Goal: Task Accomplishment & Management: Manage account settings

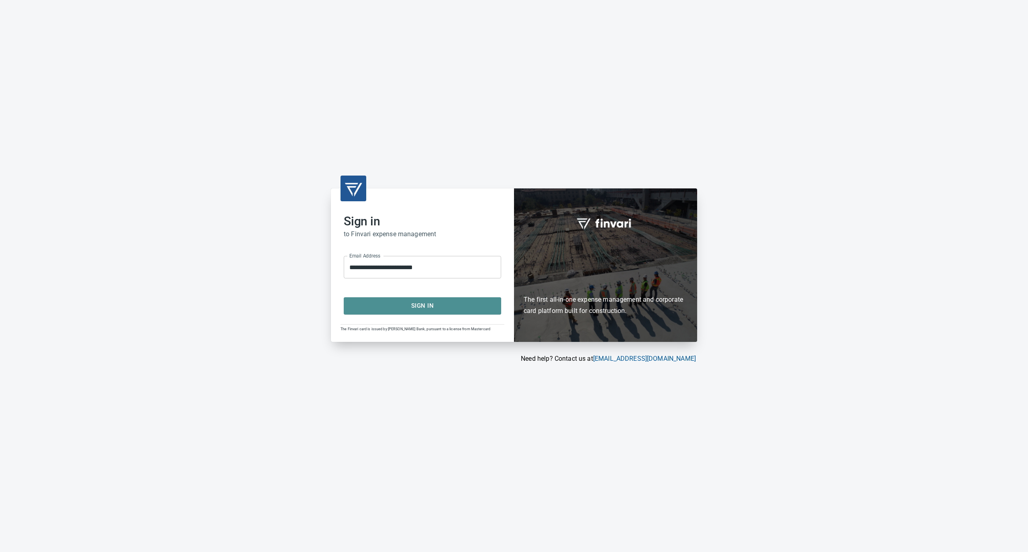
click at [411, 306] on span "Sign In" at bounding box center [422, 305] width 140 height 10
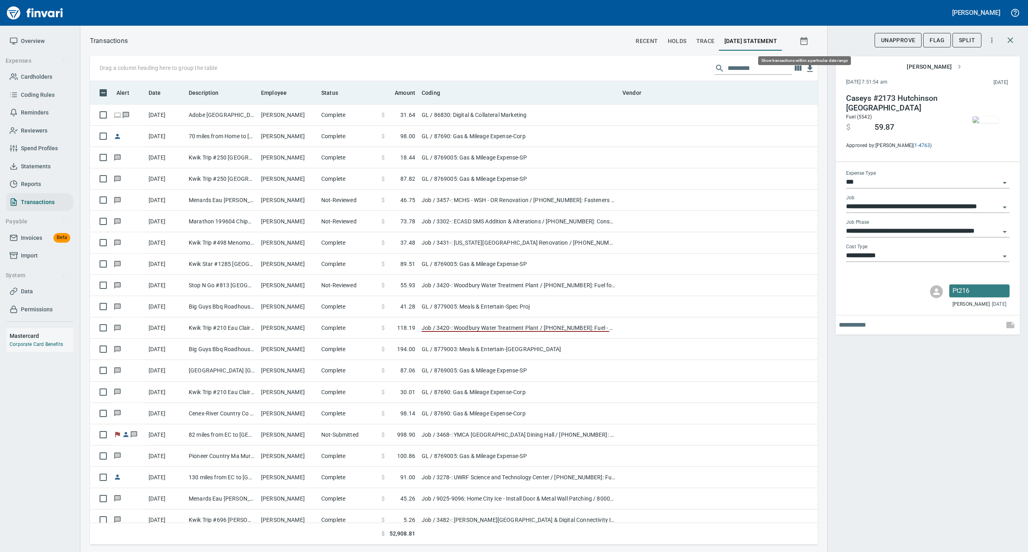
scroll to position [455, 711]
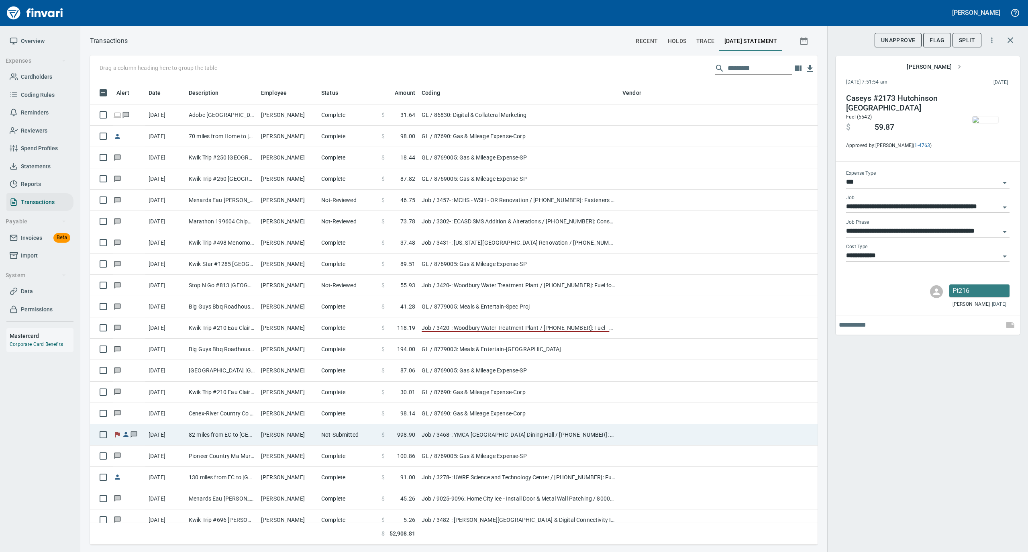
click at [349, 434] on td "Not-Submitted" at bounding box center [348, 434] width 60 height 21
type input "**********"
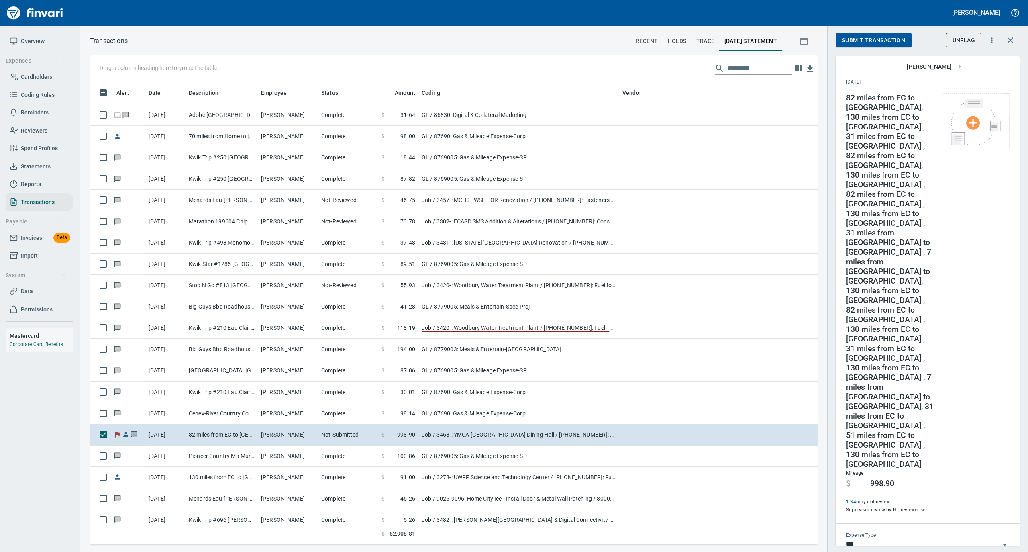
scroll to position [455, 711]
click at [33, 163] on span "Statements" at bounding box center [36, 166] width 30 height 10
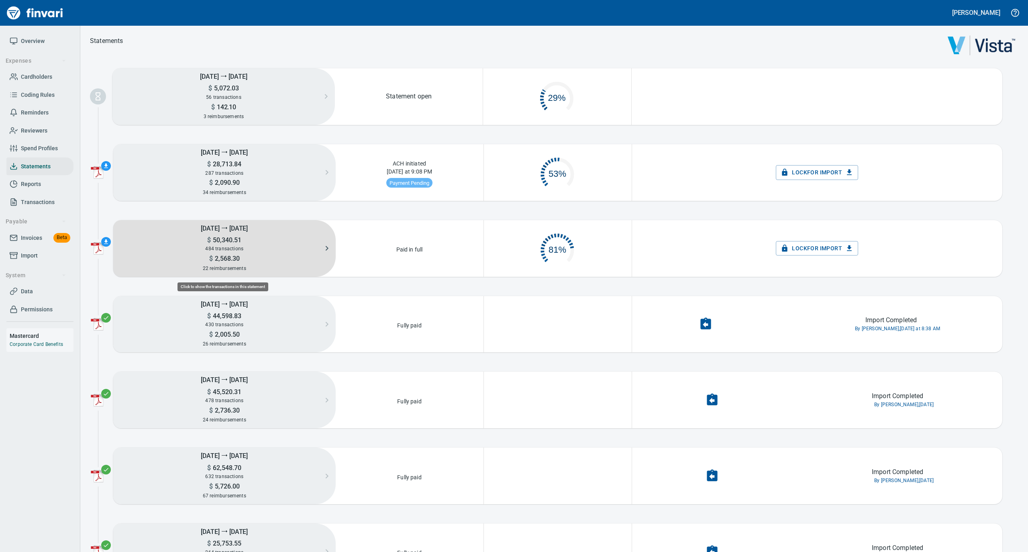
scroll to position [39, 139]
click at [206, 251] on span "484 transactions" at bounding box center [224, 249] width 38 height 6
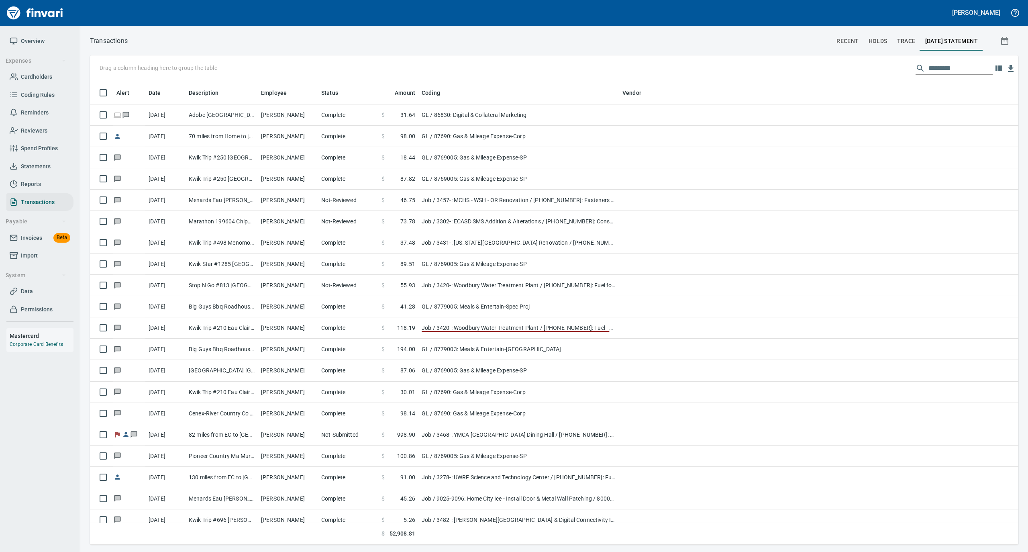
scroll to position [455, 912]
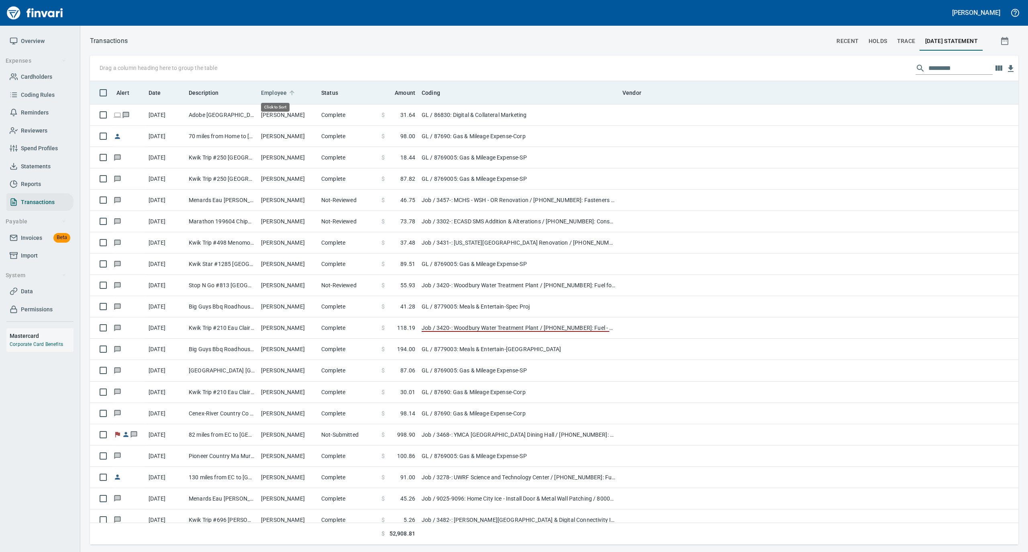
click at [289, 90] on icon at bounding box center [291, 92] width 7 height 7
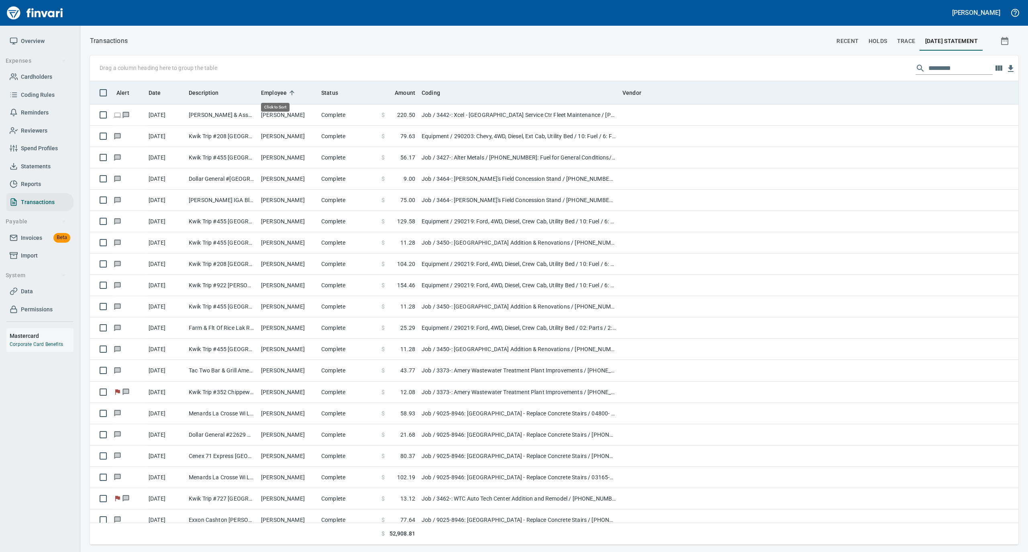
click at [289, 90] on icon at bounding box center [291, 92] width 7 height 7
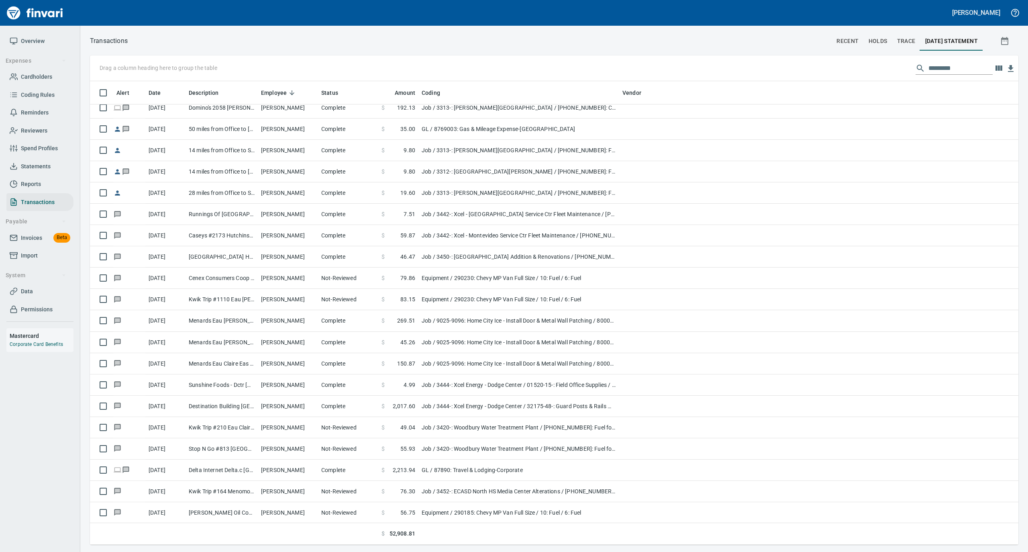
scroll to position [2302, 0]
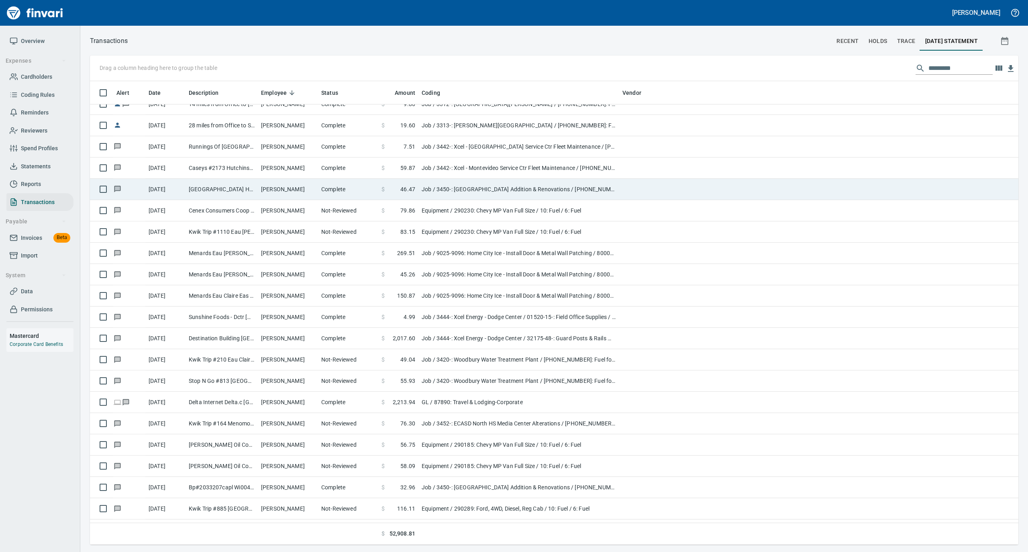
click at [286, 191] on td "[PERSON_NAME]" at bounding box center [288, 189] width 60 height 21
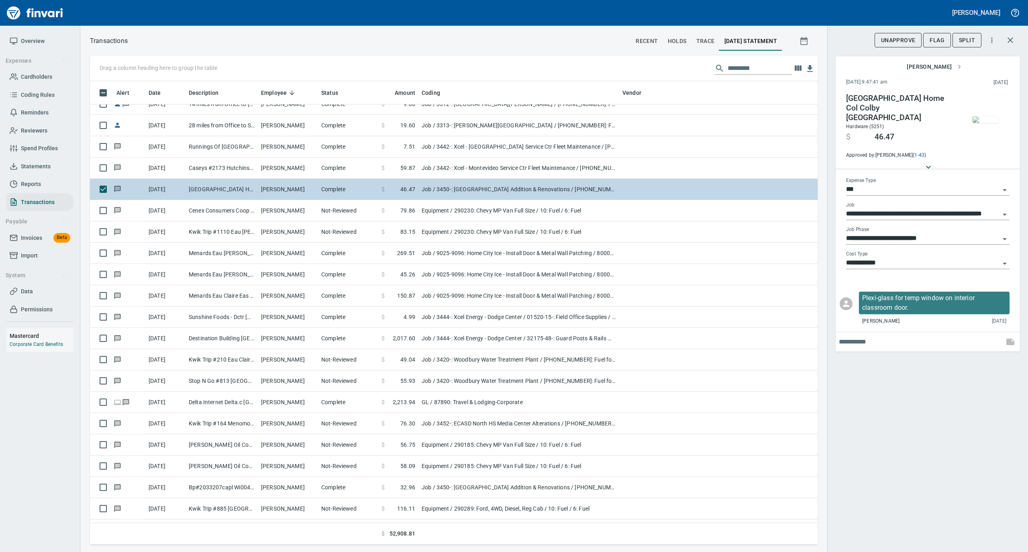
scroll to position [455, 711]
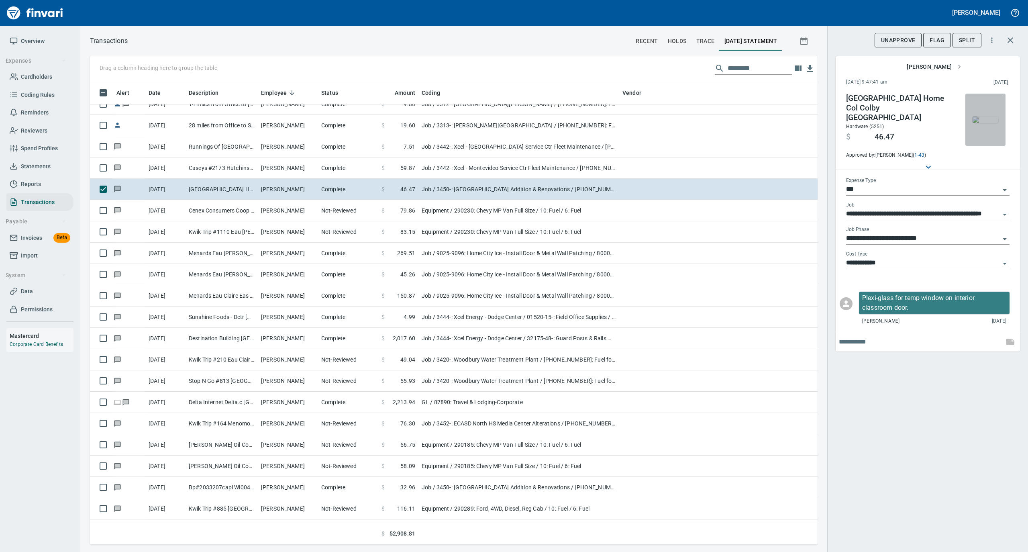
click at [982, 122] on img "button" at bounding box center [985, 119] width 26 height 6
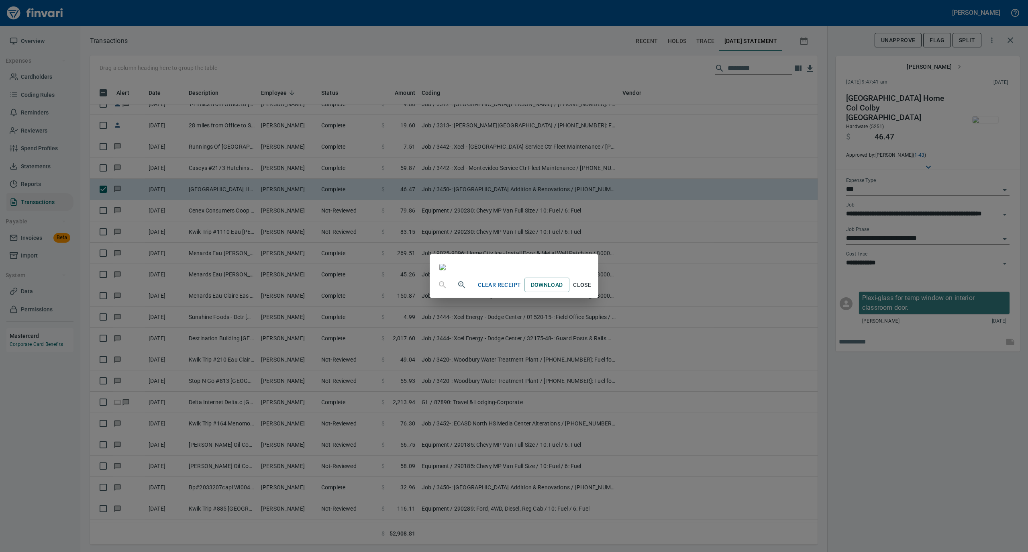
click at [592, 290] on span "Close" at bounding box center [581, 285] width 19 height 10
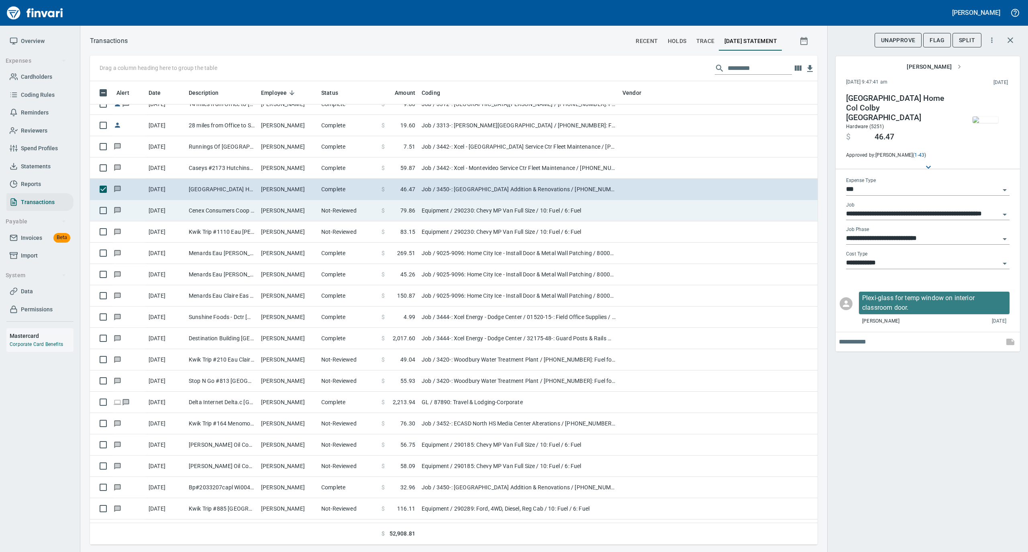
click at [316, 208] on td "[PERSON_NAME]" at bounding box center [288, 210] width 60 height 21
type input "*********"
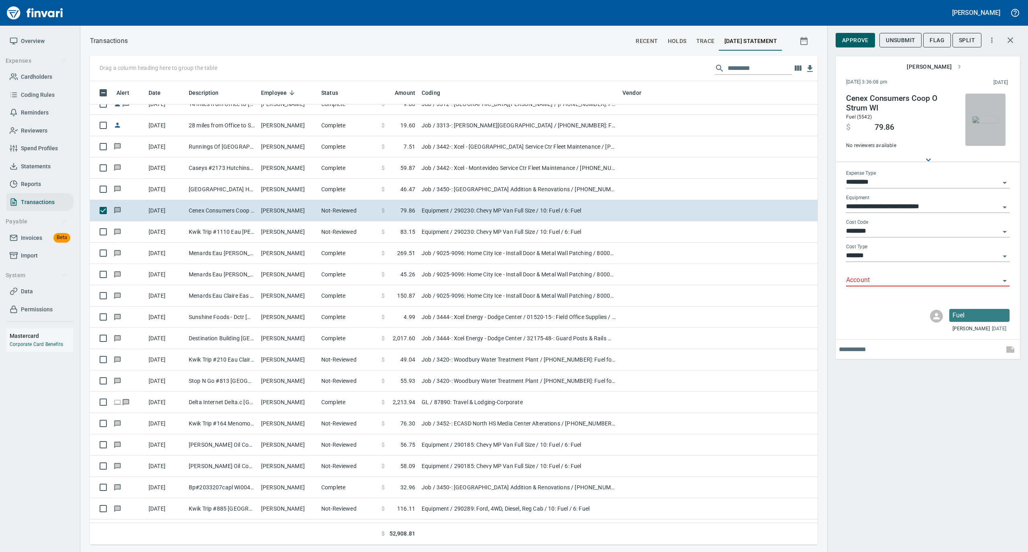
click at [982, 123] on img "button" at bounding box center [985, 119] width 26 height 6
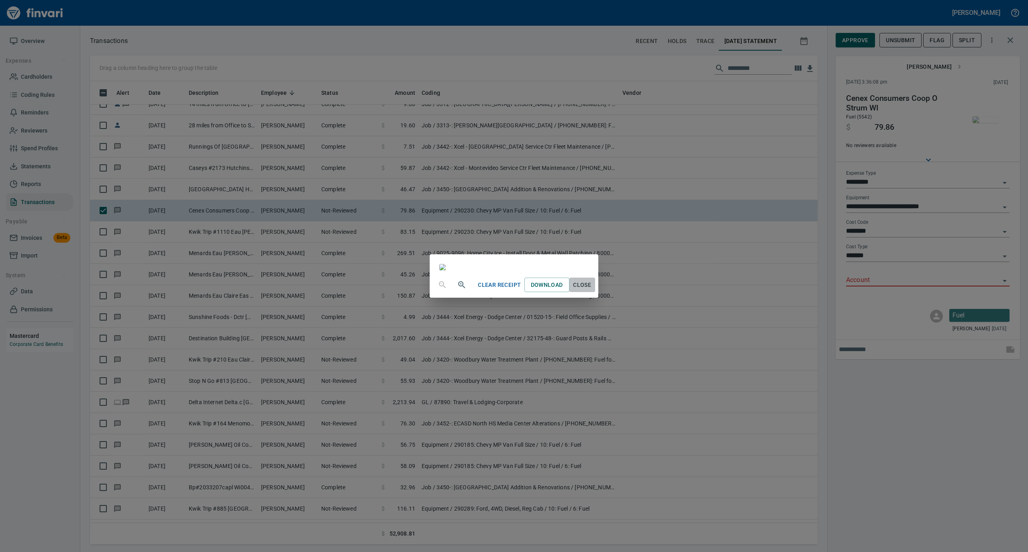
click at [595, 292] on button "Close" at bounding box center [582, 284] width 26 height 15
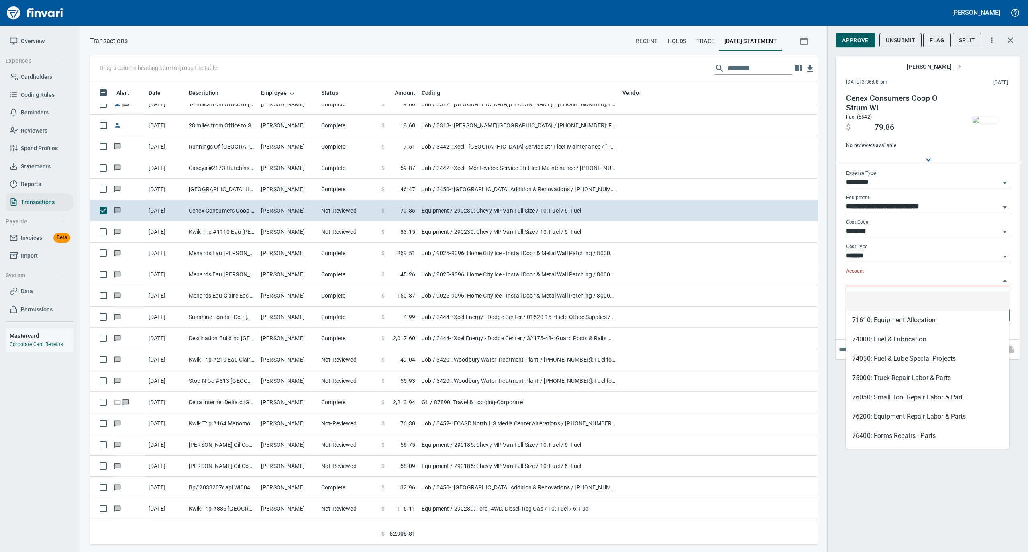
click at [868, 286] on body "[PERSON_NAME] Overview Expenses Cardholders Coding Rules Reminders Reviewers Sp…" at bounding box center [514, 276] width 1028 height 552
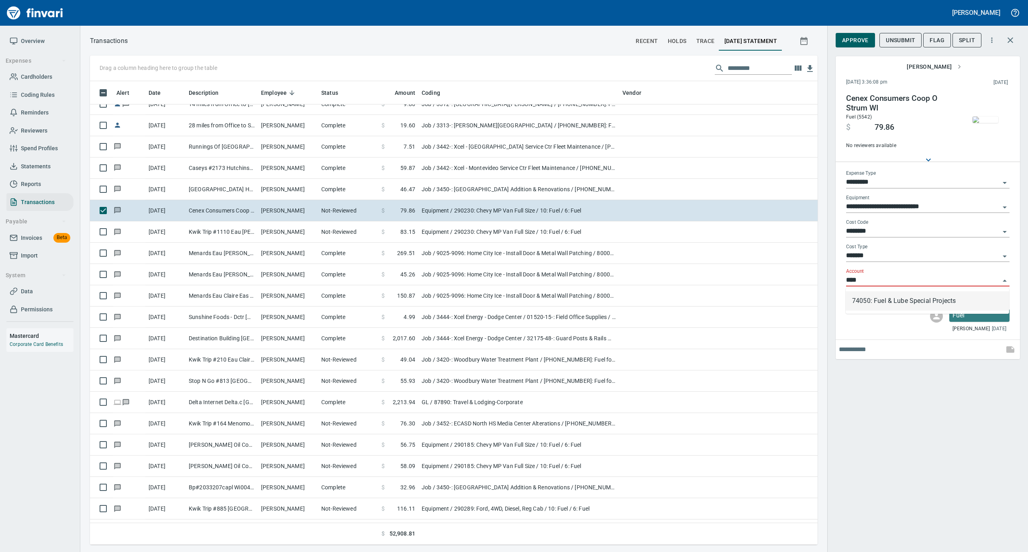
scroll to position [455, 711]
click at [871, 297] on li "74050: Fuel & Lube Special Projects" at bounding box center [926, 300] width 163 height 19
type input "**********"
click at [857, 43] on span "Approve" at bounding box center [855, 40] width 26 height 10
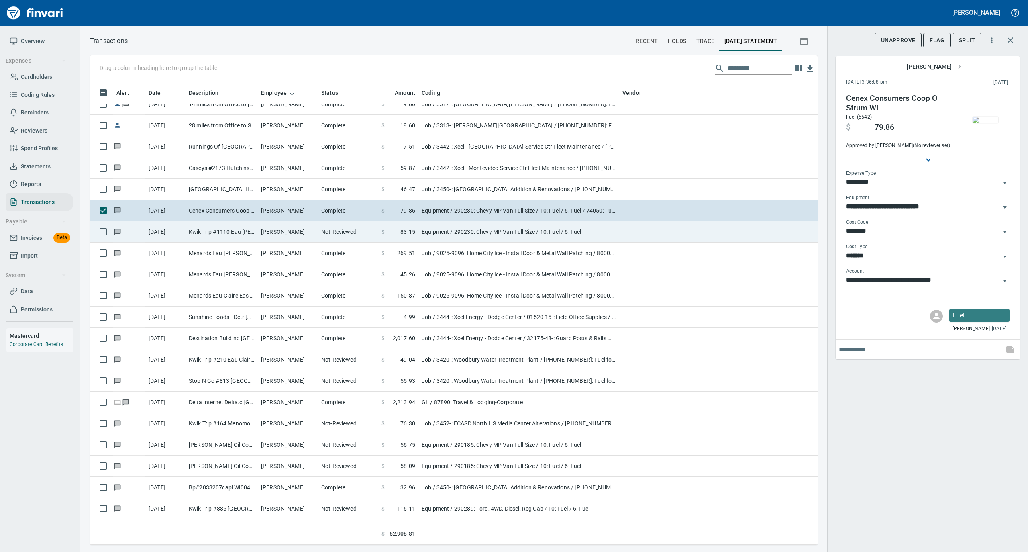
click at [434, 230] on td "Equipment / 290230: Chevy MP Van Full Size / 10: Fuel / 6: Fuel" at bounding box center [518, 231] width 201 height 21
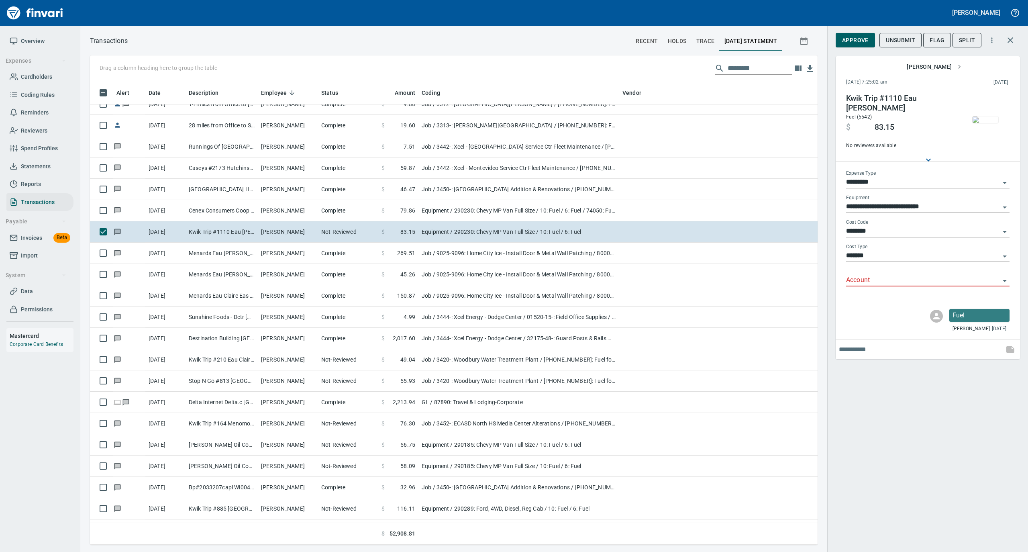
click at [985, 116] on img "button" at bounding box center [985, 119] width 26 height 6
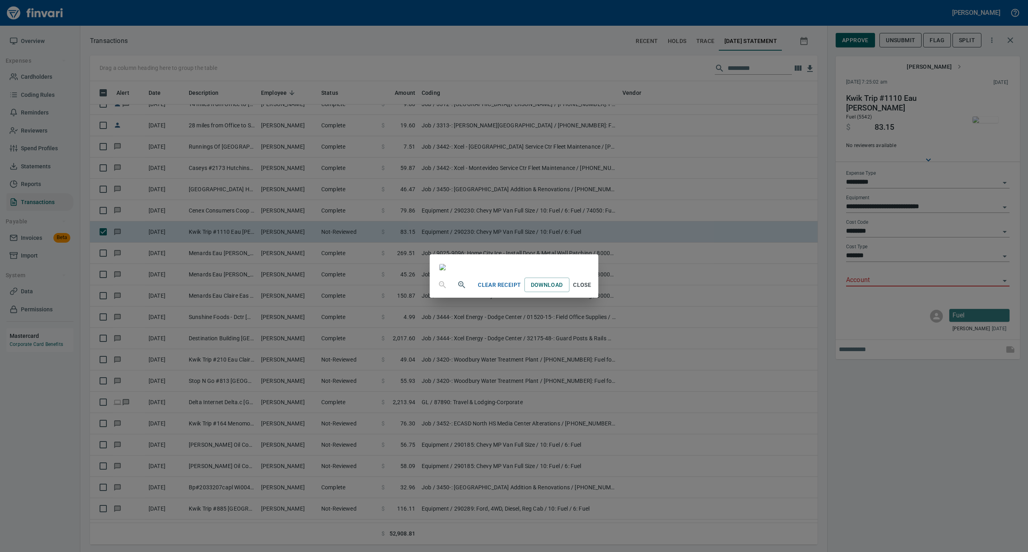
click at [592, 290] on span "Close" at bounding box center [581, 285] width 19 height 10
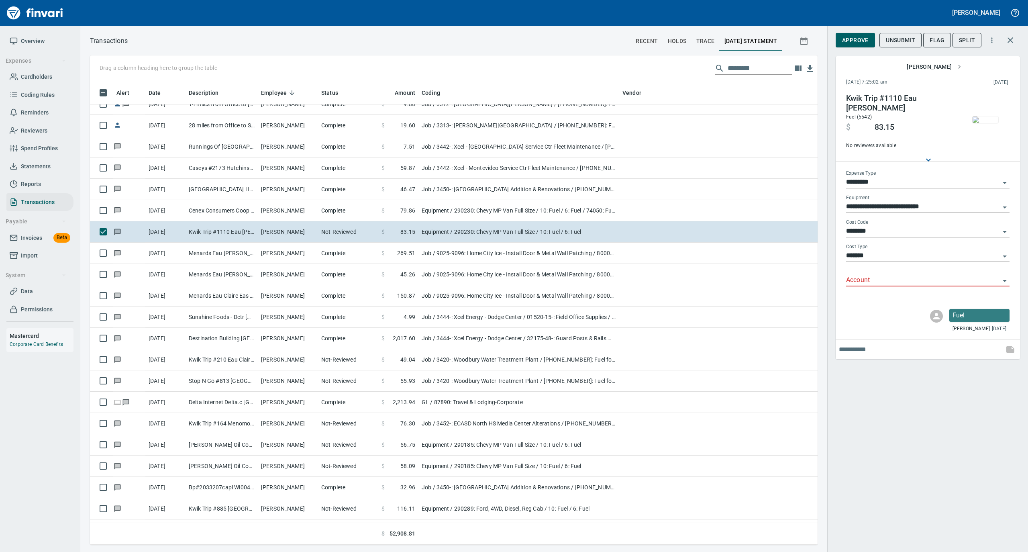
click at [869, 281] on input "Account" at bounding box center [923, 280] width 154 height 11
click at [869, 301] on li "74050: Fuel & Lube Special Projects" at bounding box center [926, 300] width 163 height 19
type input "**********"
drag, startPoint x: 861, startPoint y: 42, endPoint x: 838, endPoint y: 55, distance: 26.2
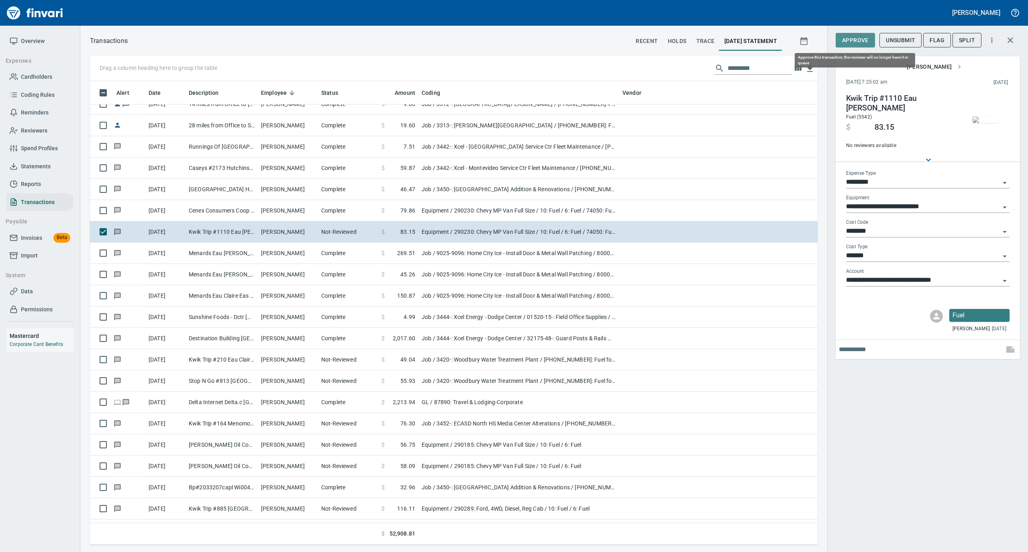
click at [861, 42] on span "Approve" at bounding box center [855, 40] width 26 height 10
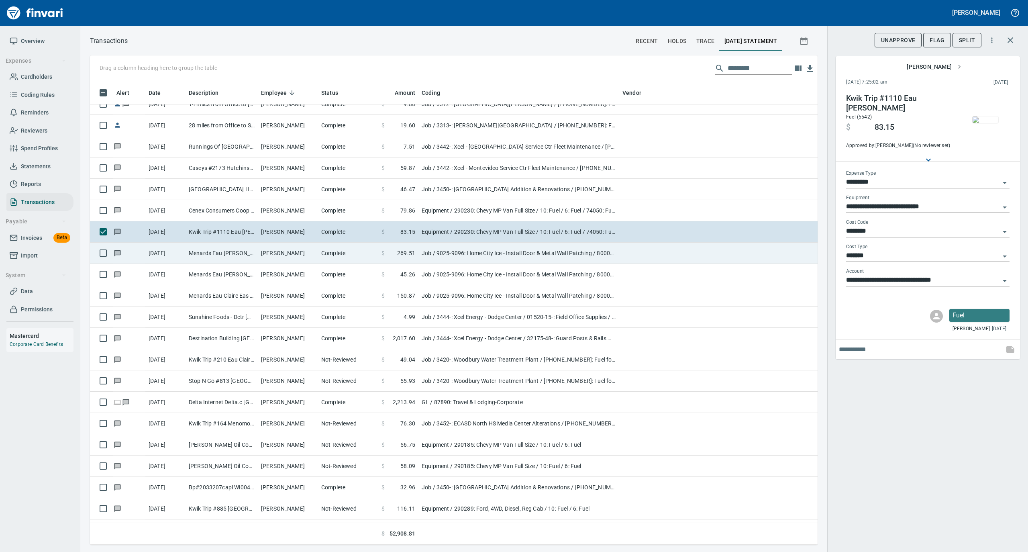
click at [475, 247] on td "Job / 9025-9096: Home City Ice - Install Door & Metal Wall Patching / 80000-10-…" at bounding box center [518, 252] width 201 height 21
type input "***"
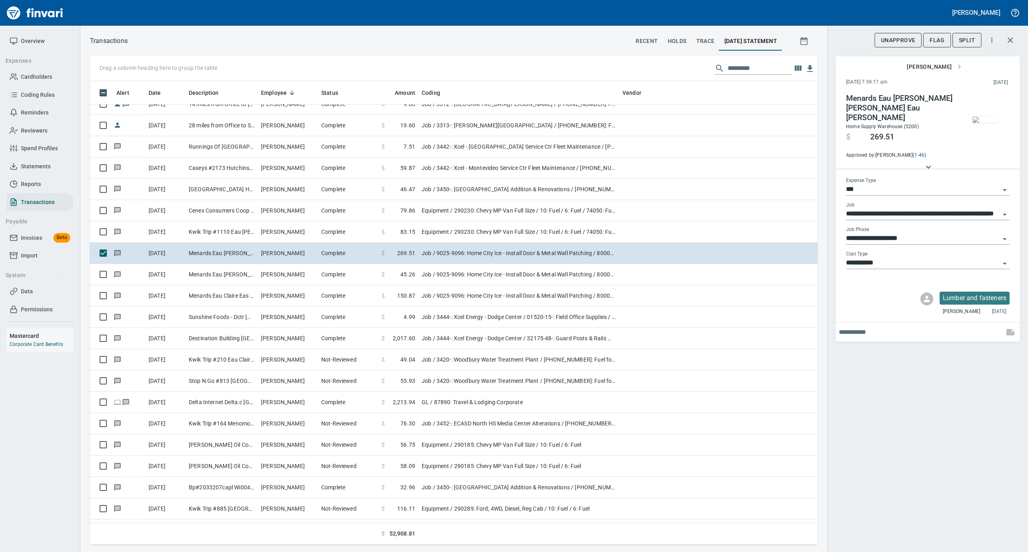
click at [987, 123] on img "button" at bounding box center [985, 119] width 26 height 6
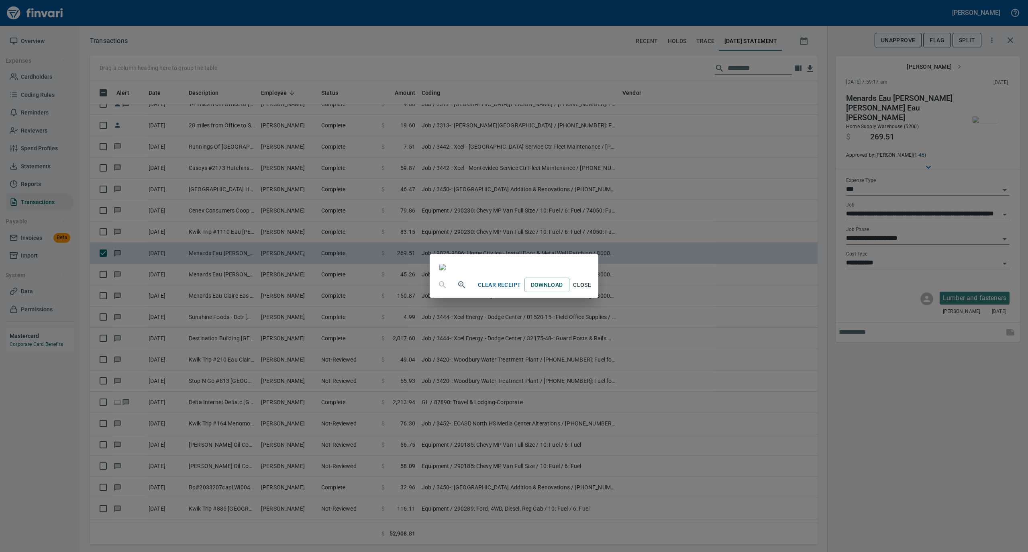
click at [592, 290] on span "Close" at bounding box center [581, 285] width 19 height 10
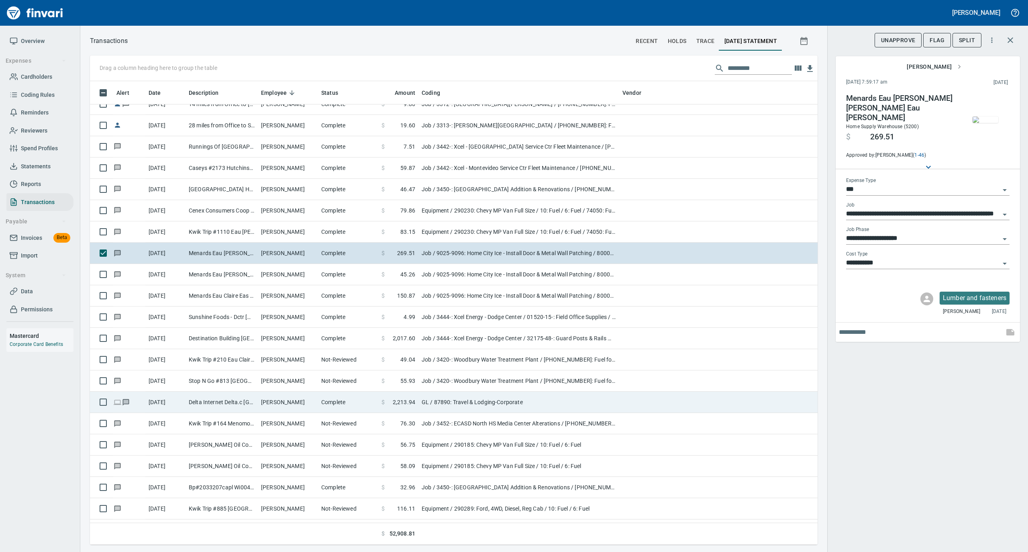
scroll to position [2355, 0]
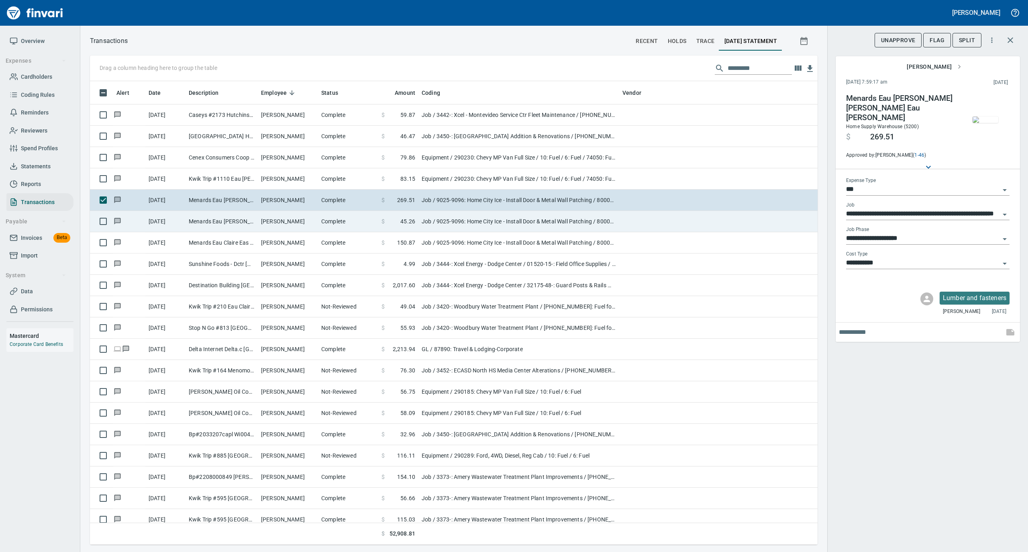
click at [342, 227] on td "Complete" at bounding box center [348, 221] width 60 height 21
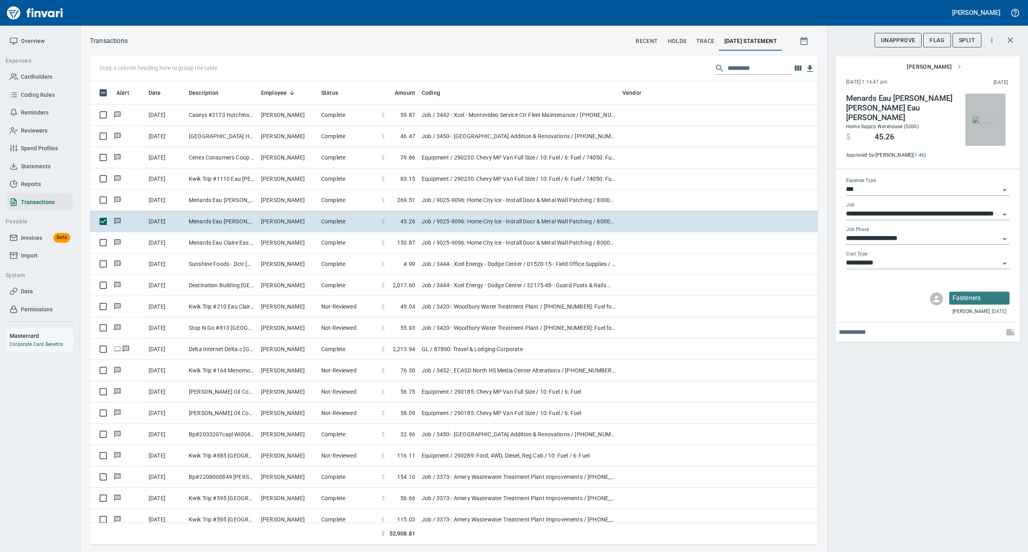
click at [987, 116] on img "button" at bounding box center [985, 119] width 26 height 6
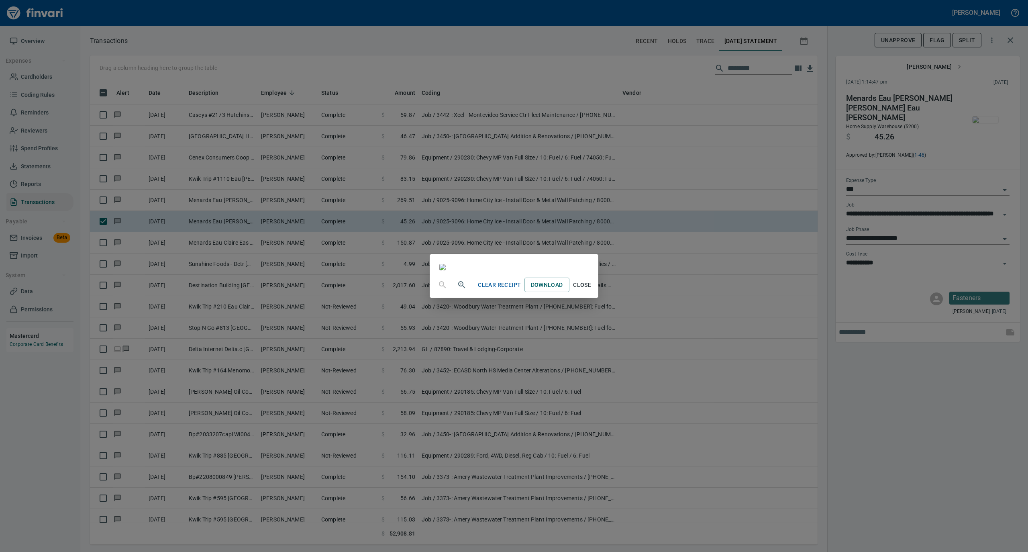
click at [592, 290] on span "Close" at bounding box center [581, 285] width 19 height 10
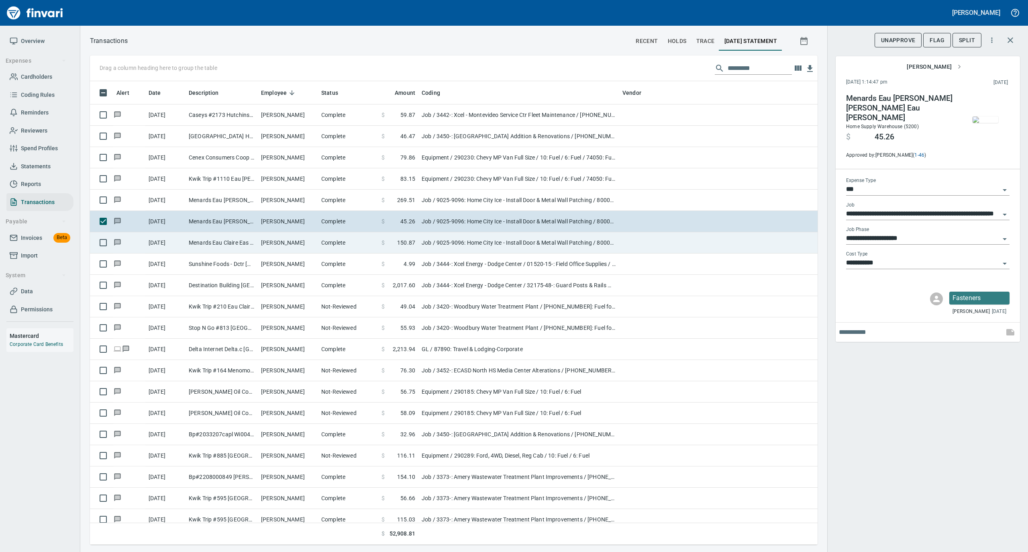
click at [314, 246] on td "[PERSON_NAME]" at bounding box center [288, 242] width 60 height 21
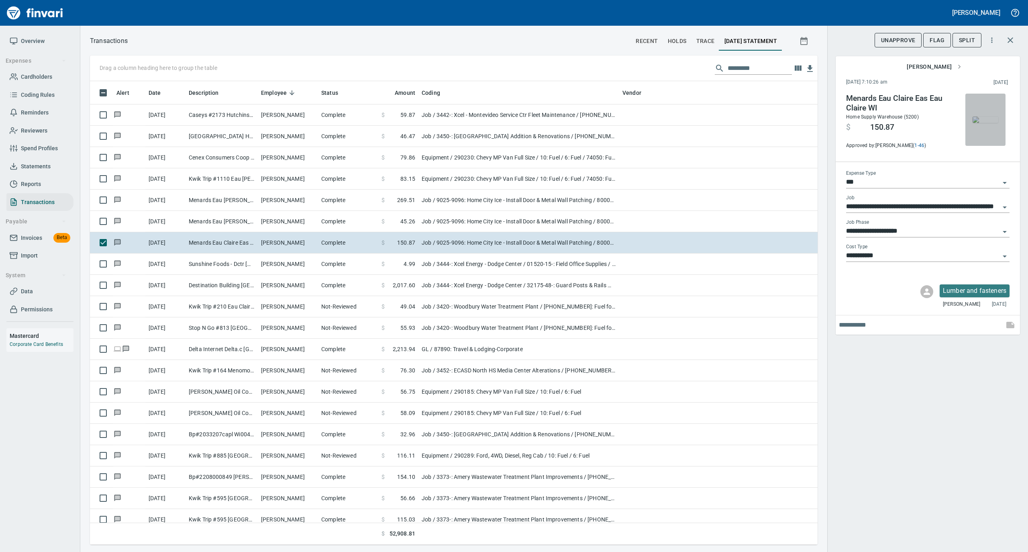
click at [980, 119] on img "button" at bounding box center [985, 119] width 26 height 6
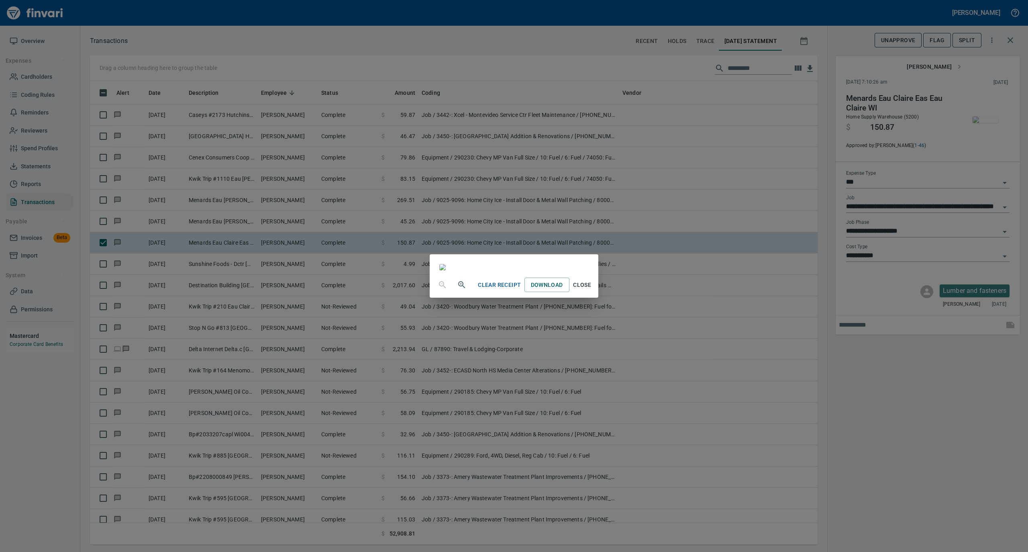
click at [592, 290] on span "Close" at bounding box center [581, 285] width 19 height 10
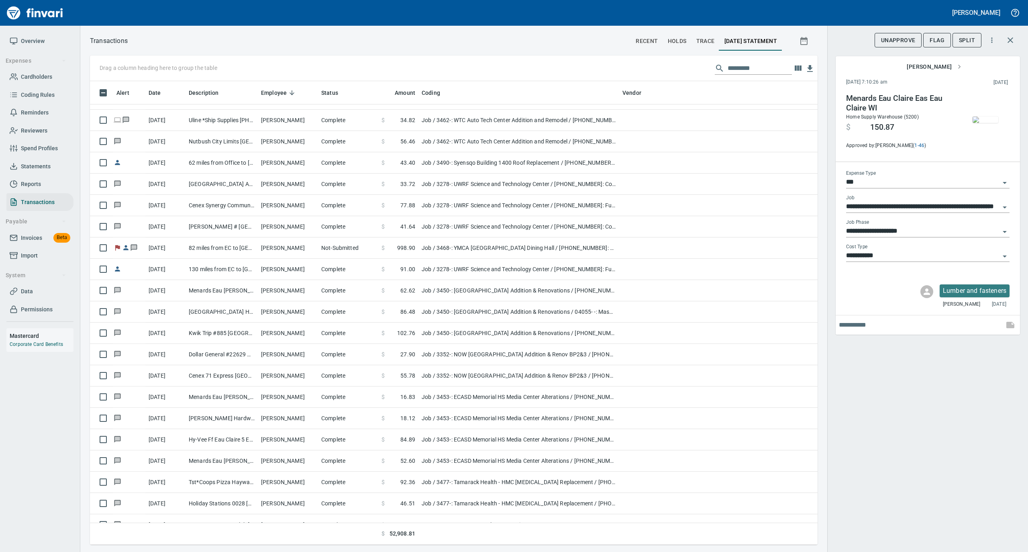
scroll to position [1499, 0]
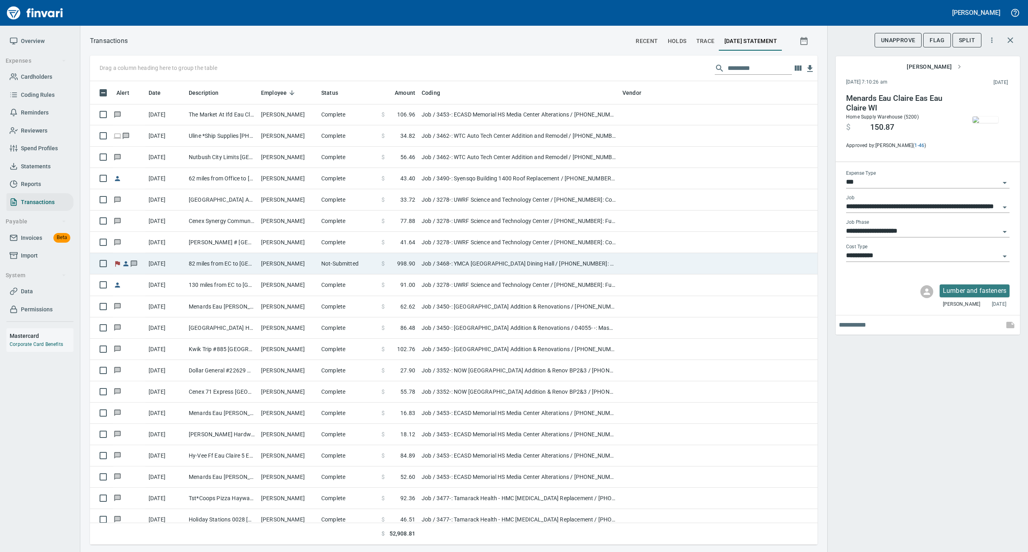
click at [356, 263] on td "Not-Submitted" at bounding box center [348, 263] width 60 height 21
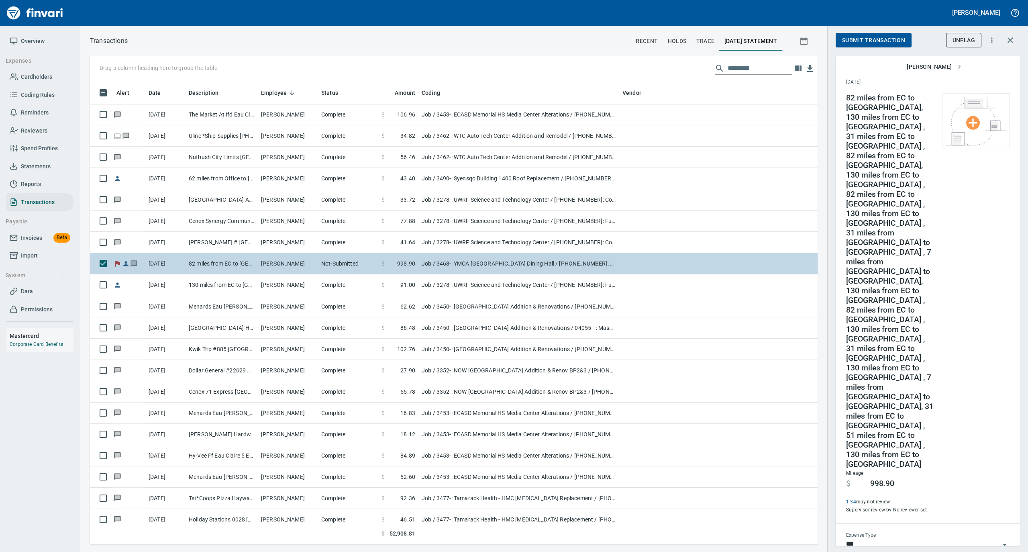
type input "**********"
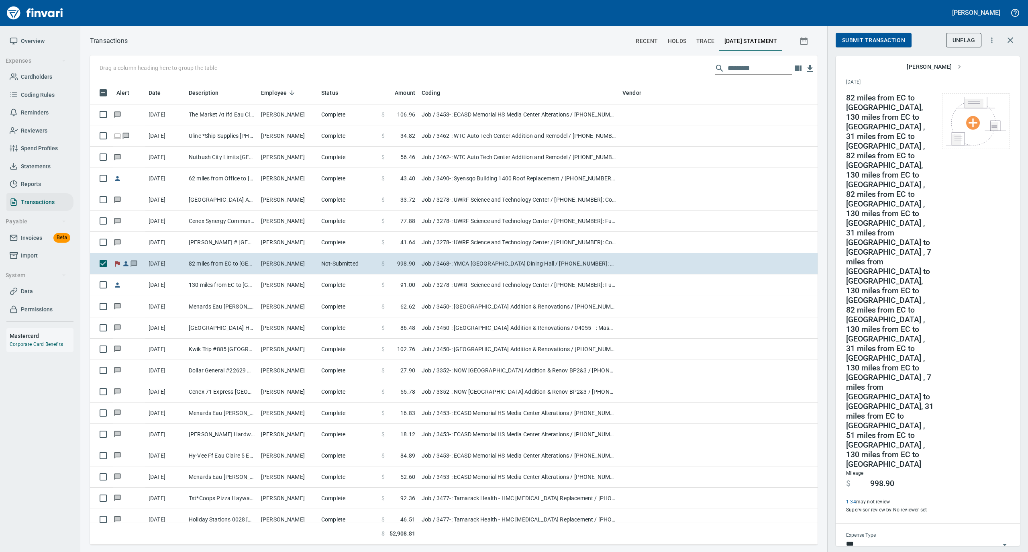
click at [992, 39] on icon "button" at bounding box center [992, 40] width 8 height 8
click at [1006, 185] on div at bounding box center [514, 276] width 1028 height 552
click at [991, 36] on icon "button" at bounding box center [992, 40] width 8 height 8
click at [983, 228] on div at bounding box center [514, 276] width 1028 height 552
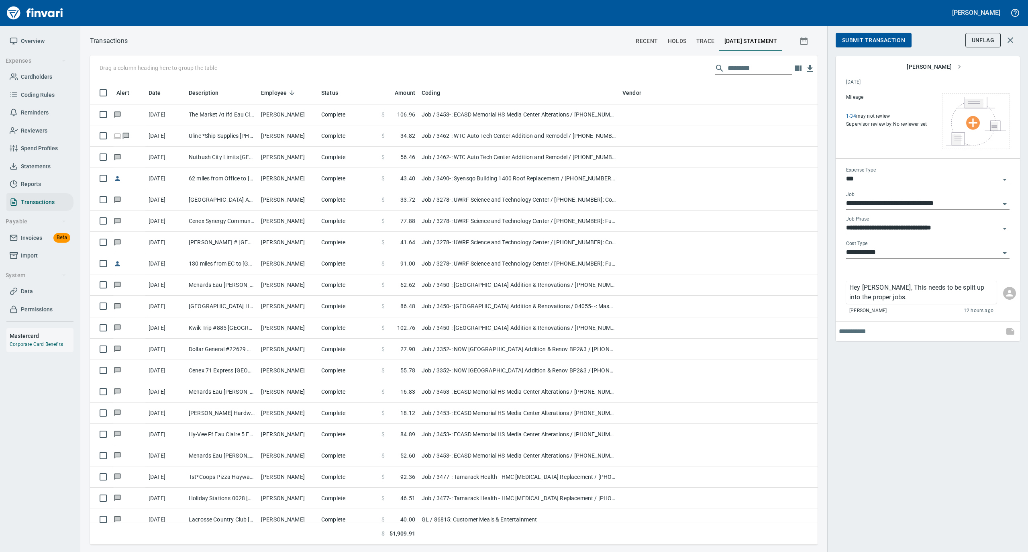
click at [31, 36] on span "Overview" at bounding box center [33, 41] width 24 height 10
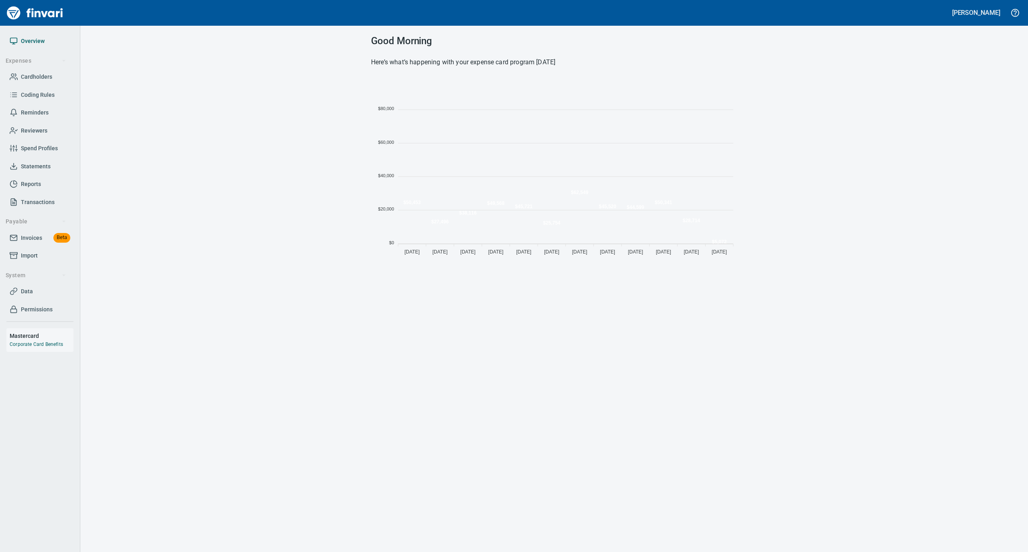
scroll to position [179, 358]
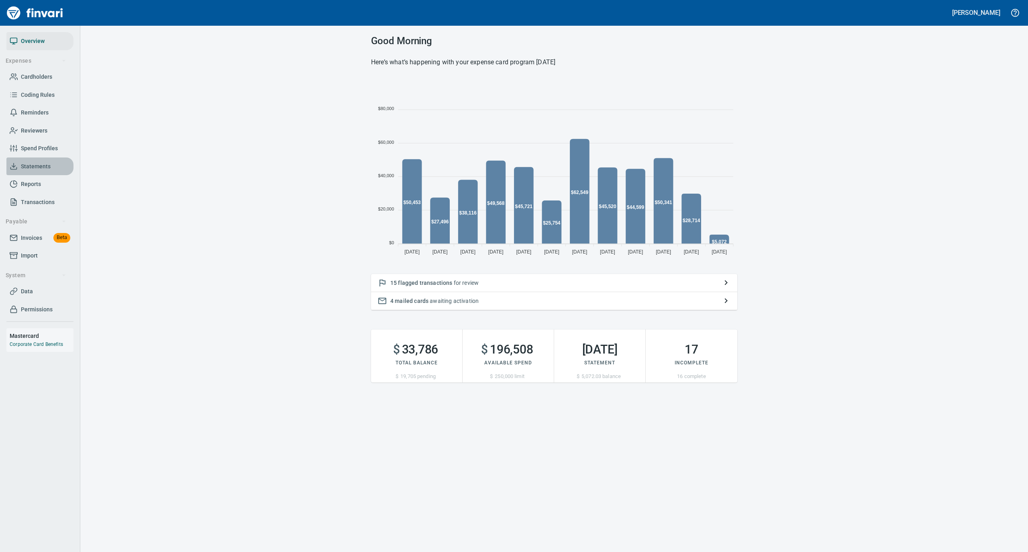
click at [41, 167] on span "Statements" at bounding box center [36, 166] width 30 height 10
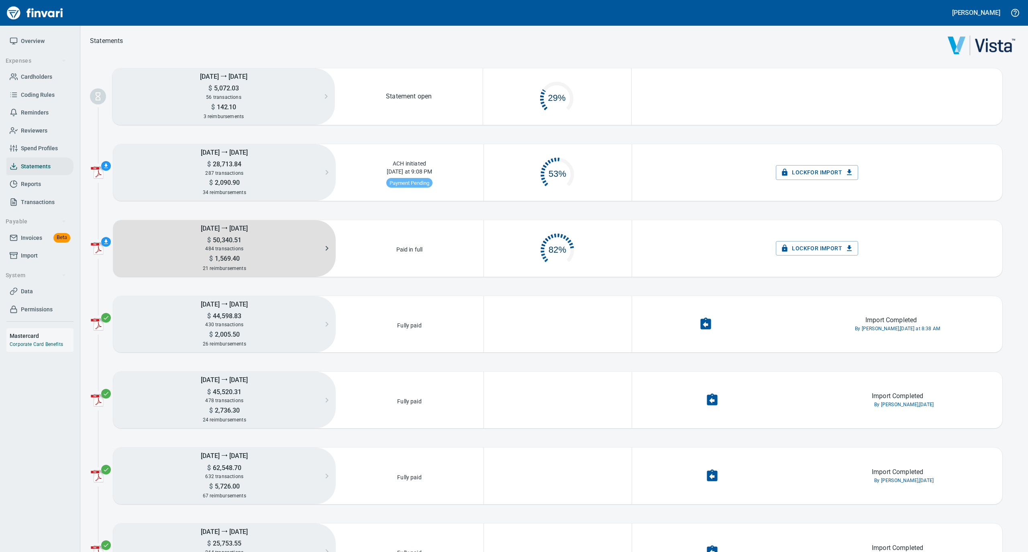
scroll to position [39, 139]
click at [218, 247] on span "484 transactions" at bounding box center [224, 249] width 38 height 6
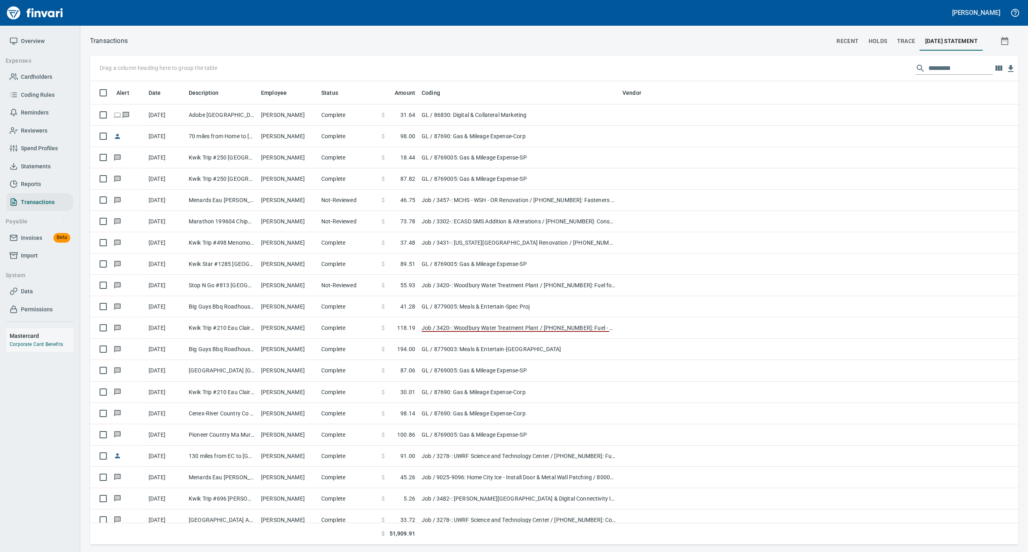
scroll to position [1, 1]
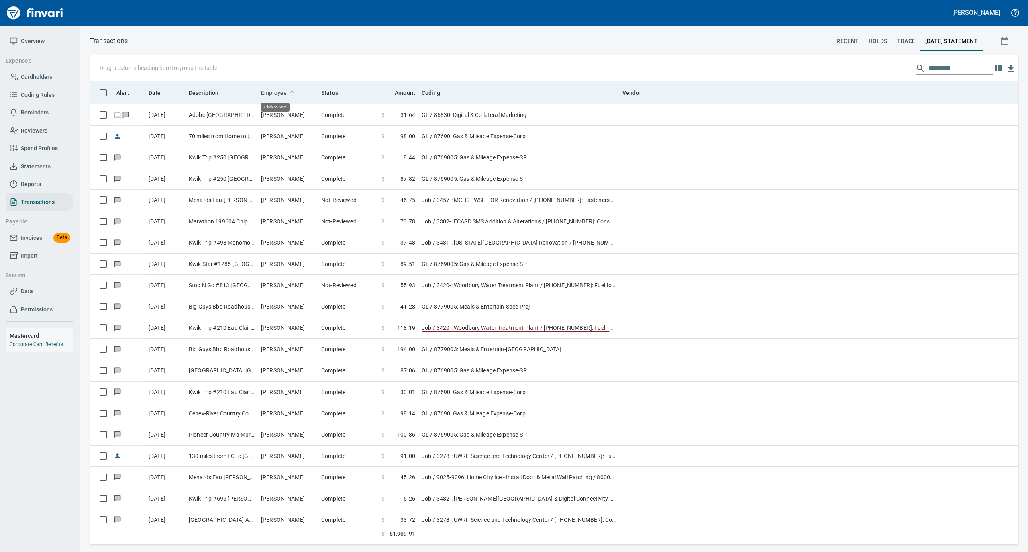
click at [289, 89] on icon at bounding box center [291, 92] width 7 height 7
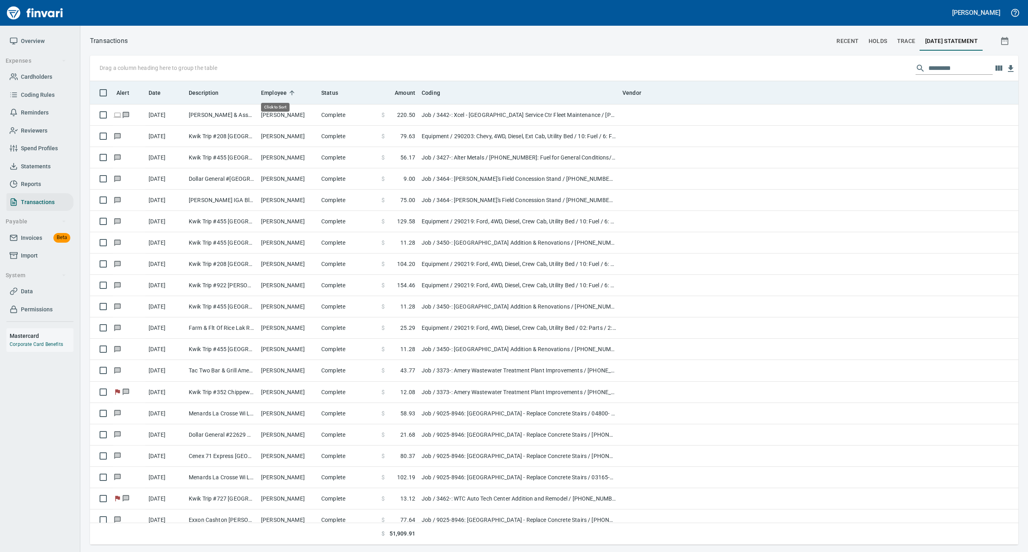
click at [289, 89] on icon at bounding box center [291, 92] width 7 height 7
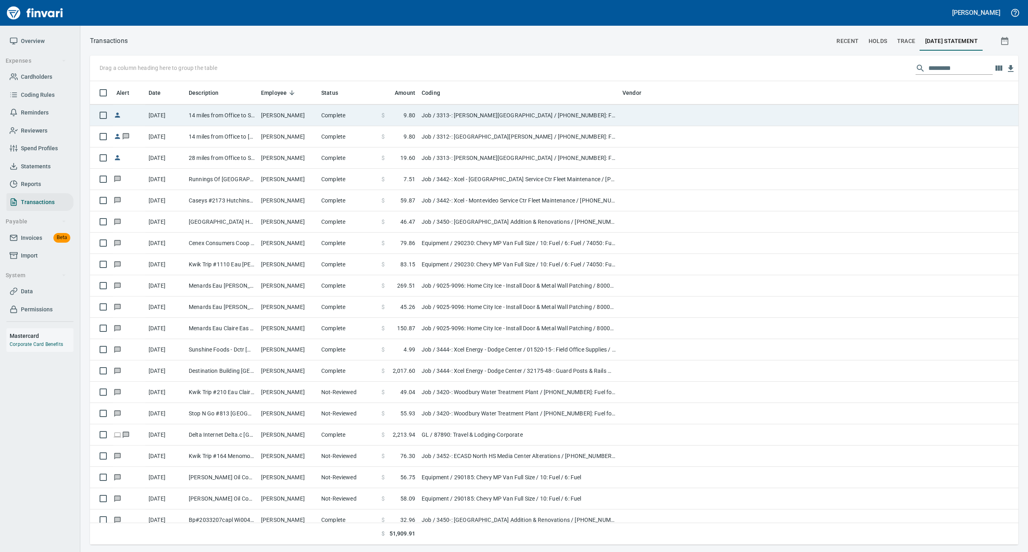
scroll to position [2248, 0]
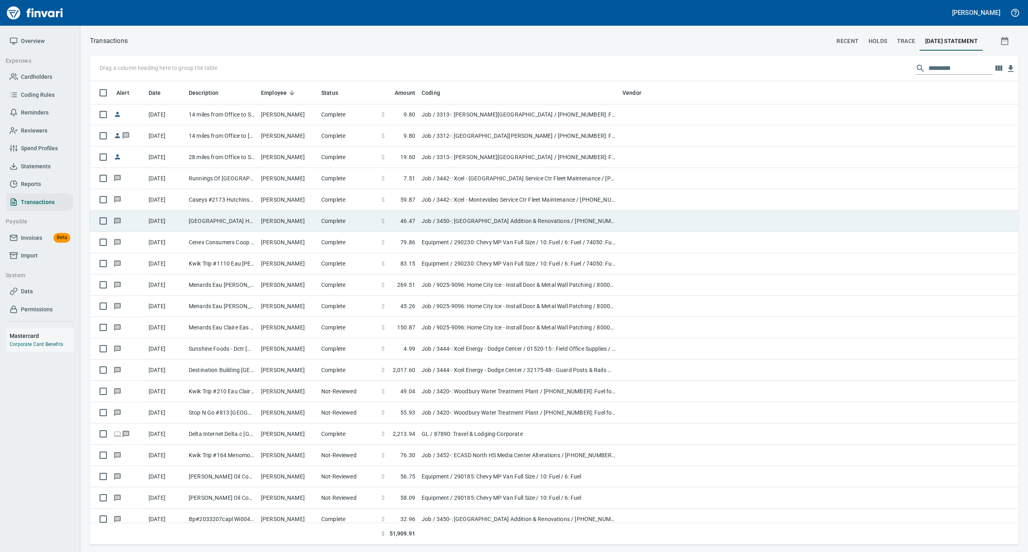
click at [291, 218] on td "[PERSON_NAME]" at bounding box center [288, 220] width 60 height 21
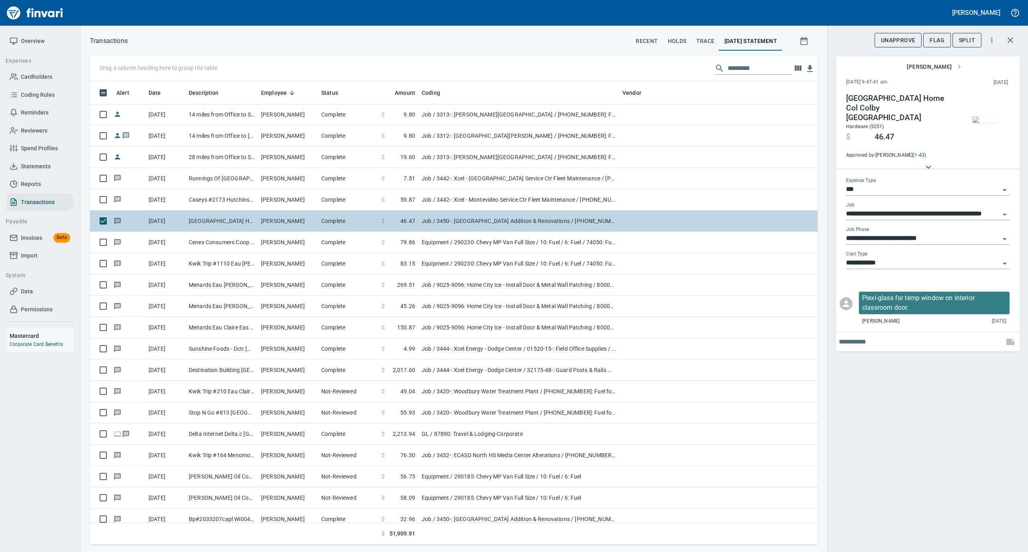
scroll to position [455, 711]
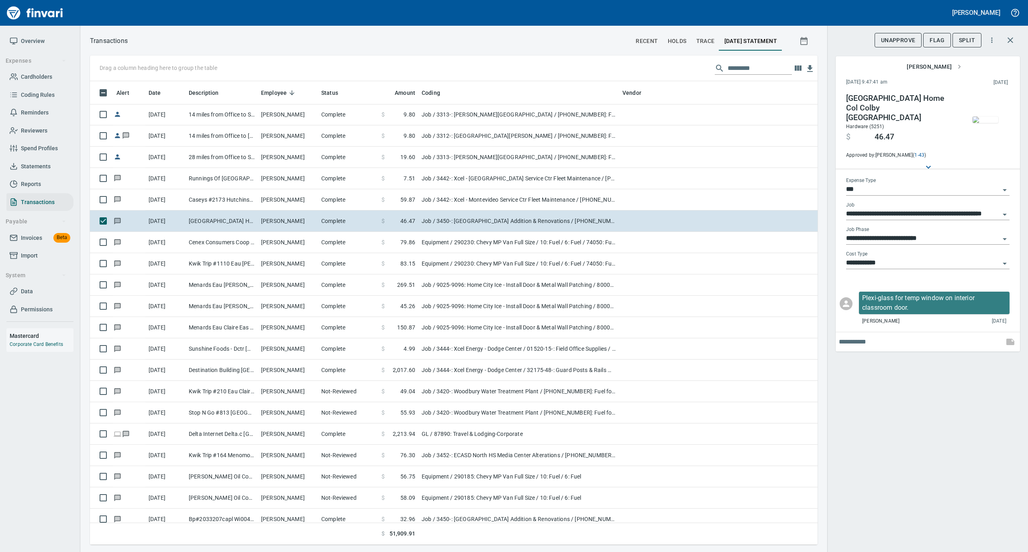
click at [990, 120] on img "button" at bounding box center [985, 119] width 26 height 6
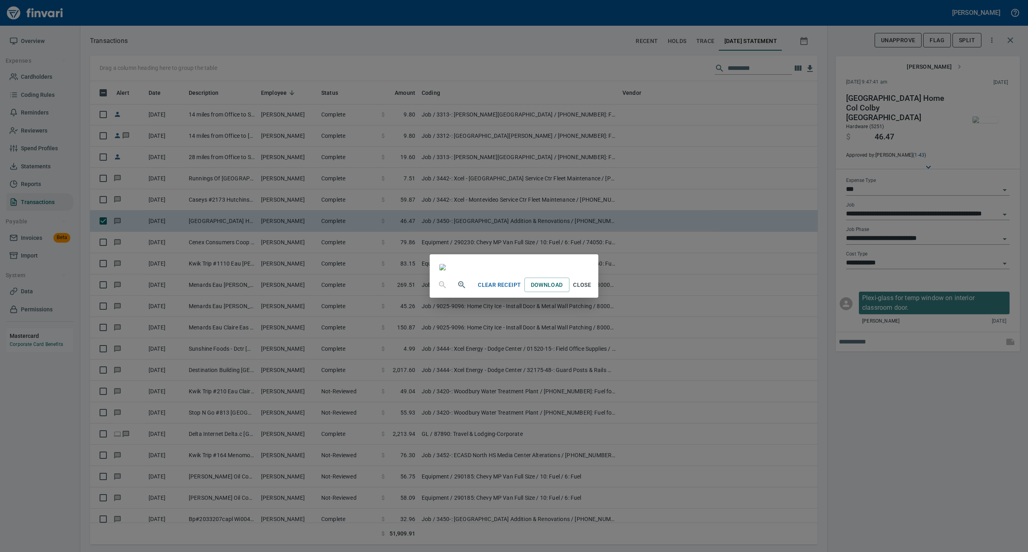
click at [592, 290] on span "Close" at bounding box center [581, 285] width 19 height 10
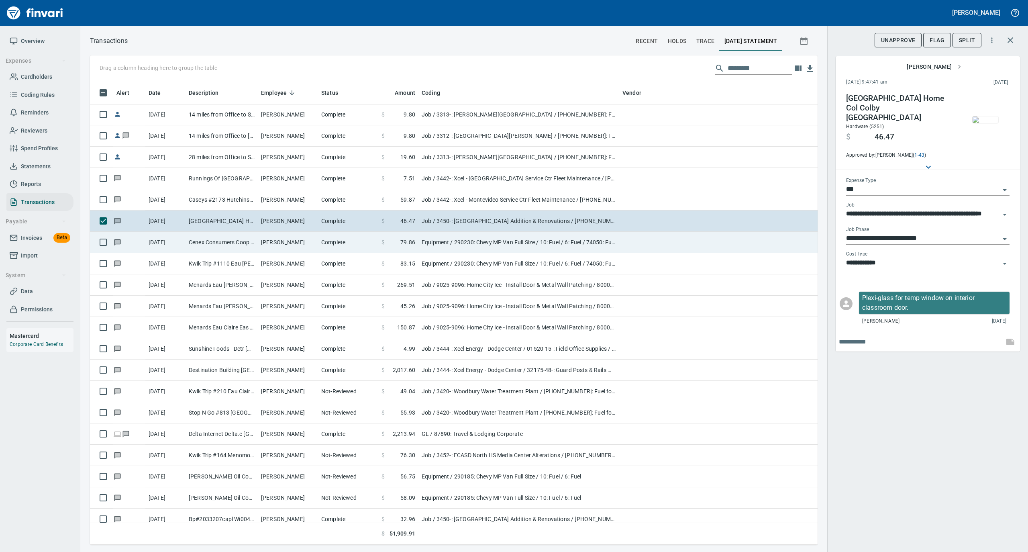
click at [354, 246] on td "Complete" at bounding box center [348, 242] width 60 height 21
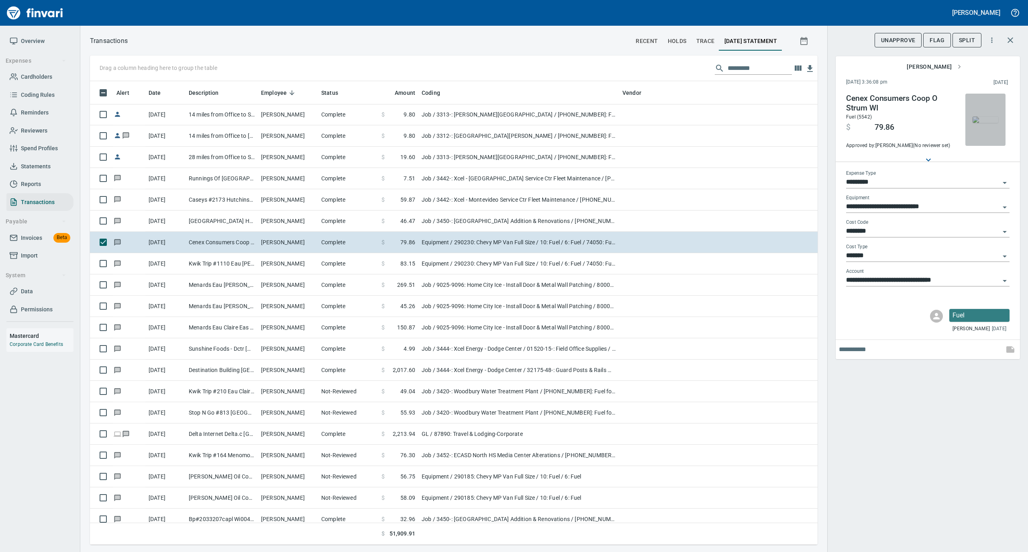
click at [982, 116] on img "button" at bounding box center [985, 119] width 26 height 6
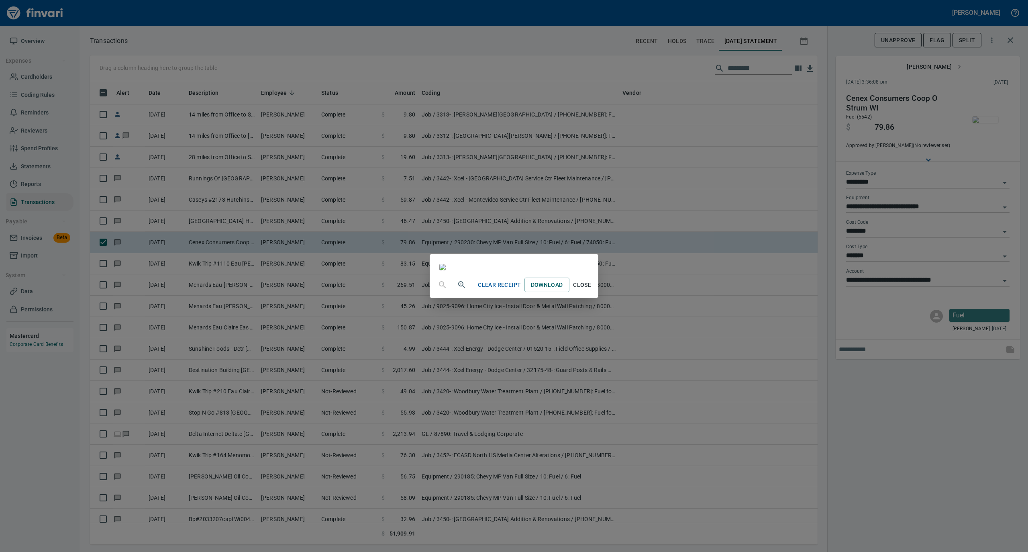
drag, startPoint x: 668, startPoint y: 485, endPoint x: 654, endPoint y: 465, distance: 24.6
click at [592, 290] on span "Close" at bounding box center [581, 285] width 19 height 10
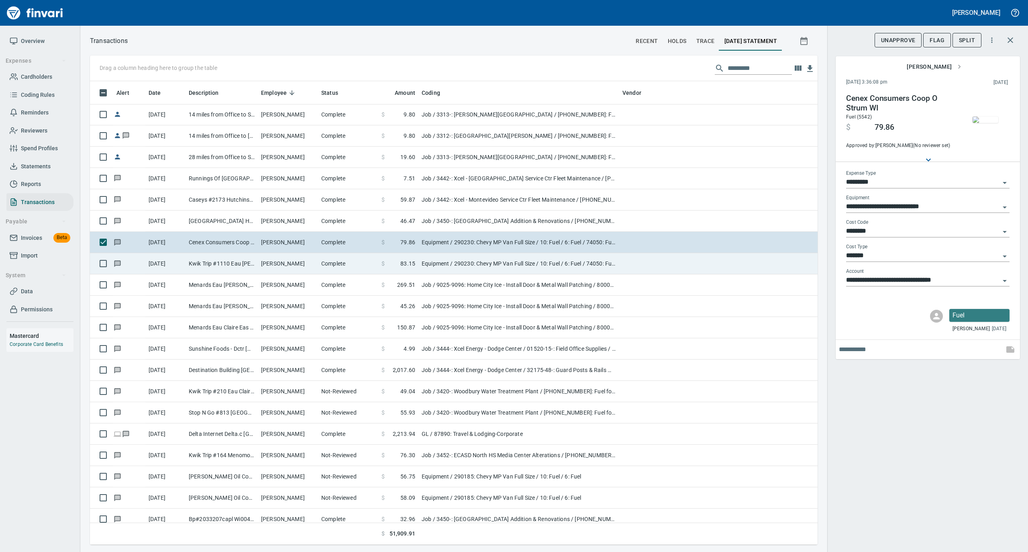
click at [302, 261] on td "[PERSON_NAME]" at bounding box center [288, 263] width 60 height 21
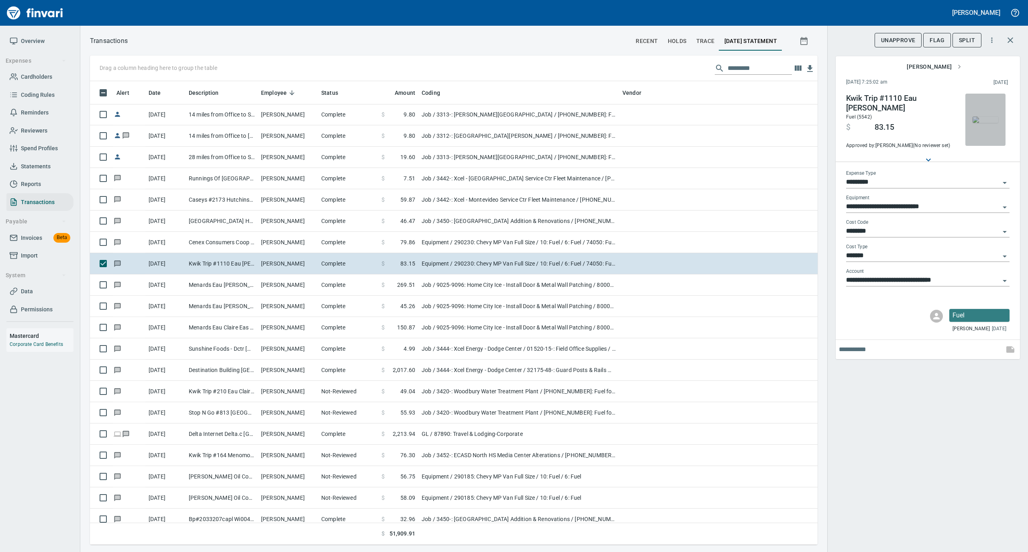
click at [978, 116] on img "button" at bounding box center [985, 119] width 26 height 6
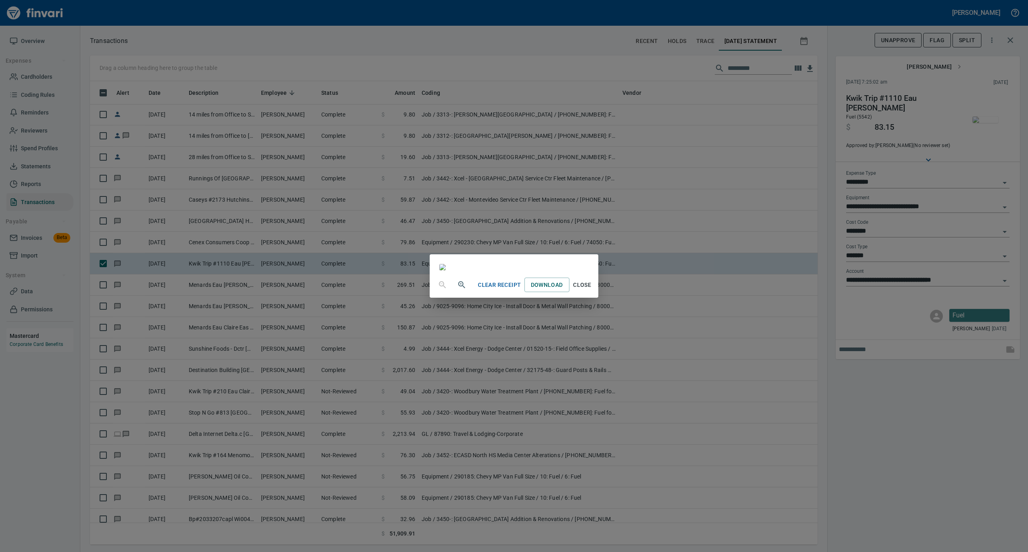
click at [592, 290] on span "Close" at bounding box center [581, 285] width 19 height 10
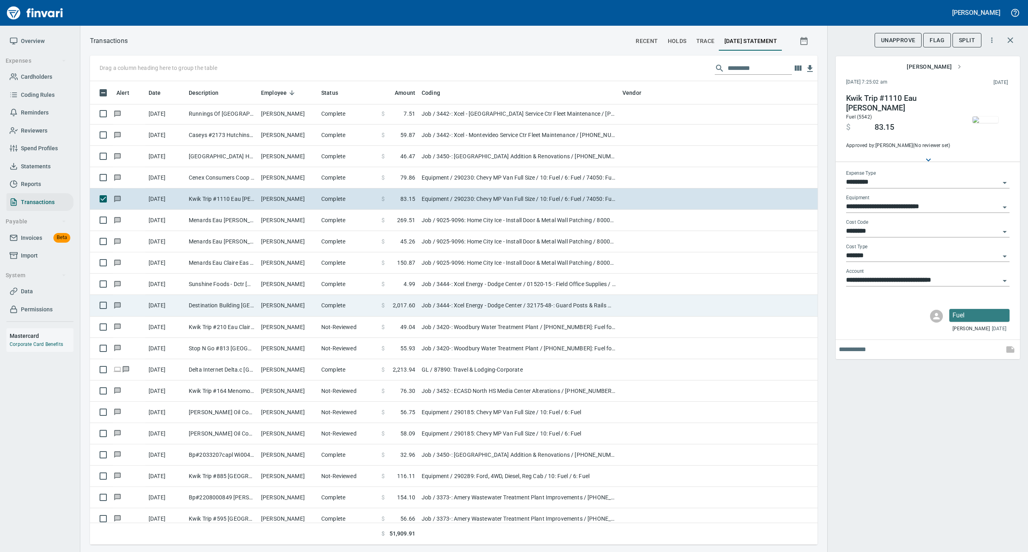
scroll to position [2355, 0]
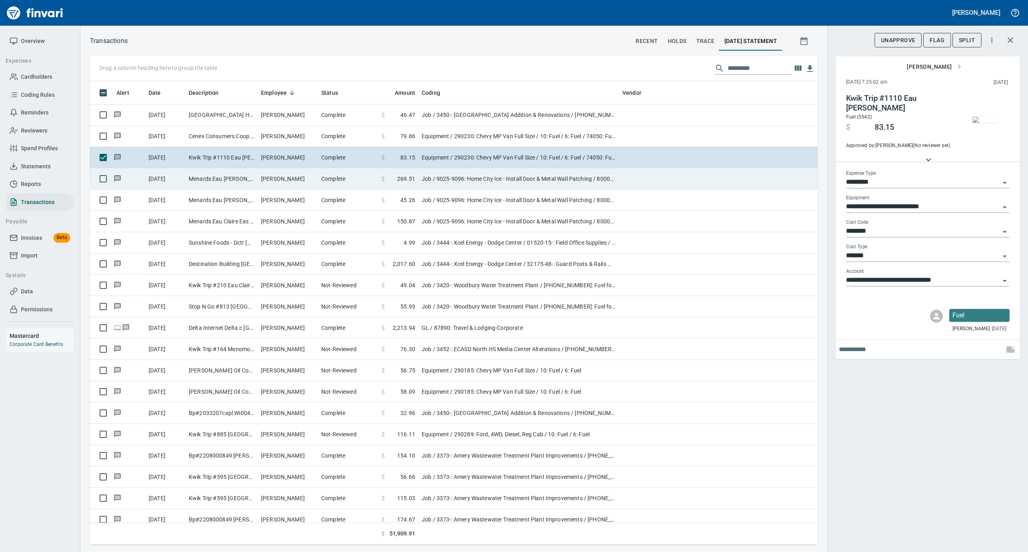
click at [314, 177] on td "[PERSON_NAME]" at bounding box center [288, 178] width 60 height 21
type input "***"
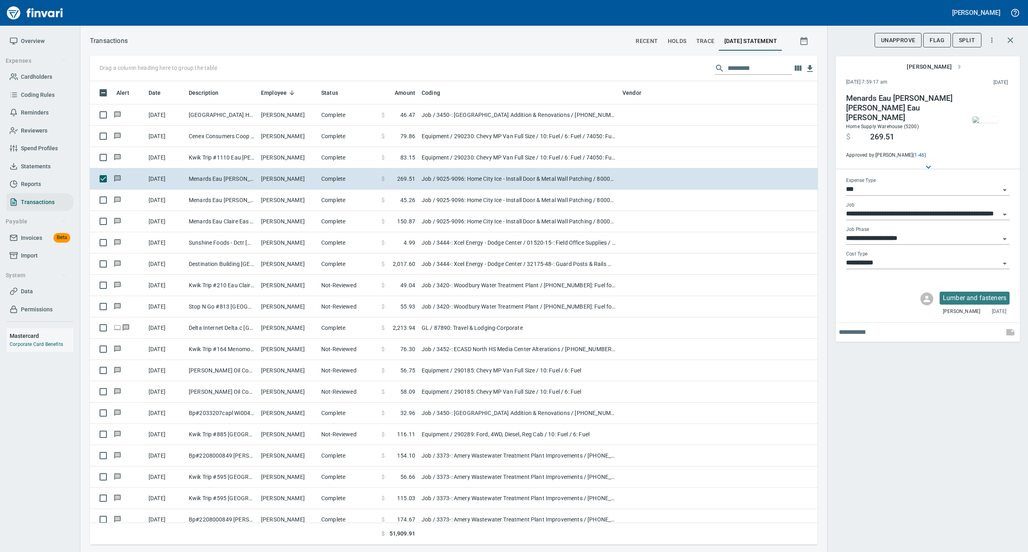
click at [988, 116] on img "button" at bounding box center [985, 119] width 26 height 6
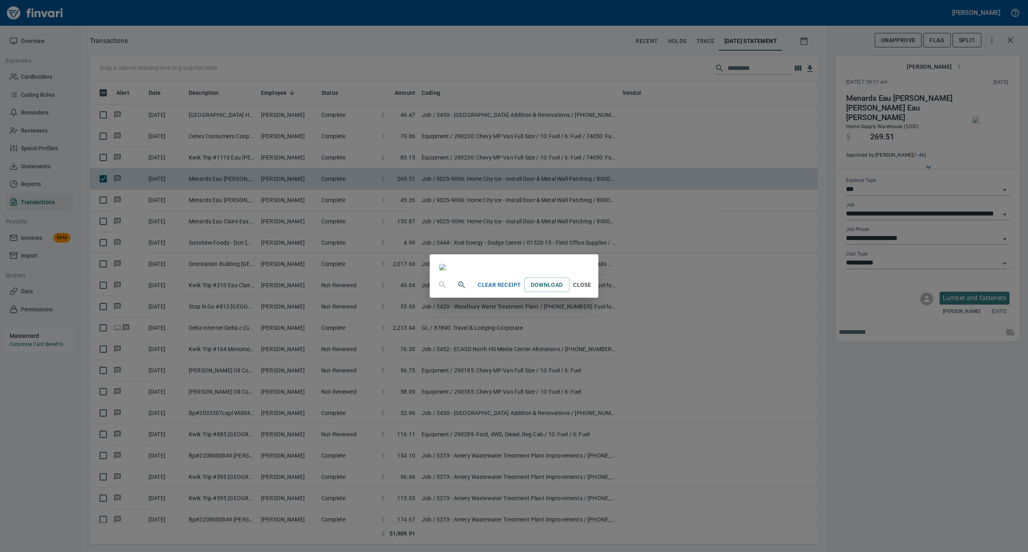
click at [592, 290] on span "Close" at bounding box center [581, 285] width 19 height 10
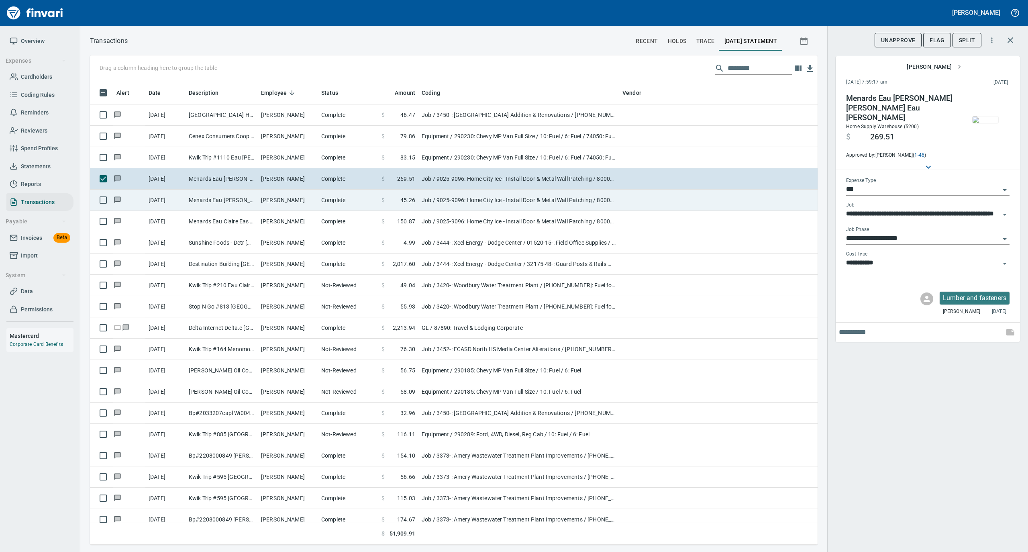
click at [335, 200] on td "Complete" at bounding box center [348, 199] width 60 height 21
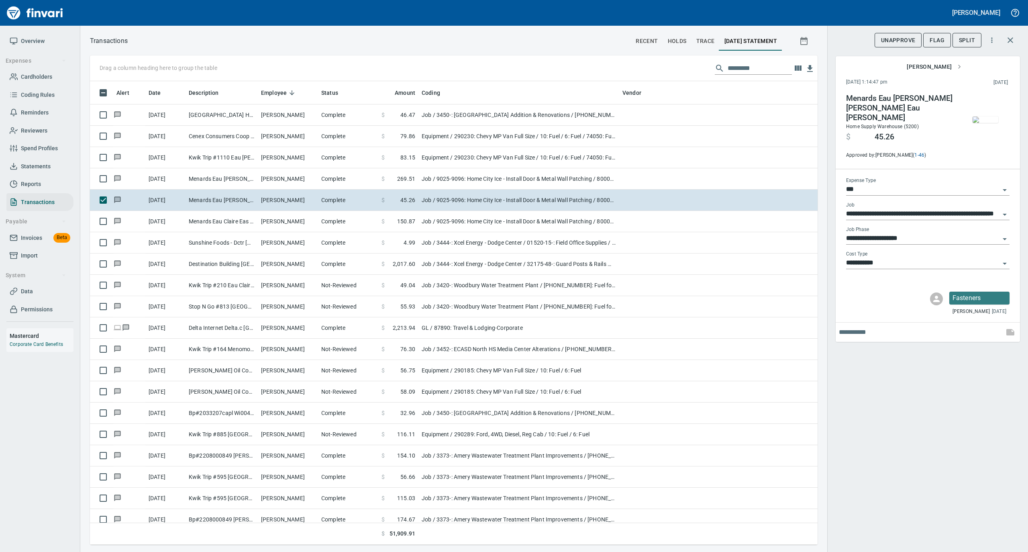
click at [983, 116] on img "button" at bounding box center [985, 119] width 26 height 6
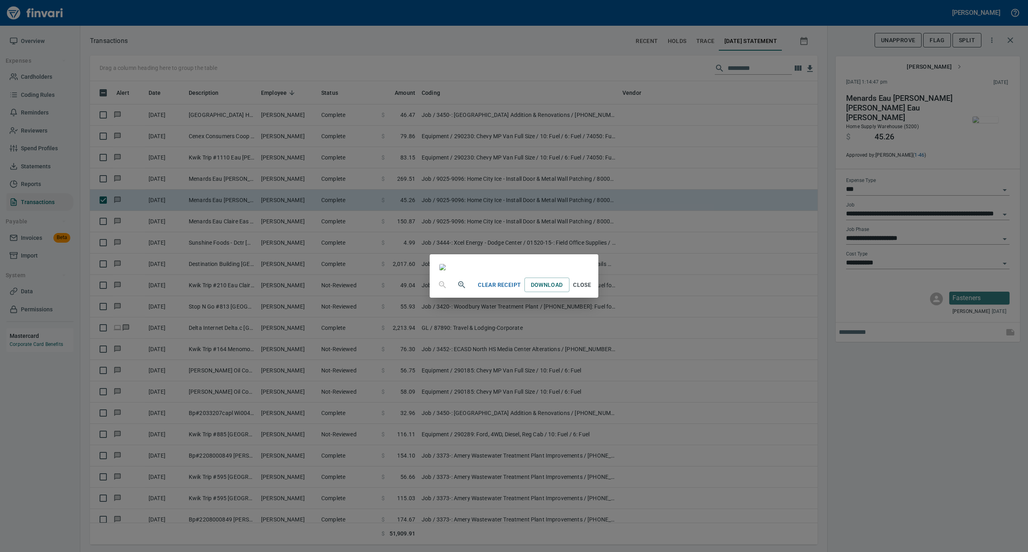
click at [592, 290] on span "Close" at bounding box center [581, 285] width 19 height 10
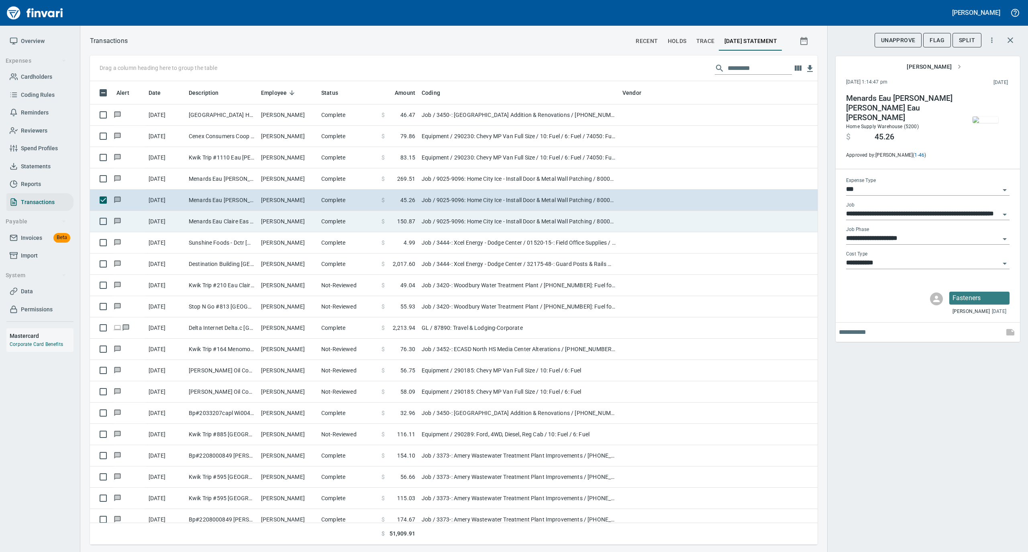
click at [290, 222] on td "[PERSON_NAME]" at bounding box center [288, 221] width 60 height 21
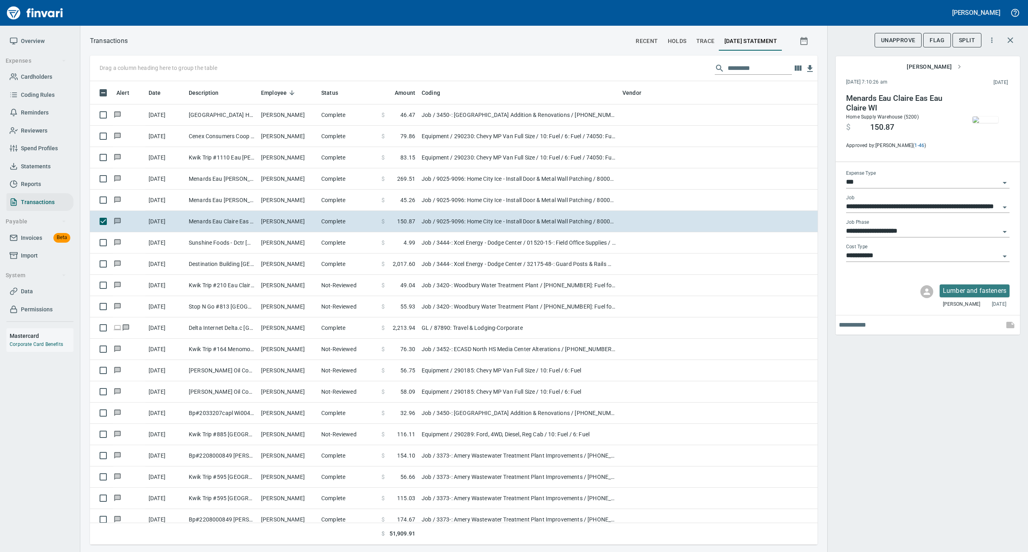
click at [988, 116] on img "button" at bounding box center [985, 119] width 26 height 6
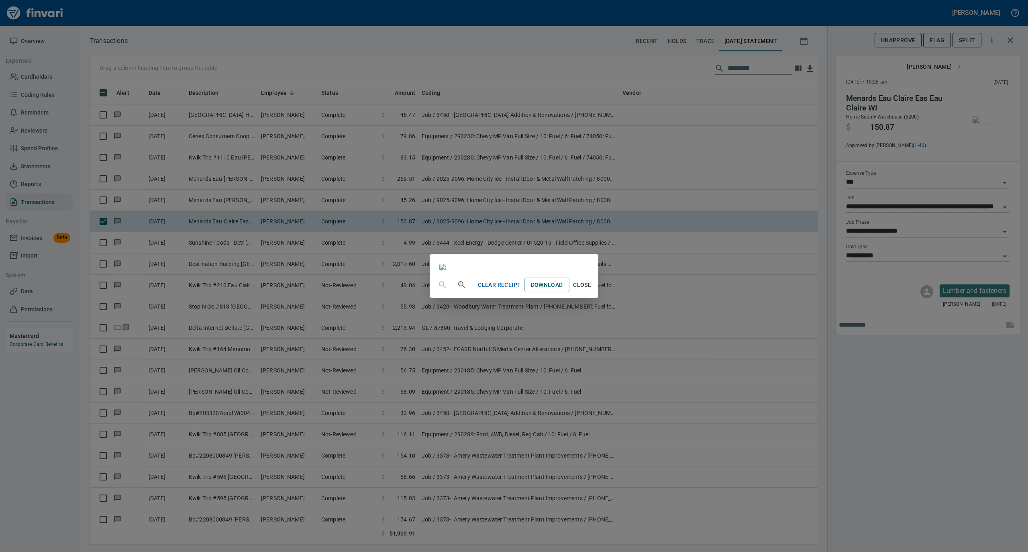
click at [595, 292] on button "Close" at bounding box center [582, 284] width 26 height 15
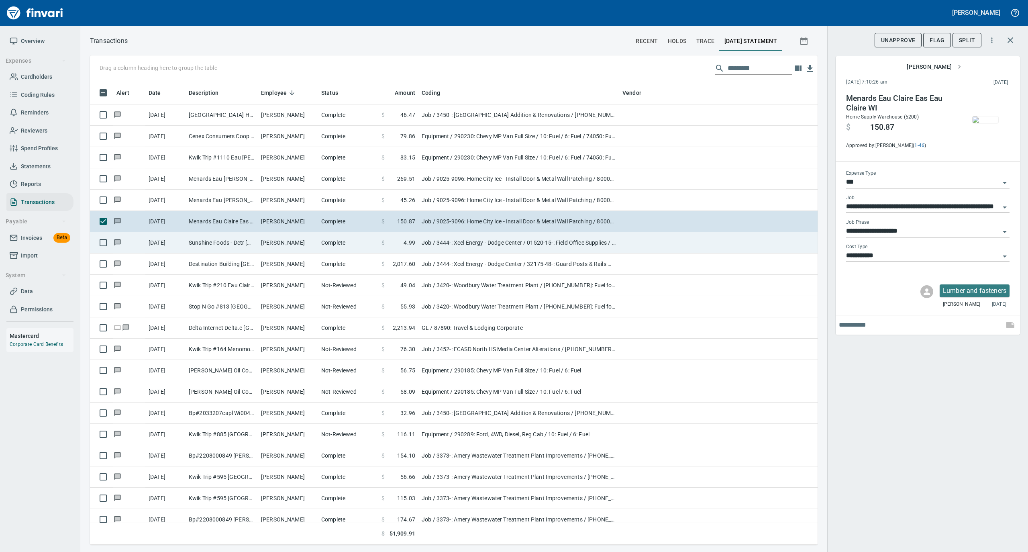
click at [316, 244] on td "[PERSON_NAME]" at bounding box center [288, 242] width 60 height 21
type input "**********"
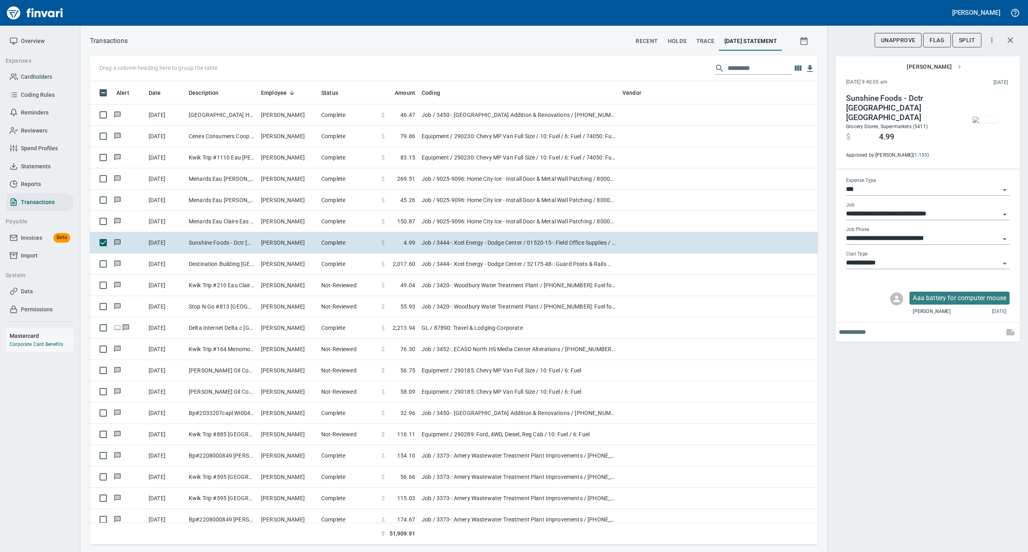
click at [983, 118] on img "button" at bounding box center [985, 119] width 26 height 6
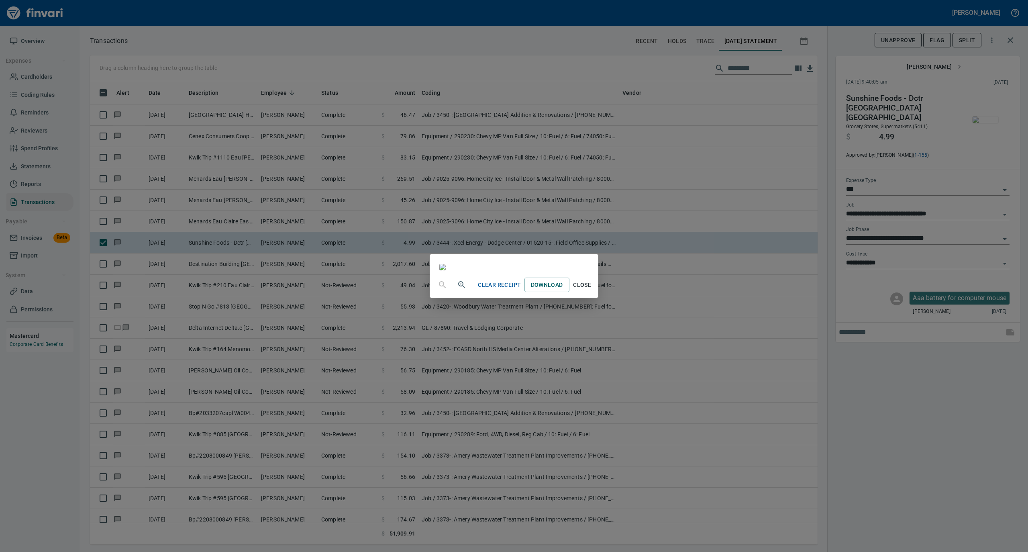
click at [592, 290] on span "Close" at bounding box center [581, 285] width 19 height 10
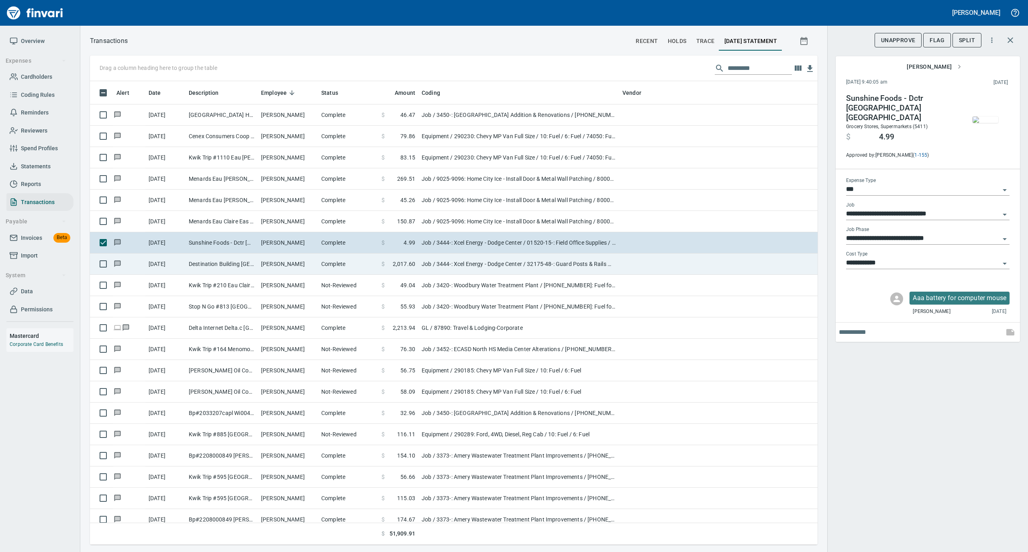
click at [249, 260] on td "Destination Building [GEOGRAPHIC_DATA][PERSON_NAME]" at bounding box center [221, 263] width 72 height 21
type input "**********"
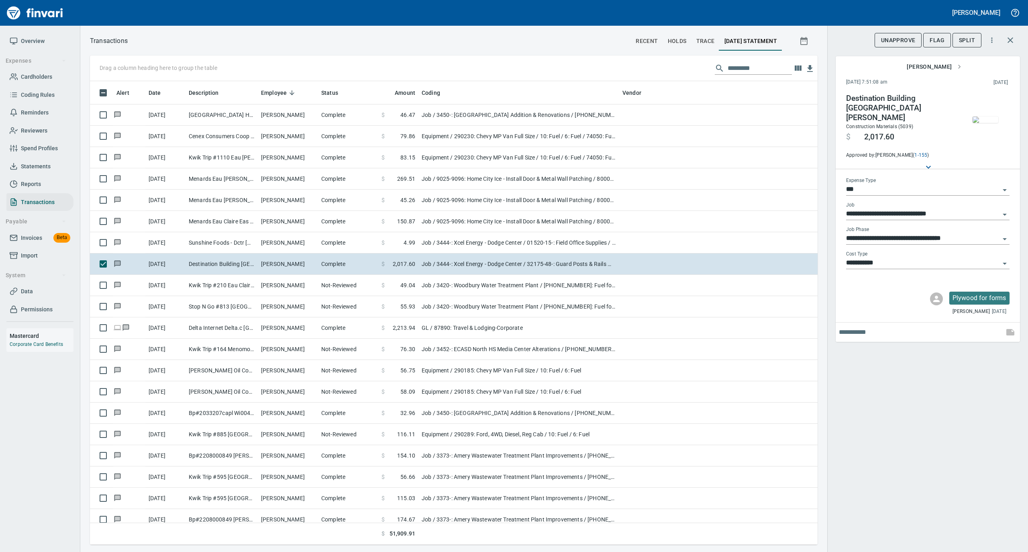
click at [988, 116] on img "button" at bounding box center [985, 119] width 26 height 6
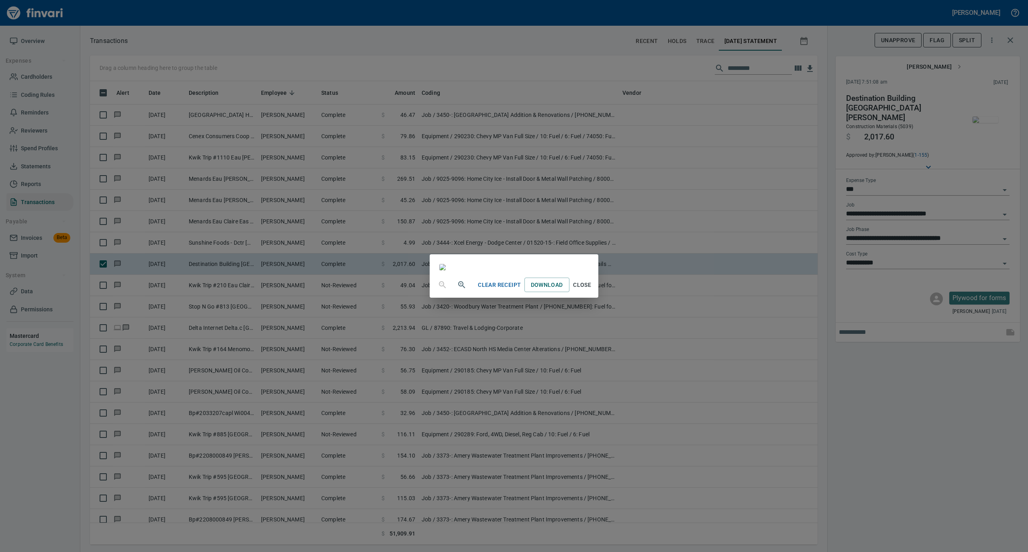
click at [592, 290] on span "Close" at bounding box center [581, 285] width 19 height 10
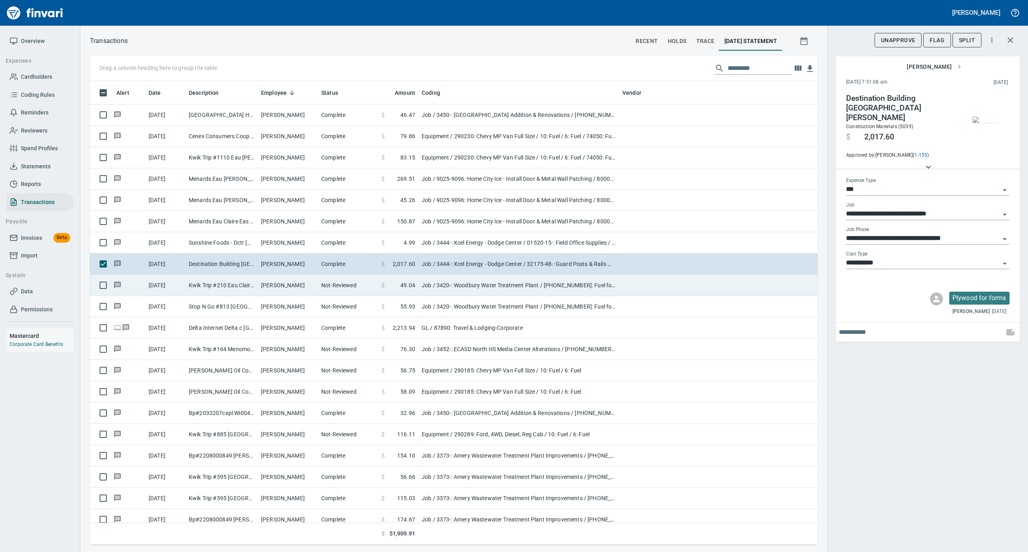
click at [318, 283] on td "Not-Reviewed" at bounding box center [348, 285] width 60 height 21
type input "**********"
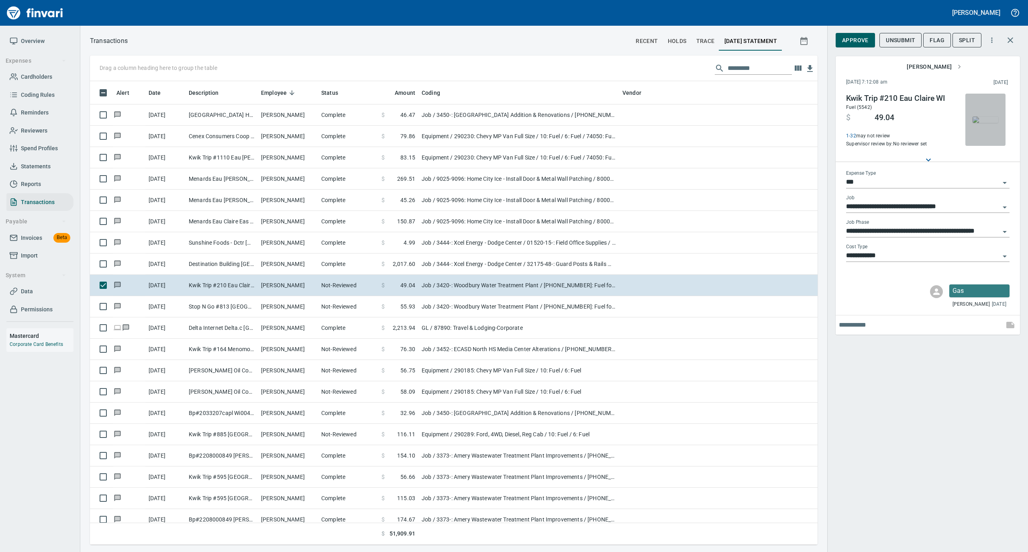
click at [988, 119] on img "button" at bounding box center [985, 119] width 26 height 6
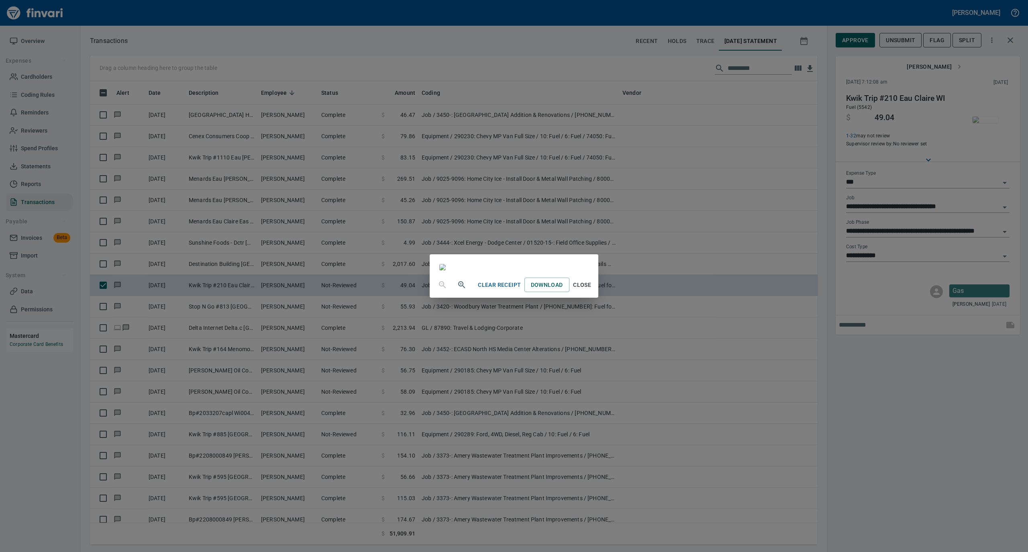
click at [592, 290] on span "Close" at bounding box center [581, 285] width 19 height 10
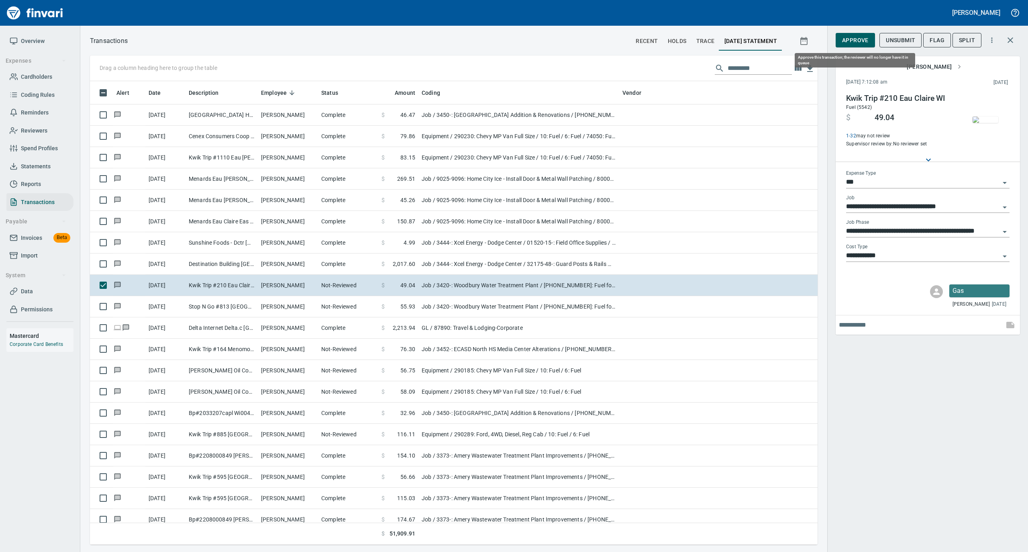
click at [855, 36] on span "Approve" at bounding box center [855, 40] width 26 height 10
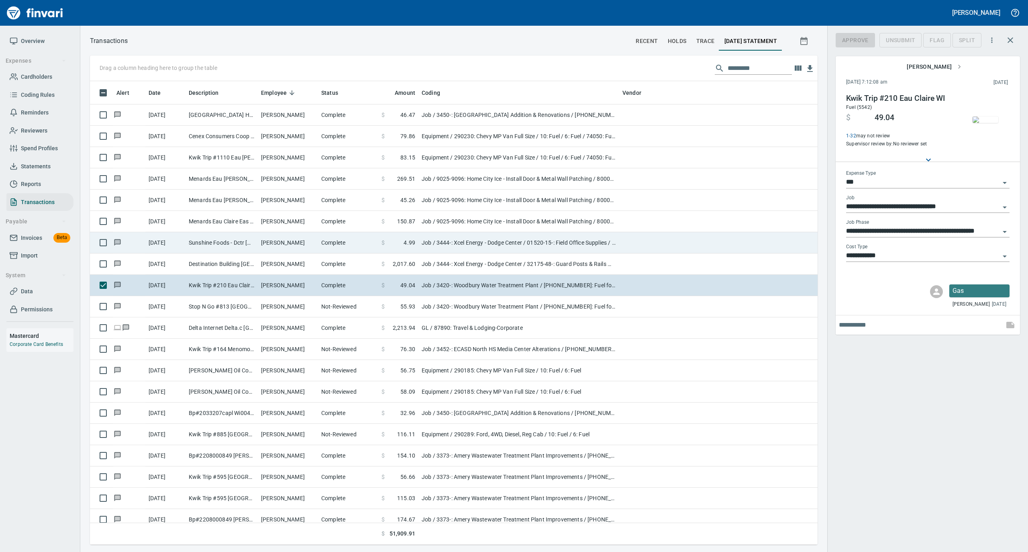
scroll to position [455, 711]
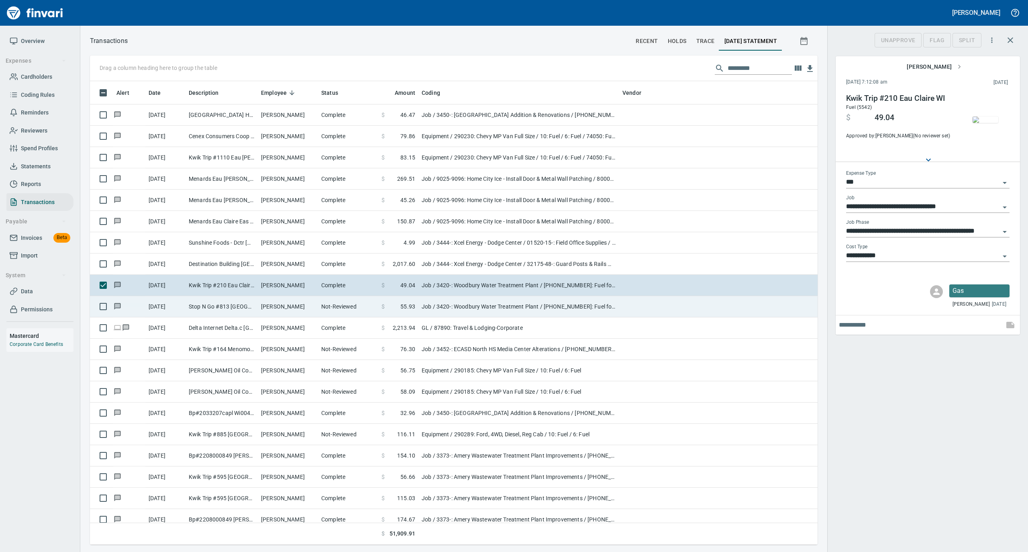
click at [346, 315] on td "Not-Reviewed" at bounding box center [348, 306] width 60 height 21
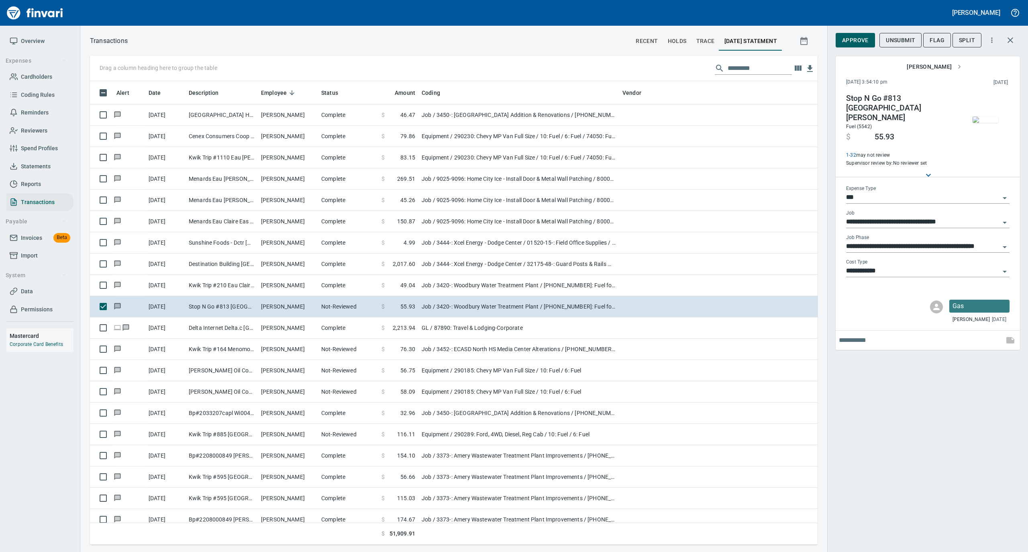
click at [991, 122] on img "button" at bounding box center [985, 119] width 26 height 6
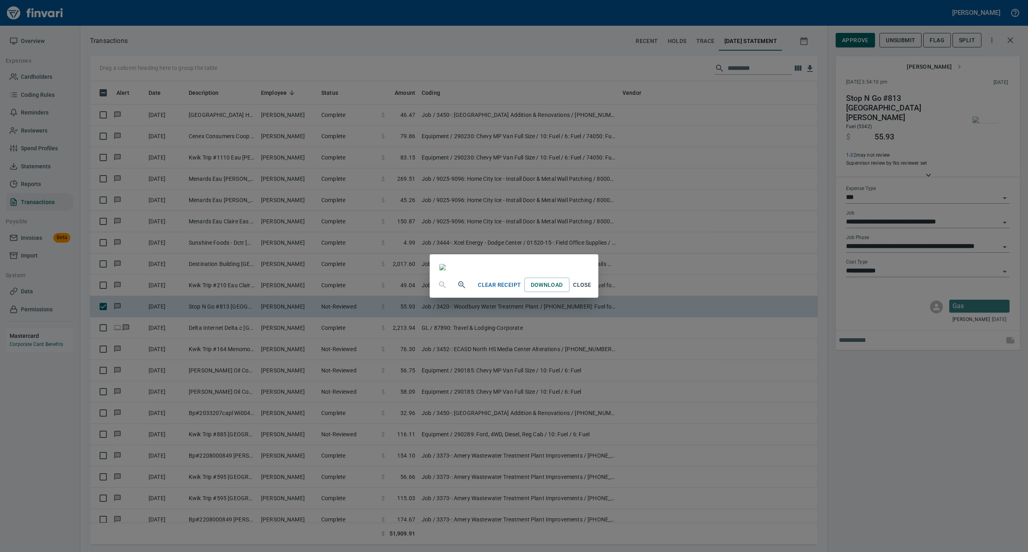
click at [592, 290] on span "Close" at bounding box center [581, 285] width 19 height 10
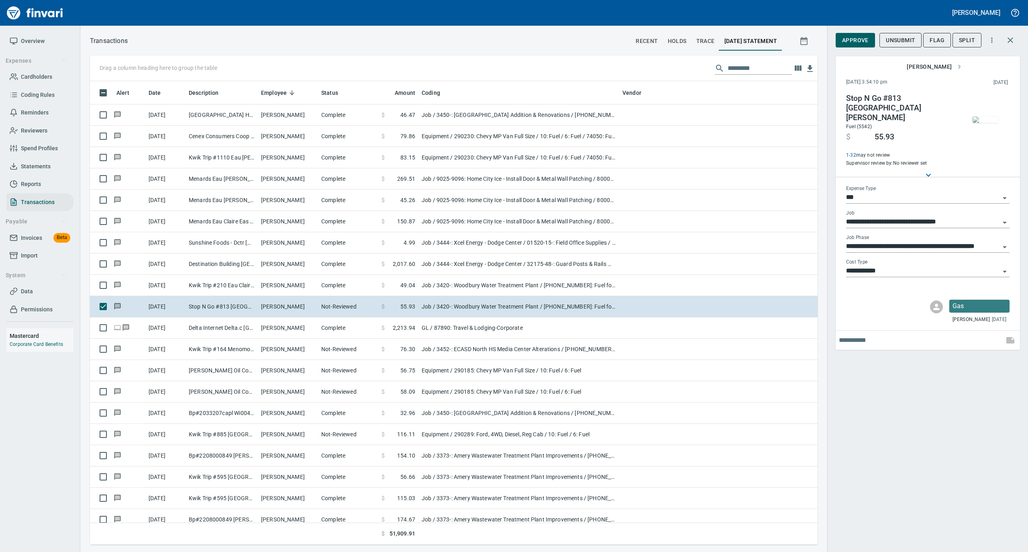
click at [858, 39] on span "Approve" at bounding box center [855, 40] width 26 height 10
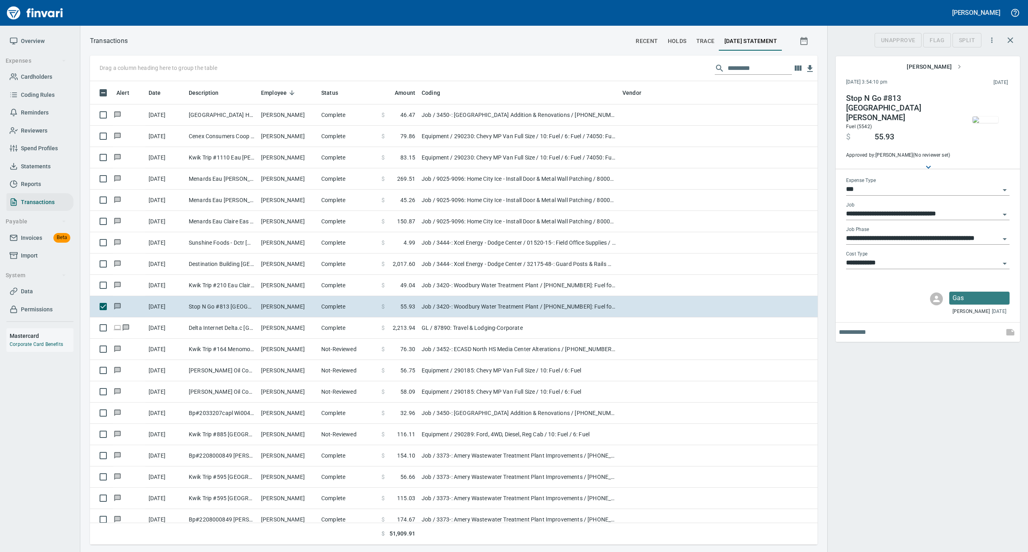
scroll to position [455, 711]
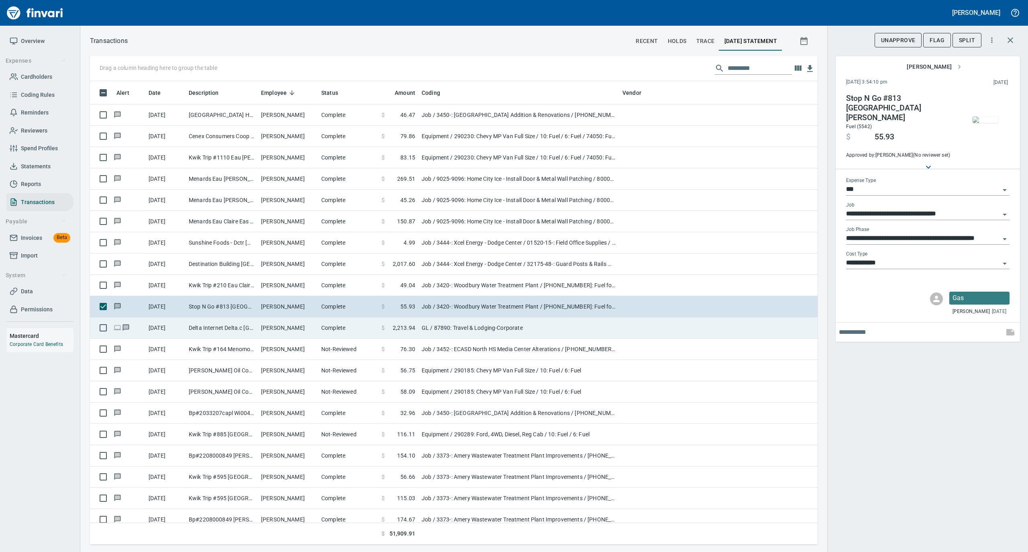
click at [310, 324] on td "[PERSON_NAME]" at bounding box center [288, 327] width 60 height 21
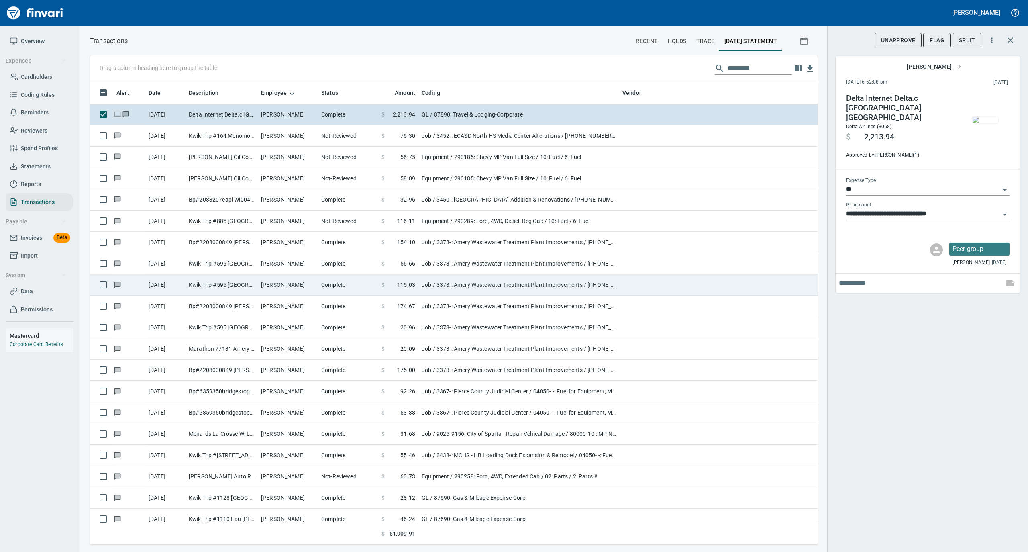
scroll to position [2516, 0]
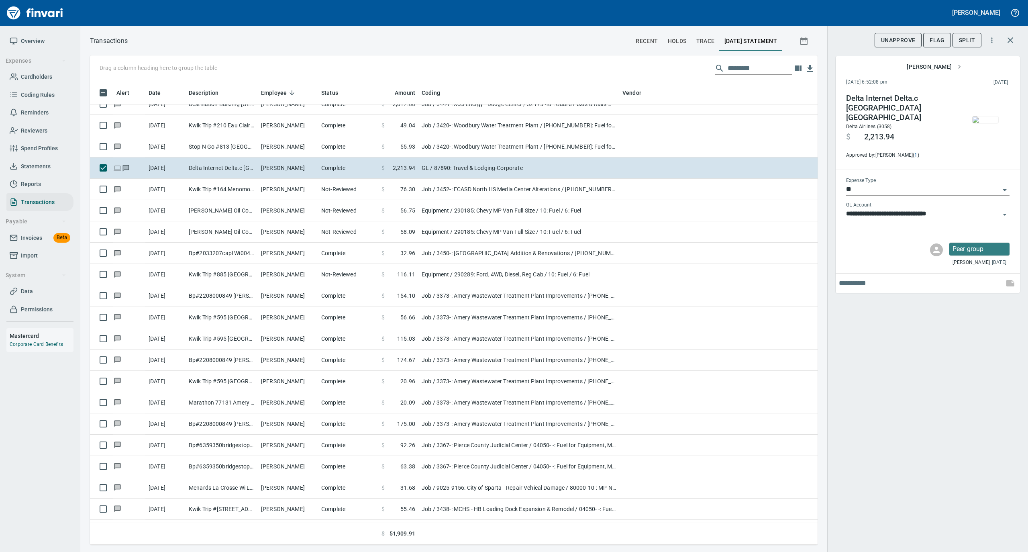
click at [982, 123] on img "button" at bounding box center [985, 119] width 26 height 6
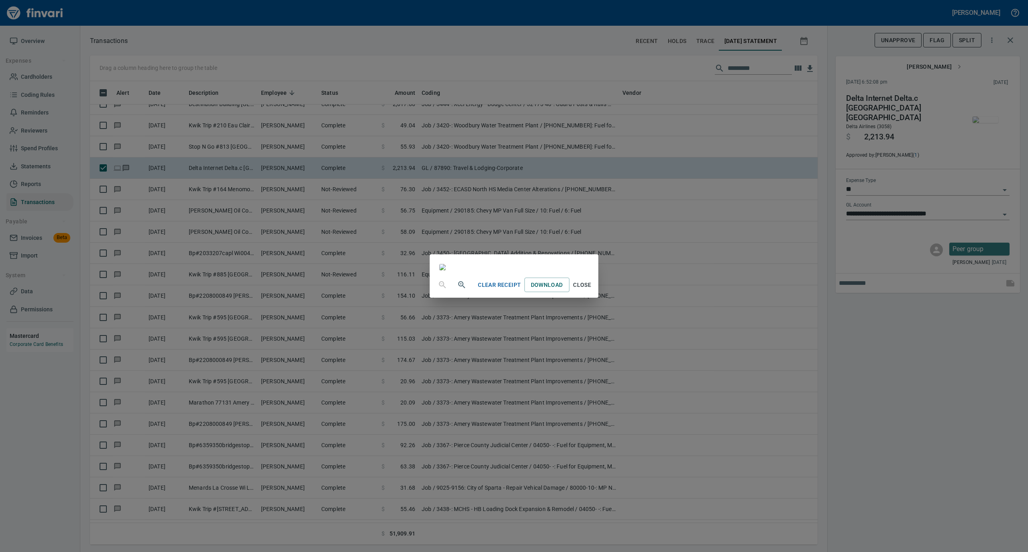
scroll to position [3533, 0]
drag, startPoint x: 991, startPoint y: 524, endPoint x: 966, endPoint y: 496, distance: 37.5
click at [592, 290] on span "Close" at bounding box center [581, 285] width 19 height 10
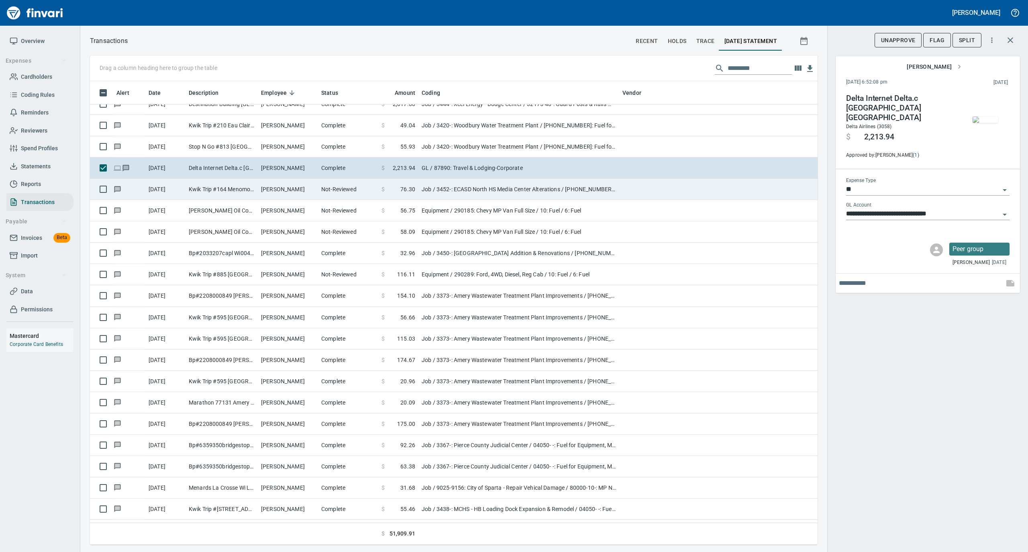
click at [348, 193] on td "Not-Reviewed" at bounding box center [348, 189] width 60 height 21
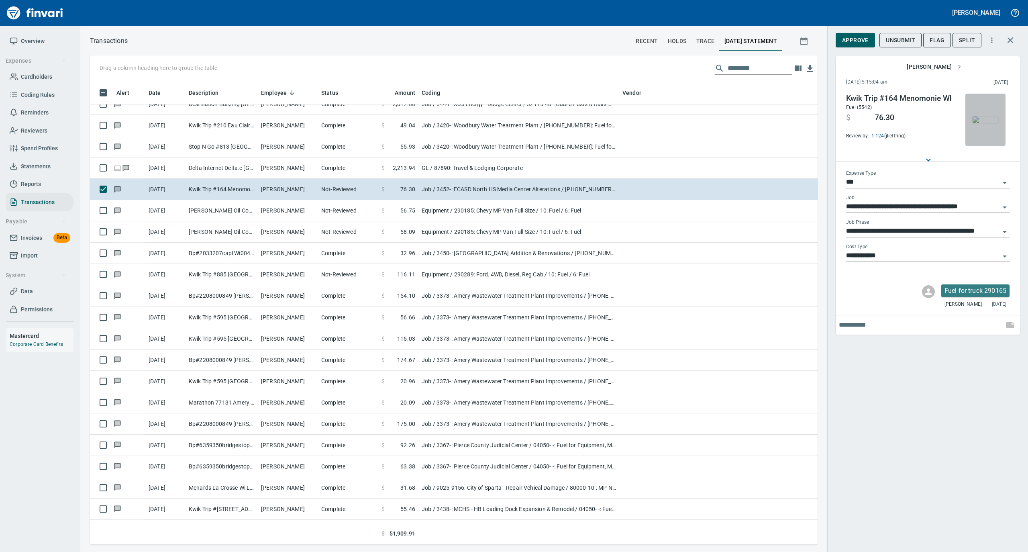
click at [982, 120] on img "button" at bounding box center [985, 119] width 26 height 6
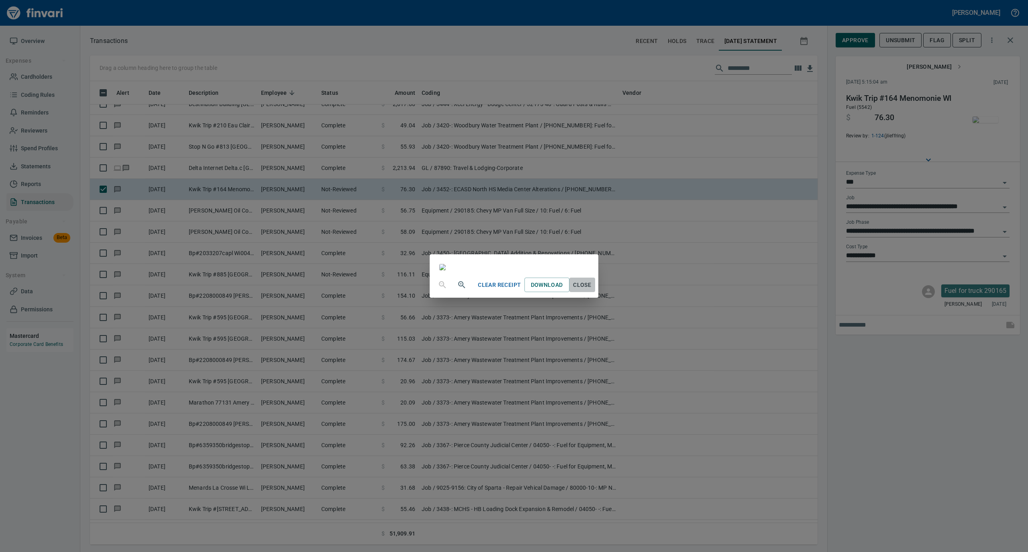
click at [592, 290] on span "Close" at bounding box center [581, 285] width 19 height 10
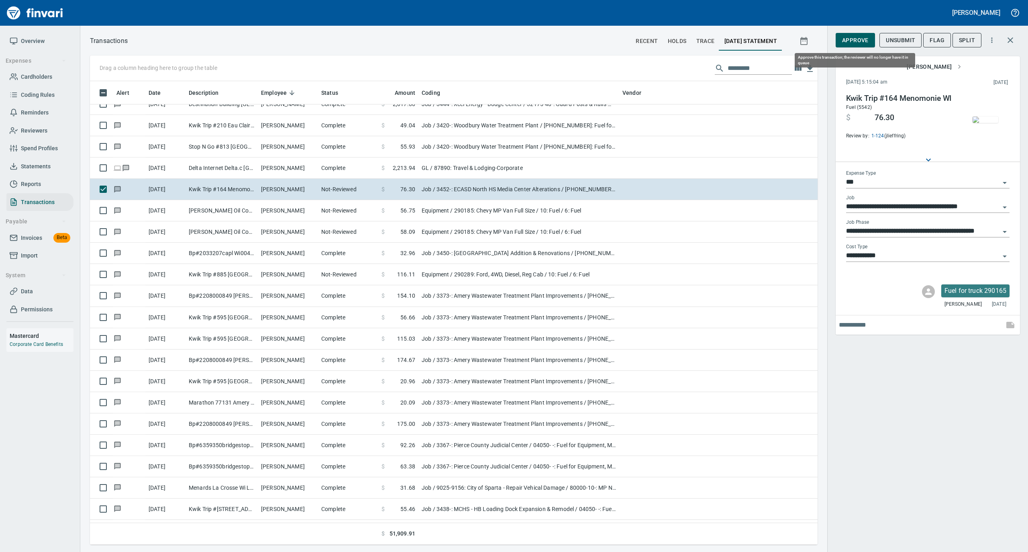
scroll to position [455, 711]
click at [849, 41] on span "Approve" at bounding box center [855, 40] width 26 height 10
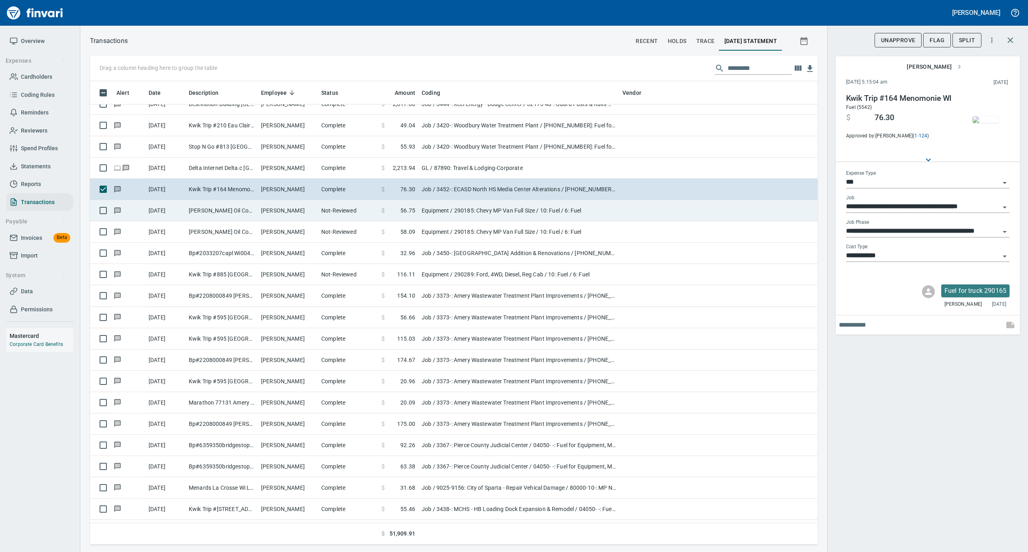
click at [304, 206] on td "[PERSON_NAME]" at bounding box center [288, 210] width 60 height 21
type input "*********"
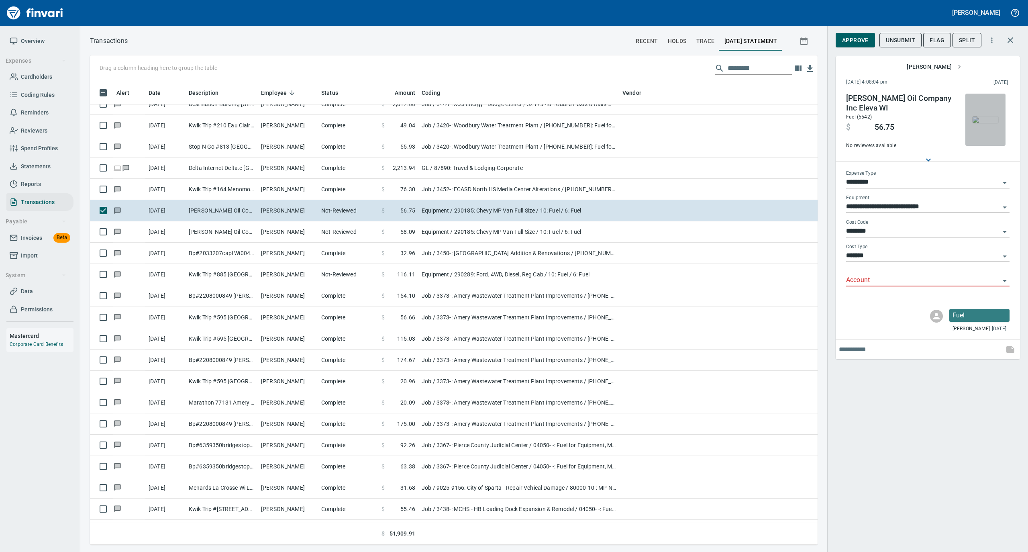
click at [989, 116] on img "button" at bounding box center [985, 119] width 26 height 6
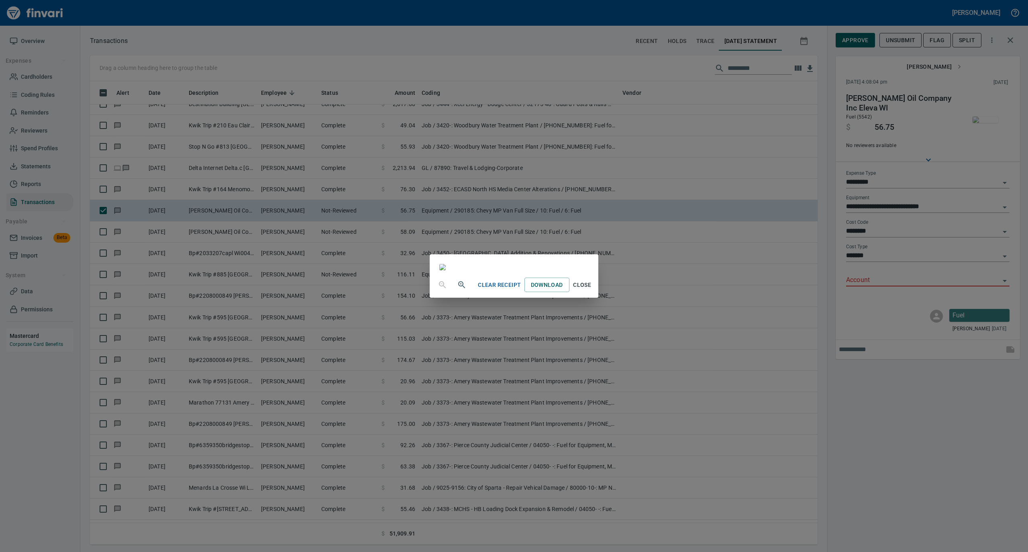
click at [592, 290] on span "Close" at bounding box center [581, 285] width 19 height 10
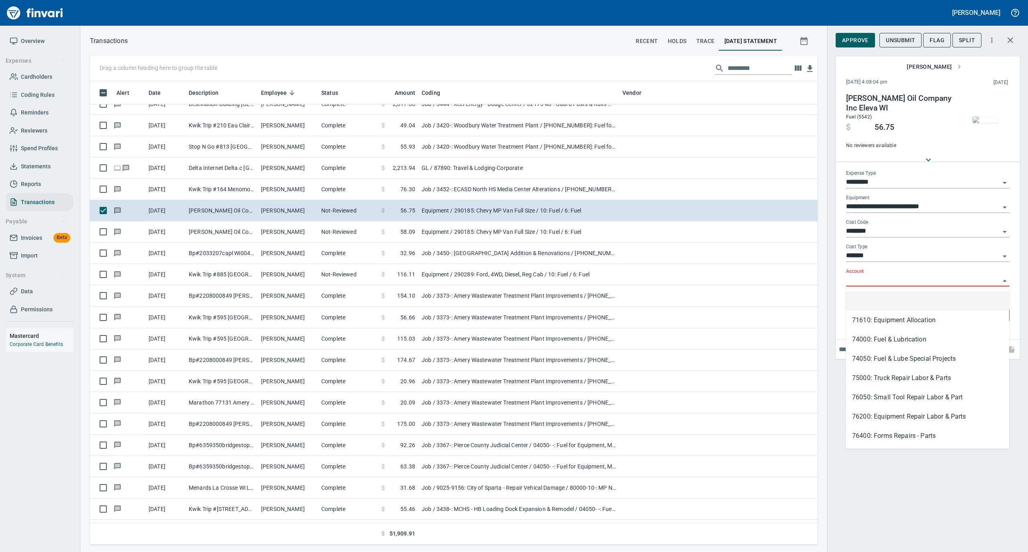
click at [860, 278] on input "Account" at bounding box center [923, 280] width 154 height 11
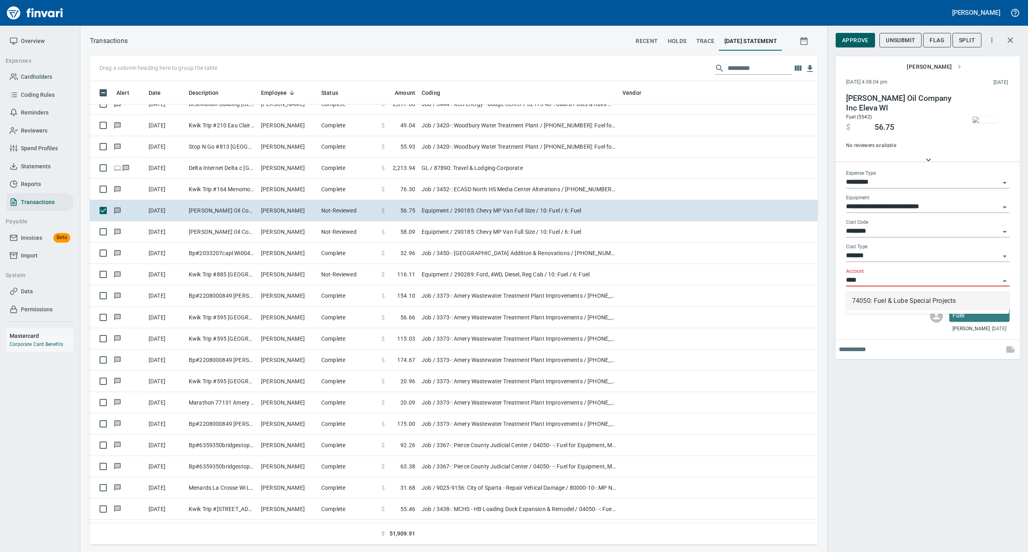
scroll to position [455, 711]
click at [864, 300] on li "74050: Fuel & Lube Special Projects" at bounding box center [926, 300] width 163 height 19
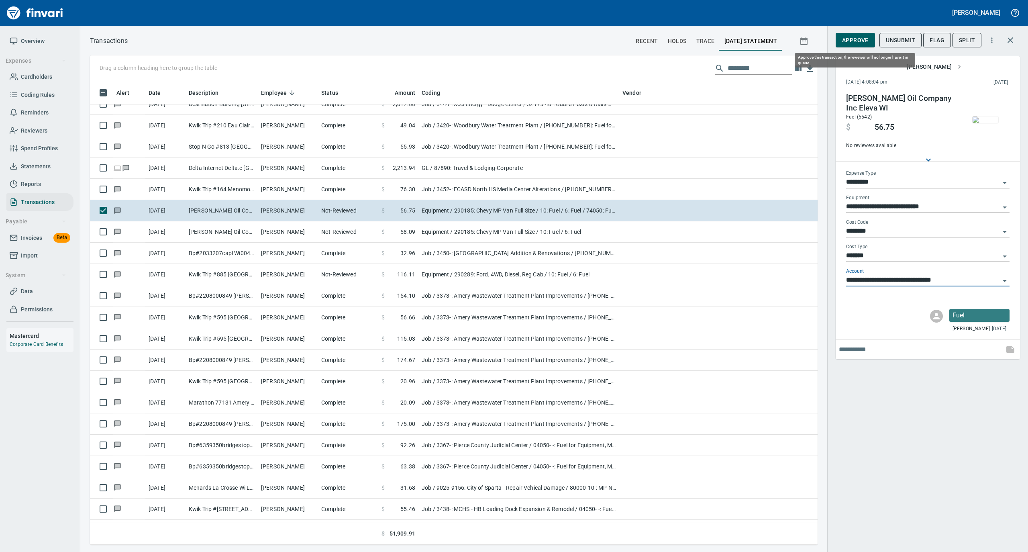
type input "**********"
click at [855, 42] on span "Approve" at bounding box center [855, 40] width 26 height 10
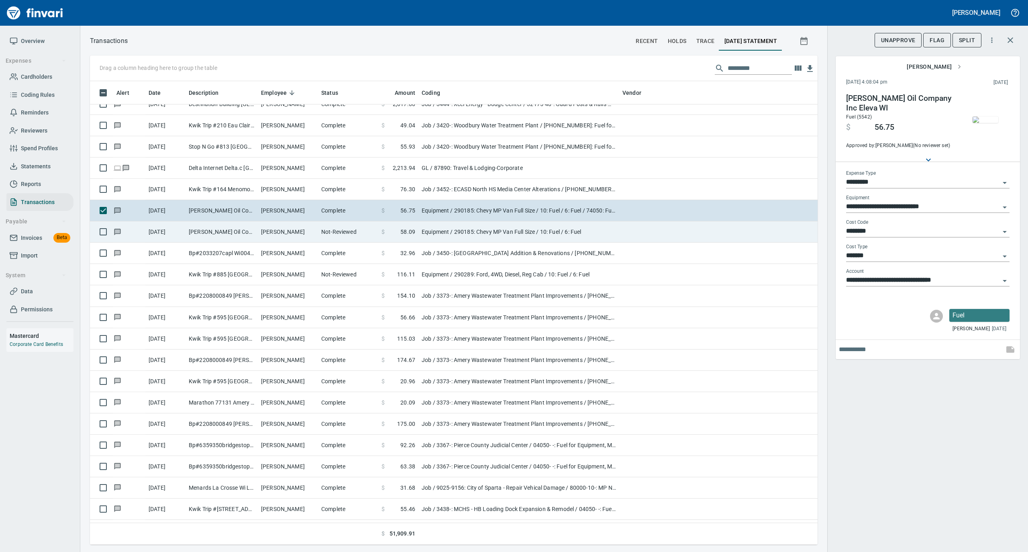
click at [303, 235] on td "[PERSON_NAME]" at bounding box center [288, 231] width 60 height 21
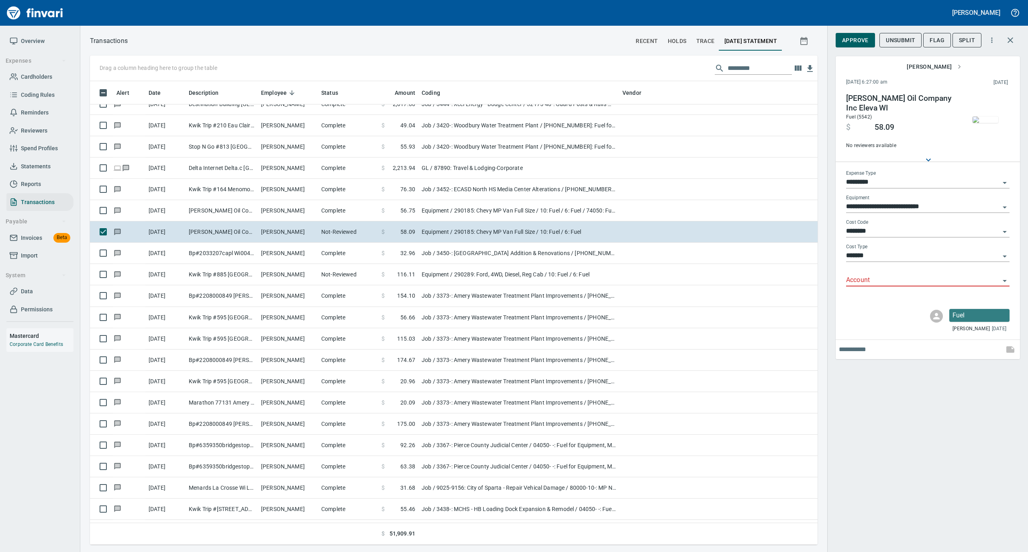
click at [986, 118] on img "button" at bounding box center [985, 119] width 26 height 6
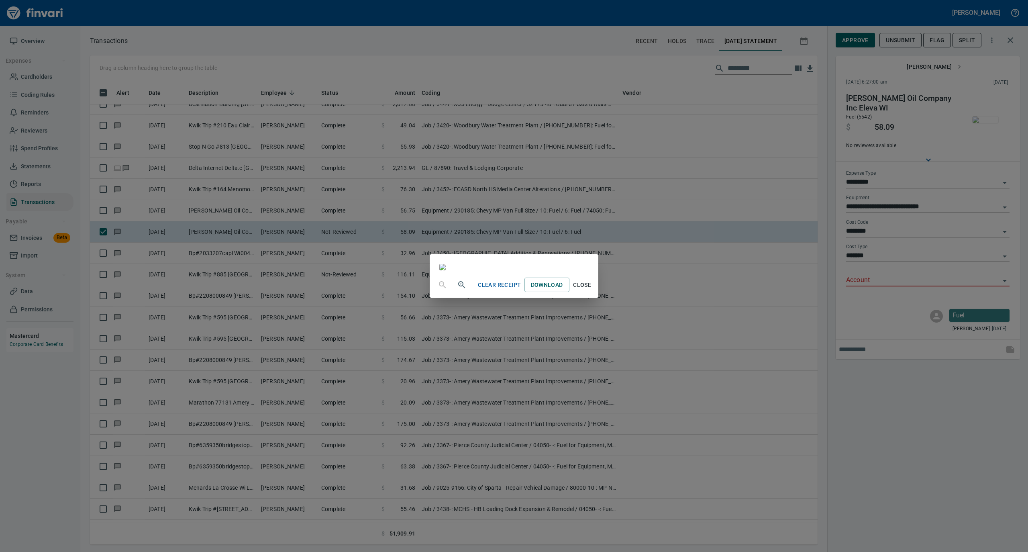
drag, startPoint x: 665, startPoint y: 485, endPoint x: 717, endPoint y: 414, distance: 88.2
click at [592, 290] on span "Close" at bounding box center [581, 285] width 19 height 10
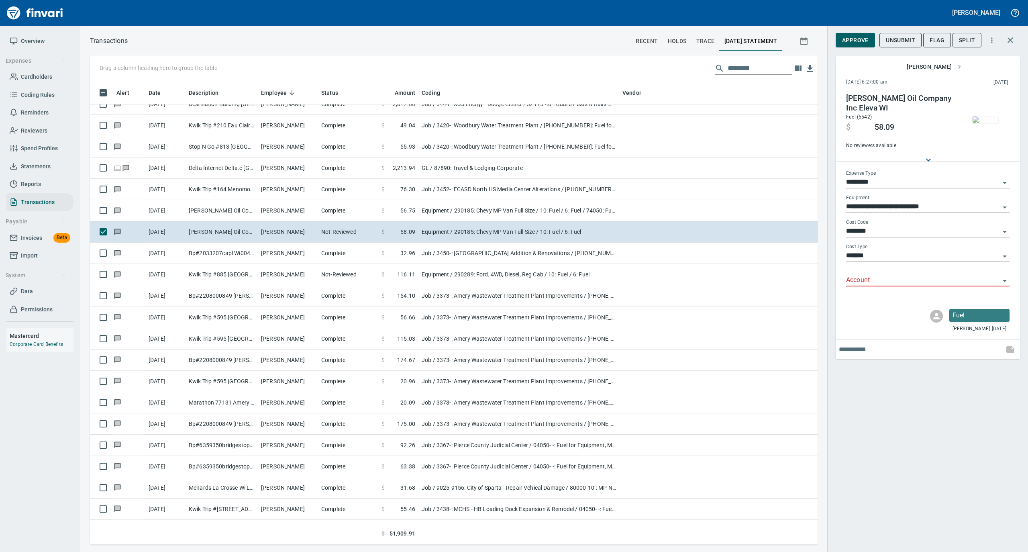
click at [853, 275] on input "Account" at bounding box center [923, 280] width 154 height 11
click at [863, 296] on li "74050: Fuel & Lube Special Projects" at bounding box center [926, 300] width 163 height 19
type input "**********"
click at [847, 39] on span "Approve" at bounding box center [855, 40] width 26 height 10
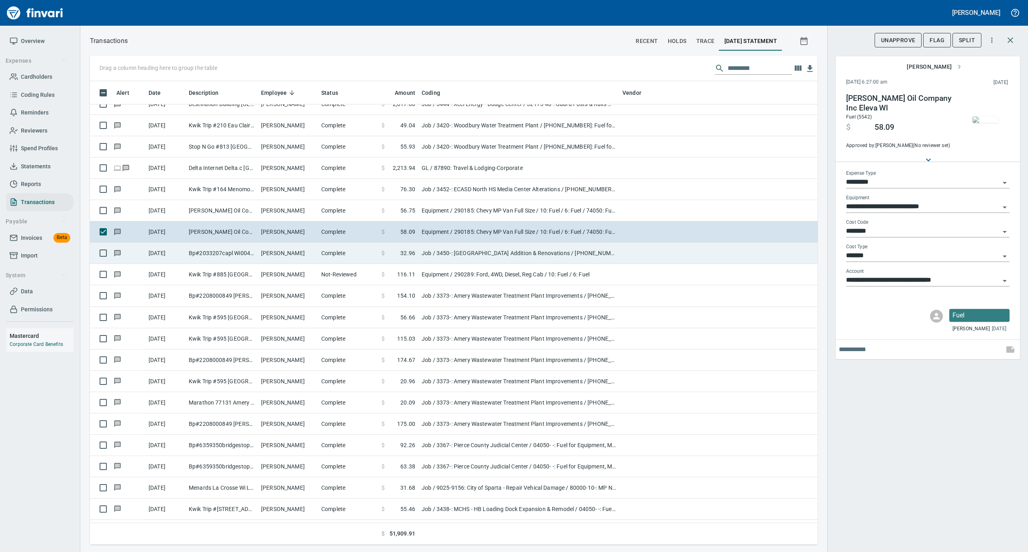
click at [349, 251] on td "Complete" at bounding box center [348, 252] width 60 height 21
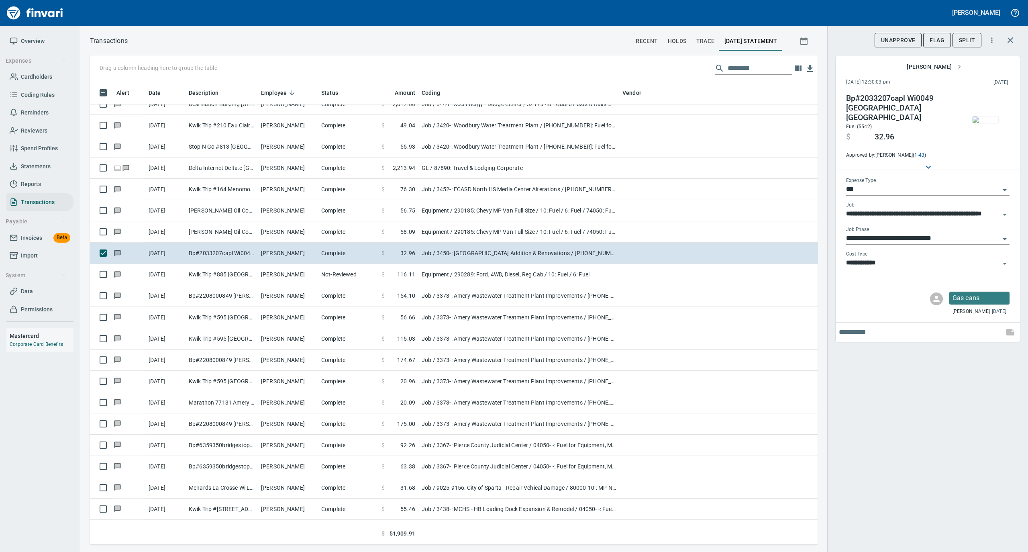
click at [982, 120] on img "button" at bounding box center [985, 119] width 26 height 6
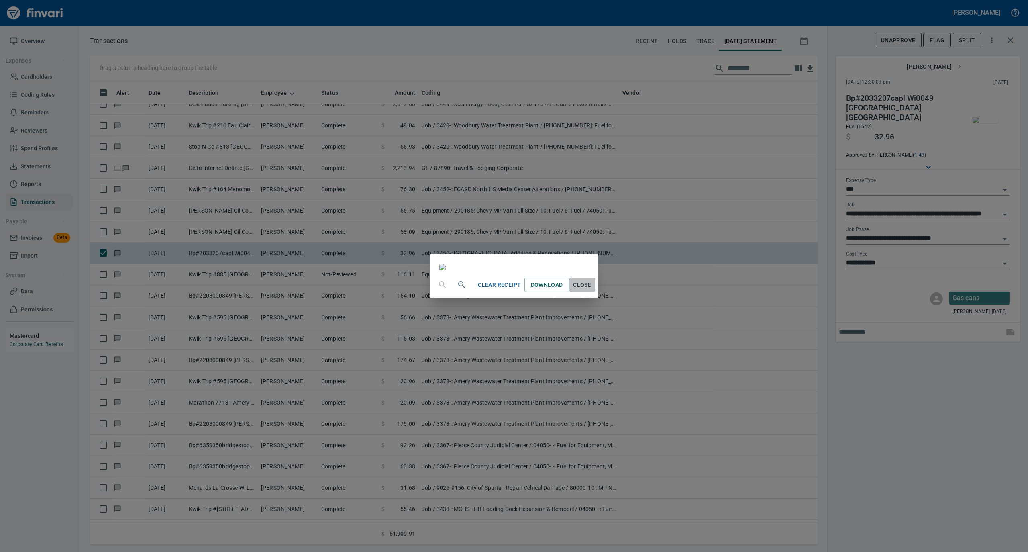
click at [592, 290] on span "Close" at bounding box center [581, 285] width 19 height 10
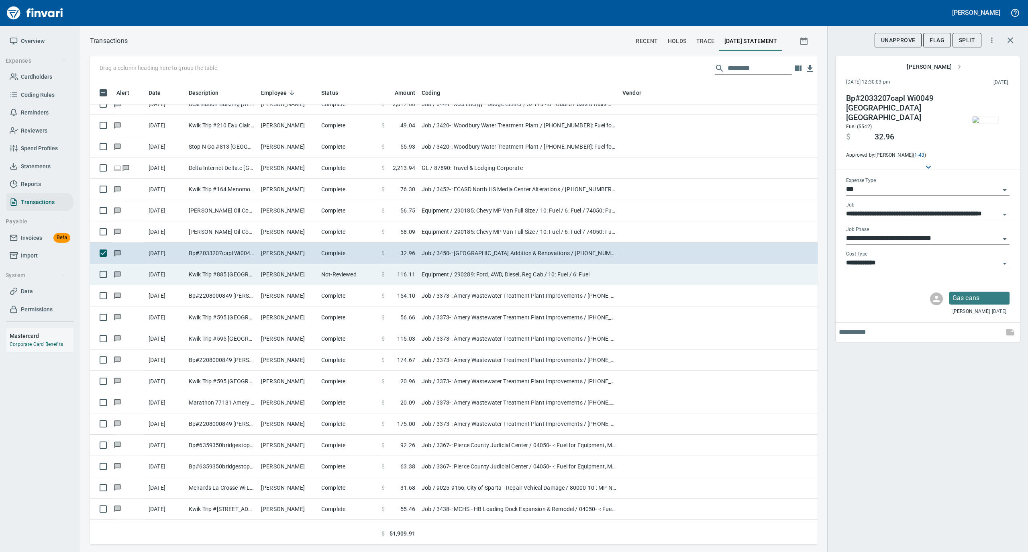
click at [296, 275] on td "[PERSON_NAME]" at bounding box center [288, 274] width 60 height 21
type input "*********"
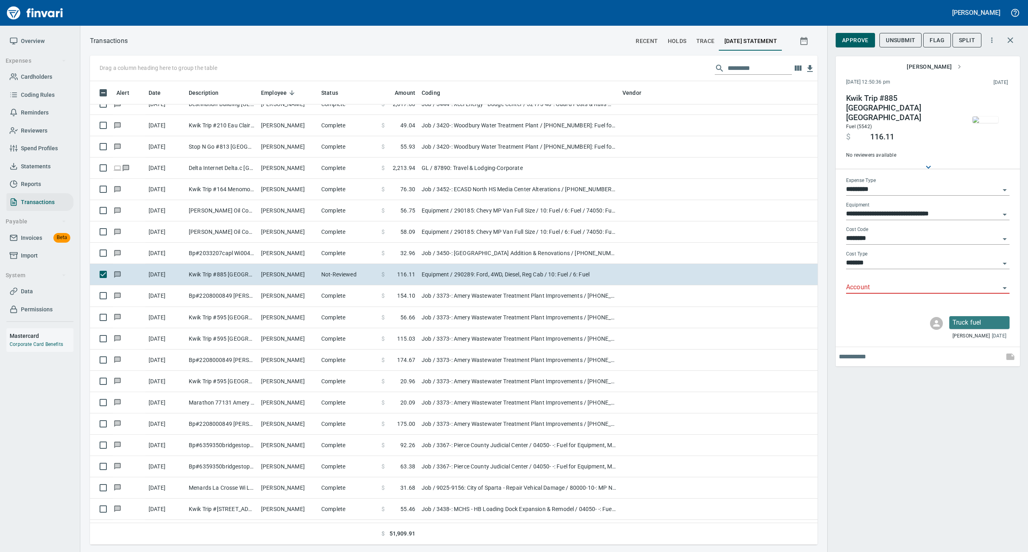
click at [985, 120] on img "button" at bounding box center [985, 119] width 26 height 6
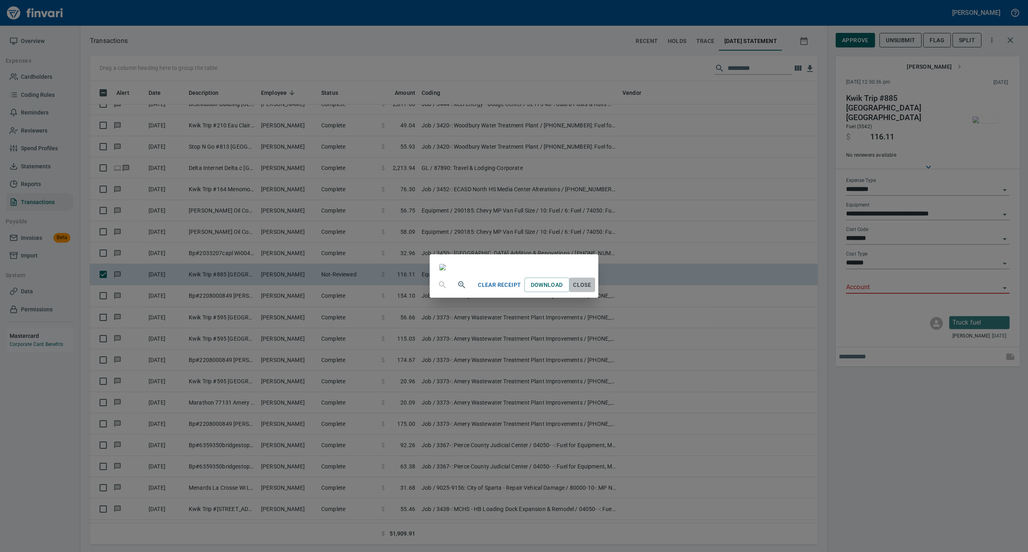
drag, startPoint x: 662, startPoint y: 484, endPoint x: 727, endPoint y: 460, distance: 70.0
click at [592, 290] on span "Close" at bounding box center [581, 285] width 19 height 10
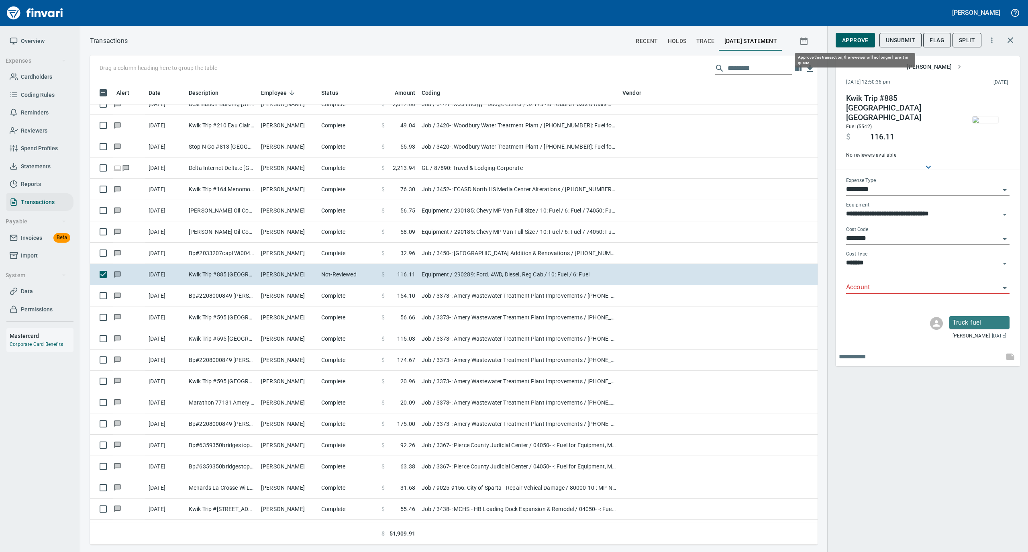
scroll to position [455, 711]
click at [858, 275] on div "Account" at bounding box center [927, 284] width 163 height 18
click at [863, 296] on li "74000: Fuel & Lubrication" at bounding box center [926, 300] width 163 height 19
type input "**********"
click at [845, 35] on span "Approve" at bounding box center [855, 40] width 26 height 10
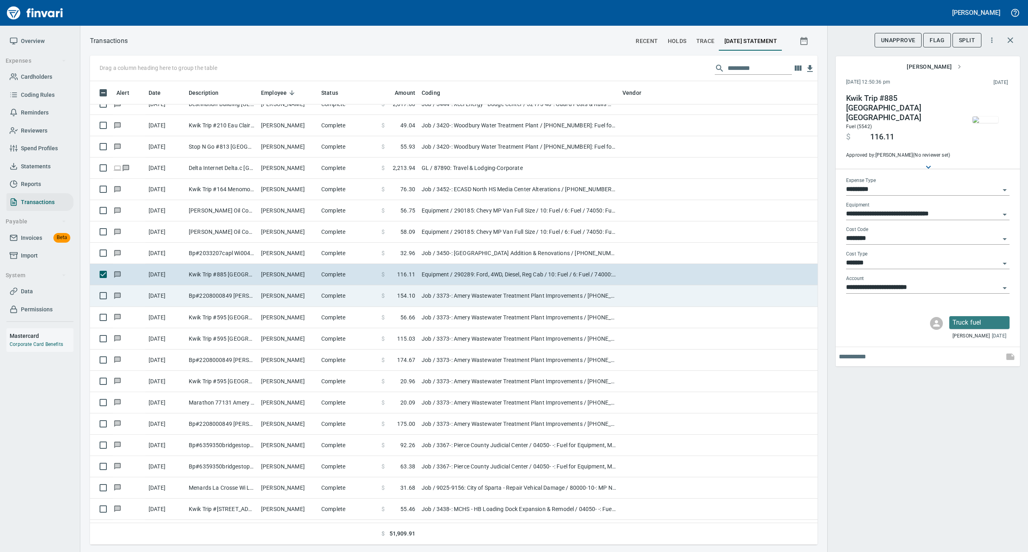
click at [305, 295] on td "[PERSON_NAME]" at bounding box center [288, 295] width 60 height 21
type input "***"
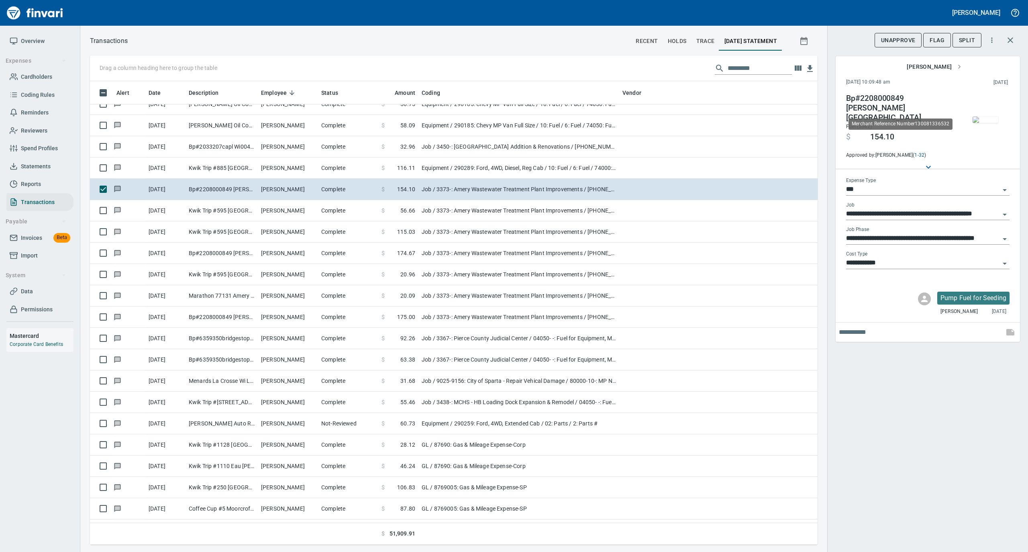
scroll to position [455, 711]
click at [993, 119] on img "button" at bounding box center [985, 119] width 26 height 6
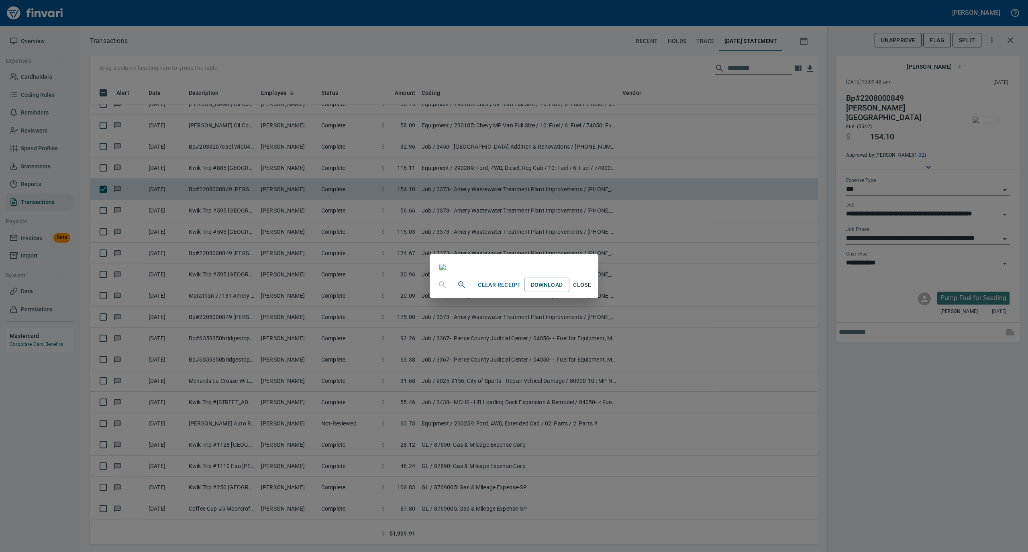
click at [592, 290] on span "Close" at bounding box center [581, 285] width 19 height 10
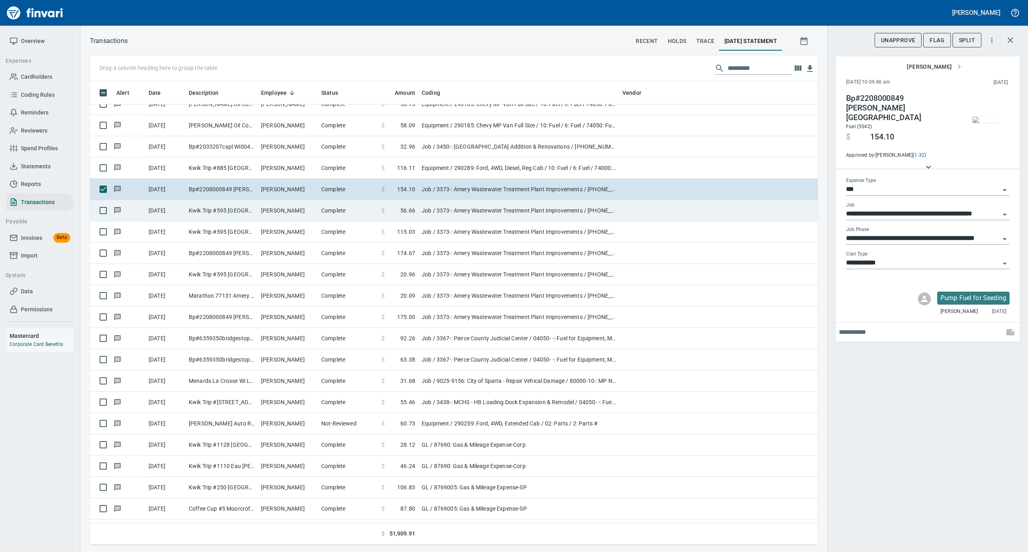
click at [309, 211] on td "[PERSON_NAME]" at bounding box center [288, 210] width 60 height 21
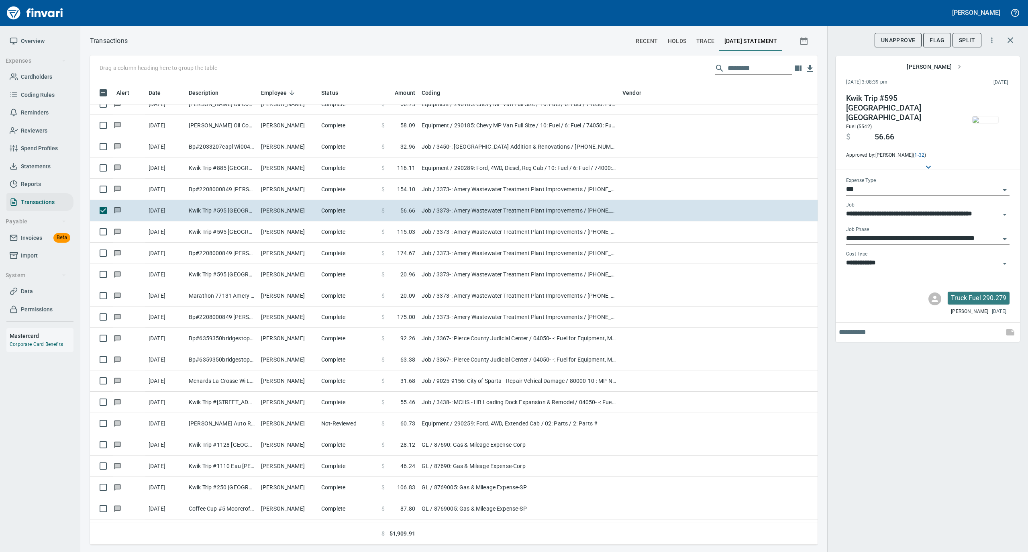
click at [983, 116] on img "button" at bounding box center [985, 119] width 26 height 6
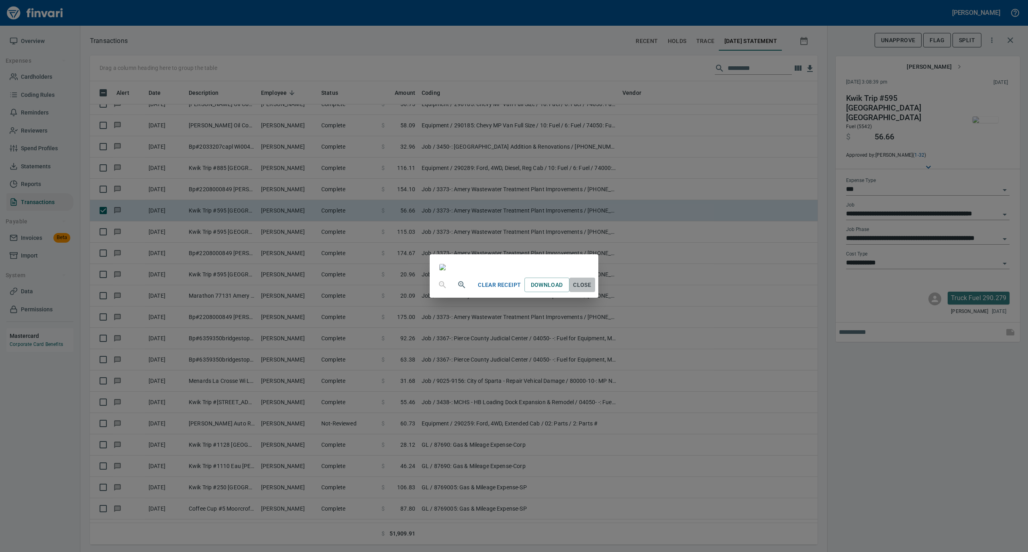
click at [592, 290] on span "Close" at bounding box center [581, 285] width 19 height 10
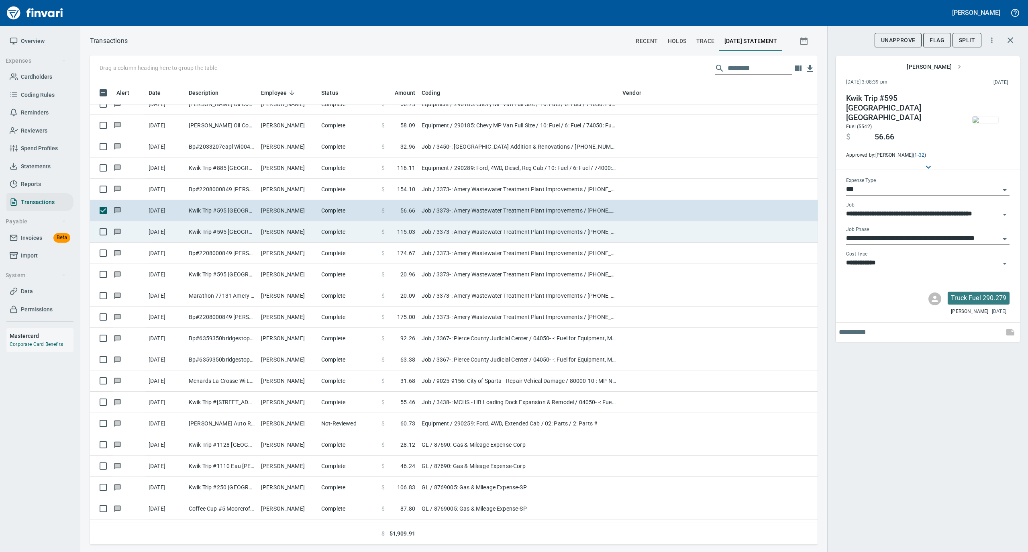
click at [291, 232] on td "[PERSON_NAME]" at bounding box center [288, 231] width 60 height 21
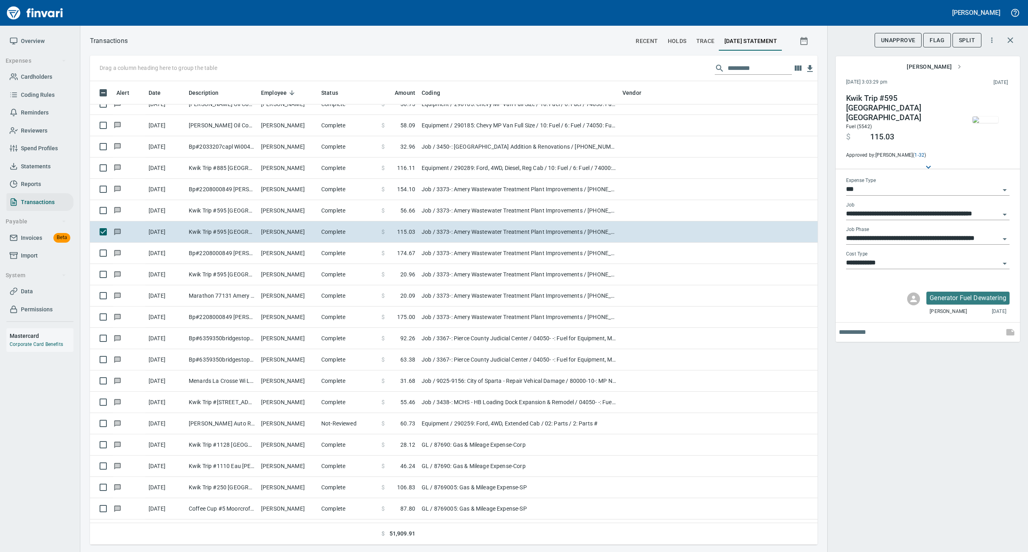
click at [984, 123] on img "button" at bounding box center [985, 119] width 26 height 6
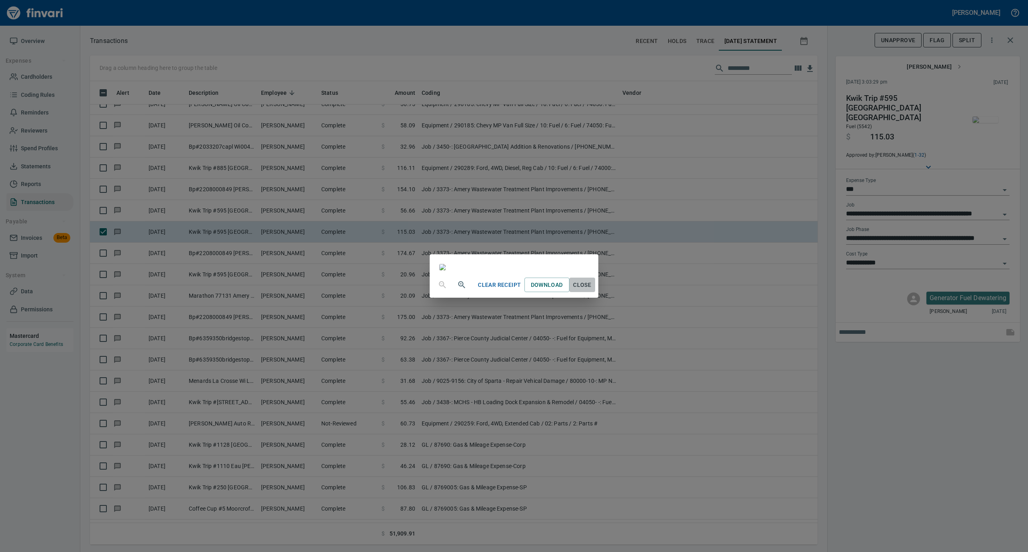
click at [592, 290] on span "Close" at bounding box center [581, 285] width 19 height 10
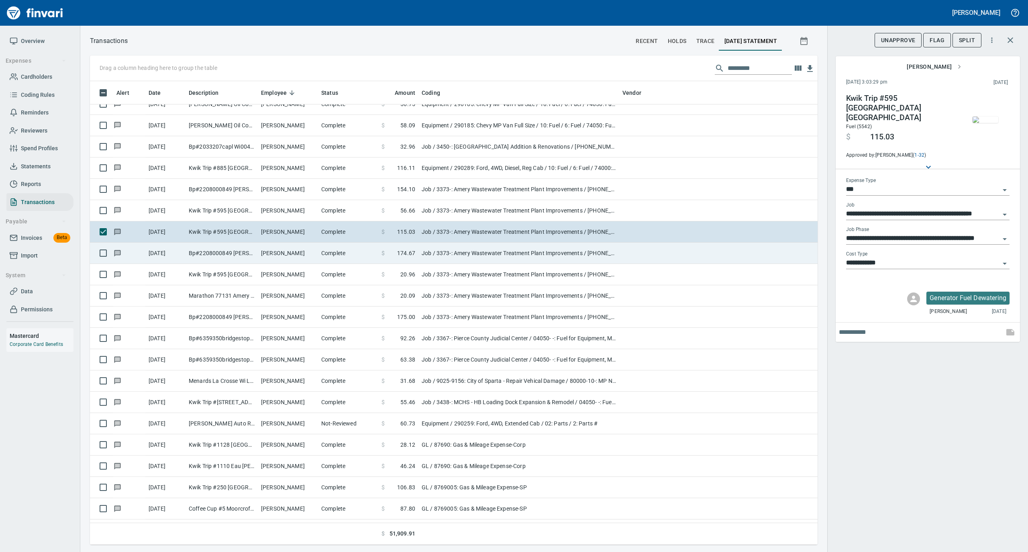
click at [310, 249] on td "[PERSON_NAME]" at bounding box center [288, 252] width 60 height 21
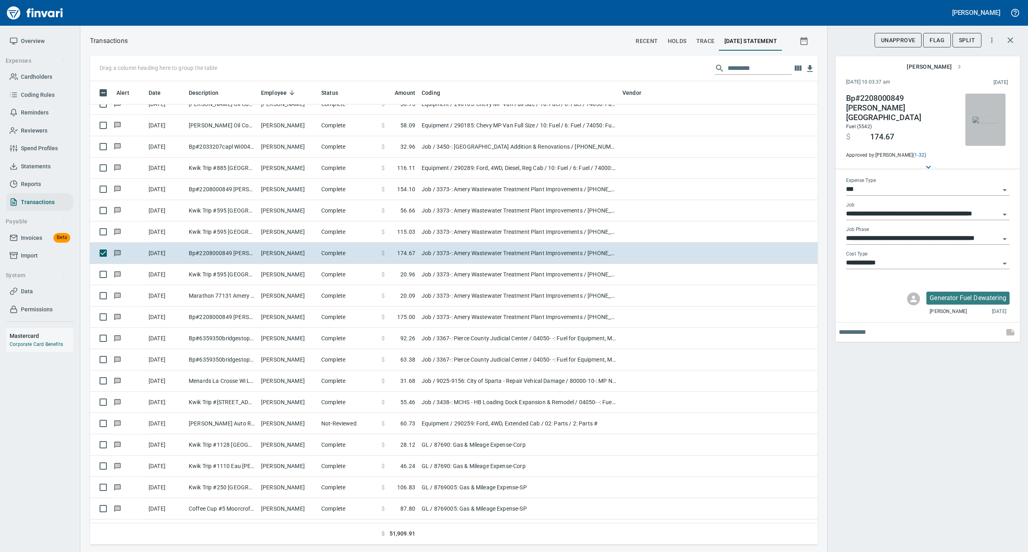
click at [987, 120] on img "button" at bounding box center [985, 119] width 26 height 6
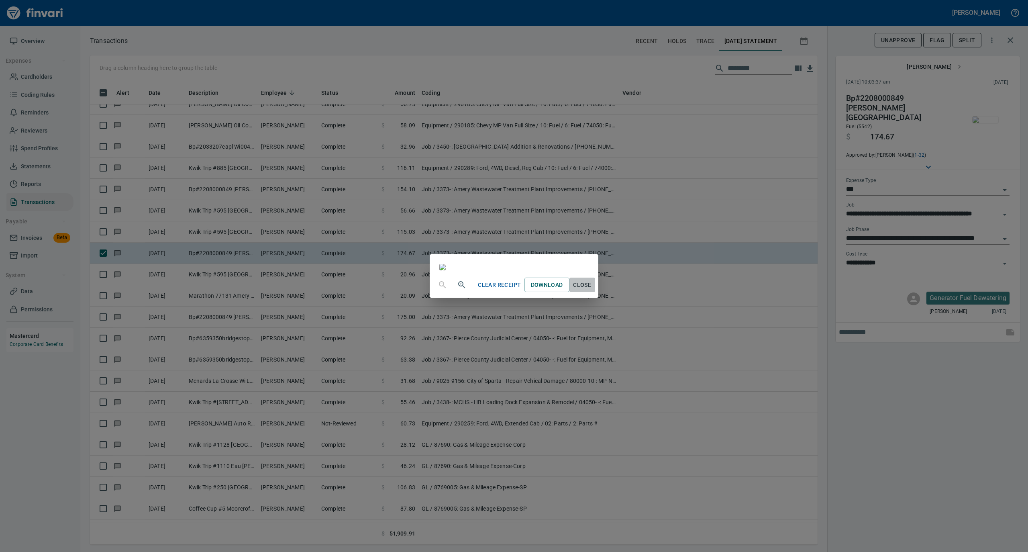
click at [592, 290] on span "Close" at bounding box center [581, 285] width 19 height 10
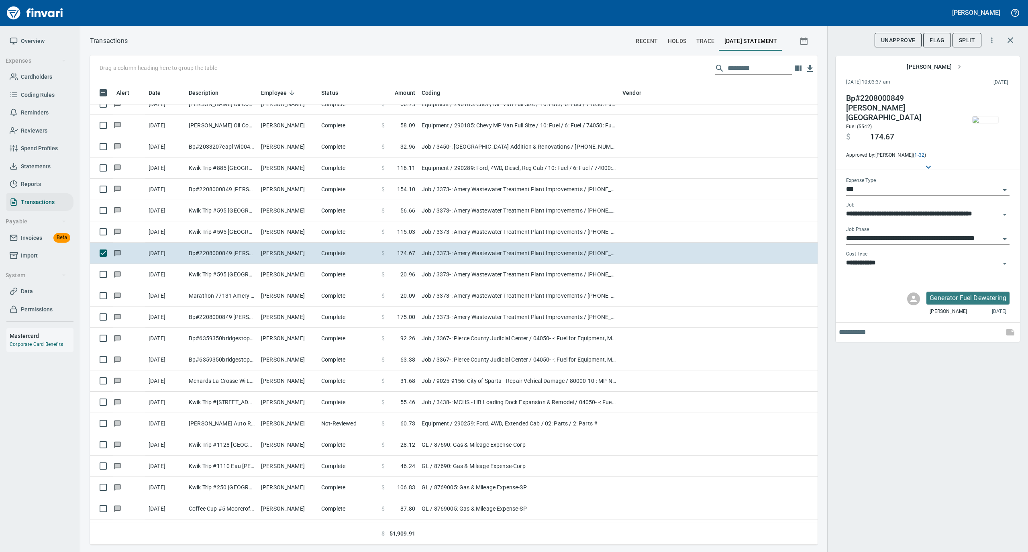
click at [980, 118] on img "button" at bounding box center [985, 119] width 26 height 6
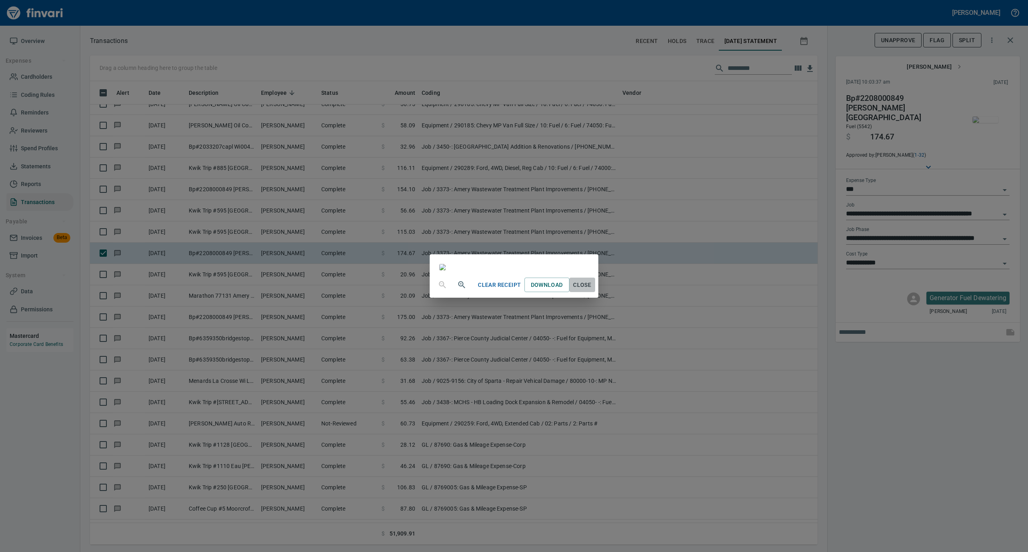
click at [592, 290] on span "Close" at bounding box center [581, 285] width 19 height 10
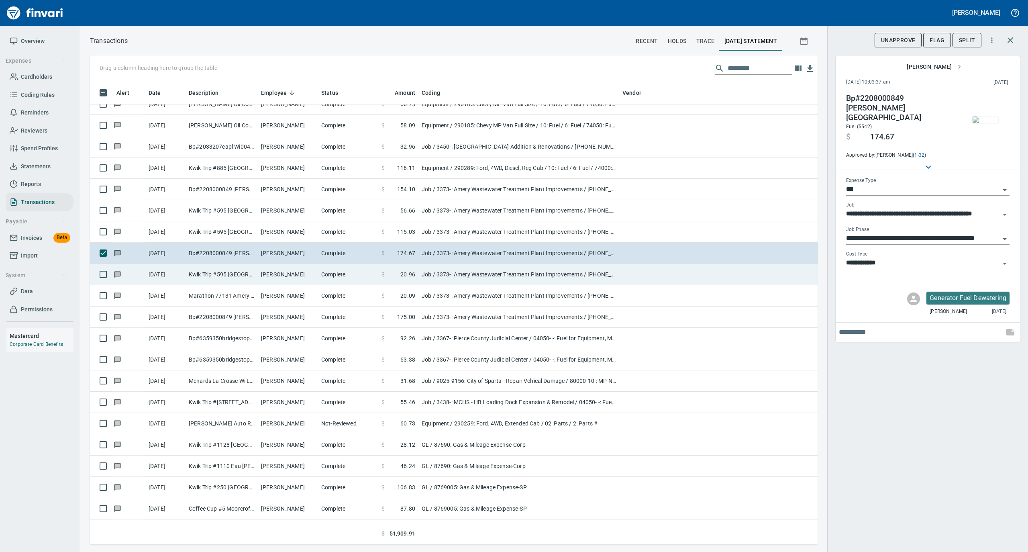
click at [316, 272] on td "[PERSON_NAME]" at bounding box center [288, 274] width 60 height 21
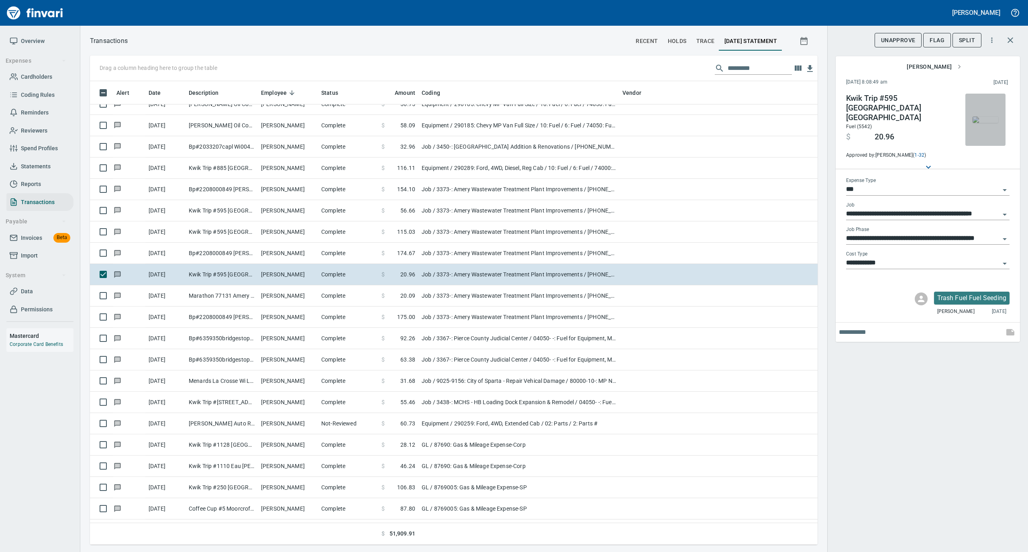
click at [982, 120] on img "button" at bounding box center [985, 119] width 26 height 6
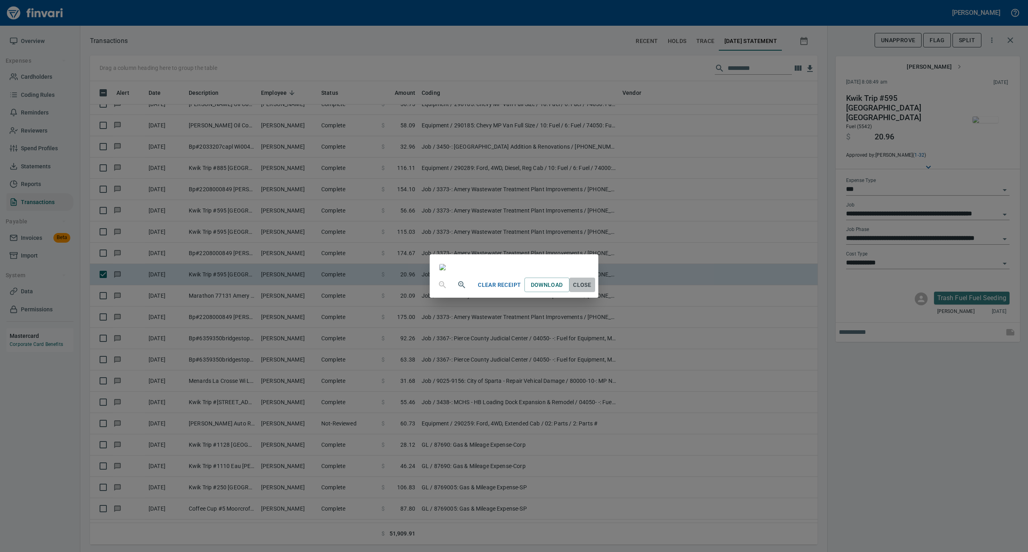
click at [592, 290] on span "Close" at bounding box center [581, 285] width 19 height 10
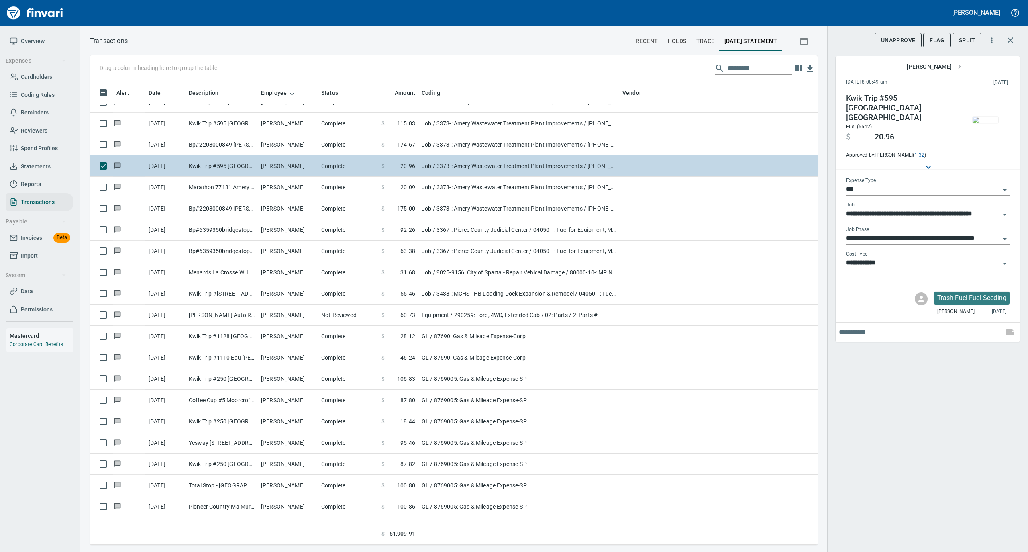
scroll to position [2730, 0]
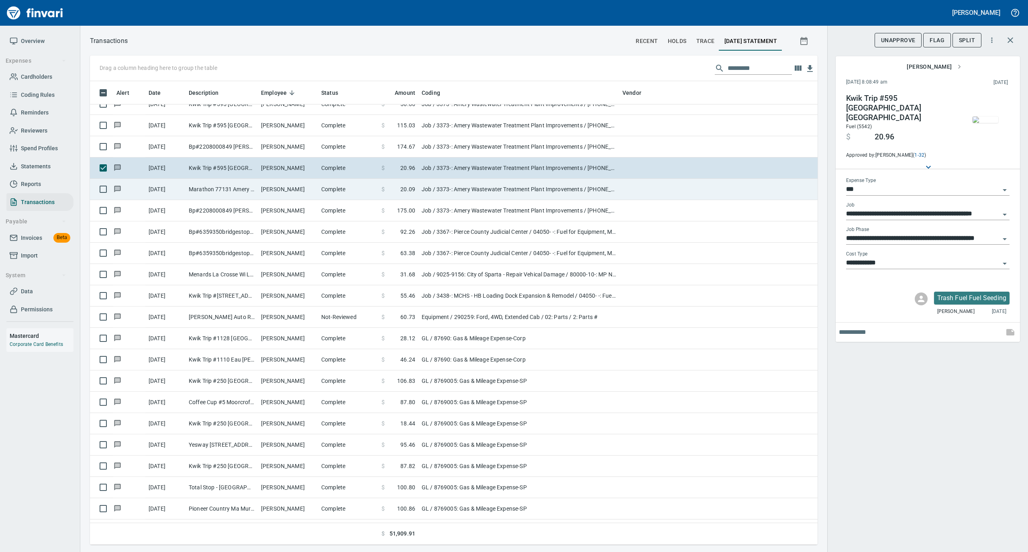
click at [312, 188] on td "[PERSON_NAME]" at bounding box center [288, 189] width 60 height 21
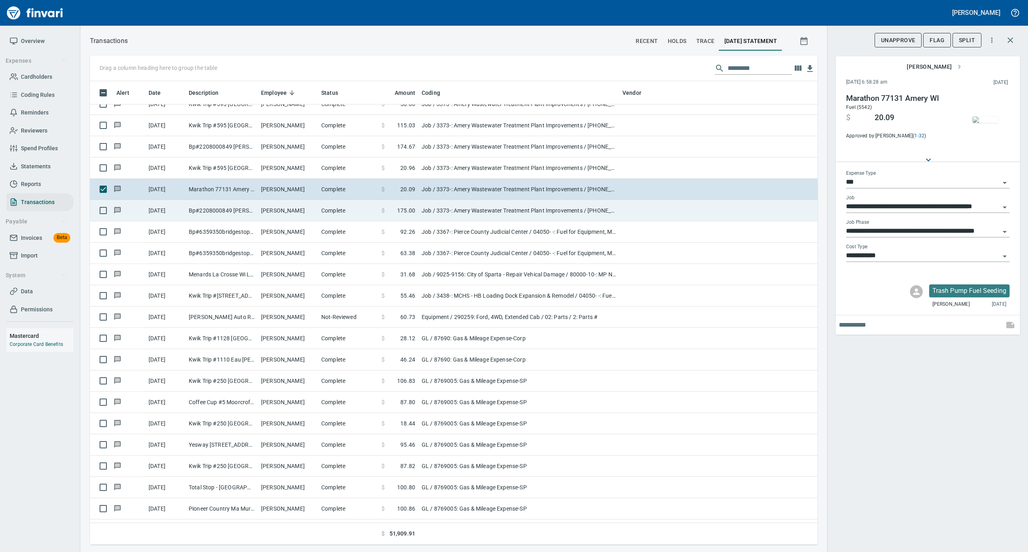
click at [312, 212] on td "[PERSON_NAME]" at bounding box center [288, 210] width 60 height 21
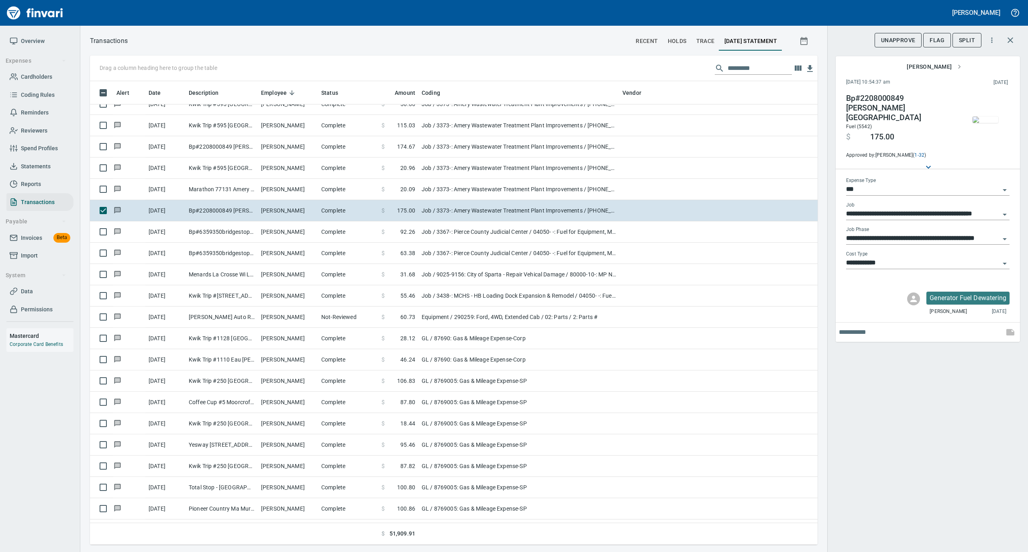
click at [981, 123] on img "button" at bounding box center [985, 119] width 26 height 6
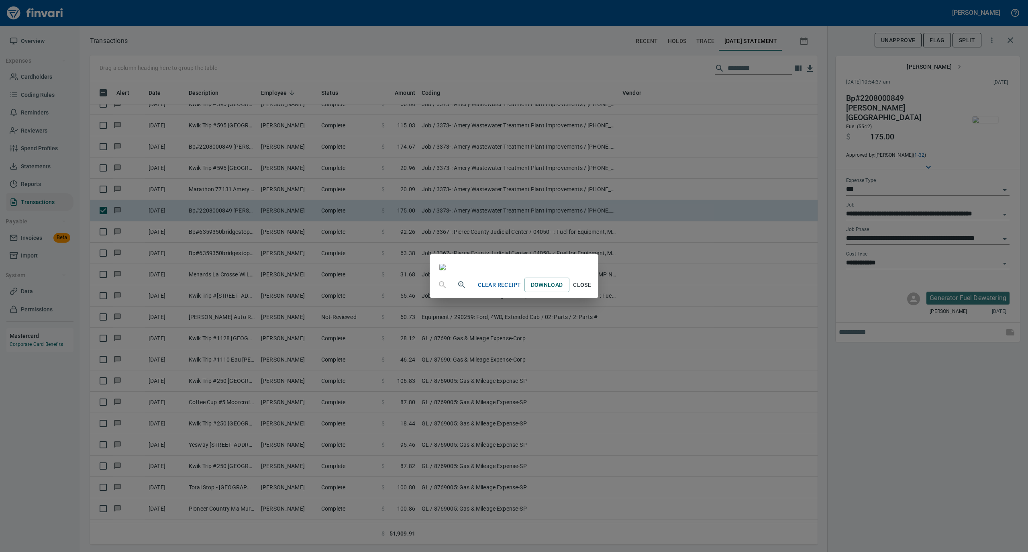
click at [592, 290] on span "Close" at bounding box center [581, 285] width 19 height 10
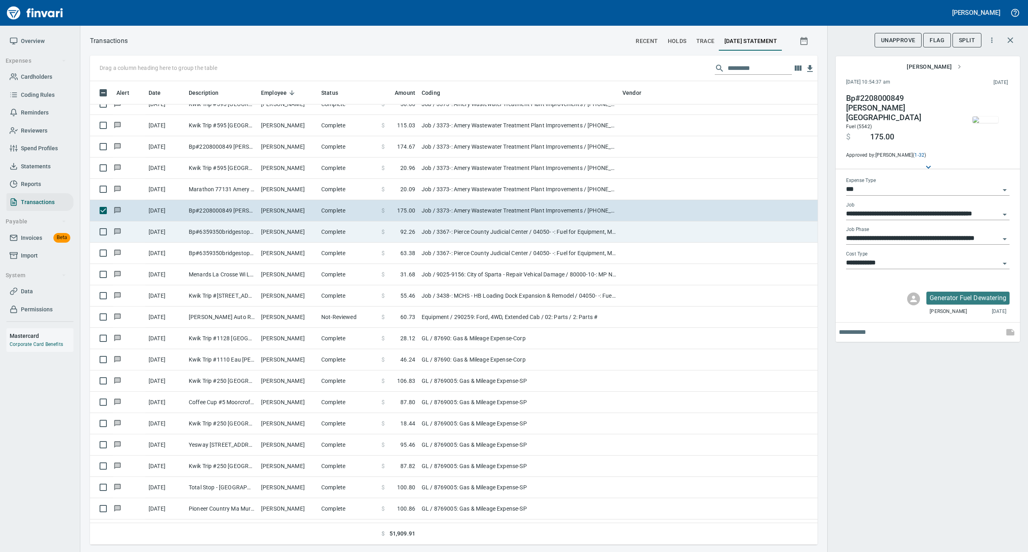
click at [293, 234] on td "[PERSON_NAME]" at bounding box center [288, 231] width 60 height 21
type input "**********"
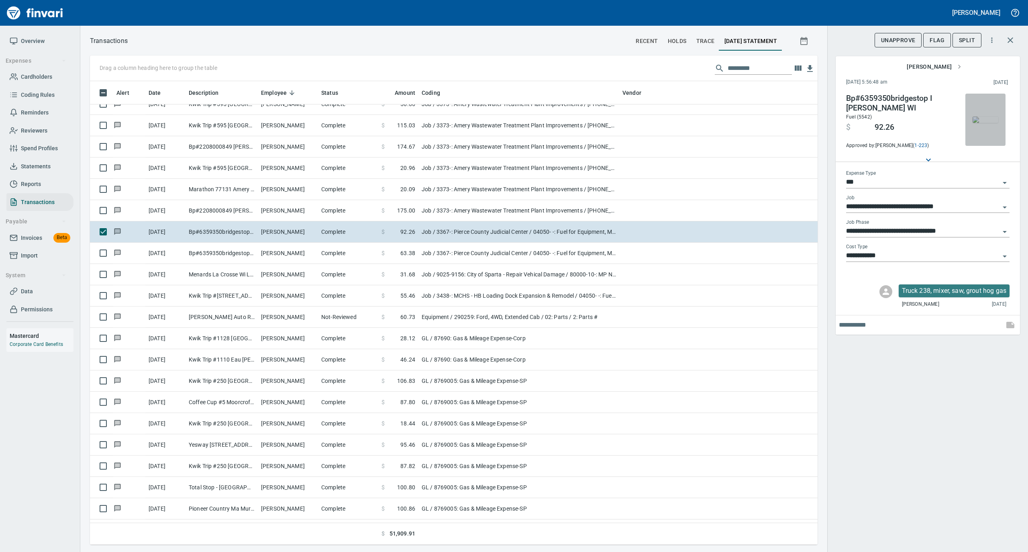
click at [984, 123] on img "button" at bounding box center [985, 119] width 26 height 6
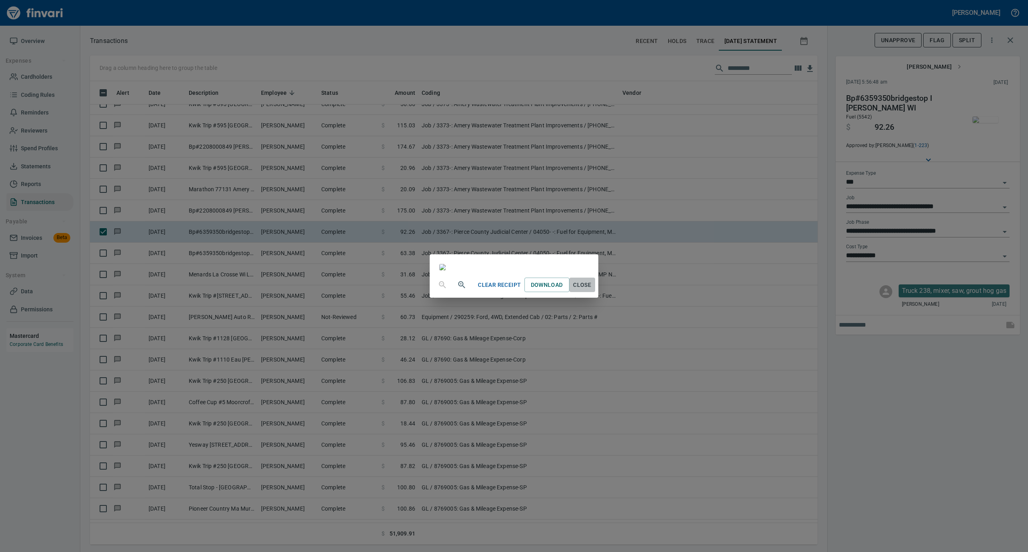
click at [592, 290] on span "Close" at bounding box center [581, 285] width 19 height 10
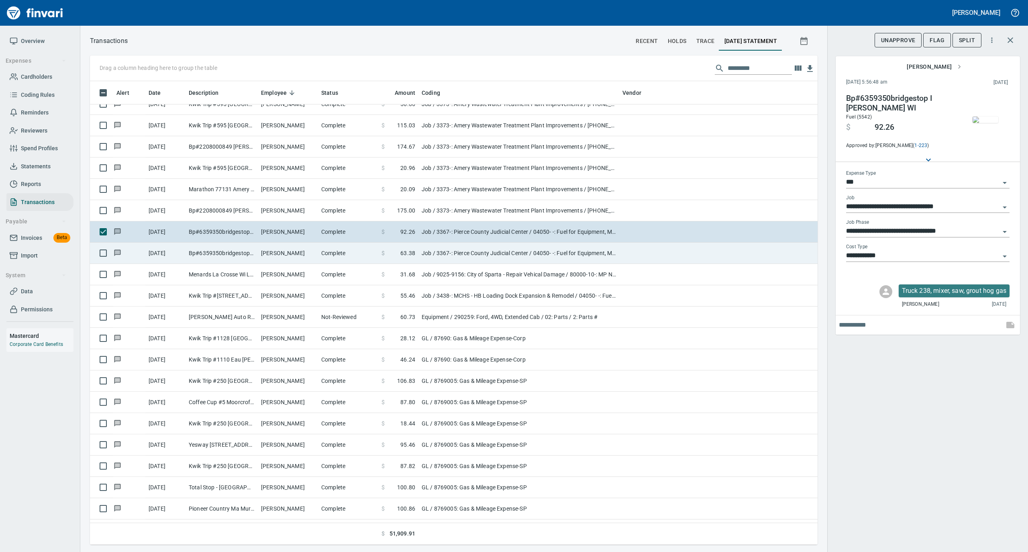
click at [351, 253] on td "Complete" at bounding box center [348, 252] width 60 height 21
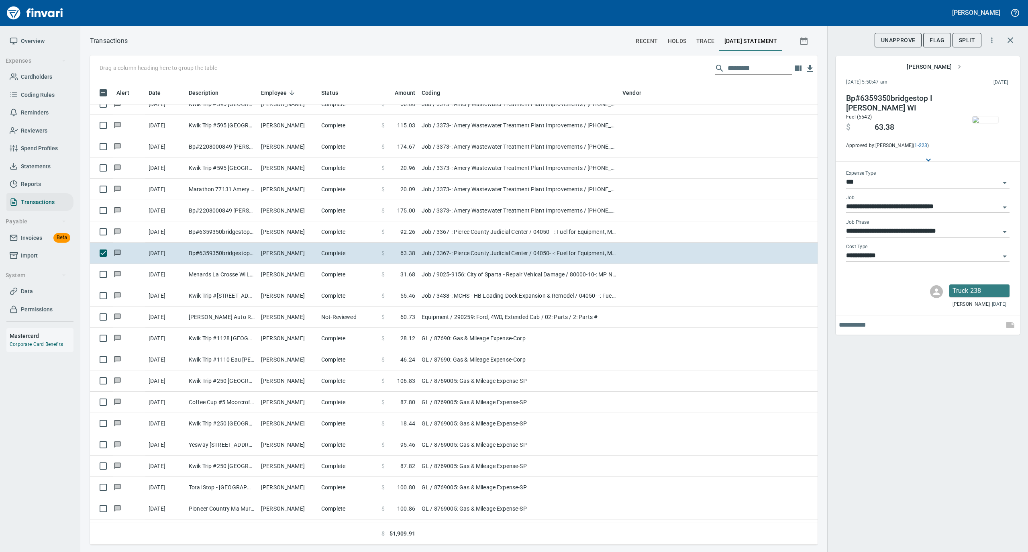
click at [977, 123] on img "button" at bounding box center [985, 119] width 26 height 6
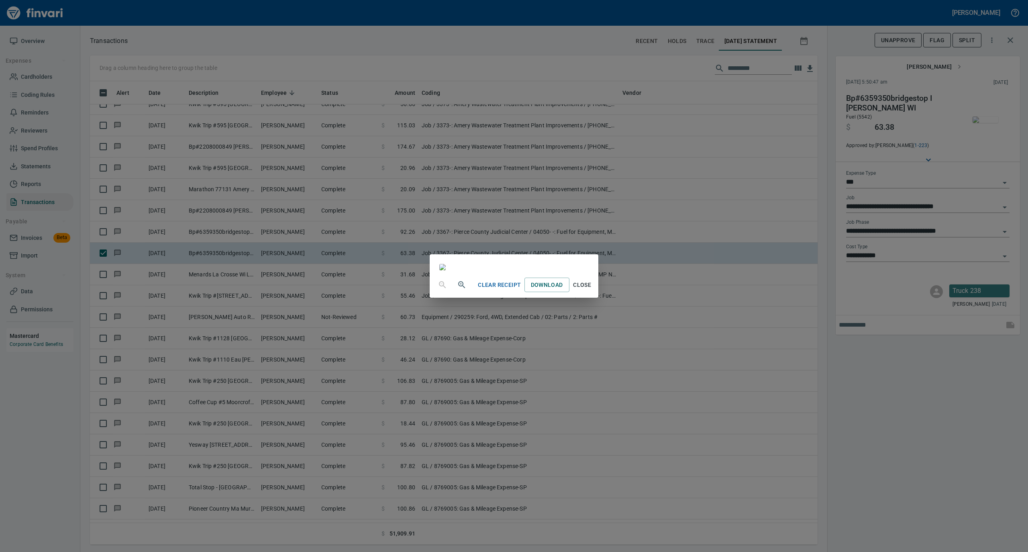
click at [592, 290] on span "Close" at bounding box center [581, 285] width 19 height 10
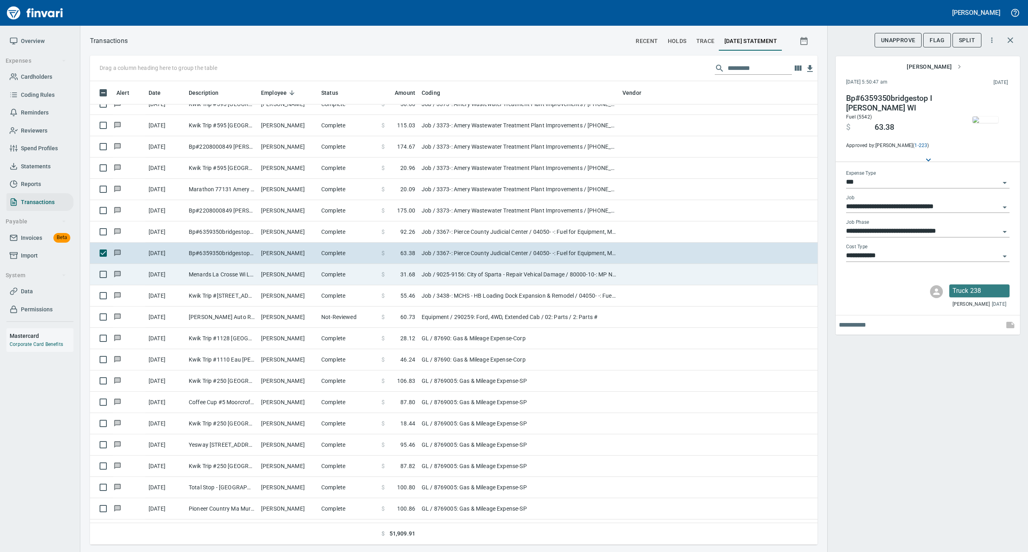
click at [336, 277] on td "Complete" at bounding box center [348, 274] width 60 height 21
type input "**********"
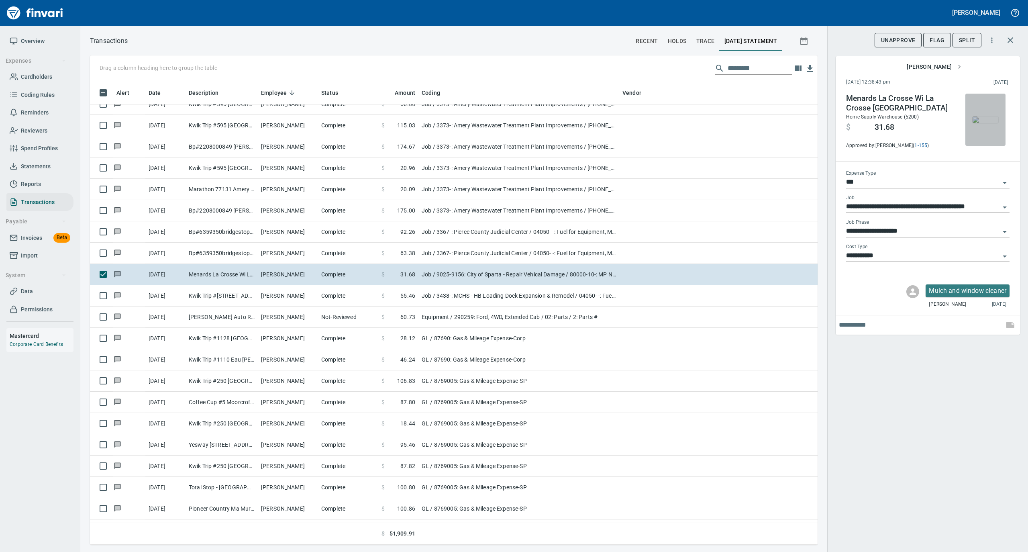
click at [978, 120] on img "button" at bounding box center [985, 119] width 26 height 6
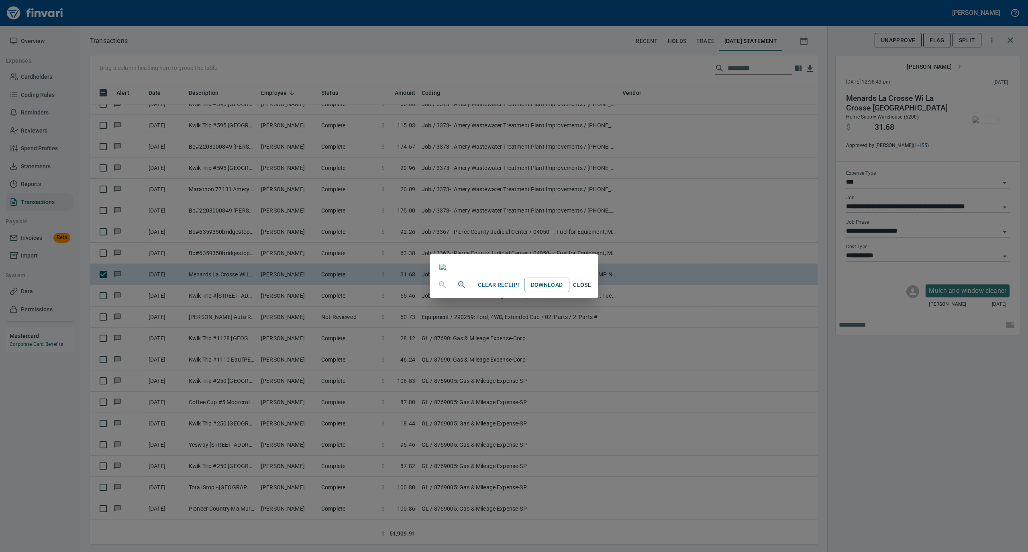
click at [592, 290] on span "Close" at bounding box center [581, 285] width 19 height 10
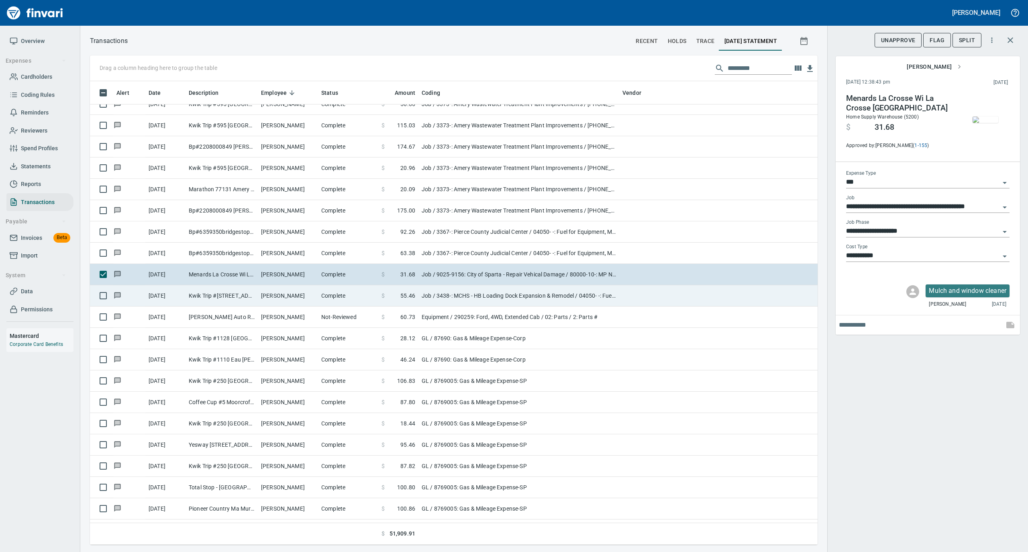
click at [306, 301] on td "[PERSON_NAME]" at bounding box center [288, 295] width 60 height 21
type input "**********"
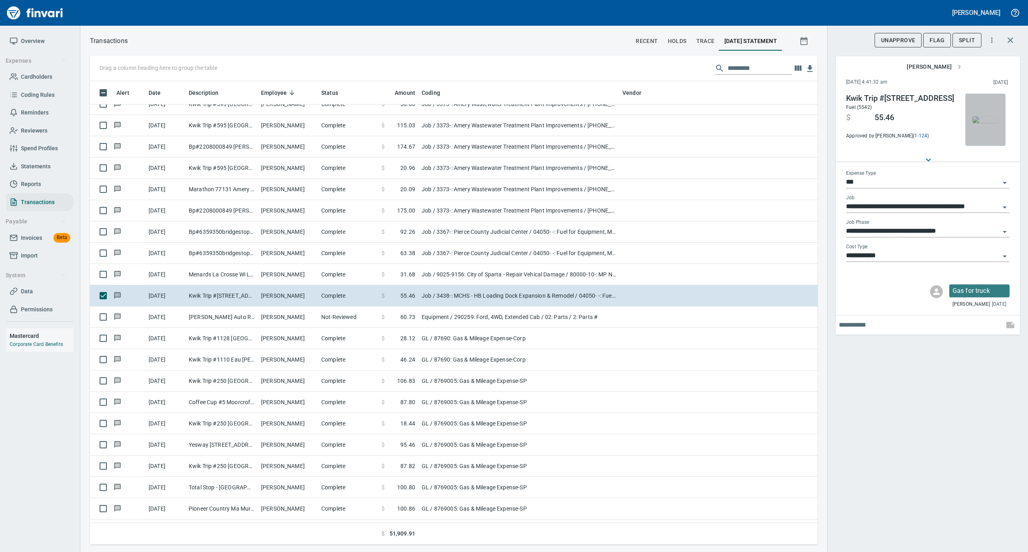
click at [989, 119] on img "button" at bounding box center [985, 119] width 26 height 6
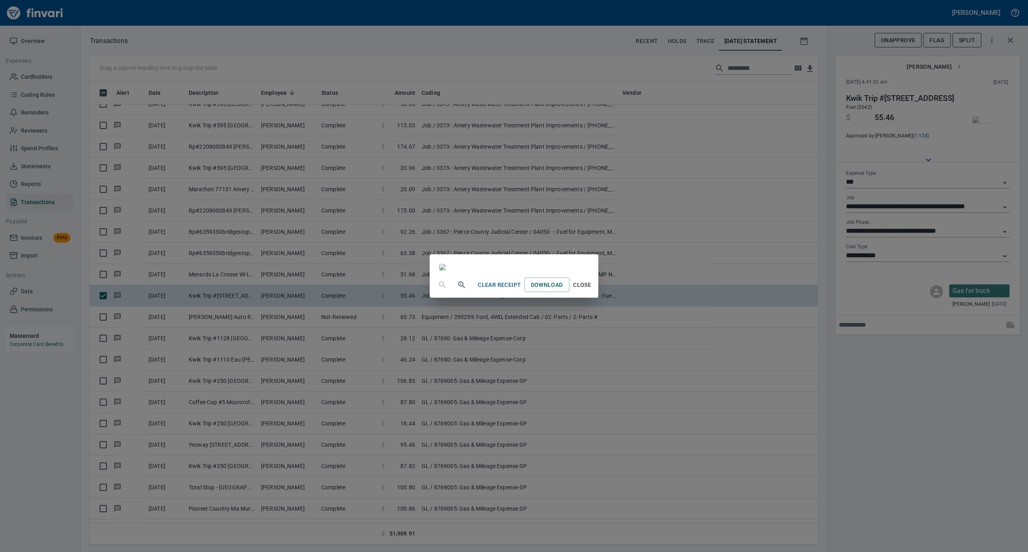
click at [592, 290] on span "Close" at bounding box center [581, 285] width 19 height 10
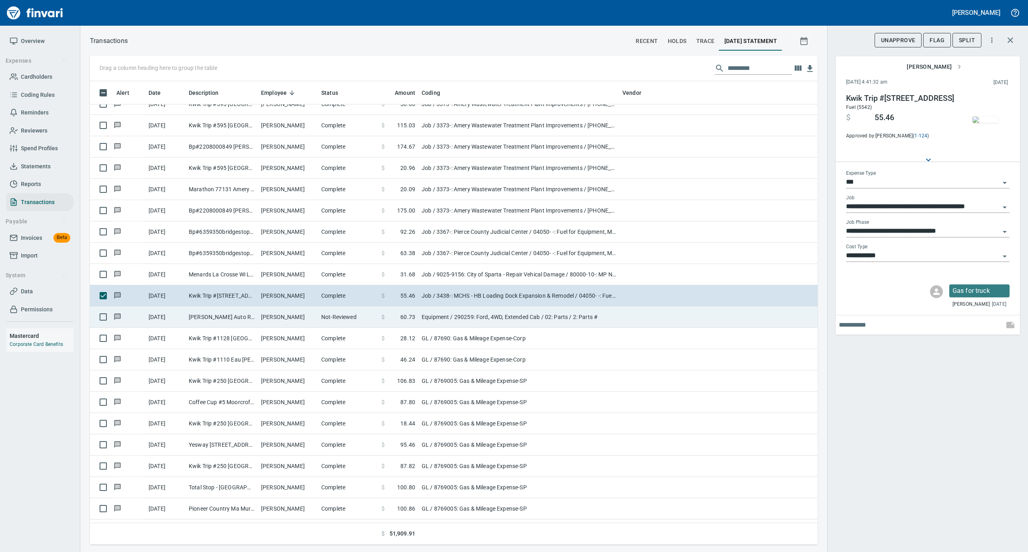
click at [325, 325] on td "Not-Reviewed" at bounding box center [348, 316] width 60 height 21
type input "*********"
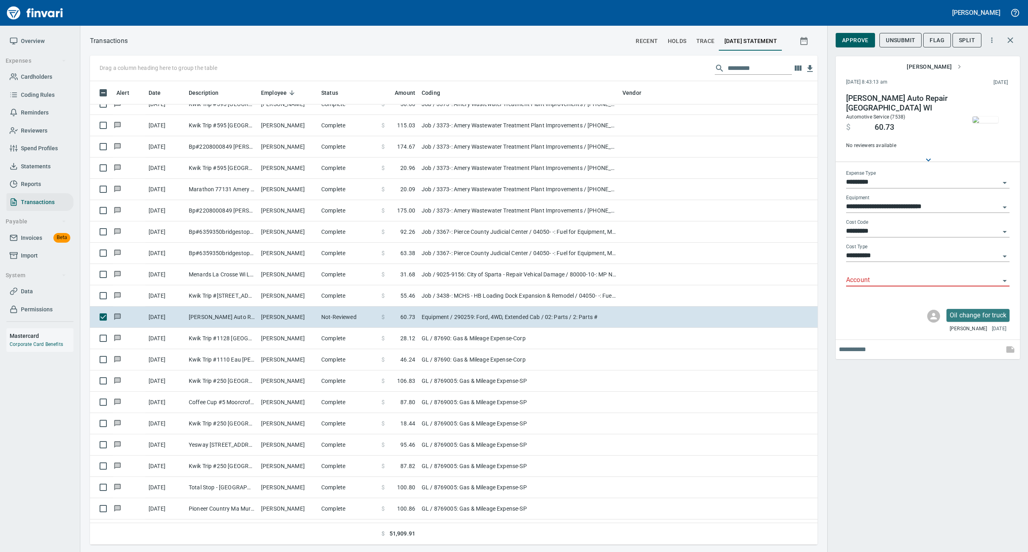
click at [986, 120] on img "button" at bounding box center [985, 119] width 26 height 6
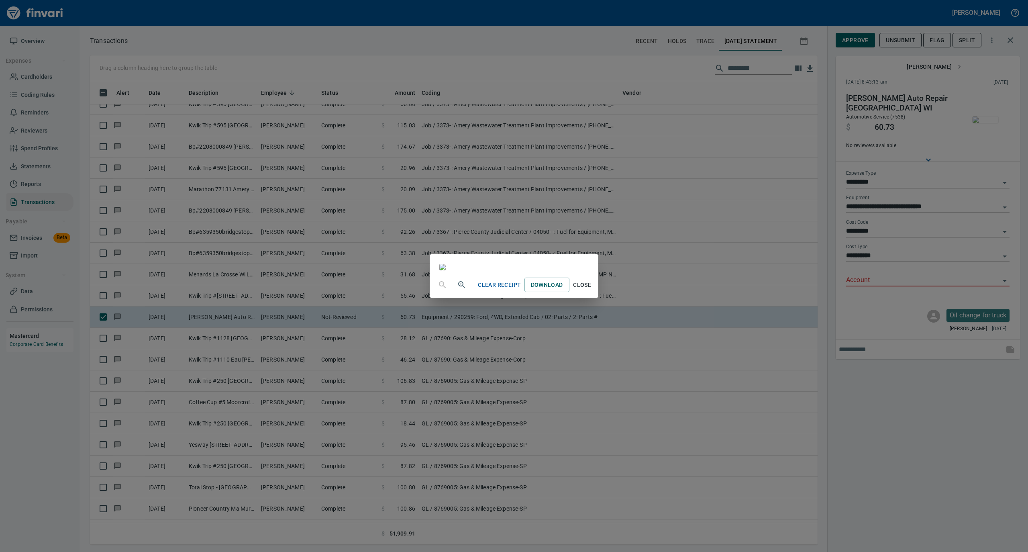
click at [592, 290] on span "Close" at bounding box center [581, 285] width 19 height 10
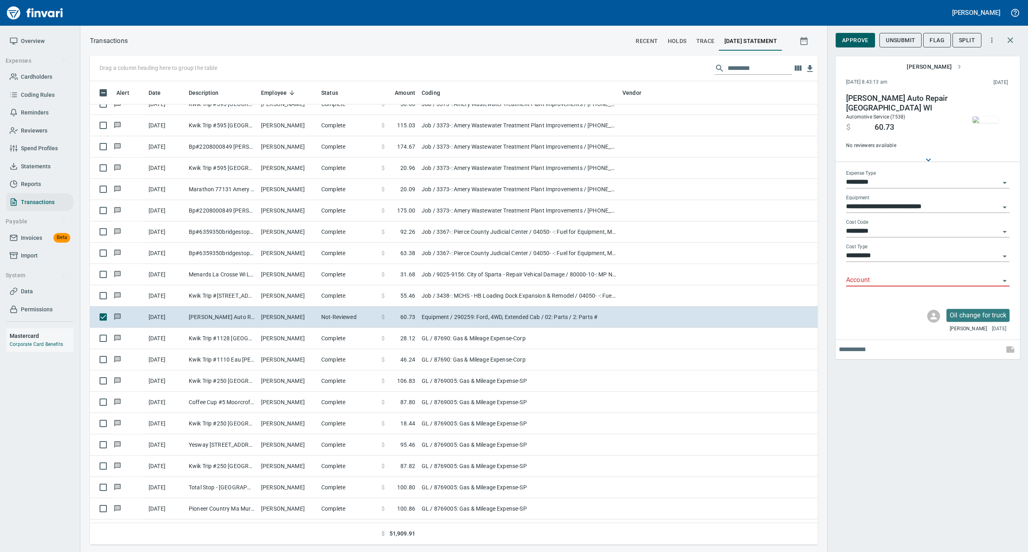
click at [865, 277] on input "Account" at bounding box center [923, 280] width 154 height 11
click at [871, 297] on li "74000: Fuel & Lubrication" at bounding box center [926, 300] width 163 height 19
type input "**********"
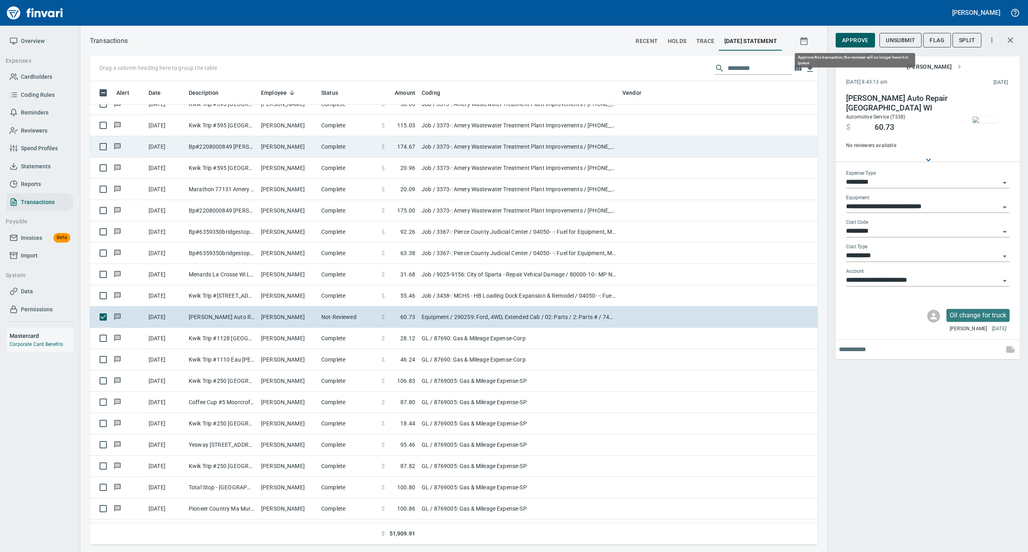
drag, startPoint x: 853, startPoint y: 38, endPoint x: 524, endPoint y: 143, distance: 344.8
click at [853, 38] on span "Approve" at bounding box center [855, 40] width 26 height 10
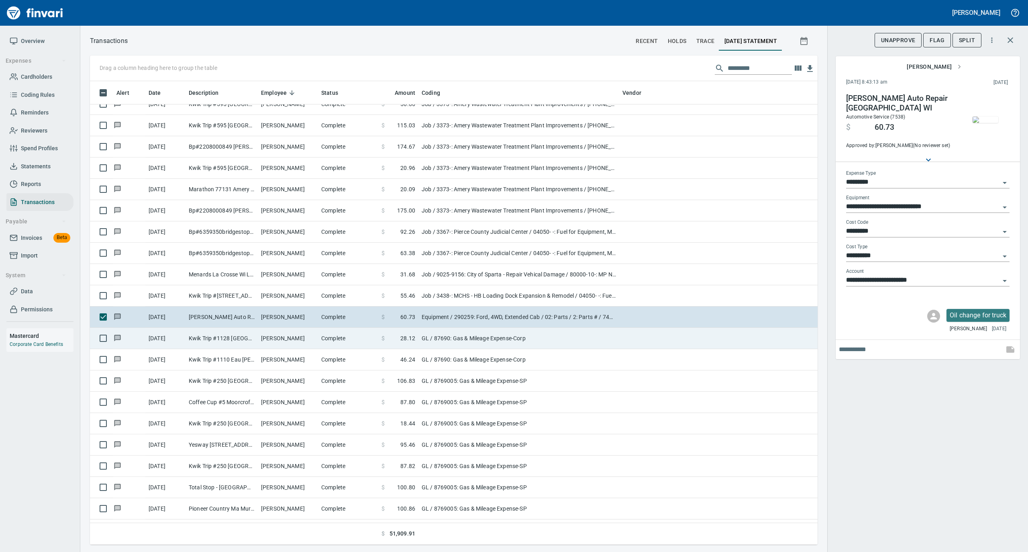
click at [290, 341] on td "[PERSON_NAME]" at bounding box center [288, 338] width 60 height 21
type input "**"
type input "**********"
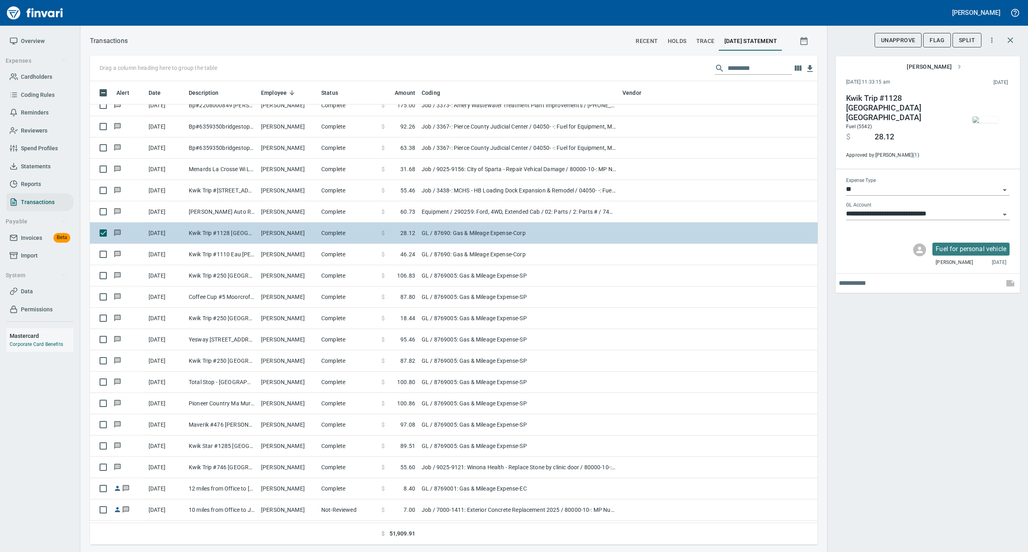
scroll to position [2891, 0]
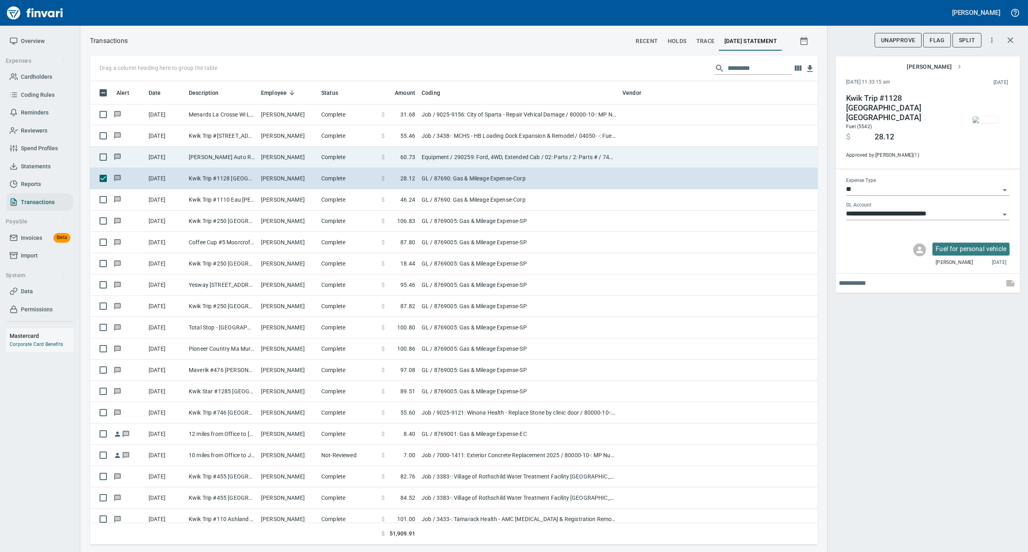
click at [315, 150] on td "[PERSON_NAME]" at bounding box center [288, 157] width 60 height 21
type input "*********"
type input "**********"
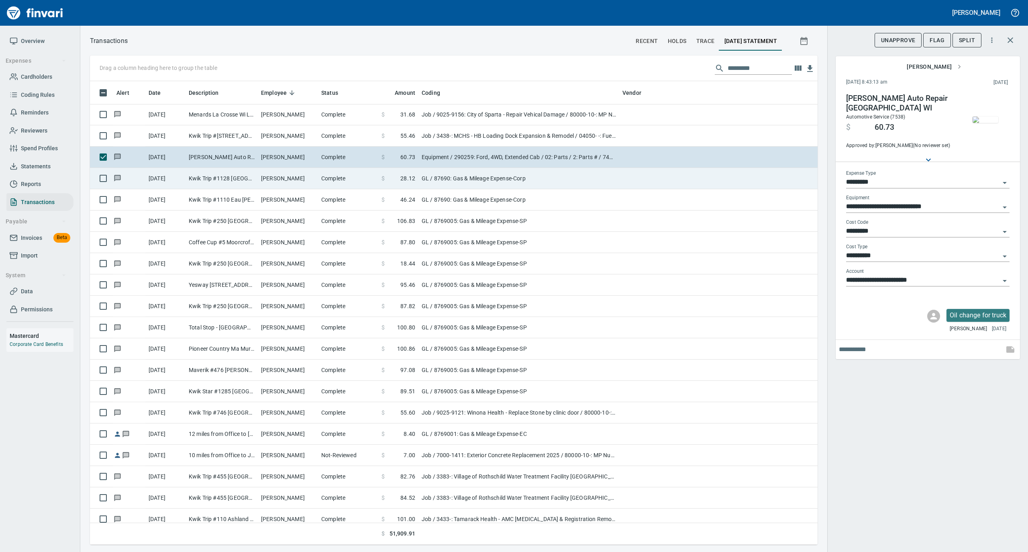
click at [314, 177] on td "[PERSON_NAME]" at bounding box center [288, 178] width 60 height 21
type input "**"
type input "**********"
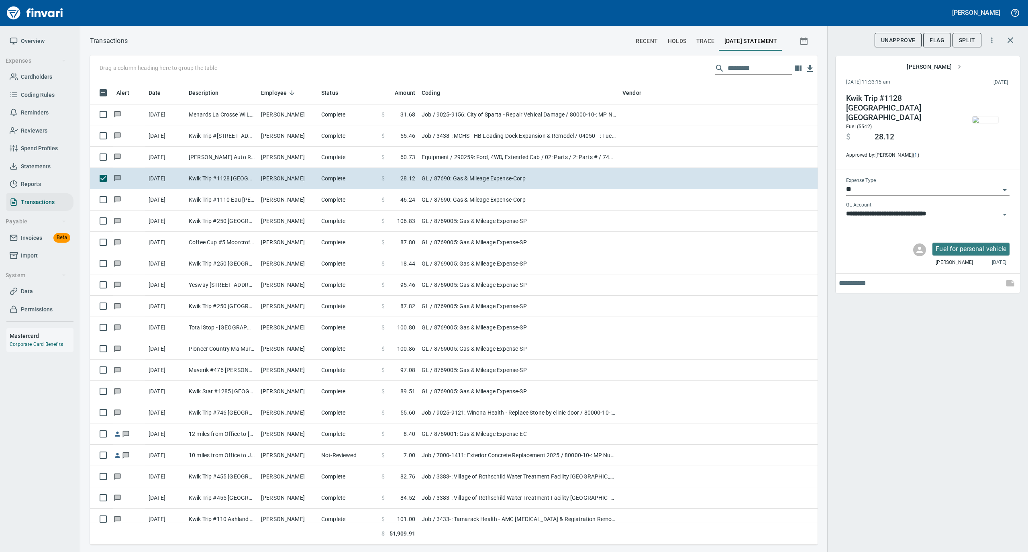
click at [978, 119] on img "button" at bounding box center [985, 119] width 26 height 6
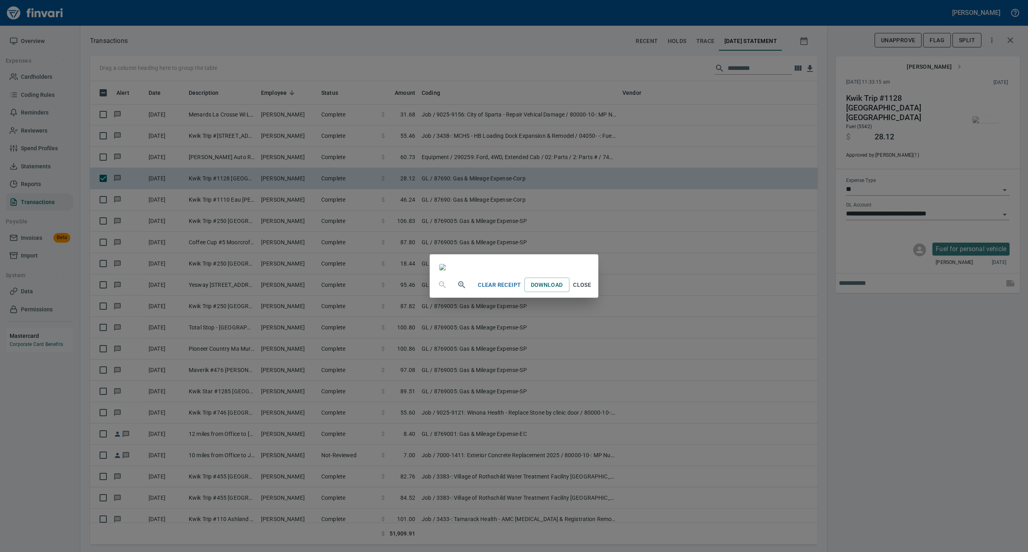
click at [592, 290] on span "Close" at bounding box center [581, 285] width 19 height 10
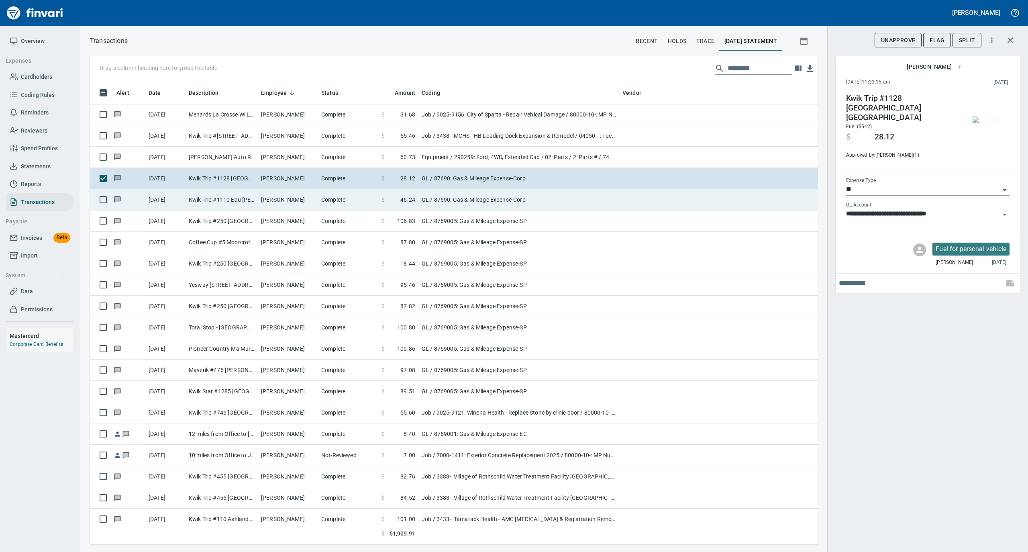
click at [341, 199] on td "Complete" at bounding box center [348, 199] width 60 height 21
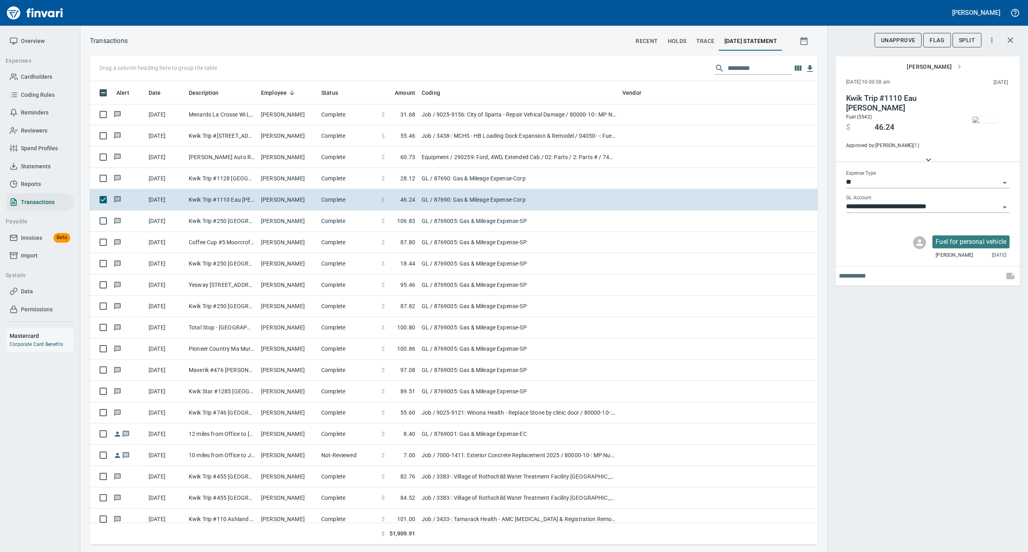
click at [985, 116] on img "button" at bounding box center [985, 119] width 26 height 6
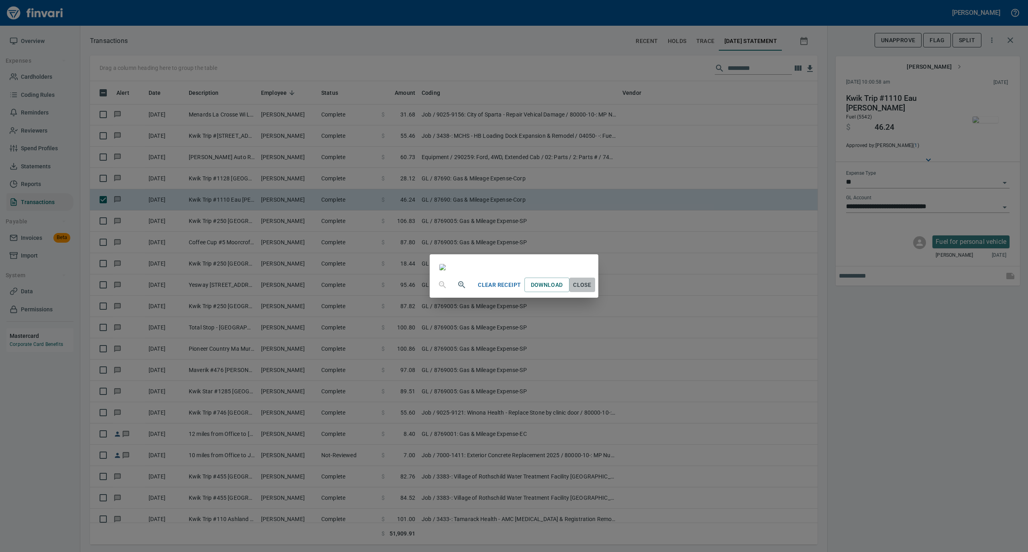
click at [592, 290] on span "Close" at bounding box center [581, 285] width 19 height 10
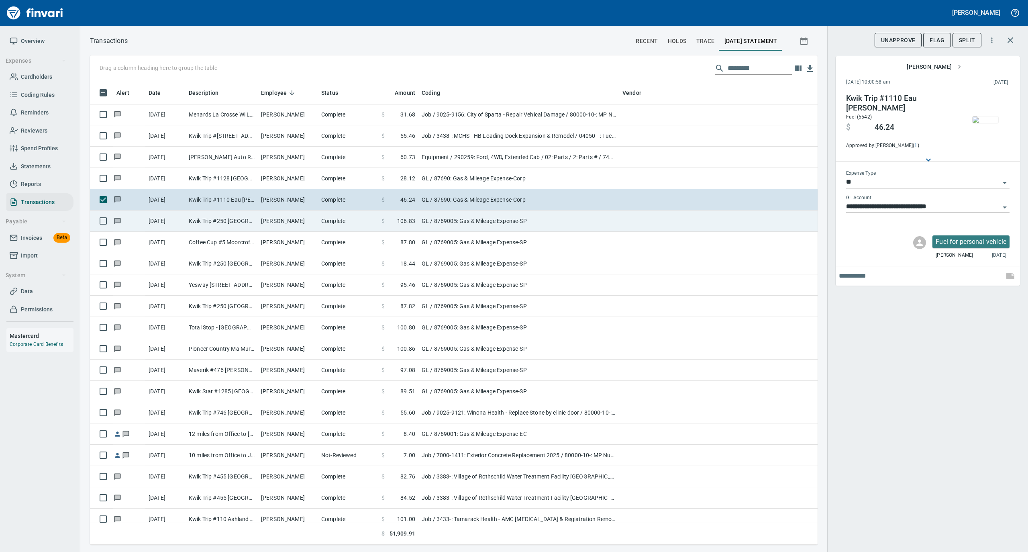
click at [351, 226] on td "Complete" at bounding box center [348, 220] width 60 height 21
type input "**********"
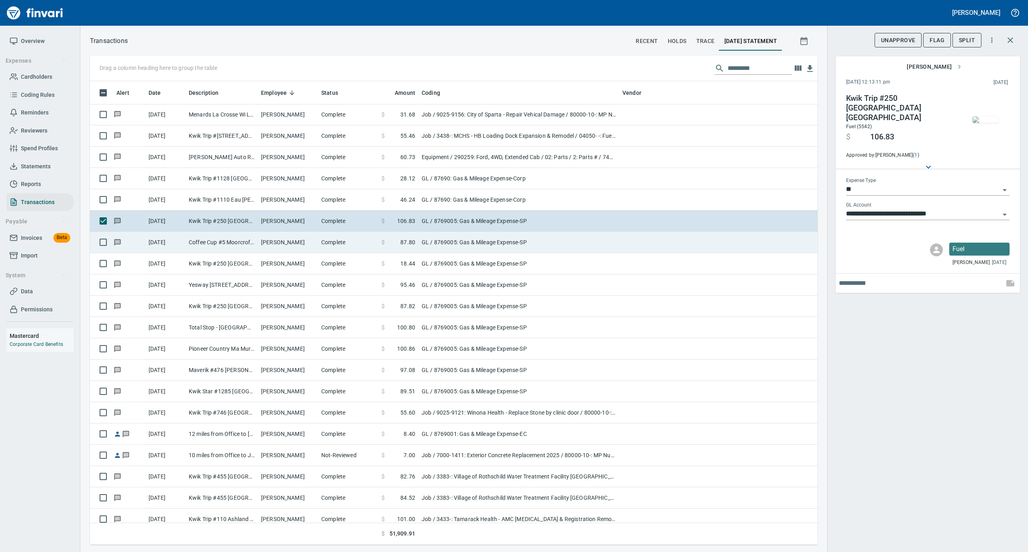
click at [309, 249] on td "[PERSON_NAME]" at bounding box center [288, 242] width 60 height 21
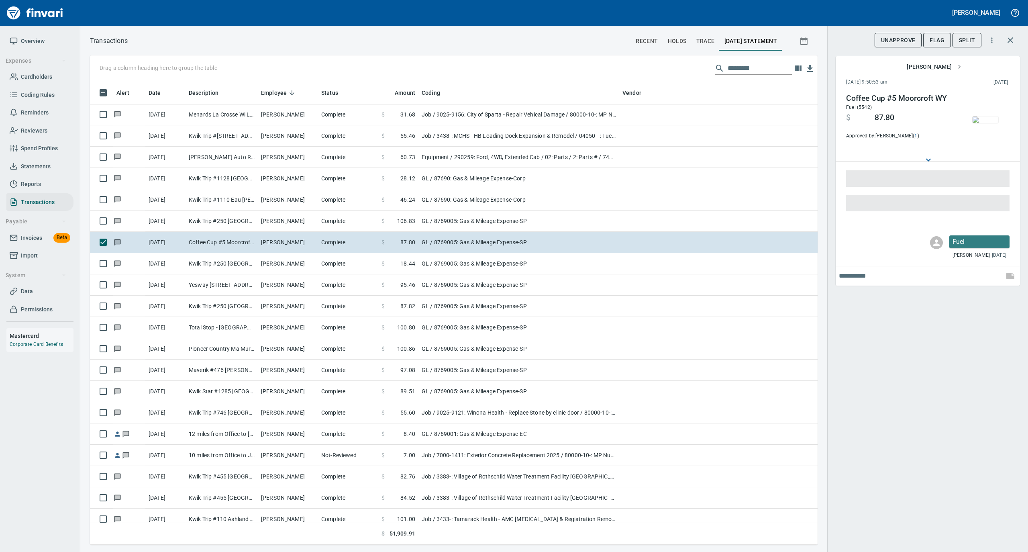
click at [988, 118] on img "button" at bounding box center [985, 119] width 26 height 6
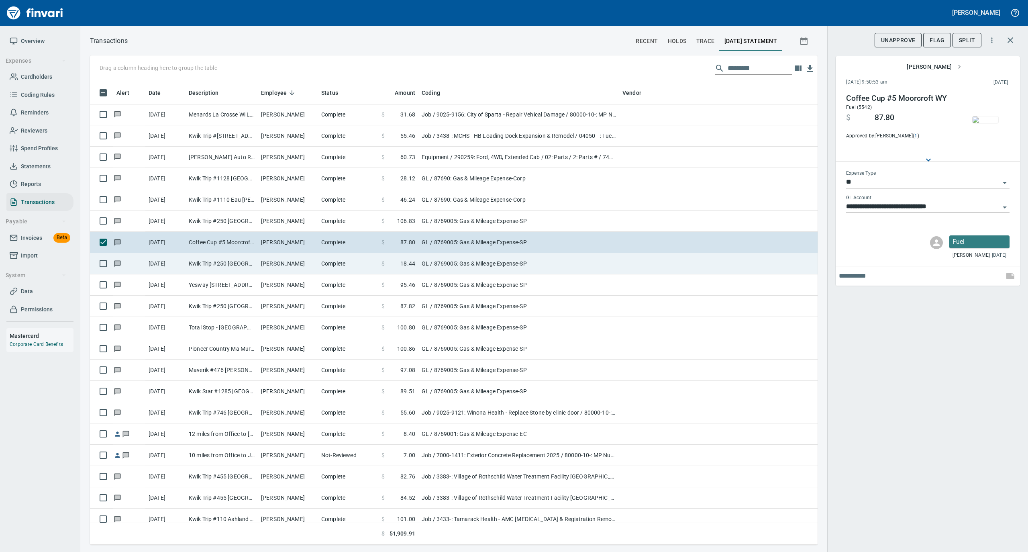
click at [253, 270] on td "Kwik Trip #250 [GEOGRAPHIC_DATA] [GEOGRAPHIC_DATA]" at bounding box center [221, 263] width 72 height 21
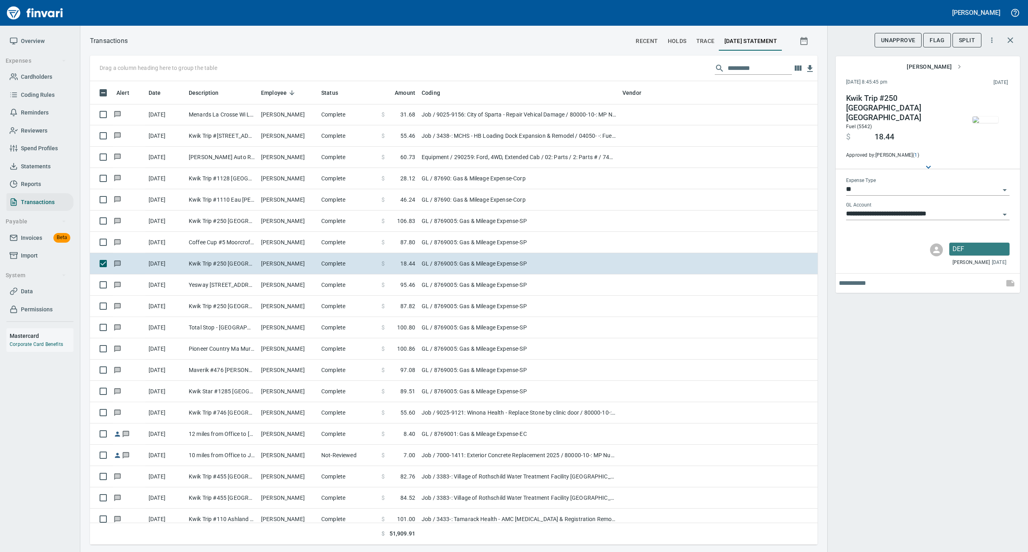
click at [980, 120] on img "button" at bounding box center [985, 119] width 26 height 6
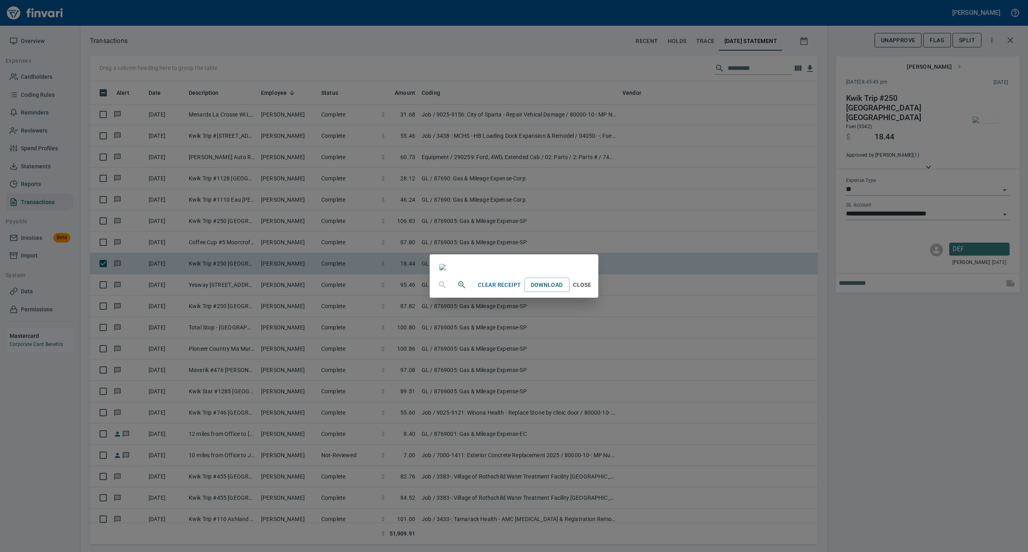
click at [592, 290] on span "Close" at bounding box center [581, 285] width 19 height 10
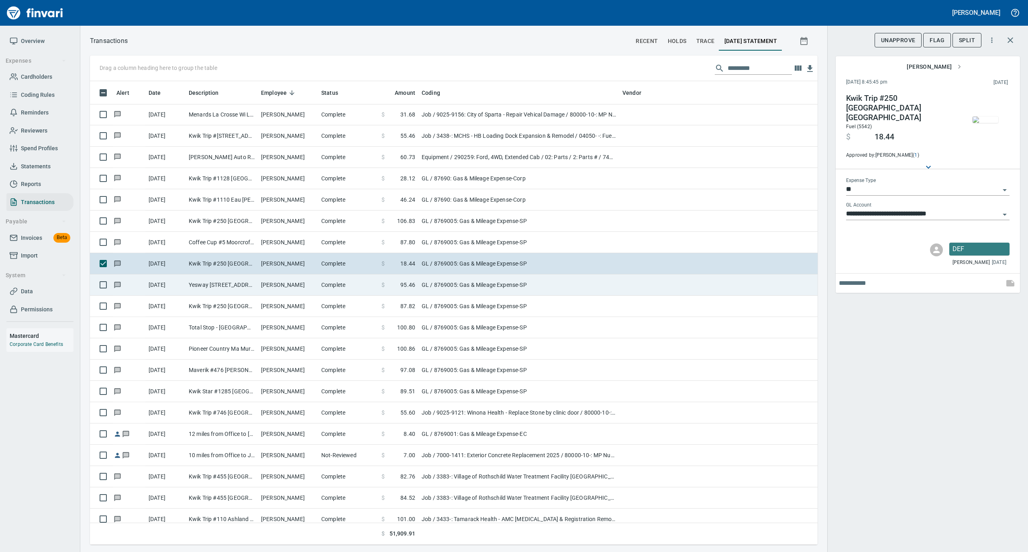
click at [255, 288] on td "Yesway [STREET_ADDRESS]" at bounding box center [221, 284] width 72 height 21
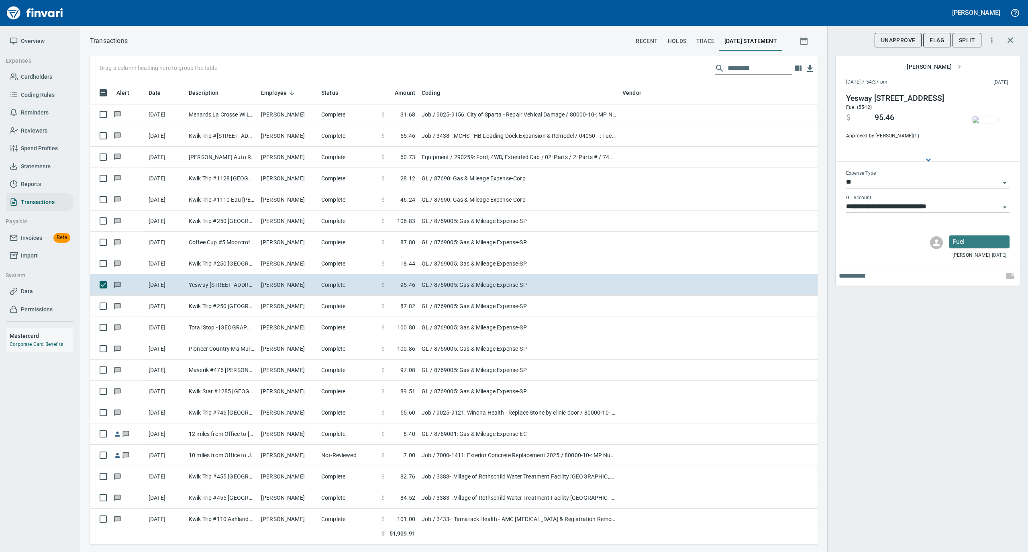
scroll to position [455, 711]
click at [990, 119] on img "button" at bounding box center [985, 119] width 26 height 6
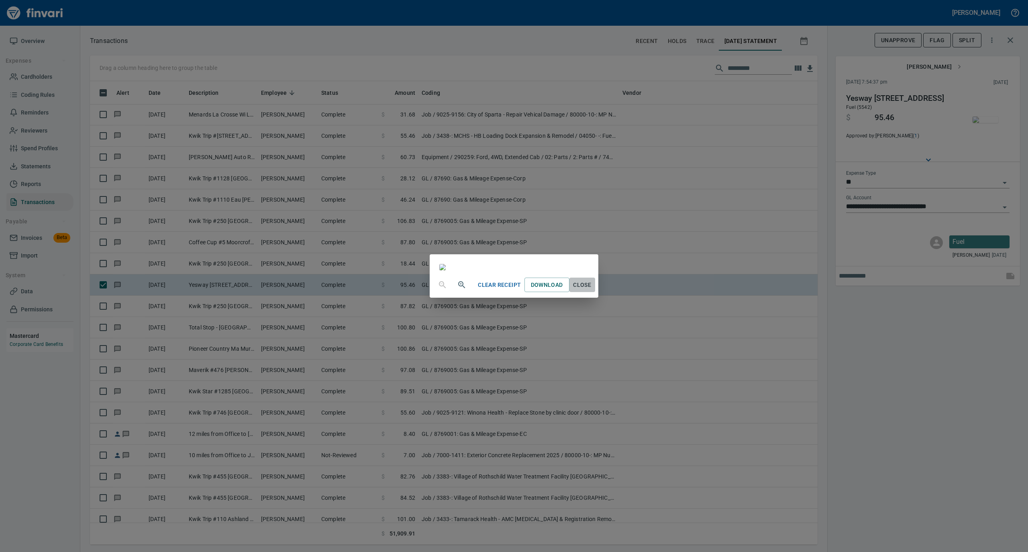
click at [592, 290] on span "Close" at bounding box center [581, 285] width 19 height 10
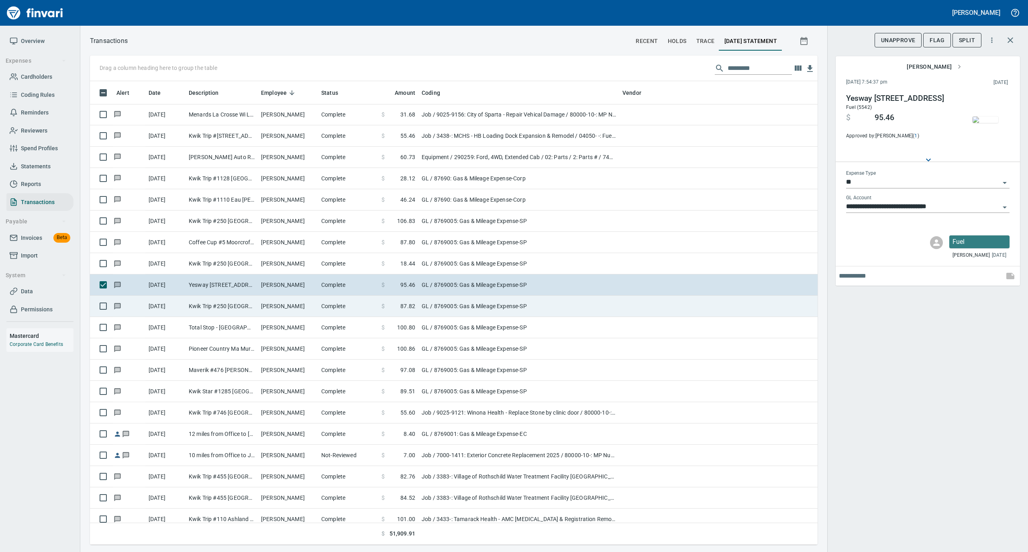
click at [304, 314] on td "[PERSON_NAME]" at bounding box center [288, 305] width 60 height 21
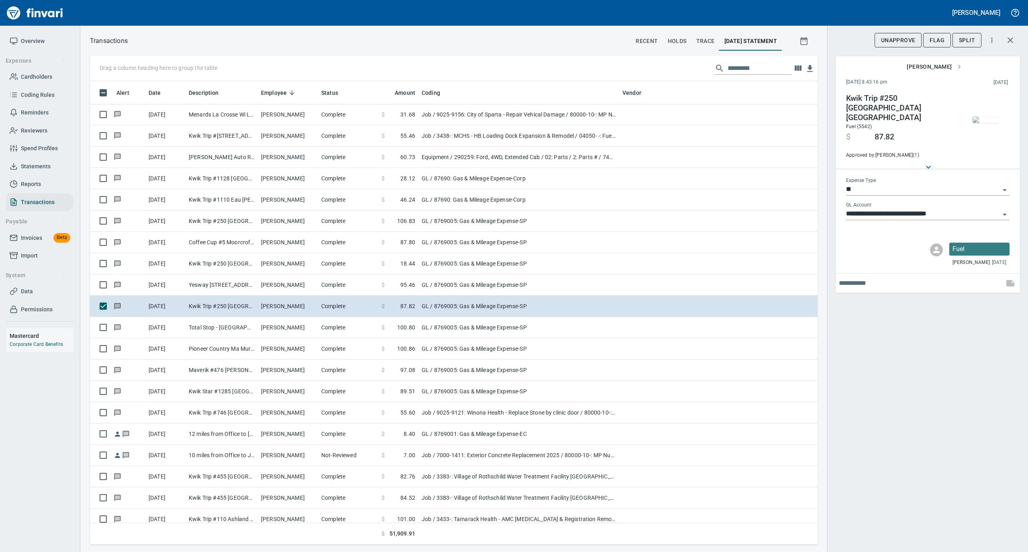
click at [977, 122] on img "button" at bounding box center [985, 119] width 26 height 6
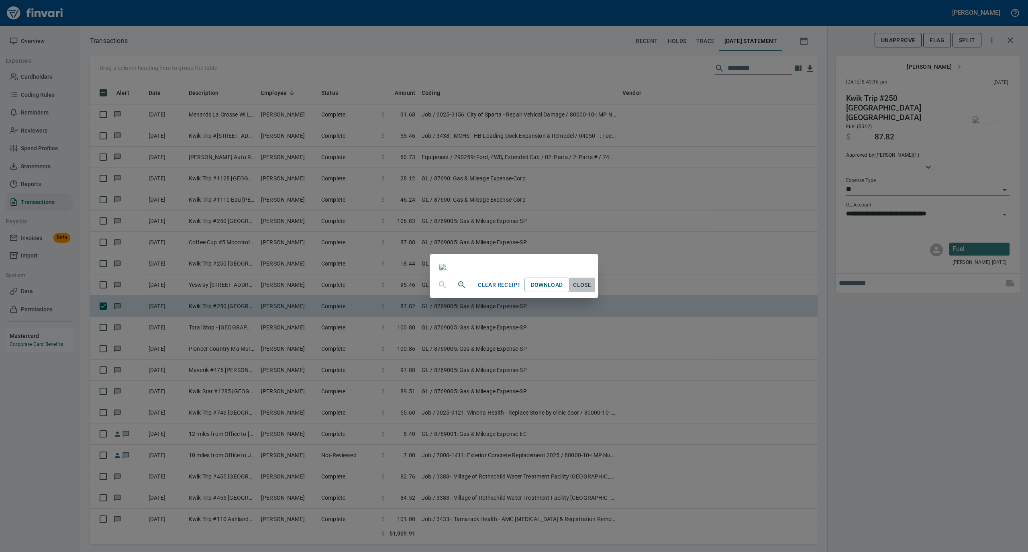
click at [592, 290] on span "Close" at bounding box center [581, 285] width 19 height 10
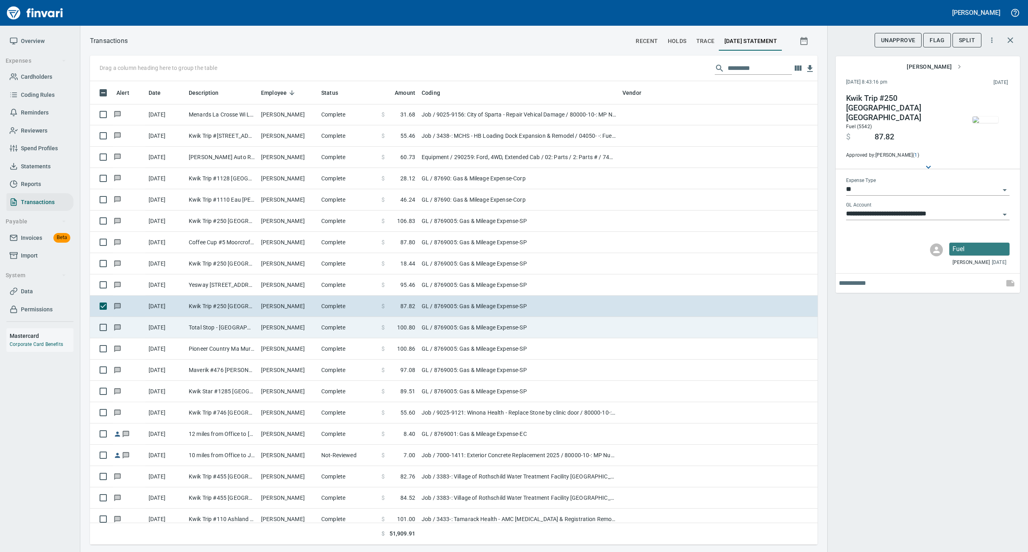
click at [309, 324] on td "[PERSON_NAME]" at bounding box center [288, 327] width 60 height 21
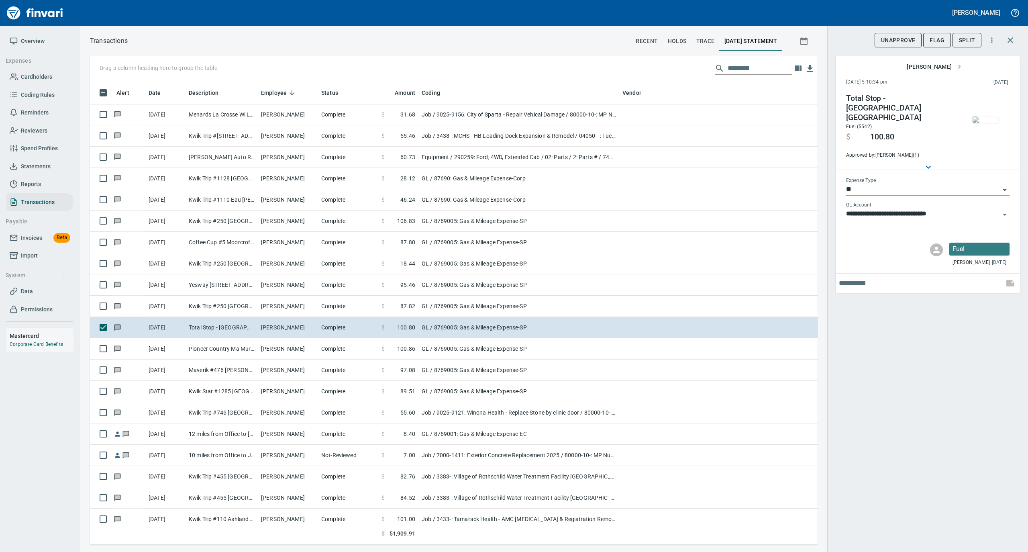
click at [981, 116] on img "button" at bounding box center [985, 119] width 26 height 6
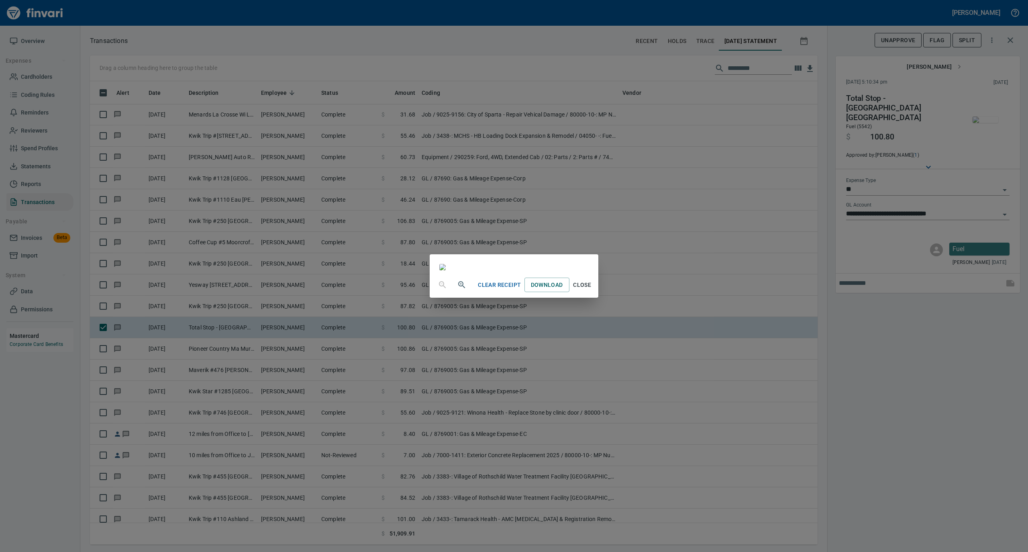
click at [592, 290] on span "Close" at bounding box center [581, 285] width 19 height 10
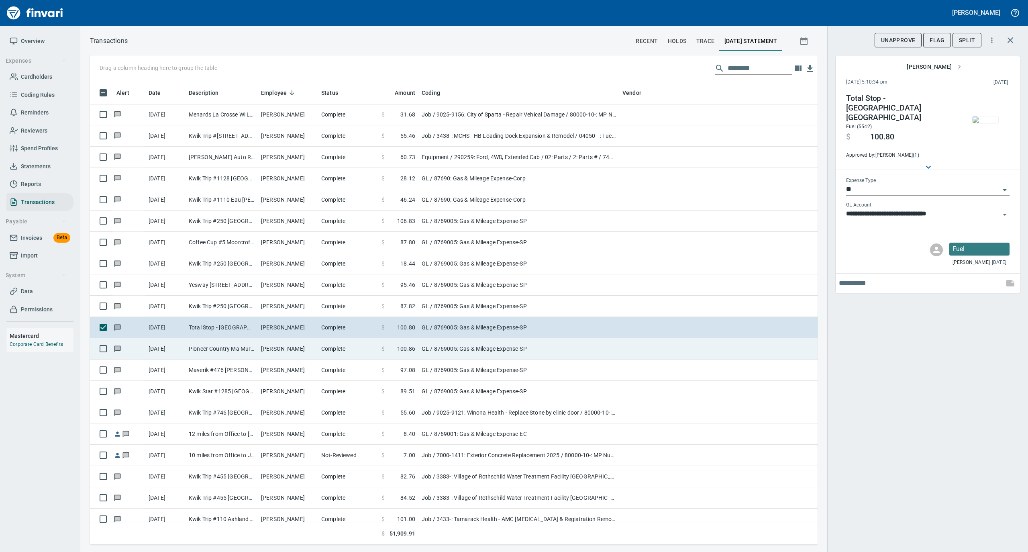
click at [309, 352] on td "[PERSON_NAME]" at bounding box center [288, 348] width 60 height 21
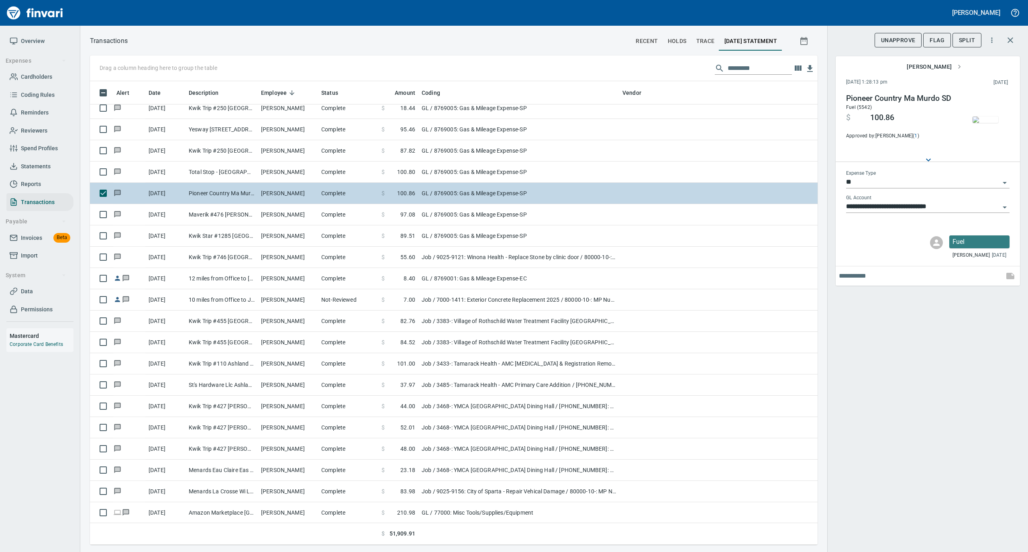
scroll to position [3051, 0]
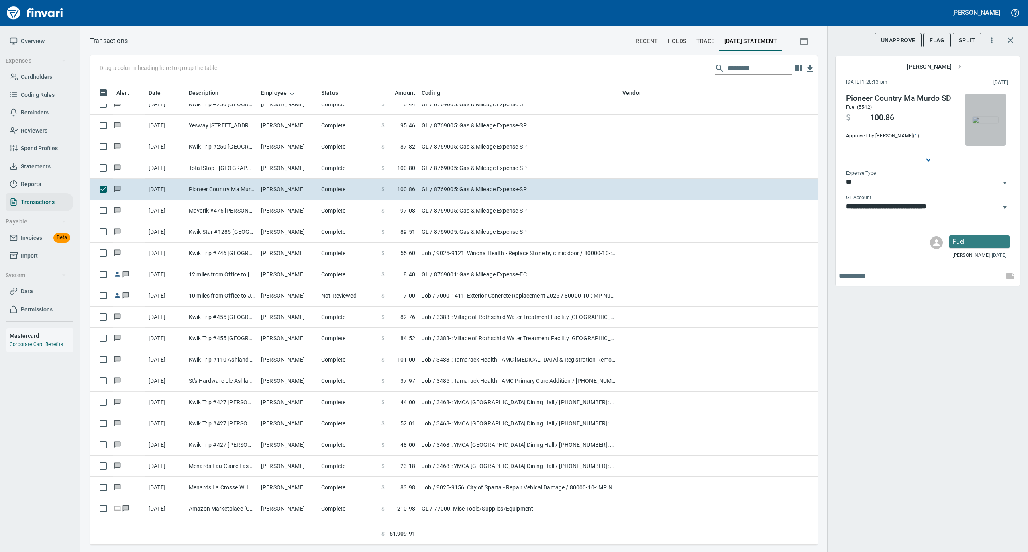
click at [978, 122] on img "button" at bounding box center [985, 119] width 26 height 6
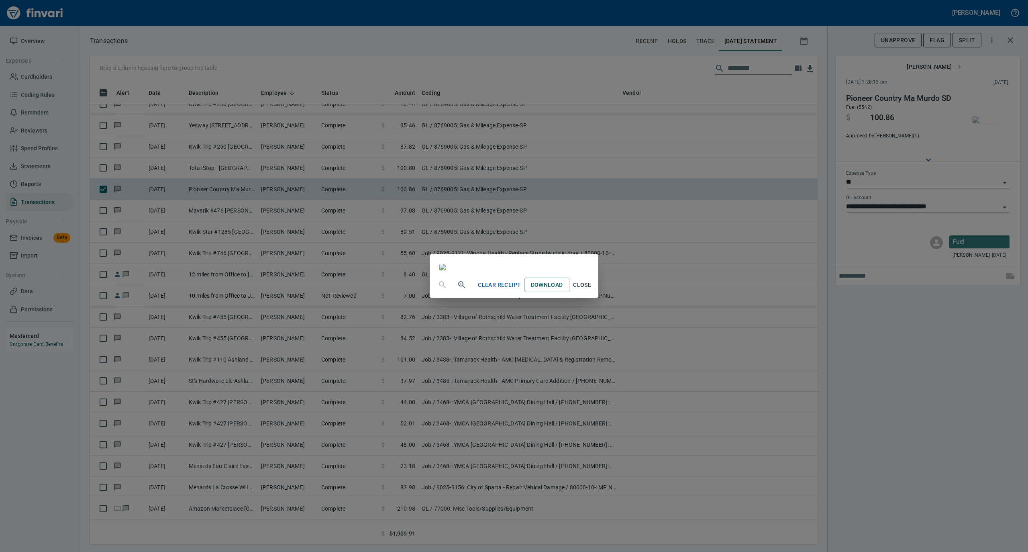
click at [592, 290] on span "Close" at bounding box center [581, 285] width 19 height 10
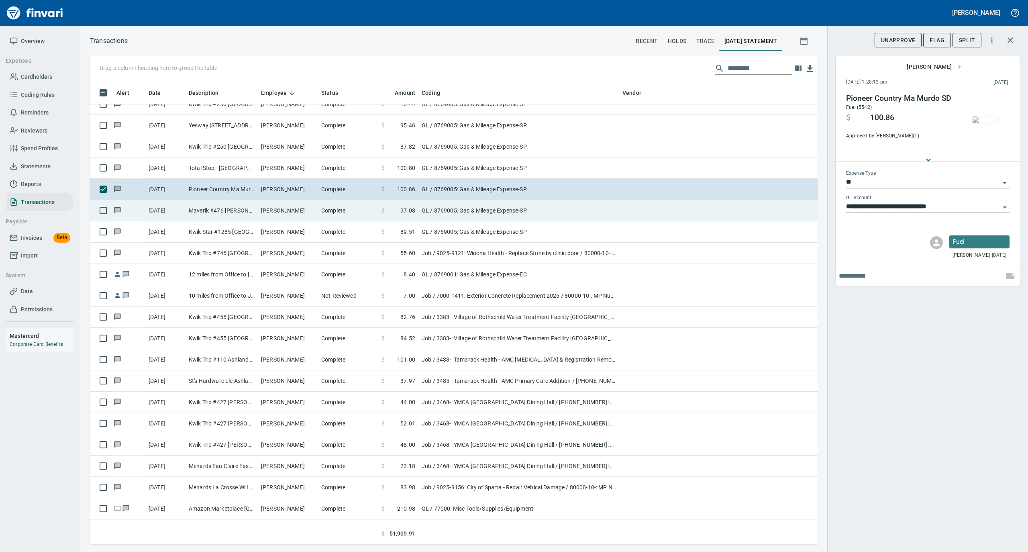
click at [367, 215] on td "Complete" at bounding box center [348, 210] width 60 height 21
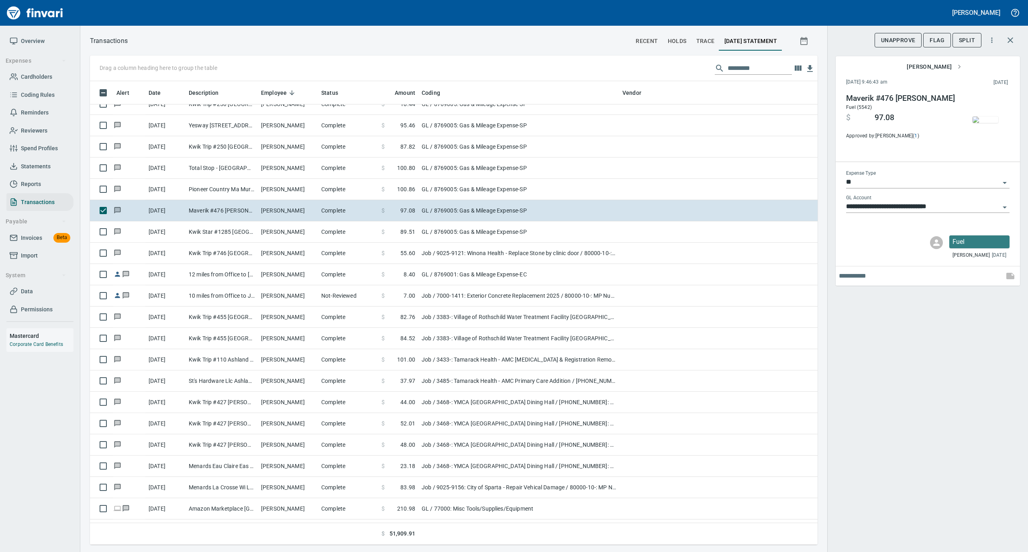
click at [985, 118] on img "button" at bounding box center [985, 119] width 26 height 6
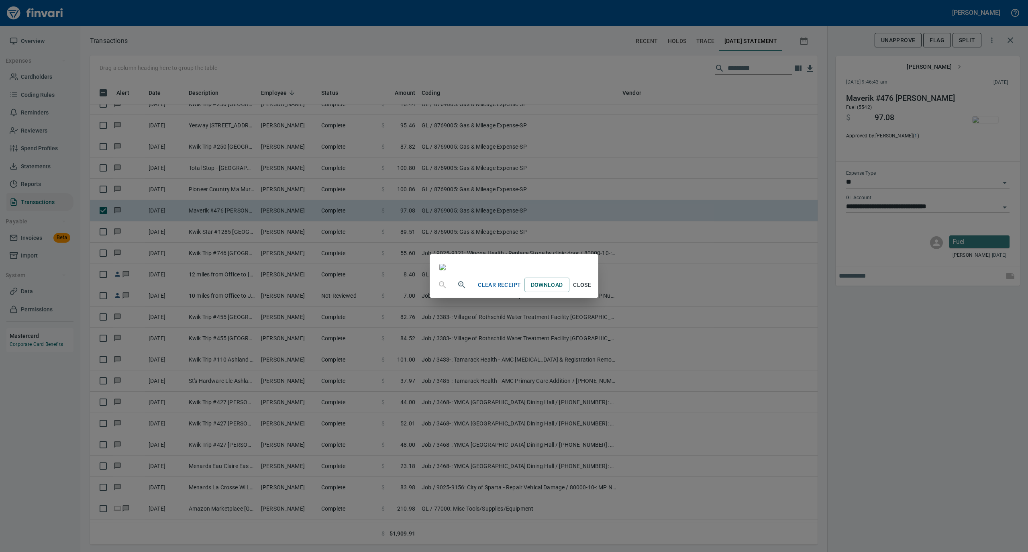
click at [592, 290] on span "Close" at bounding box center [581, 285] width 19 height 10
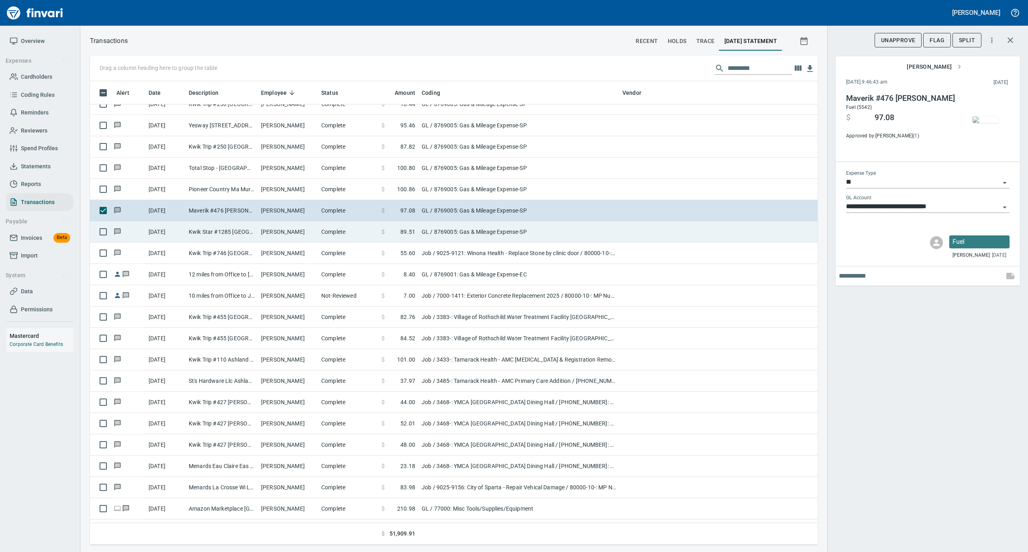
click at [255, 239] on td "Kwik Star #1285 [GEOGRAPHIC_DATA]" at bounding box center [221, 231] width 72 height 21
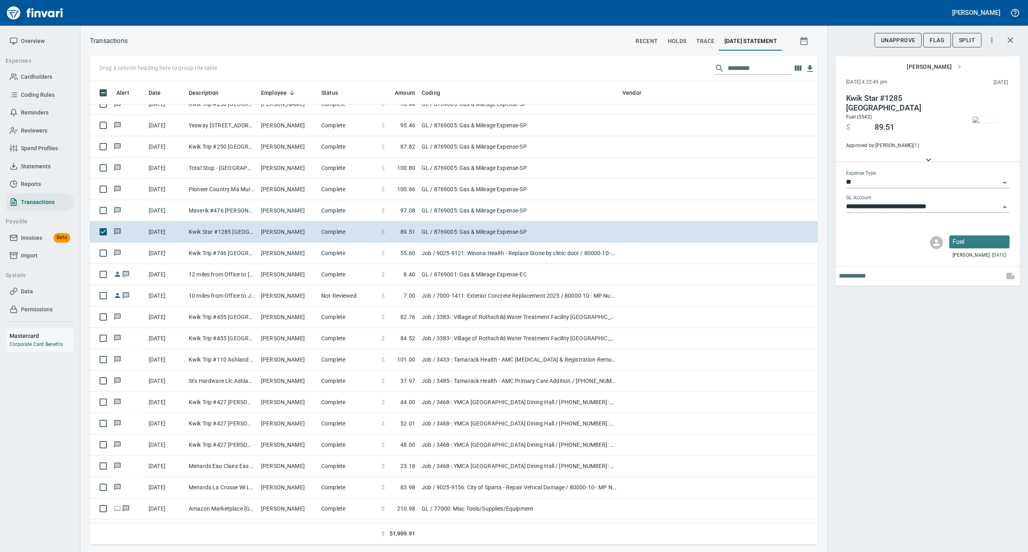
click at [984, 120] on img "button" at bounding box center [985, 119] width 26 height 6
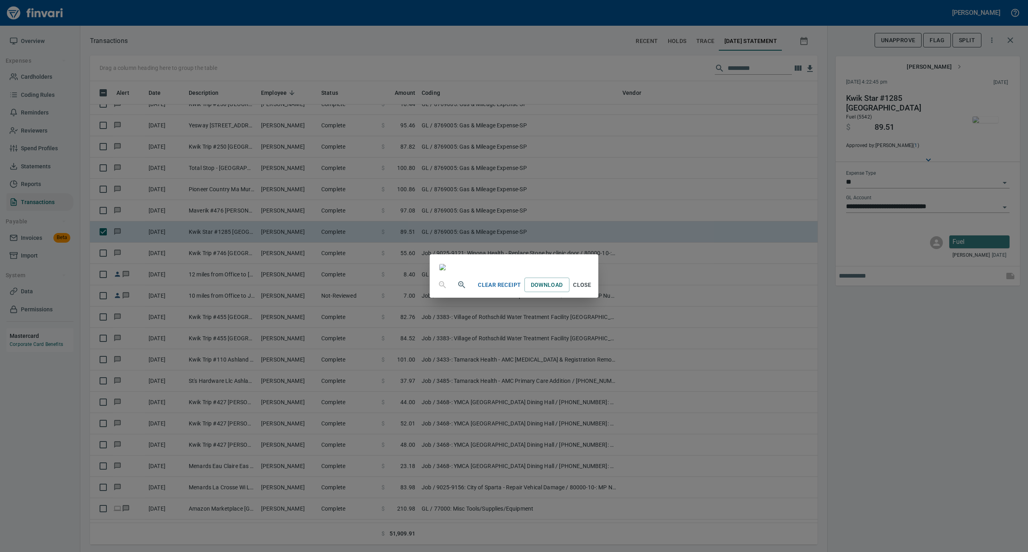
click at [592, 290] on span "Close" at bounding box center [581, 285] width 19 height 10
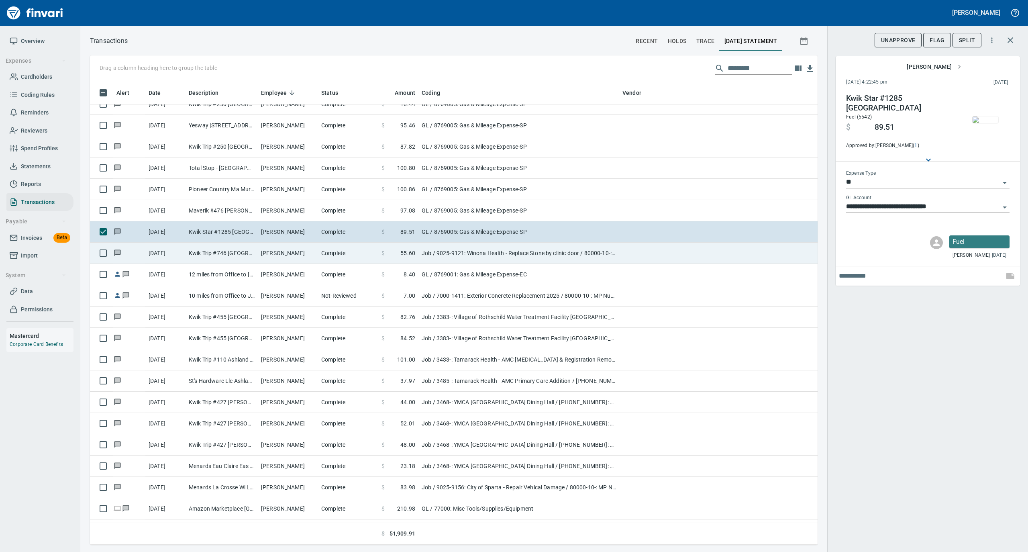
click at [336, 254] on td "Complete" at bounding box center [348, 252] width 60 height 21
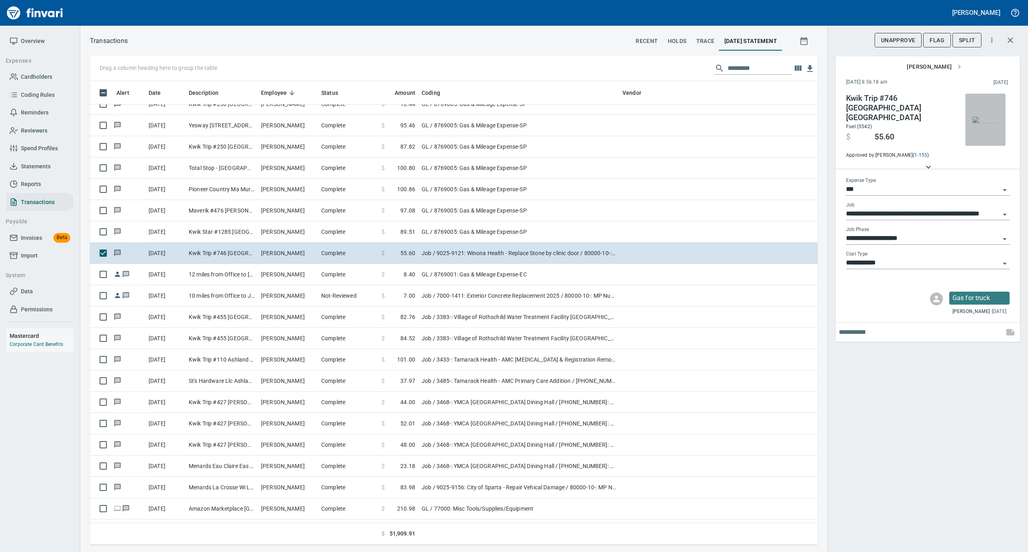
click at [988, 118] on img "button" at bounding box center [985, 119] width 26 height 6
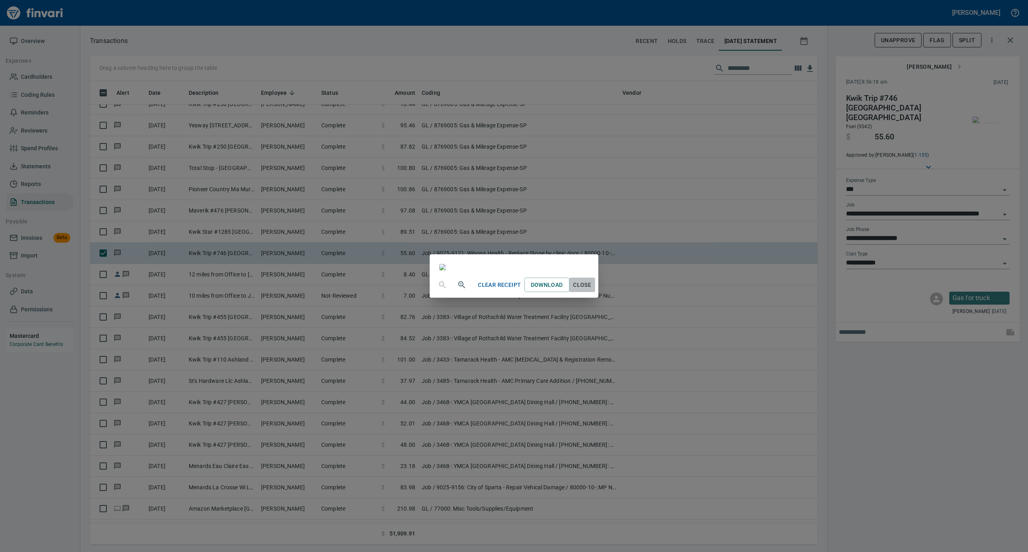
click at [592, 290] on span "Close" at bounding box center [581, 285] width 19 height 10
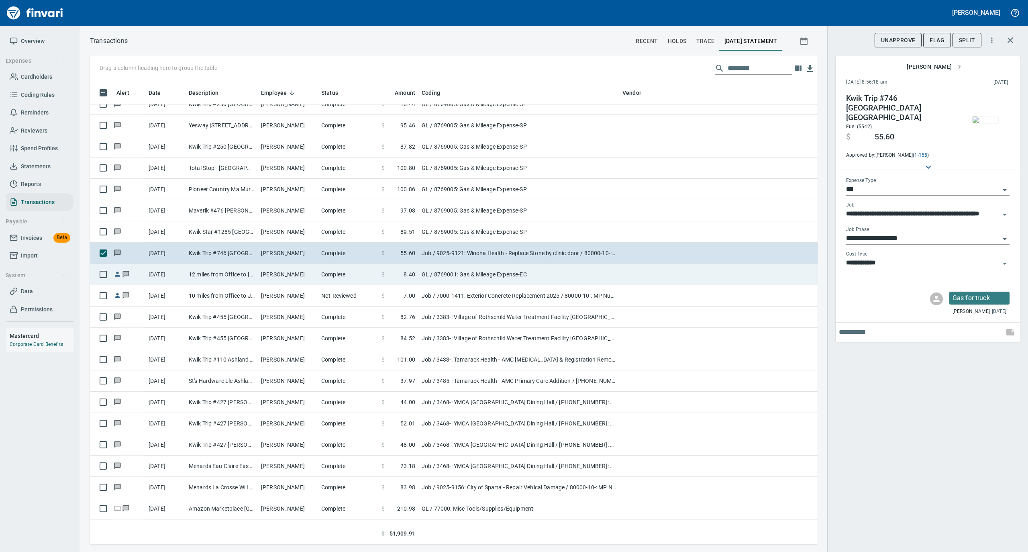
click at [350, 275] on td "Complete" at bounding box center [348, 274] width 60 height 21
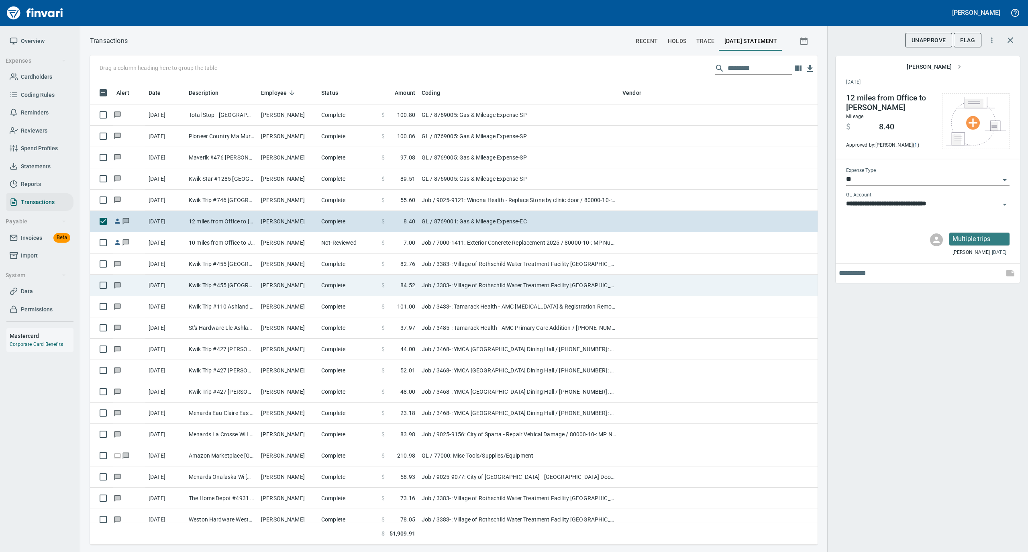
scroll to position [3158, 0]
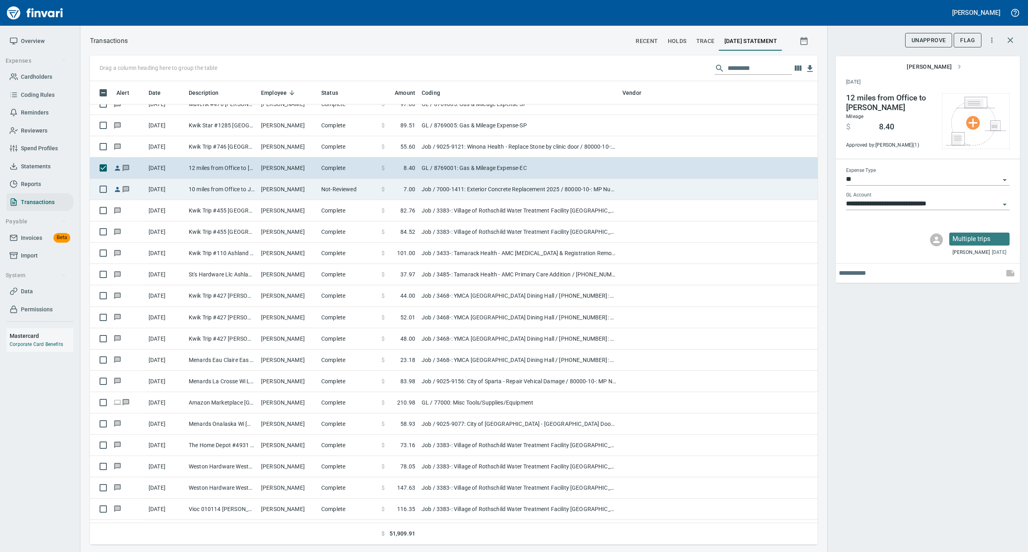
click at [331, 189] on td "Not-Reviewed" at bounding box center [348, 189] width 60 height 21
type input "***"
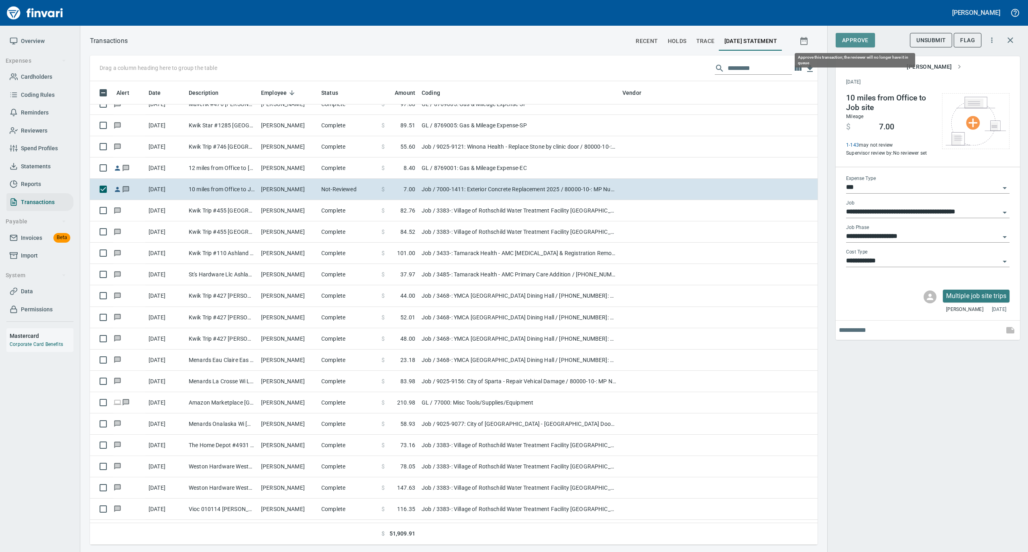
click at [855, 39] on span "Approve" at bounding box center [855, 40] width 26 height 10
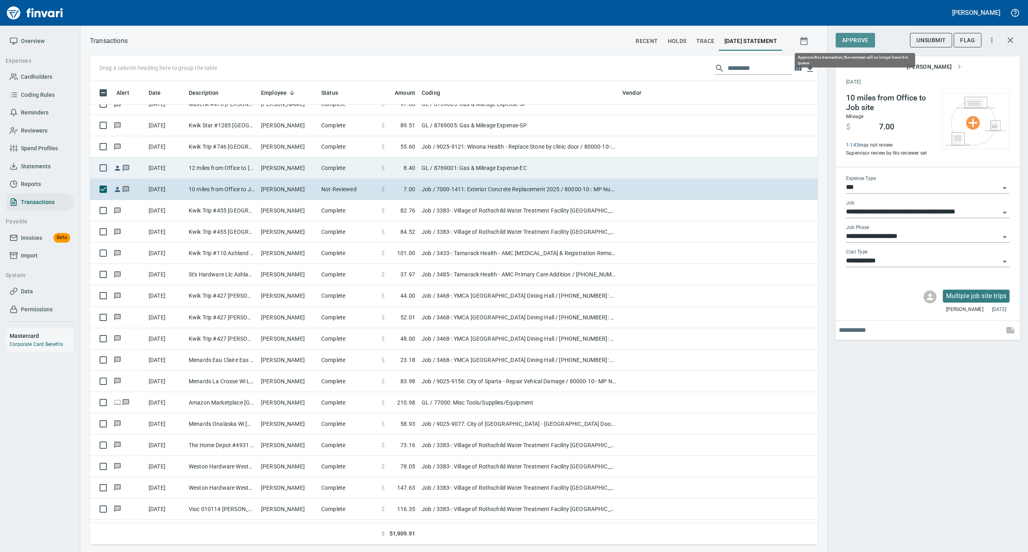
scroll to position [455, 711]
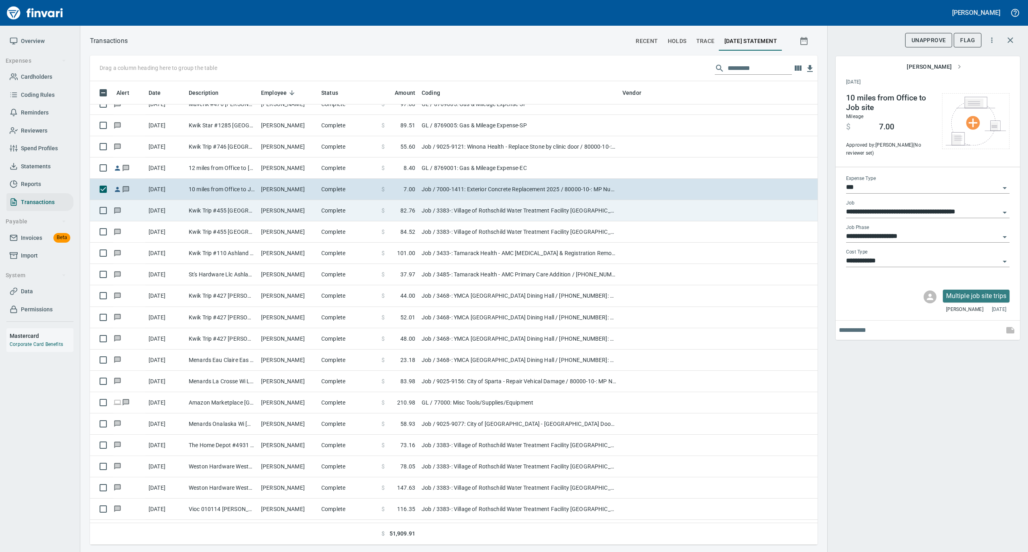
click at [289, 214] on td "[PERSON_NAME]" at bounding box center [288, 210] width 60 height 21
type input "**********"
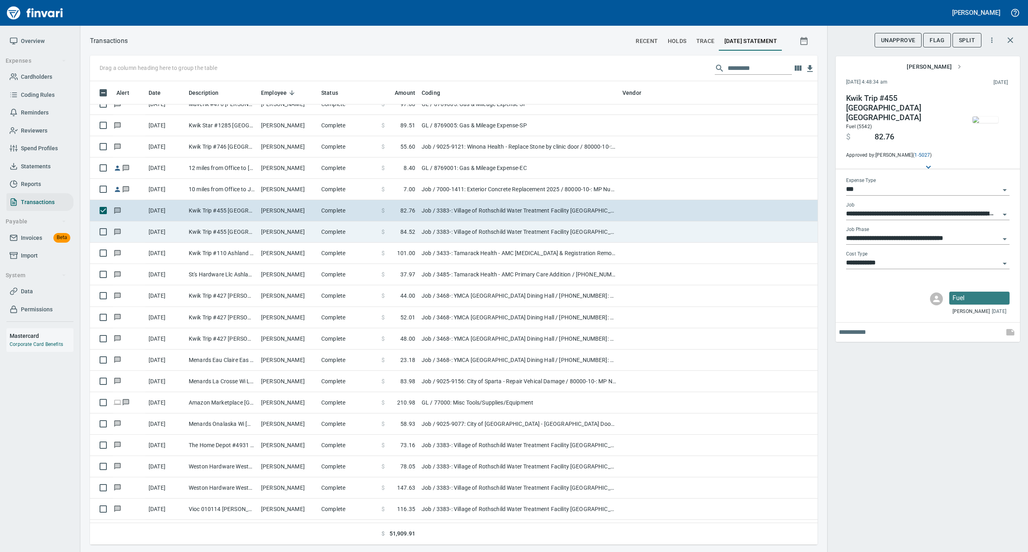
click at [281, 234] on td "[PERSON_NAME]" at bounding box center [288, 231] width 60 height 21
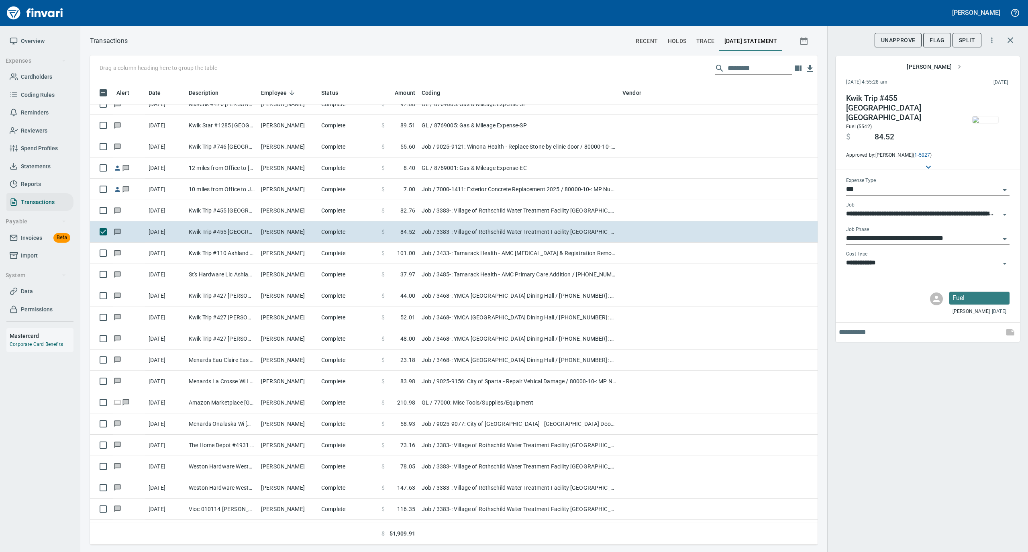
click at [981, 116] on img "button" at bounding box center [985, 119] width 26 height 6
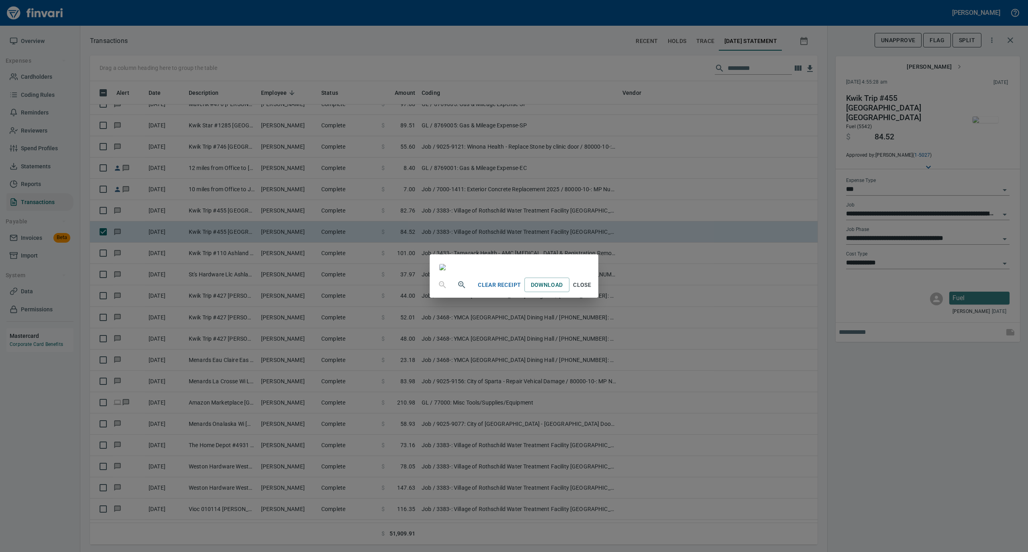
click at [592, 290] on span "Close" at bounding box center [581, 285] width 19 height 10
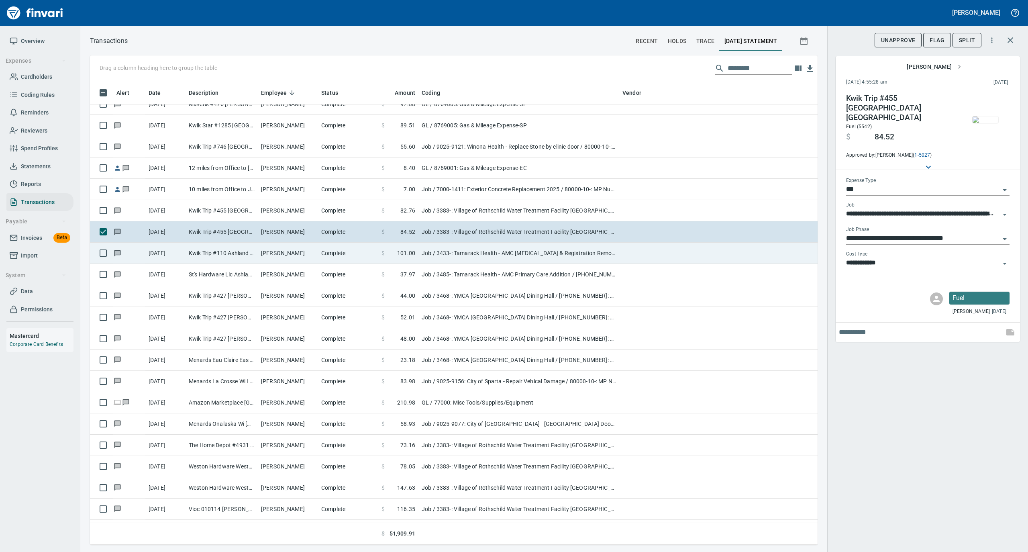
click at [320, 260] on td "Complete" at bounding box center [348, 252] width 60 height 21
type input "**********"
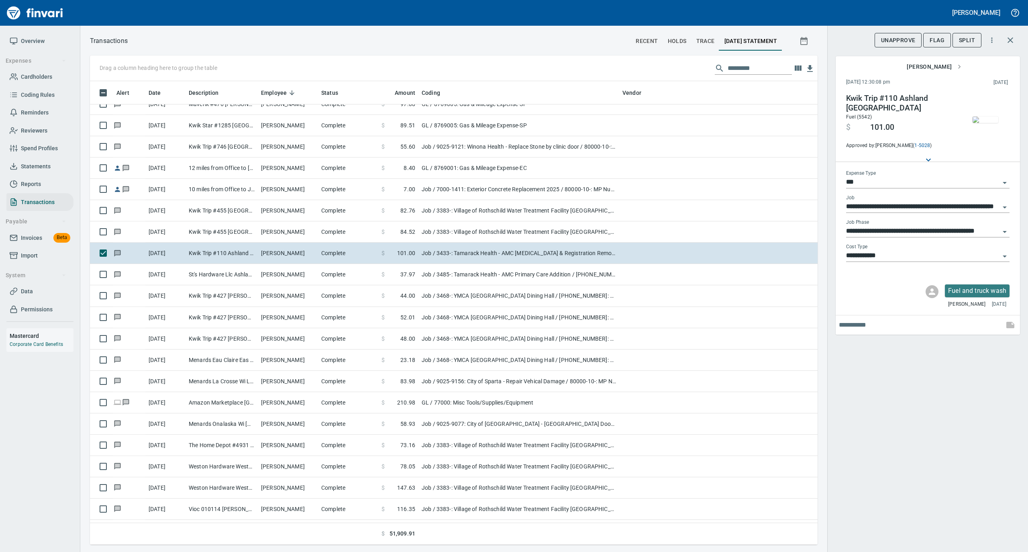
click at [992, 122] on img "button" at bounding box center [985, 119] width 26 height 6
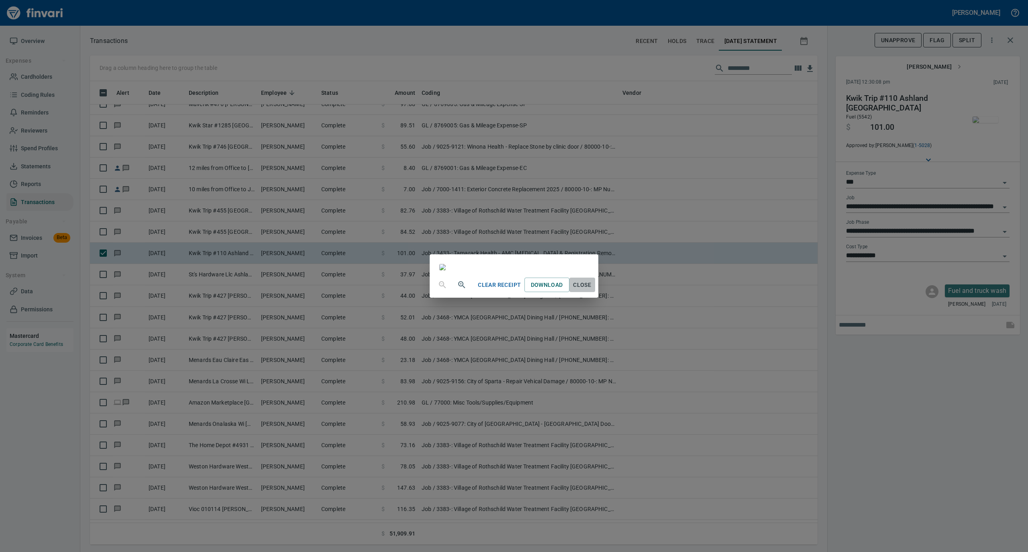
click at [592, 290] on span "Close" at bounding box center [581, 285] width 19 height 10
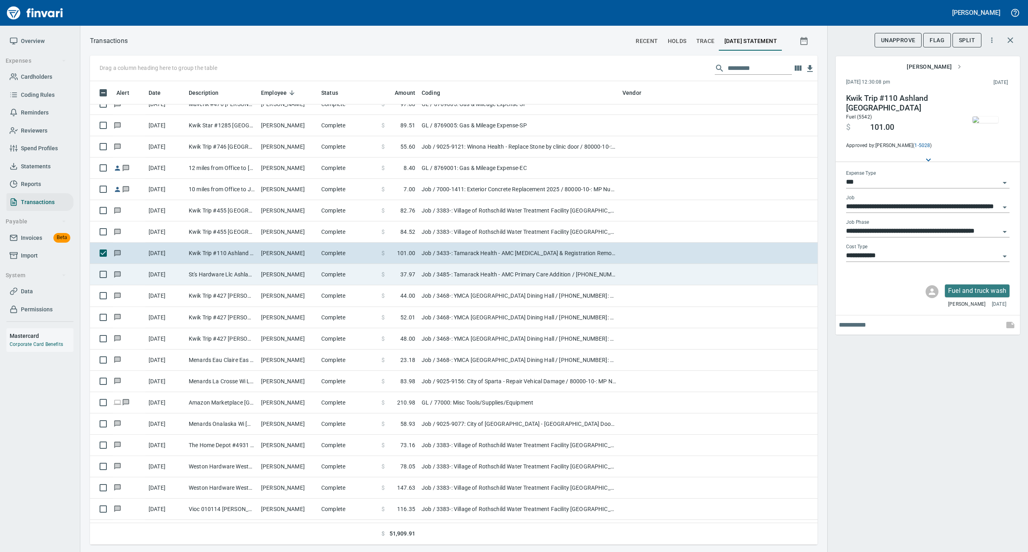
click at [261, 275] on td "[PERSON_NAME]" at bounding box center [288, 274] width 60 height 21
type input "**********"
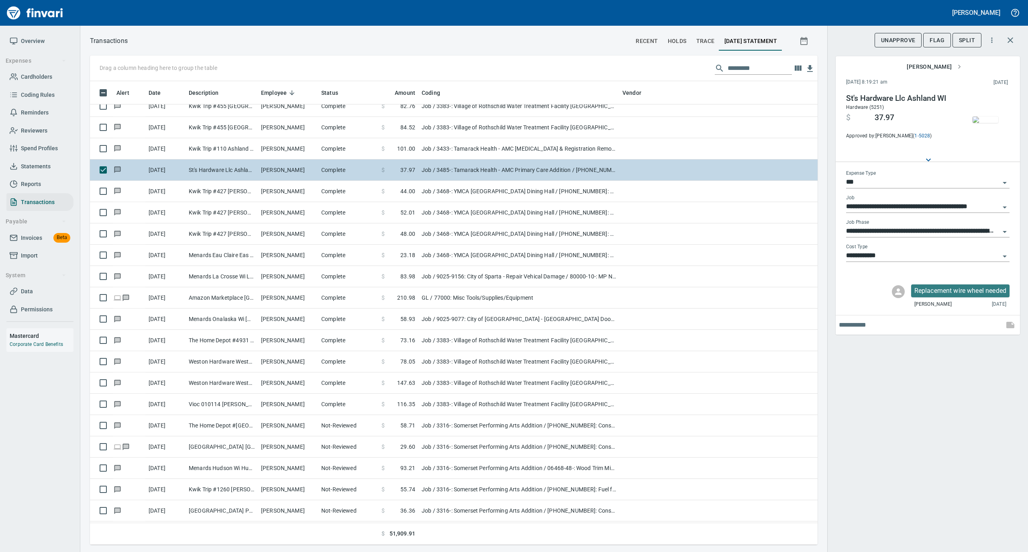
scroll to position [3265, 0]
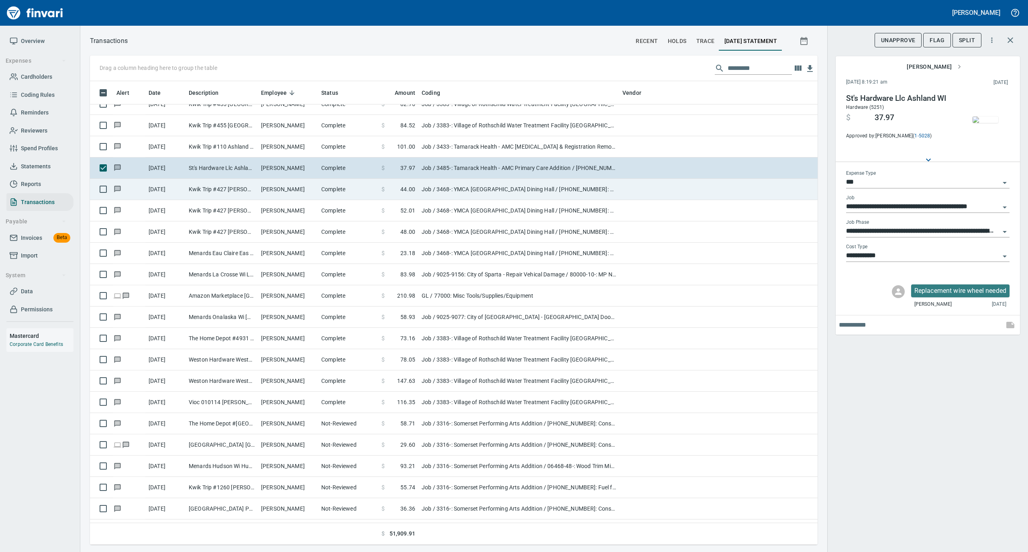
click at [286, 189] on td "[PERSON_NAME]" at bounding box center [288, 189] width 60 height 21
type input "**********"
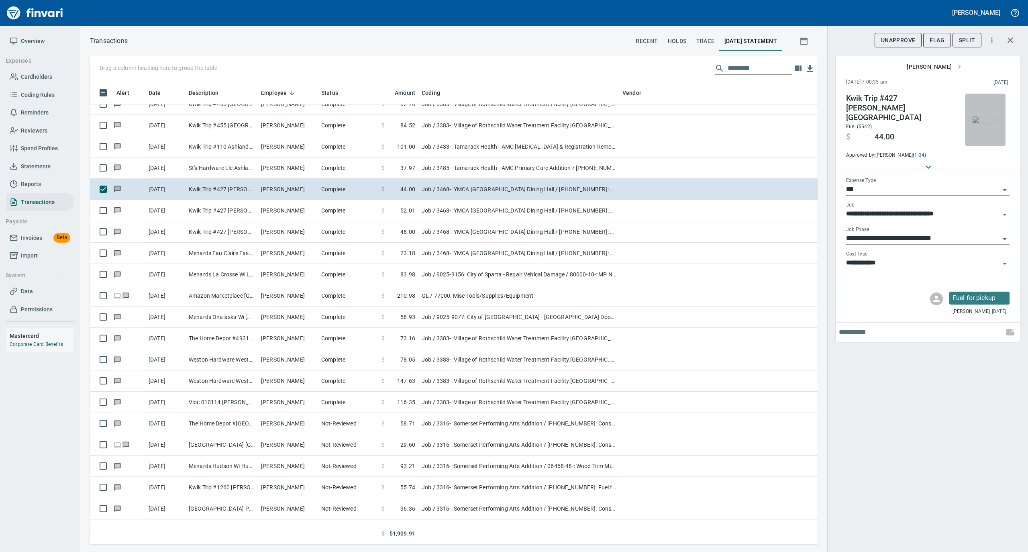
click at [980, 118] on img "button" at bounding box center [985, 119] width 26 height 6
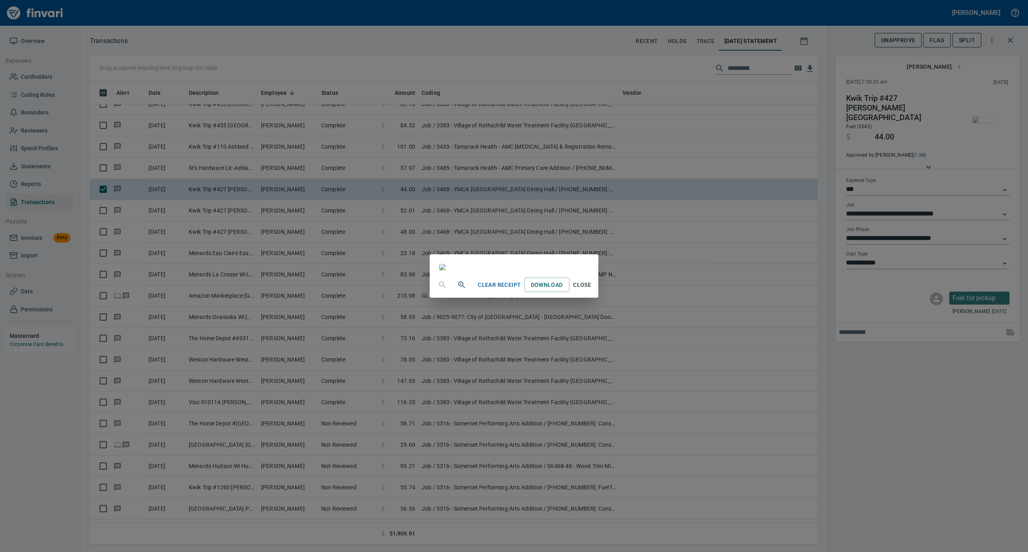
click at [592, 290] on span "Close" at bounding box center [581, 285] width 19 height 10
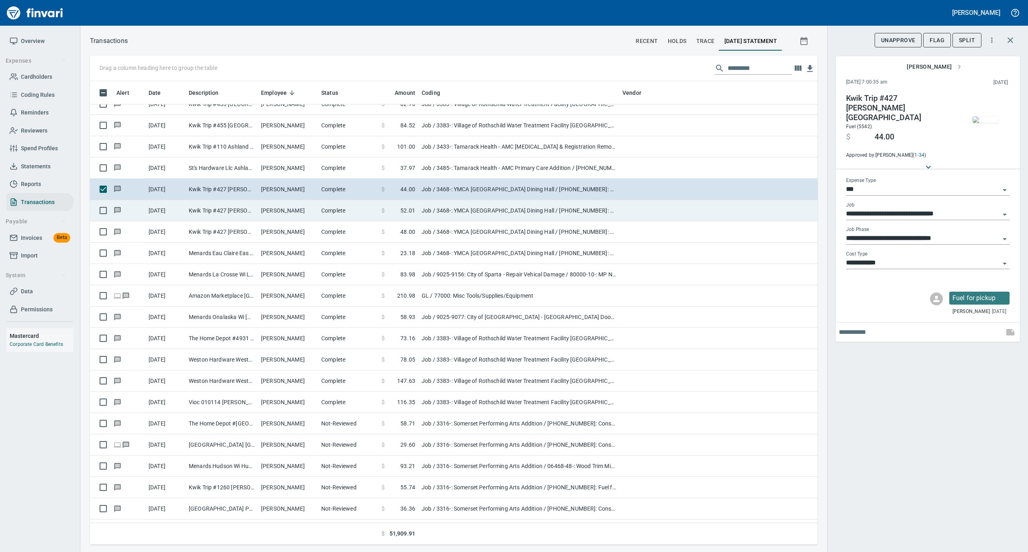
click at [340, 209] on td "Complete" at bounding box center [348, 210] width 60 height 21
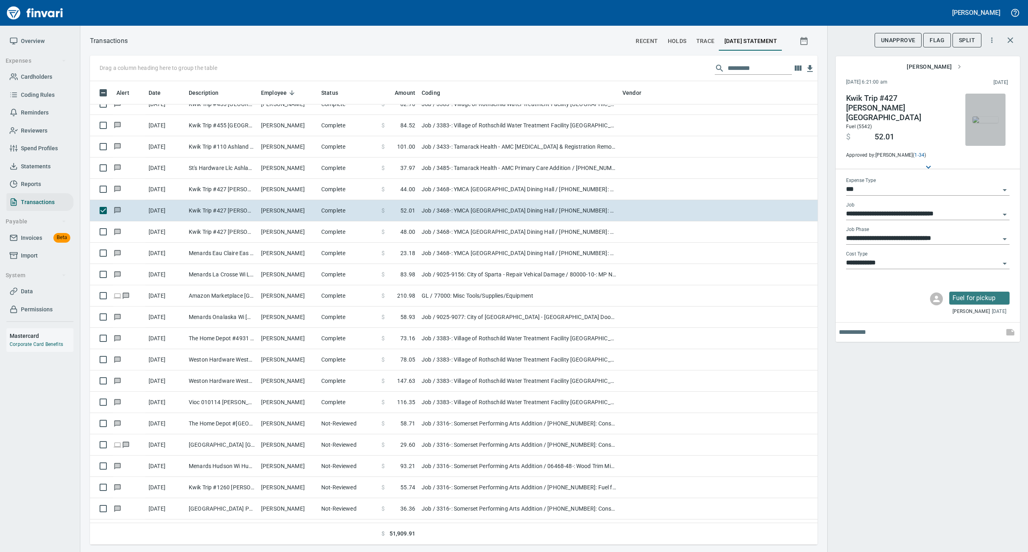
click at [982, 119] on img "button" at bounding box center [985, 119] width 26 height 6
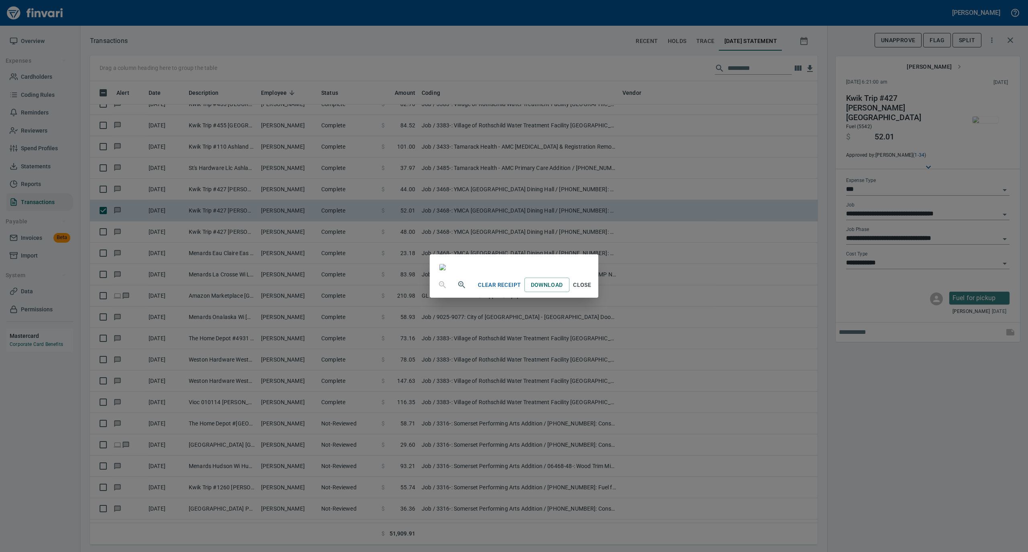
click at [592, 290] on span "Close" at bounding box center [581, 285] width 19 height 10
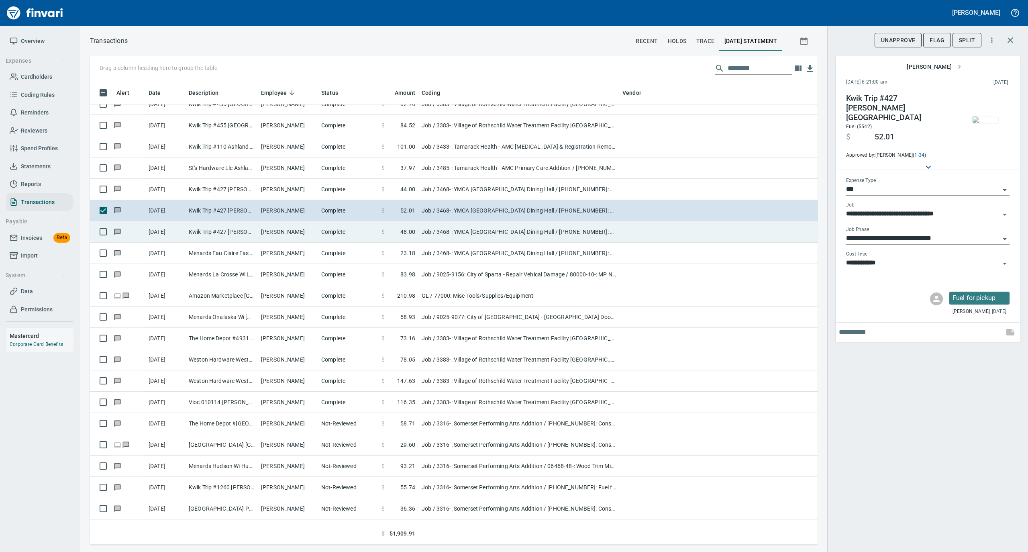
click at [329, 235] on td "Complete" at bounding box center [348, 231] width 60 height 21
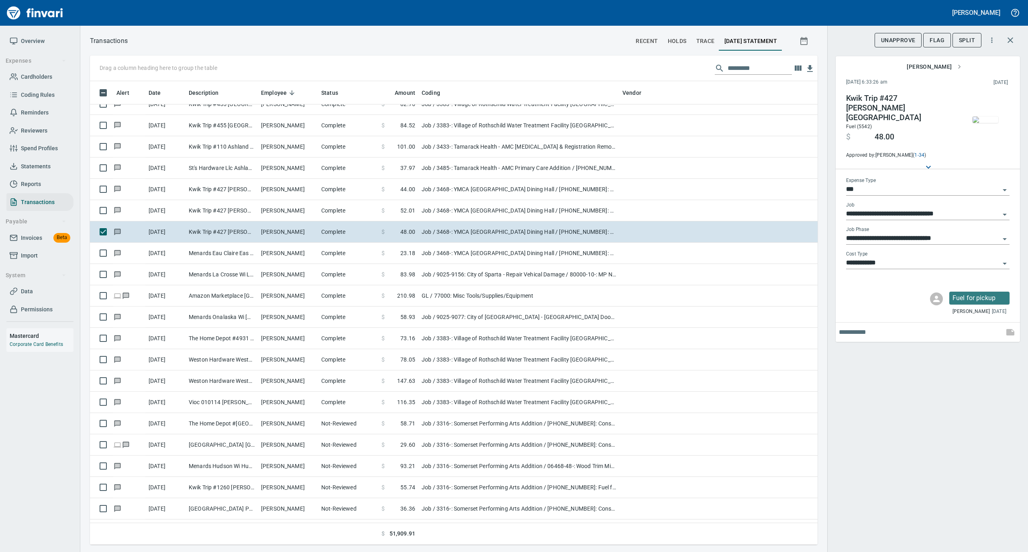
click at [986, 116] on img "button" at bounding box center [985, 119] width 26 height 6
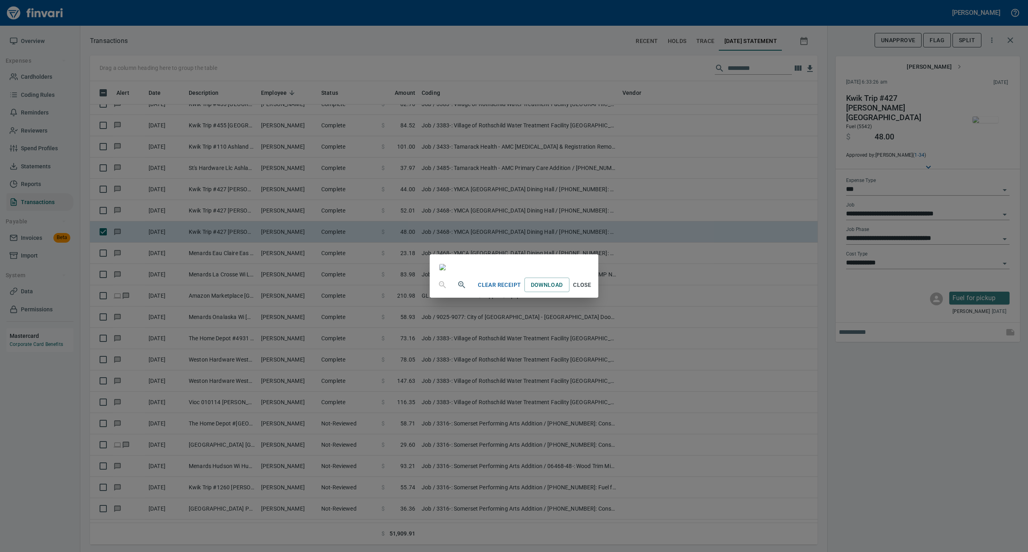
click at [592, 290] on span "Close" at bounding box center [581, 285] width 19 height 10
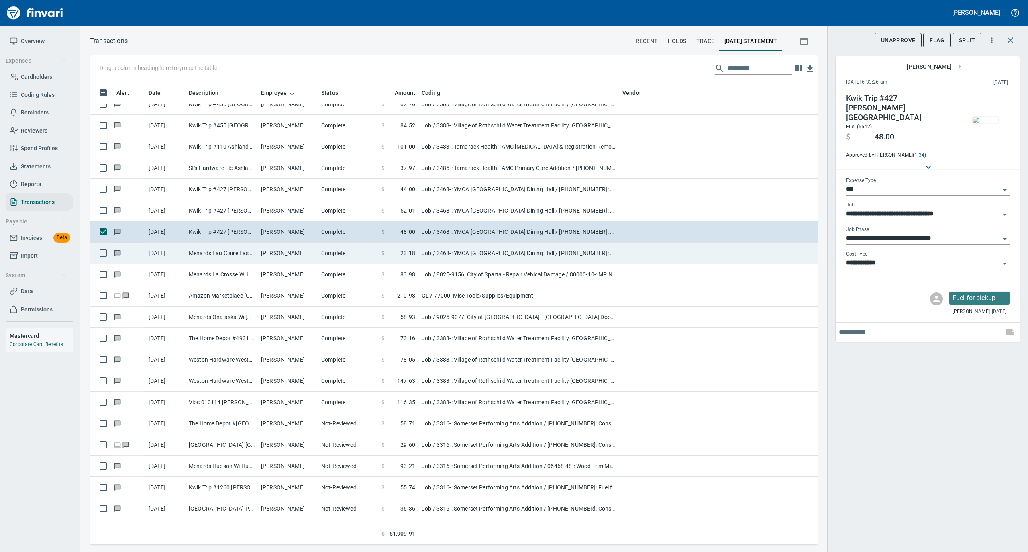
click at [327, 261] on td "Complete" at bounding box center [348, 252] width 60 height 21
type input "**********"
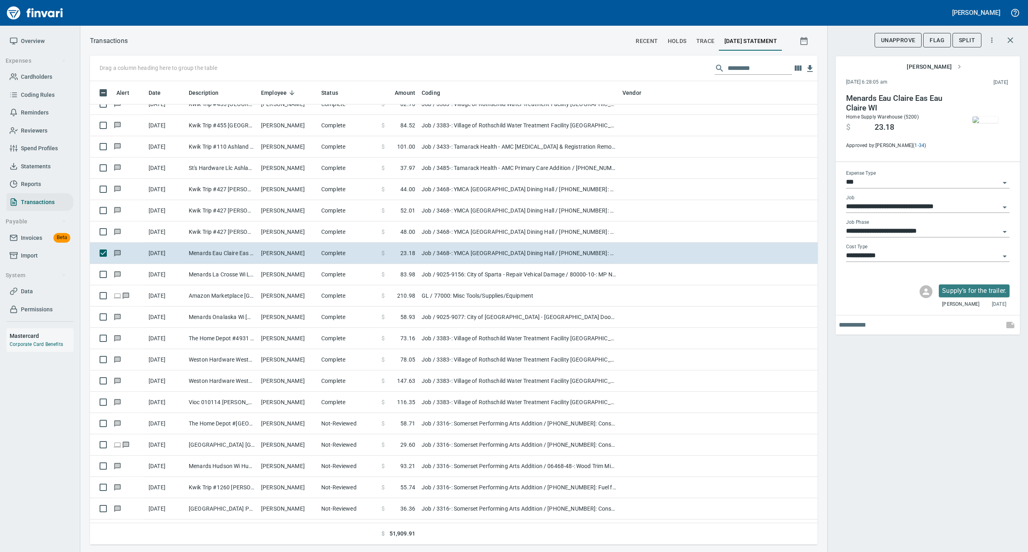
click at [986, 118] on img "button" at bounding box center [985, 119] width 26 height 6
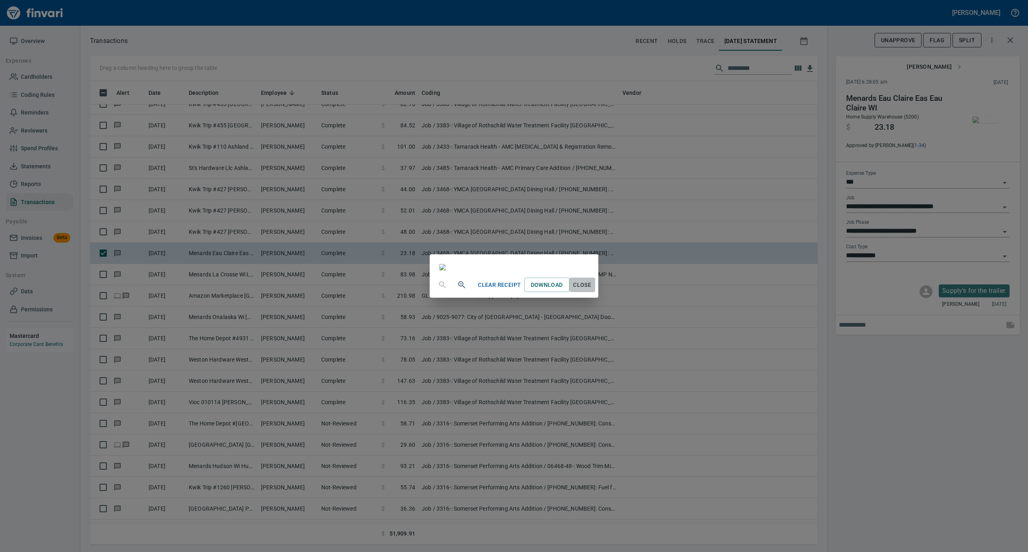
click at [592, 290] on span "Close" at bounding box center [581, 285] width 19 height 10
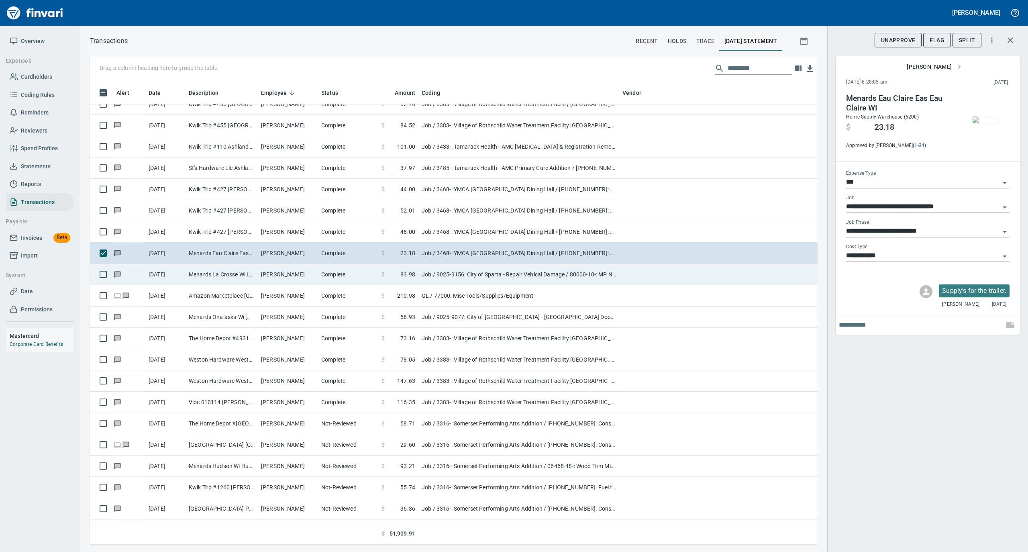
click at [315, 277] on td "[PERSON_NAME]" at bounding box center [288, 274] width 60 height 21
type input "**********"
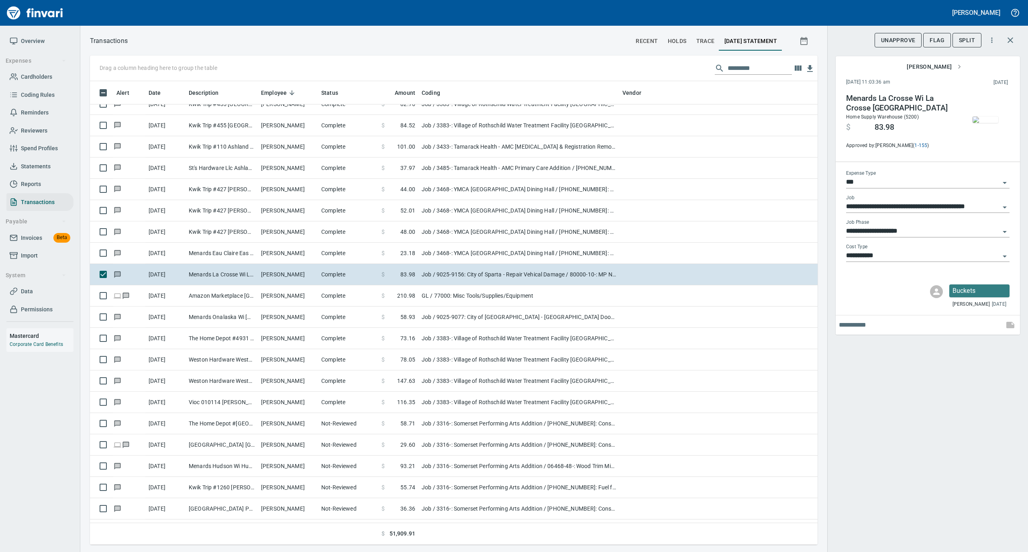
click at [983, 121] on img "button" at bounding box center [985, 119] width 26 height 6
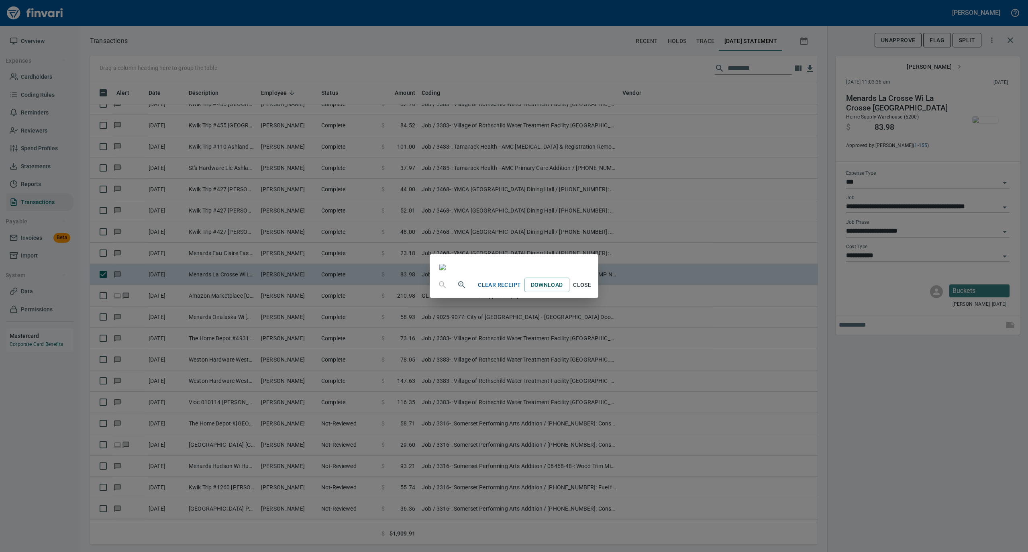
click at [592, 290] on span "Close" at bounding box center [581, 285] width 19 height 10
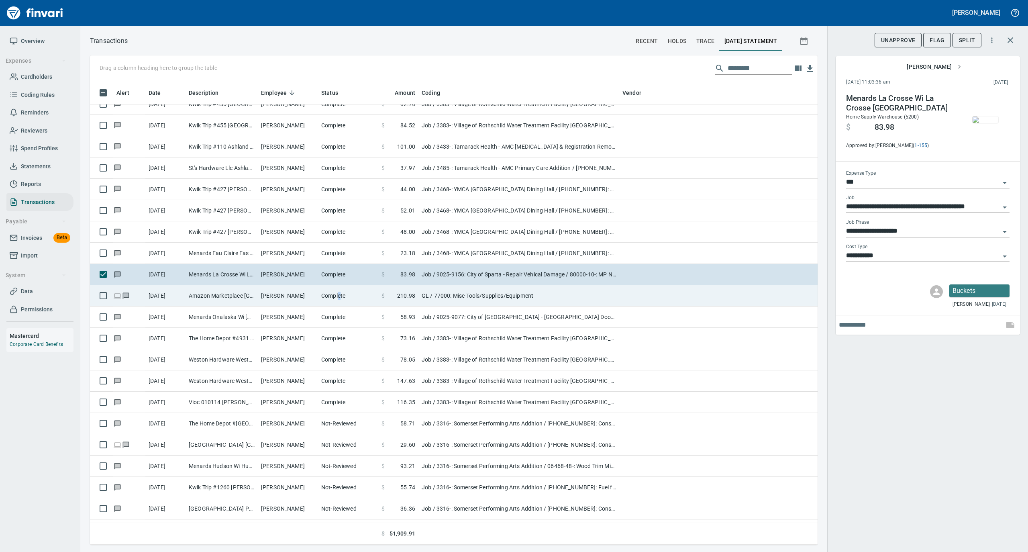
click at [338, 302] on td "Complete" at bounding box center [348, 295] width 60 height 21
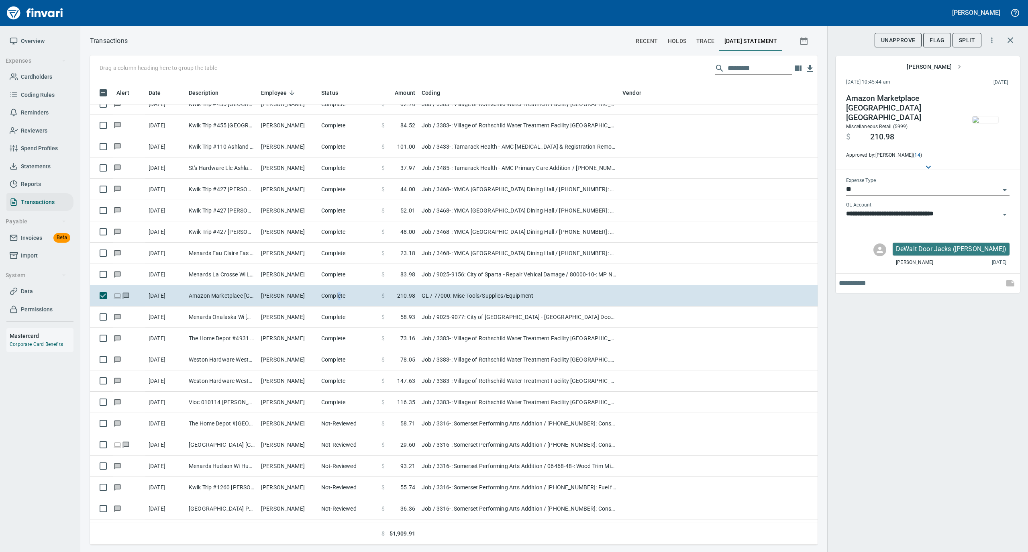
click at [980, 119] on img "button" at bounding box center [985, 119] width 26 height 6
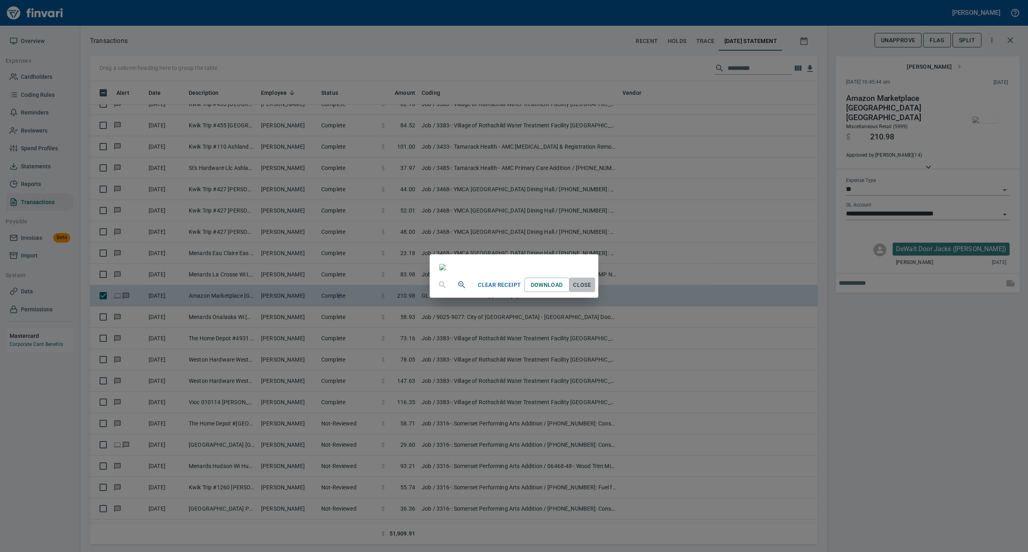
click at [592, 290] on span "Close" at bounding box center [581, 285] width 19 height 10
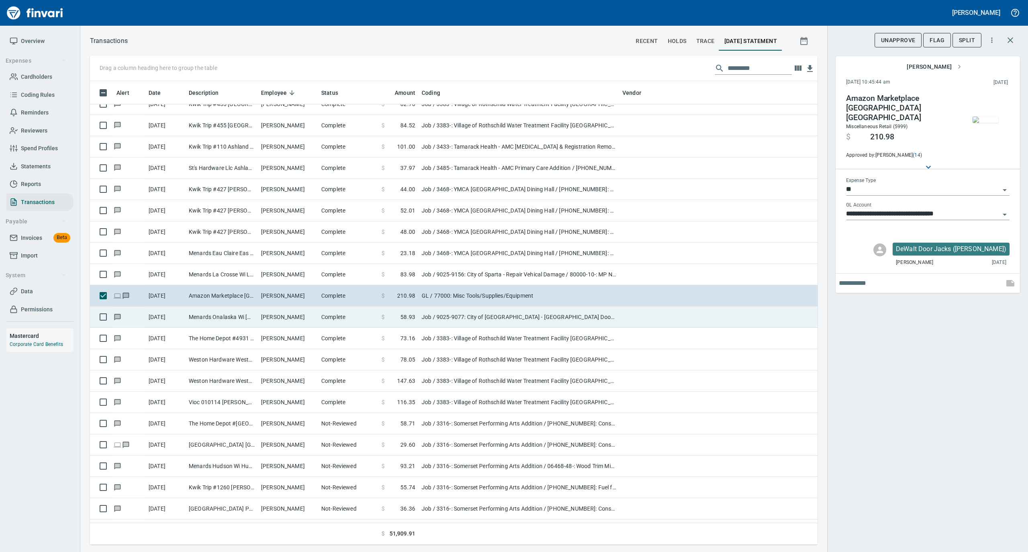
click at [271, 322] on td "[PERSON_NAME]" at bounding box center [288, 316] width 60 height 21
type input "***"
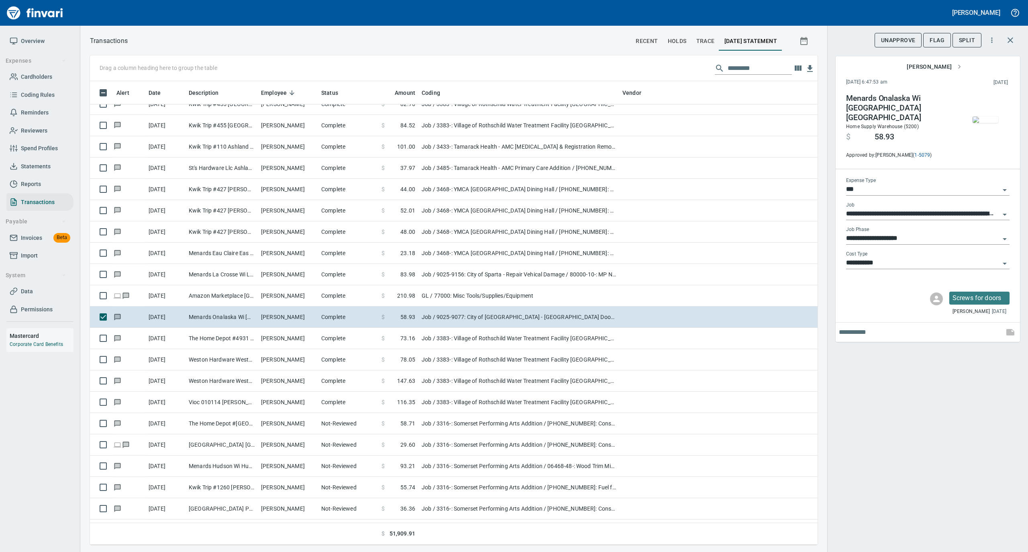
click at [988, 116] on img "button" at bounding box center [985, 119] width 26 height 6
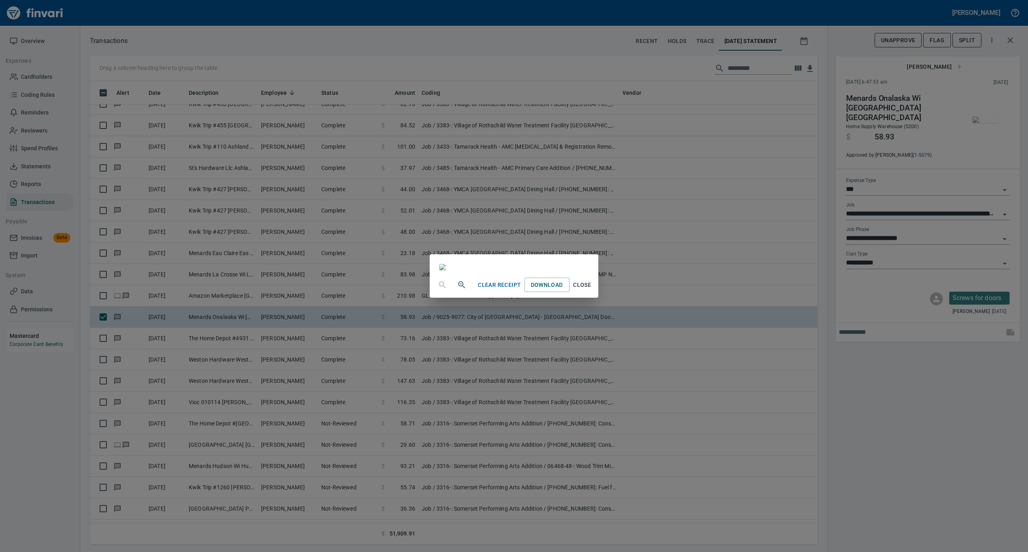
click at [592, 290] on span "Close" at bounding box center [581, 285] width 19 height 10
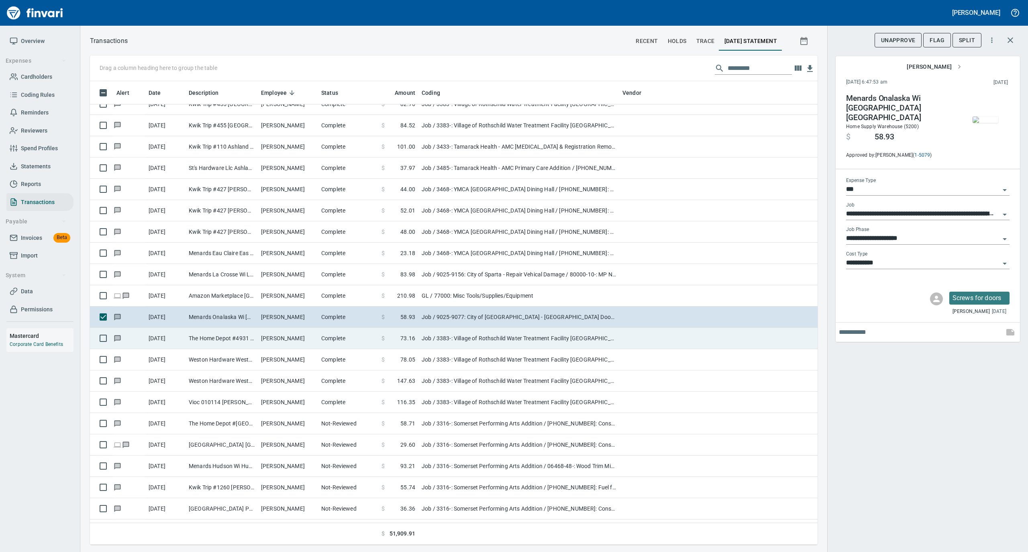
click at [304, 339] on td "[PERSON_NAME]" at bounding box center [288, 338] width 60 height 21
type input "**********"
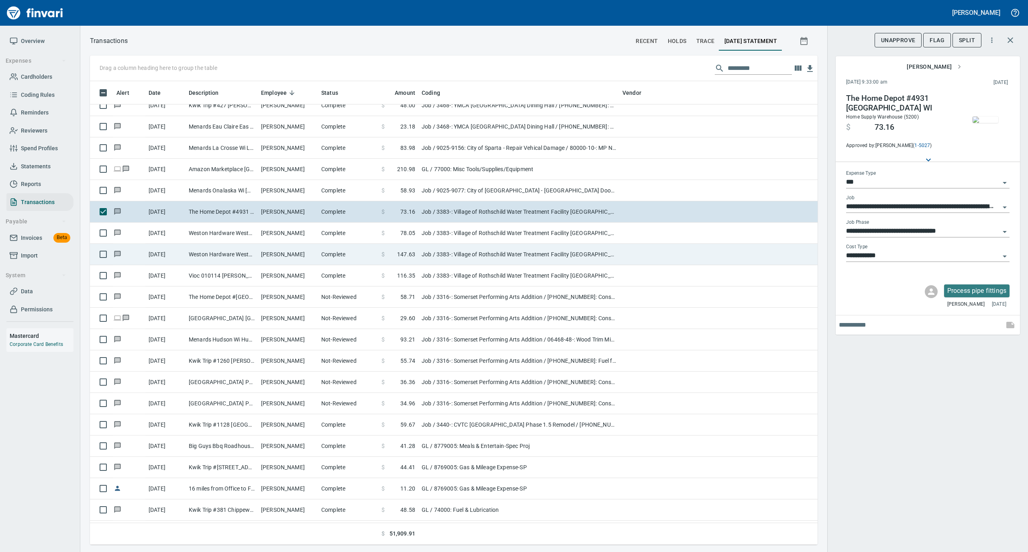
scroll to position [3426, 0]
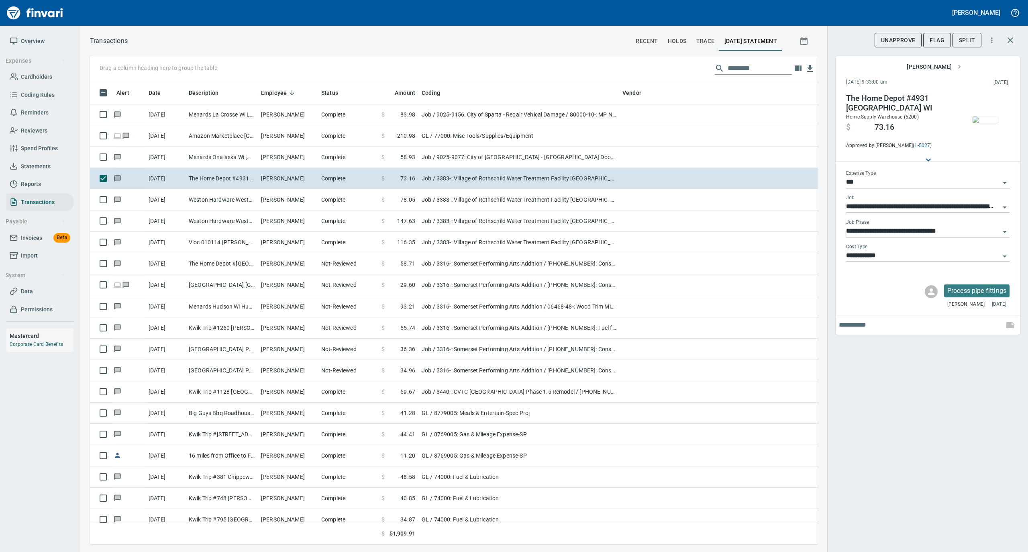
click at [982, 119] on img "button" at bounding box center [985, 119] width 26 height 6
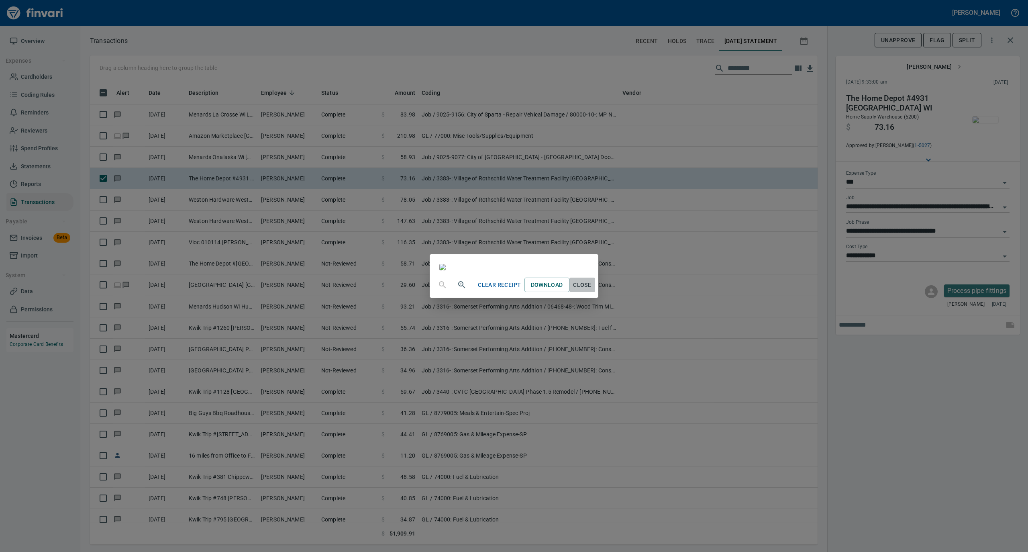
click at [592, 290] on span "Close" at bounding box center [581, 285] width 19 height 10
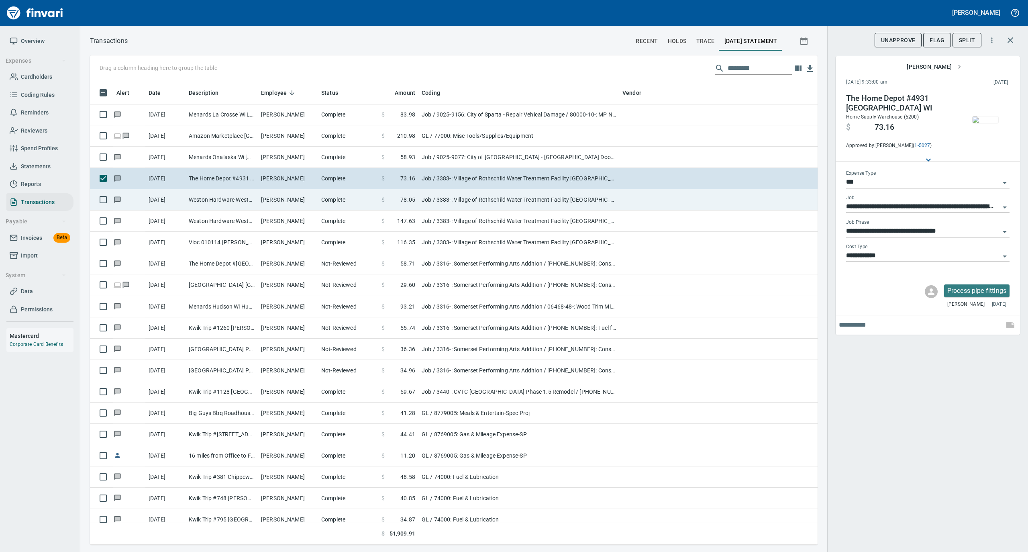
click at [343, 208] on td "Complete" at bounding box center [348, 199] width 60 height 21
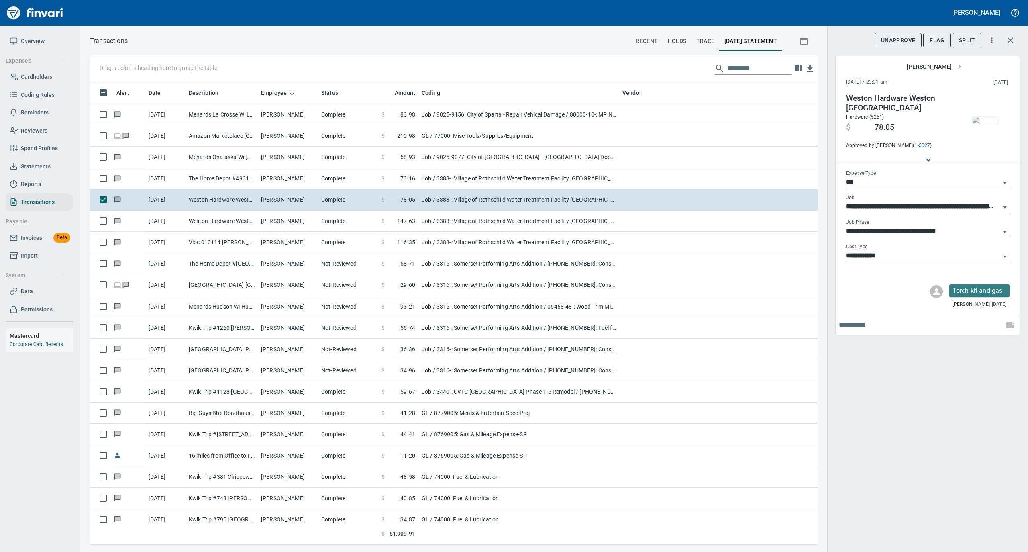
click at [988, 116] on img "button" at bounding box center [985, 119] width 26 height 6
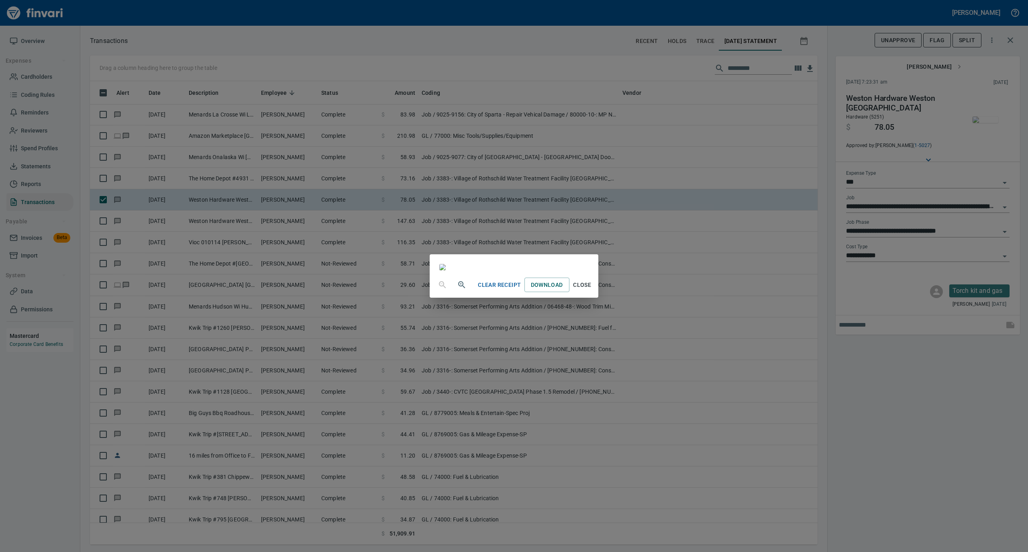
click at [592, 290] on span "Close" at bounding box center [581, 285] width 19 height 10
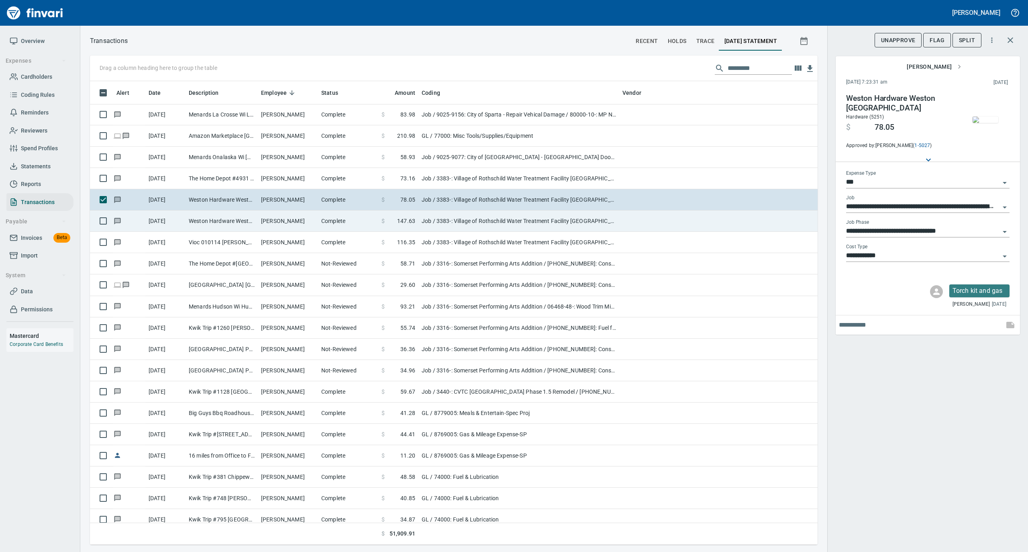
click at [312, 222] on td "[PERSON_NAME]" at bounding box center [288, 220] width 60 height 21
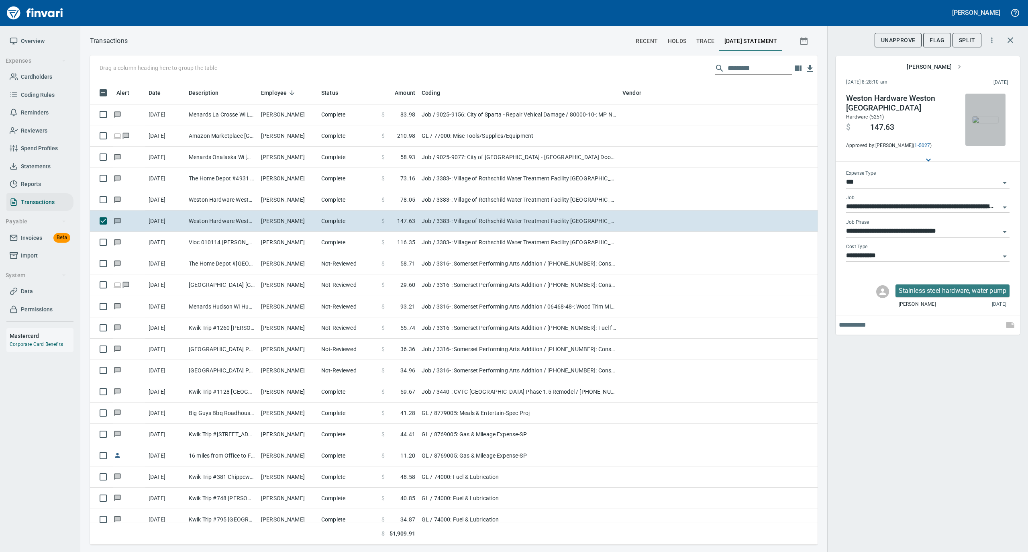
click at [978, 117] on img "button" at bounding box center [985, 119] width 26 height 6
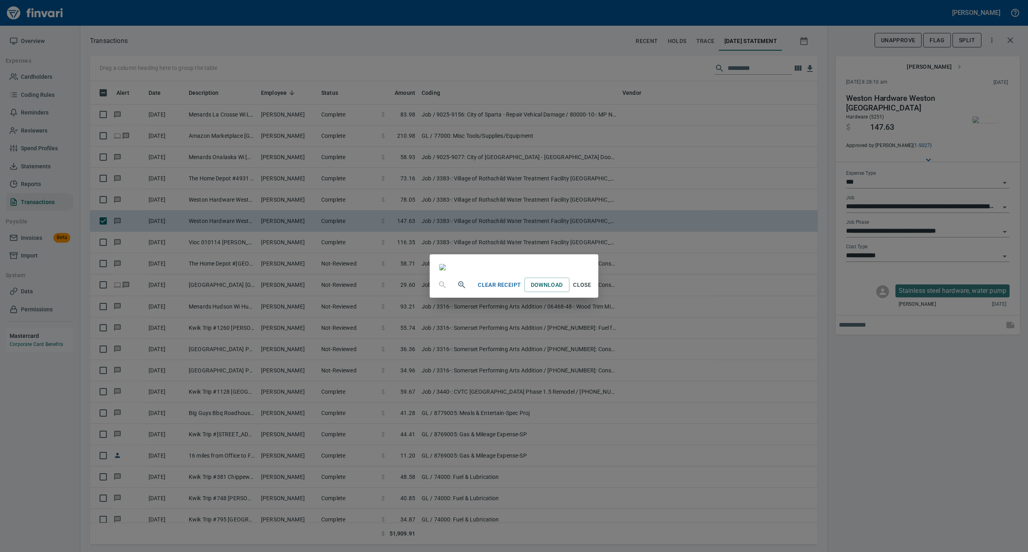
click at [592, 290] on span "Close" at bounding box center [581, 285] width 19 height 10
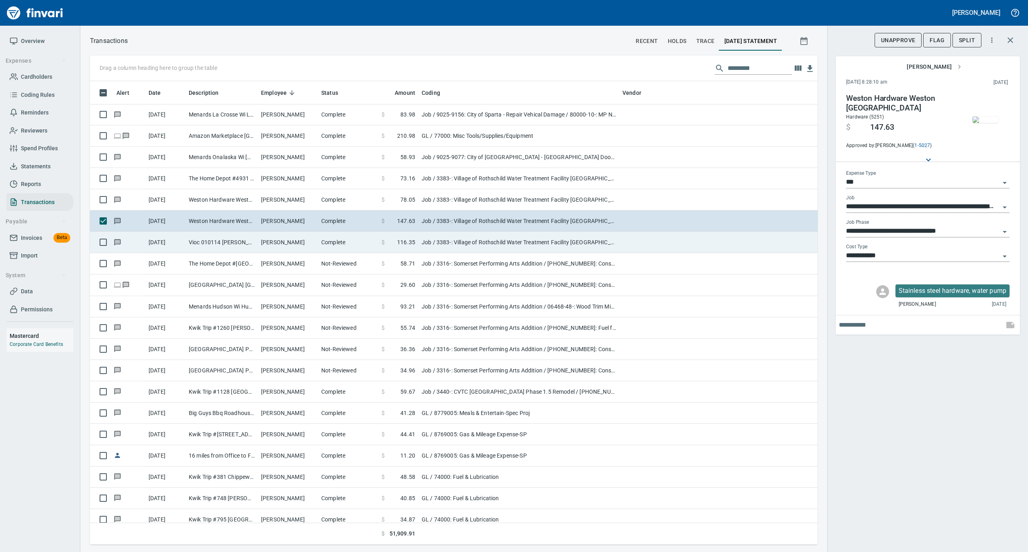
click at [300, 246] on td "[PERSON_NAME]" at bounding box center [288, 242] width 60 height 21
type input "**********"
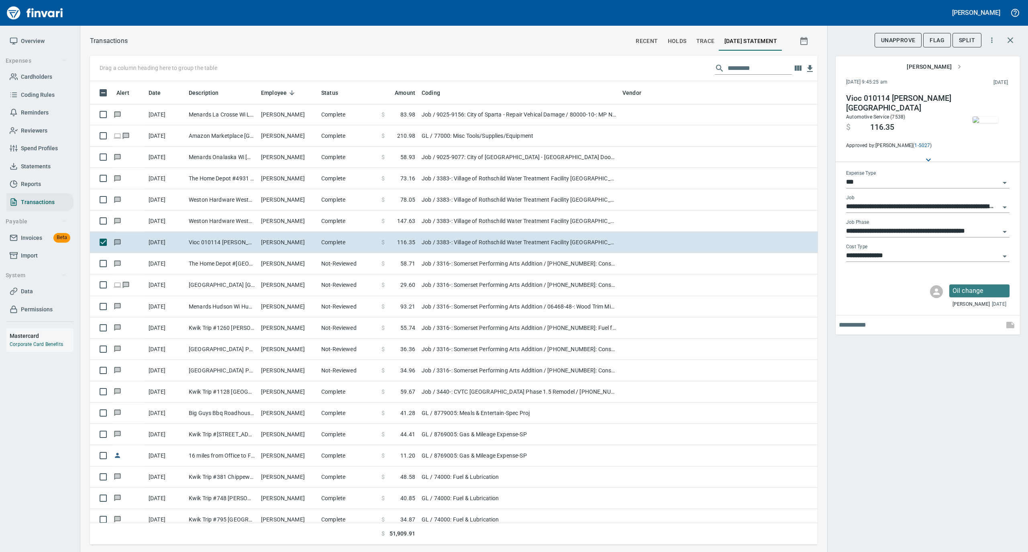
click at [992, 120] on img "button" at bounding box center [985, 119] width 26 height 6
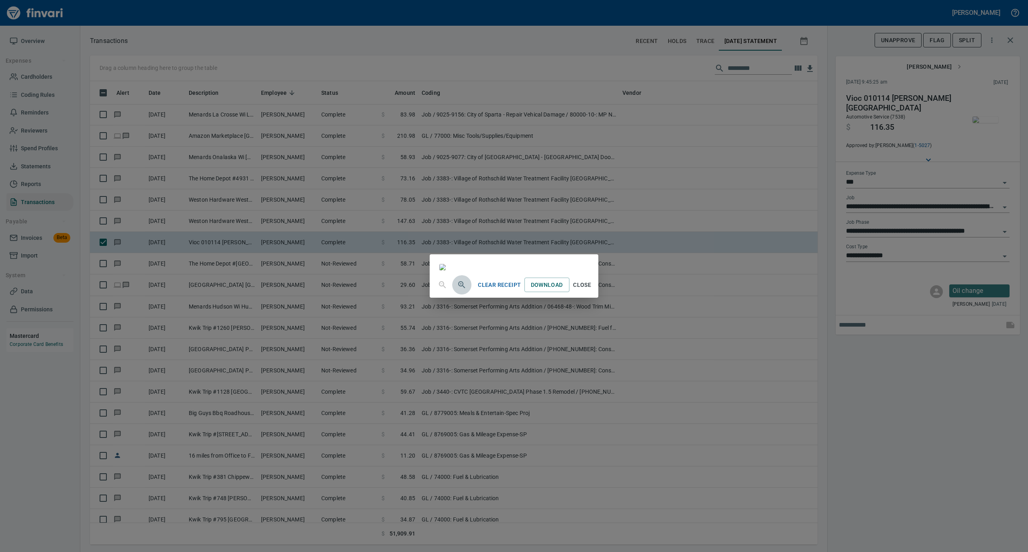
click at [457, 289] on icon "button" at bounding box center [462, 285] width 10 height 10
click at [439, 271] on img at bounding box center [443, 267] width 8 height 8
click at [592, 291] on span "Close" at bounding box center [581, 286] width 19 height 10
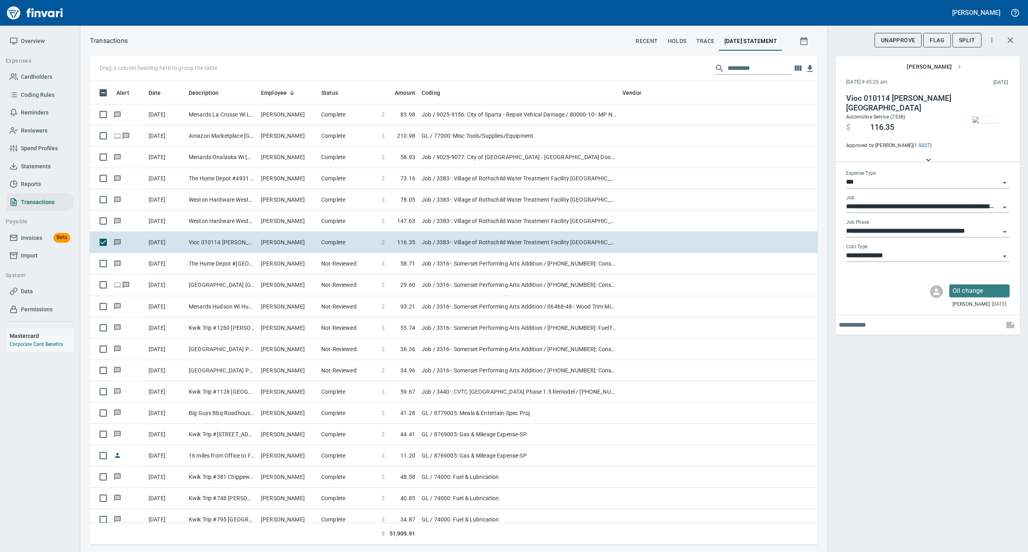
click at [866, 181] on input "***" at bounding box center [923, 182] width 154 height 11
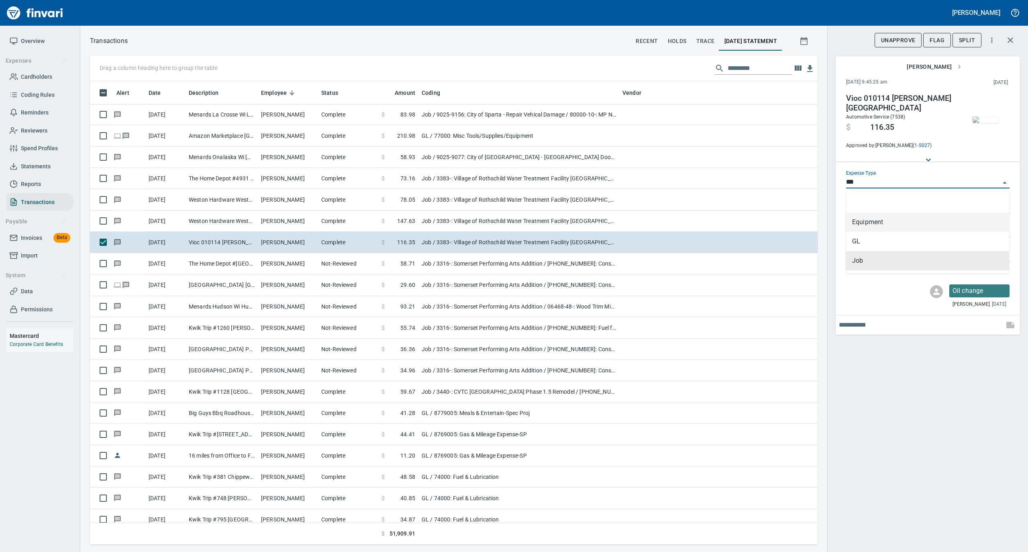
click at [873, 216] on li "Equipment" at bounding box center [926, 221] width 163 height 19
type input "*********"
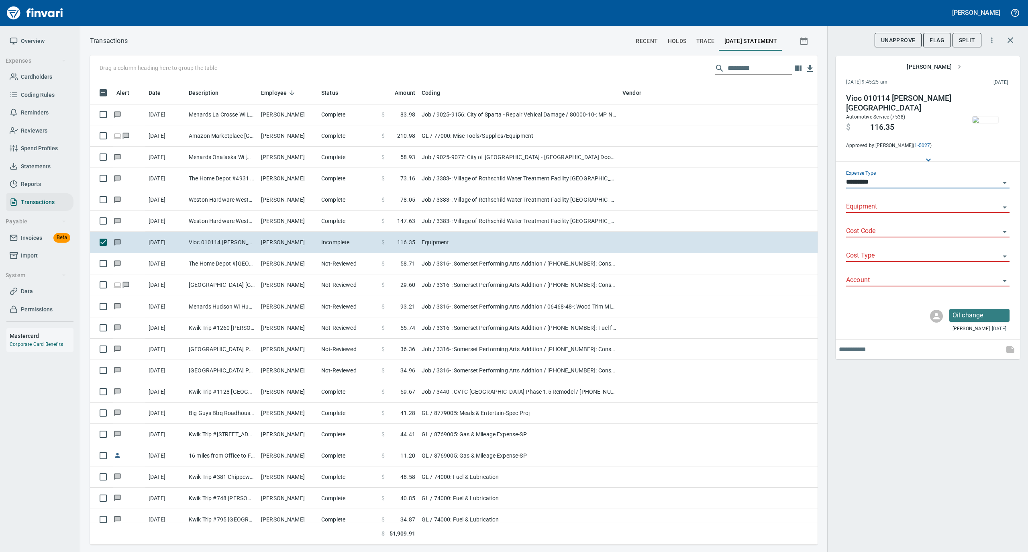
click at [871, 203] on input "Equipment" at bounding box center [923, 206] width 154 height 11
click at [869, 222] on li "290205: Ford, 4WD, Regular Cab" at bounding box center [926, 227] width 163 height 19
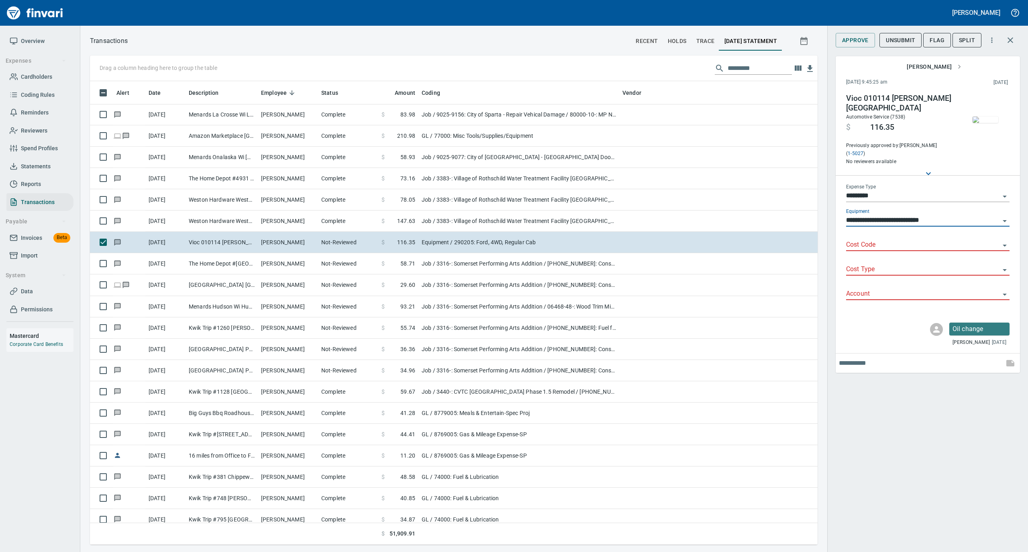
type input "**********"
click at [863, 239] on input "Cost Code" at bounding box center [923, 244] width 154 height 11
click at [864, 271] on li "02: Parts" at bounding box center [926, 270] width 163 height 19
type input "*********"
type input "**********"
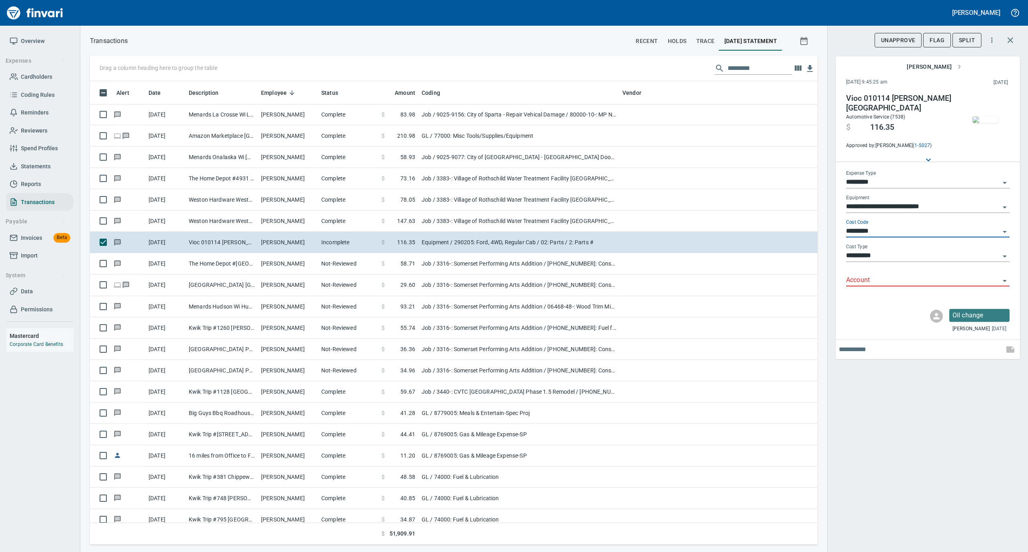
click at [872, 283] on input "Account" at bounding box center [923, 280] width 154 height 11
click at [866, 297] on li "74000: Fuel & Lubrication" at bounding box center [926, 300] width 163 height 19
type input "**********"
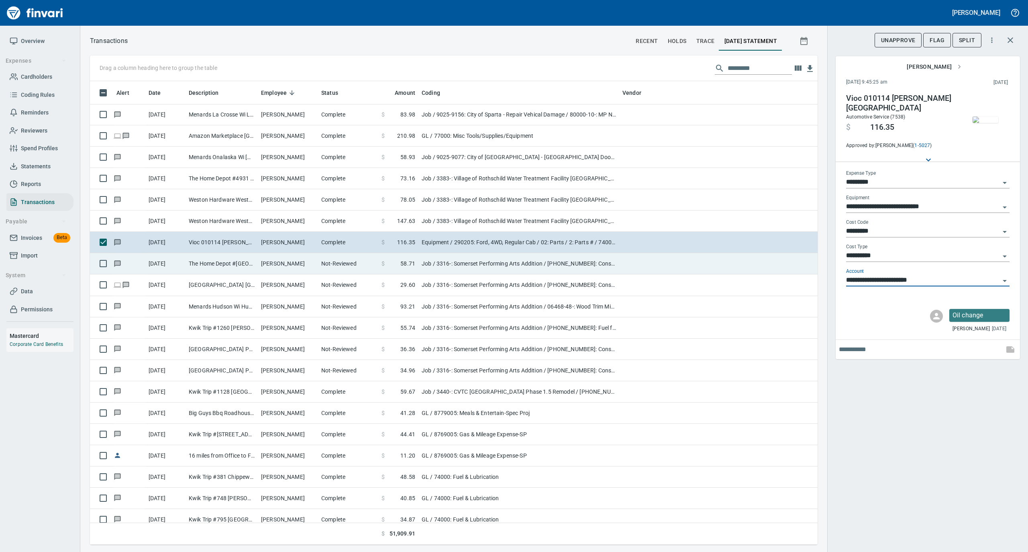
click at [369, 270] on td "Not-Reviewed" at bounding box center [348, 263] width 60 height 21
type input "***"
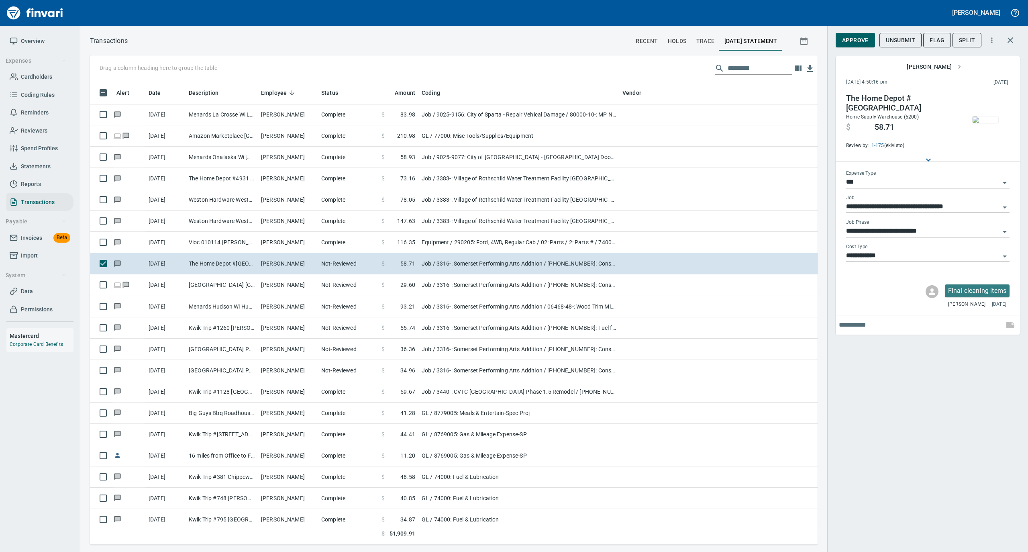
click at [983, 116] on img "button" at bounding box center [985, 119] width 26 height 6
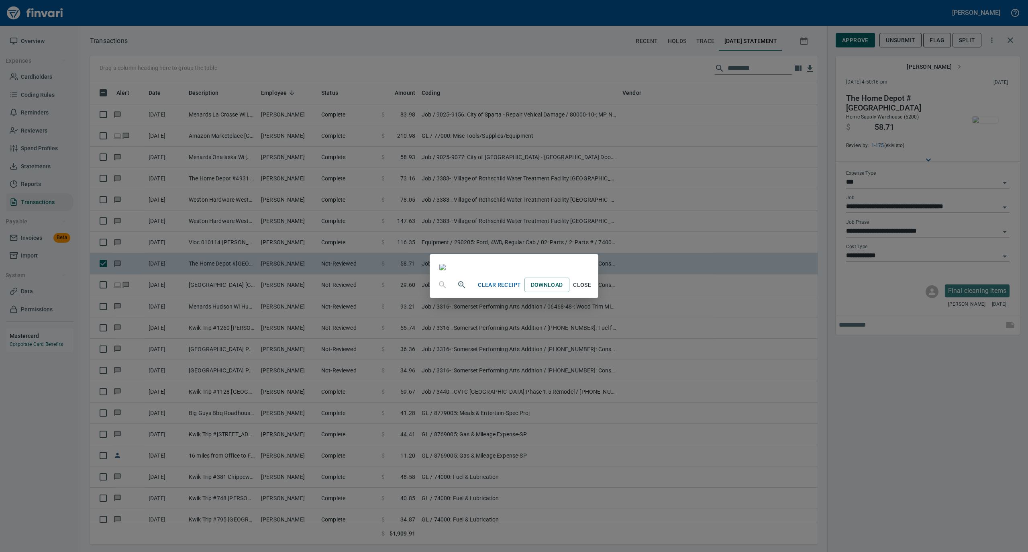
click at [592, 290] on span "Close" at bounding box center [581, 285] width 19 height 10
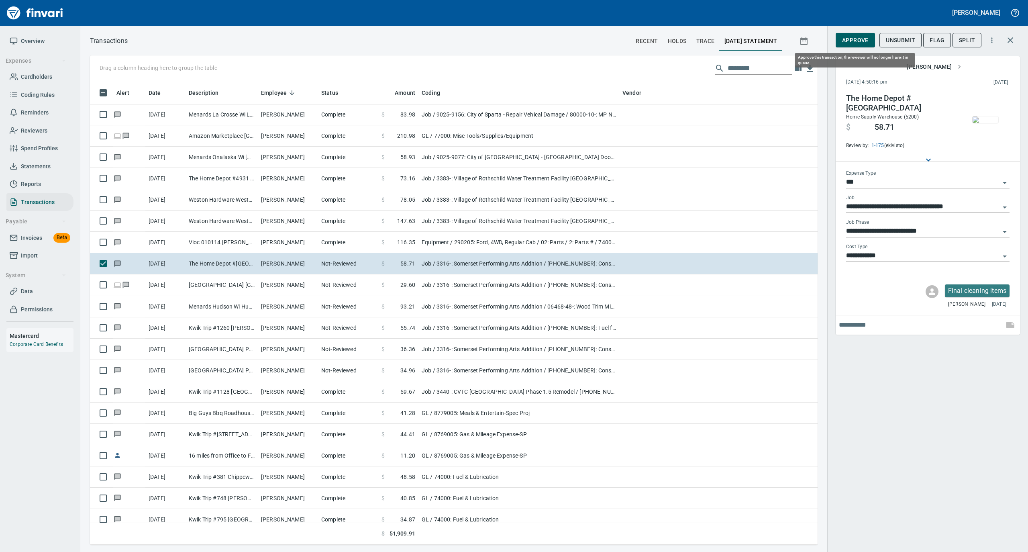
click at [856, 42] on span "Approve" at bounding box center [855, 40] width 26 height 10
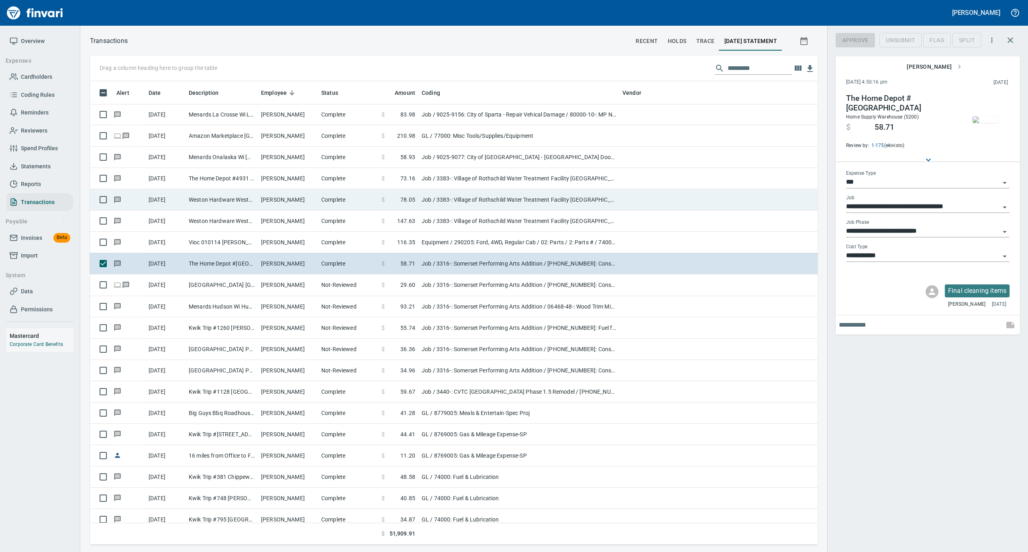
scroll to position [455, 711]
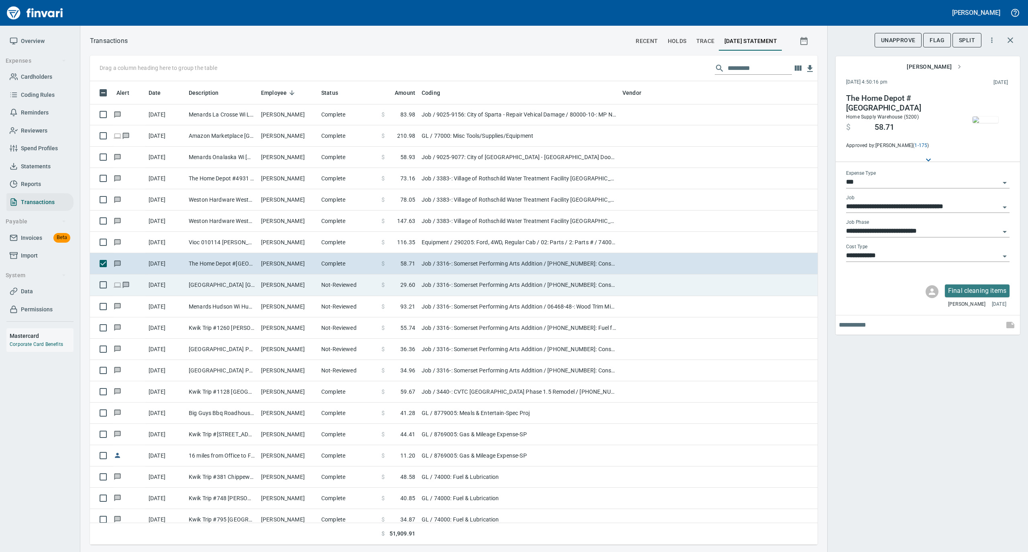
click at [345, 286] on td "Not-Reviewed" at bounding box center [348, 284] width 60 height 21
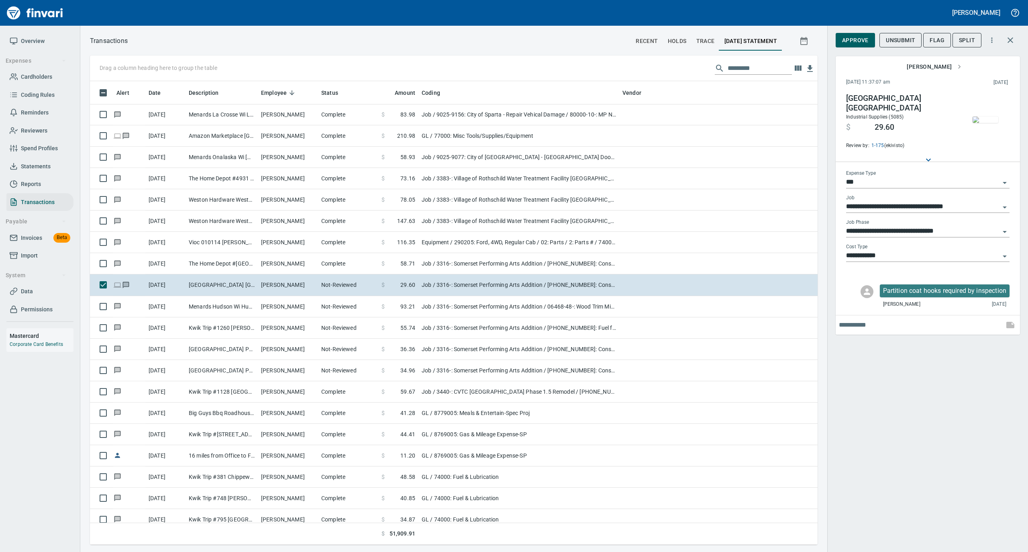
click at [977, 120] on img "button" at bounding box center [985, 119] width 26 height 6
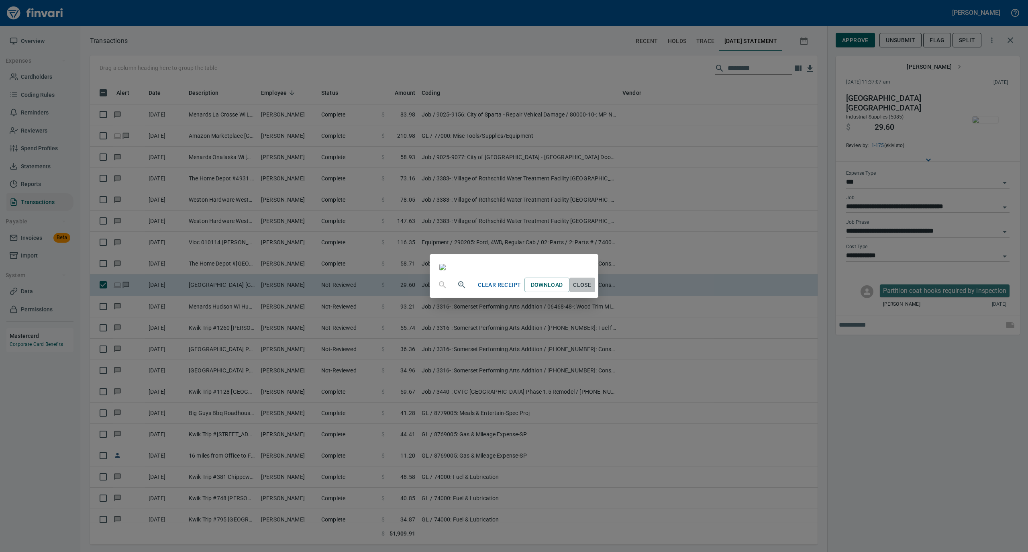
click at [592, 290] on span "Close" at bounding box center [581, 285] width 19 height 10
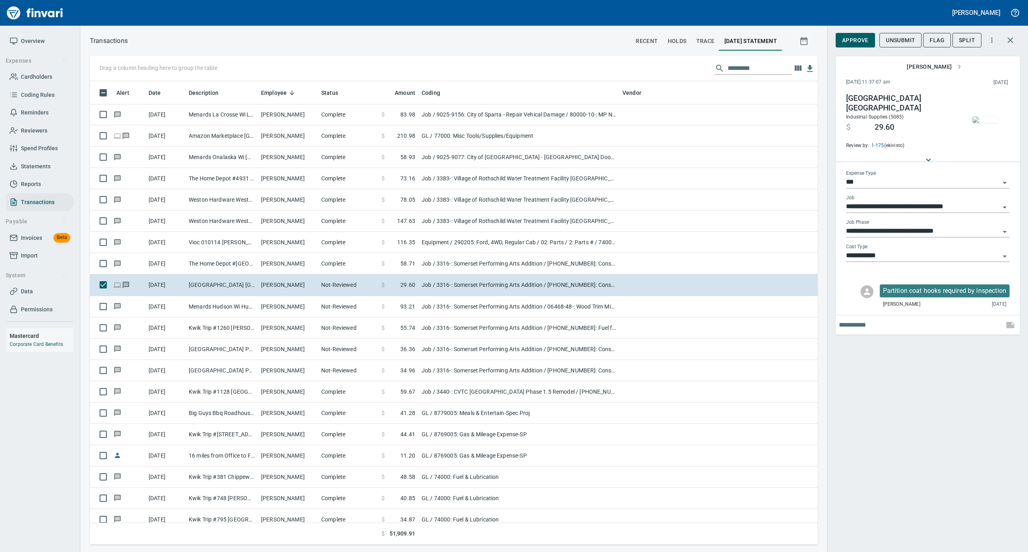
scroll to position [455, 711]
click at [858, 40] on span "Approve" at bounding box center [855, 40] width 26 height 10
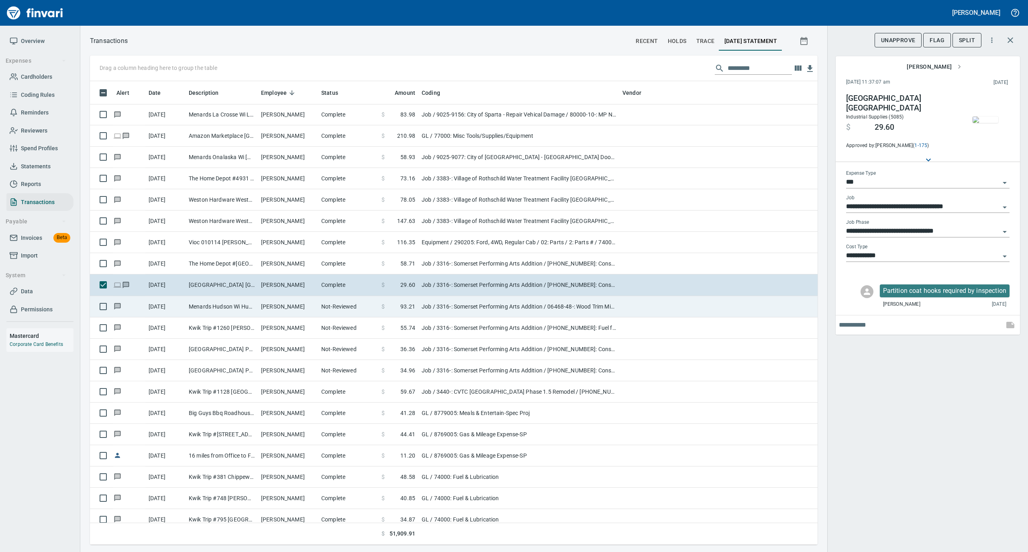
click at [340, 309] on td "Not-Reviewed" at bounding box center [348, 306] width 60 height 21
type input "**********"
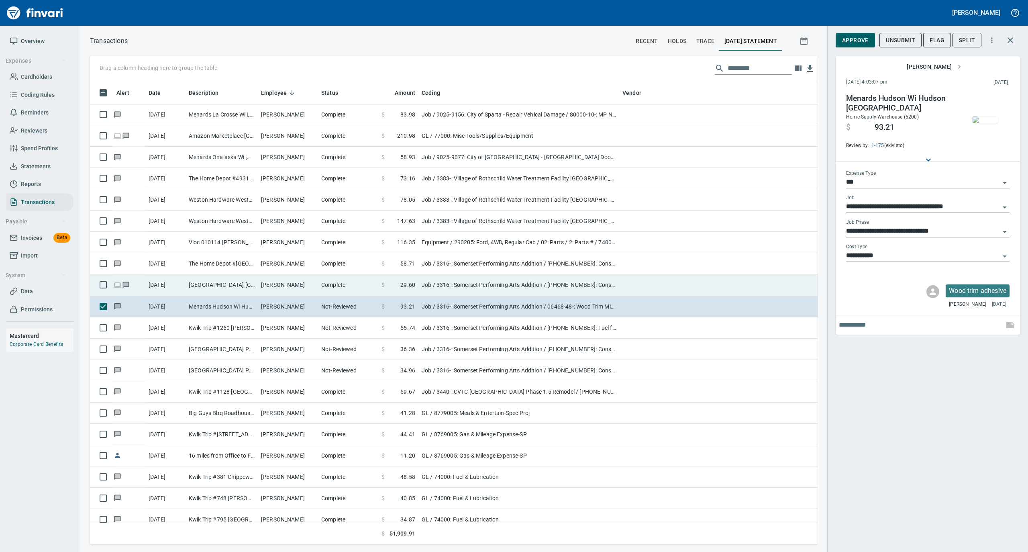
click at [365, 287] on td "Complete" at bounding box center [348, 284] width 60 height 21
type input "**********"
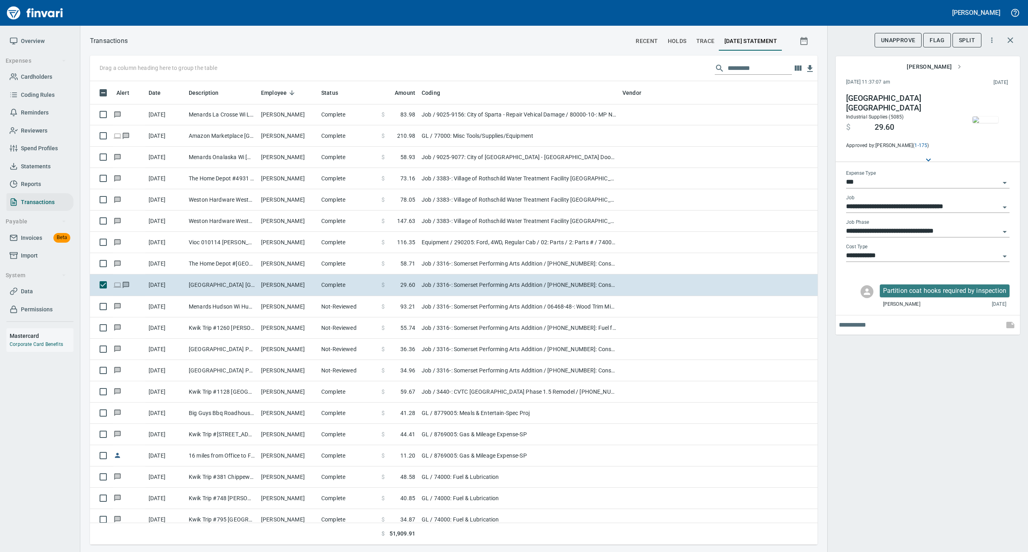
click at [983, 117] on img "button" at bounding box center [985, 119] width 26 height 6
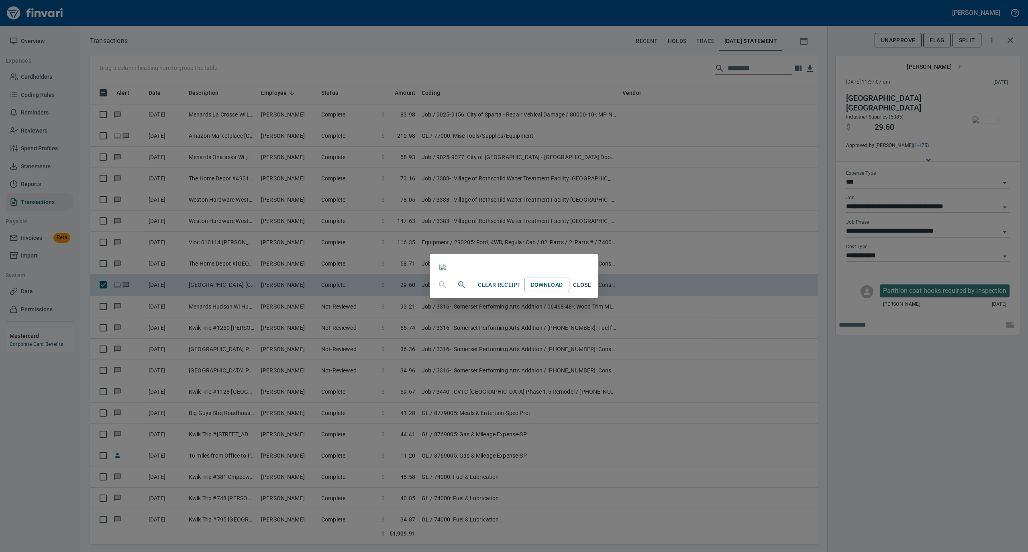
drag, startPoint x: 707, startPoint y: 433, endPoint x: 686, endPoint y: 414, distance: 28.1
click at [592, 290] on span "Close" at bounding box center [581, 285] width 19 height 10
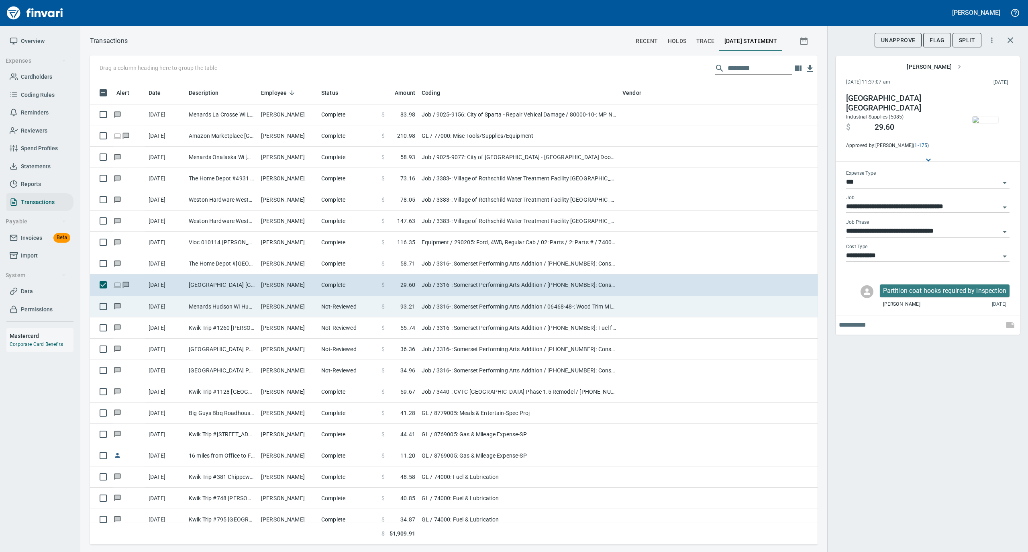
click at [344, 312] on td "Not-Reviewed" at bounding box center [348, 306] width 60 height 21
type input "**********"
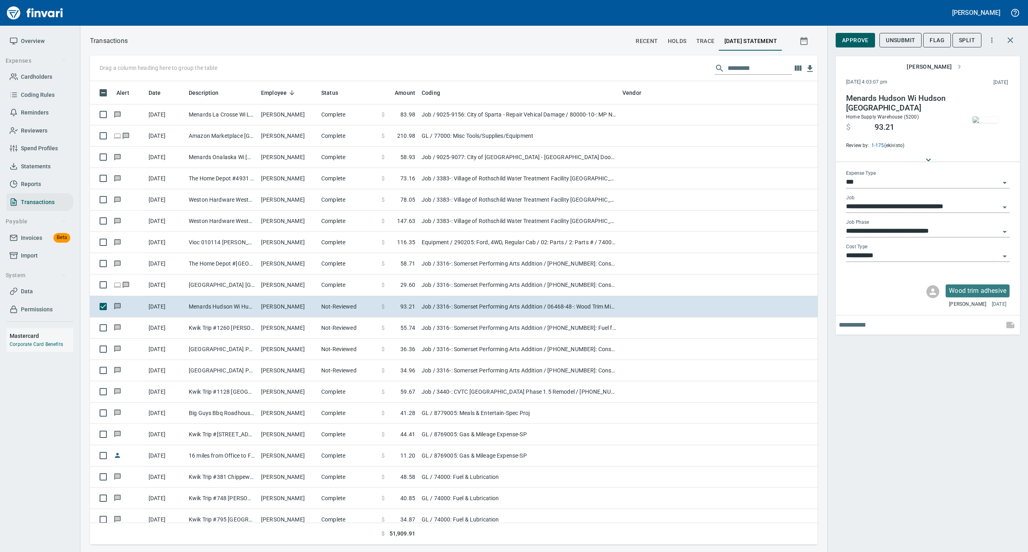
click at [981, 123] on img "button" at bounding box center [985, 119] width 26 height 6
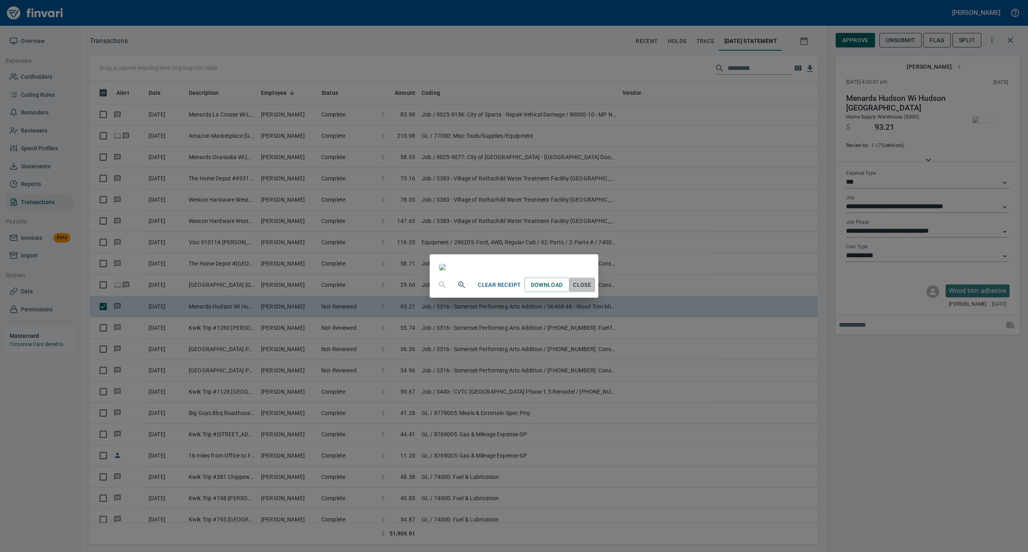
click at [592, 290] on span "Close" at bounding box center [581, 285] width 19 height 10
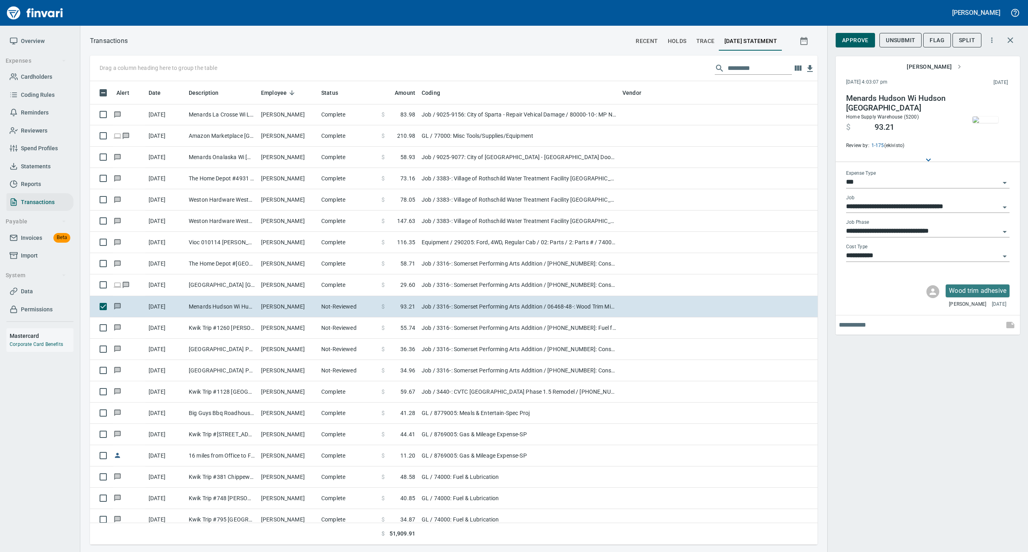
click at [854, 41] on span "Approve" at bounding box center [855, 40] width 26 height 10
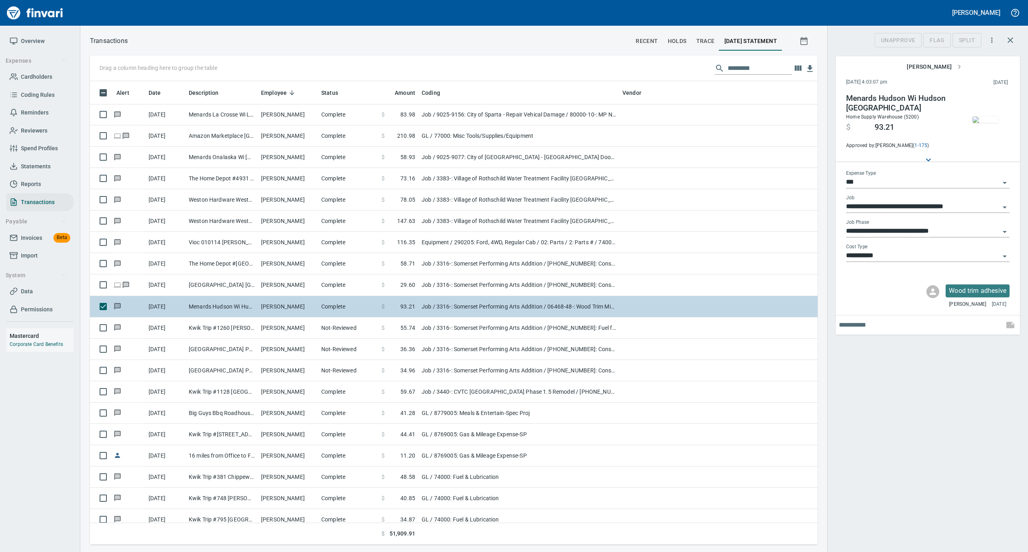
scroll to position [455, 711]
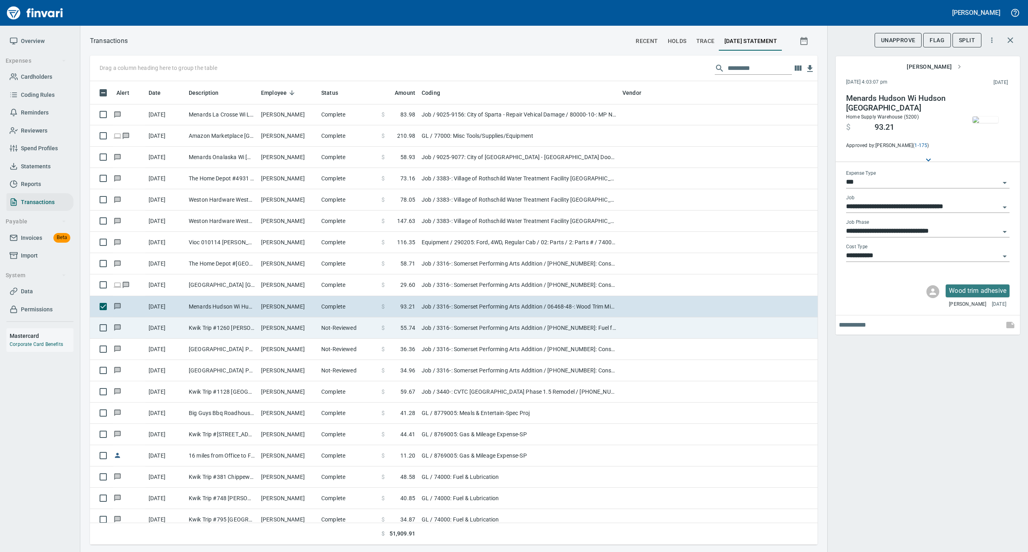
click at [361, 327] on td "Not-Reviewed" at bounding box center [348, 327] width 60 height 21
type input "**********"
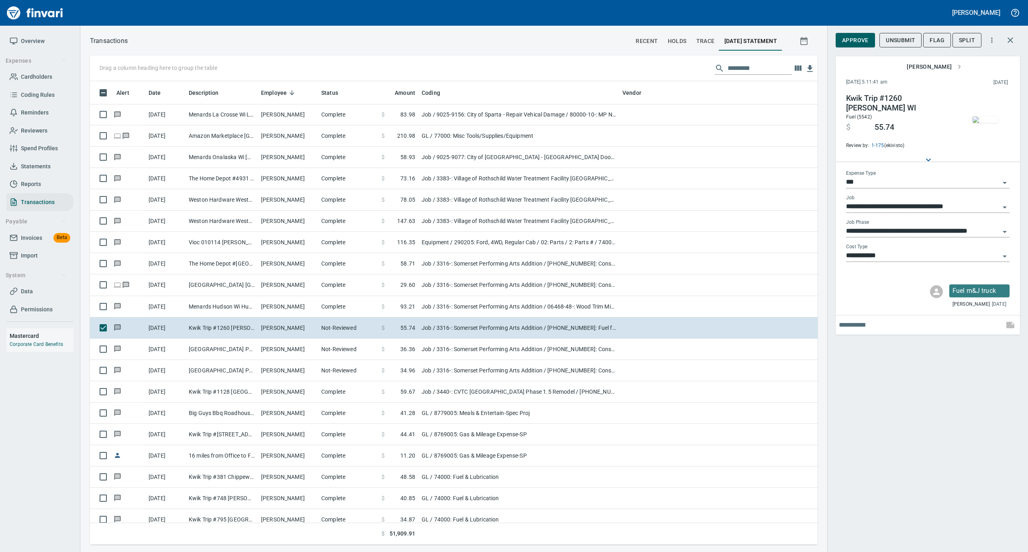
click at [988, 119] on img "button" at bounding box center [985, 119] width 26 height 6
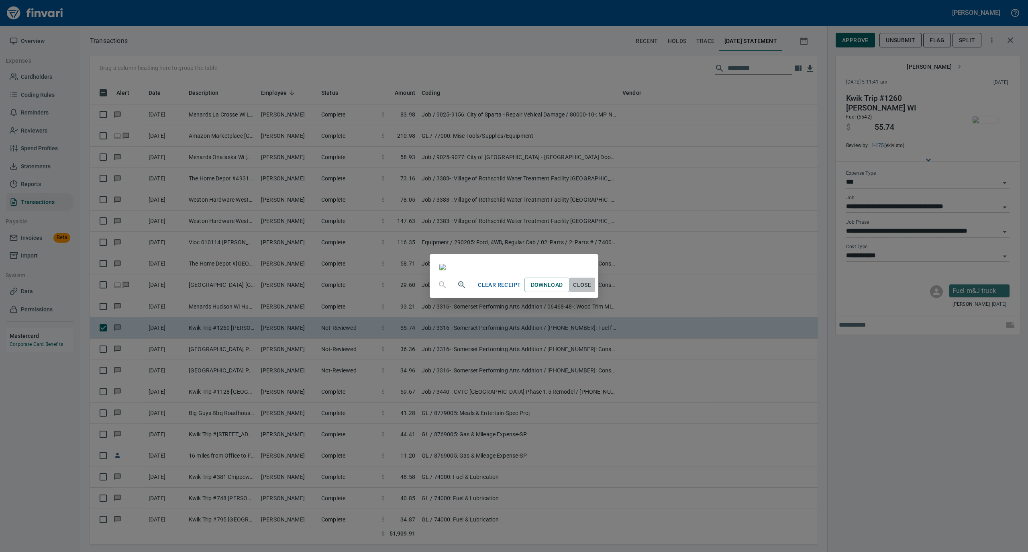
click at [592, 290] on span "Close" at bounding box center [581, 285] width 19 height 10
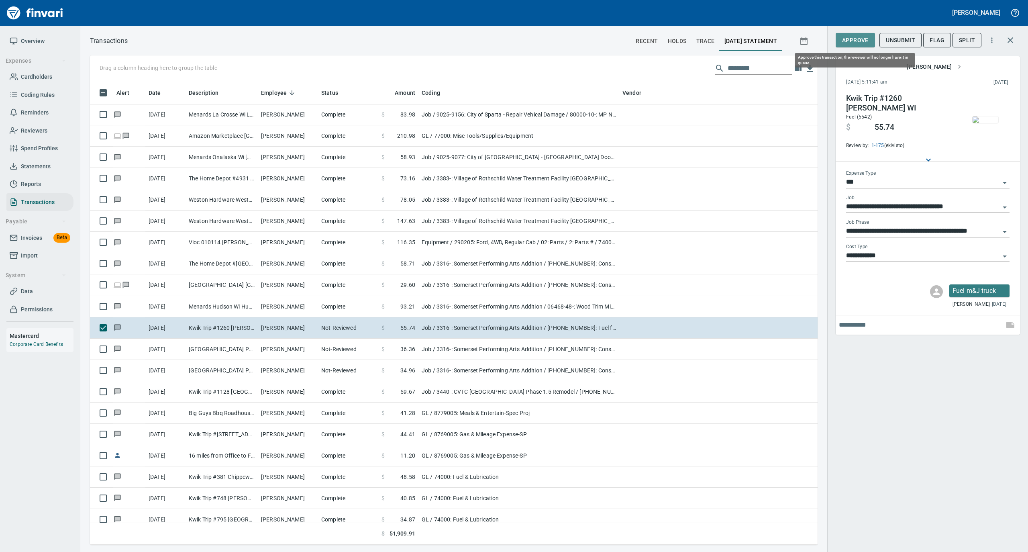
click at [850, 40] on span "Approve" at bounding box center [855, 40] width 26 height 10
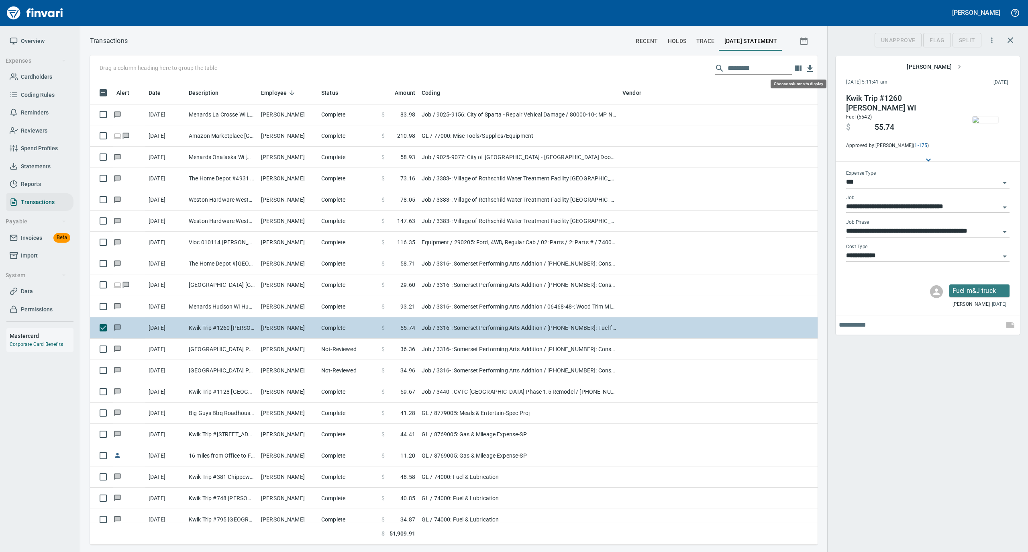
scroll to position [455, 711]
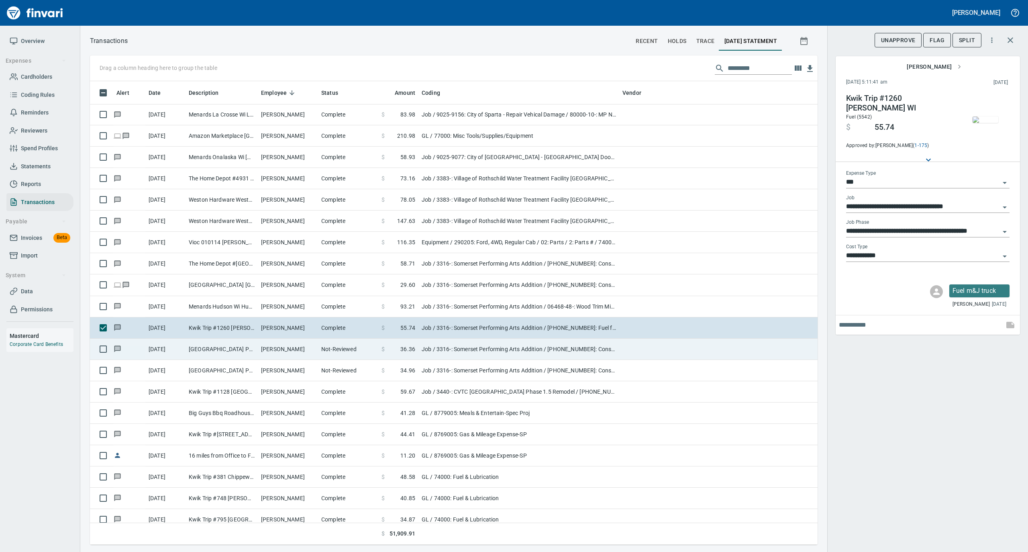
click at [347, 351] on td "Not-Reviewed" at bounding box center [348, 348] width 60 height 21
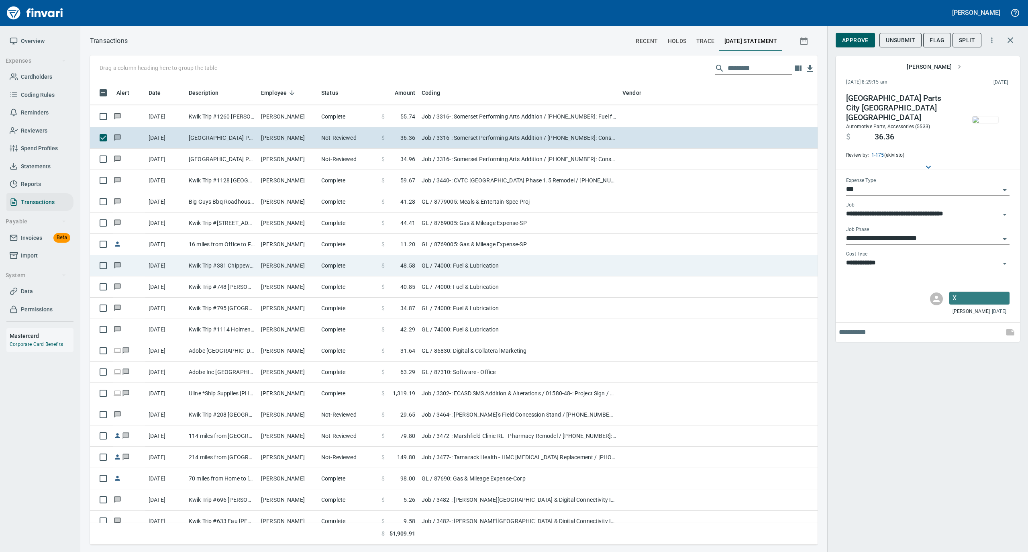
scroll to position [3640, 0]
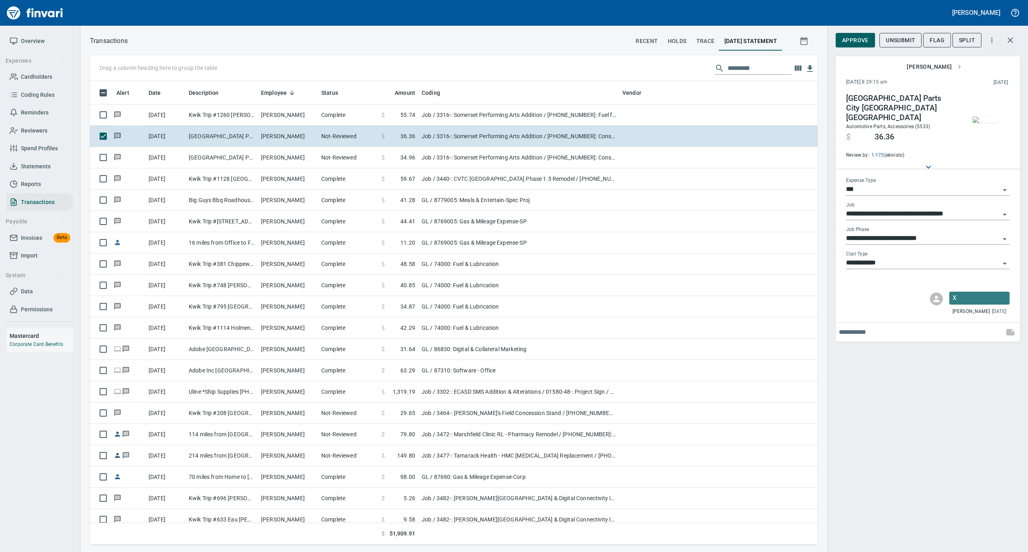
click at [986, 120] on img "button" at bounding box center [985, 119] width 26 height 6
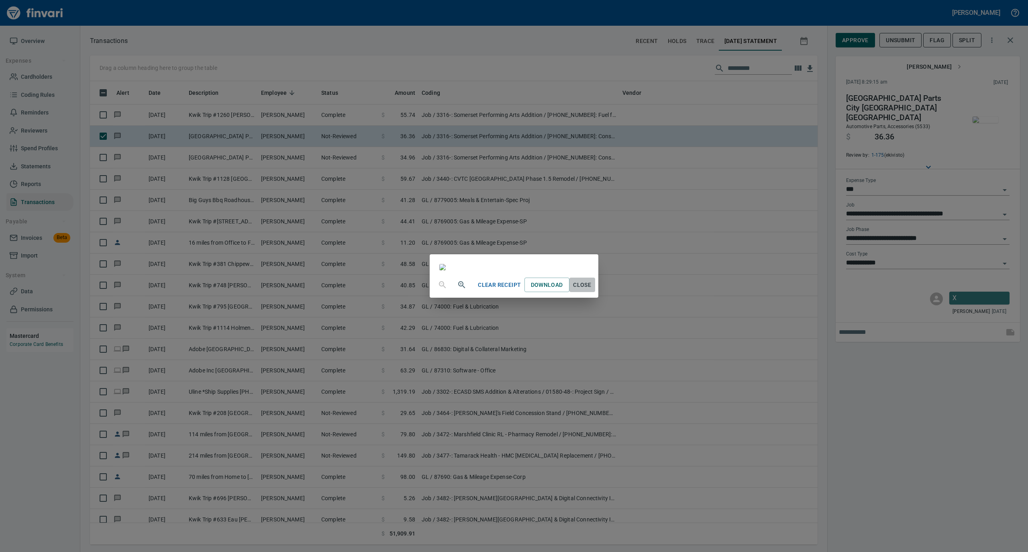
click at [592, 290] on span "Close" at bounding box center [581, 285] width 19 height 10
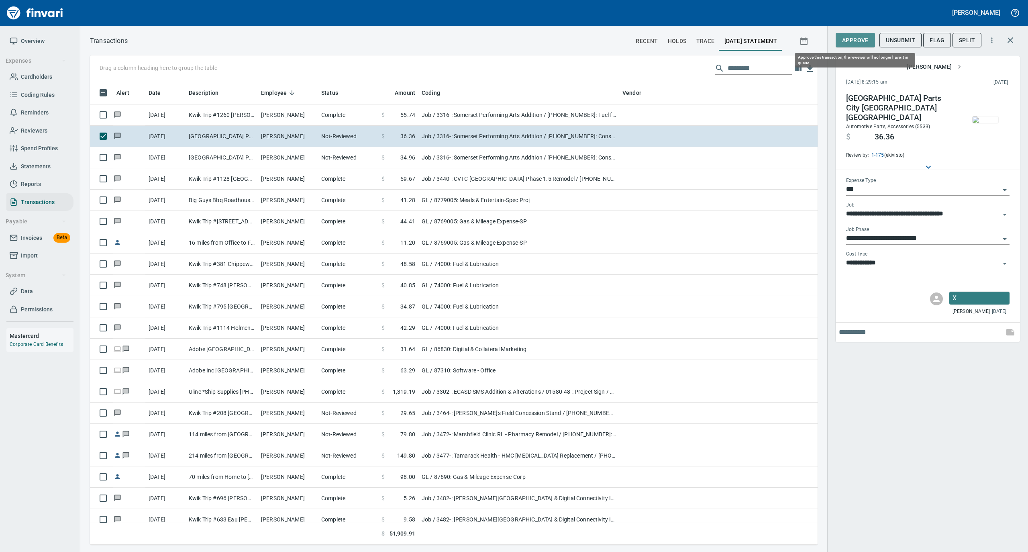
click at [853, 43] on span "Approve" at bounding box center [855, 40] width 26 height 10
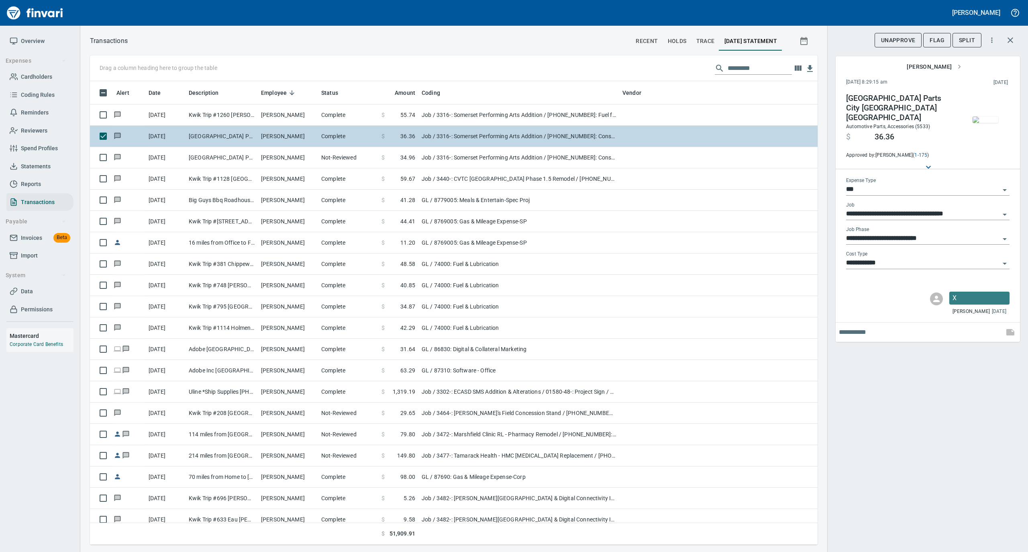
scroll to position [455, 711]
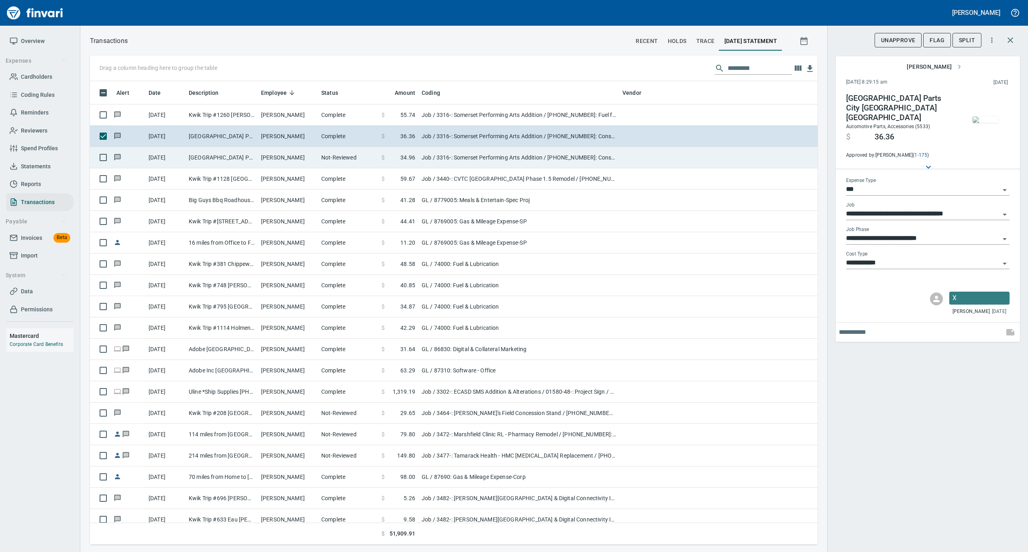
click at [304, 164] on td "[PERSON_NAME]" at bounding box center [288, 157] width 60 height 21
type input "**********"
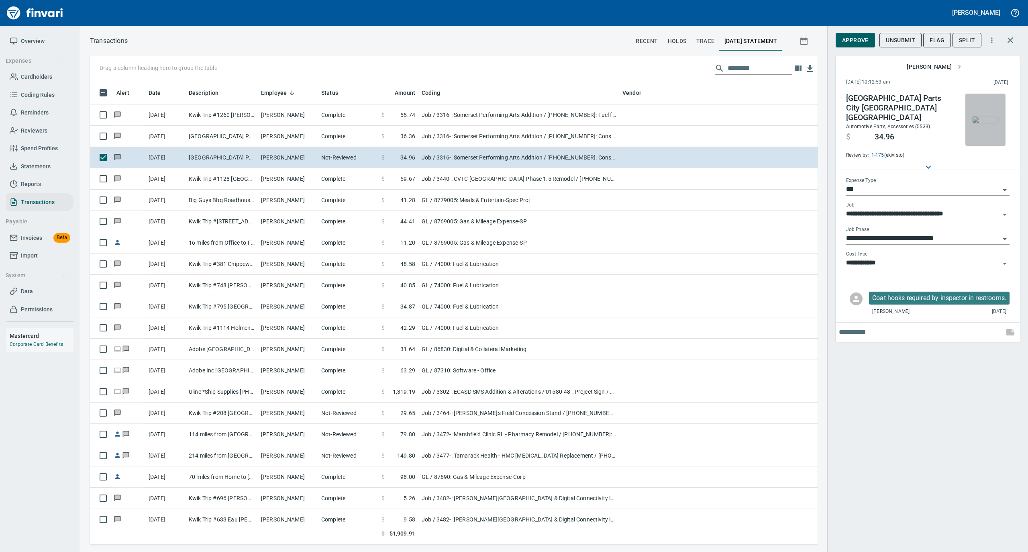
click at [982, 116] on img "button" at bounding box center [985, 119] width 26 height 6
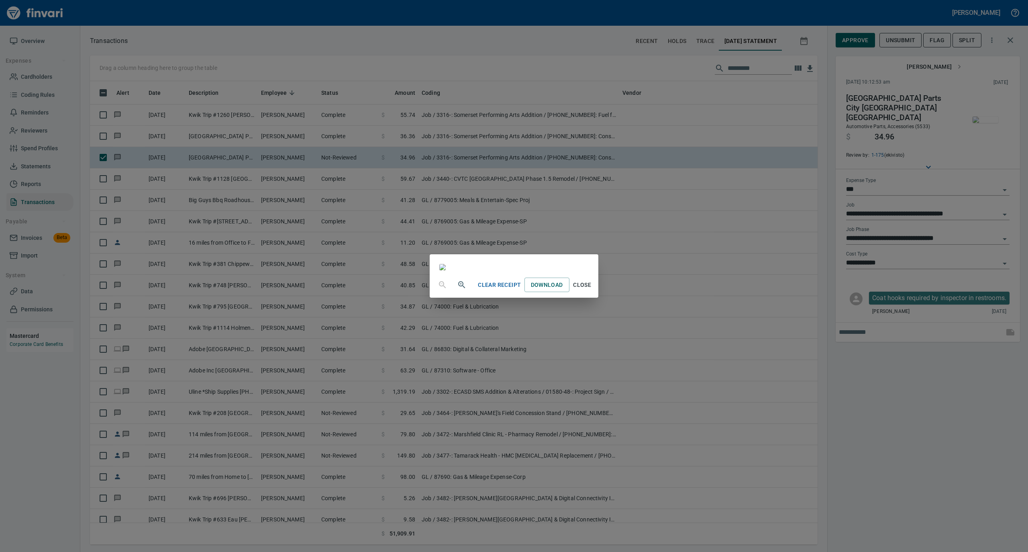
click at [592, 290] on span "Close" at bounding box center [581, 285] width 19 height 10
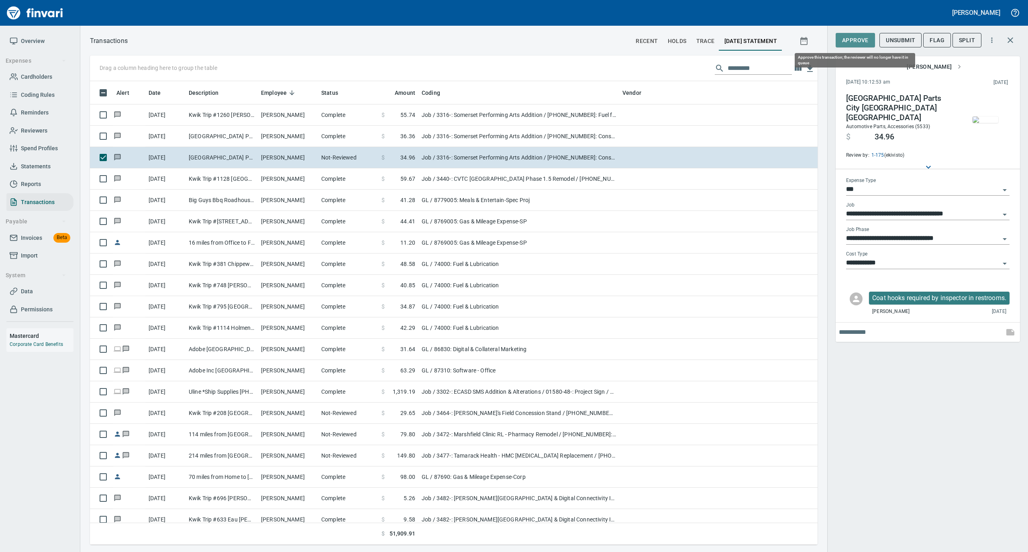
click at [857, 43] on span "Approve" at bounding box center [855, 40] width 26 height 10
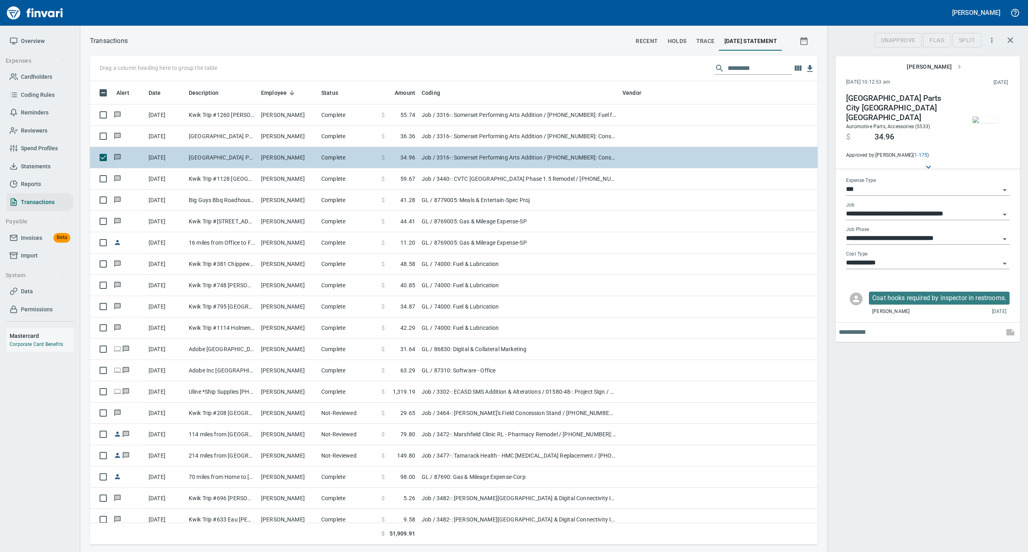
scroll to position [455, 711]
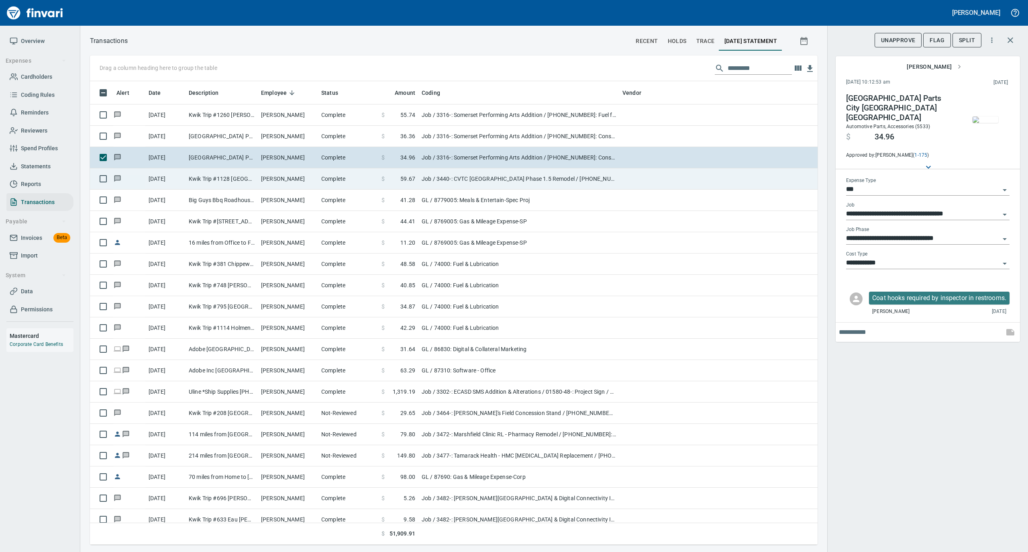
click at [310, 178] on td "[PERSON_NAME]" at bounding box center [288, 178] width 60 height 21
type input "**********"
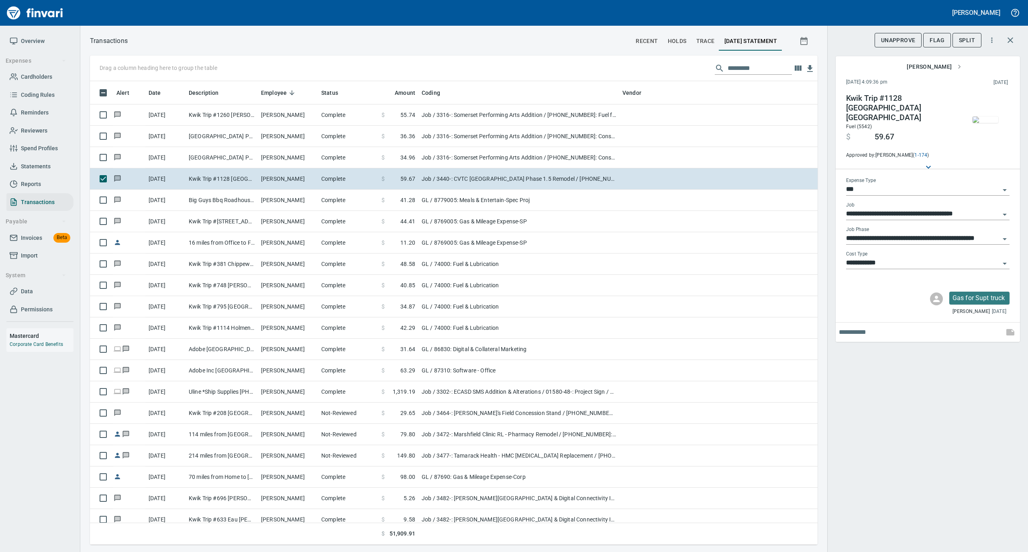
click at [980, 119] on img "button" at bounding box center [985, 119] width 26 height 6
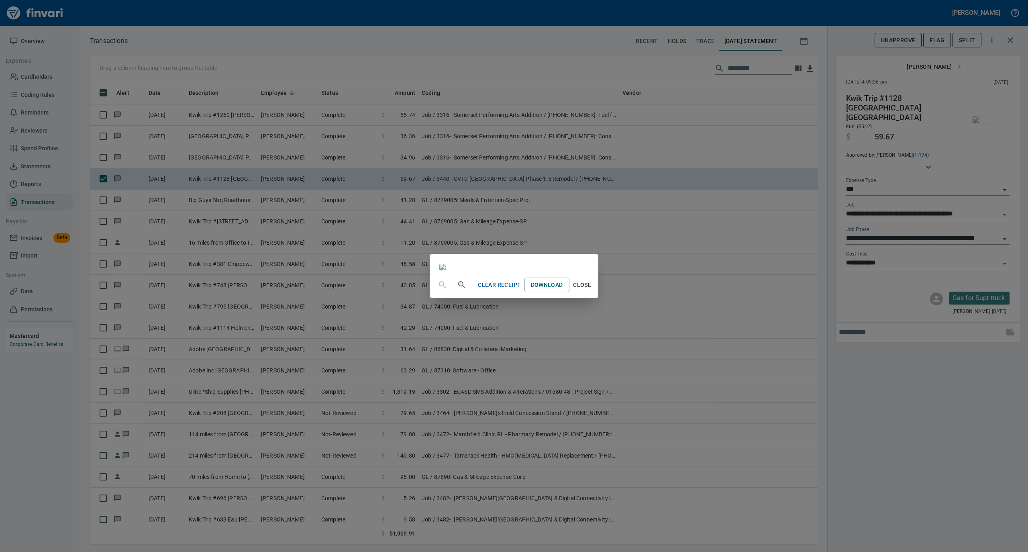
click at [592, 290] on span "Close" at bounding box center [581, 285] width 19 height 10
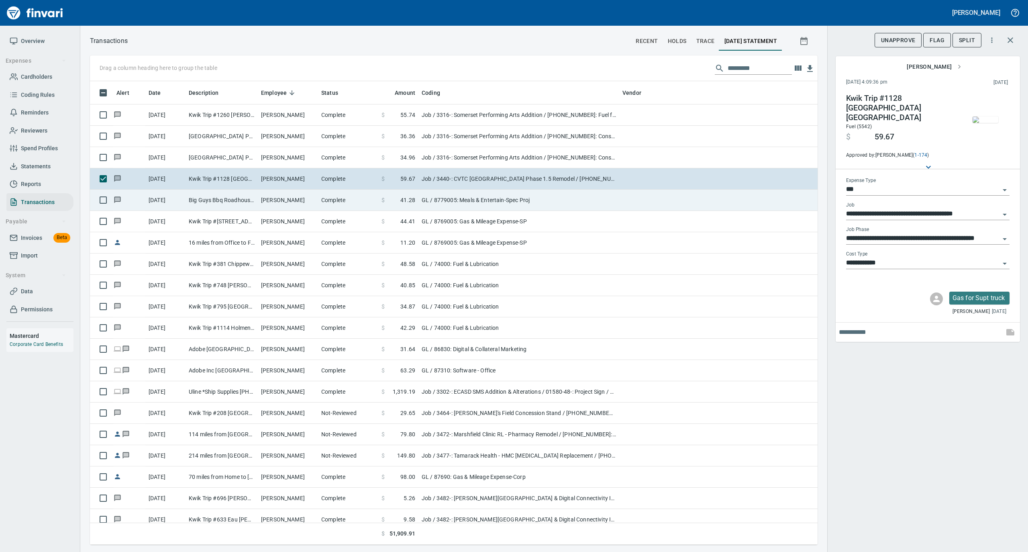
click at [265, 205] on td "[PERSON_NAME]" at bounding box center [288, 199] width 60 height 21
type input "**"
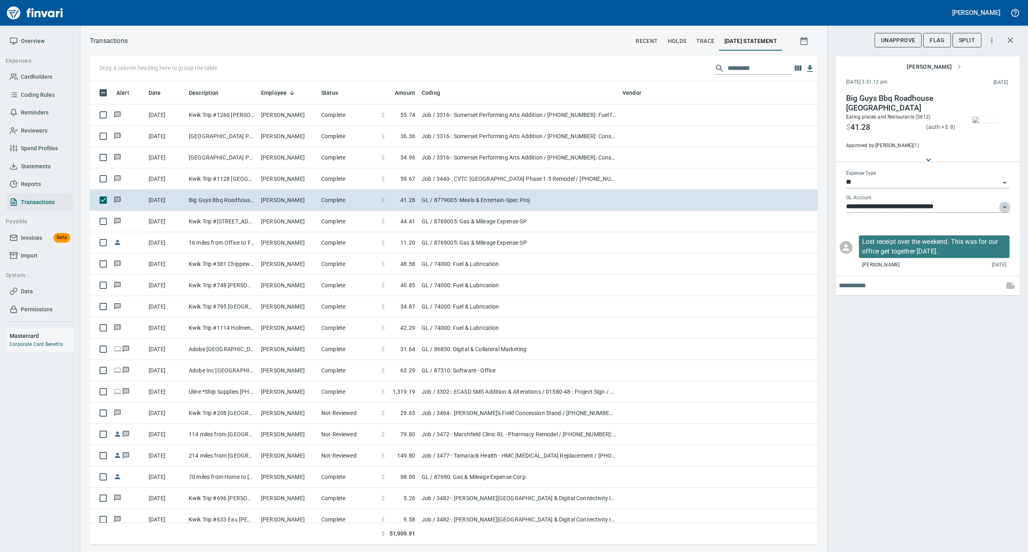
click at [1006, 211] on icon "Open" at bounding box center [1005, 207] width 10 height 10
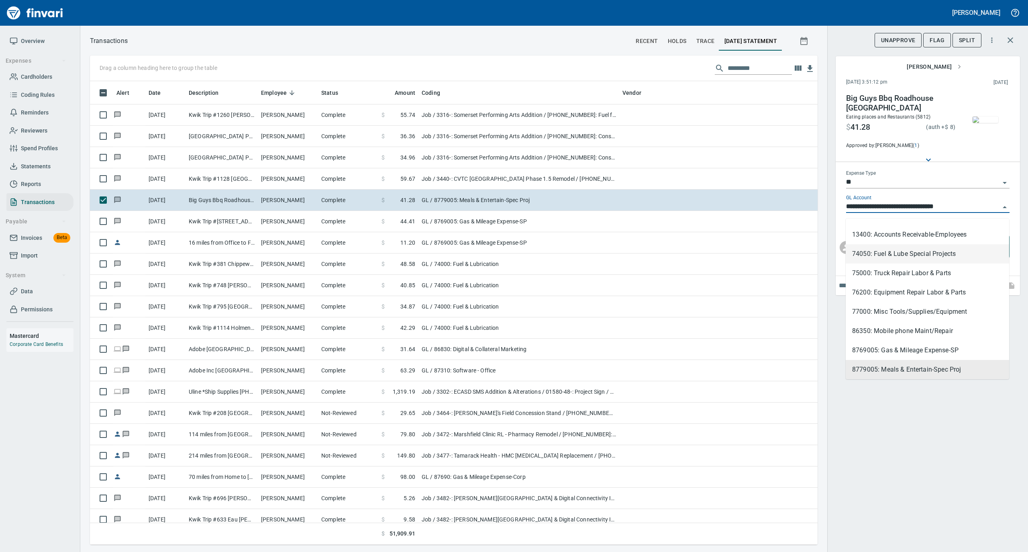
scroll to position [58, 0]
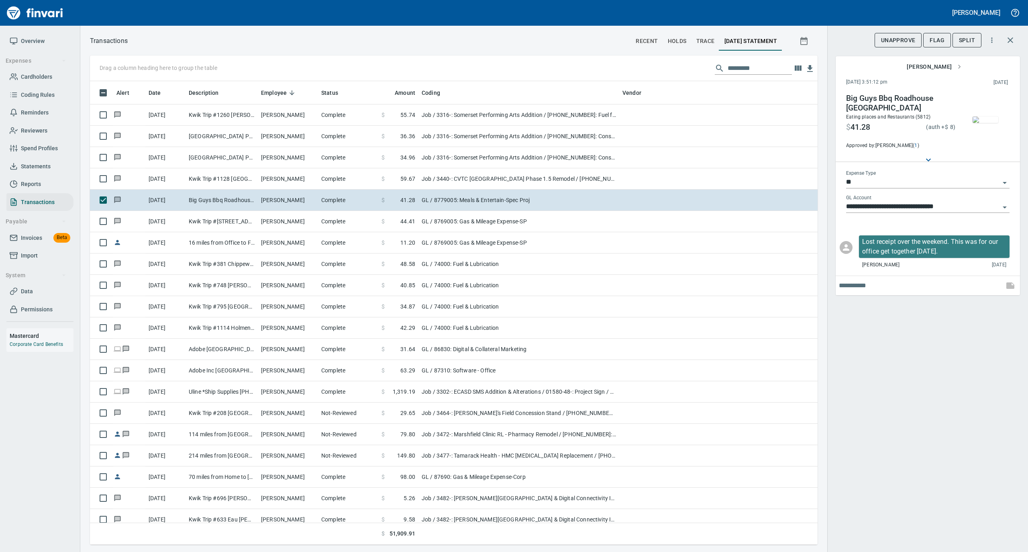
click at [932, 450] on div "**********" at bounding box center [927, 276] width 201 height 552
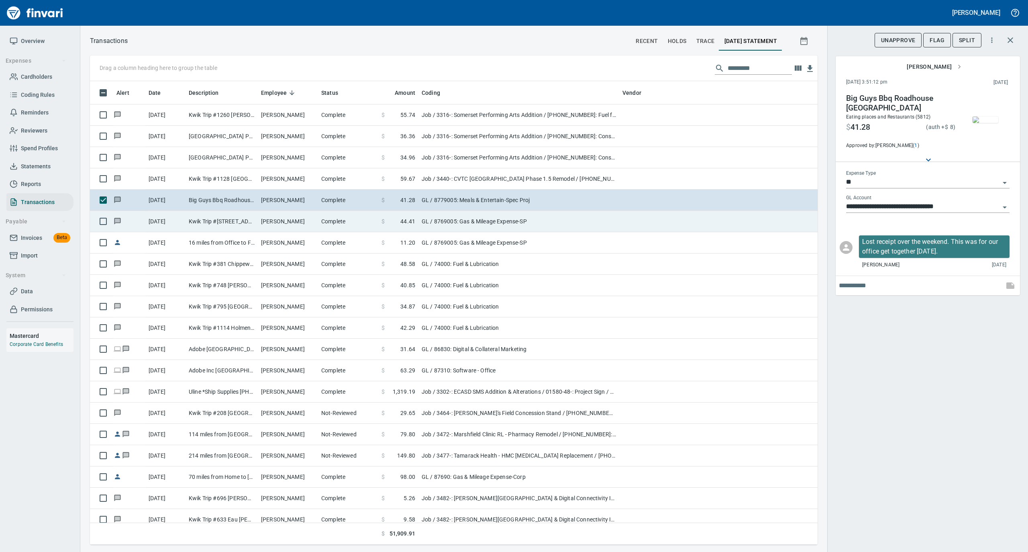
click at [297, 220] on td "[PERSON_NAME]" at bounding box center [288, 221] width 60 height 21
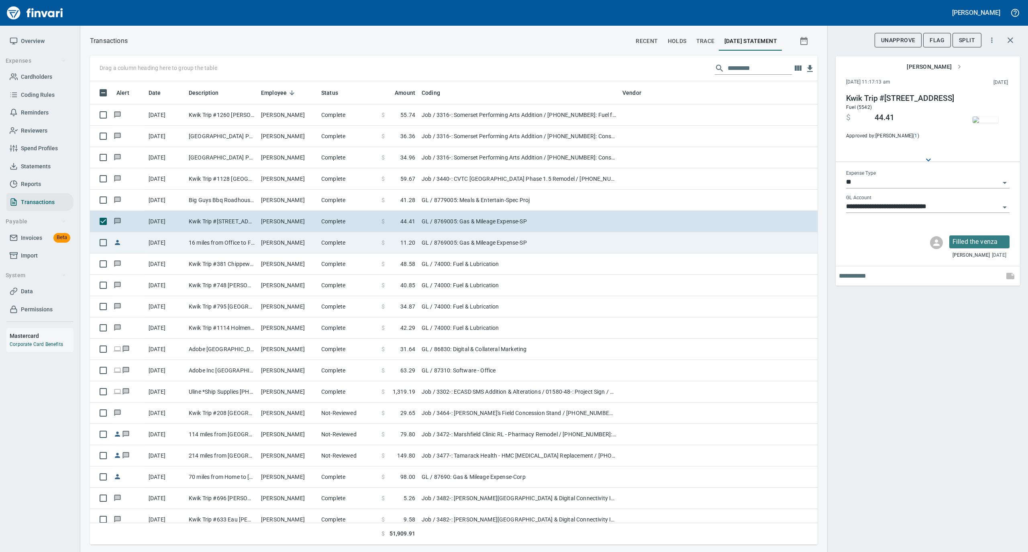
click at [243, 243] on td "16 miles from Office to Family means [GEOGRAPHIC_DATA]" at bounding box center [221, 242] width 72 height 21
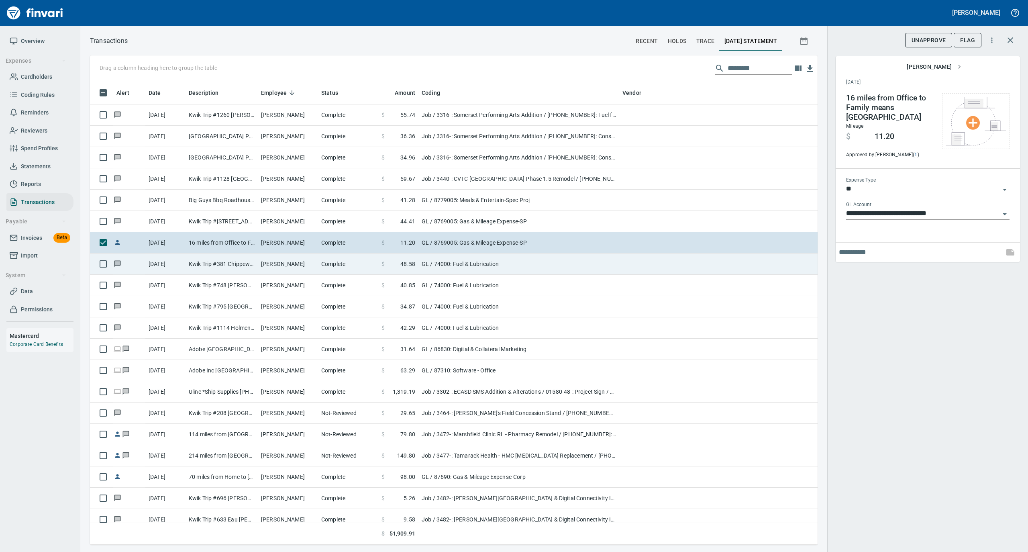
click at [330, 264] on td "Complete" at bounding box center [348, 263] width 60 height 21
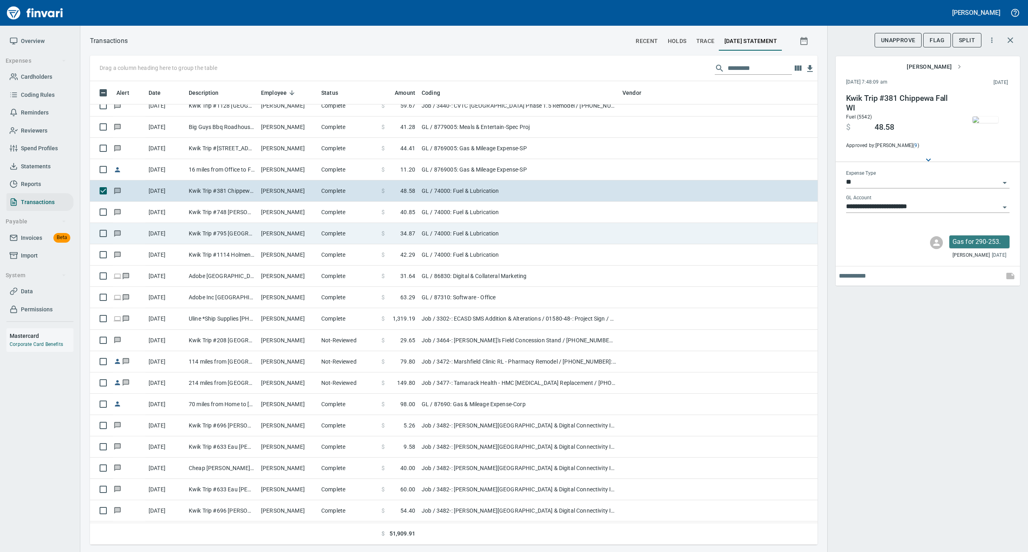
scroll to position [3747, 0]
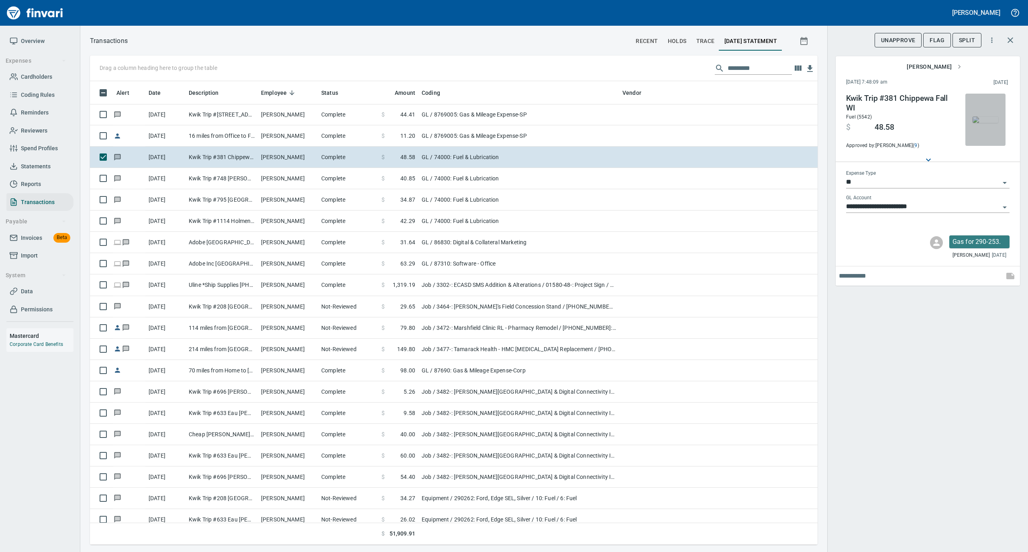
click at [988, 121] on img "button" at bounding box center [985, 119] width 26 height 6
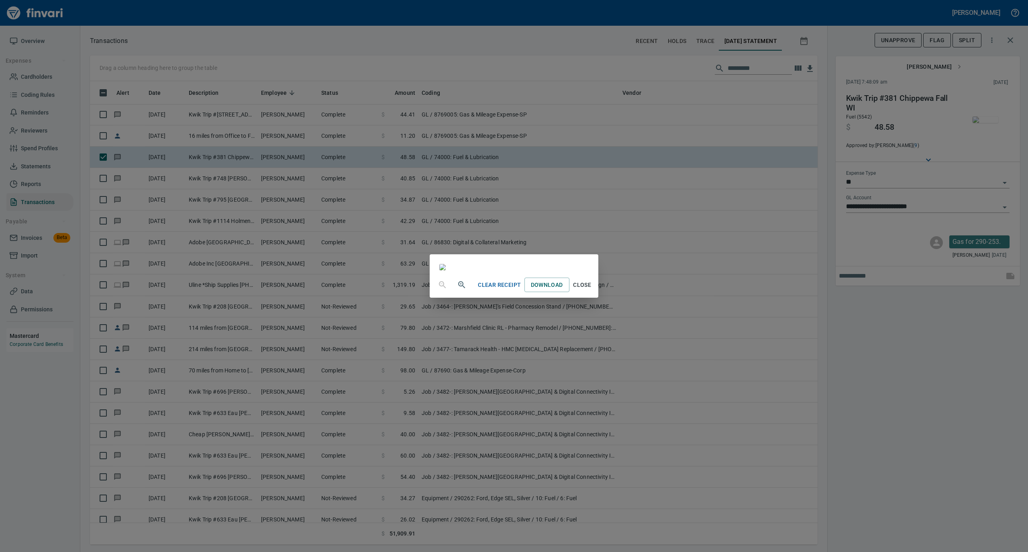
click at [592, 290] on span "Close" at bounding box center [581, 285] width 19 height 10
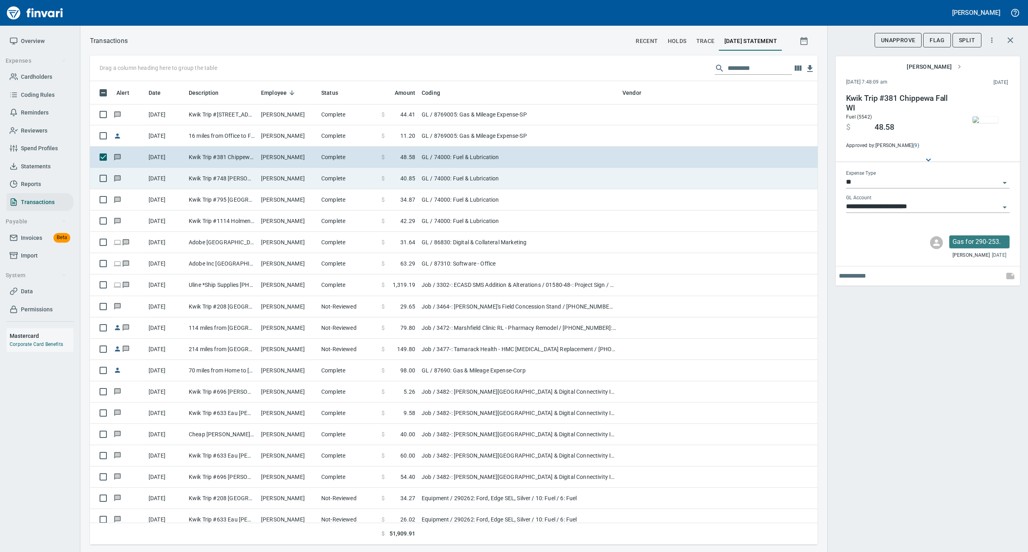
click at [277, 177] on td "[PERSON_NAME]" at bounding box center [288, 178] width 60 height 21
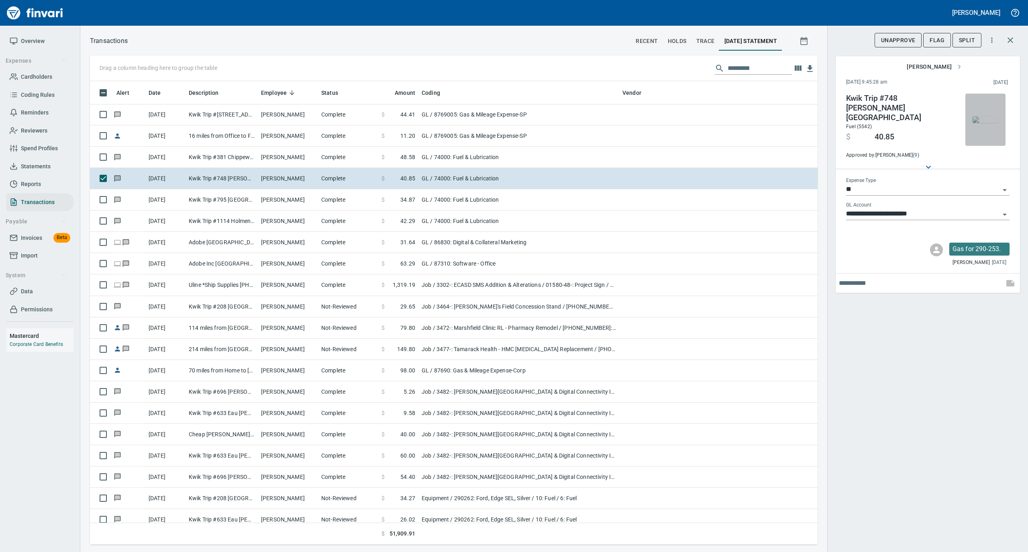
click at [976, 118] on img "button" at bounding box center [985, 119] width 26 height 6
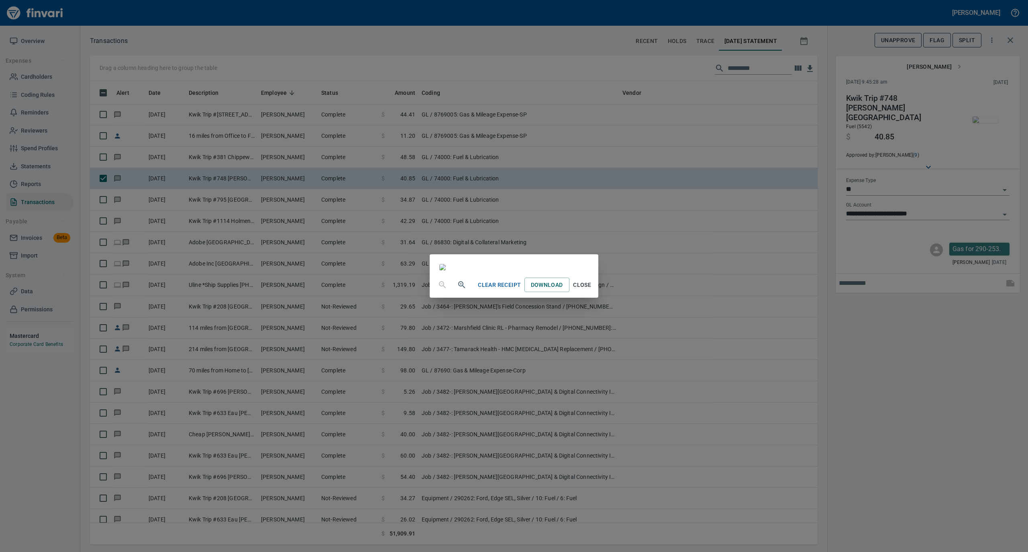
click at [592, 290] on span "Close" at bounding box center [581, 285] width 19 height 10
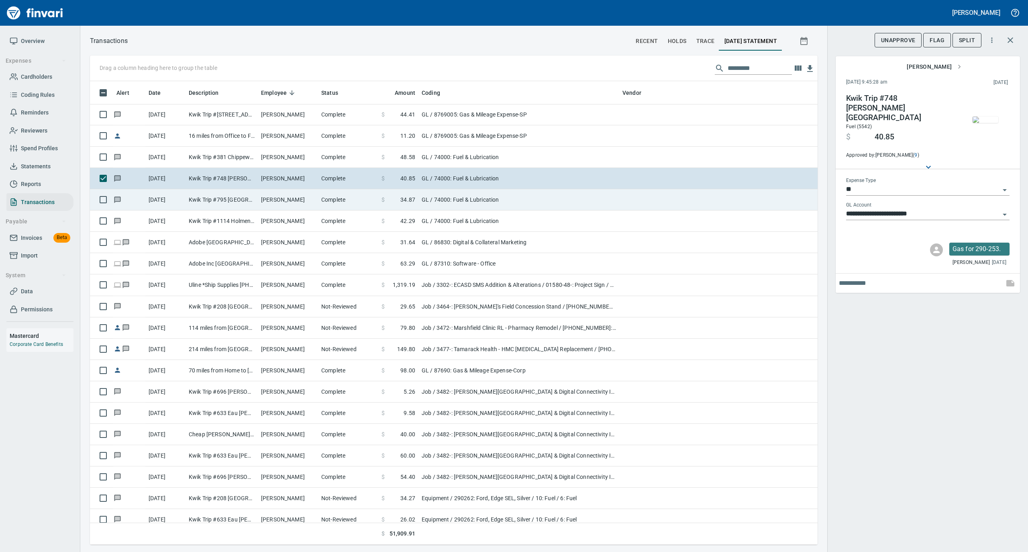
click at [275, 197] on td "[PERSON_NAME]" at bounding box center [288, 199] width 60 height 21
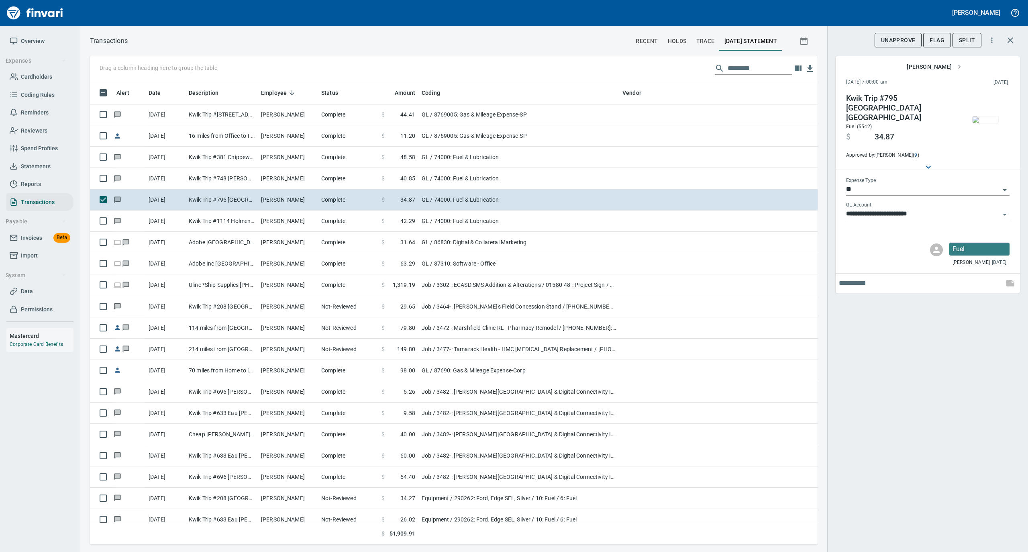
click at [991, 116] on img "button" at bounding box center [985, 119] width 26 height 6
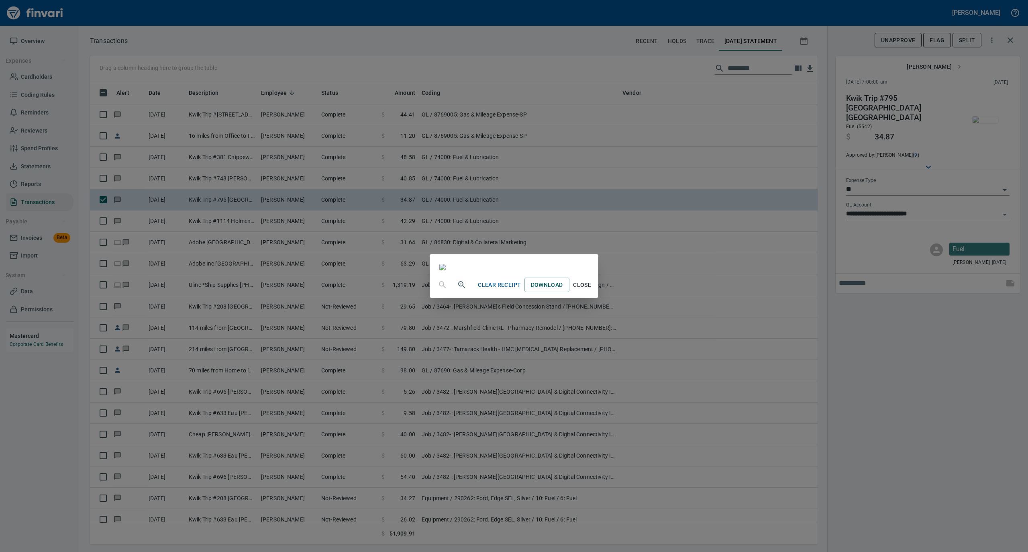
click at [592, 290] on span "Close" at bounding box center [581, 285] width 19 height 10
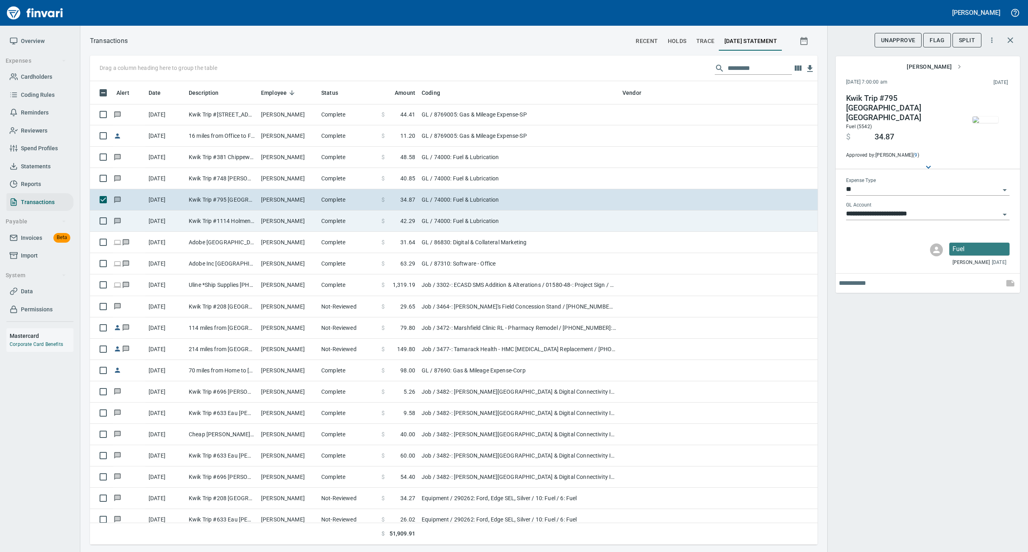
click at [291, 219] on td "[PERSON_NAME]" at bounding box center [288, 220] width 60 height 21
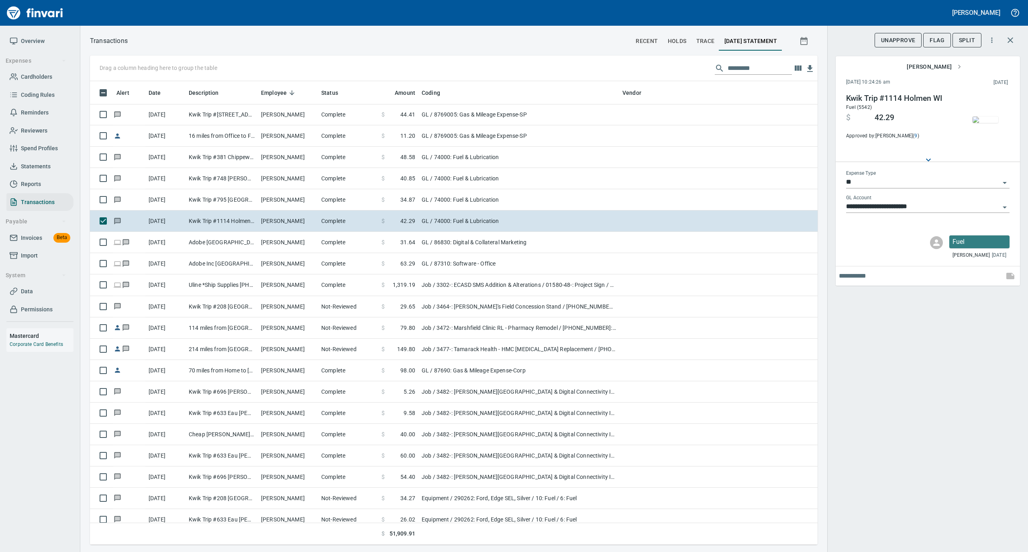
click at [978, 123] on img "button" at bounding box center [985, 119] width 26 height 6
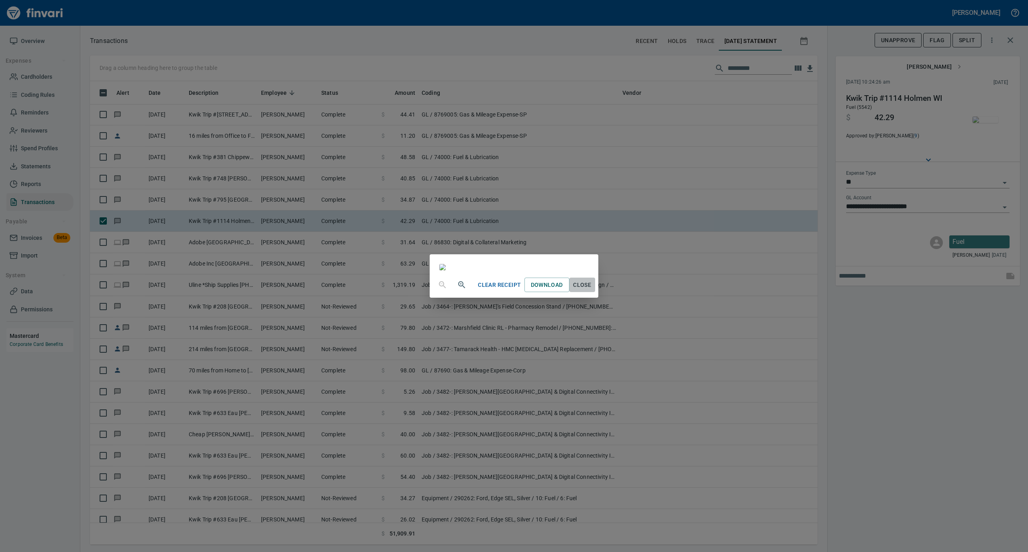
click at [592, 290] on span "Close" at bounding box center [581, 285] width 19 height 10
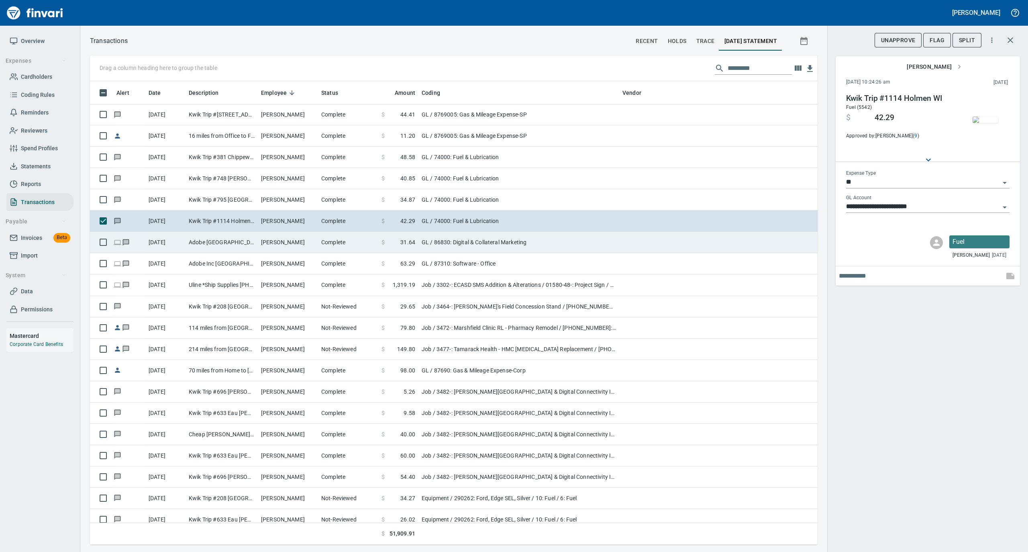
click at [238, 242] on td "Adobe [GEOGRAPHIC_DATA]" at bounding box center [221, 242] width 72 height 21
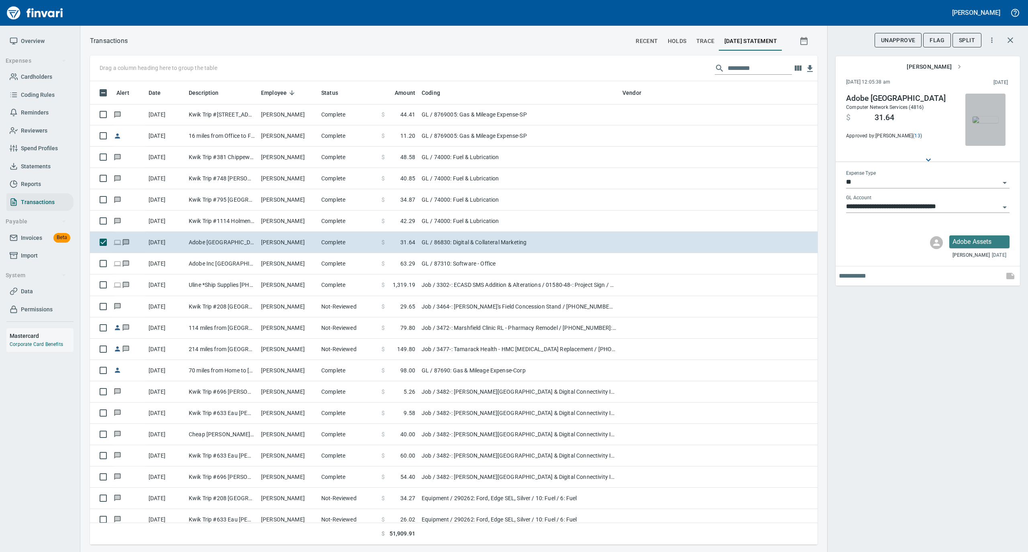
click at [992, 122] on img "button" at bounding box center [985, 119] width 26 height 6
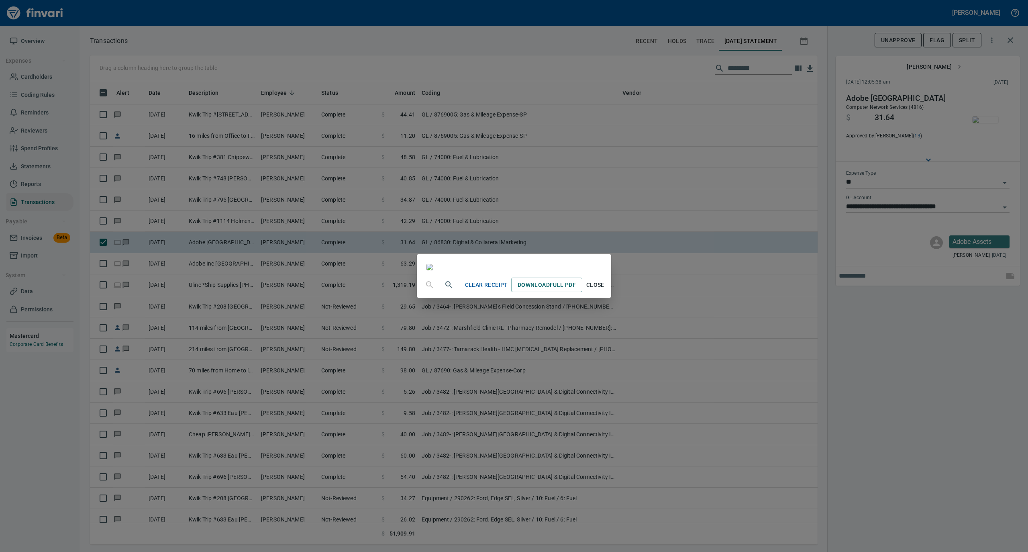
click at [605, 290] on span "Close" at bounding box center [594, 285] width 19 height 10
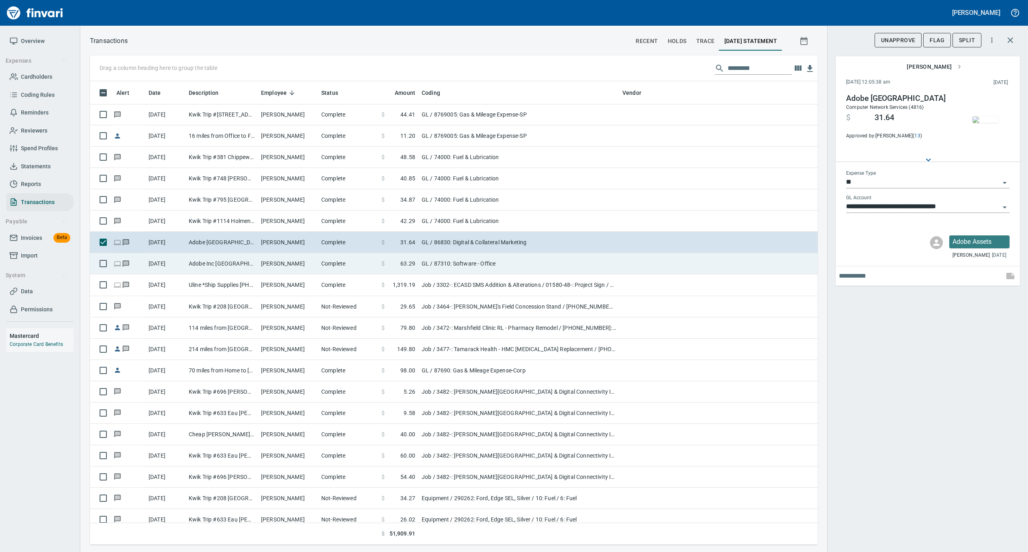
click at [277, 270] on td "[PERSON_NAME]" at bounding box center [288, 263] width 60 height 21
type input "**********"
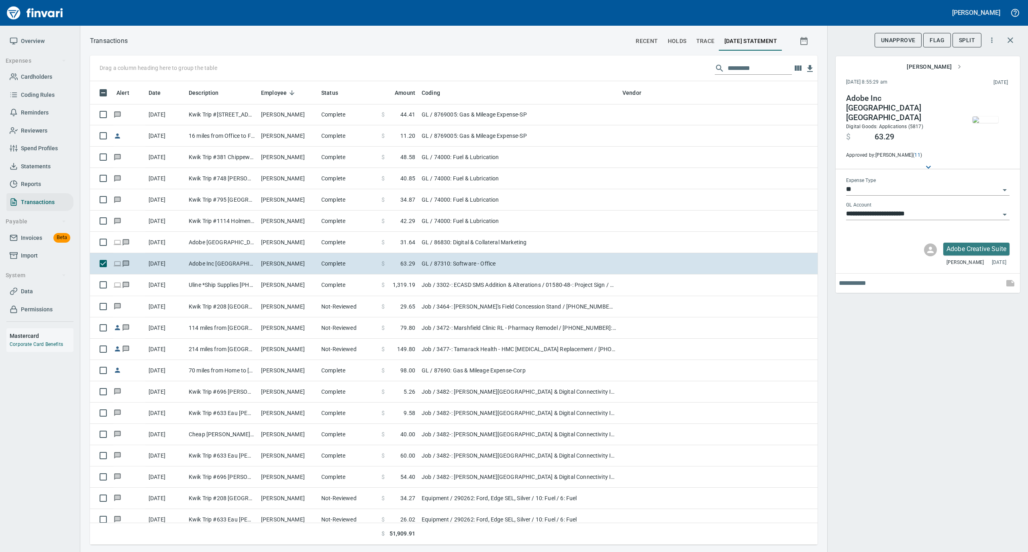
click at [985, 116] on img "button" at bounding box center [985, 119] width 26 height 6
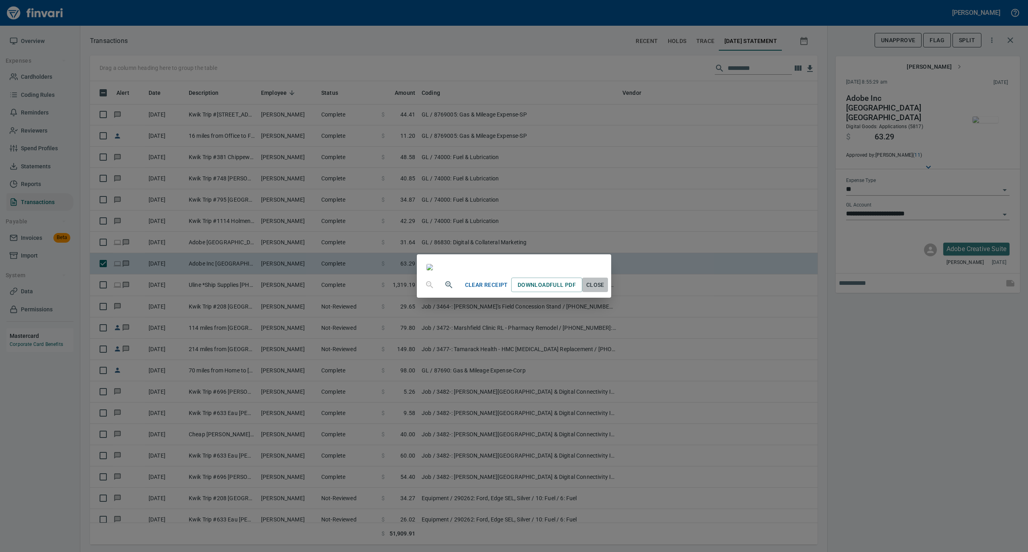
click at [605, 290] on span "Close" at bounding box center [594, 285] width 19 height 10
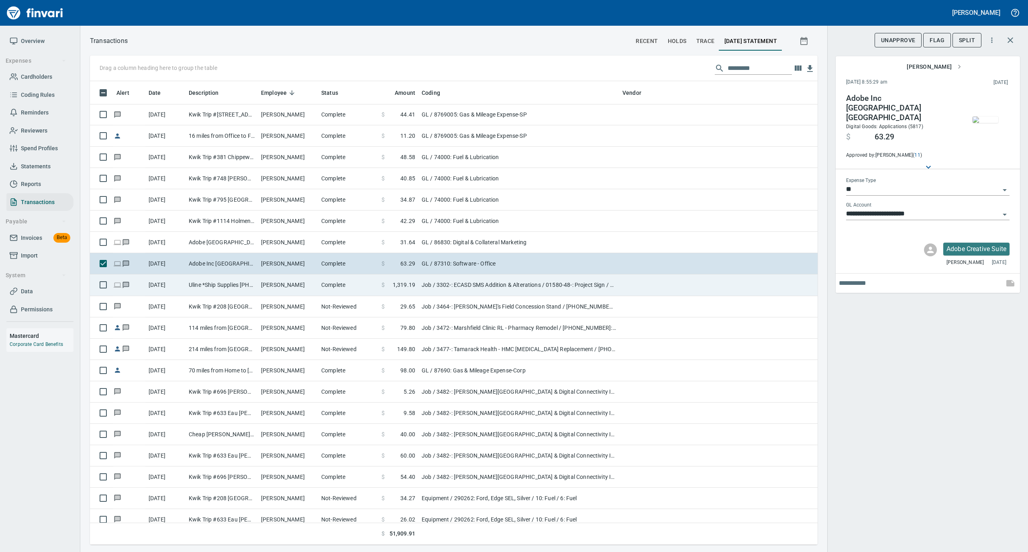
click at [268, 291] on td "[PERSON_NAME]" at bounding box center [288, 284] width 60 height 21
type input "***"
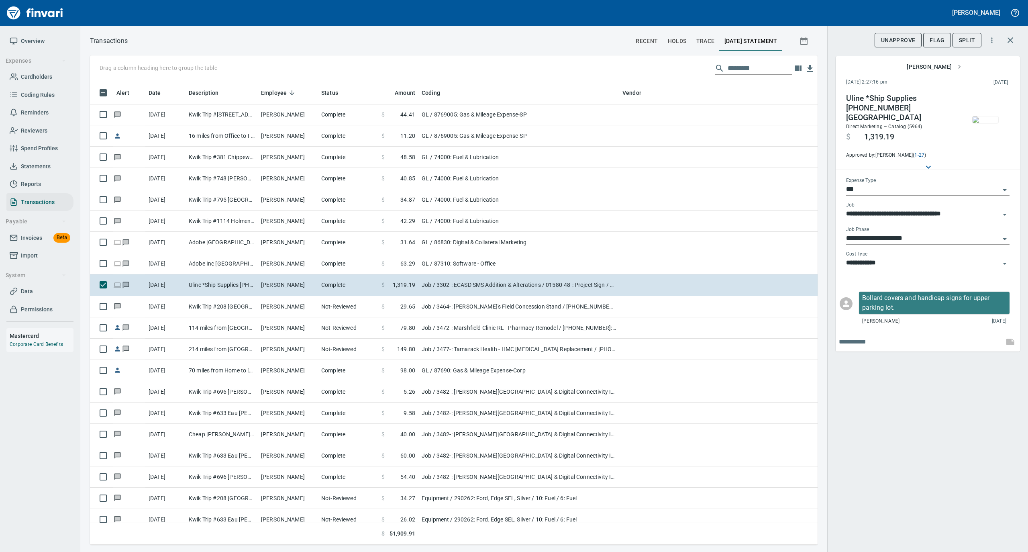
click at [983, 118] on img "button" at bounding box center [985, 119] width 26 height 6
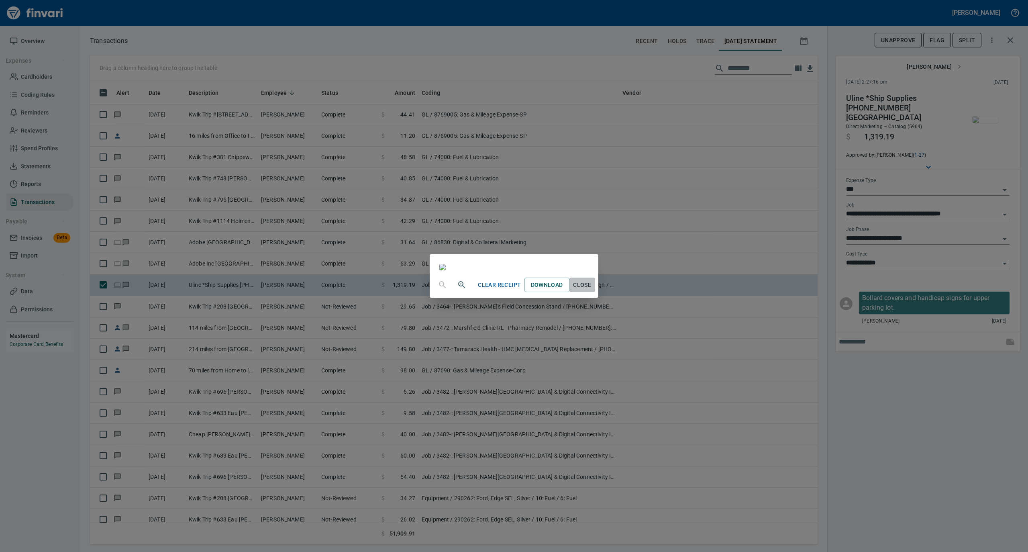
click at [592, 290] on span "Close" at bounding box center [581, 285] width 19 height 10
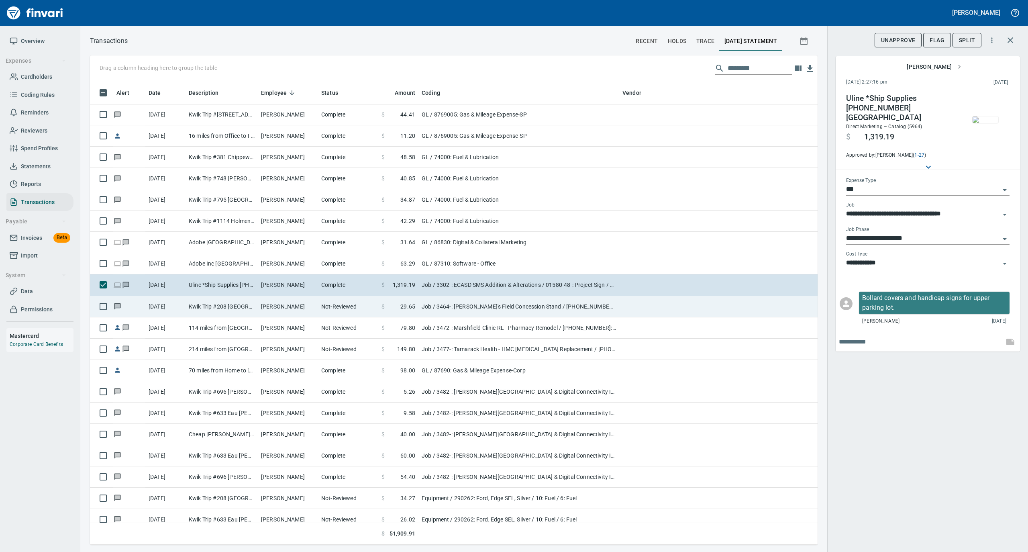
click at [267, 309] on td "[PERSON_NAME]" at bounding box center [288, 306] width 60 height 21
type input "**********"
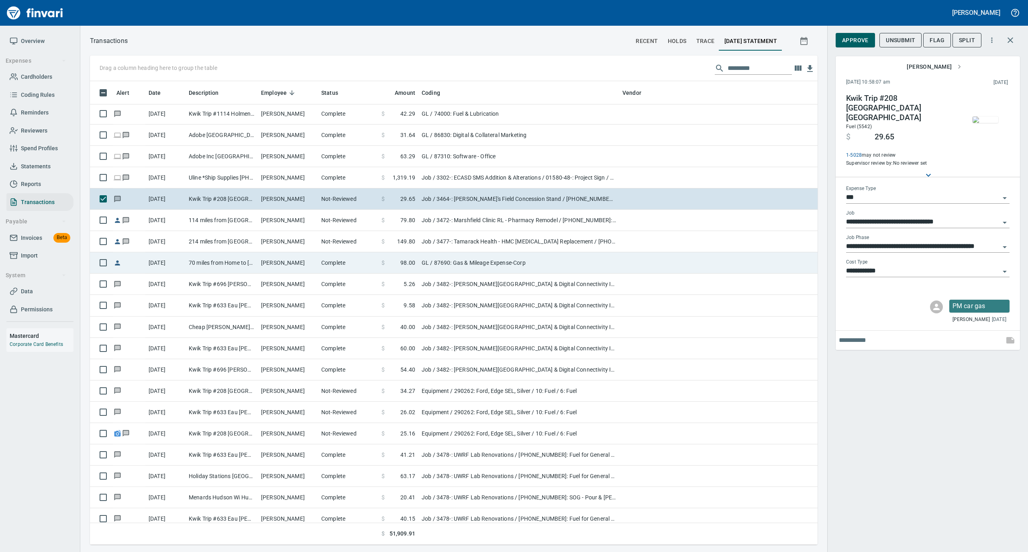
scroll to position [3907, 0]
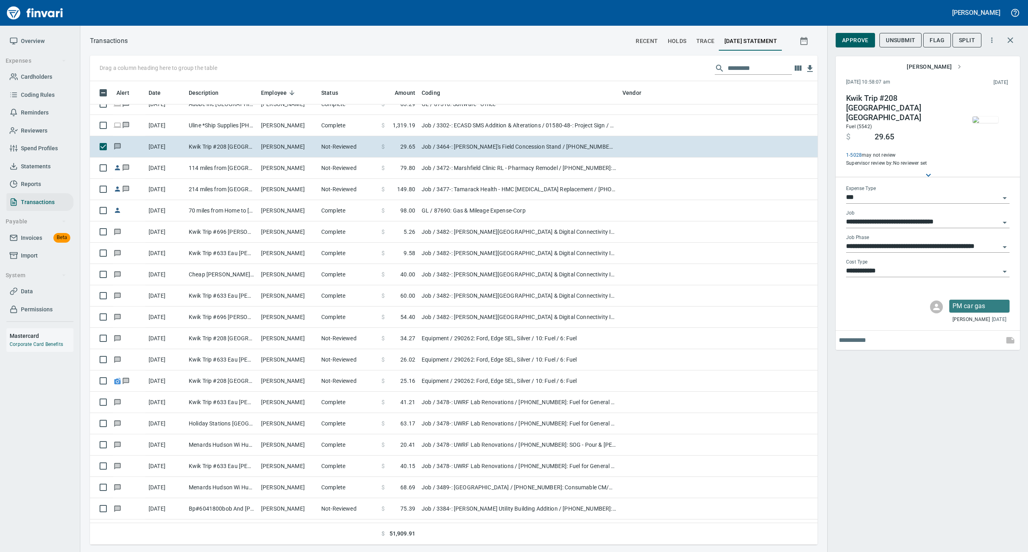
click at [990, 120] on img "button" at bounding box center [985, 119] width 26 height 6
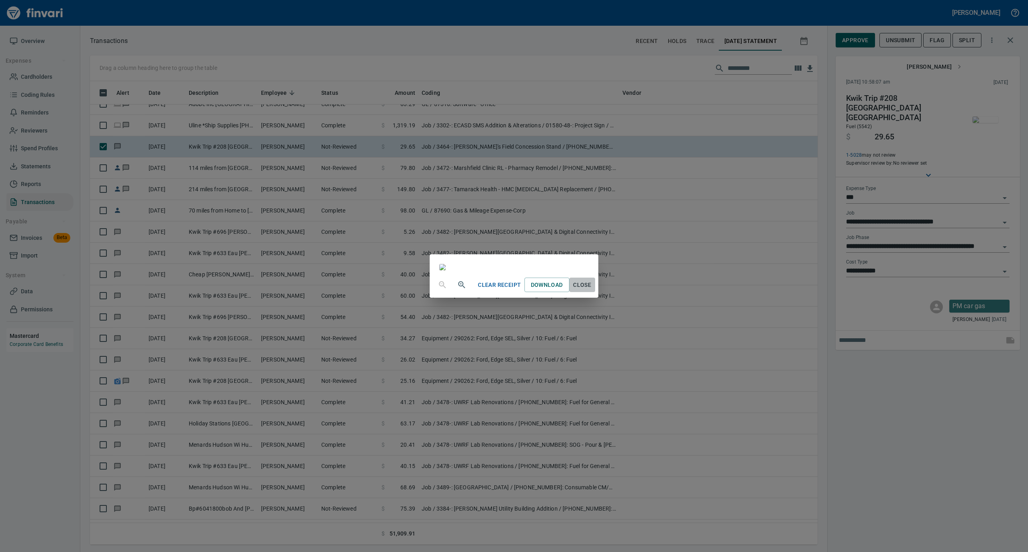
click at [592, 290] on span "Close" at bounding box center [581, 285] width 19 height 10
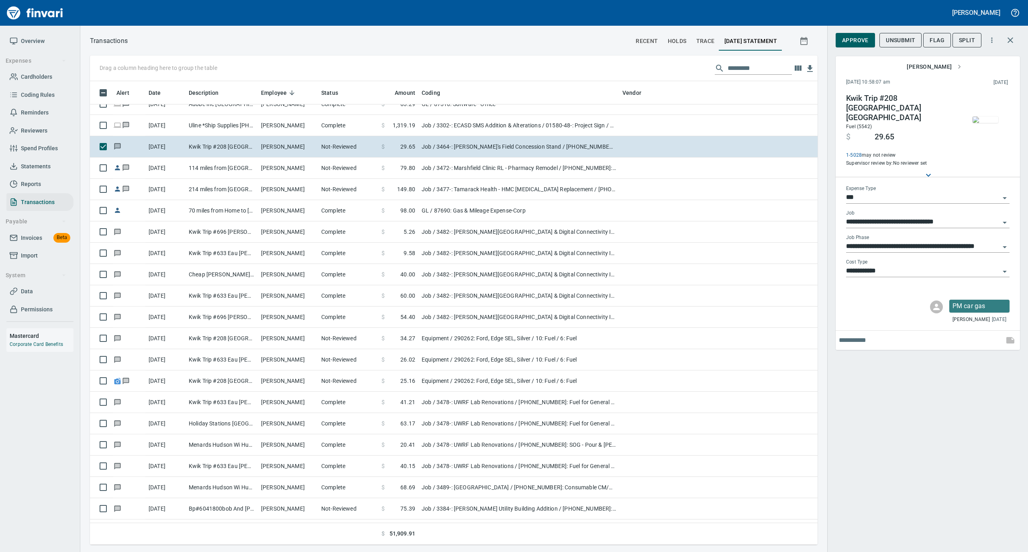
scroll to position [455, 711]
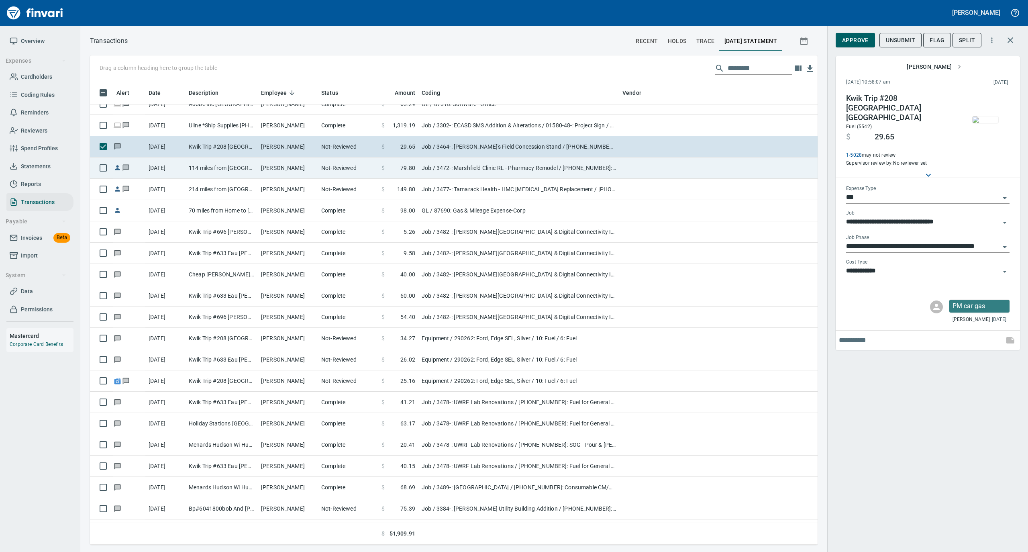
click at [333, 167] on td "Not-Reviewed" at bounding box center [348, 167] width 60 height 21
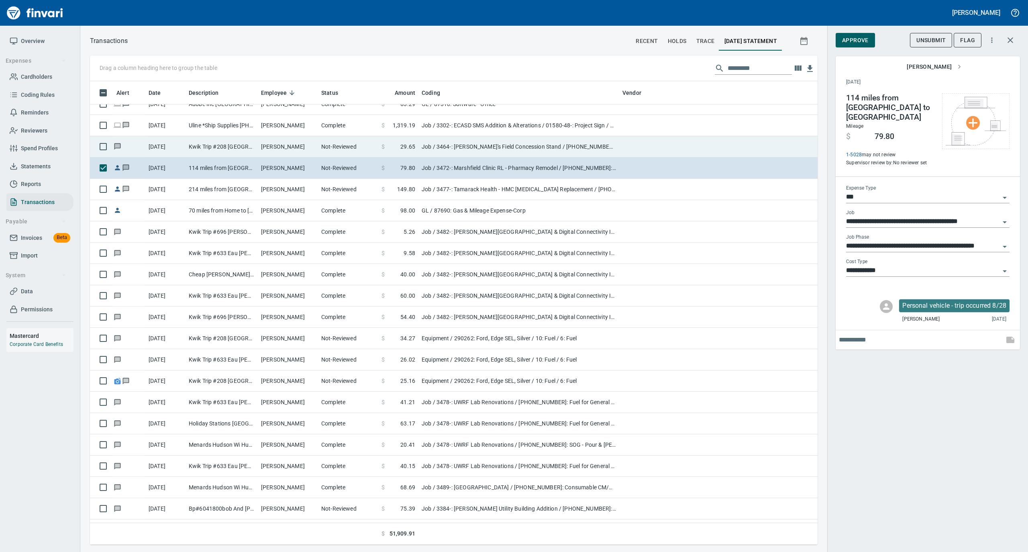
click at [336, 145] on td "Not-Reviewed" at bounding box center [348, 146] width 60 height 21
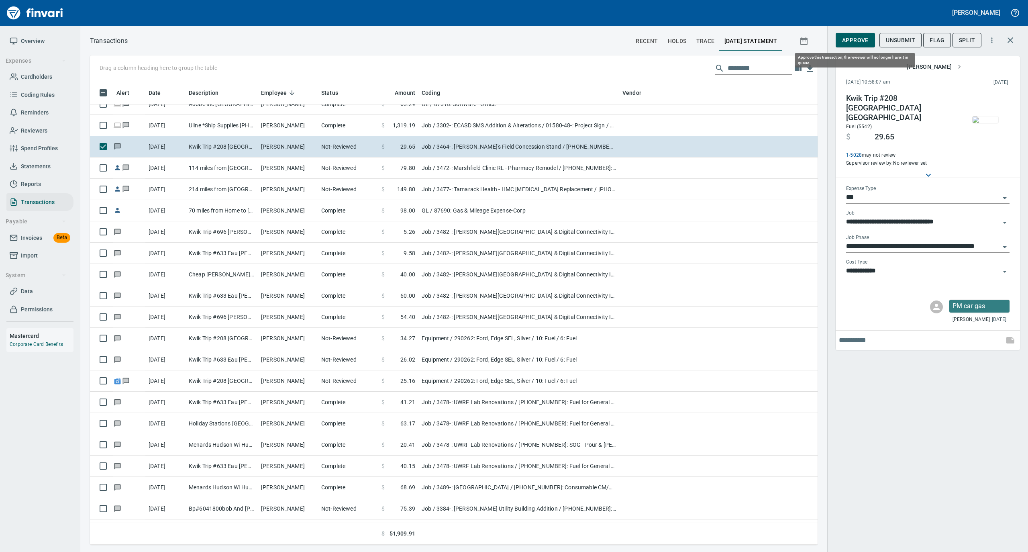
click at [858, 39] on span "Approve" at bounding box center [855, 40] width 26 height 10
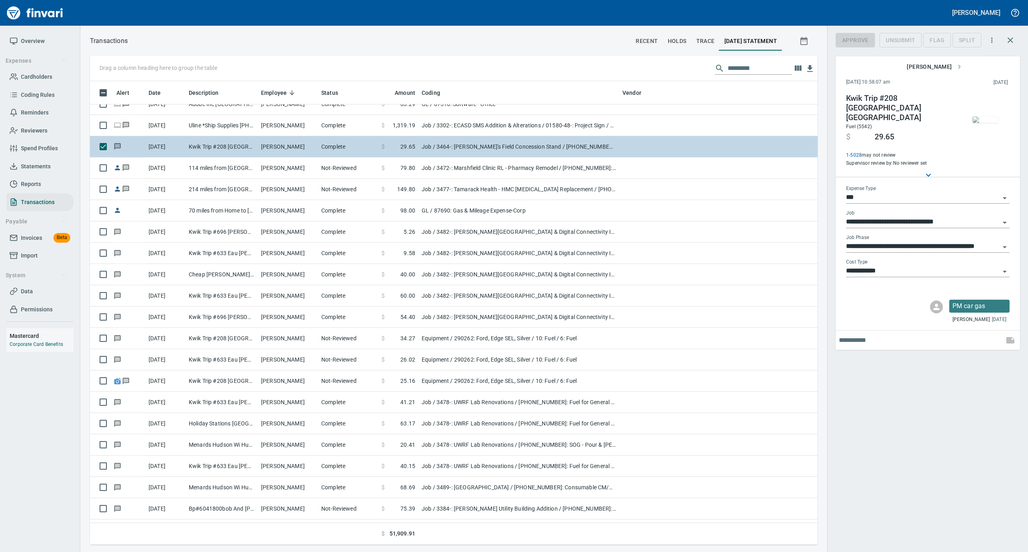
scroll to position [455, 711]
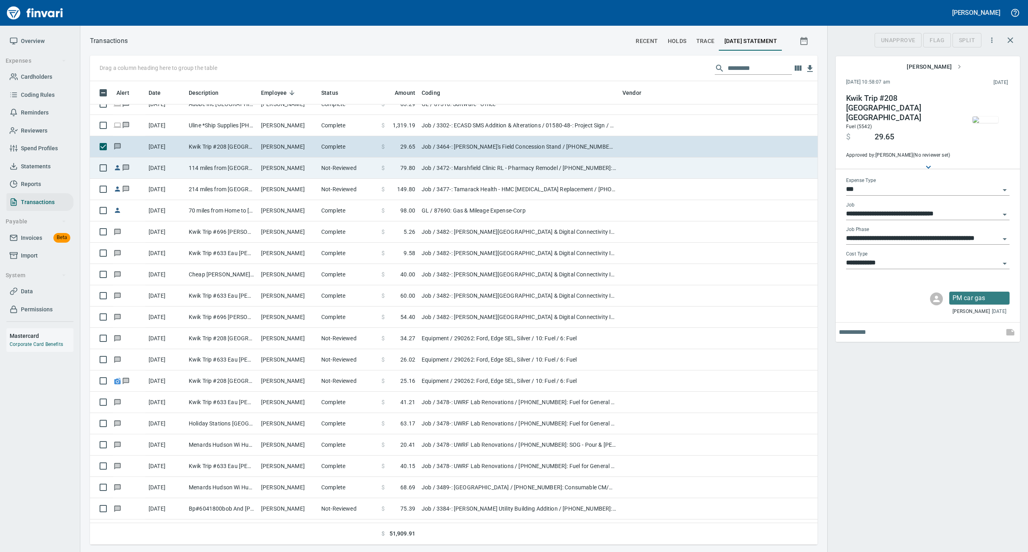
click at [355, 166] on td "Not-Reviewed" at bounding box center [348, 167] width 60 height 21
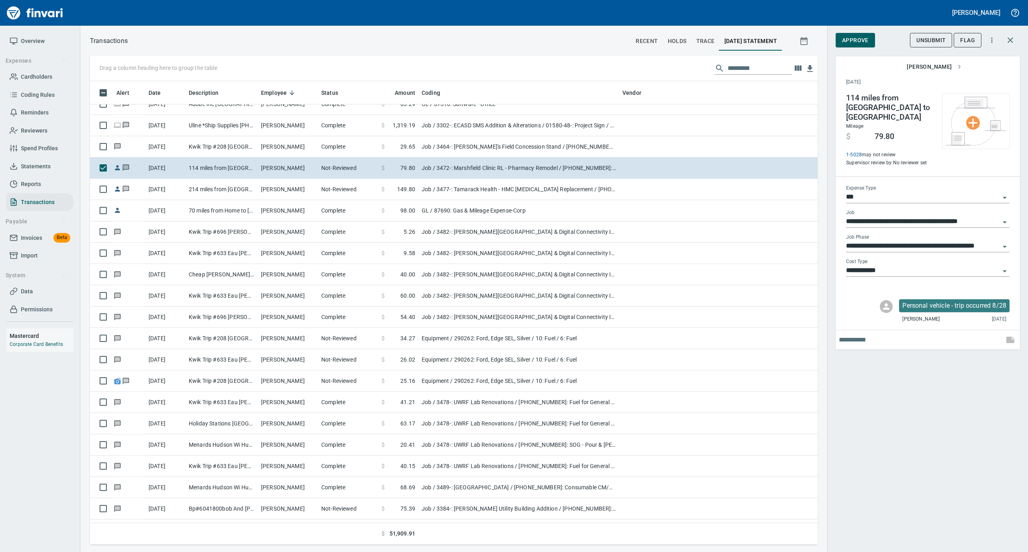
scroll to position [455, 711]
click at [846, 39] on span "Approve" at bounding box center [855, 40] width 26 height 10
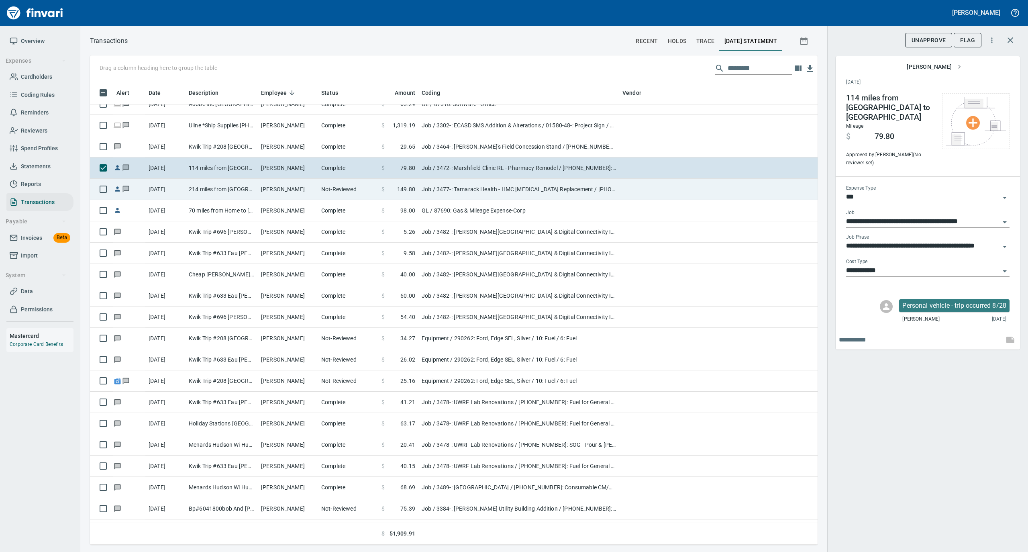
click at [341, 190] on td "Not-Reviewed" at bounding box center [348, 189] width 60 height 21
type input "**********"
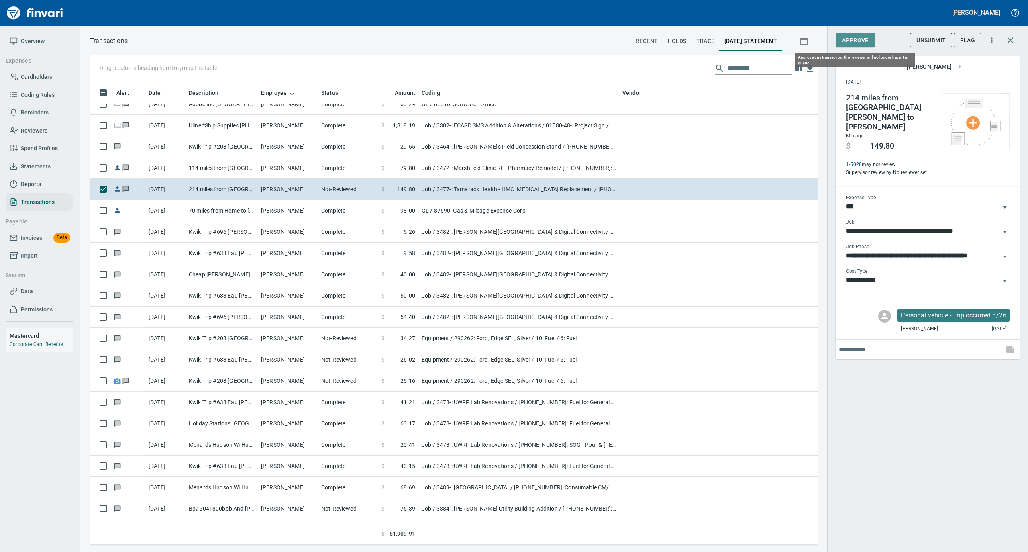
click at [861, 39] on span "Approve" at bounding box center [855, 40] width 26 height 10
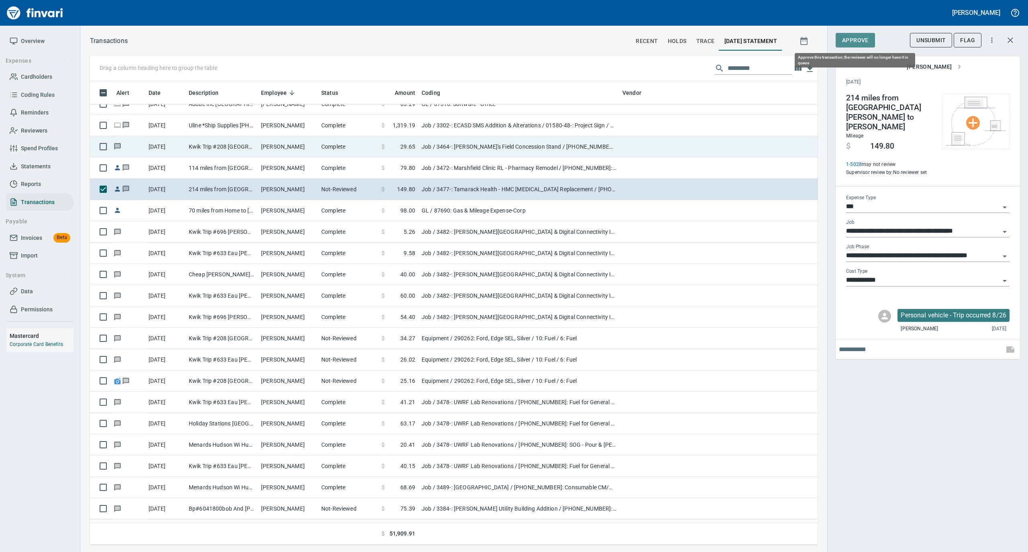
scroll to position [455, 711]
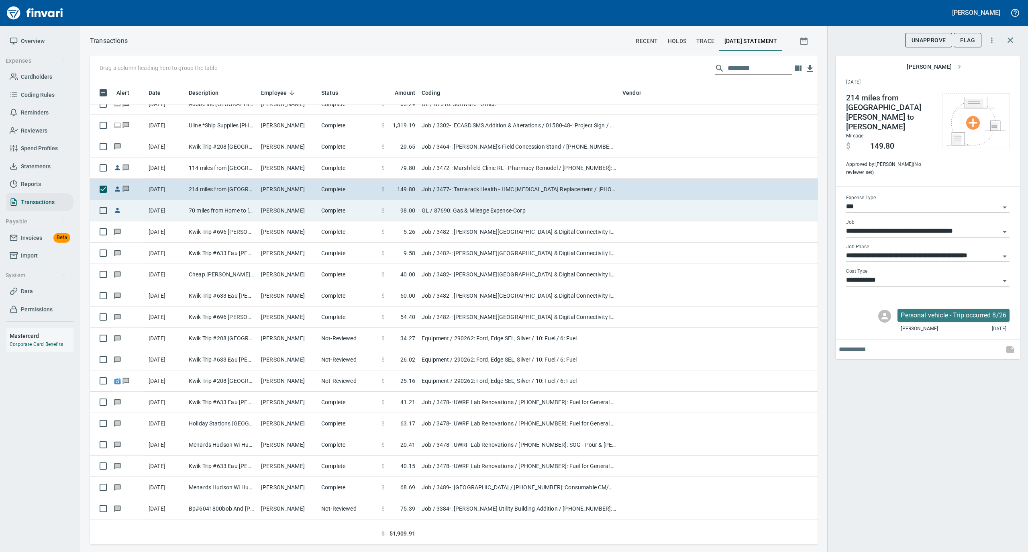
click at [333, 221] on td "Complete" at bounding box center [348, 210] width 60 height 21
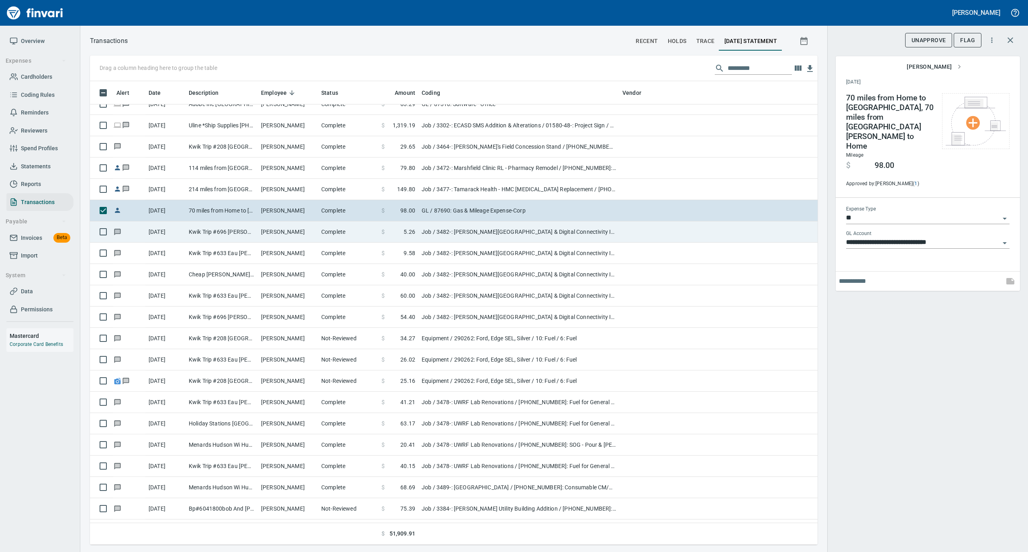
click at [313, 233] on td "[PERSON_NAME]" at bounding box center [288, 231] width 60 height 21
type input "***"
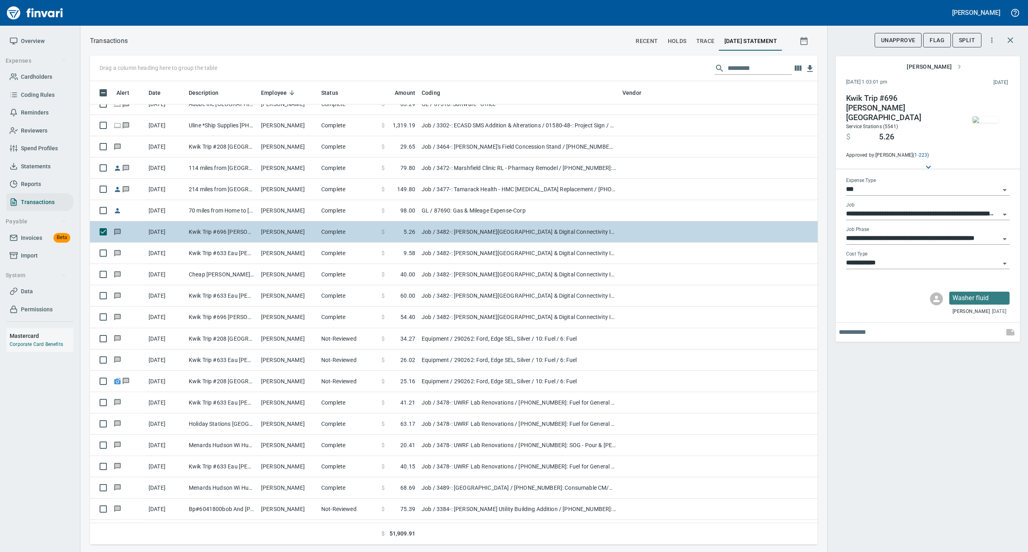
scroll to position [3961, 0]
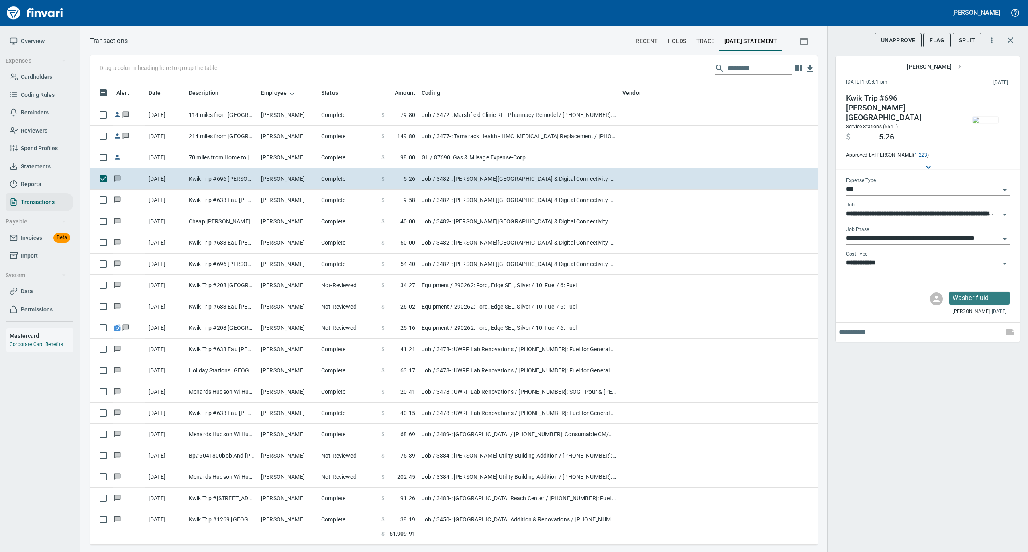
click at [980, 119] on img "button" at bounding box center [985, 119] width 26 height 6
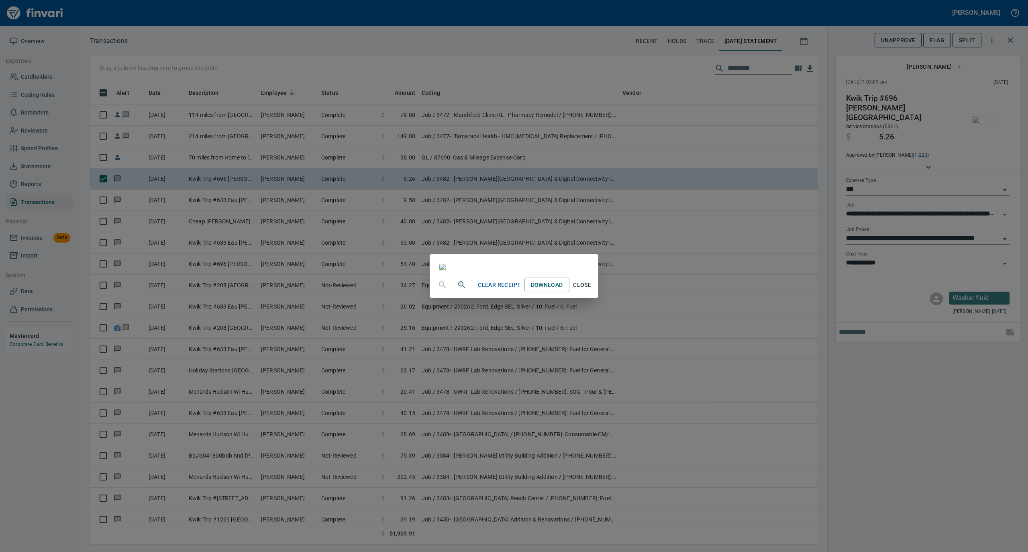
click at [592, 290] on span "Close" at bounding box center [581, 285] width 19 height 10
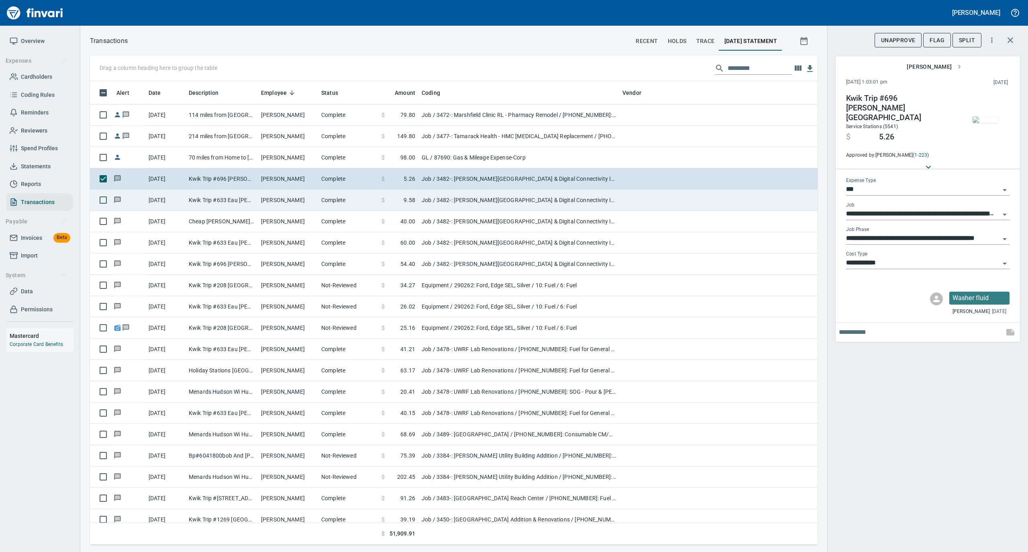
click at [246, 194] on td "Kwik Trip #633 Eau [PERSON_NAME][GEOGRAPHIC_DATA]" at bounding box center [221, 199] width 72 height 21
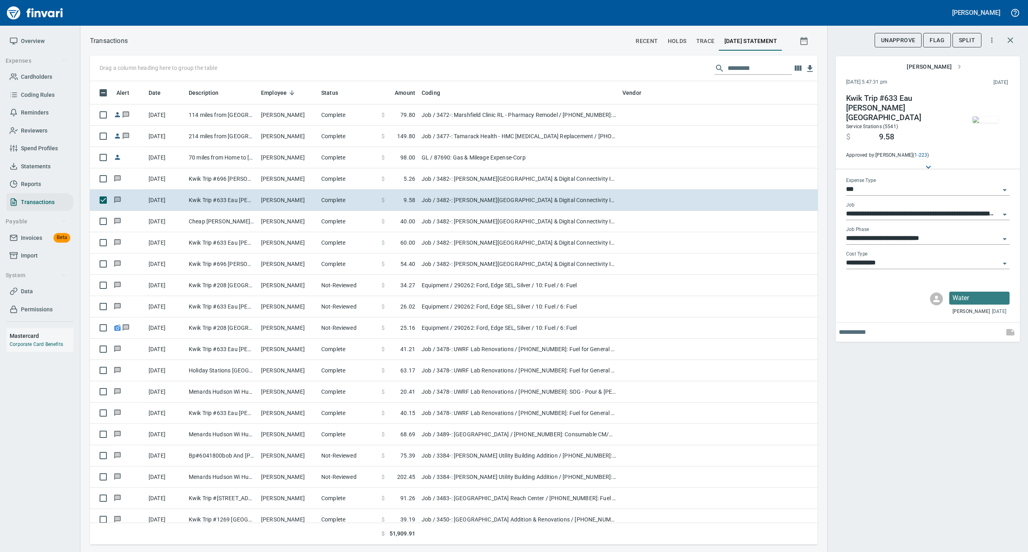
click at [979, 118] on img "button" at bounding box center [985, 119] width 26 height 6
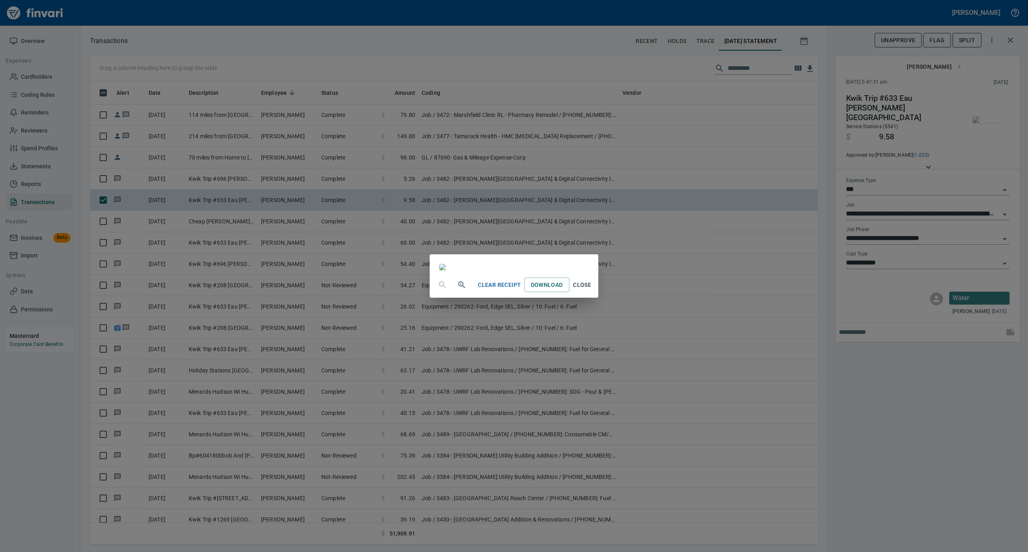
click at [592, 290] on span "Close" at bounding box center [581, 285] width 19 height 10
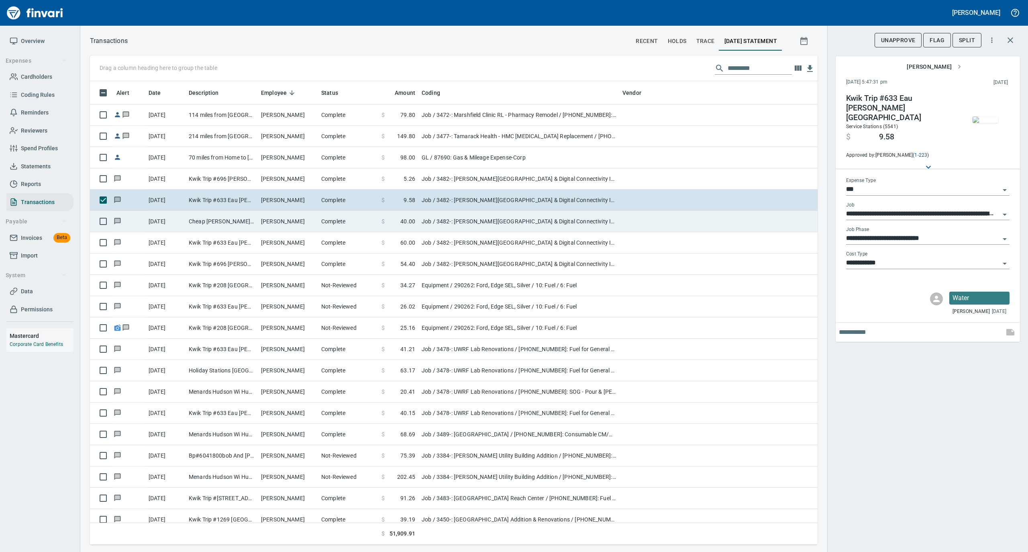
click at [336, 224] on td "Complete" at bounding box center [348, 221] width 60 height 21
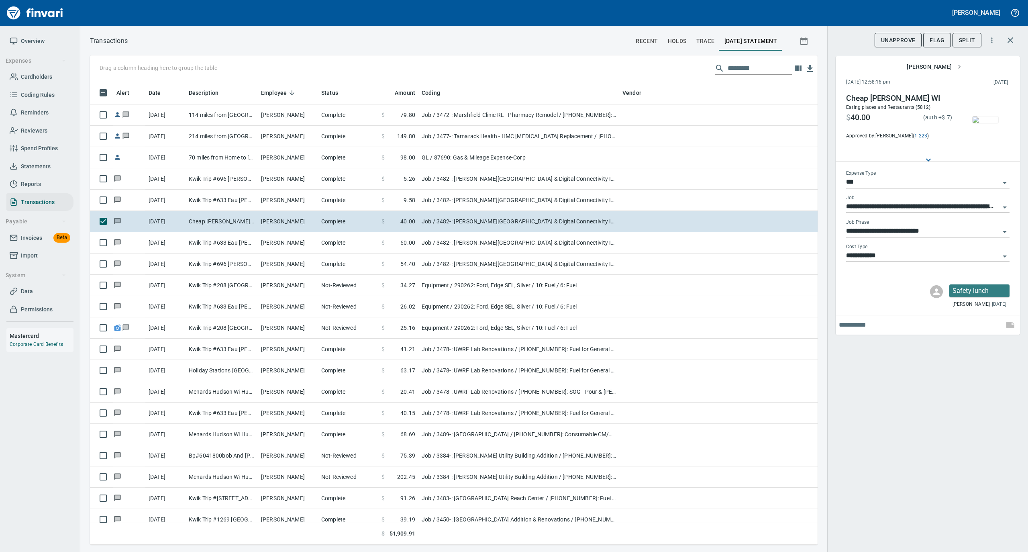
click at [985, 116] on img "button" at bounding box center [985, 119] width 26 height 6
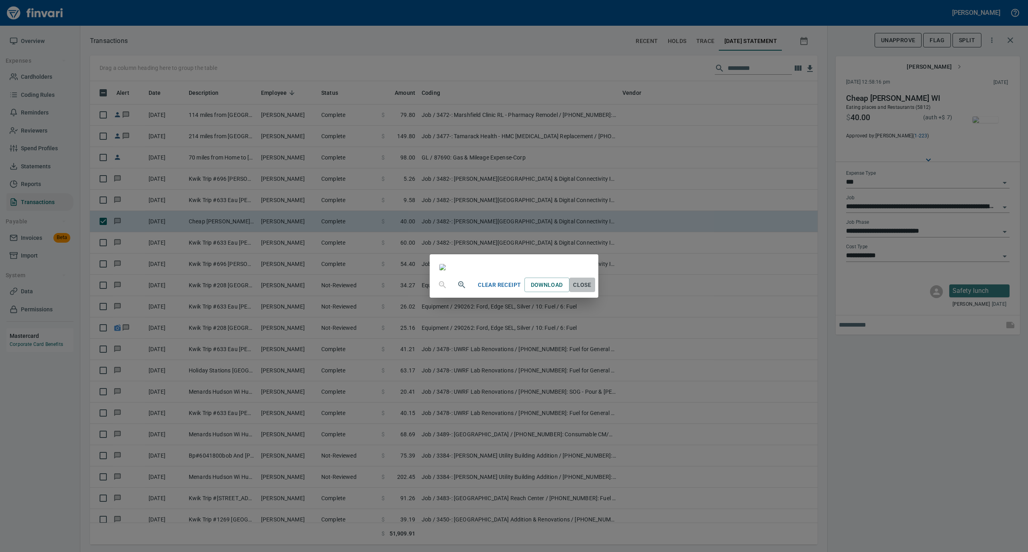
click at [592, 290] on span "Close" at bounding box center [581, 285] width 19 height 10
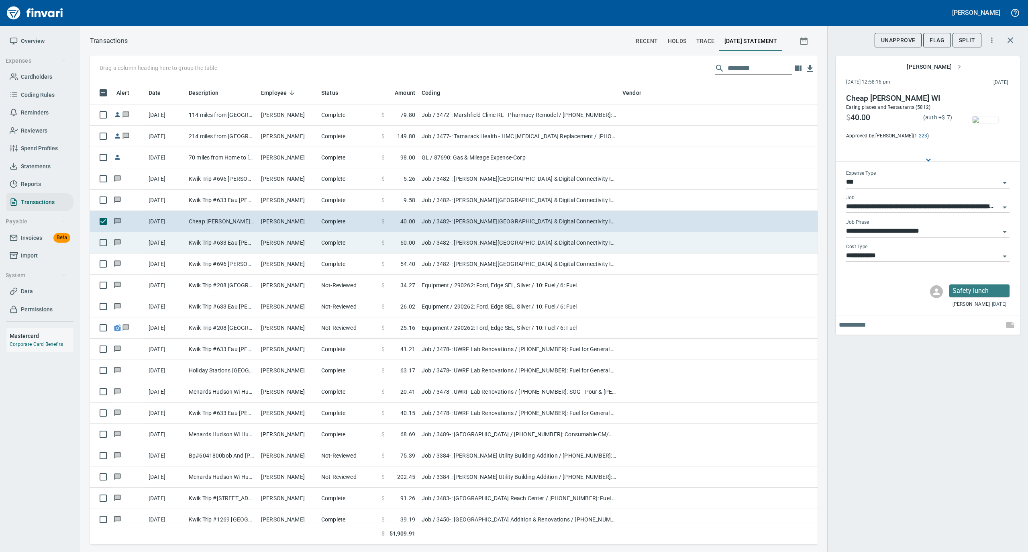
click at [408, 246] on span "60.00" at bounding box center [407, 242] width 15 height 8
type input "**********"
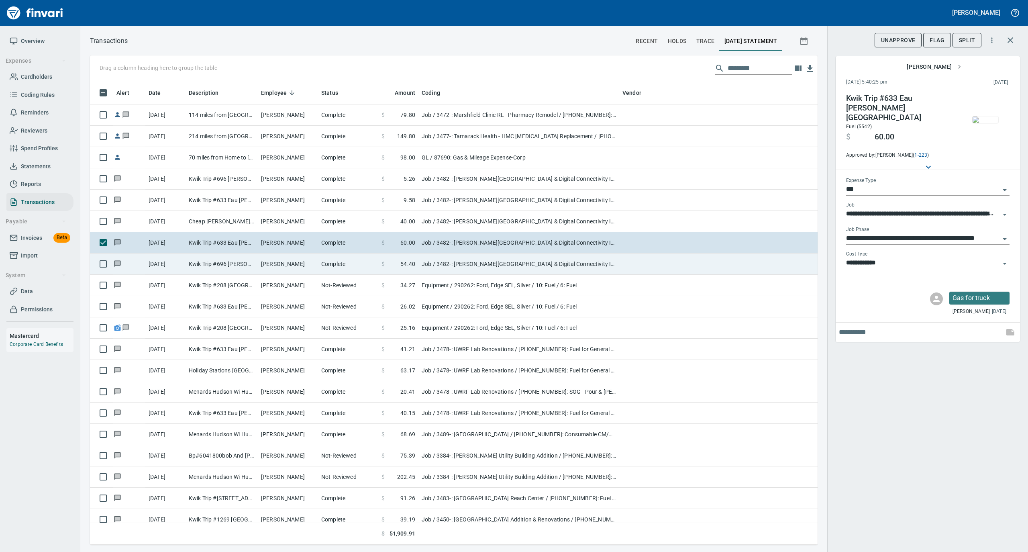
click at [352, 266] on td "Complete" at bounding box center [348, 263] width 60 height 21
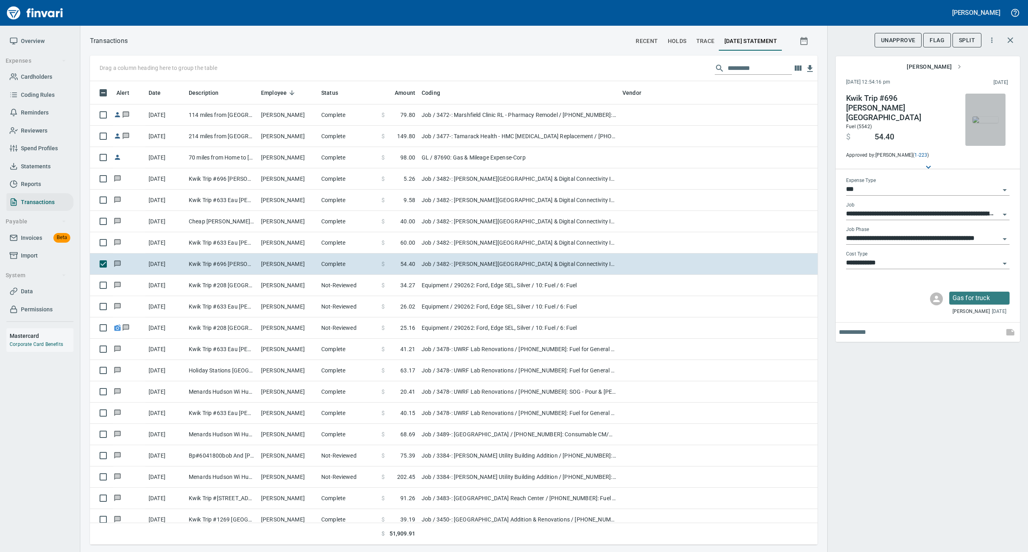
click at [988, 116] on img "button" at bounding box center [985, 119] width 26 height 6
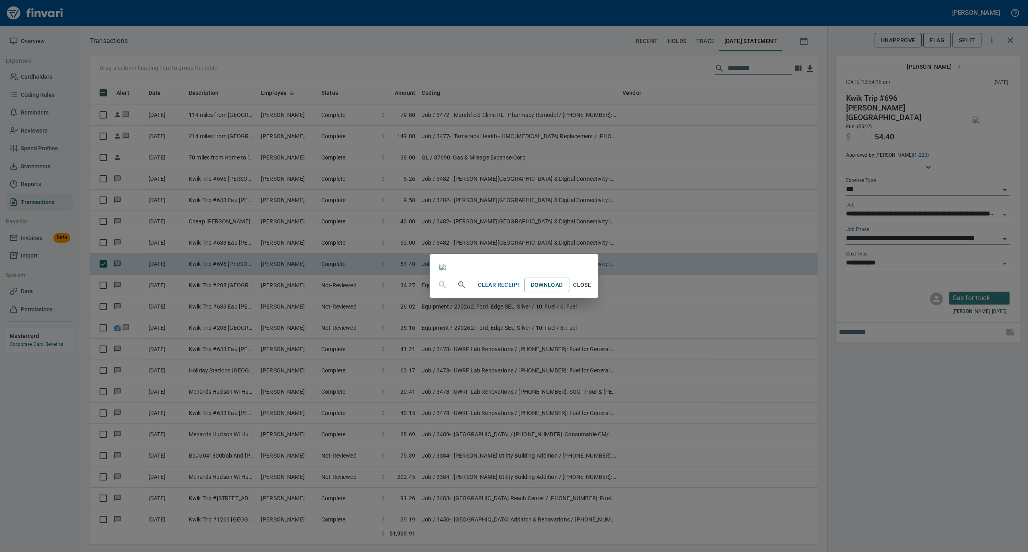
click at [592, 290] on span "Close" at bounding box center [581, 285] width 19 height 10
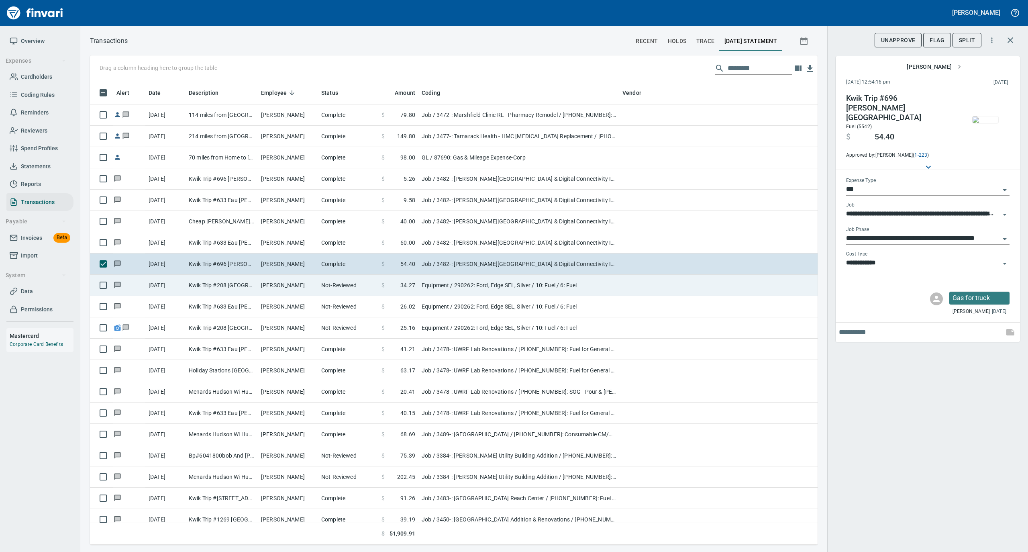
click at [361, 292] on td "Not-Reviewed" at bounding box center [348, 285] width 60 height 21
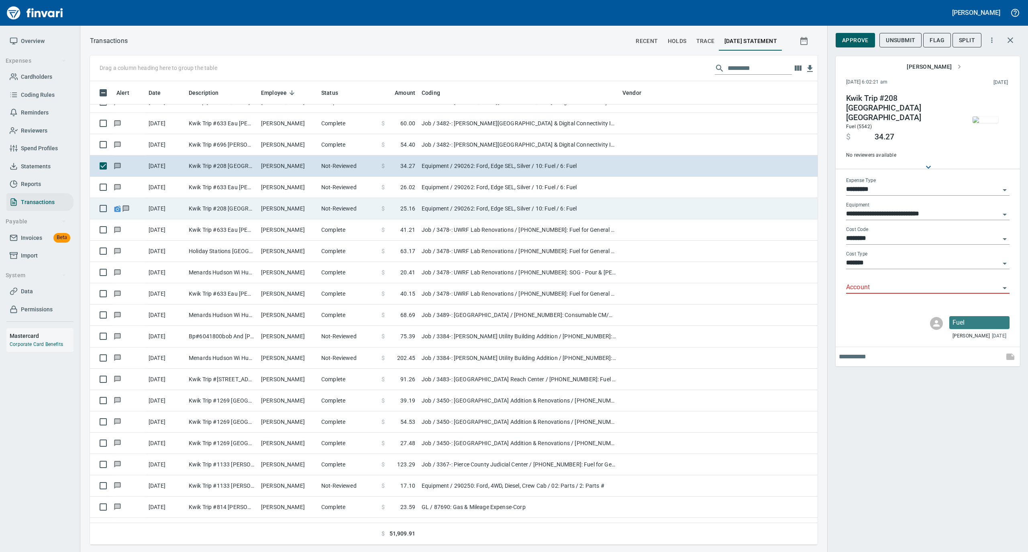
scroll to position [4121, 0]
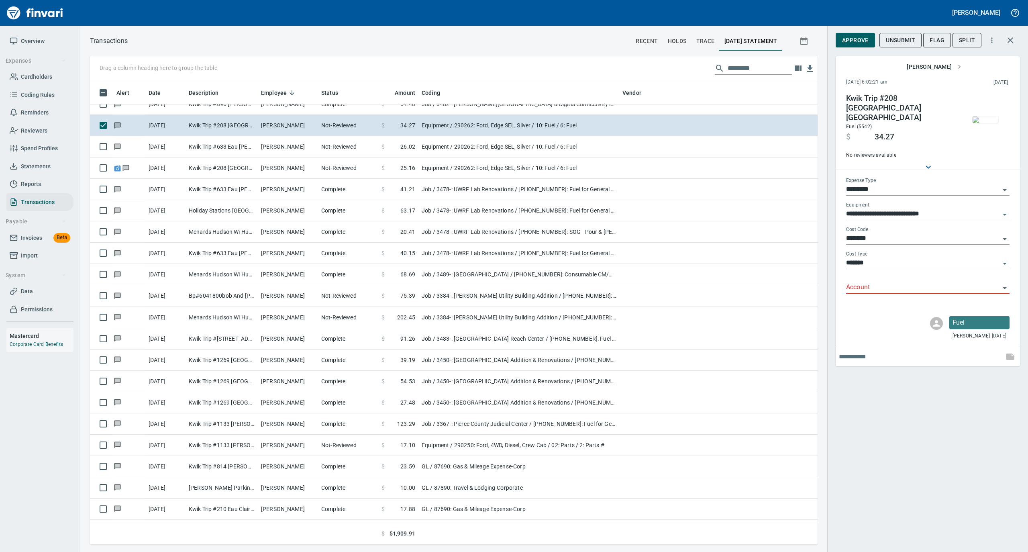
click at [876, 184] on input "*********" at bounding box center [923, 189] width 154 height 11
click at [869, 240] on li "GL" at bounding box center [926, 241] width 163 height 19
type input "**"
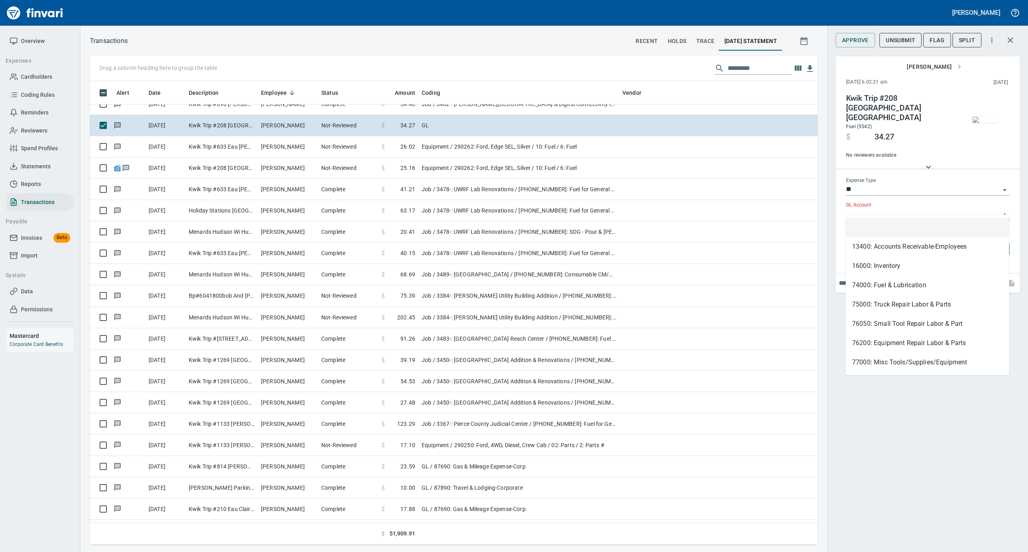
click at [871, 208] on input "GL Account" at bounding box center [923, 213] width 154 height 11
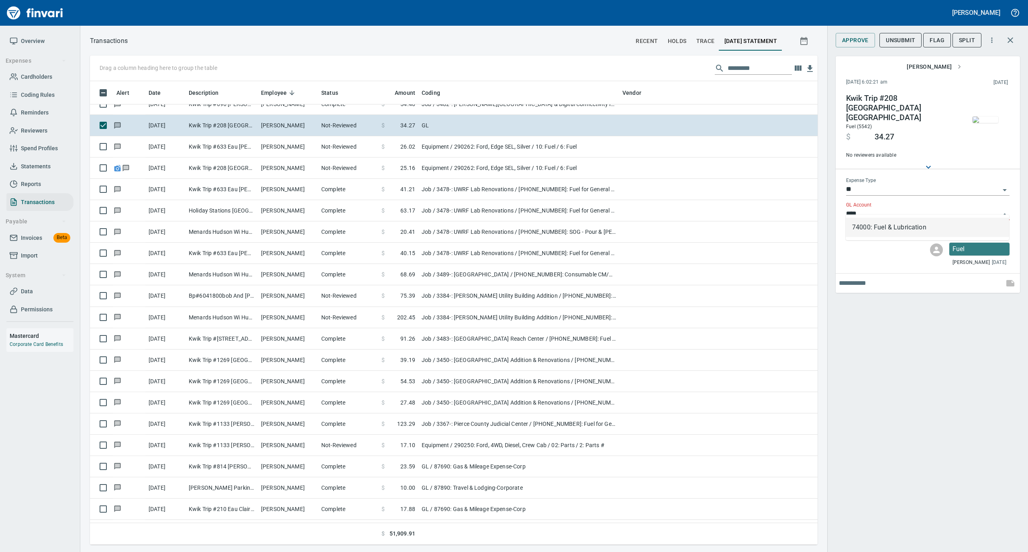
click at [878, 228] on li "74000: Fuel & Lubrication" at bounding box center [926, 227] width 163 height 19
type input "**********"
click at [856, 44] on span "Approve" at bounding box center [855, 40] width 26 height 10
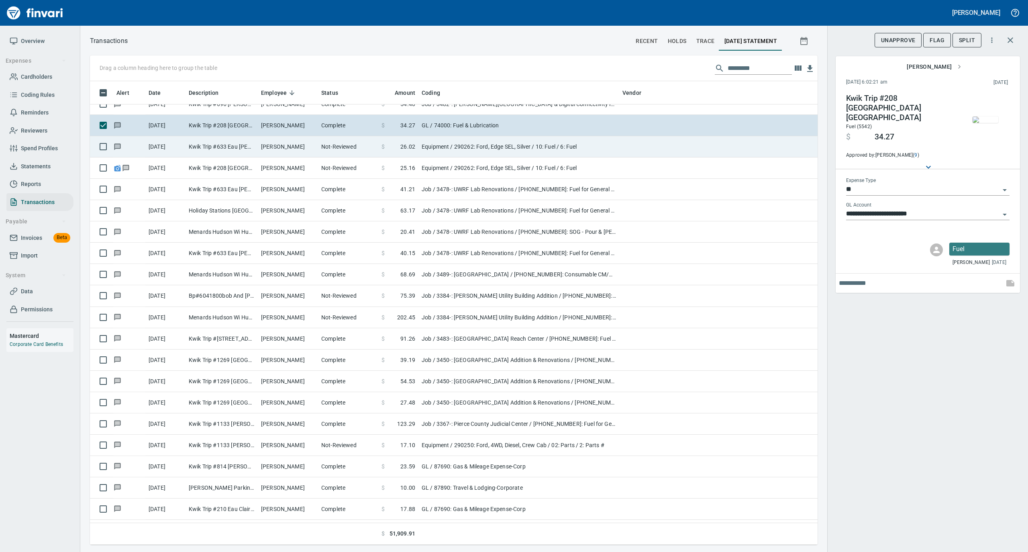
click at [299, 151] on td "[PERSON_NAME]" at bounding box center [288, 146] width 60 height 21
type input "*********"
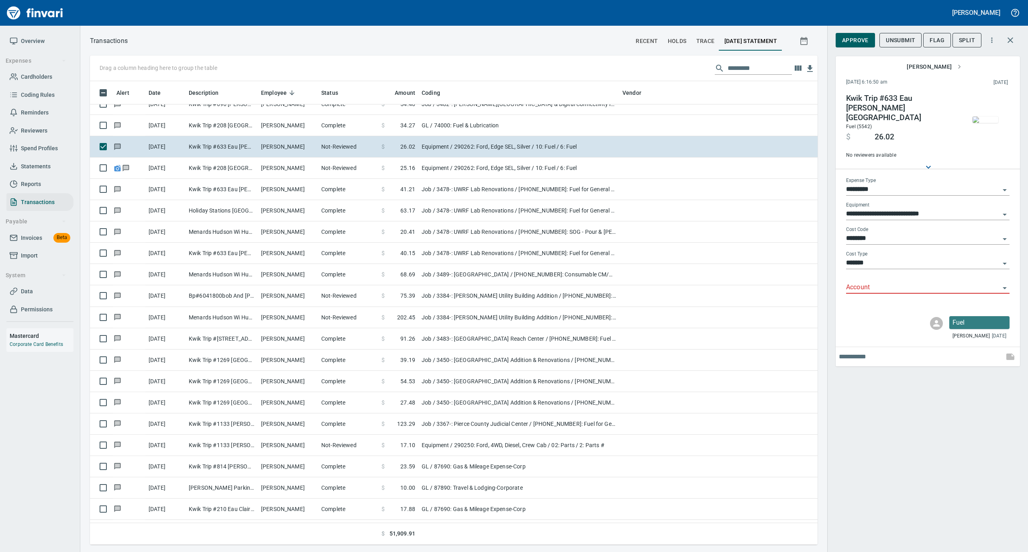
click at [880, 184] on input "*********" at bounding box center [923, 189] width 154 height 11
click at [870, 236] on li "GL" at bounding box center [926, 241] width 163 height 19
type input "**"
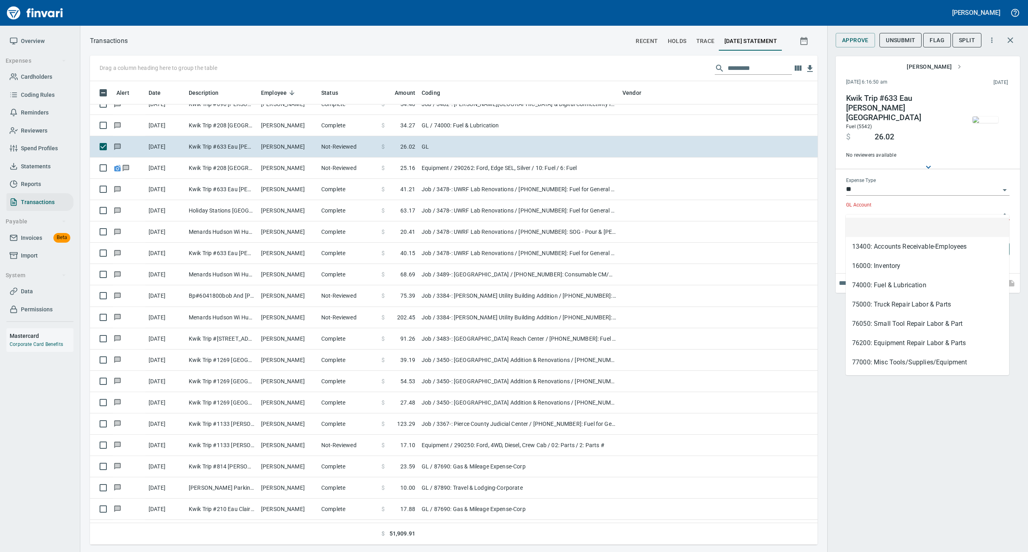
click at [870, 208] on input "GL Account" at bounding box center [923, 213] width 154 height 11
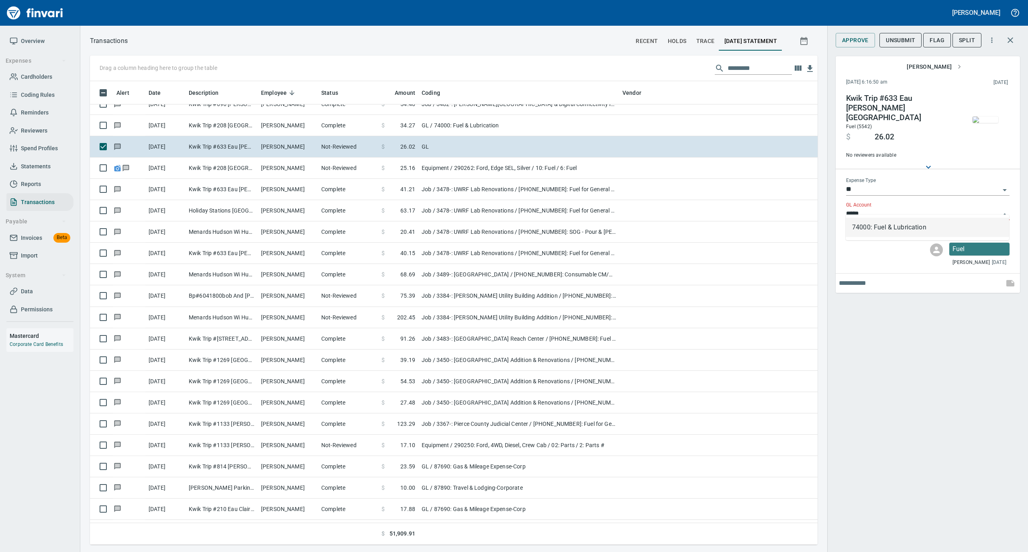
click at [865, 227] on li "74000: Fuel & Lubrication" at bounding box center [926, 227] width 163 height 19
type input "**********"
click at [854, 36] on span "Approve" at bounding box center [855, 40] width 26 height 10
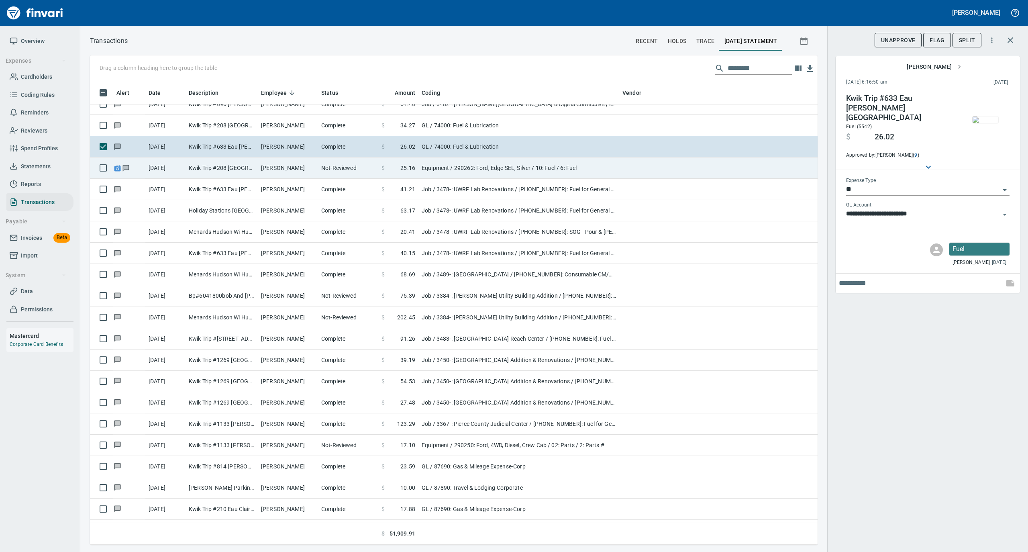
click at [314, 167] on td "[PERSON_NAME]" at bounding box center [288, 167] width 60 height 21
type input "*********"
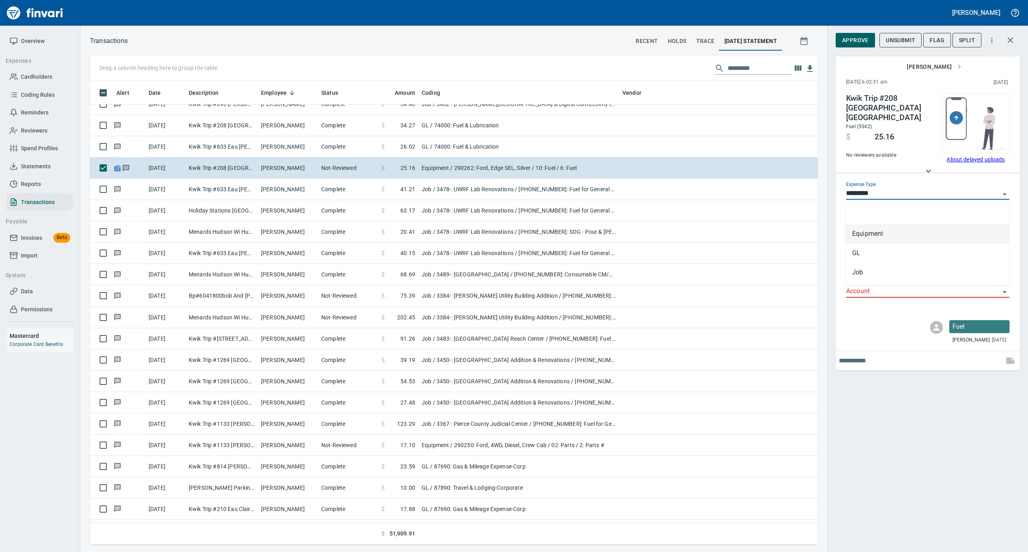
click at [874, 191] on input "*********" at bounding box center [923, 193] width 154 height 11
click at [871, 253] on li "GL" at bounding box center [926, 252] width 163 height 19
type input "**"
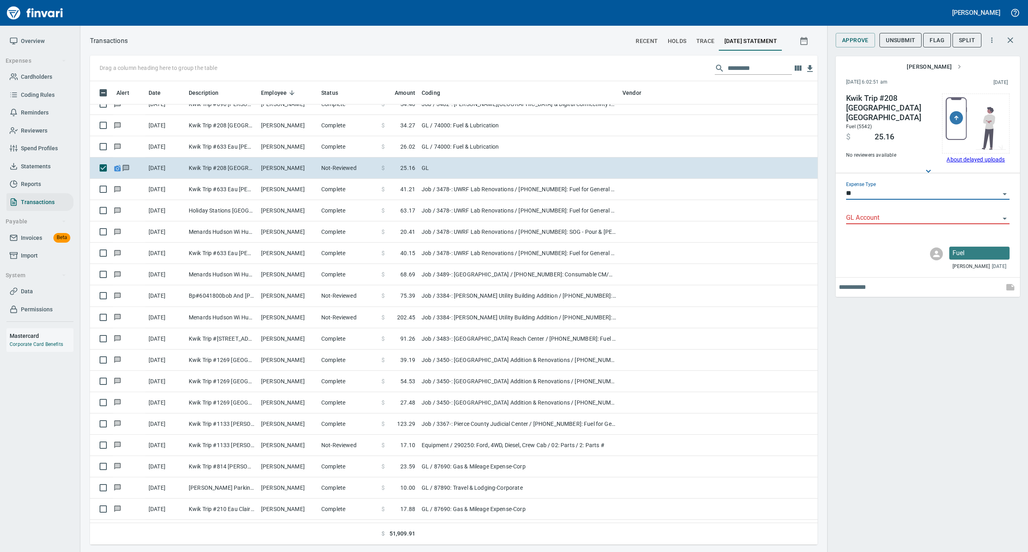
click at [866, 220] on input "GL Account" at bounding box center [923, 217] width 154 height 11
click at [872, 241] on li "74000: Fuel & Lubrication" at bounding box center [926, 238] width 163 height 19
type input "**********"
click at [848, 42] on span "Approve" at bounding box center [855, 40] width 26 height 10
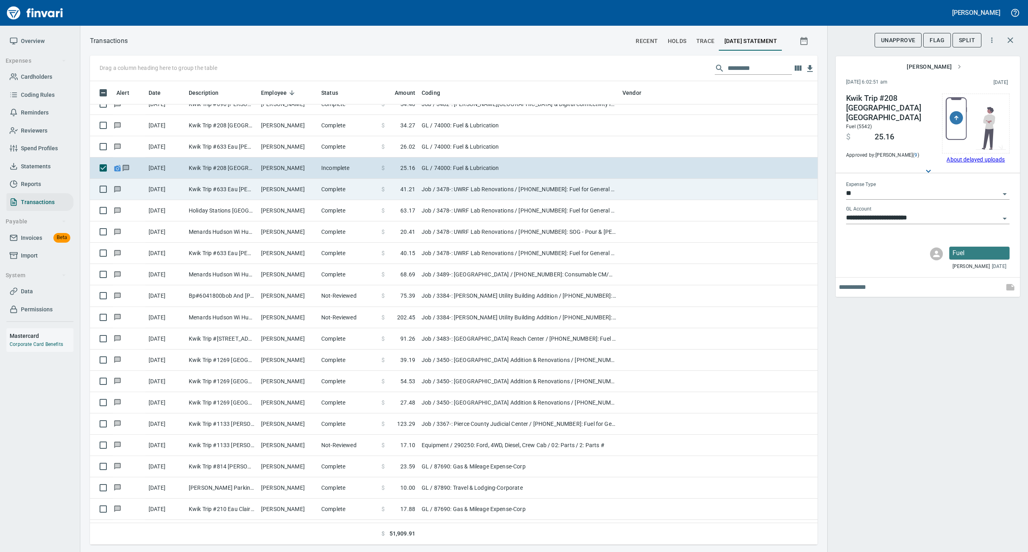
click at [284, 192] on td "[PERSON_NAME]" at bounding box center [288, 189] width 60 height 21
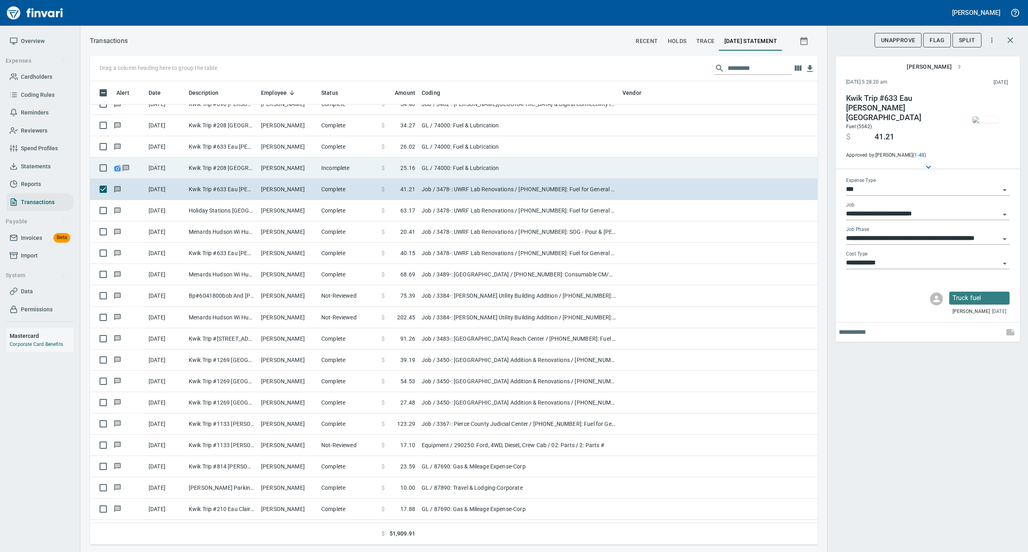
click at [334, 165] on td "Incomplete" at bounding box center [348, 167] width 60 height 21
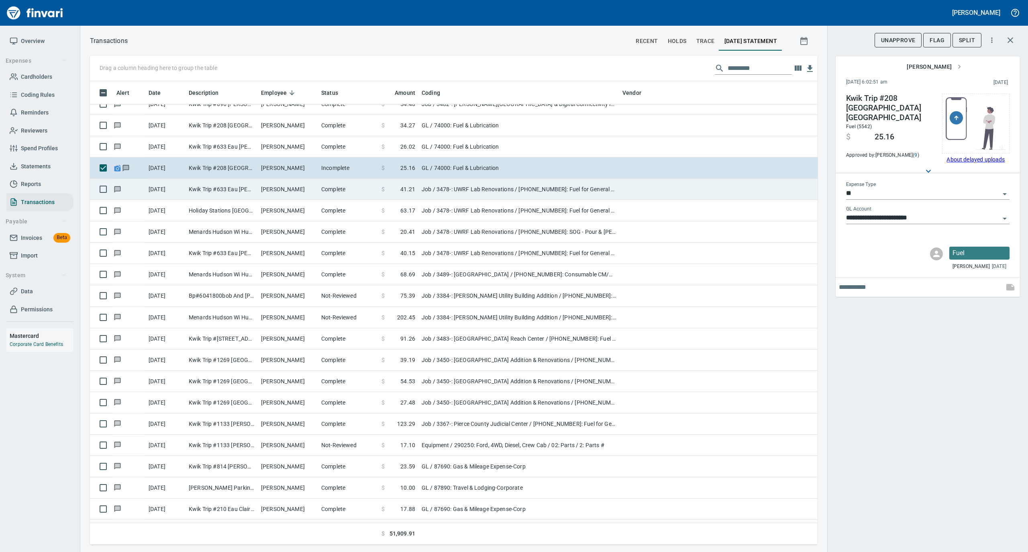
click at [333, 188] on td "Complete" at bounding box center [348, 189] width 60 height 21
type input "***"
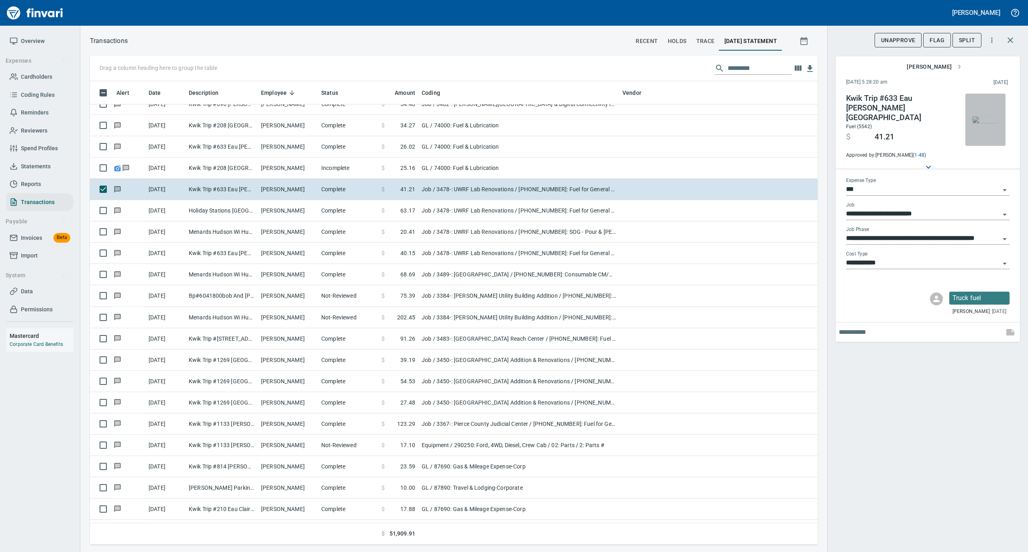
click at [986, 119] on img "button" at bounding box center [985, 119] width 26 height 6
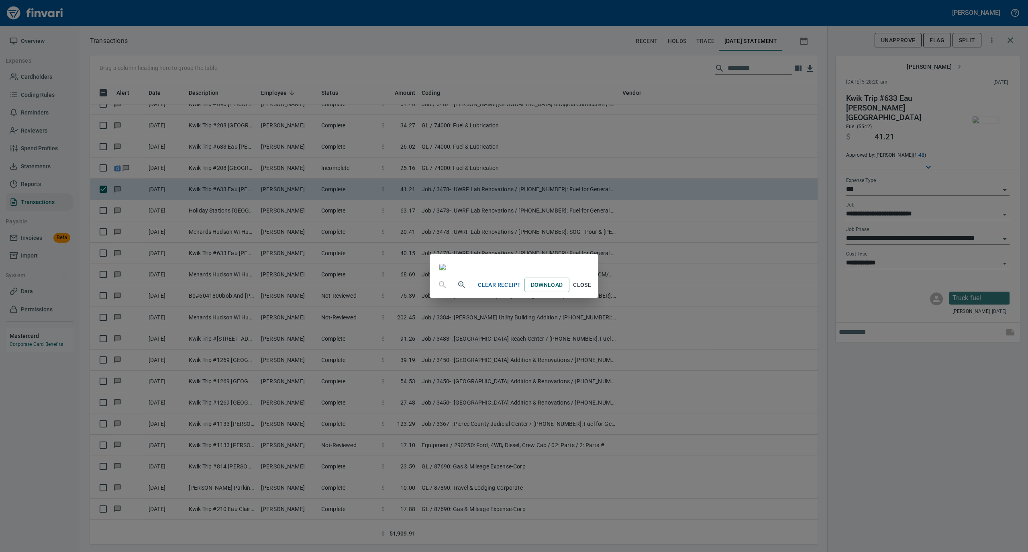
click at [592, 290] on span "Close" at bounding box center [581, 285] width 19 height 10
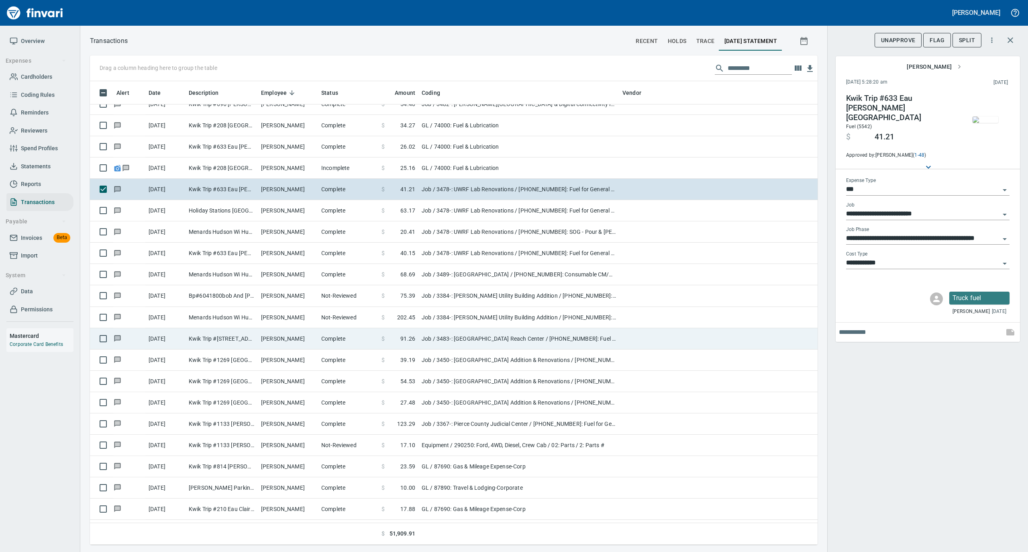
scroll to position [4175, 0]
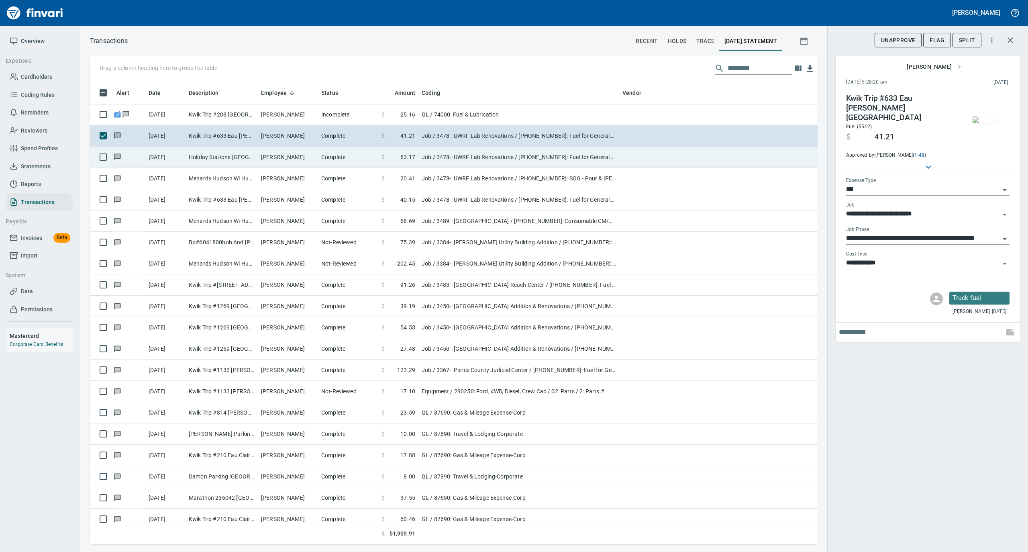
click at [317, 163] on td "[PERSON_NAME]" at bounding box center [288, 157] width 60 height 21
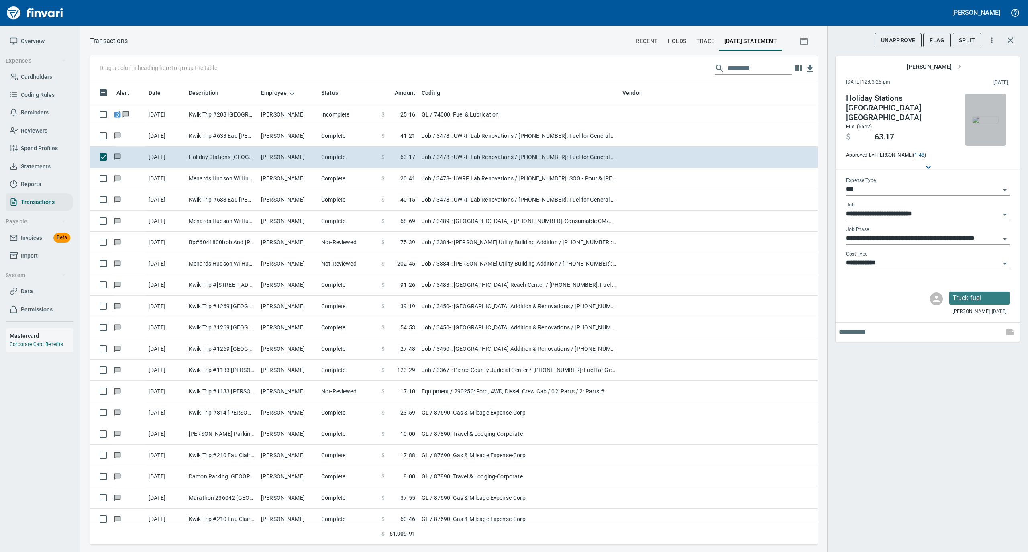
click at [988, 121] on img "button" at bounding box center [985, 119] width 26 height 6
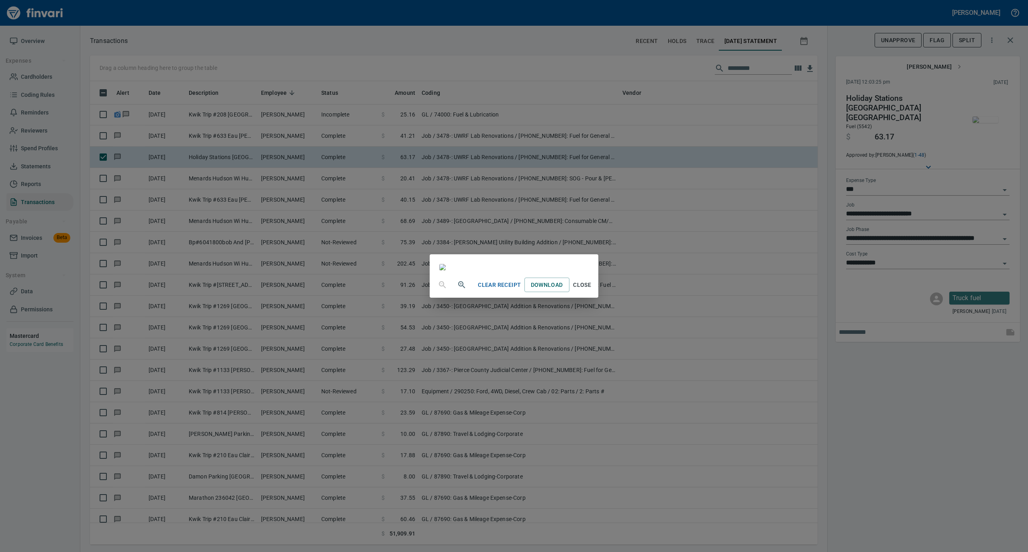
click at [592, 290] on span "Close" at bounding box center [581, 285] width 19 height 10
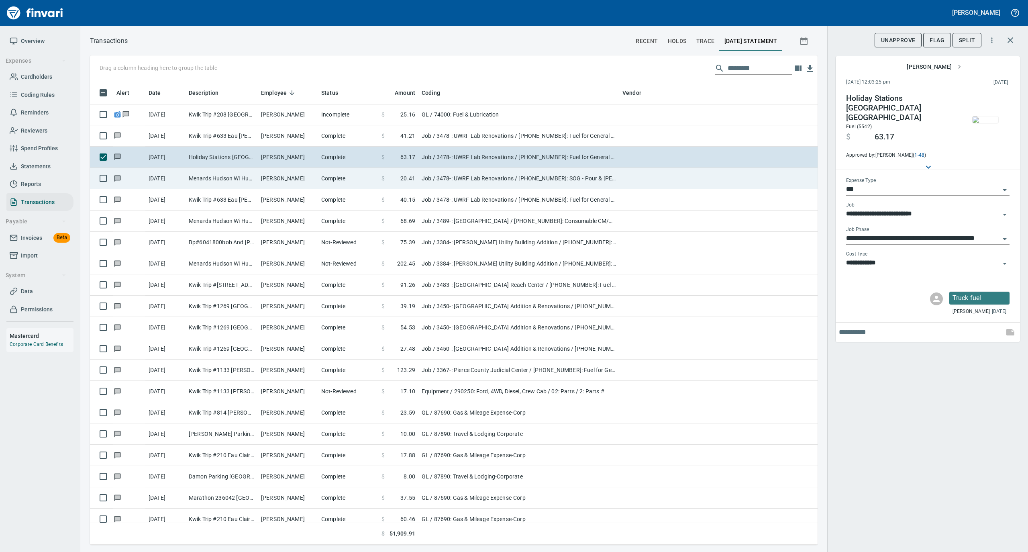
click at [323, 177] on td "Complete" at bounding box center [348, 178] width 60 height 21
type input "**********"
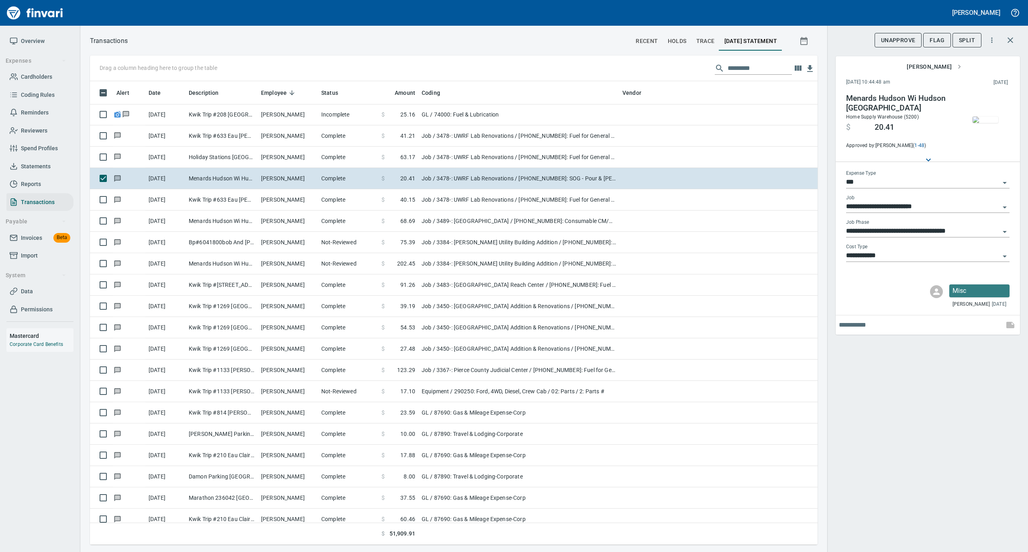
click at [986, 120] on img "button" at bounding box center [985, 119] width 26 height 6
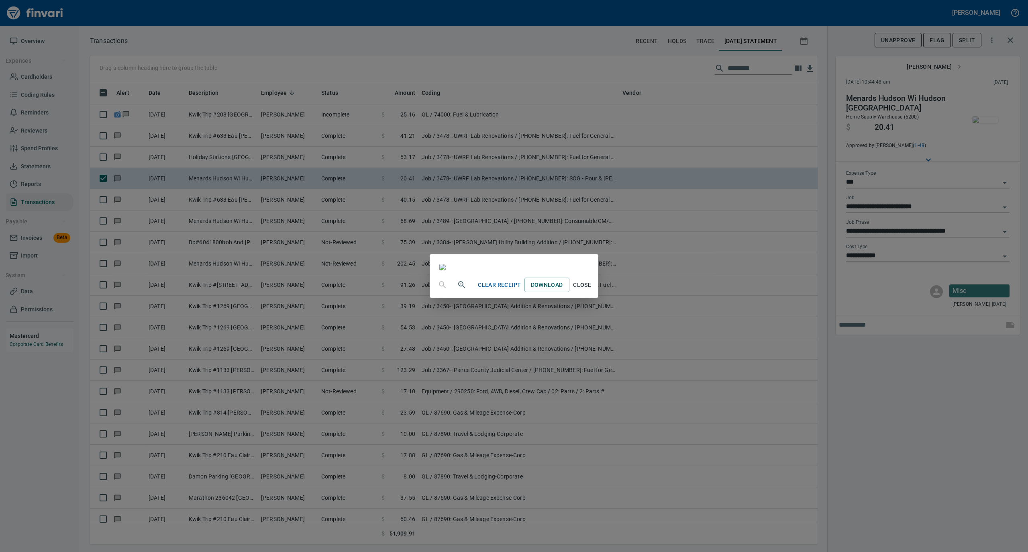
click at [592, 290] on span "Close" at bounding box center [581, 285] width 19 height 10
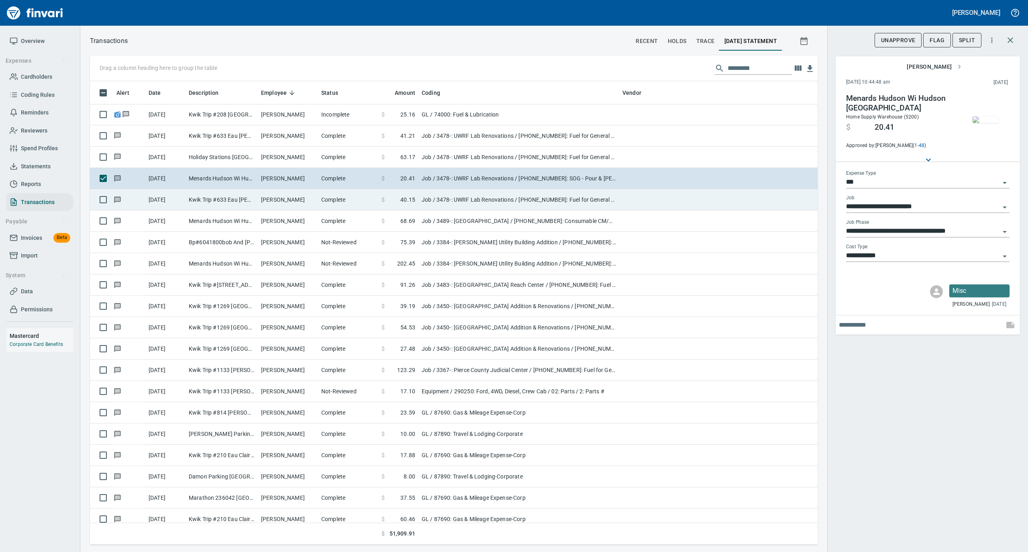
click at [275, 195] on td "[PERSON_NAME]" at bounding box center [288, 199] width 60 height 21
type input "**********"
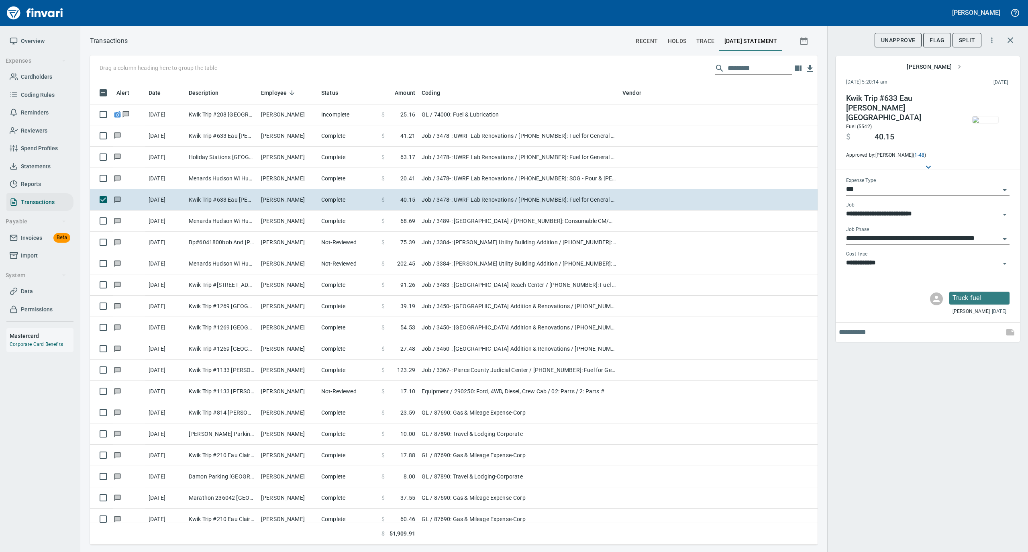
click at [988, 117] on img "button" at bounding box center [985, 119] width 26 height 6
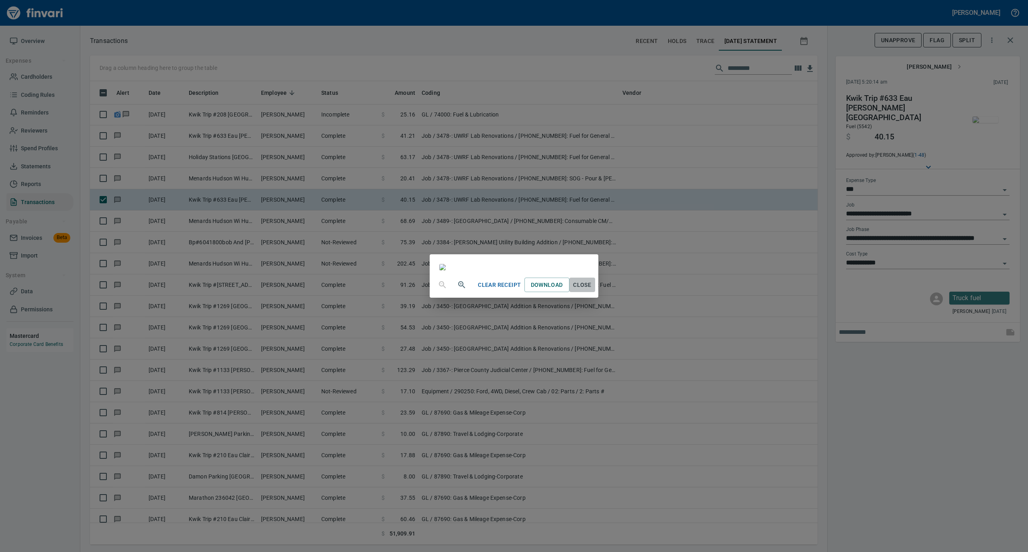
click at [592, 290] on span "Close" at bounding box center [581, 285] width 19 height 10
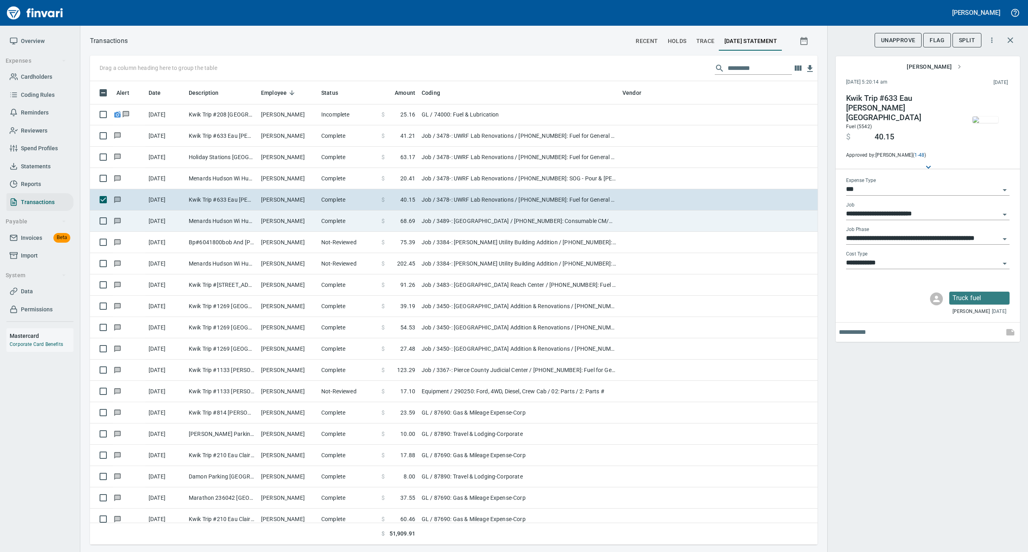
click at [324, 228] on td "Complete" at bounding box center [348, 220] width 60 height 21
type input "**********"
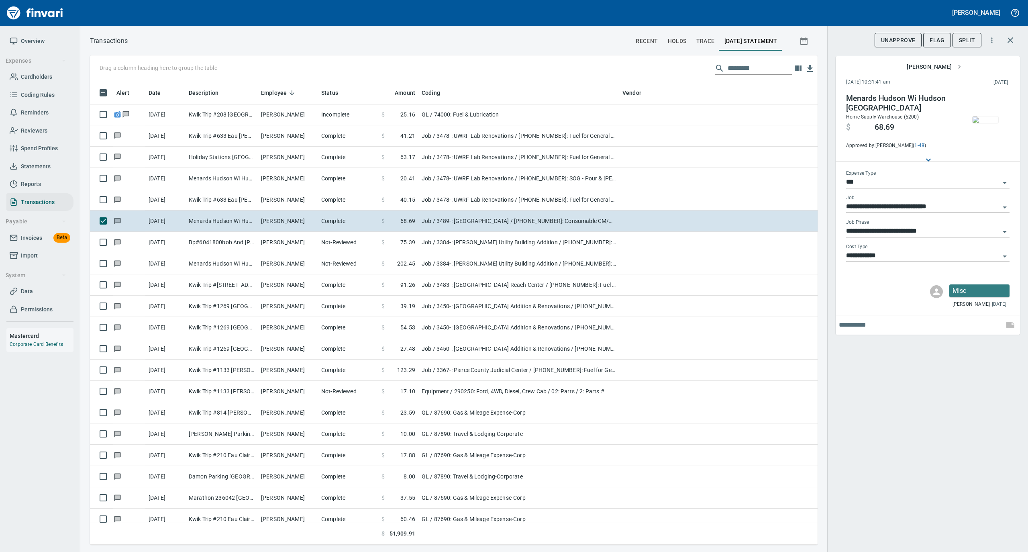
click at [980, 116] on img "button" at bounding box center [985, 119] width 26 height 6
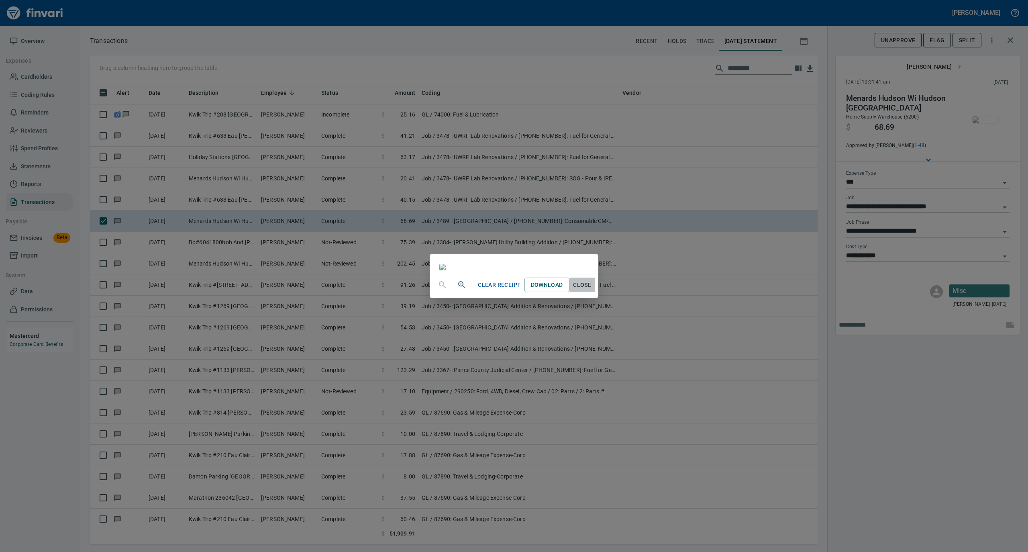
click at [592, 290] on span "Close" at bounding box center [581, 285] width 19 height 10
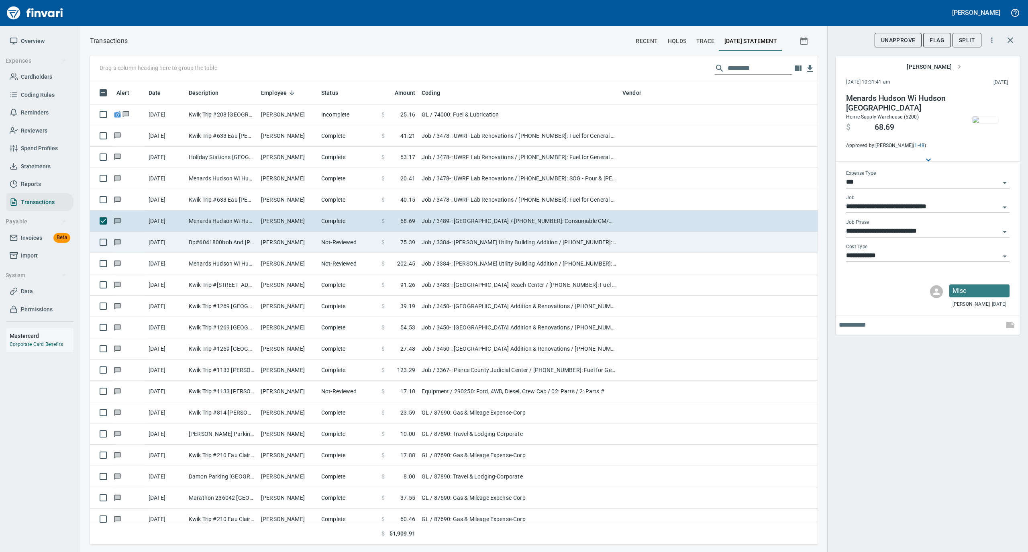
click at [328, 244] on td "Not-Reviewed" at bounding box center [348, 242] width 60 height 21
type input "**********"
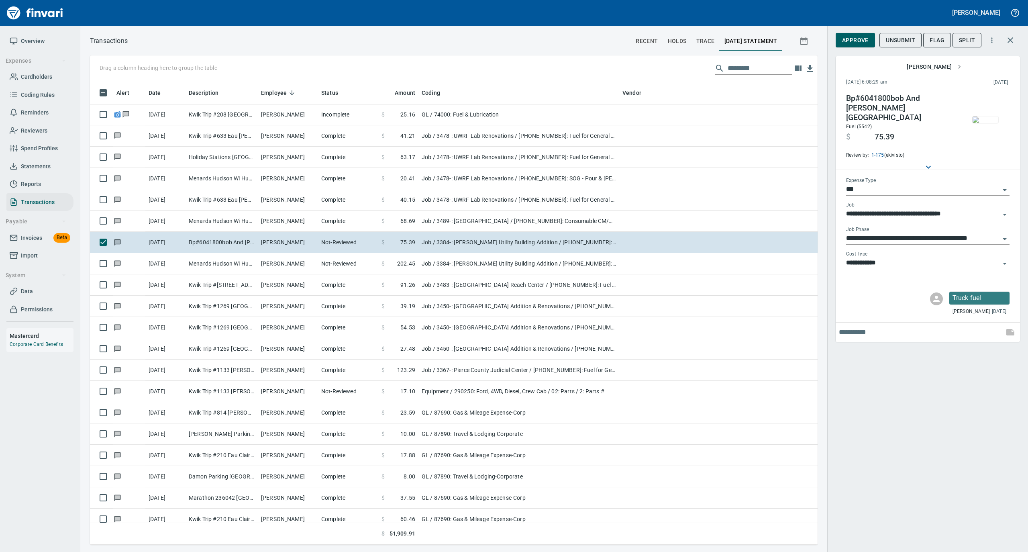
click at [984, 116] on img "button" at bounding box center [985, 119] width 26 height 6
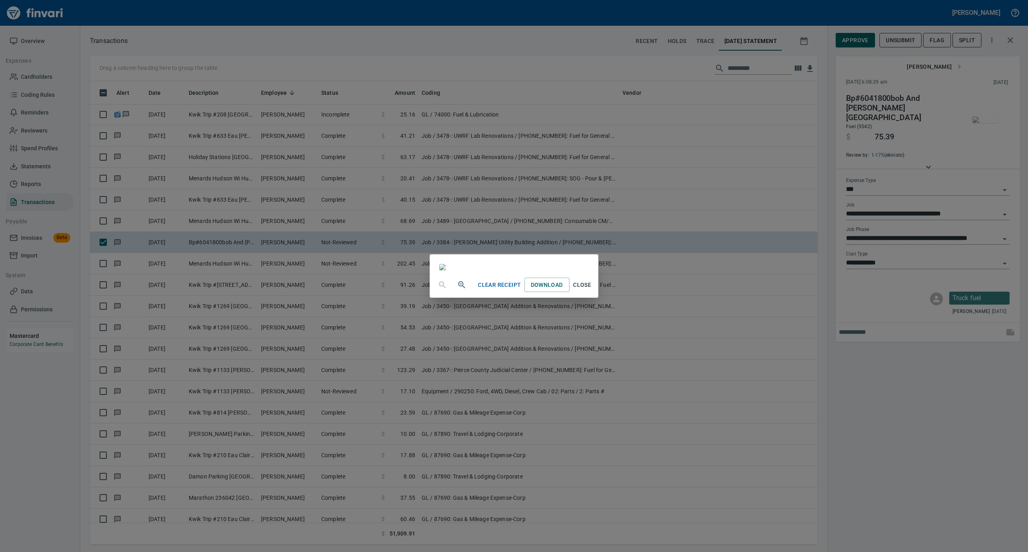
click at [592, 290] on span "Close" at bounding box center [581, 285] width 19 height 10
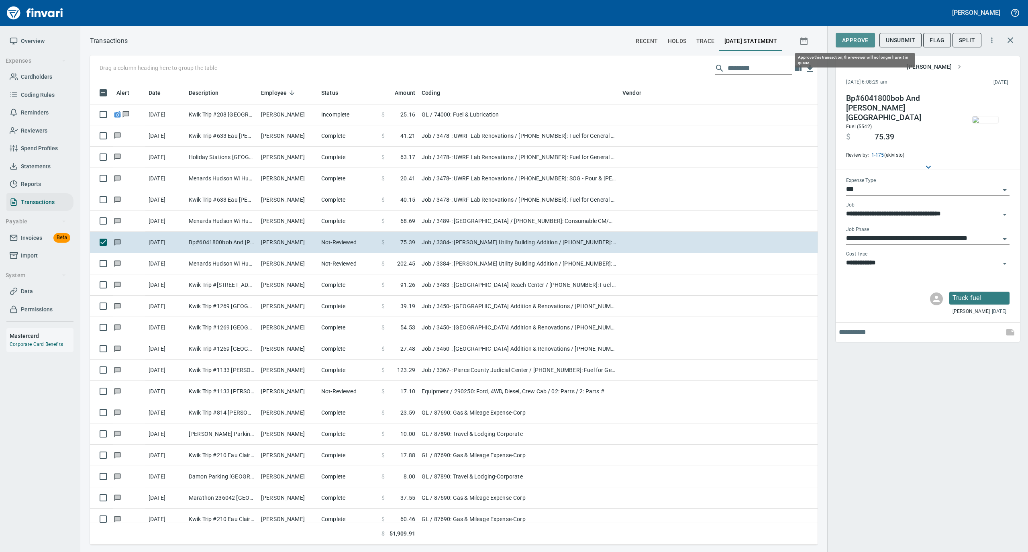
click at [850, 43] on span "Approve" at bounding box center [855, 40] width 26 height 10
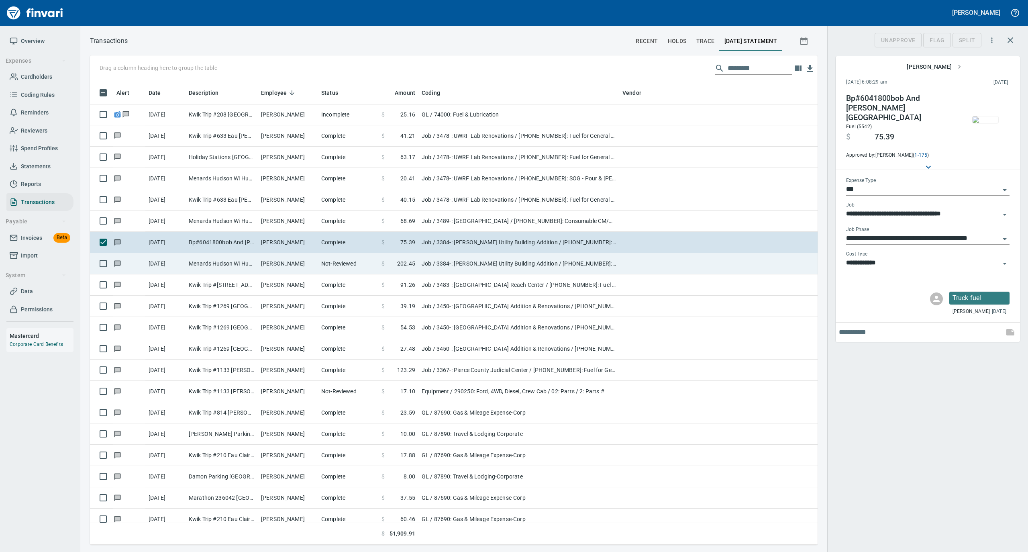
scroll to position [455, 711]
click at [339, 267] on td "Not-Reviewed" at bounding box center [348, 263] width 60 height 21
type input "**********"
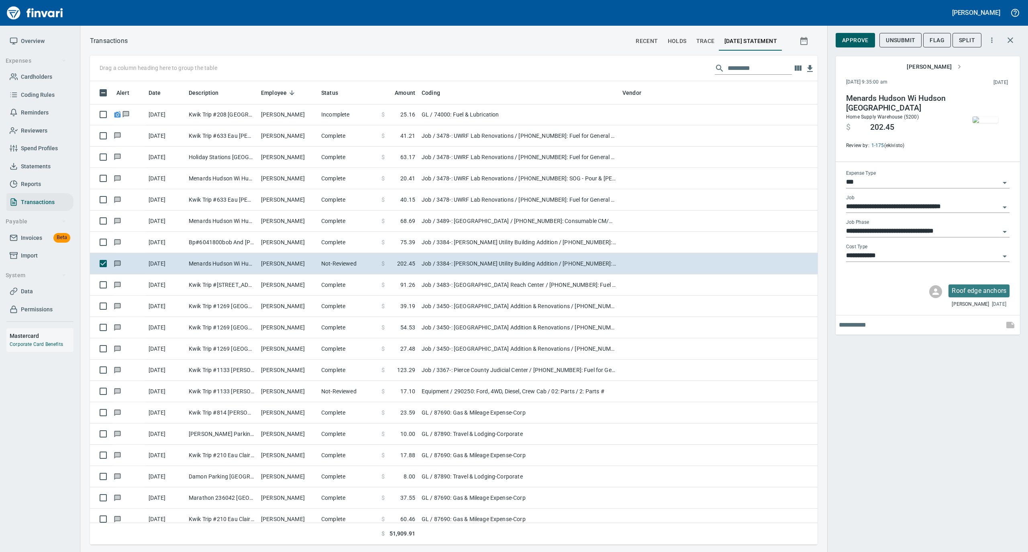
click at [988, 117] on img "button" at bounding box center [985, 119] width 26 height 6
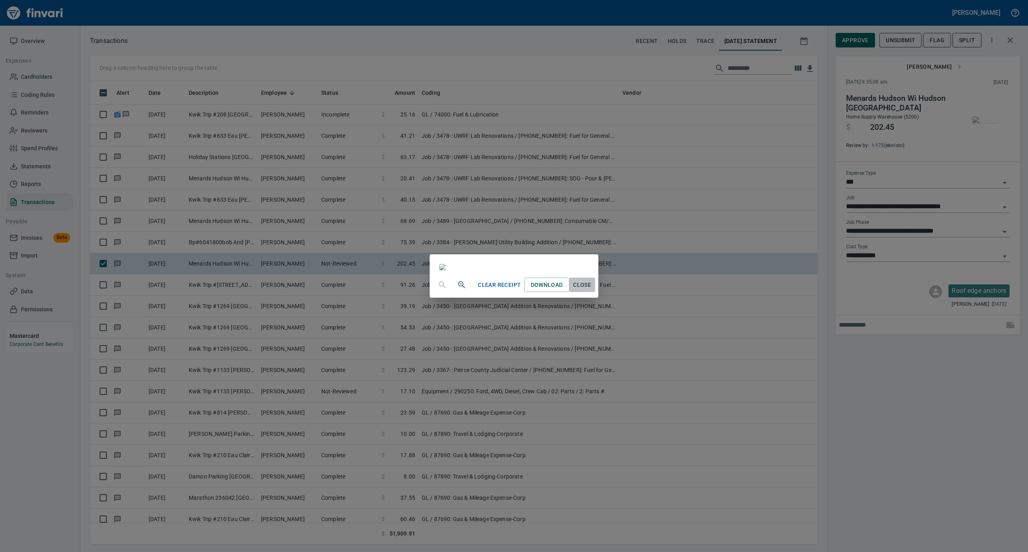
click at [592, 290] on span "Close" at bounding box center [581, 285] width 19 height 10
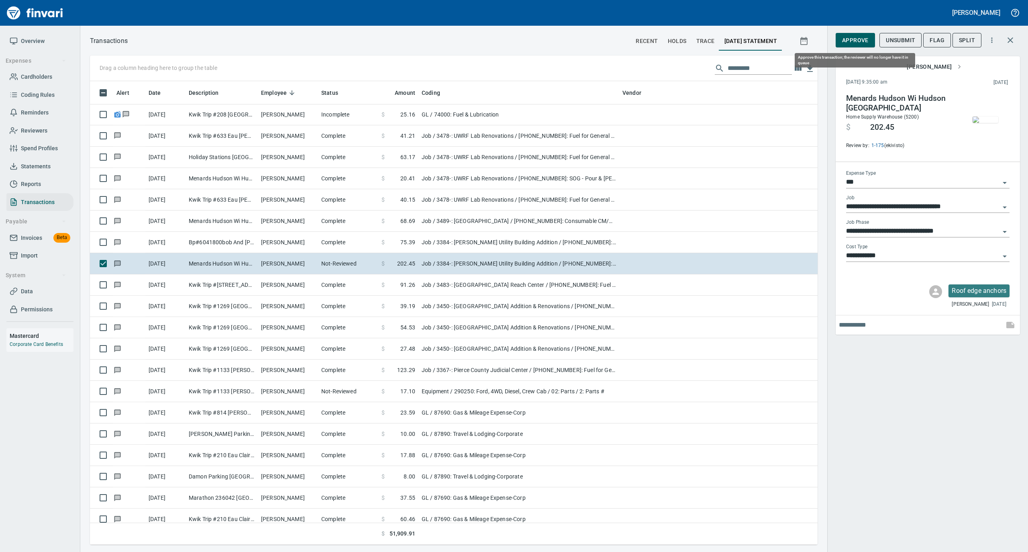
click at [858, 43] on span "Approve" at bounding box center [855, 40] width 26 height 10
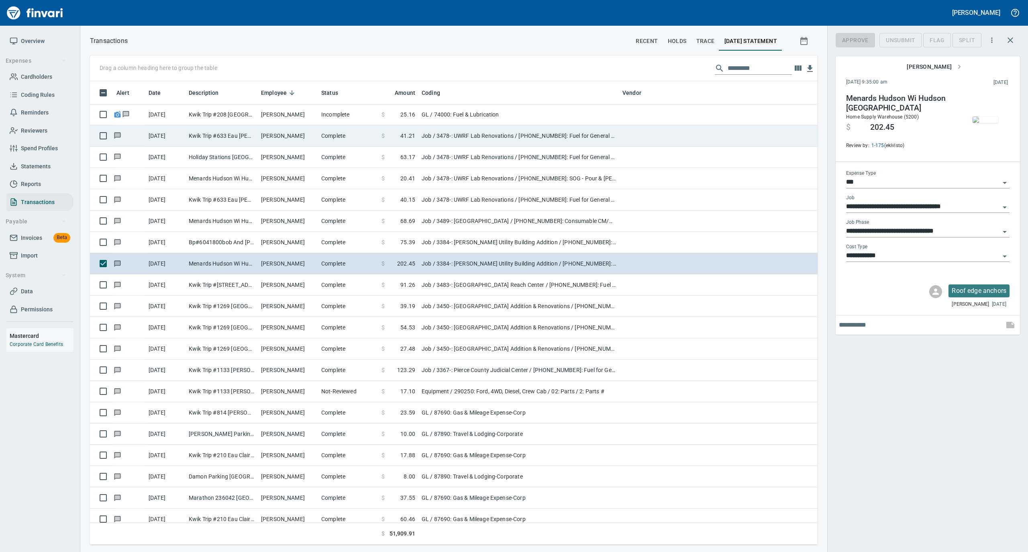
scroll to position [455, 711]
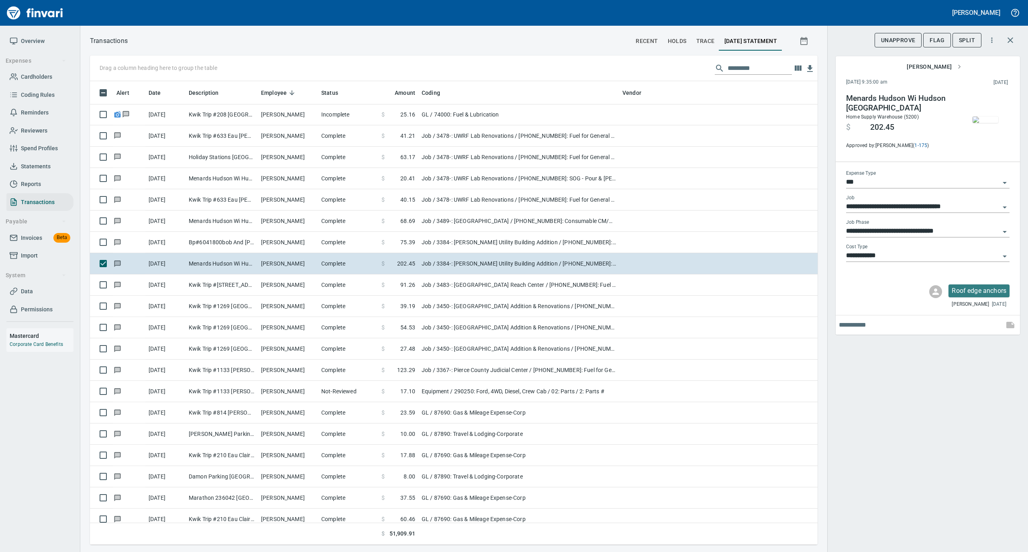
click at [981, 116] on img "button" at bounding box center [985, 119] width 26 height 6
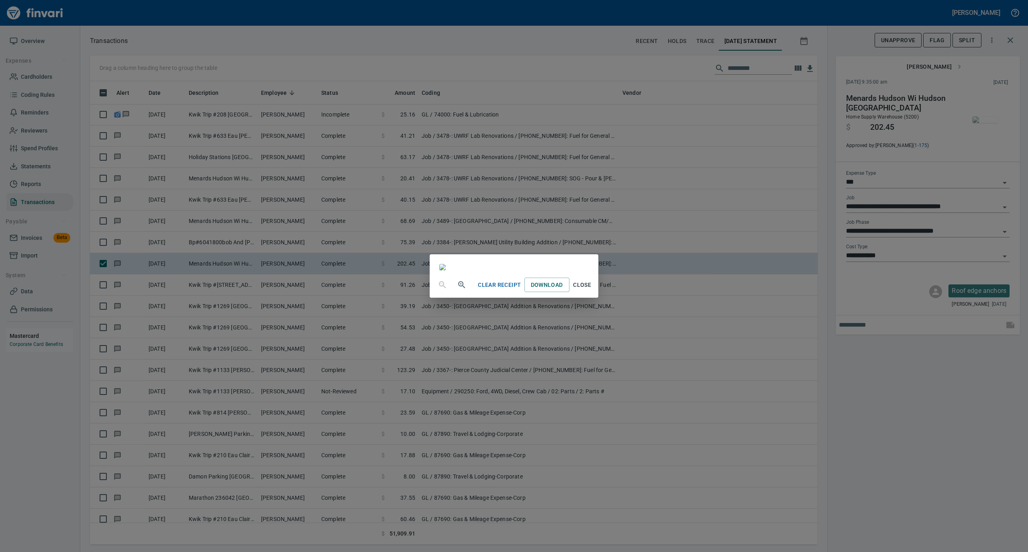
click at [592, 290] on span "Close" at bounding box center [581, 285] width 19 height 10
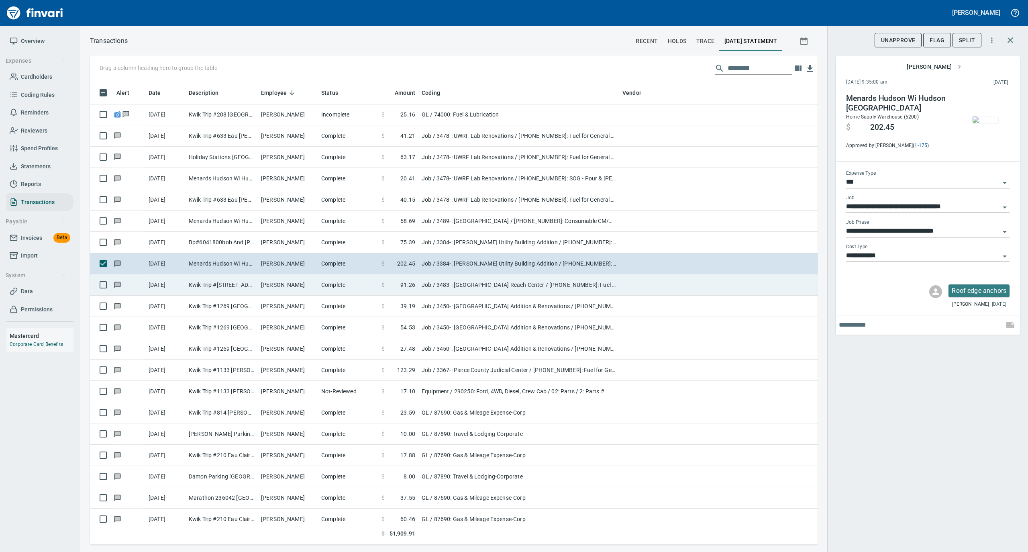
click at [301, 291] on td "[PERSON_NAME]" at bounding box center [288, 284] width 60 height 21
type input "**********"
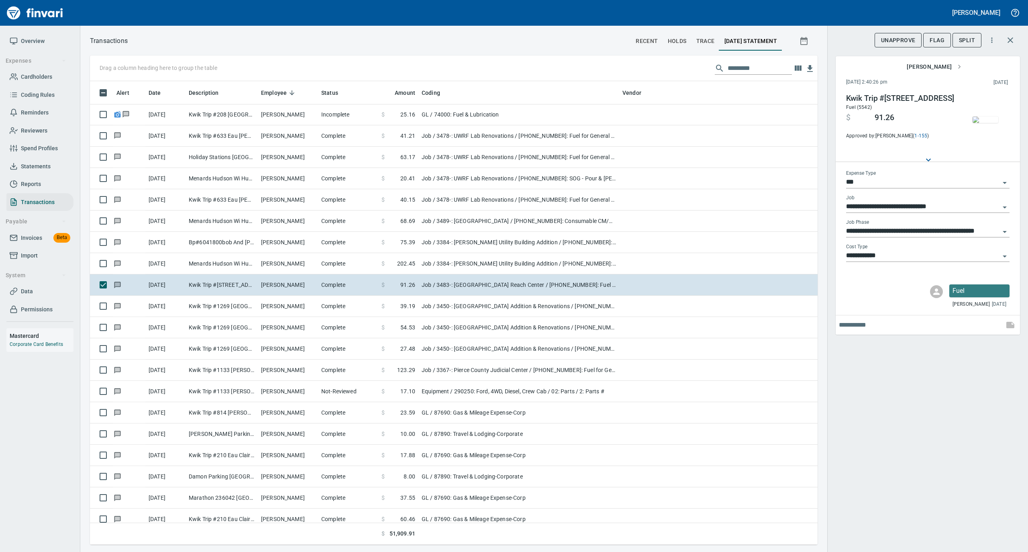
click at [980, 116] on img "button" at bounding box center [985, 119] width 26 height 6
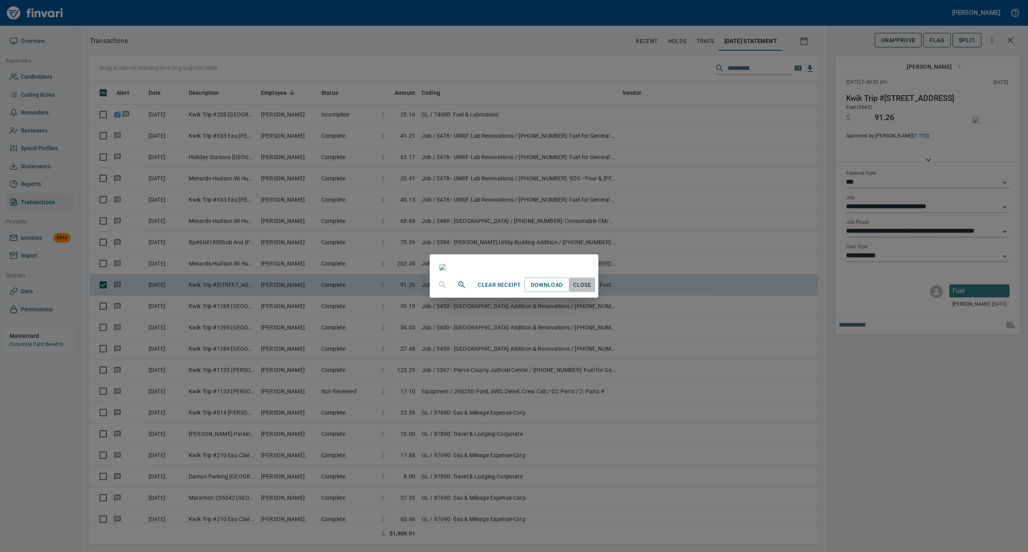
click at [592, 290] on span "Close" at bounding box center [581, 285] width 19 height 10
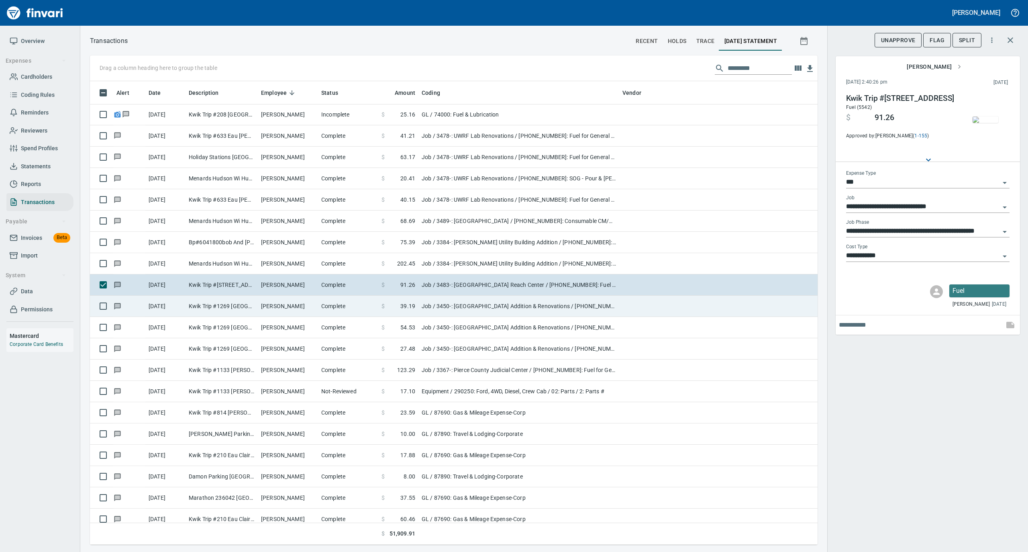
click at [349, 305] on td "Complete" at bounding box center [348, 305] width 60 height 21
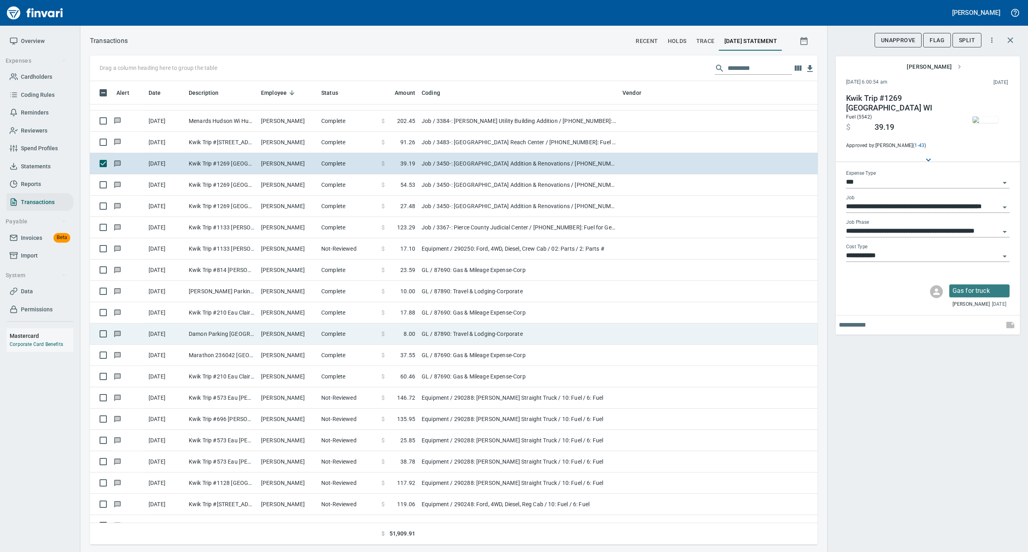
scroll to position [4336, 0]
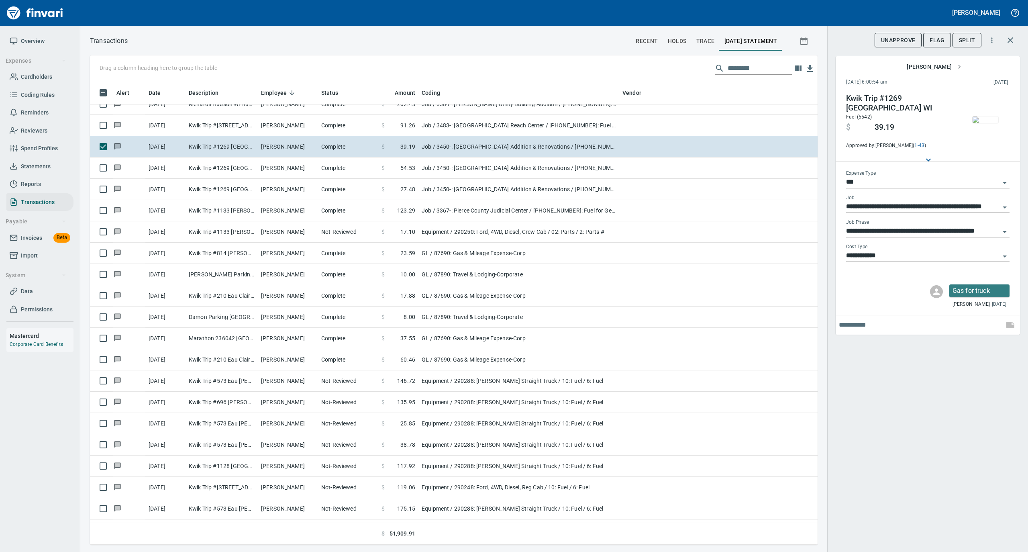
click at [980, 116] on img "button" at bounding box center [985, 119] width 26 height 6
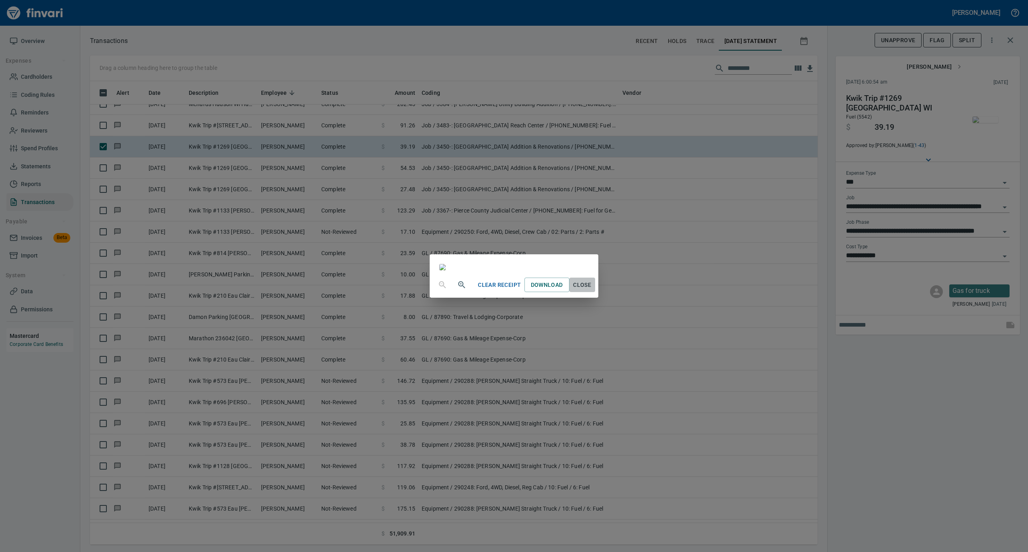
click at [592, 290] on span "Close" at bounding box center [581, 285] width 19 height 10
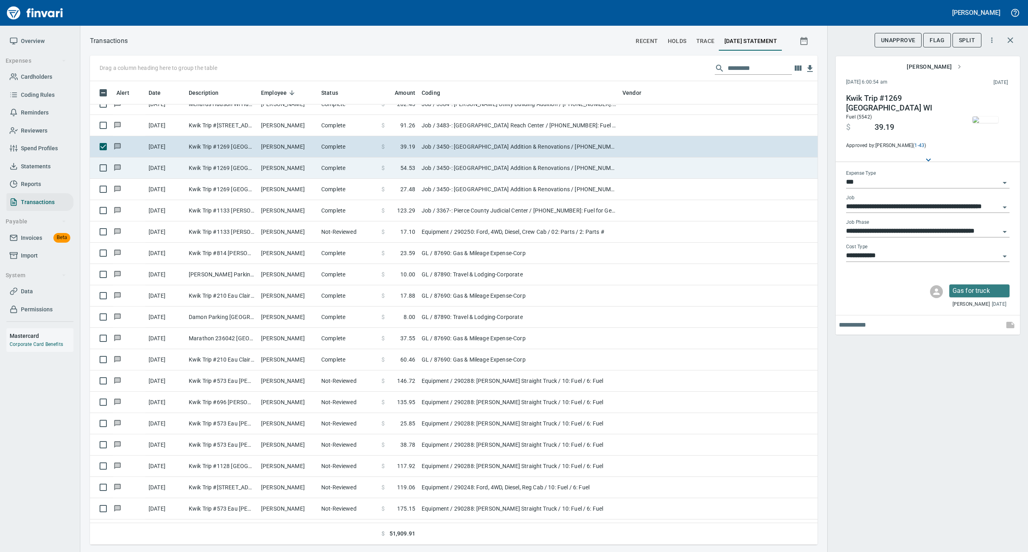
click at [330, 166] on td "Complete" at bounding box center [348, 167] width 60 height 21
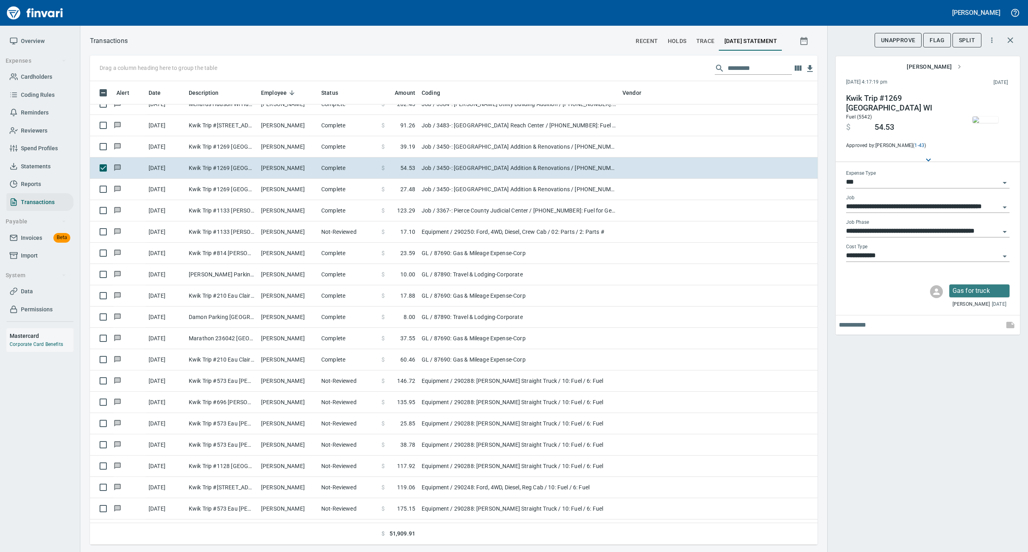
click at [982, 116] on img "button" at bounding box center [985, 119] width 26 height 6
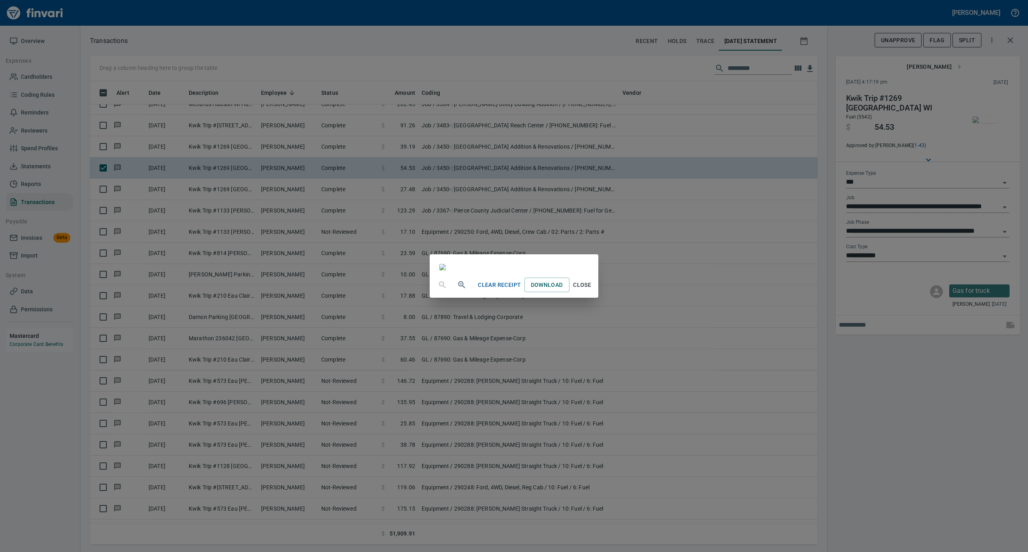
click at [592, 290] on span "Close" at bounding box center [581, 285] width 19 height 10
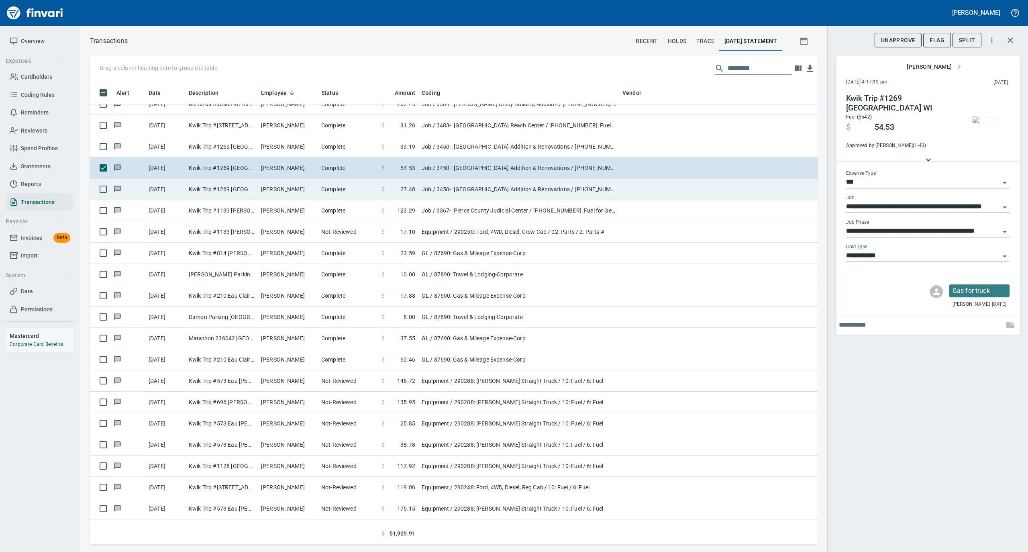
click at [259, 194] on td "[PERSON_NAME]" at bounding box center [288, 189] width 60 height 21
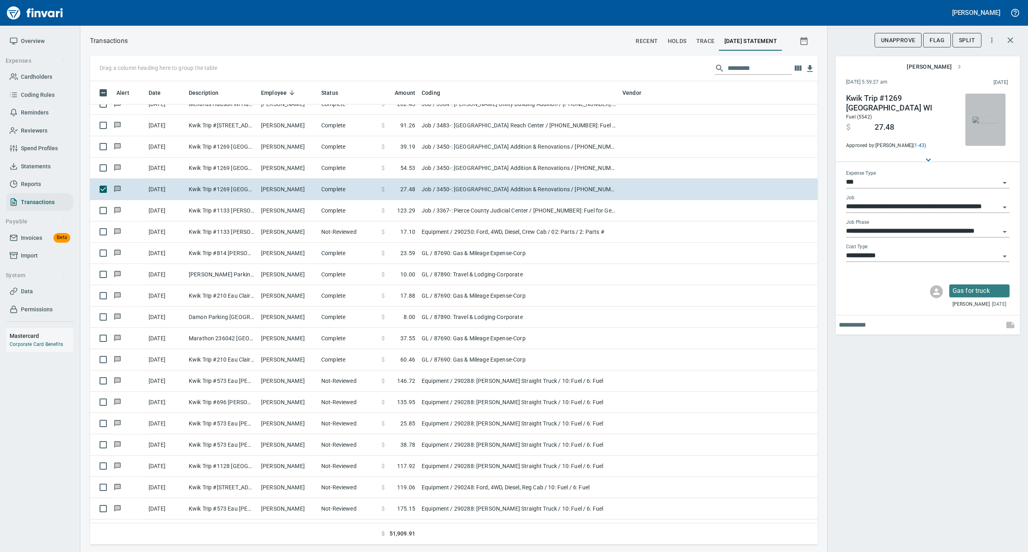
click at [985, 119] on img "button" at bounding box center [985, 119] width 26 height 6
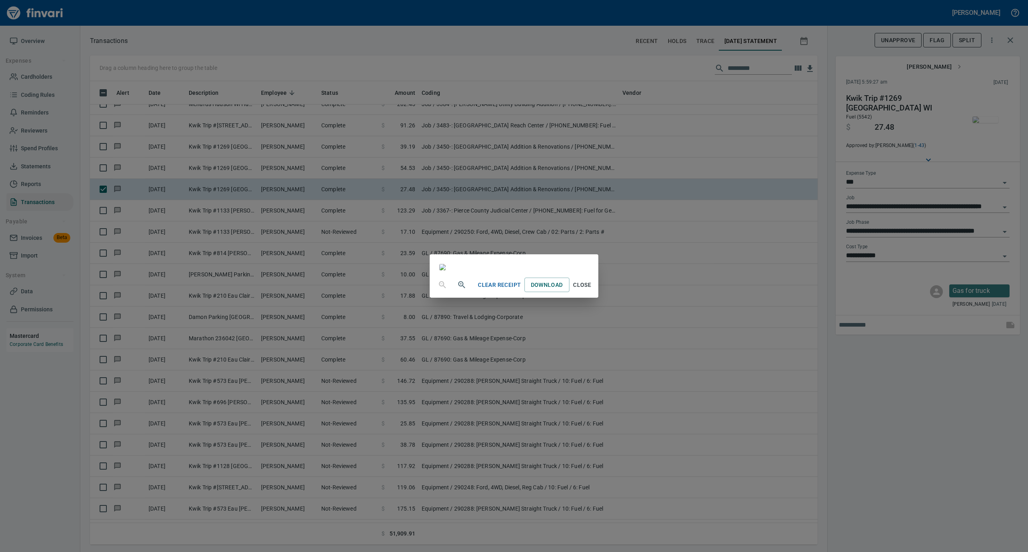
click at [592, 290] on span "Close" at bounding box center [581, 285] width 19 height 10
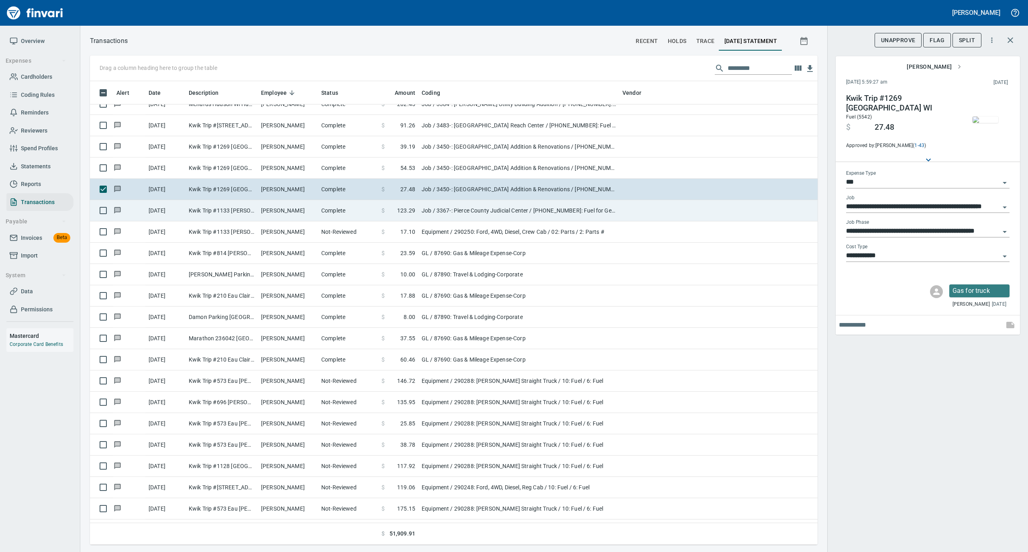
click at [318, 215] on td "Complete" at bounding box center [348, 210] width 60 height 21
type input "**********"
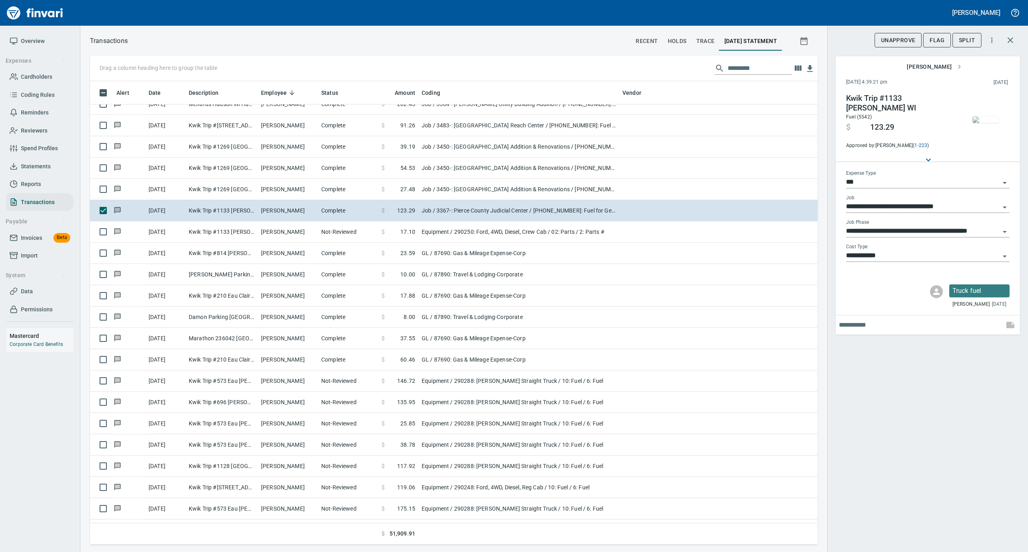
click at [990, 119] on img "button" at bounding box center [985, 119] width 26 height 6
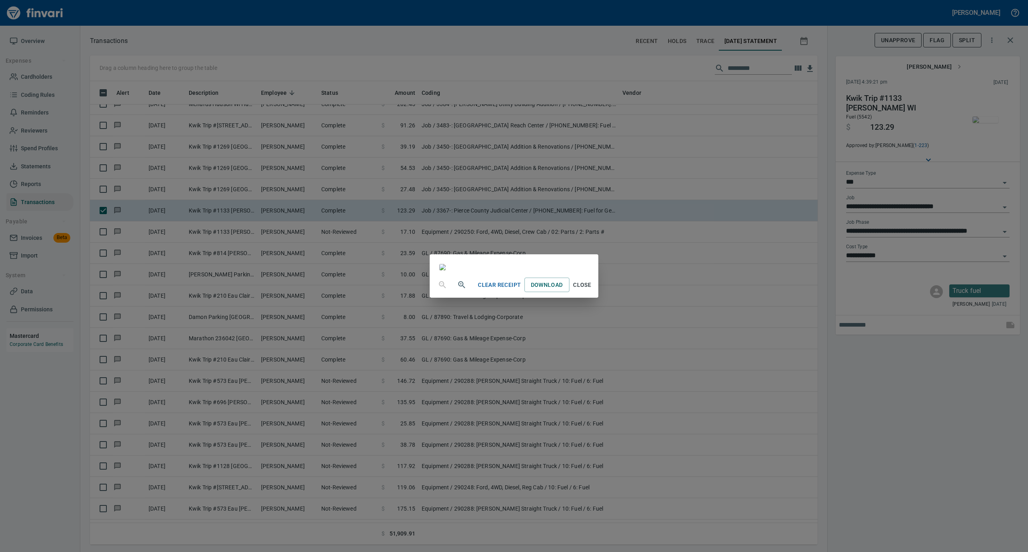
click at [592, 290] on span "Close" at bounding box center [581, 285] width 19 height 10
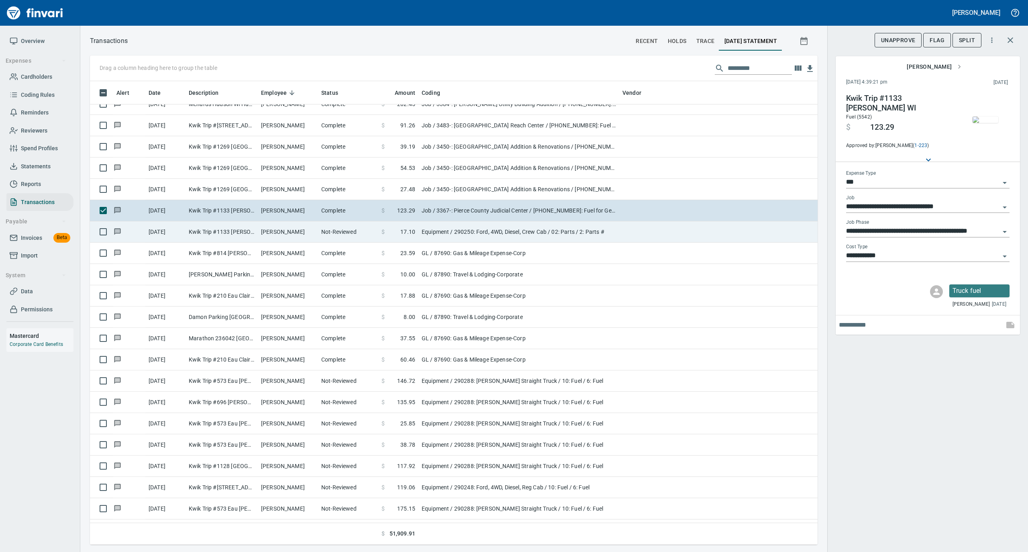
click at [293, 232] on td "[PERSON_NAME]" at bounding box center [288, 231] width 60 height 21
type input "*********"
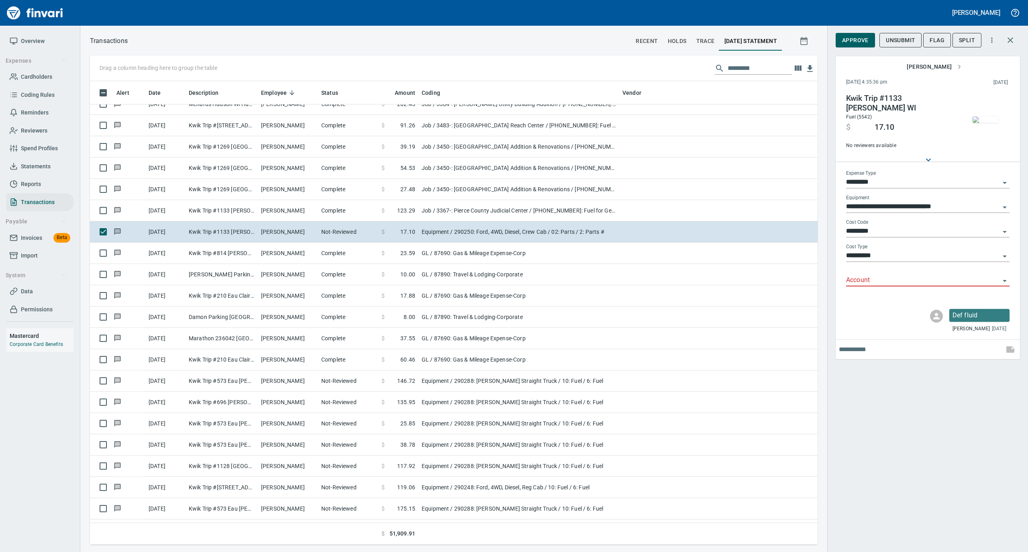
click at [981, 119] on img "button" at bounding box center [985, 119] width 26 height 6
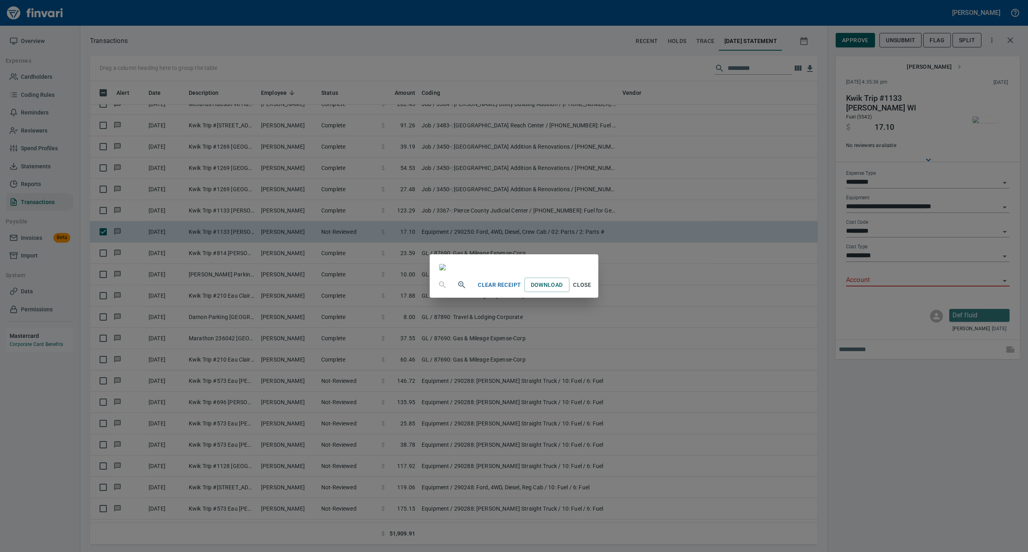
click at [592, 290] on span "Close" at bounding box center [581, 285] width 19 height 10
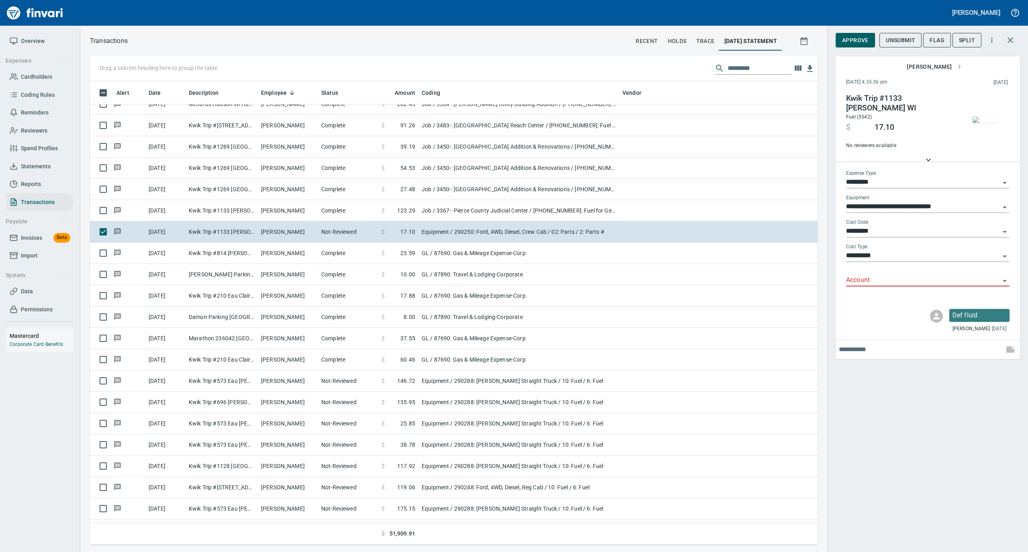
click at [869, 282] on input "Account" at bounding box center [923, 280] width 154 height 11
click at [866, 301] on li "74000: Fuel & Lubrication" at bounding box center [926, 300] width 163 height 19
type input "**********"
click at [856, 41] on span "Approve" at bounding box center [855, 40] width 26 height 10
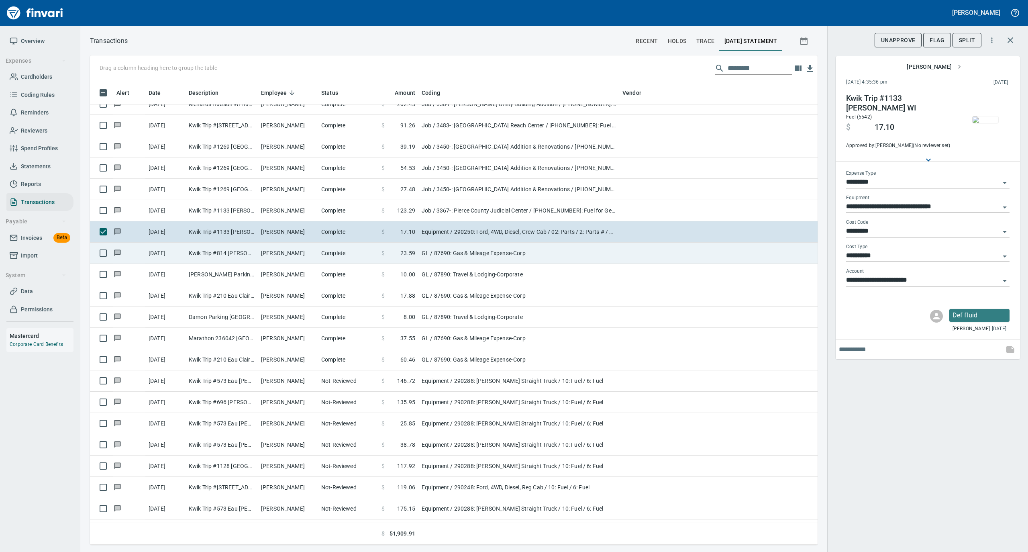
click at [399, 259] on td "$ 23.59" at bounding box center [398, 252] width 40 height 21
type input "**"
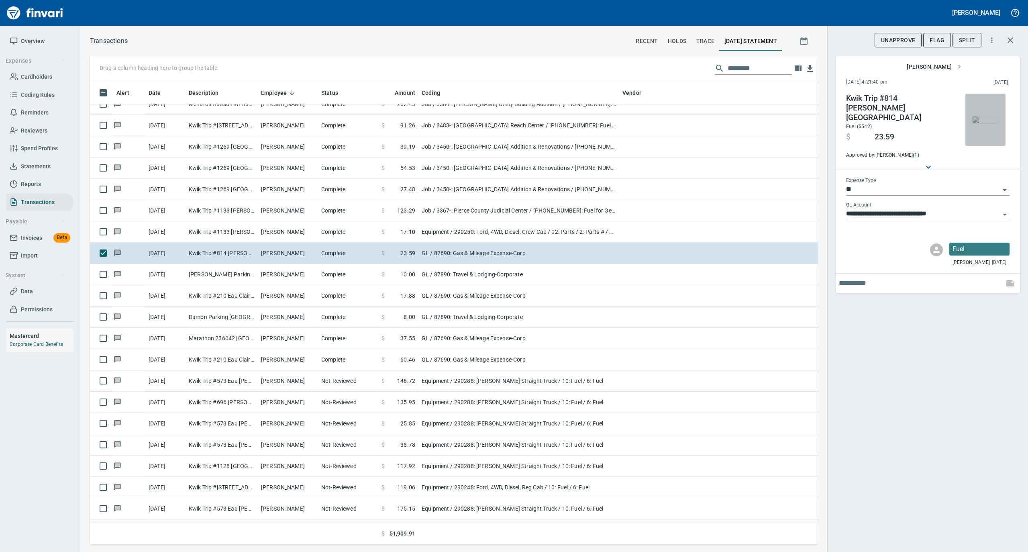
click at [982, 119] on img "button" at bounding box center [985, 119] width 26 height 6
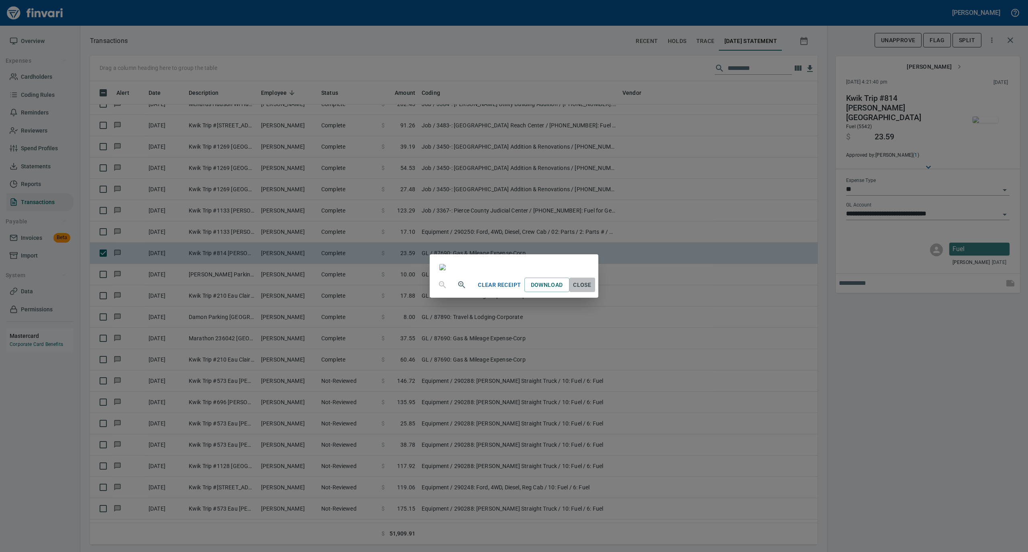
click at [592, 290] on span "Close" at bounding box center [581, 285] width 19 height 10
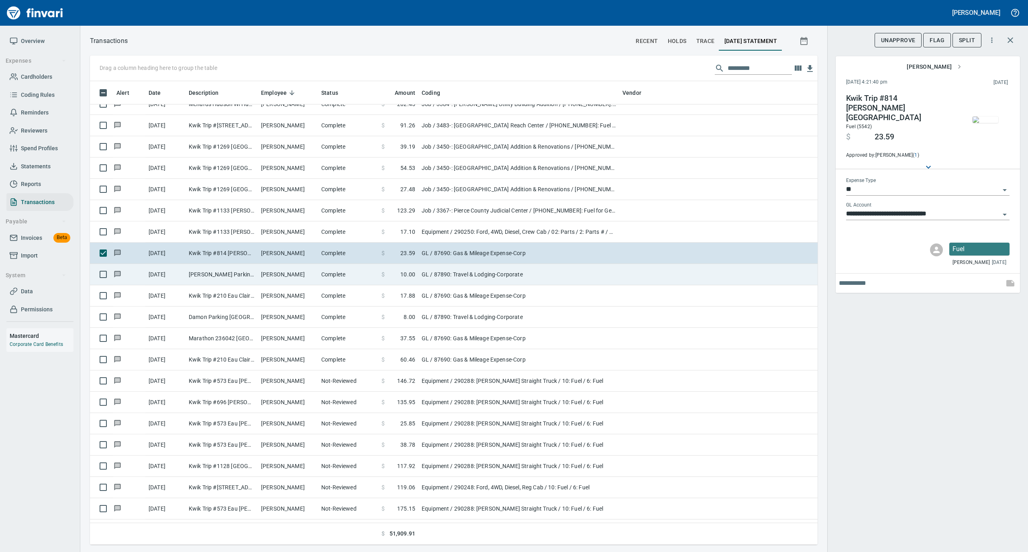
click at [331, 279] on td "Complete" at bounding box center [348, 274] width 60 height 21
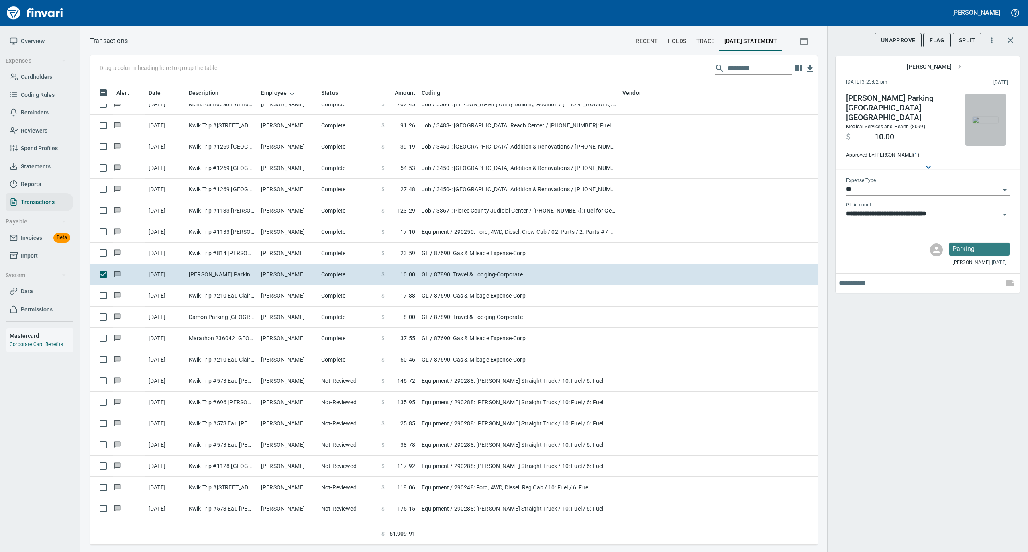
click at [986, 121] on img "button" at bounding box center [985, 119] width 26 height 6
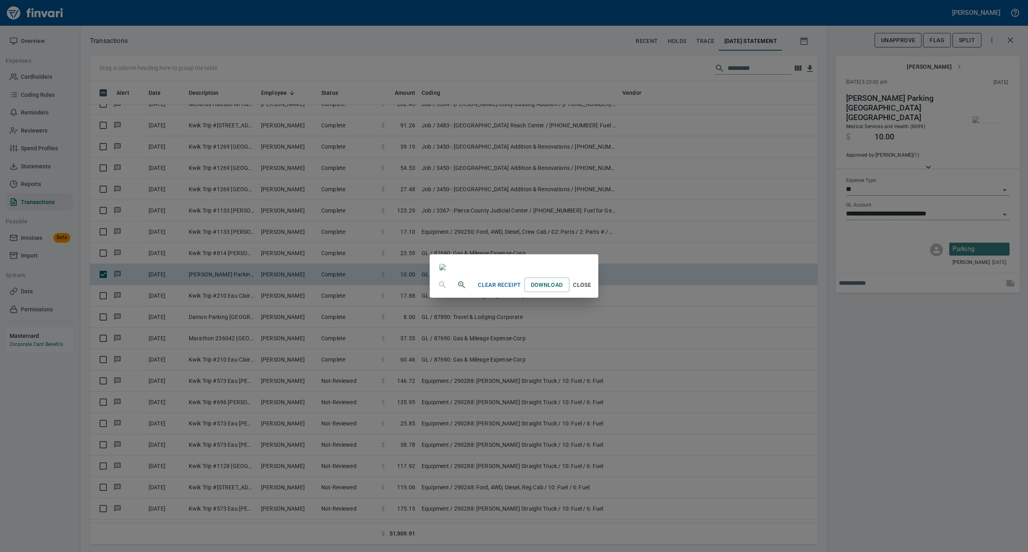
click at [592, 290] on span "Close" at bounding box center [581, 285] width 19 height 10
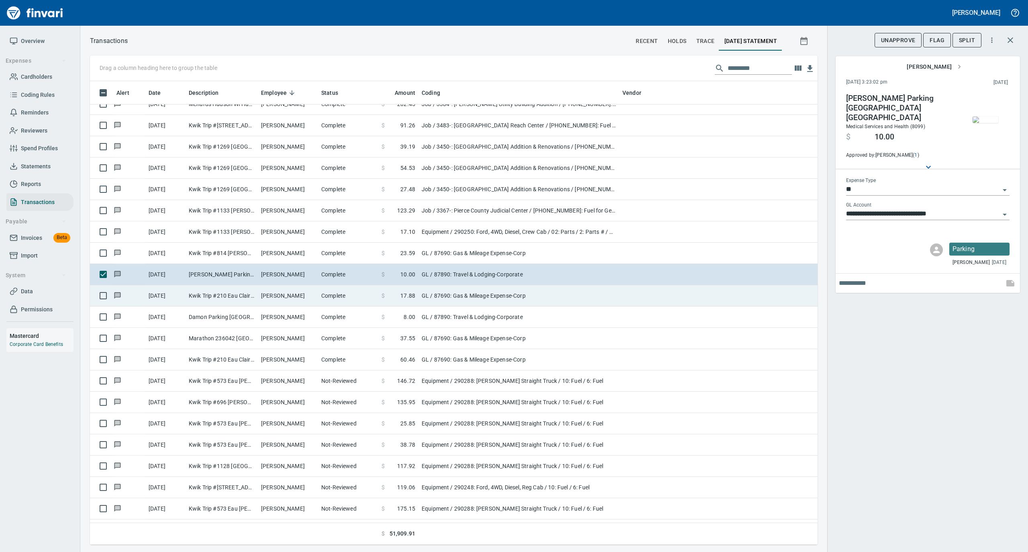
click at [338, 302] on td "Complete" at bounding box center [348, 295] width 60 height 21
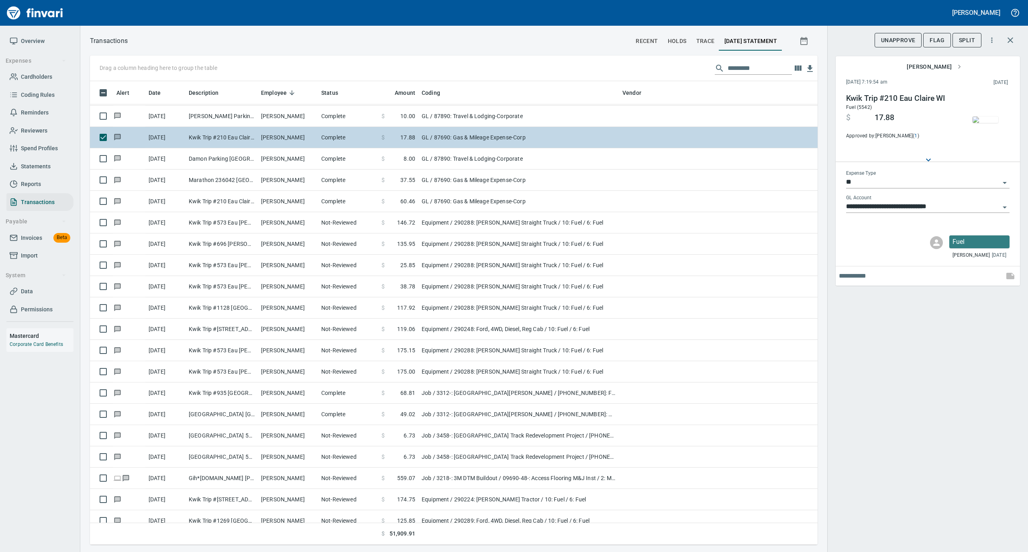
scroll to position [4496, 0]
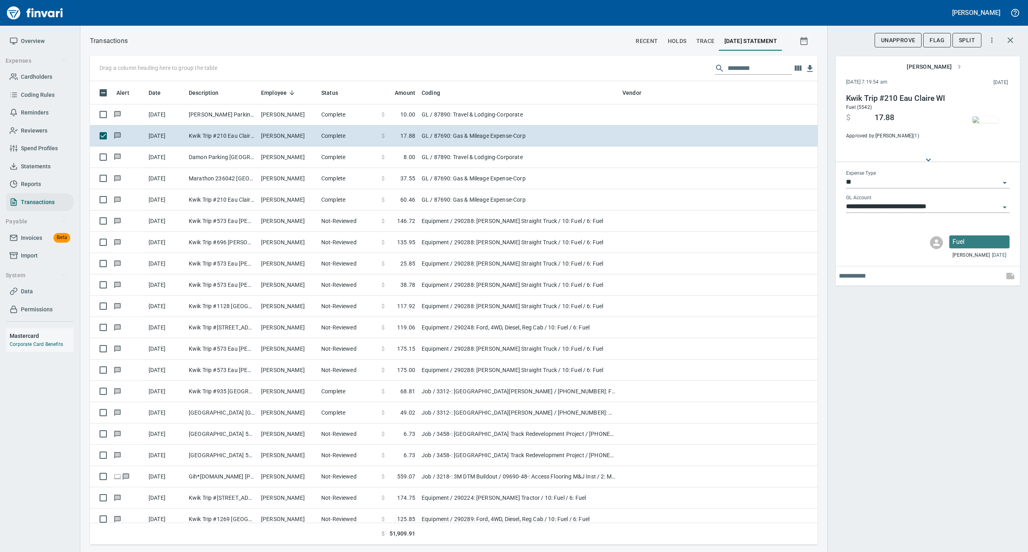
click at [987, 121] on img "button" at bounding box center [985, 119] width 26 height 6
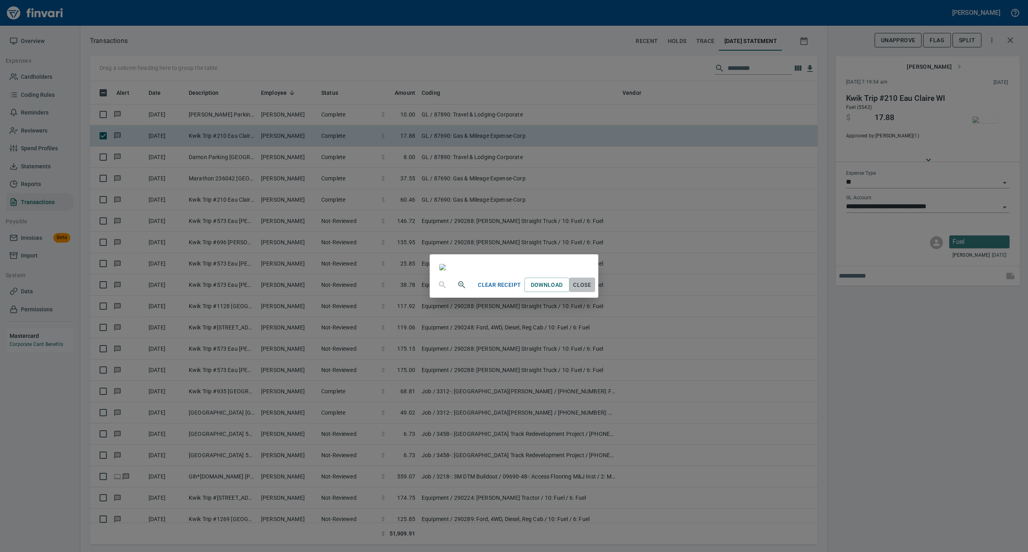
click at [592, 290] on span "Close" at bounding box center [581, 285] width 19 height 10
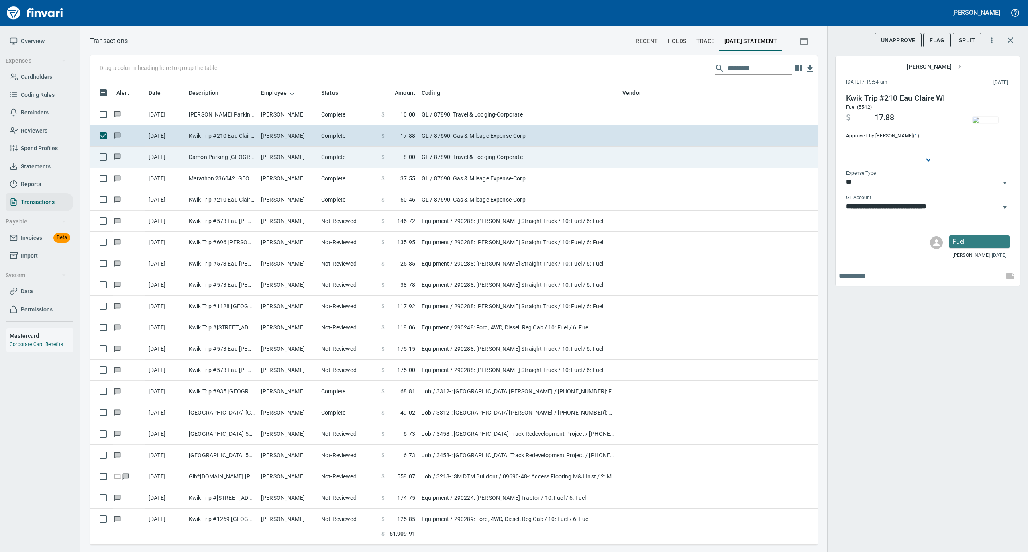
click at [340, 165] on td "Complete" at bounding box center [348, 157] width 60 height 21
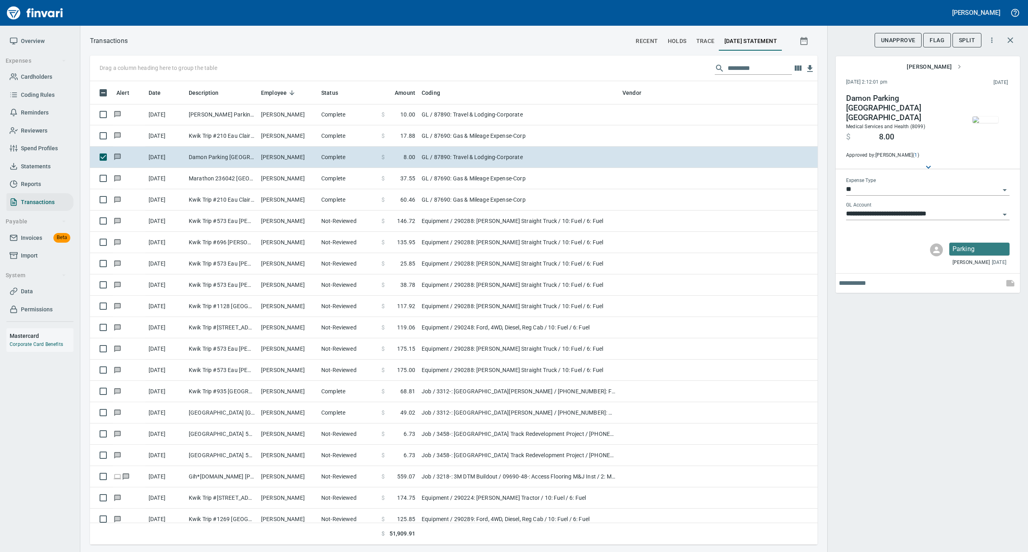
click at [985, 116] on img "button" at bounding box center [985, 119] width 26 height 6
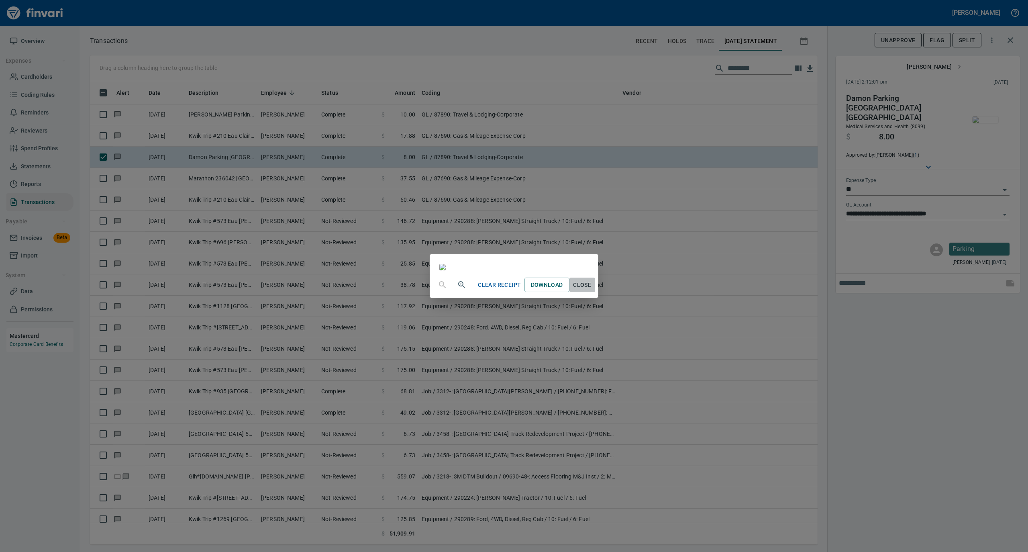
click at [592, 290] on span "Close" at bounding box center [581, 285] width 19 height 10
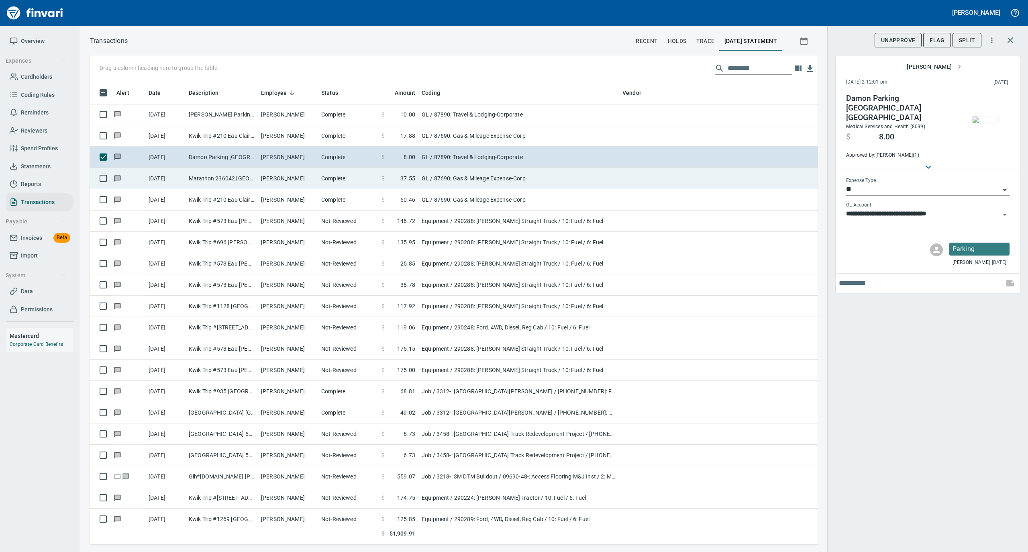
click at [245, 178] on td "Marathon 236042 [GEOGRAPHIC_DATA]" at bounding box center [221, 178] width 72 height 21
type input "**********"
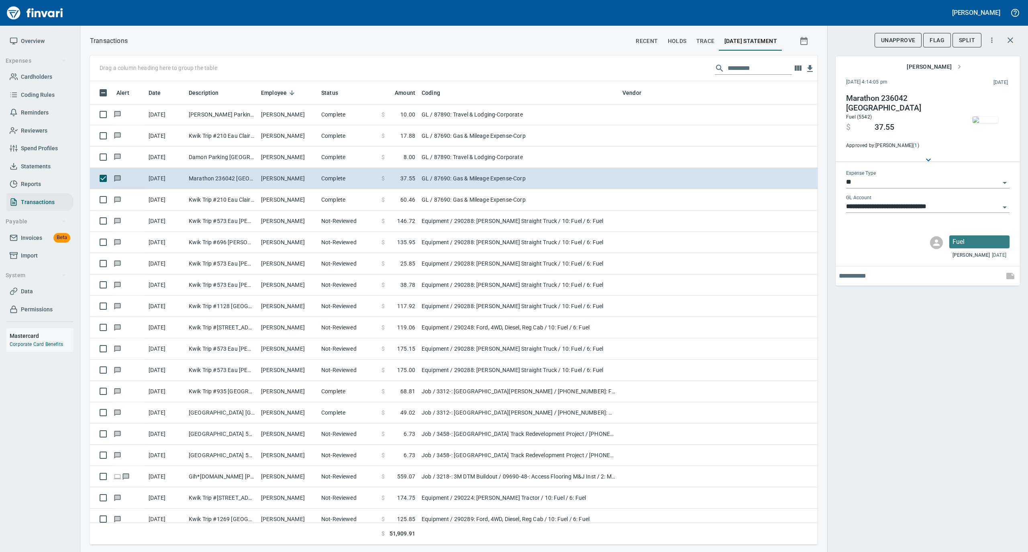
click at [989, 118] on img "button" at bounding box center [985, 119] width 26 height 6
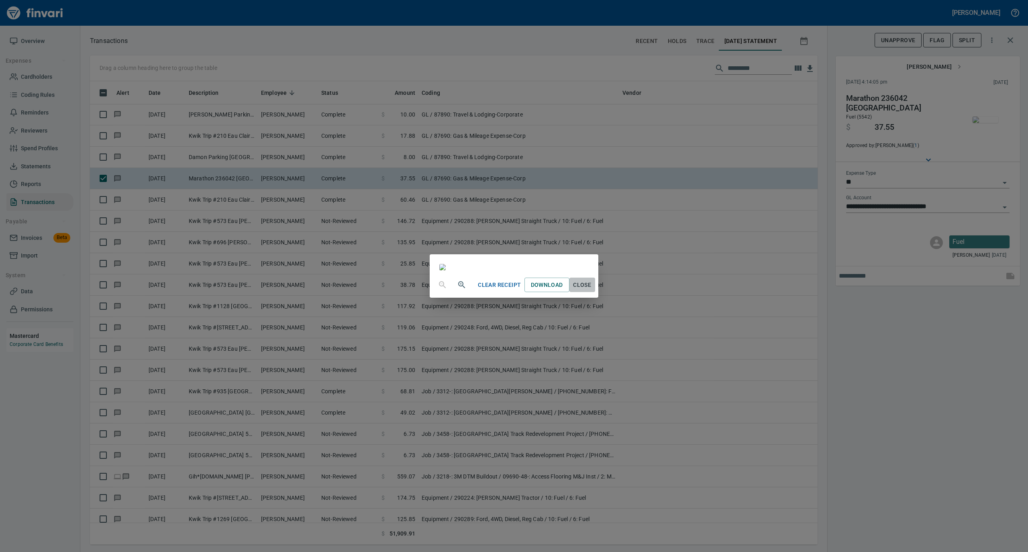
click at [592, 290] on span "Close" at bounding box center [581, 285] width 19 height 10
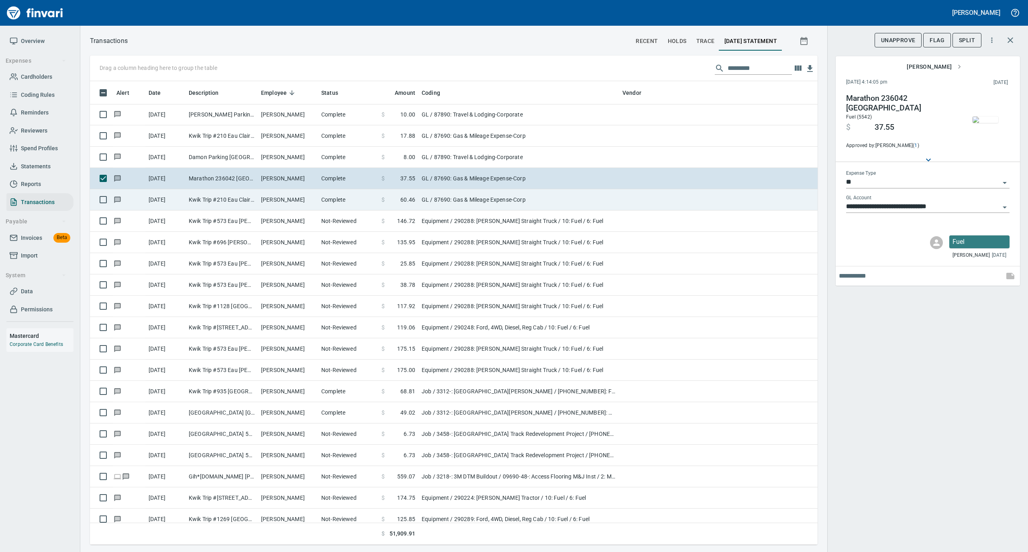
click at [264, 200] on td "[PERSON_NAME]" at bounding box center [288, 199] width 60 height 21
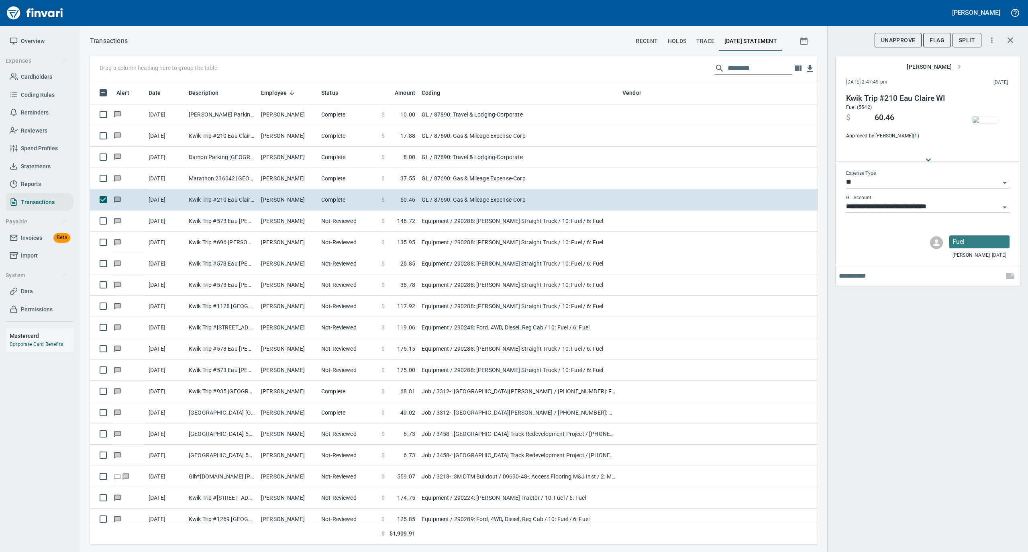
click at [990, 118] on img "button" at bounding box center [985, 119] width 26 height 6
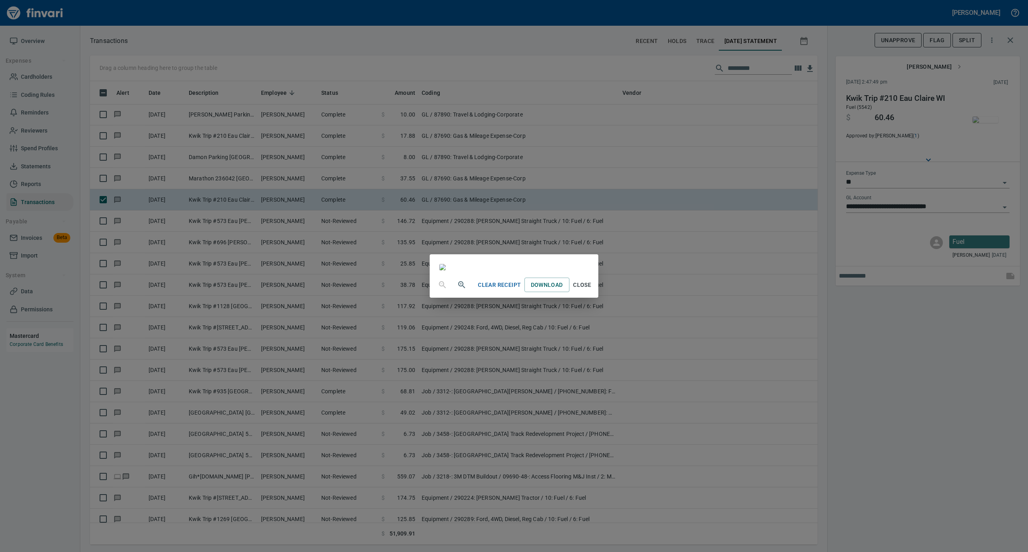
click at [592, 290] on span "Close" at bounding box center [581, 285] width 19 height 10
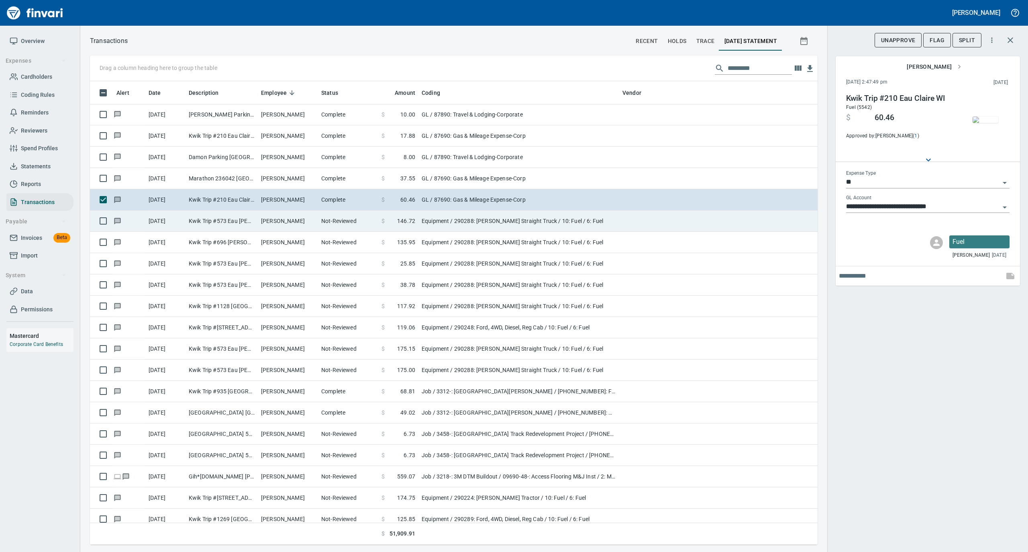
click at [287, 218] on td "[PERSON_NAME]" at bounding box center [288, 220] width 60 height 21
type input "*********"
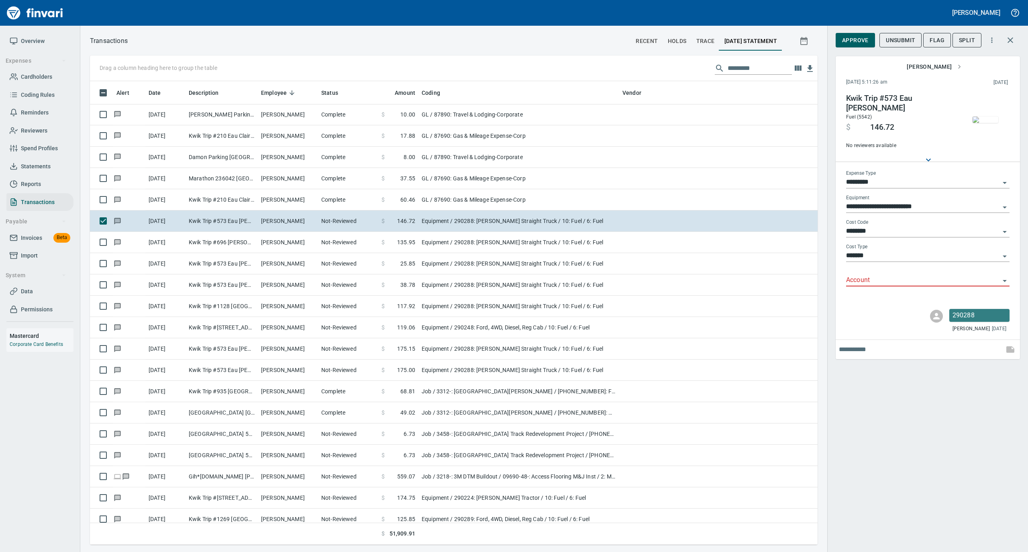
click at [988, 118] on img "button" at bounding box center [985, 119] width 26 height 6
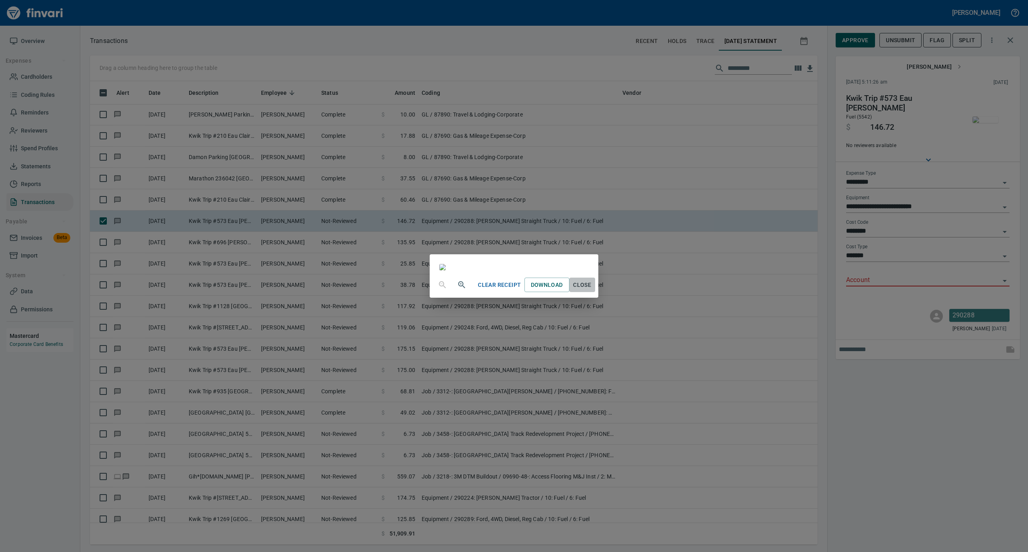
click at [592, 290] on span "Close" at bounding box center [581, 285] width 19 height 10
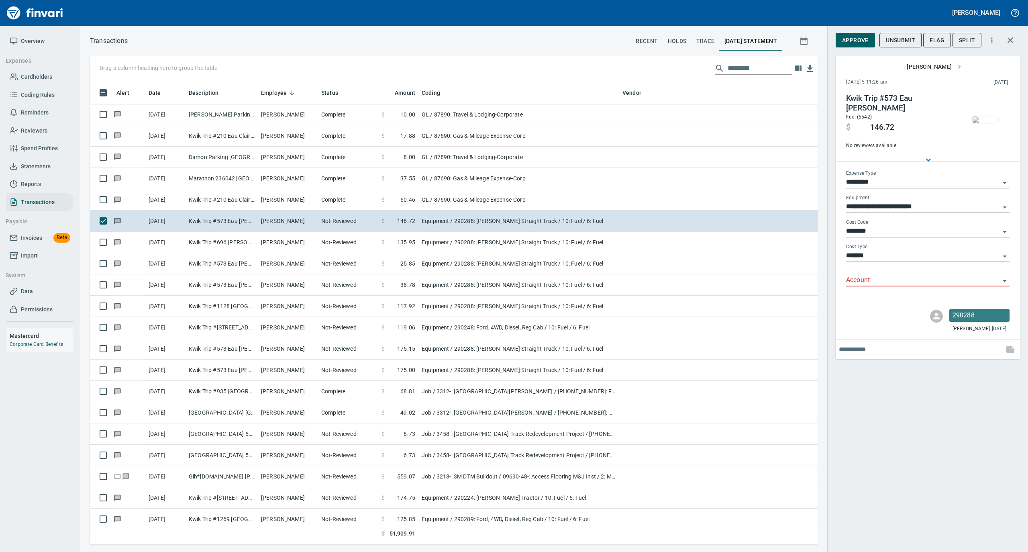
click at [864, 278] on input "Account" at bounding box center [923, 280] width 154 height 11
click at [862, 296] on li "74000: Fuel & Lubrication" at bounding box center [926, 300] width 163 height 19
type input "**********"
click at [863, 35] on span "Approve" at bounding box center [855, 40] width 26 height 10
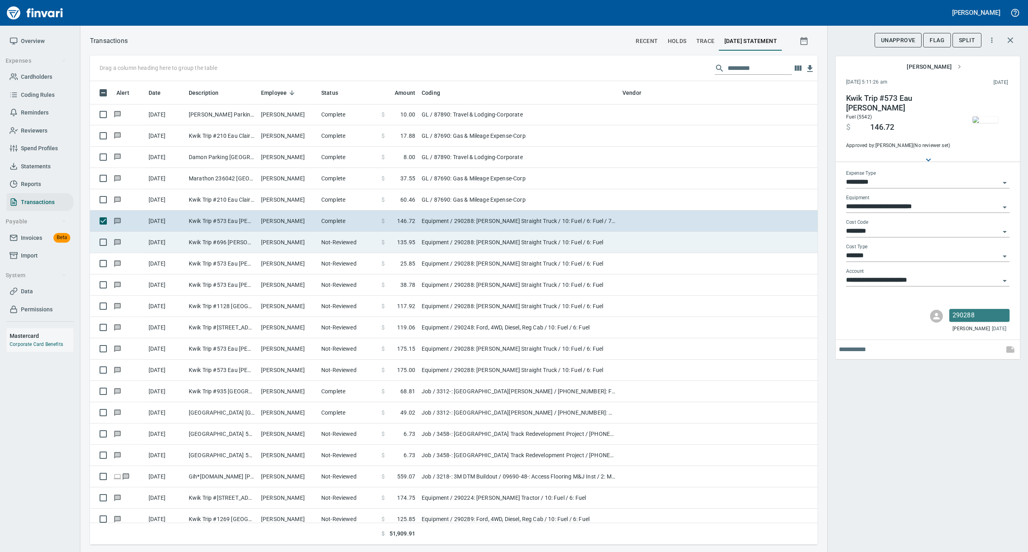
click at [248, 246] on td "Kwik Trip #696 [PERSON_NAME] [GEOGRAPHIC_DATA]" at bounding box center [221, 242] width 72 height 21
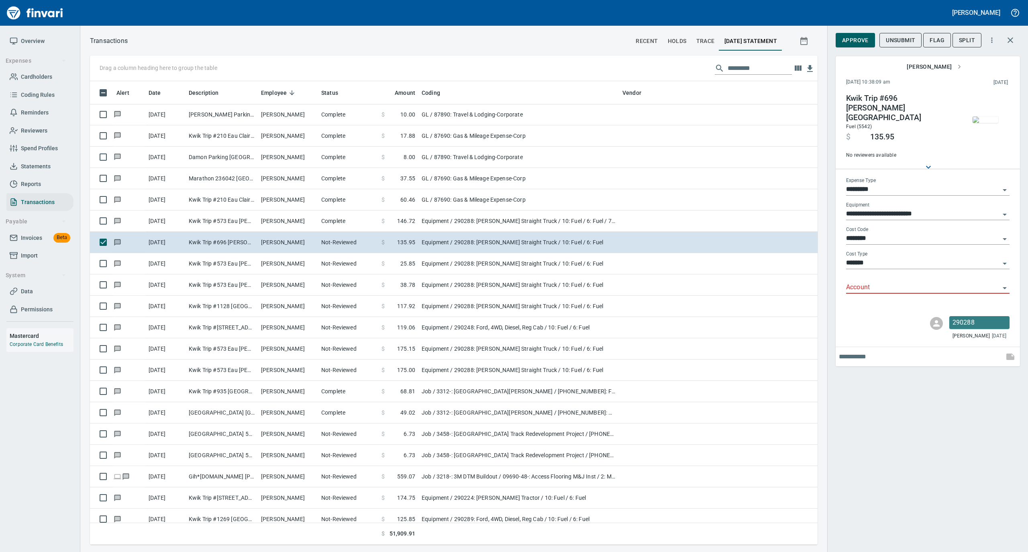
click at [984, 117] on img "button" at bounding box center [985, 119] width 26 height 6
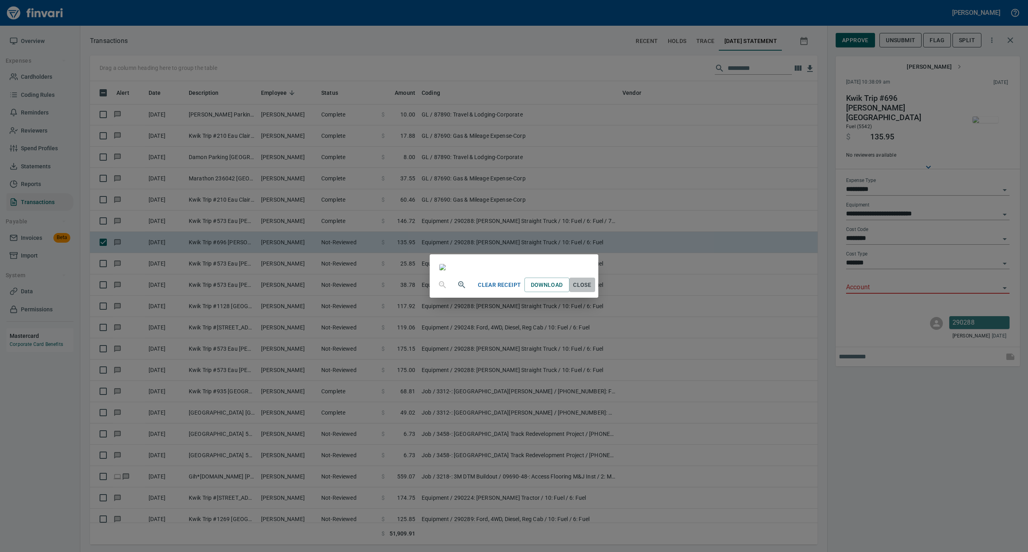
click at [592, 290] on span "Close" at bounding box center [581, 285] width 19 height 10
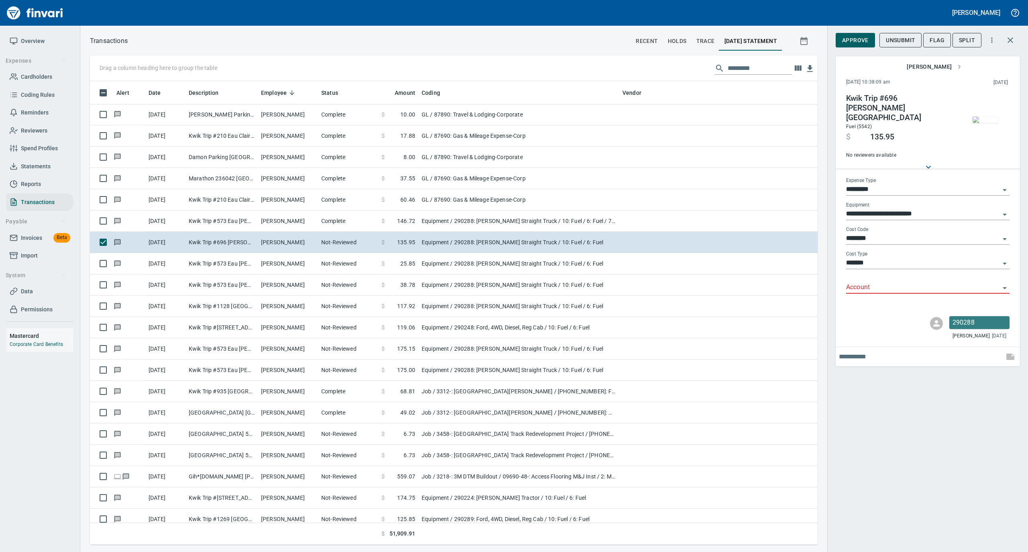
click at [864, 282] on input "Account" at bounding box center [923, 287] width 154 height 11
click at [873, 299] on li "74000: Fuel & Lubrication" at bounding box center [926, 300] width 163 height 19
type input "**********"
click at [863, 40] on span "Approve" at bounding box center [855, 40] width 26 height 10
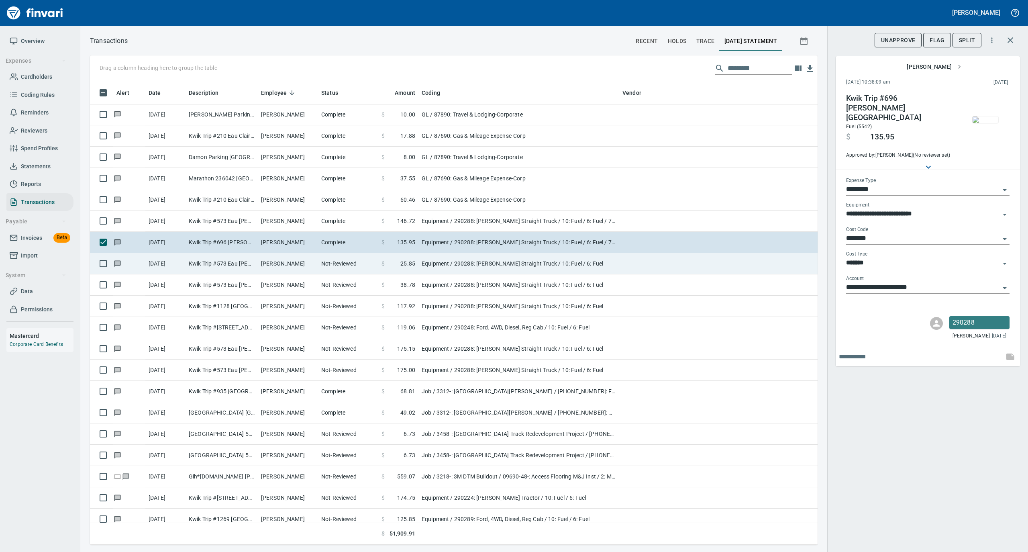
click at [298, 270] on td "[PERSON_NAME]" at bounding box center [288, 263] width 60 height 21
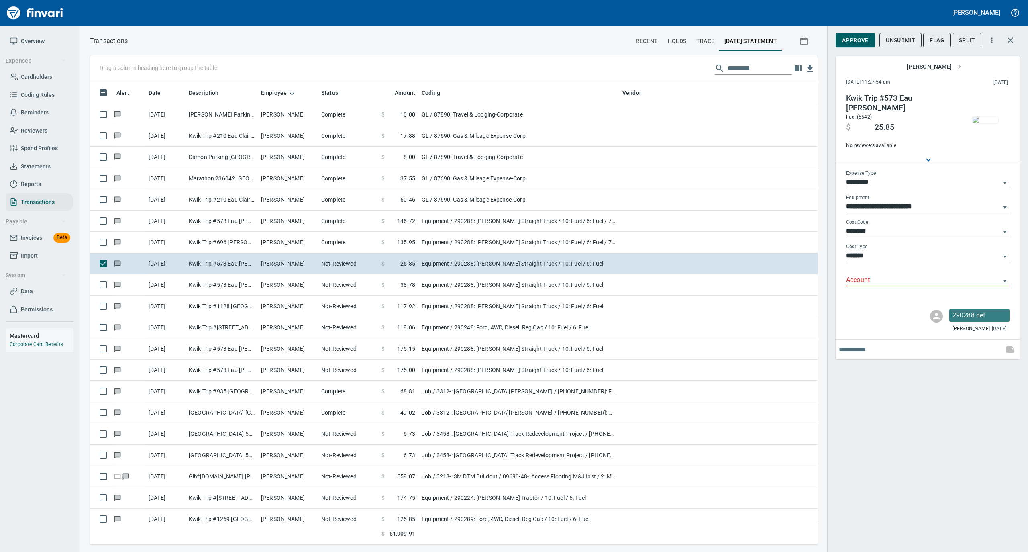
click at [985, 116] on img "button" at bounding box center [985, 119] width 26 height 6
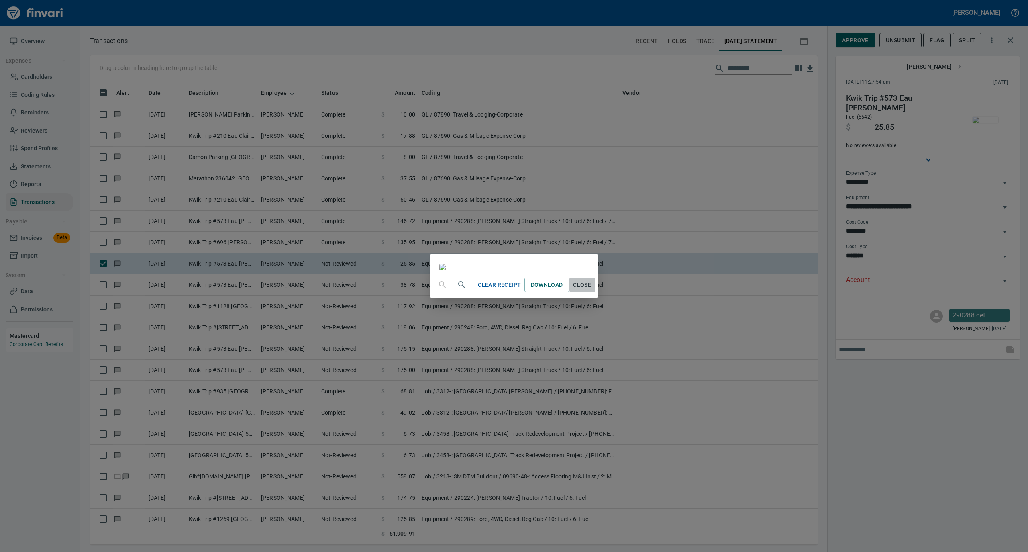
click at [592, 290] on span "Close" at bounding box center [581, 285] width 19 height 10
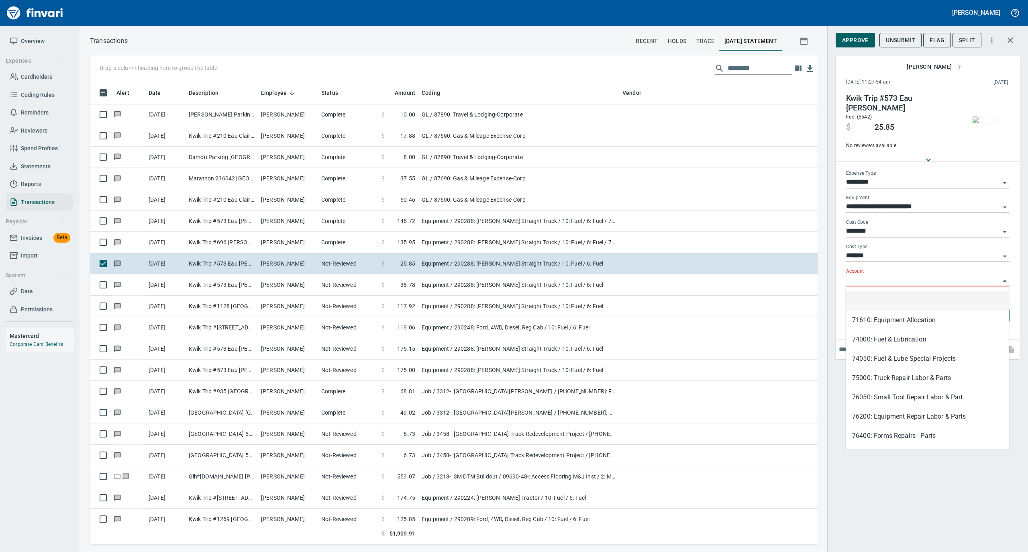
click at [859, 283] on input "Account" at bounding box center [923, 280] width 154 height 11
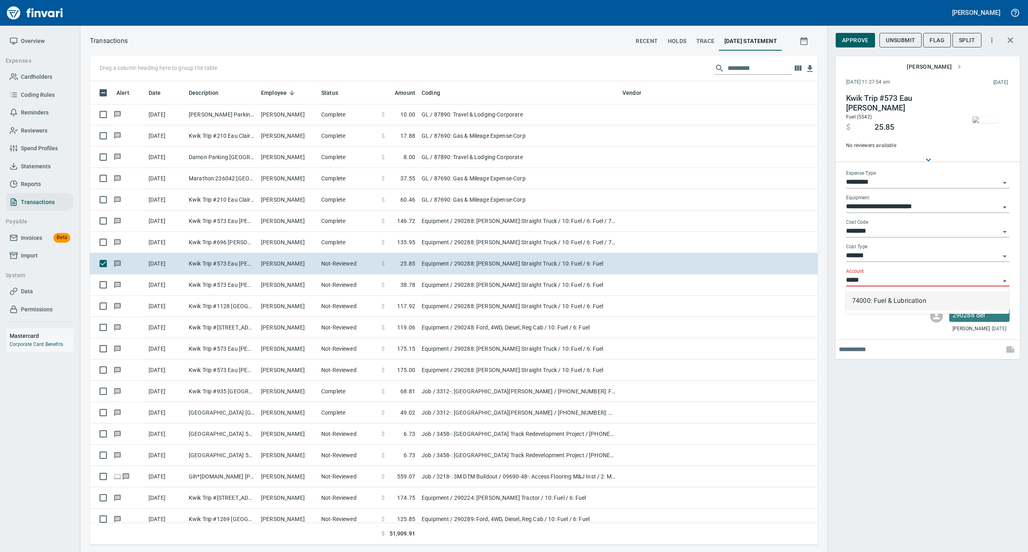
scroll to position [455, 711]
click at [860, 297] on li "74000: Fuel & Lubrication" at bounding box center [926, 300] width 163 height 19
type input "**********"
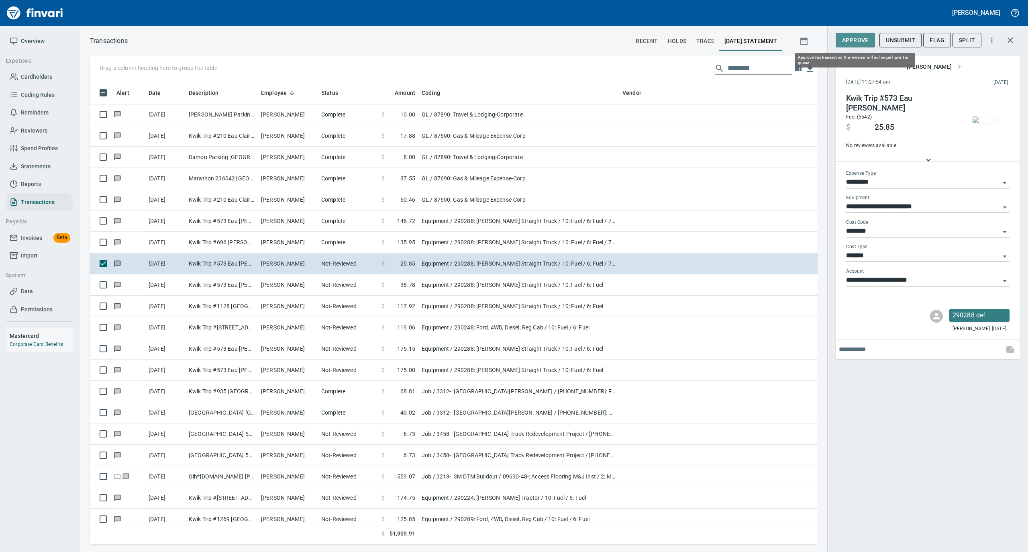
click at [855, 39] on span "Approve" at bounding box center [855, 40] width 26 height 10
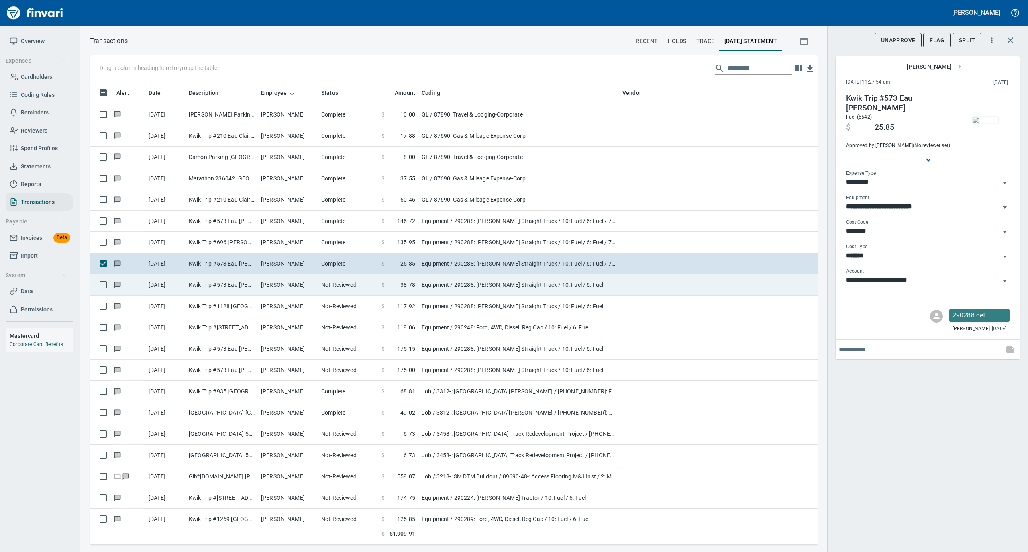
click at [275, 286] on td "[PERSON_NAME]" at bounding box center [288, 284] width 60 height 21
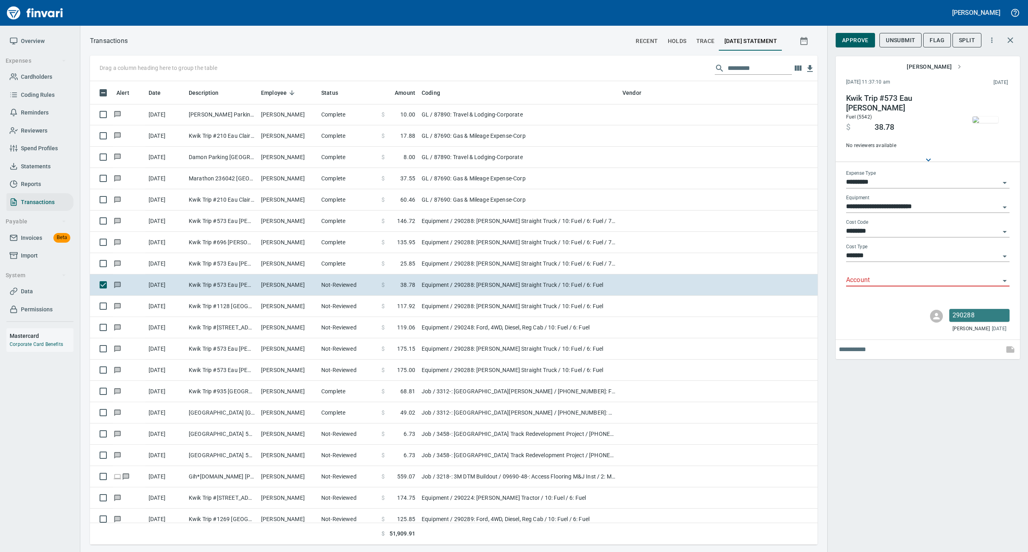
click at [983, 121] on img "button" at bounding box center [985, 119] width 26 height 6
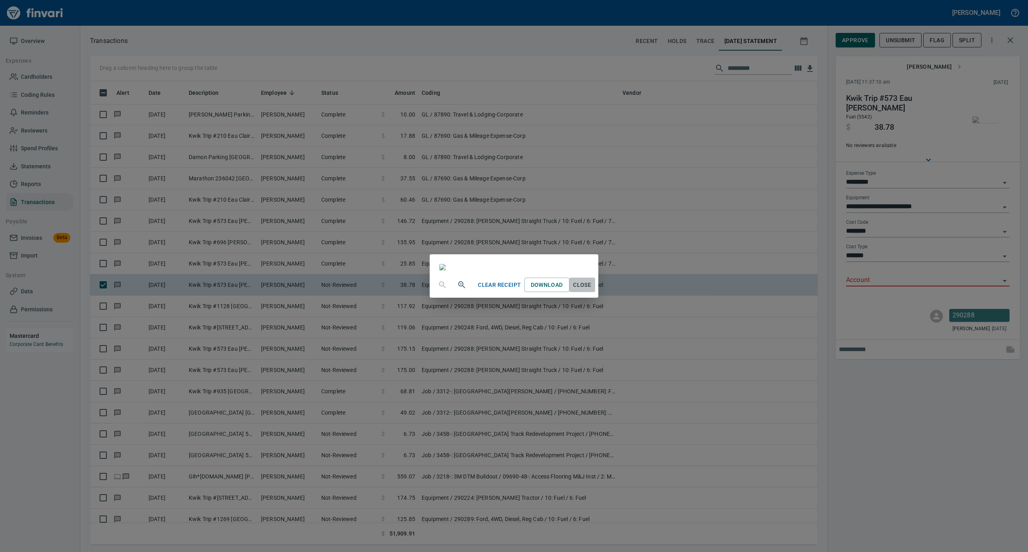
click at [592, 290] on span "Close" at bounding box center [581, 285] width 19 height 10
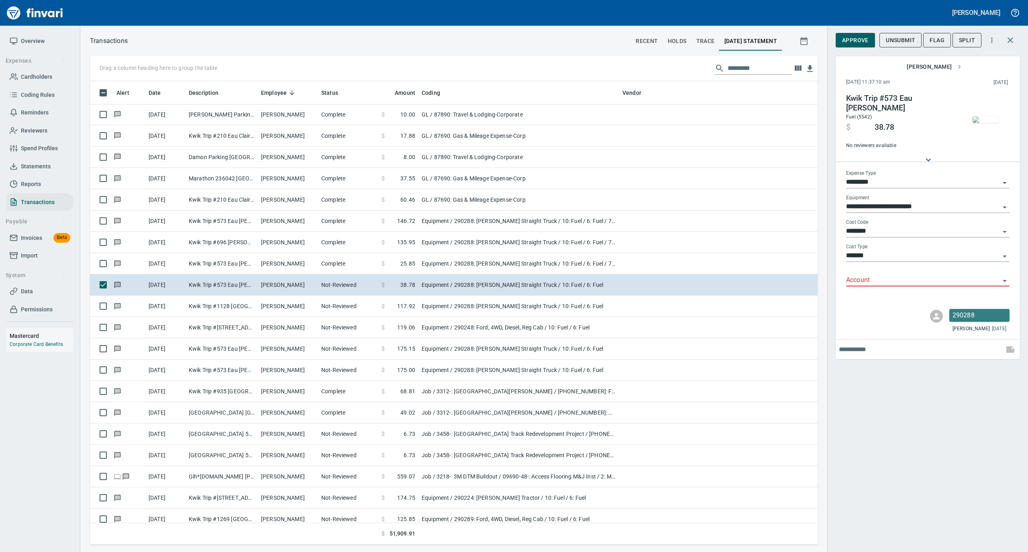
click at [864, 281] on input "Account" at bounding box center [923, 280] width 154 height 11
click at [866, 298] on li "74000: Fuel & Lubrication" at bounding box center [926, 300] width 163 height 19
type input "**********"
click at [850, 39] on span "Approve" at bounding box center [855, 40] width 26 height 10
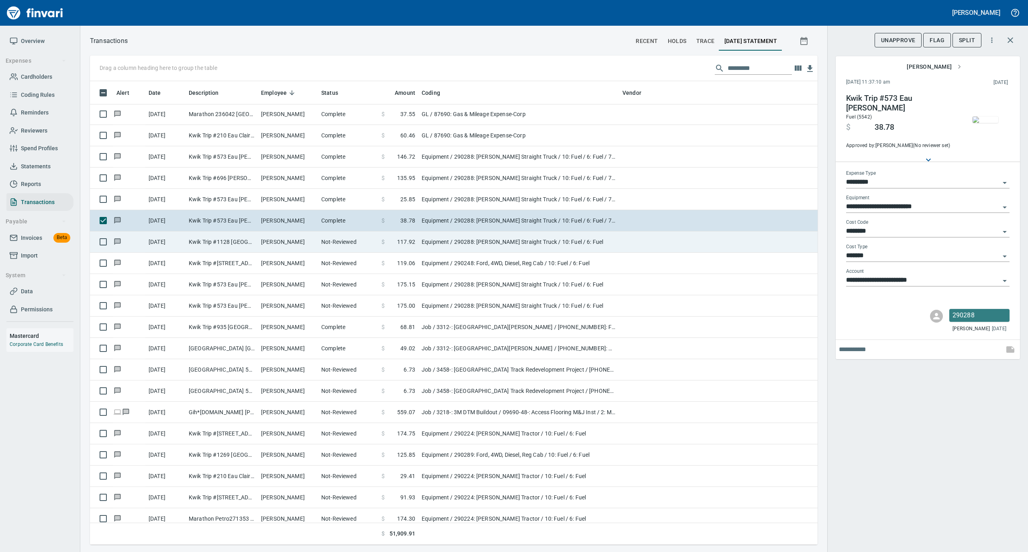
scroll to position [4603, 0]
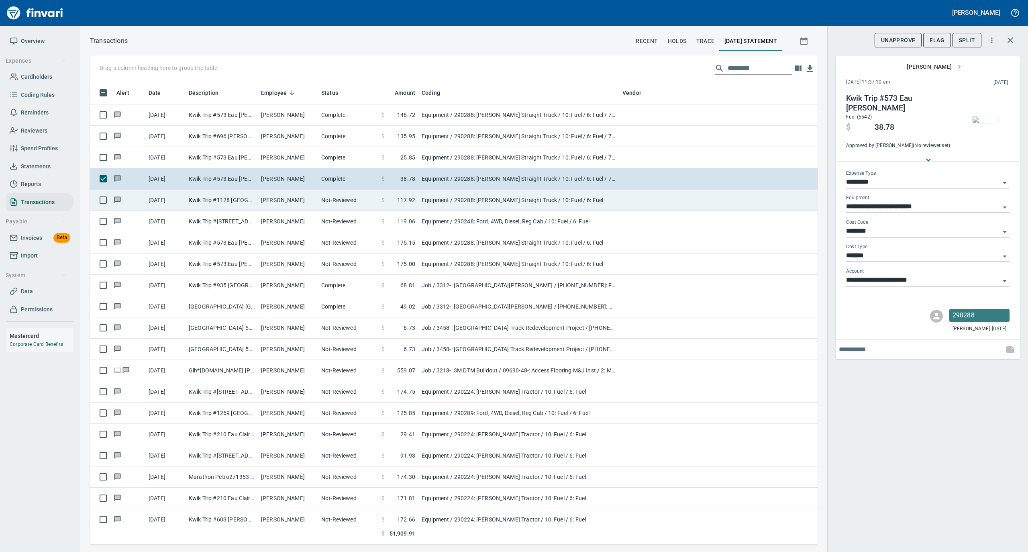
click at [302, 202] on td "[PERSON_NAME]" at bounding box center [288, 199] width 60 height 21
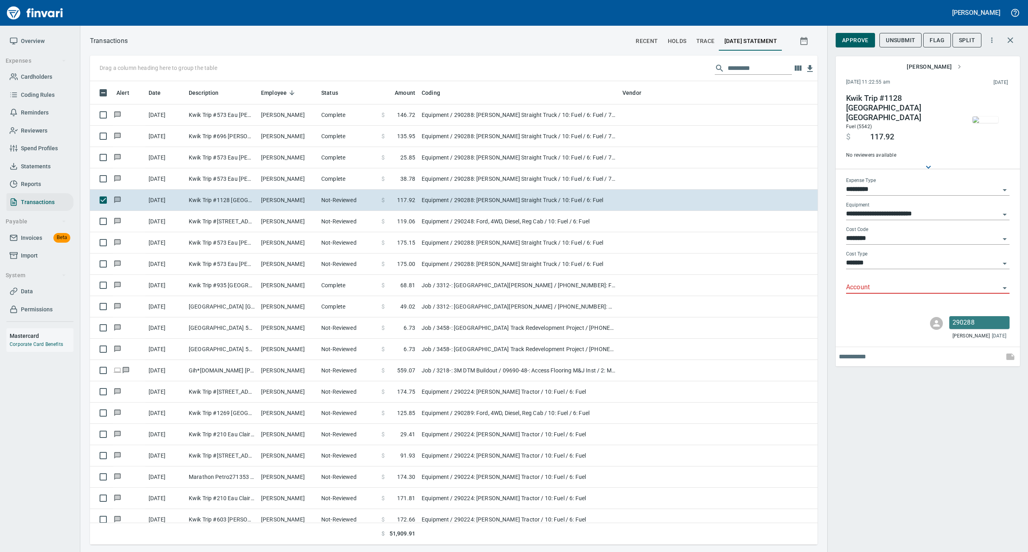
click at [976, 121] on img "button" at bounding box center [985, 119] width 26 height 6
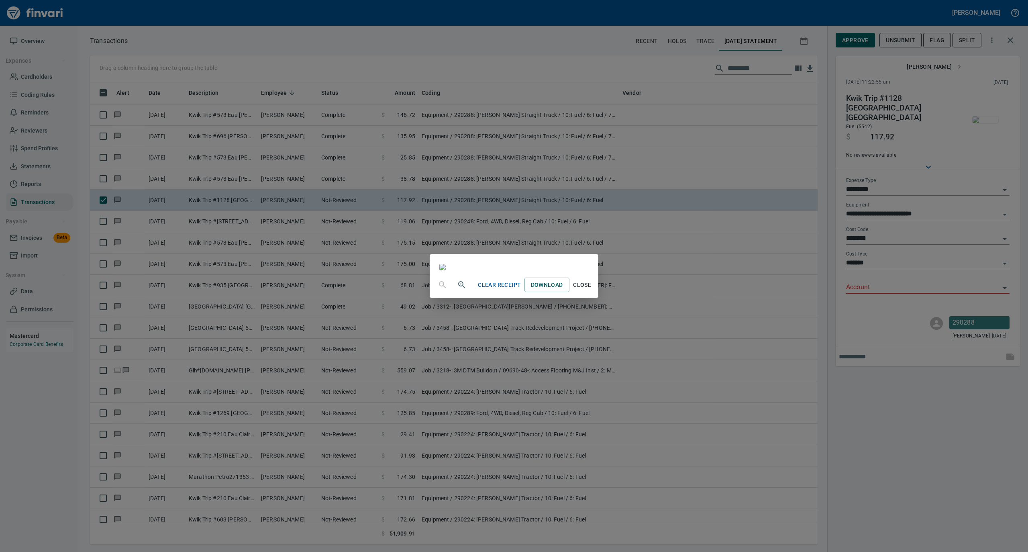
click at [592, 290] on span "Close" at bounding box center [581, 285] width 19 height 10
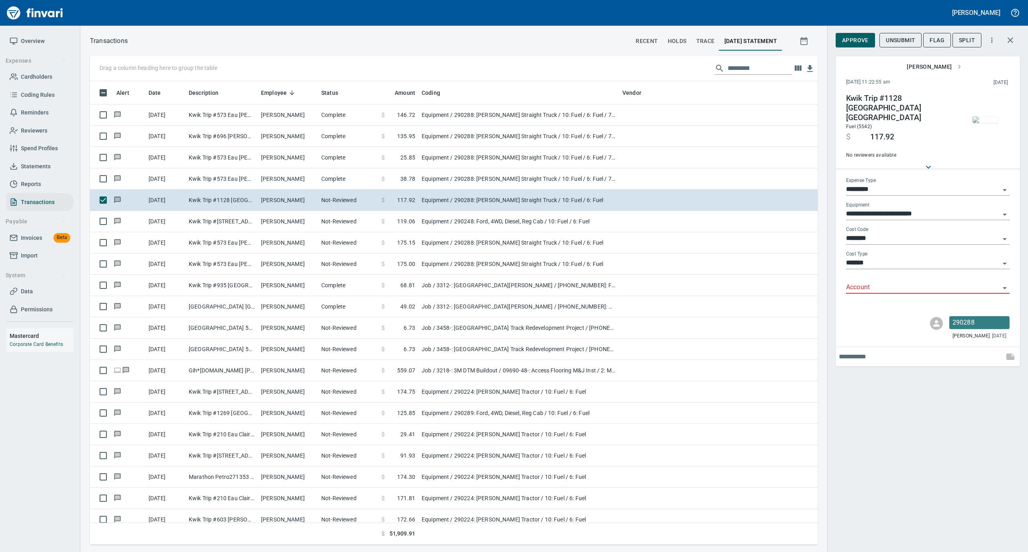
click at [869, 275] on div "Account" at bounding box center [927, 284] width 163 height 18
click at [868, 300] on li "74000: Fuel & Lubrication" at bounding box center [926, 300] width 163 height 19
type input "**********"
click at [854, 43] on span "Approve" at bounding box center [855, 40] width 26 height 10
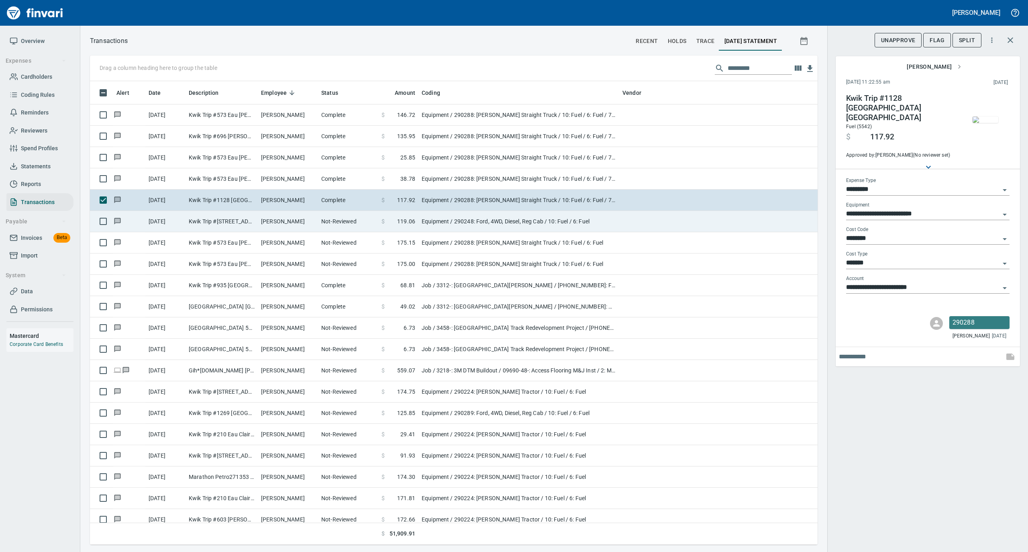
click at [308, 230] on td "[PERSON_NAME]" at bounding box center [288, 221] width 60 height 21
type input "**********"
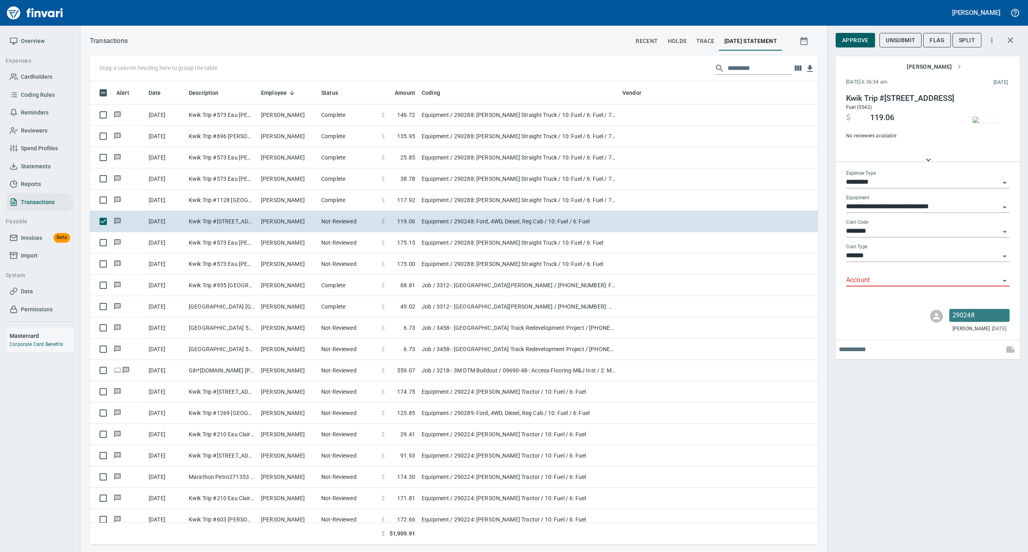
click at [978, 122] on img "button" at bounding box center [985, 119] width 26 height 6
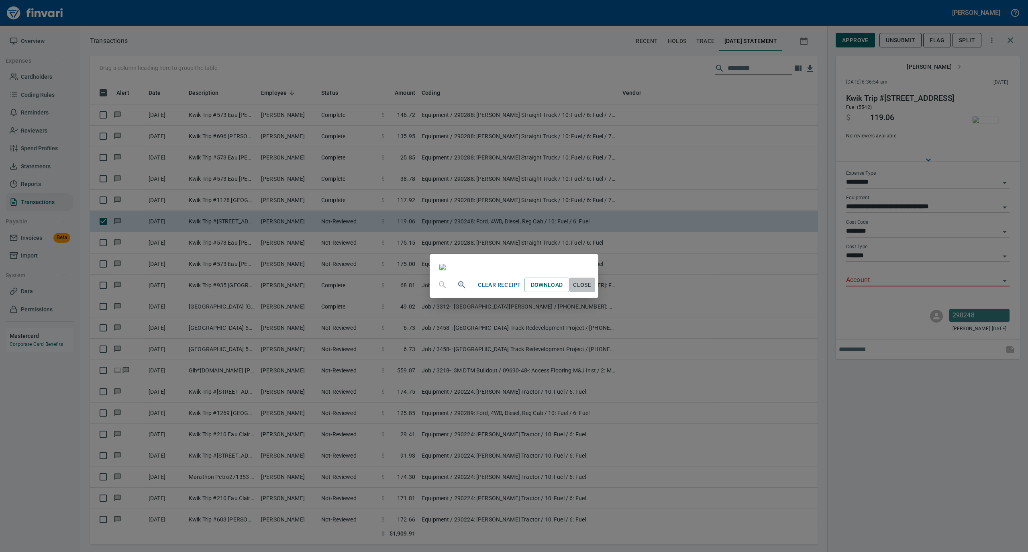
click at [592, 290] on span "Close" at bounding box center [581, 285] width 19 height 10
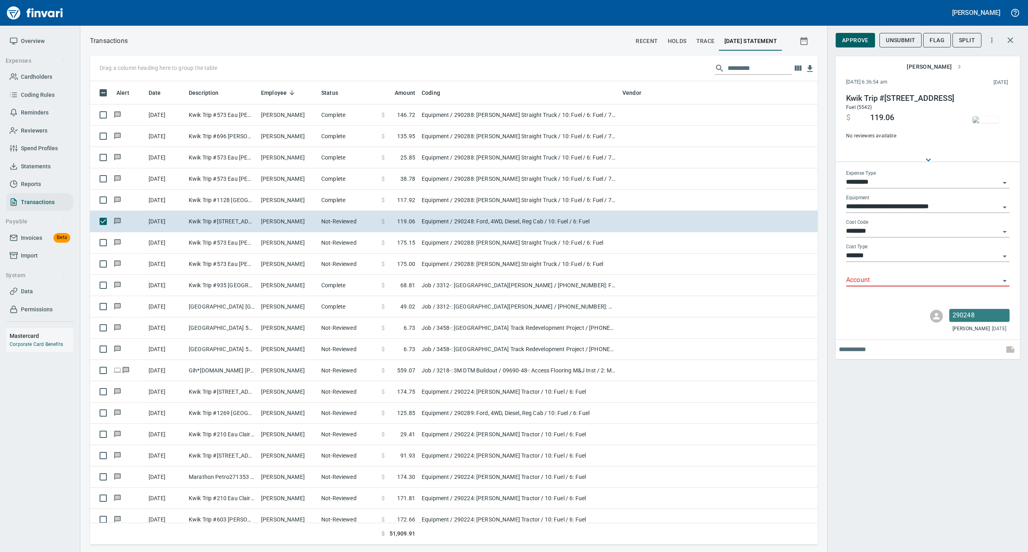
click at [866, 278] on input "Account" at bounding box center [923, 280] width 154 height 11
click at [857, 297] on li "74000: Fuel & Lubrication" at bounding box center [926, 300] width 163 height 19
type input "**********"
click at [852, 41] on span "Approve" at bounding box center [855, 40] width 26 height 10
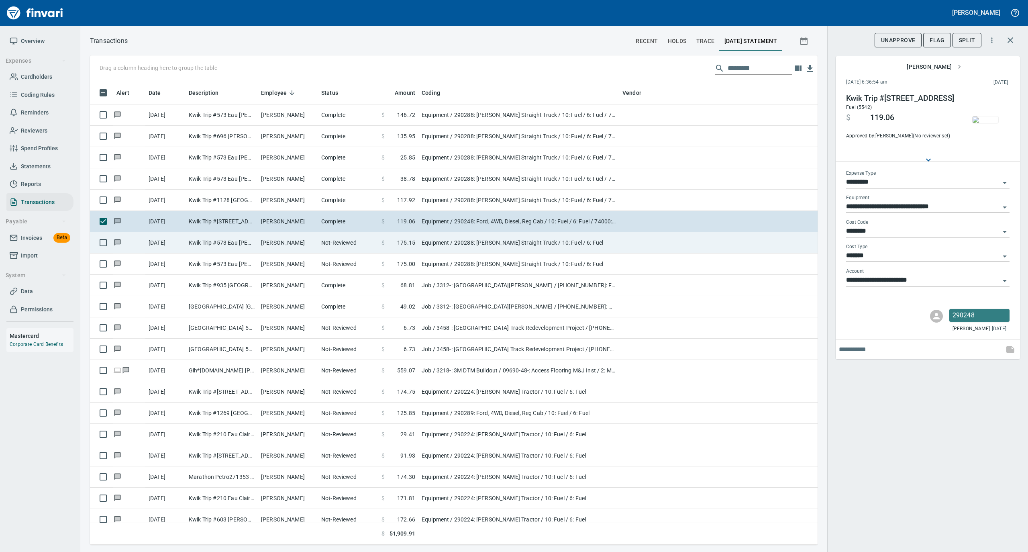
click at [324, 240] on td "Not-Reviewed" at bounding box center [348, 242] width 60 height 21
type input "**********"
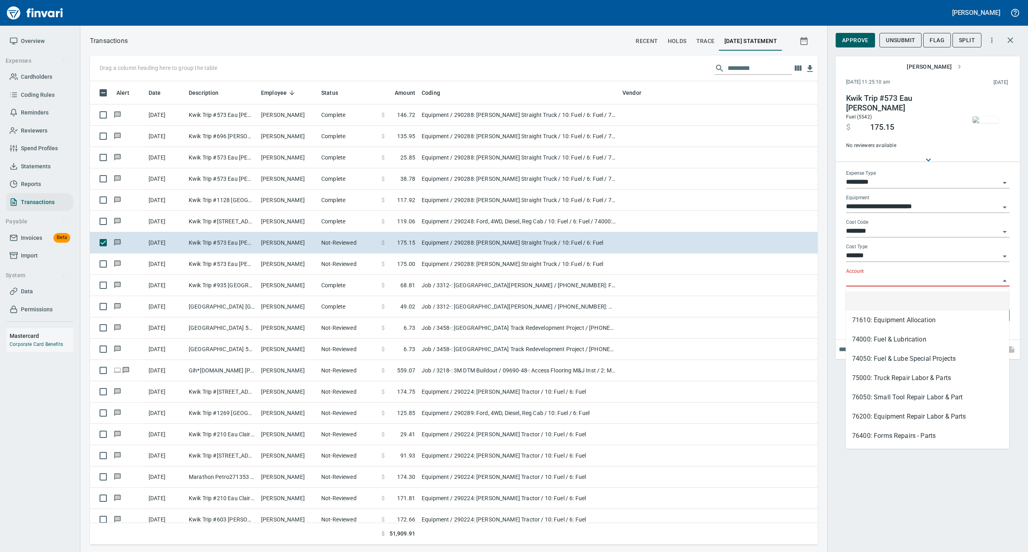
click at [856, 280] on input "Account" at bounding box center [923, 280] width 154 height 11
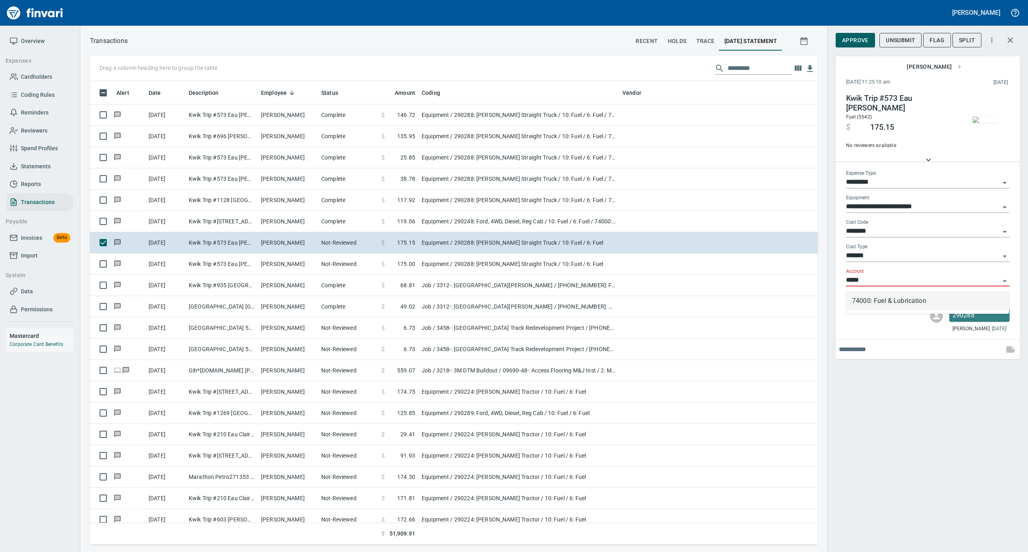
scroll to position [455, 711]
click at [863, 299] on li "74000: Fuel & Lubrication" at bounding box center [926, 300] width 163 height 19
type input "**********"
click at [988, 116] on img "button" at bounding box center [985, 119] width 26 height 6
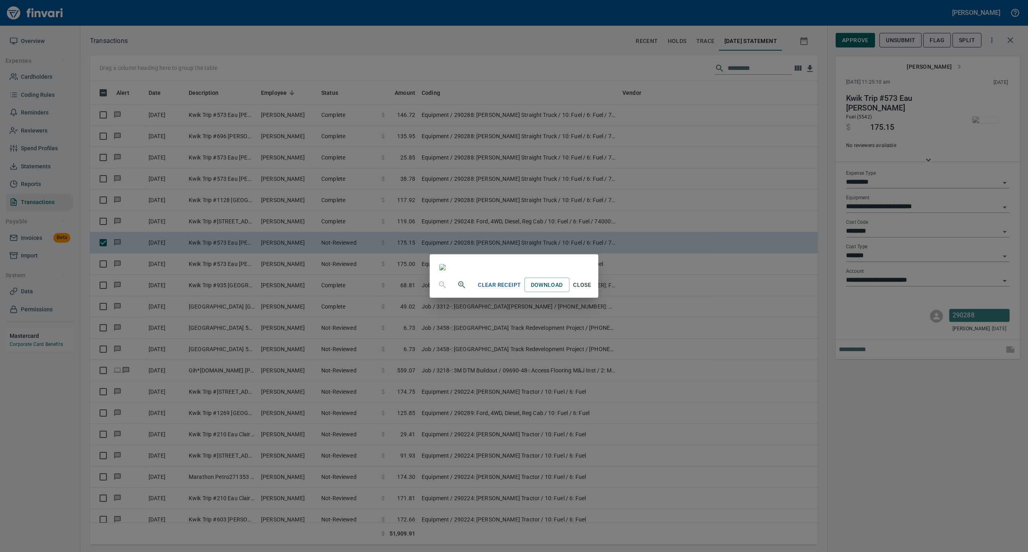
click at [592, 290] on span "Close" at bounding box center [581, 285] width 19 height 10
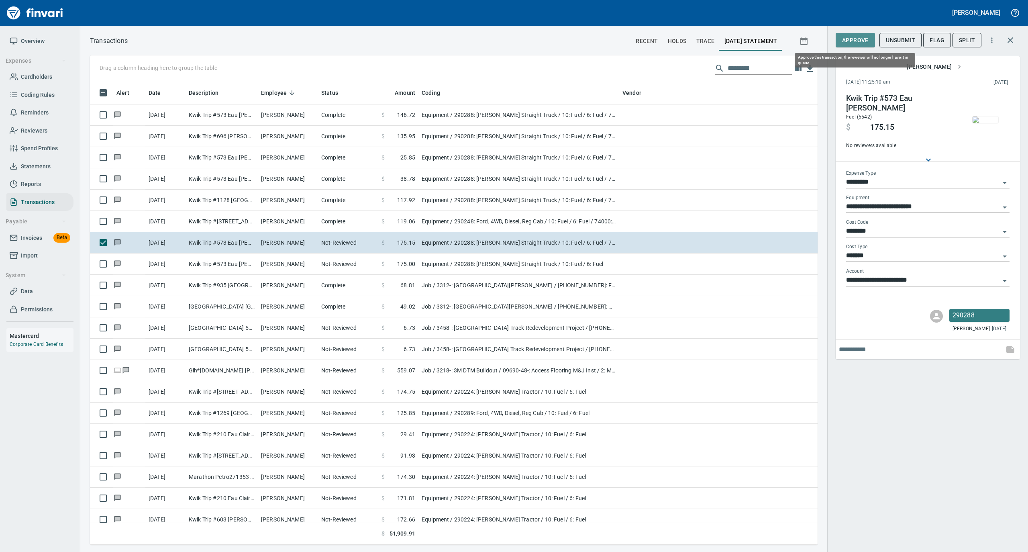
click at [847, 39] on span "Approve" at bounding box center [855, 40] width 26 height 10
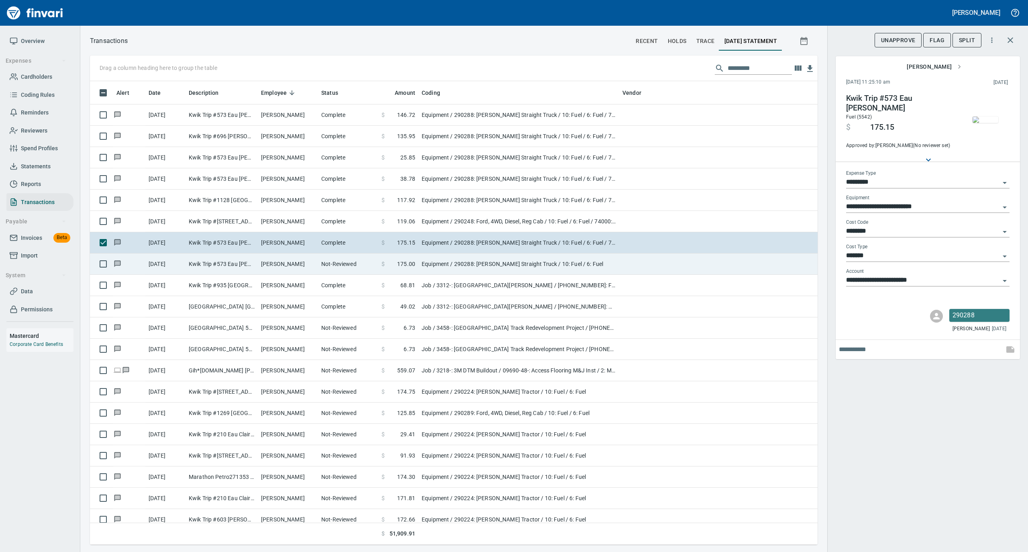
click at [309, 265] on td "[PERSON_NAME]" at bounding box center [288, 263] width 60 height 21
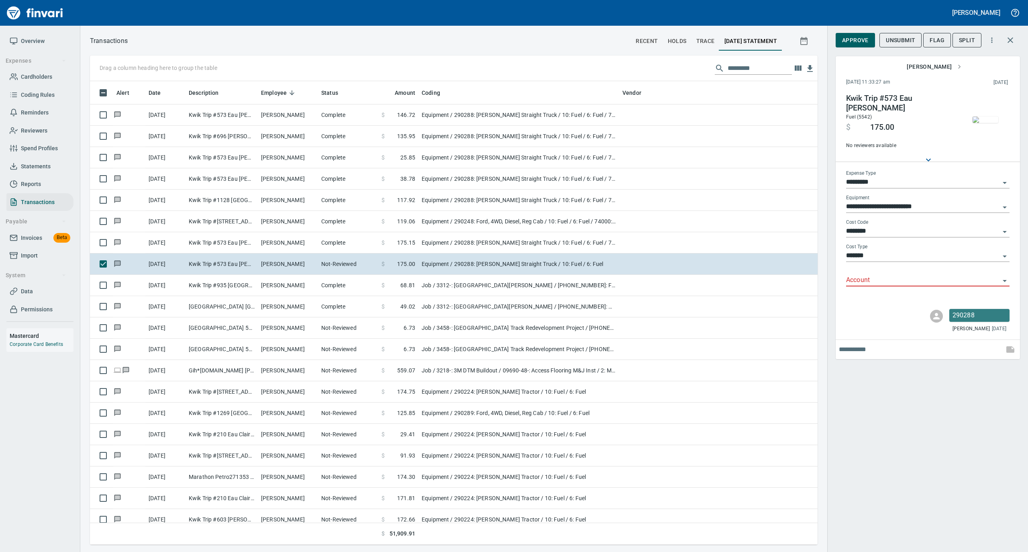
click at [988, 120] on img "button" at bounding box center [985, 119] width 26 height 6
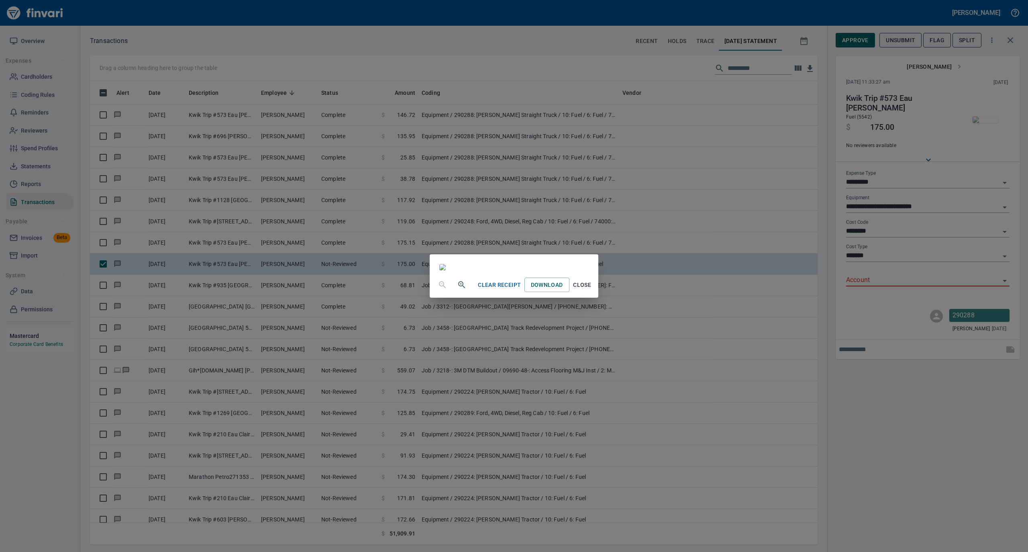
click at [592, 290] on span "Close" at bounding box center [581, 285] width 19 height 10
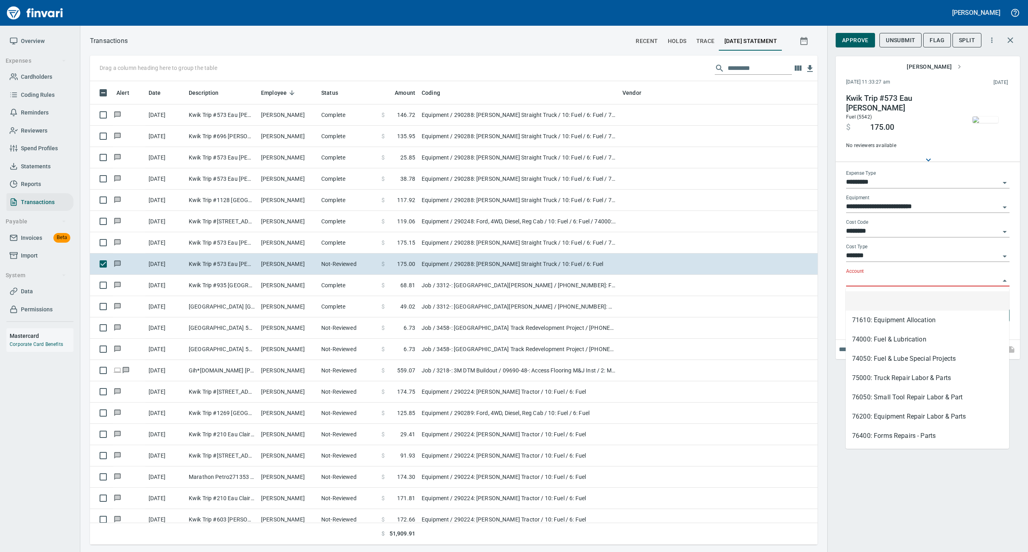
click at [861, 281] on input "Account" at bounding box center [923, 280] width 154 height 11
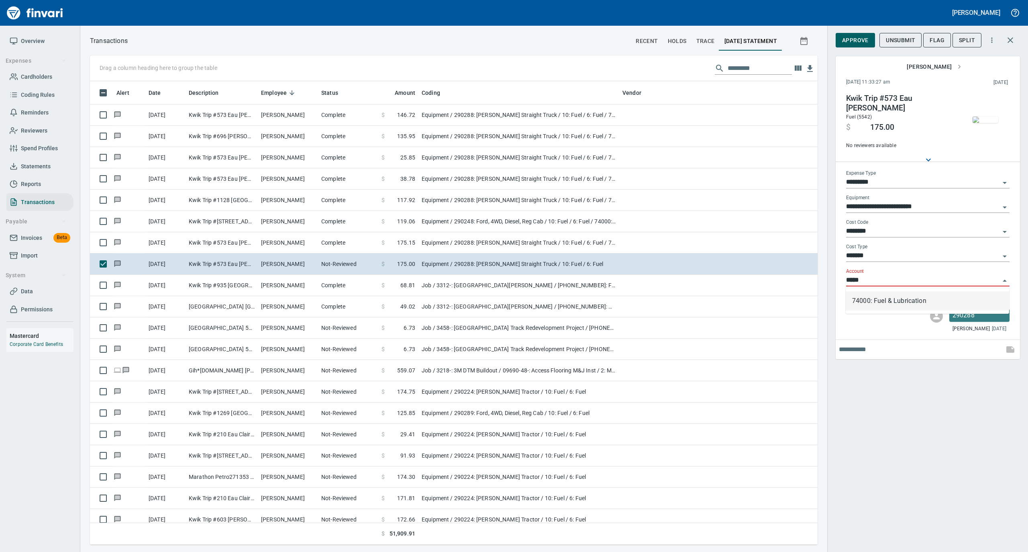
scroll to position [455, 711]
click at [866, 299] on li "74000: Fuel & Lubrication" at bounding box center [926, 300] width 163 height 19
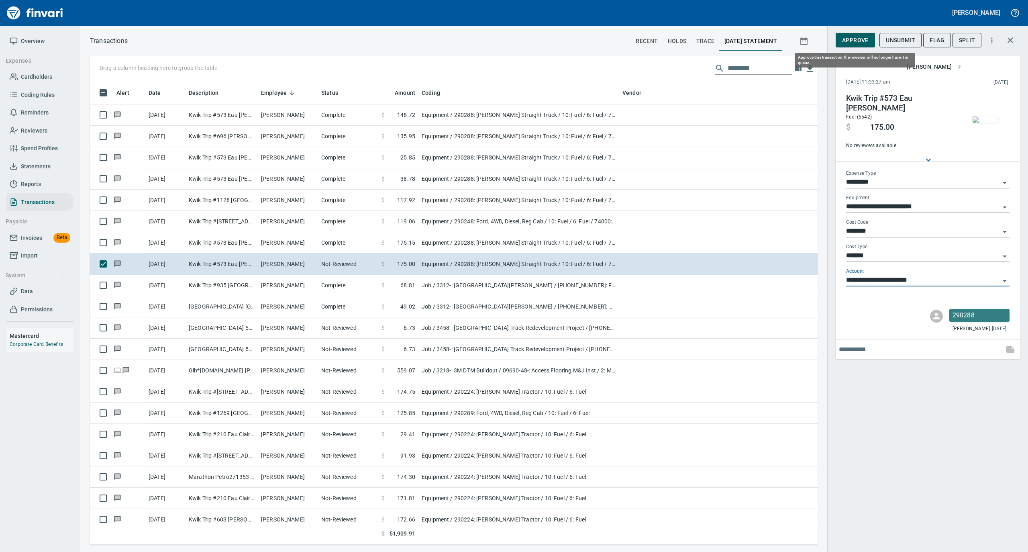
type input "**********"
click at [855, 39] on span "Approve" at bounding box center [855, 40] width 26 height 10
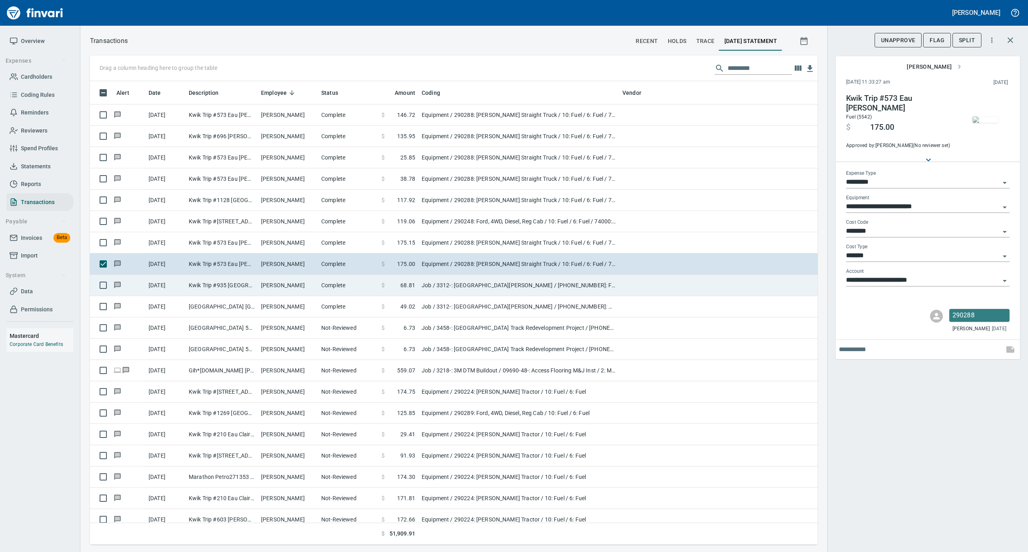
click at [304, 281] on td "[PERSON_NAME]" at bounding box center [288, 285] width 60 height 21
type input "***"
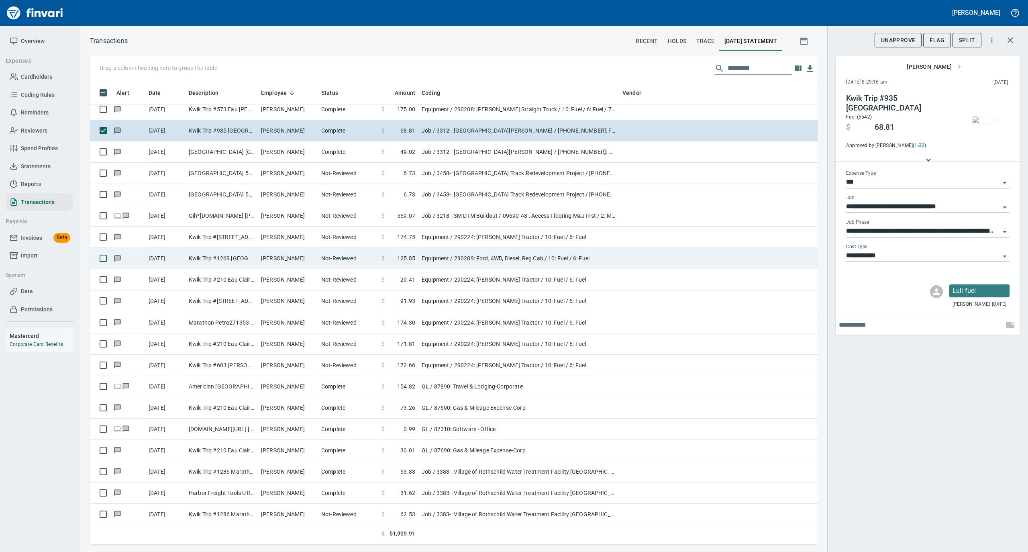
scroll to position [4764, 0]
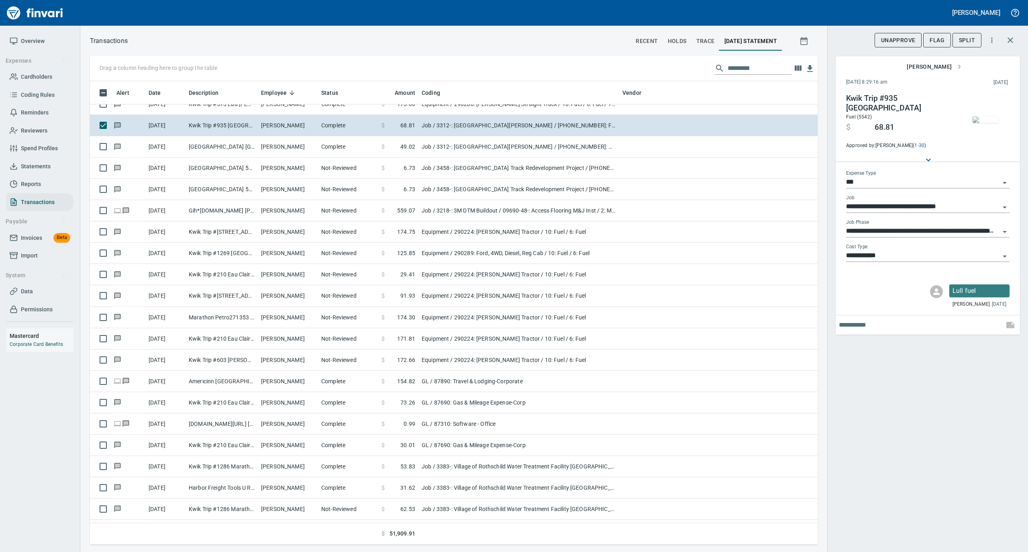
click at [984, 116] on img "button" at bounding box center [985, 119] width 26 height 6
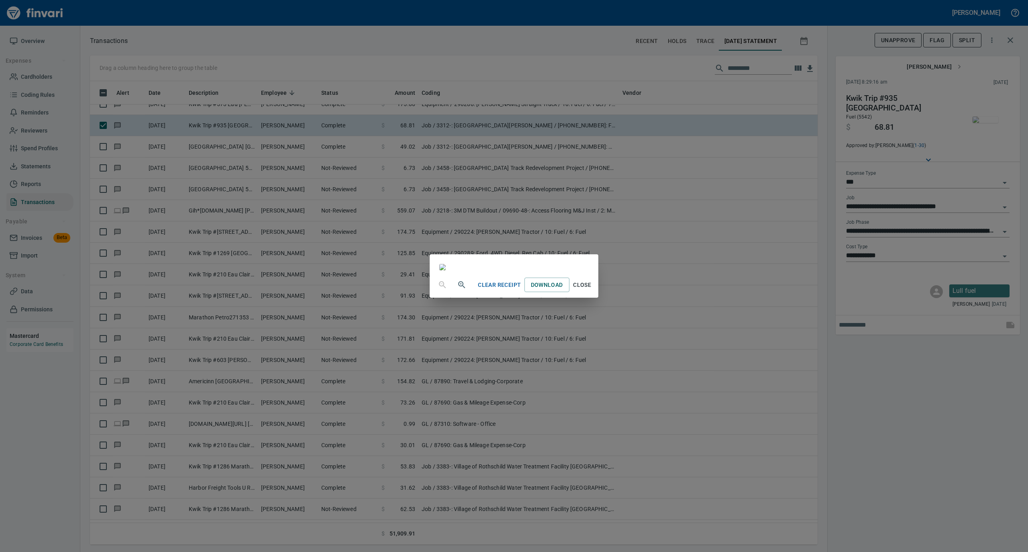
click at [592, 290] on span "Close" at bounding box center [581, 285] width 19 height 10
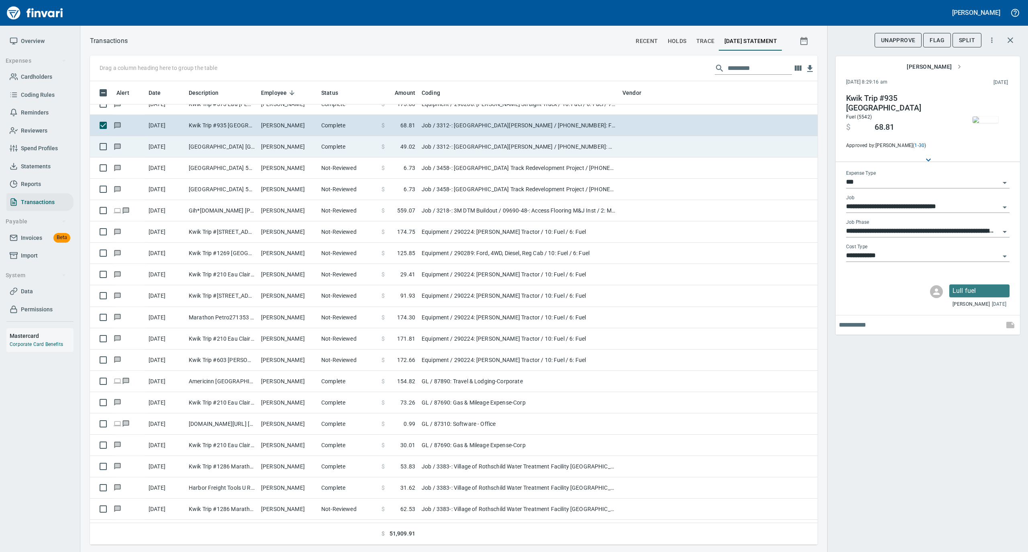
click at [312, 149] on td "[PERSON_NAME]" at bounding box center [288, 146] width 60 height 21
type input "**********"
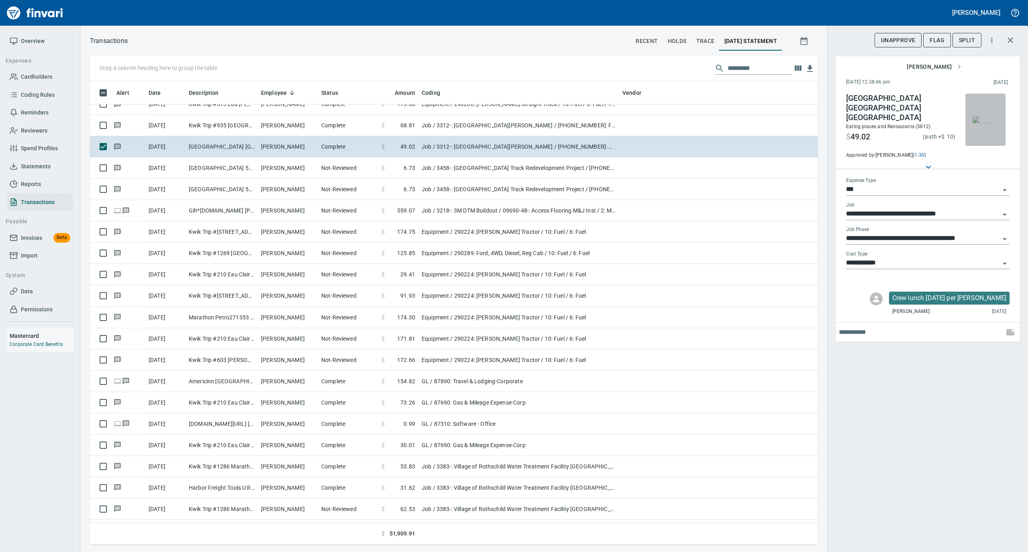
click at [984, 116] on img "button" at bounding box center [985, 119] width 26 height 6
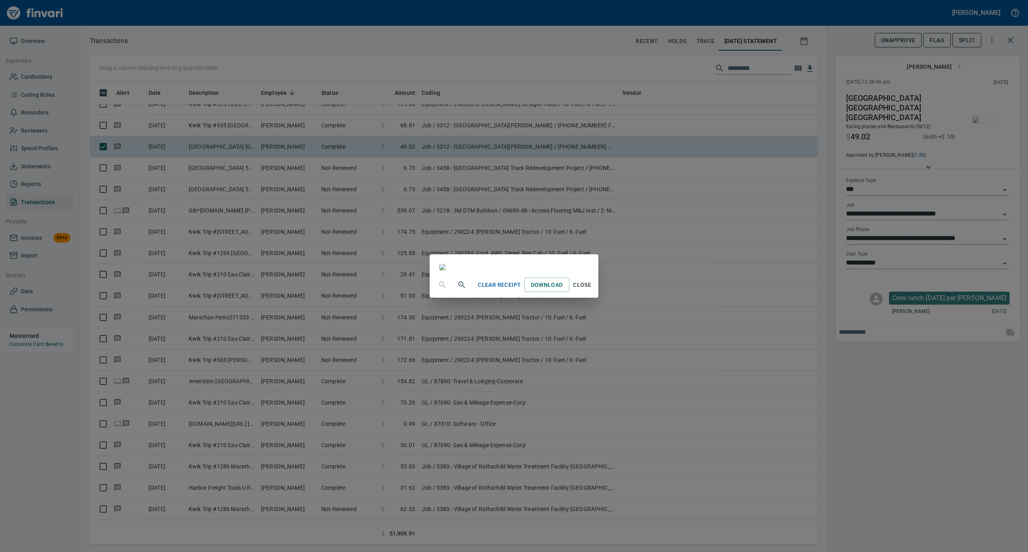
click at [592, 290] on span "Close" at bounding box center [581, 285] width 19 height 10
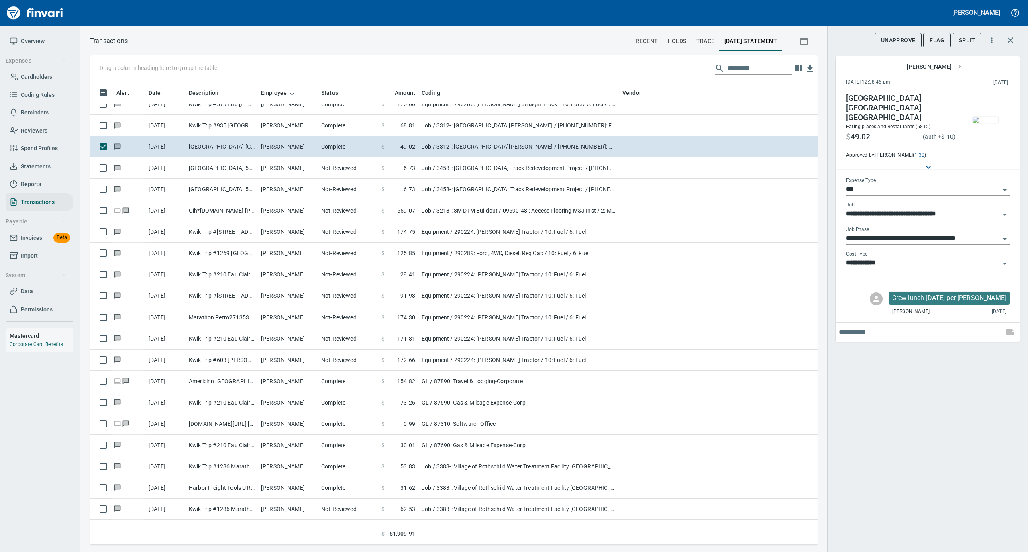
click at [983, 116] on img "button" at bounding box center [985, 119] width 26 height 6
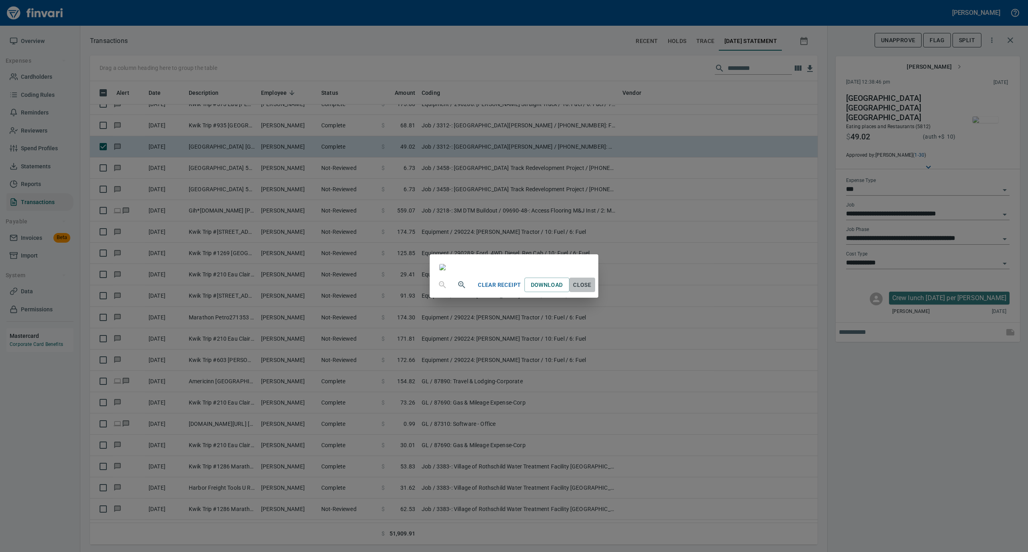
click at [592, 290] on span "Close" at bounding box center [581, 285] width 19 height 10
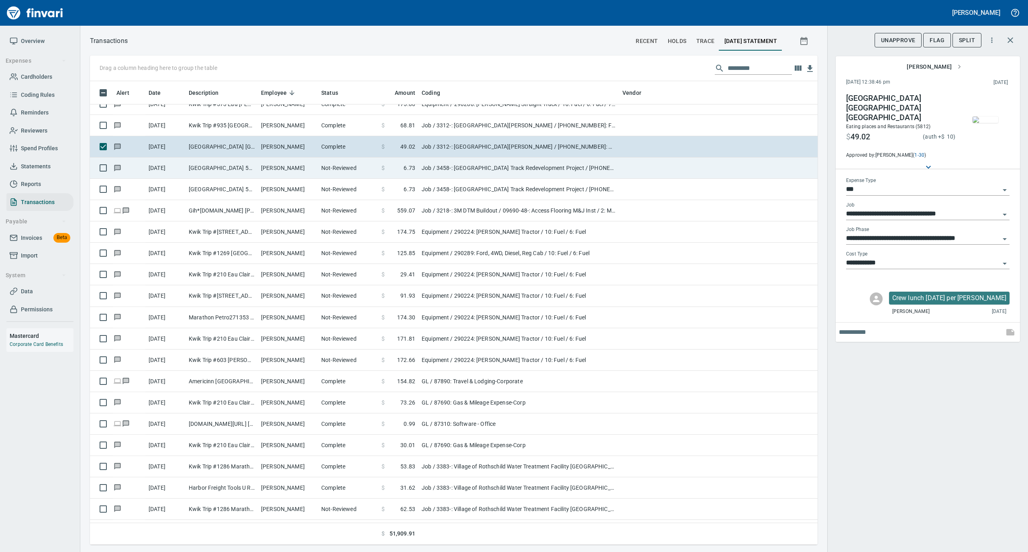
click at [323, 174] on td "Not-Reviewed" at bounding box center [348, 167] width 60 height 21
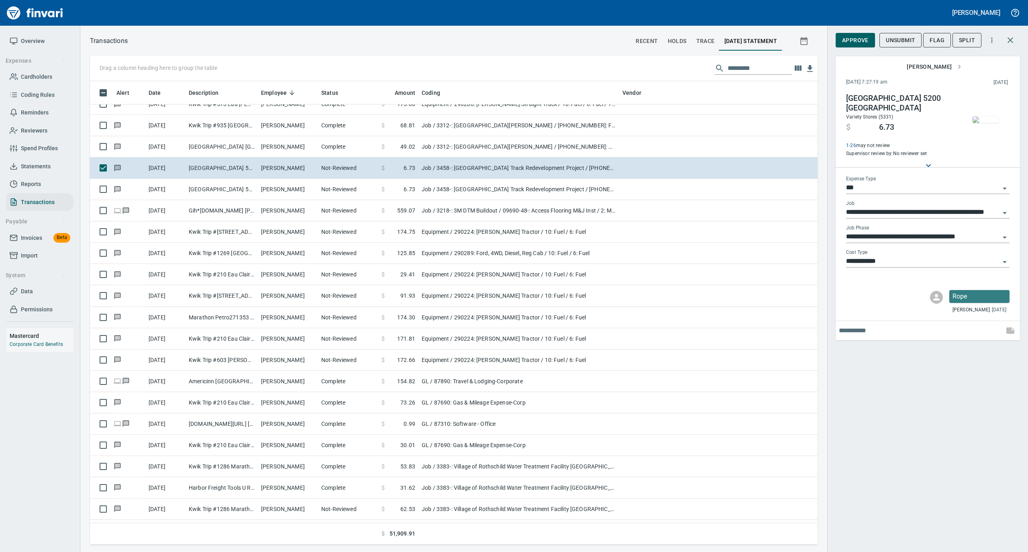
click at [986, 116] on img "button" at bounding box center [985, 119] width 26 height 6
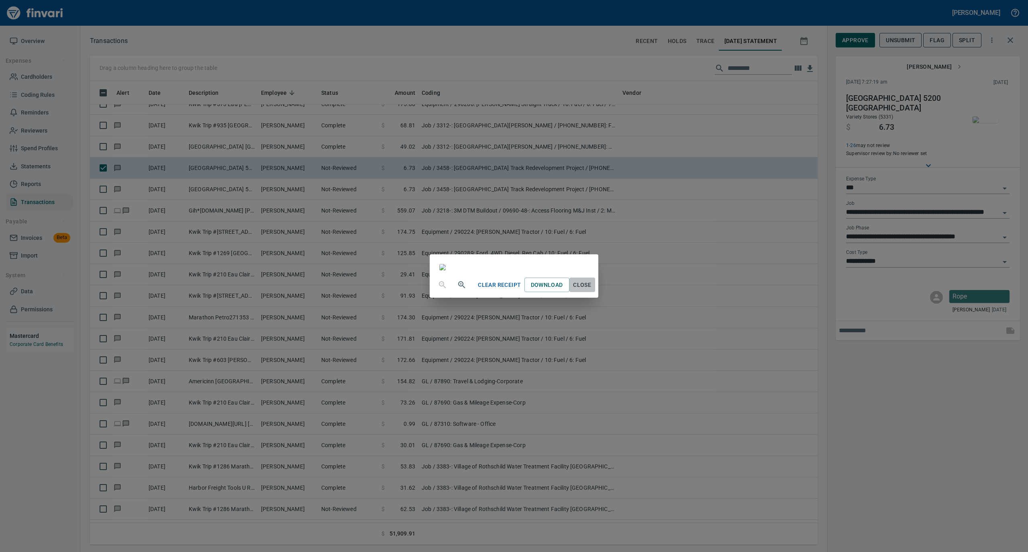
click at [592, 290] on span "Close" at bounding box center [581, 285] width 19 height 10
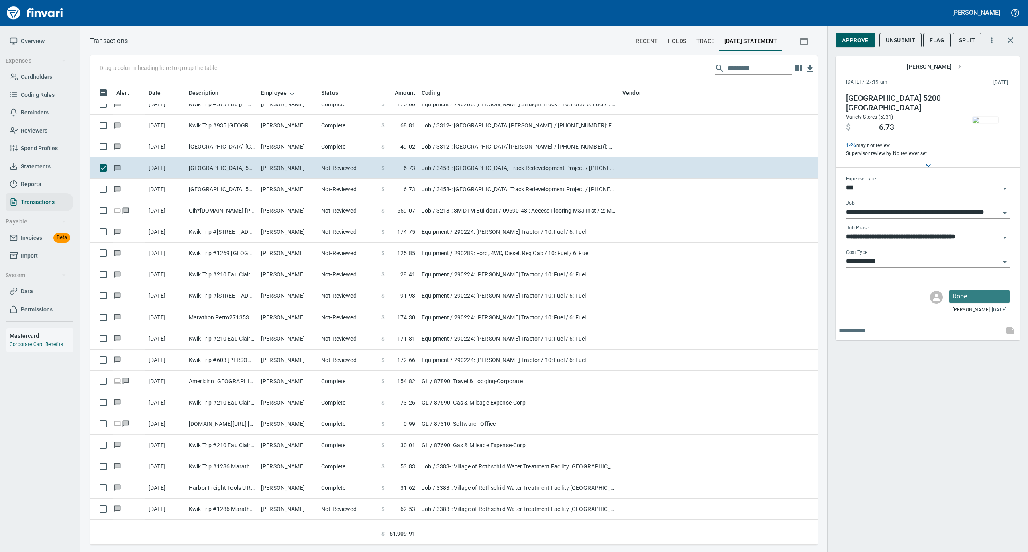
click at [854, 44] on span "Approve" at bounding box center [855, 40] width 26 height 10
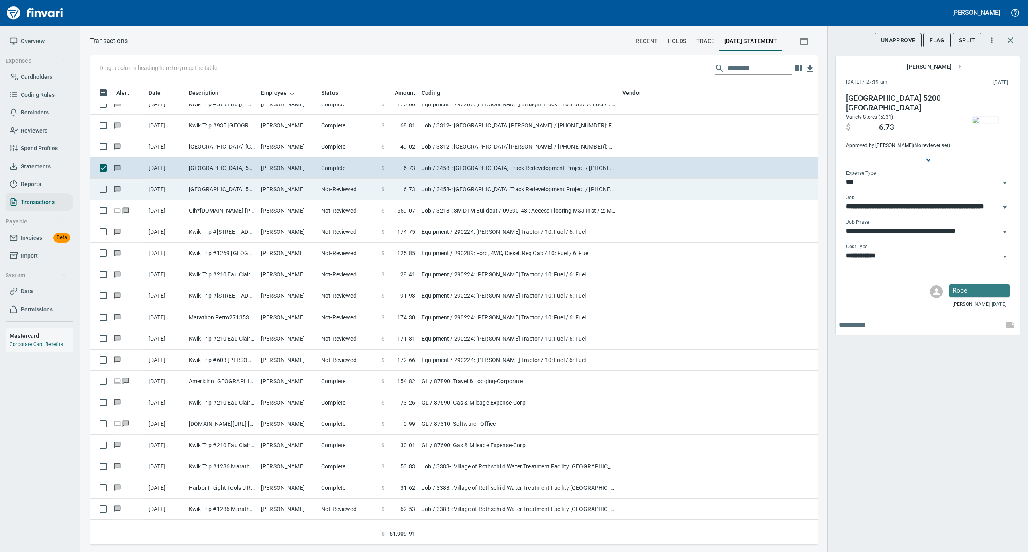
click at [331, 188] on td "Not-Reviewed" at bounding box center [348, 189] width 60 height 21
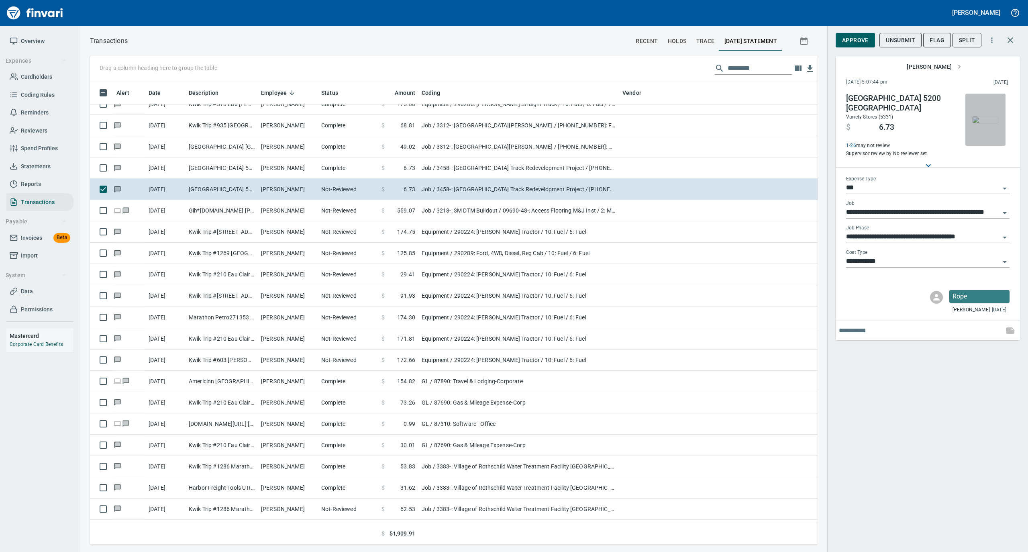
click at [983, 116] on img "button" at bounding box center [985, 119] width 26 height 6
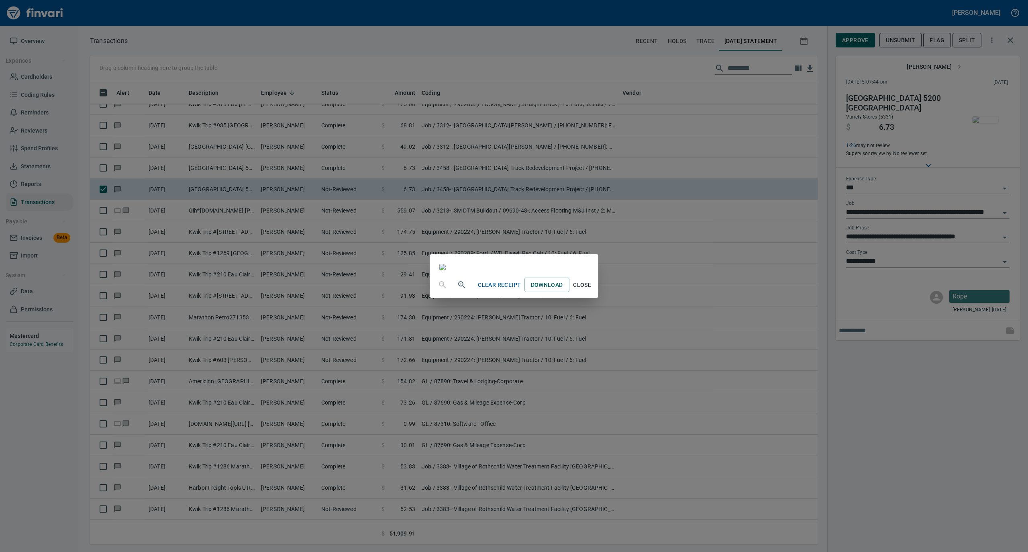
click at [592, 290] on span "Close" at bounding box center [581, 285] width 19 height 10
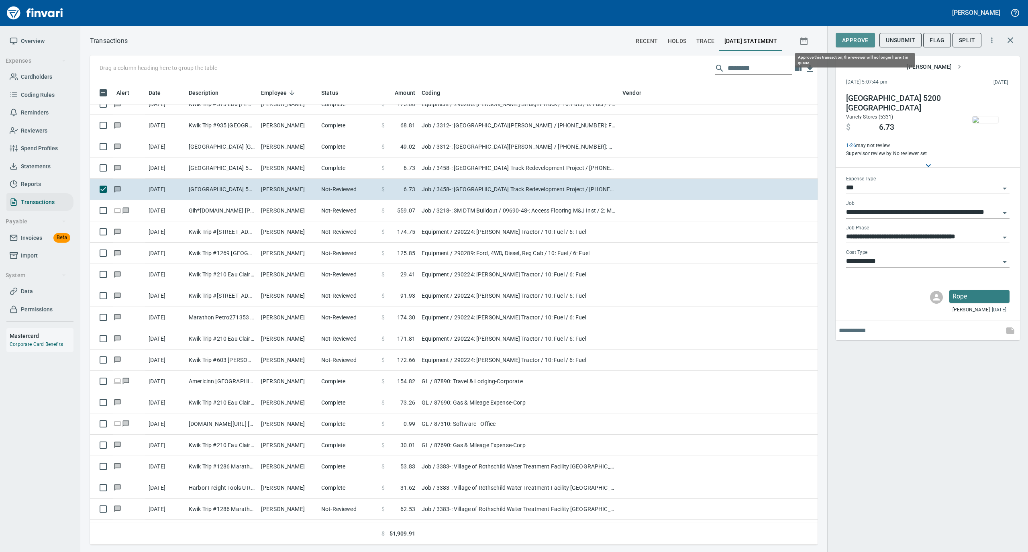
click at [850, 39] on span "Approve" at bounding box center [855, 40] width 26 height 10
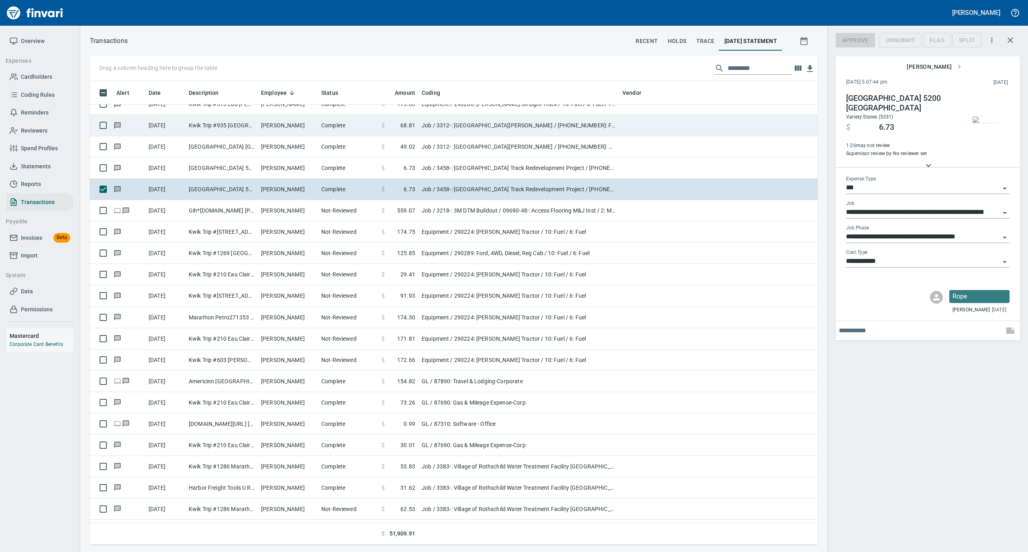
scroll to position [455, 711]
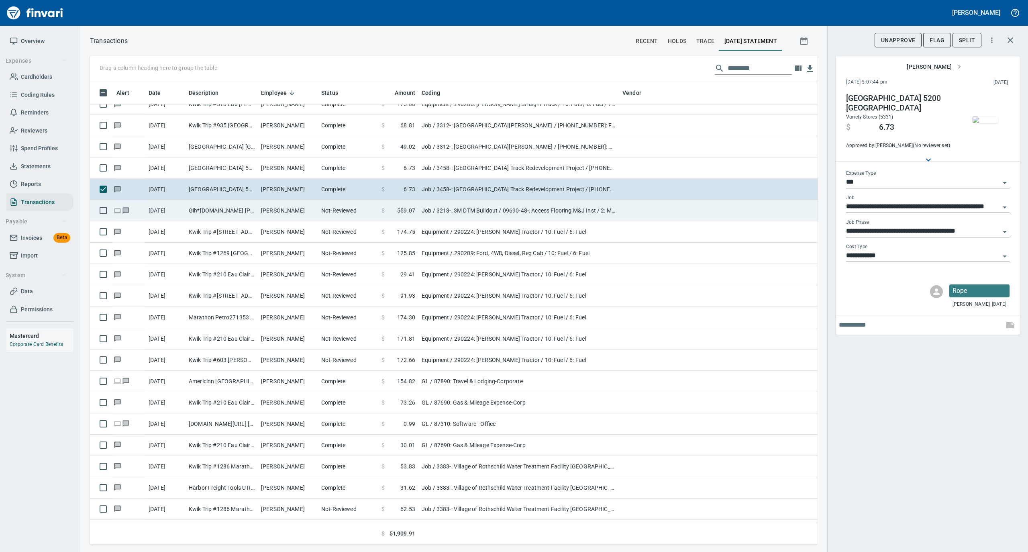
click at [318, 211] on td "Not-Reviewed" at bounding box center [348, 210] width 60 height 21
type input "**********"
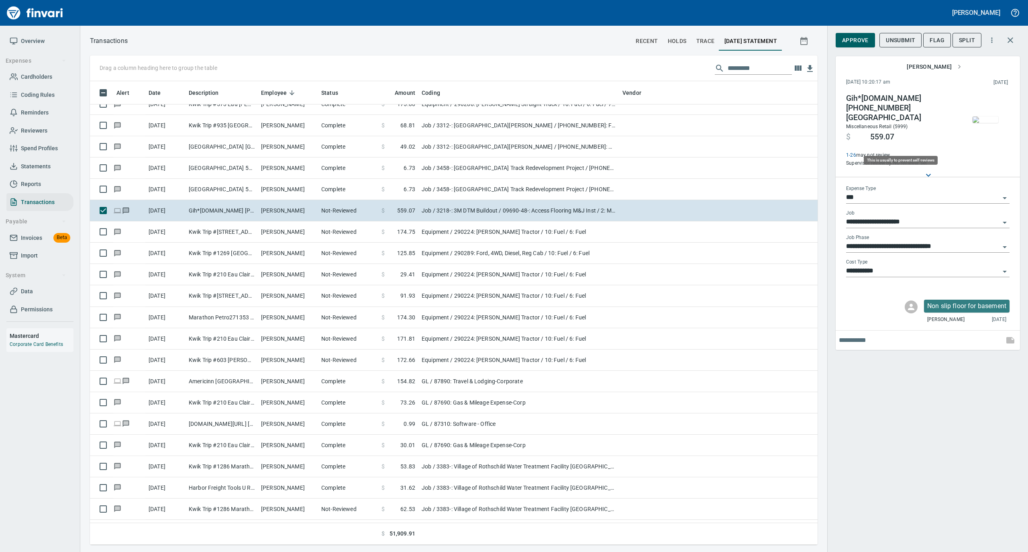
scroll to position [455, 711]
click at [981, 118] on img "button" at bounding box center [985, 119] width 26 height 6
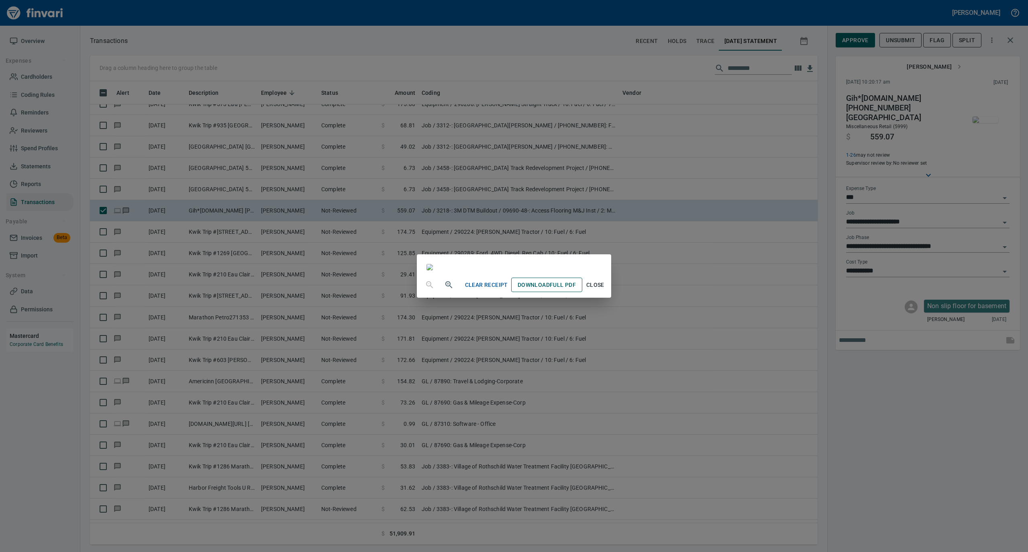
click at [576, 290] on span "Download Full PDF" at bounding box center [546, 285] width 58 height 10
click at [605, 290] on span "Close" at bounding box center [594, 285] width 19 height 10
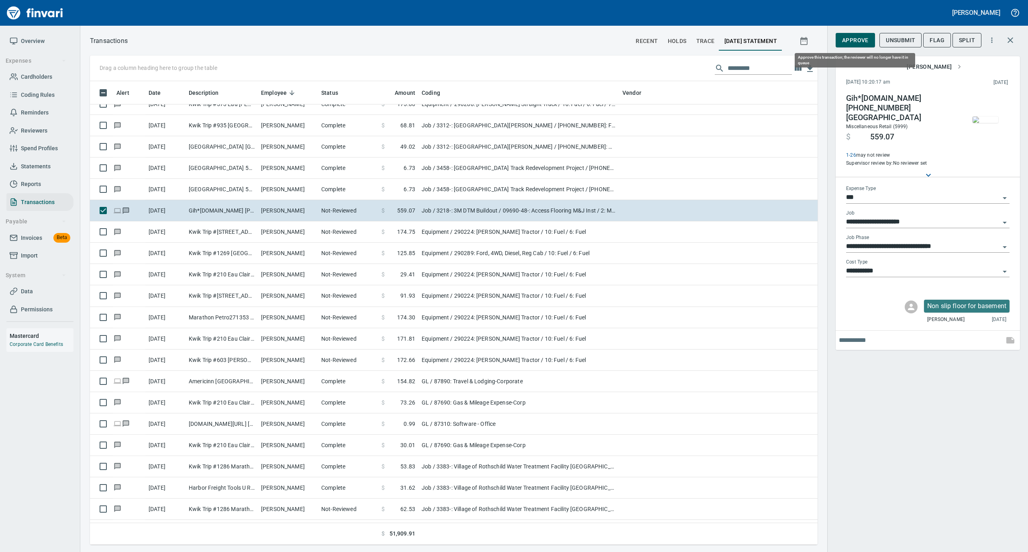
click at [846, 42] on span "Approve" at bounding box center [855, 40] width 26 height 10
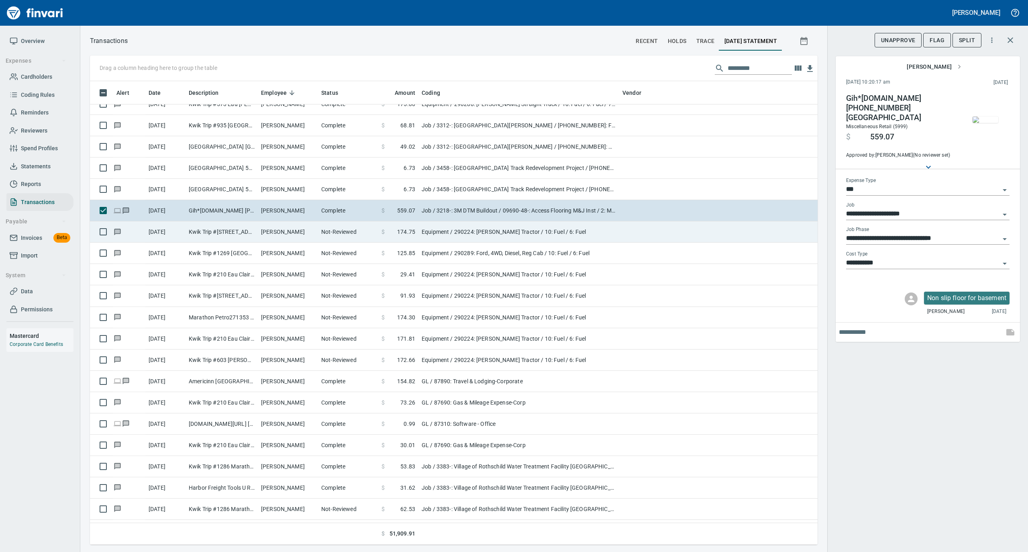
click at [345, 234] on td "Not-Reviewed" at bounding box center [348, 231] width 60 height 21
type input "*********"
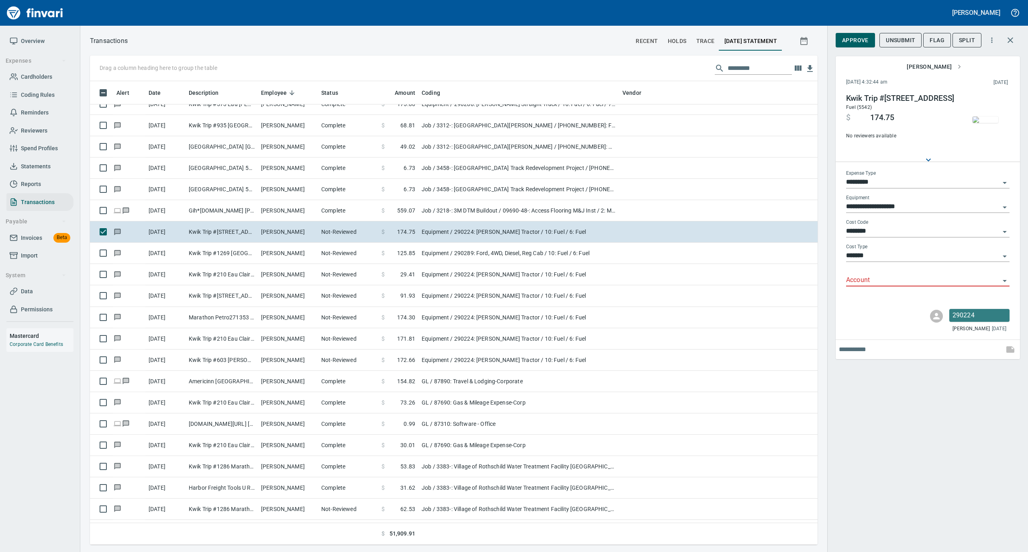
click at [866, 279] on input "Account" at bounding box center [923, 280] width 154 height 11
click at [857, 298] on li "74000: Fuel & Lubrication" at bounding box center [926, 300] width 163 height 19
type input "**********"
click at [855, 41] on span "Approve" at bounding box center [855, 40] width 26 height 10
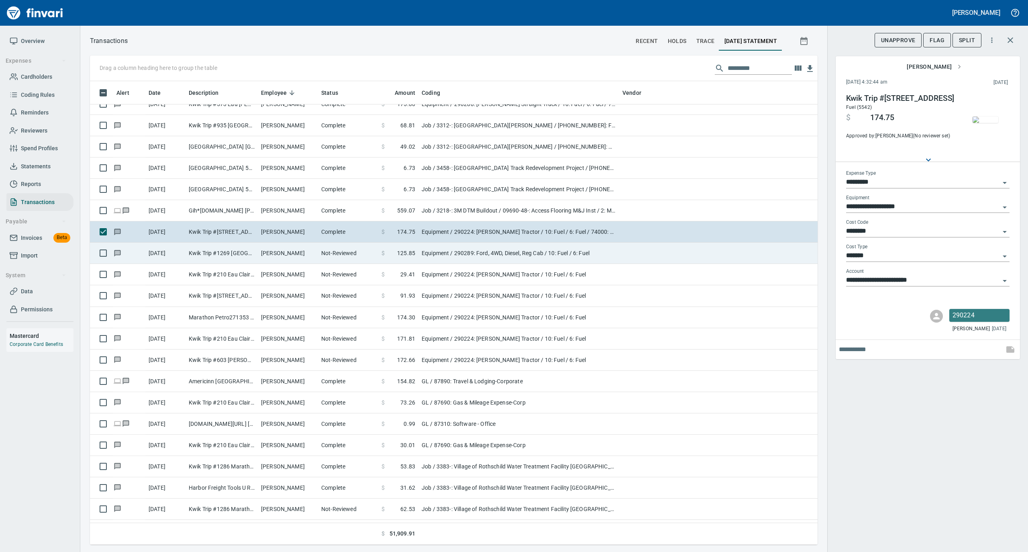
click at [245, 249] on td "Kwik Trip #1269 [GEOGRAPHIC_DATA] WI" at bounding box center [221, 252] width 72 height 21
type input "**********"
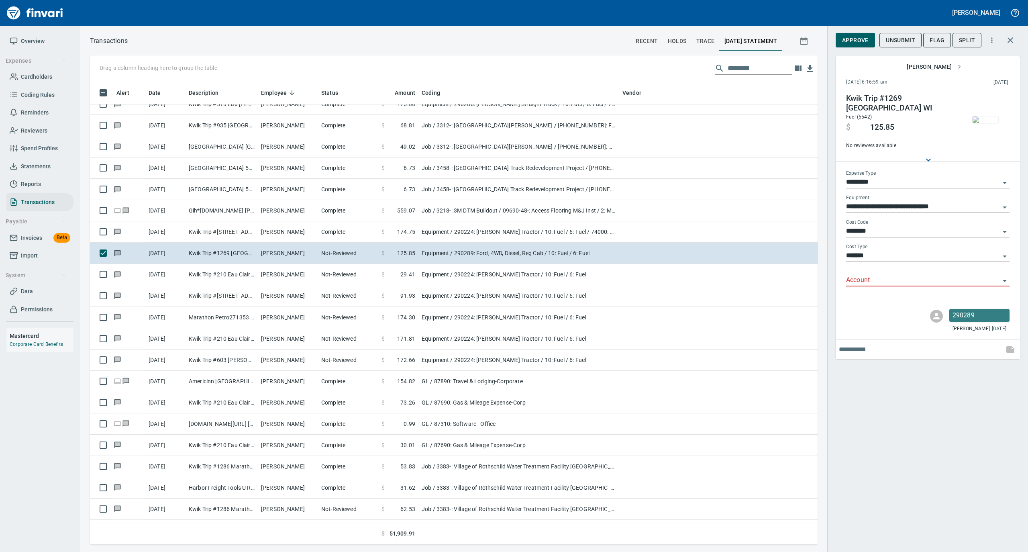
click at [861, 278] on input "Account" at bounding box center [923, 280] width 154 height 11
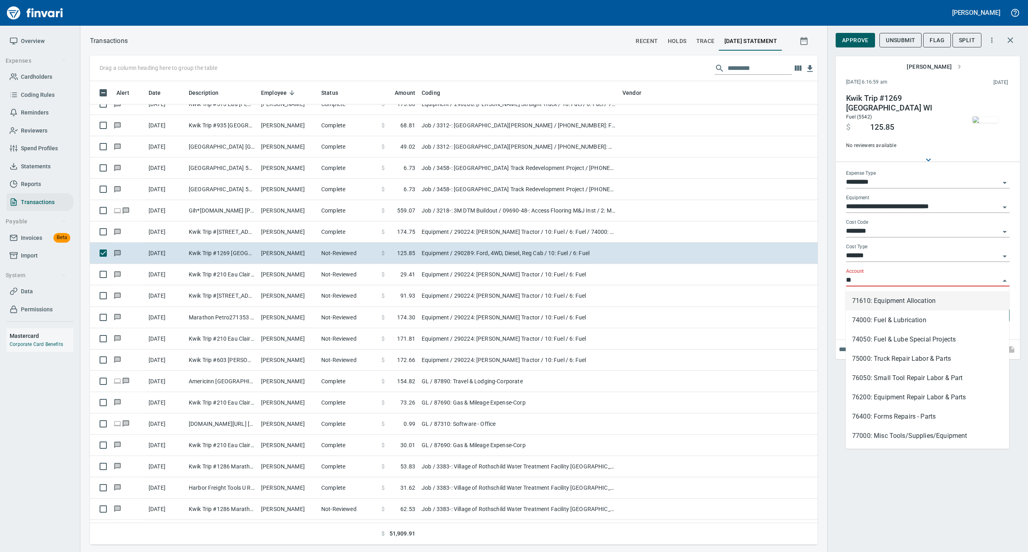
scroll to position [455, 711]
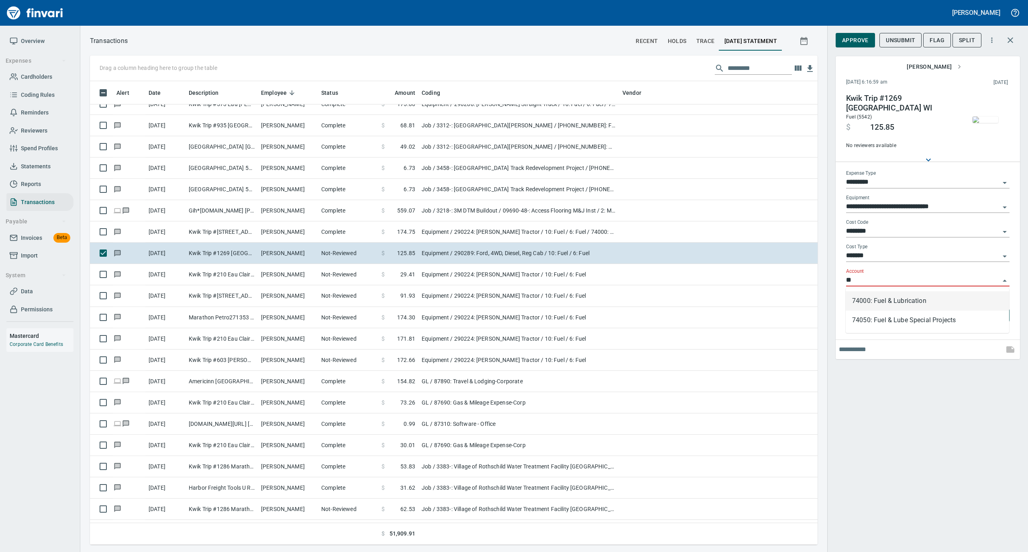
click at [869, 301] on li "74000: Fuel & Lubrication" at bounding box center [926, 300] width 163 height 19
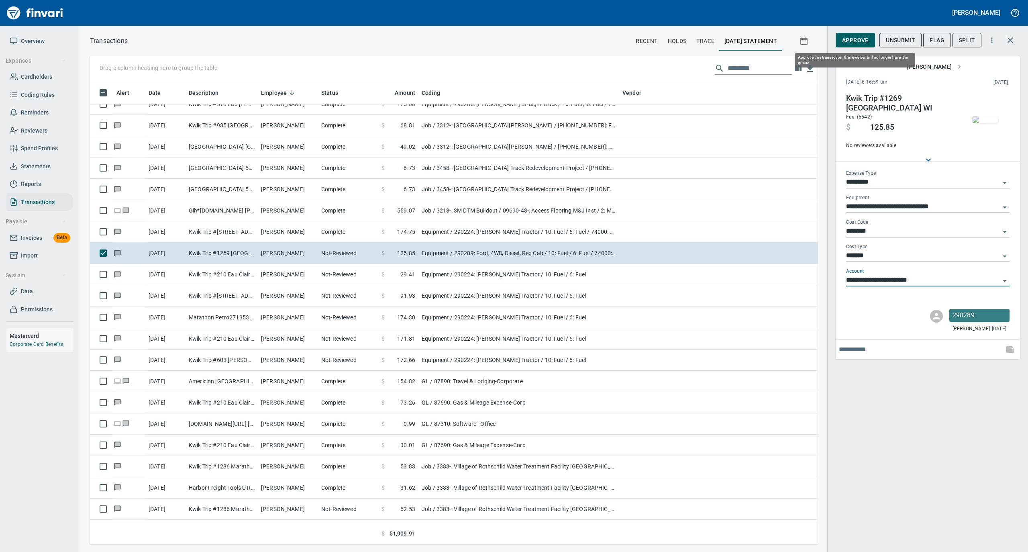
type input "**********"
click at [858, 42] on span "Approve" at bounding box center [855, 40] width 26 height 10
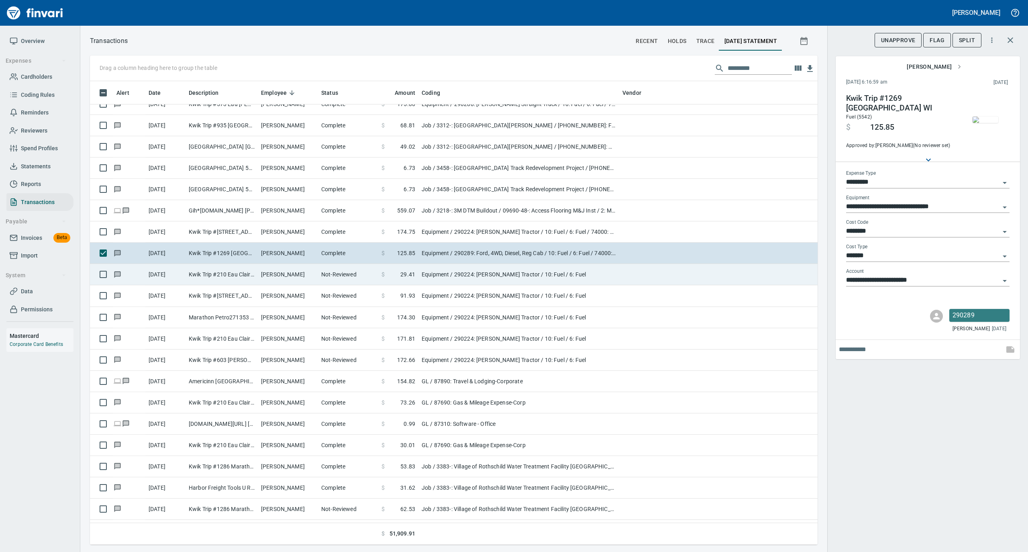
click at [302, 272] on td "[PERSON_NAME]" at bounding box center [288, 274] width 60 height 21
type input "**********"
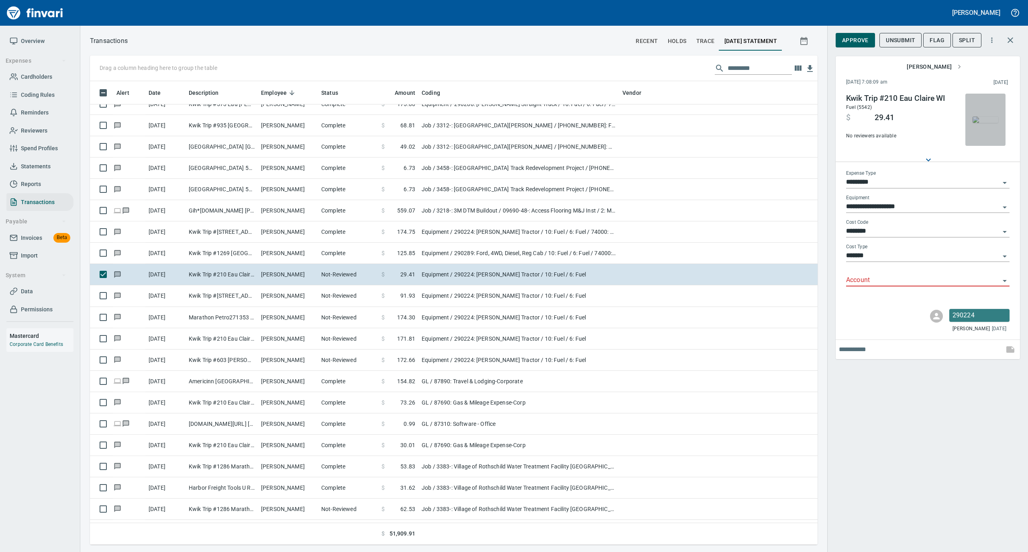
click at [980, 117] on img "button" at bounding box center [985, 119] width 26 height 6
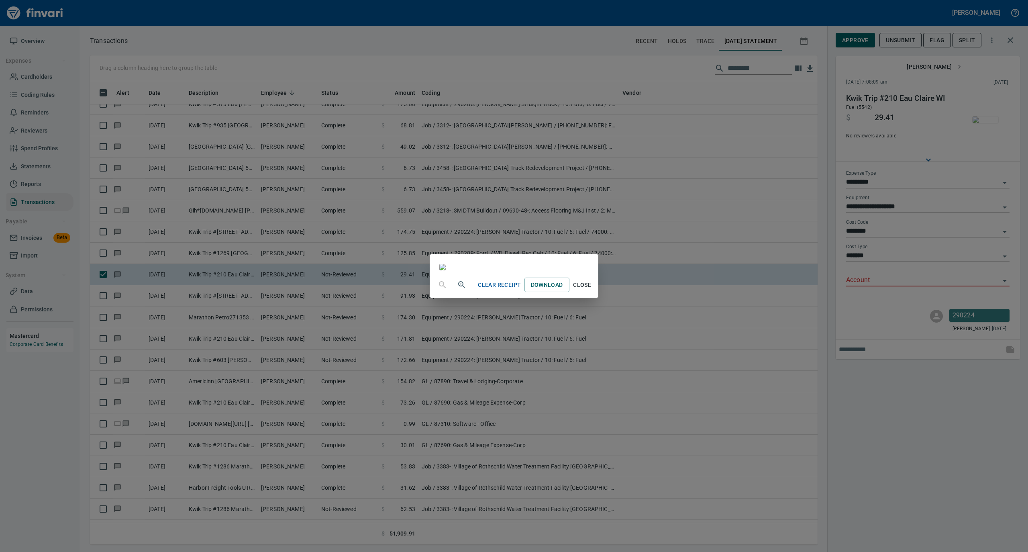
click at [592, 290] on span "Close" at bounding box center [581, 285] width 19 height 10
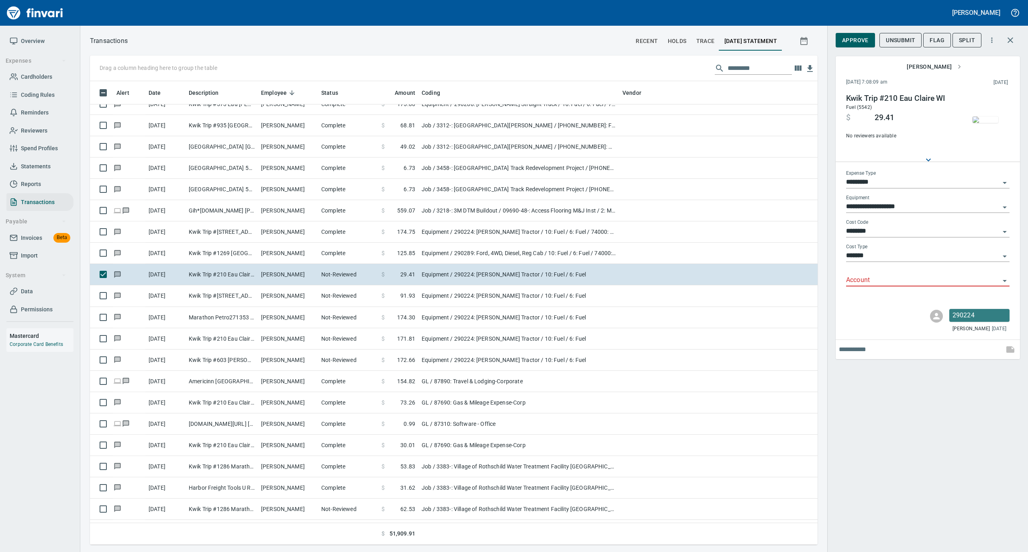
scroll to position [455, 711]
click at [862, 278] on input "Account" at bounding box center [923, 280] width 154 height 11
click at [863, 299] on li "74000: Fuel & Lubrication" at bounding box center [926, 300] width 163 height 19
type input "**********"
click at [850, 40] on span "Approve" at bounding box center [855, 40] width 26 height 10
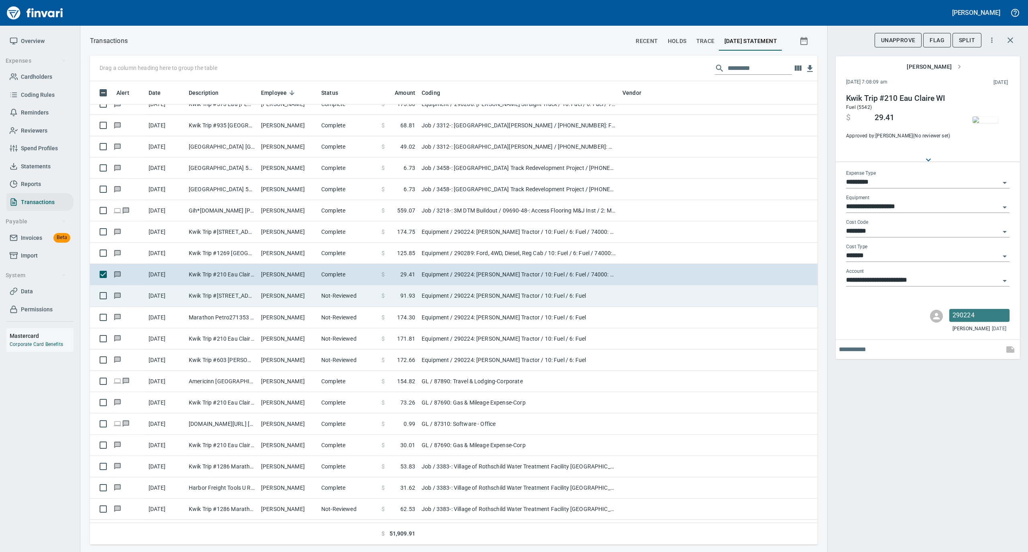
click at [323, 294] on td "Not-Reviewed" at bounding box center [348, 295] width 60 height 21
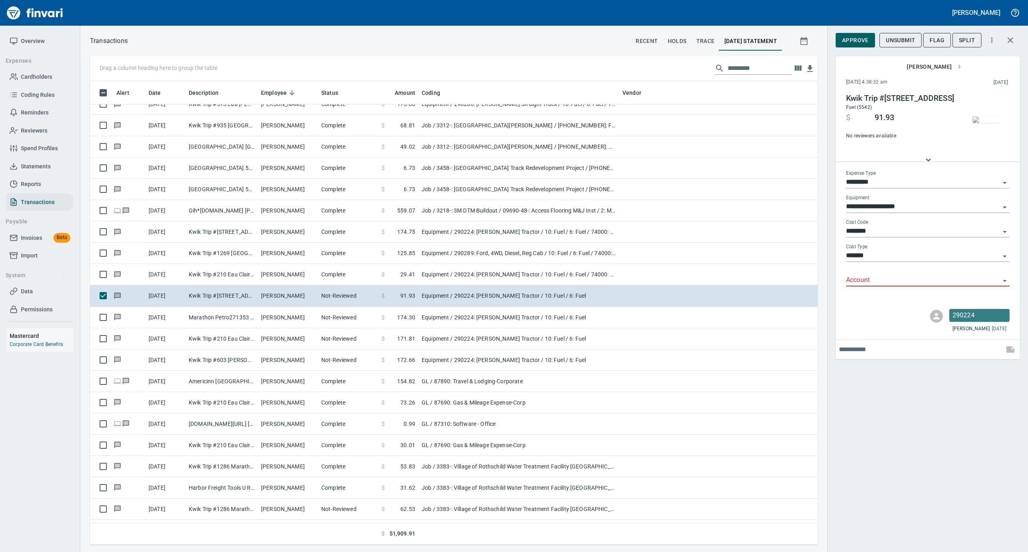
click at [864, 275] on input "Account" at bounding box center [923, 280] width 154 height 11
click at [870, 307] on li "74000: Fuel & Lubrication" at bounding box center [926, 300] width 163 height 19
type input "**********"
click at [847, 43] on span "Approve" at bounding box center [855, 40] width 26 height 10
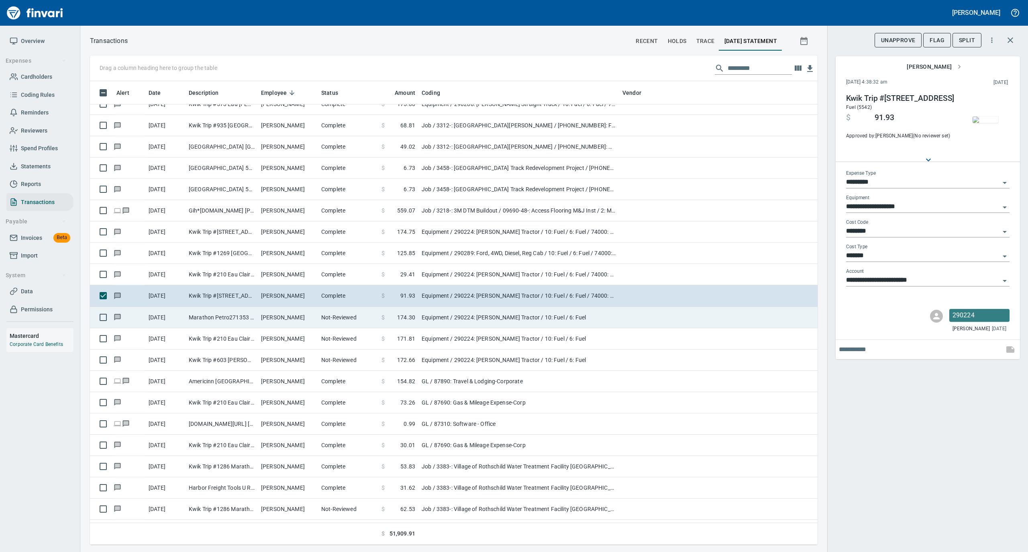
click at [322, 318] on td "Not-Reviewed" at bounding box center [348, 317] width 60 height 21
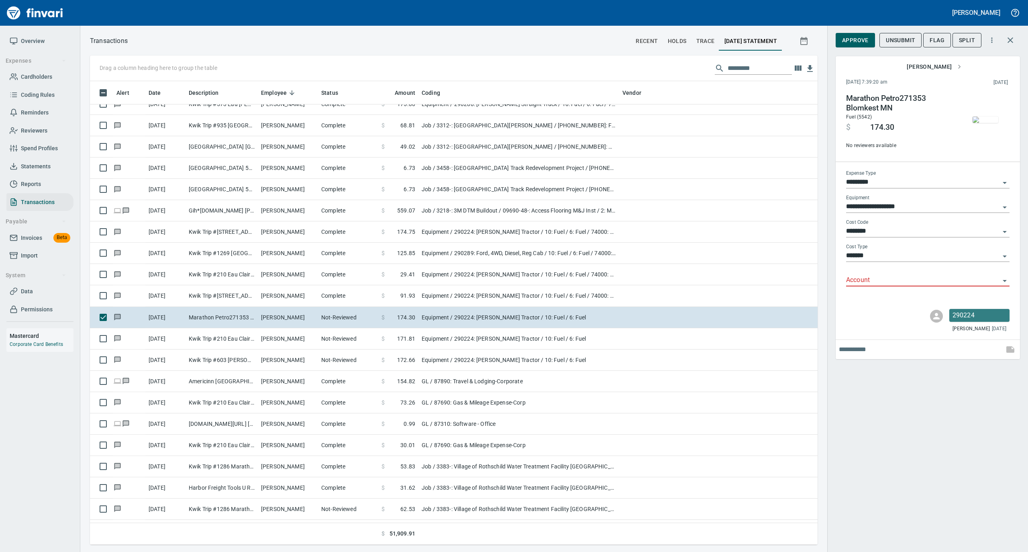
click at [983, 116] on img "button" at bounding box center [985, 119] width 26 height 6
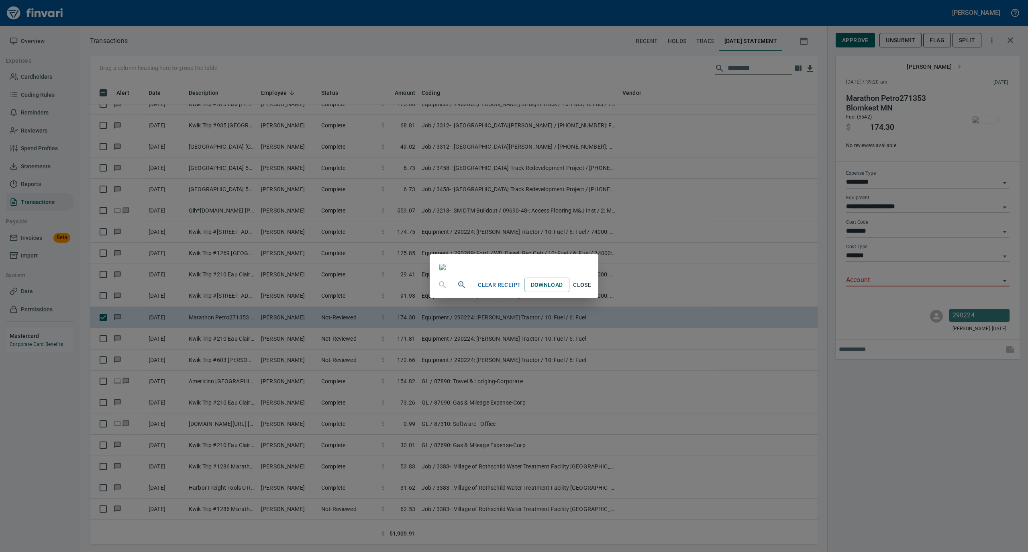
click at [592, 290] on span "Close" at bounding box center [581, 285] width 19 height 10
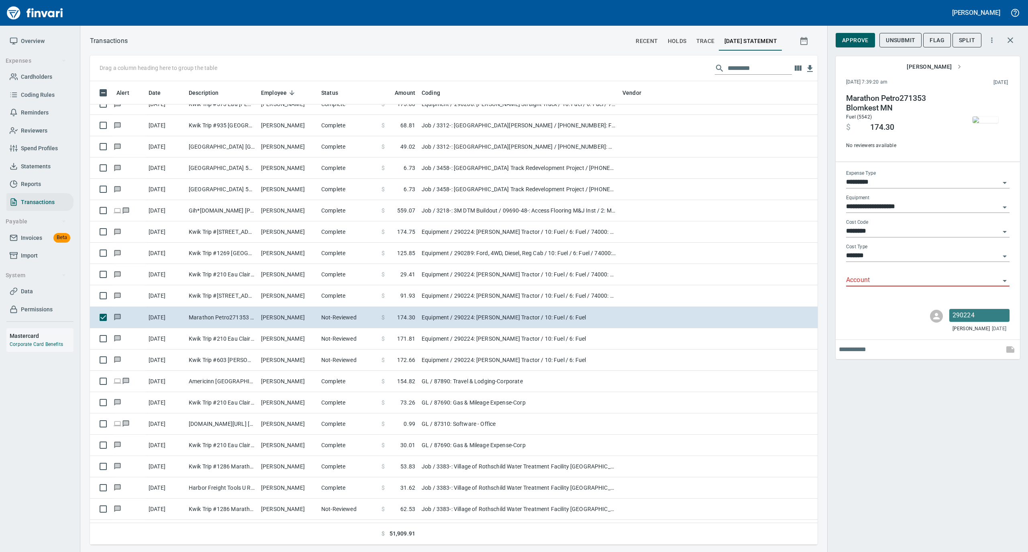
click at [875, 278] on input "Account" at bounding box center [923, 280] width 154 height 11
click at [866, 299] on li "74000: Fuel & Lubrication" at bounding box center [926, 300] width 163 height 19
type input "**********"
click at [857, 37] on span "Approve" at bounding box center [855, 40] width 26 height 10
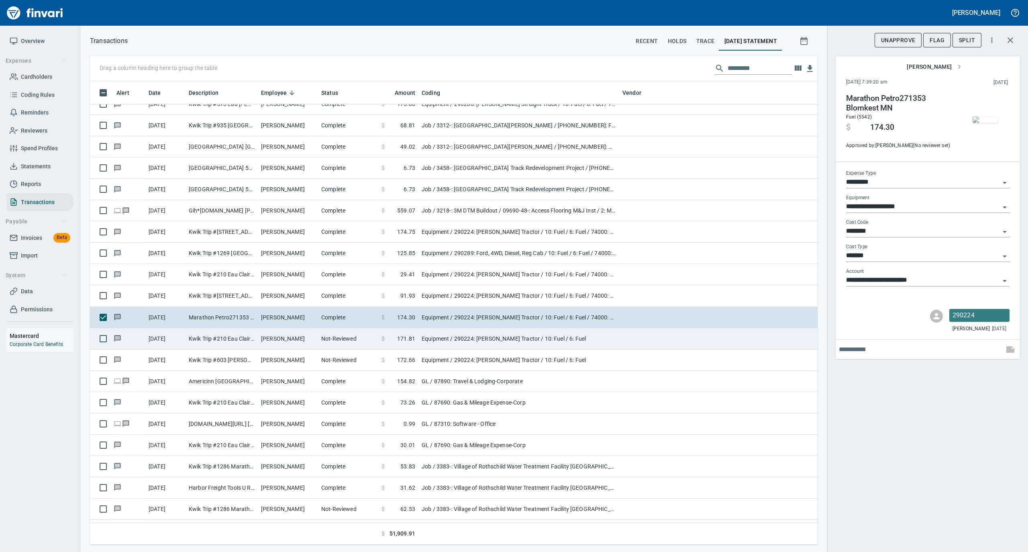
click at [242, 344] on td "Kwik Trip #210 Eau Claire WI" at bounding box center [221, 338] width 72 height 21
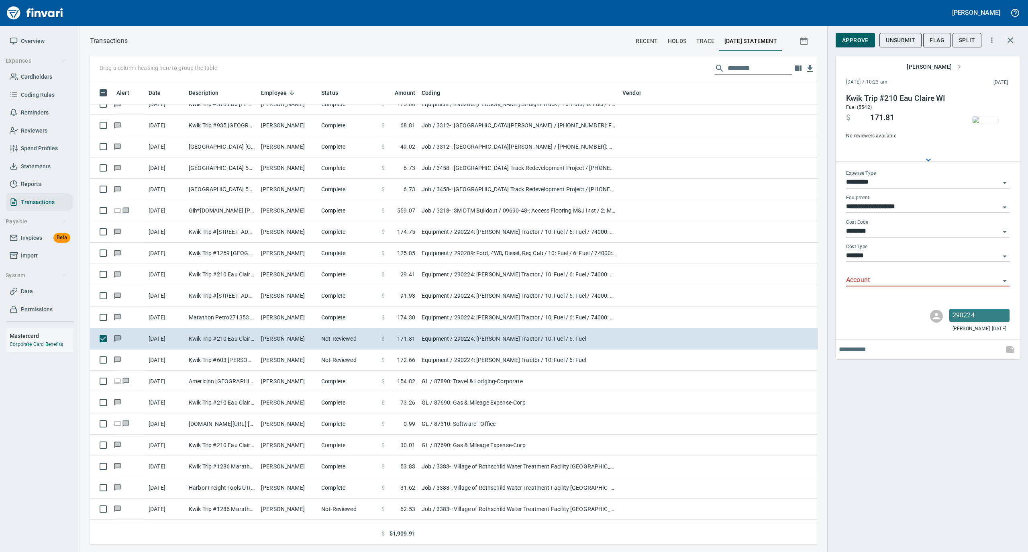
click at [990, 116] on img "button" at bounding box center [985, 119] width 26 height 6
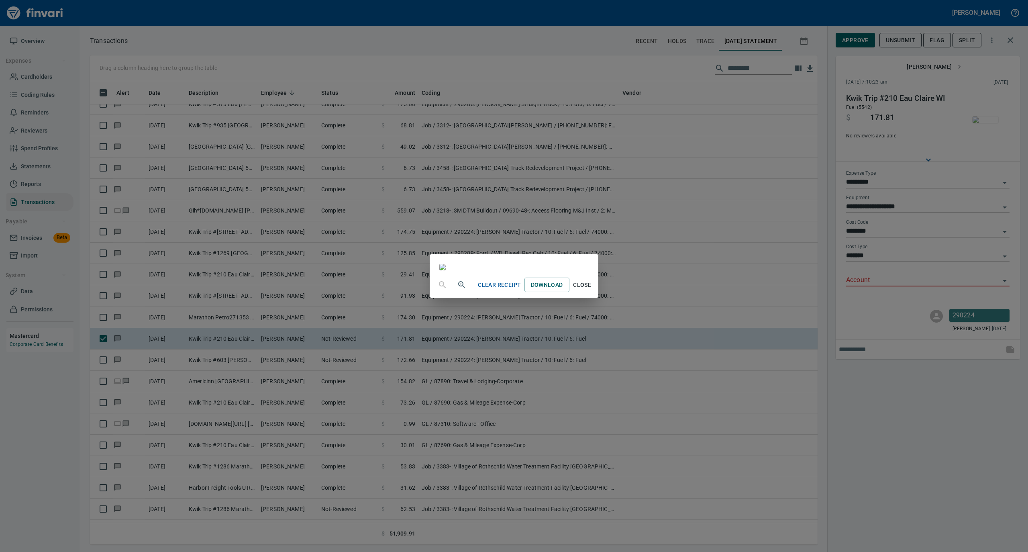
click at [592, 290] on span "Close" at bounding box center [581, 285] width 19 height 10
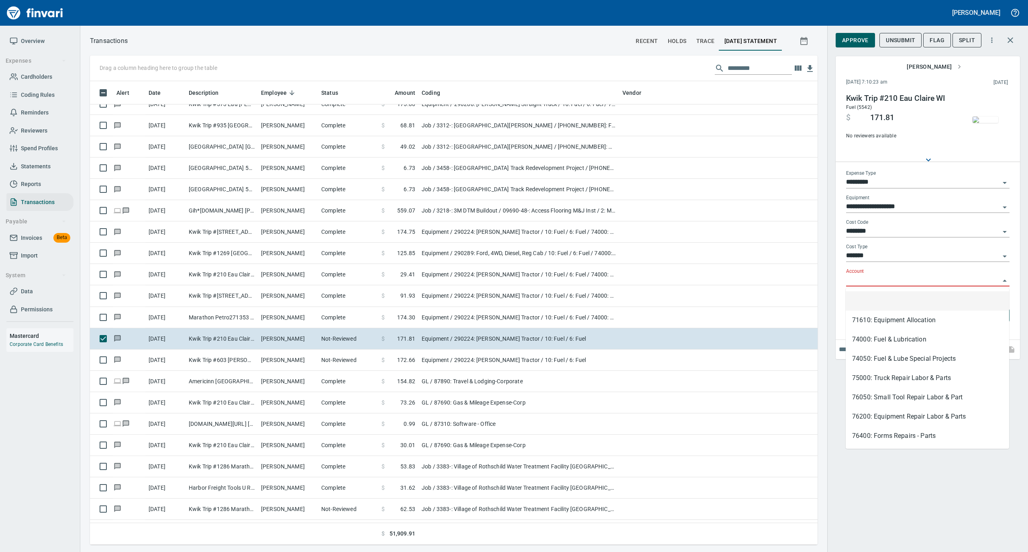
click at [885, 283] on input "Account" at bounding box center [923, 280] width 154 height 11
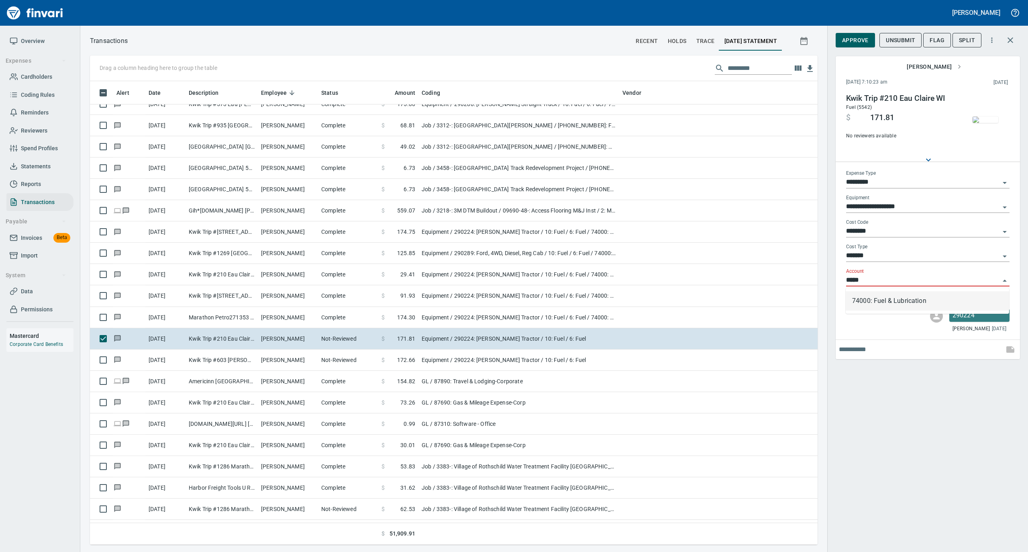
scroll to position [455, 711]
click at [871, 301] on li "74000: Fuel & Lubrication" at bounding box center [926, 300] width 163 height 19
type input "**********"
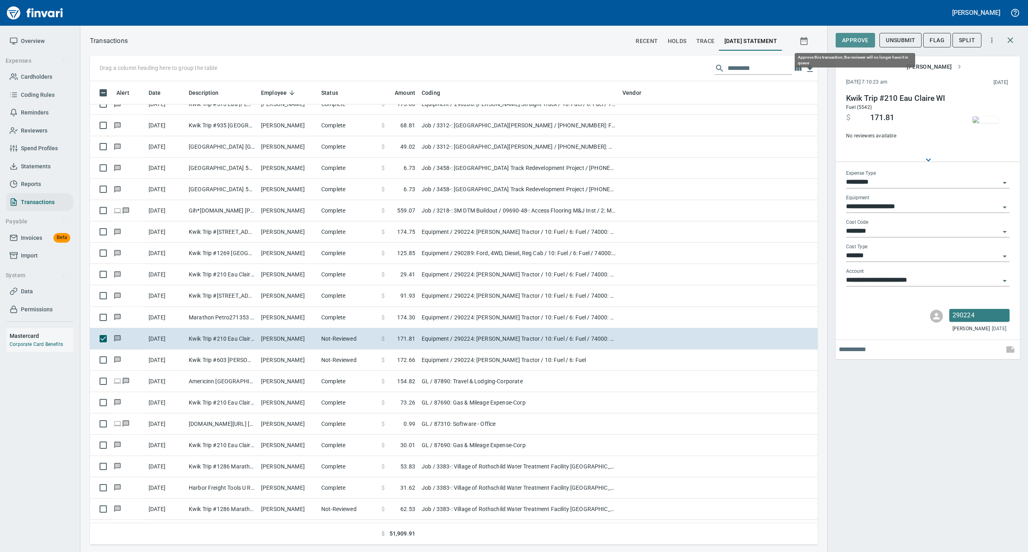
click at [854, 40] on span "Approve" at bounding box center [855, 40] width 26 height 10
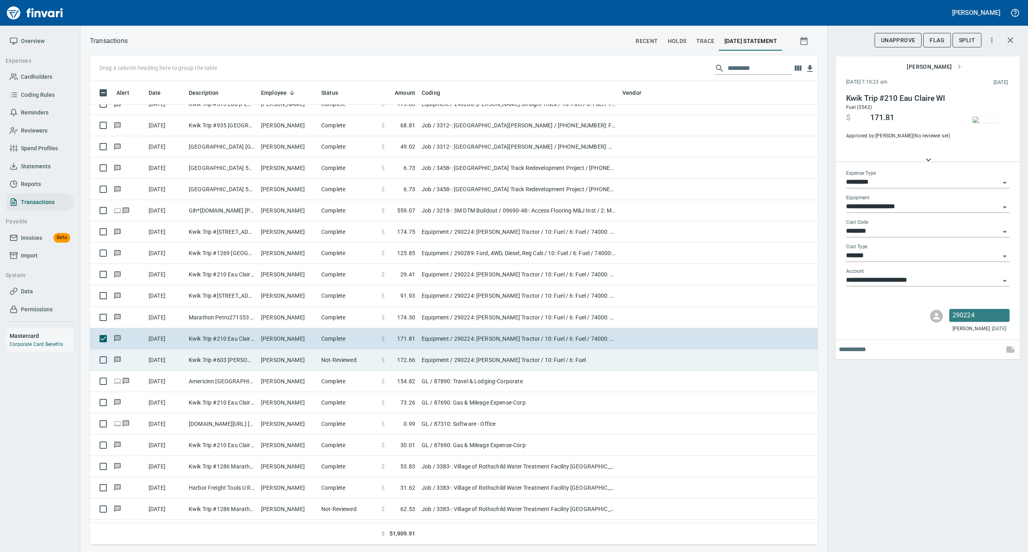
click at [320, 361] on td "Not-Reviewed" at bounding box center [348, 359] width 60 height 21
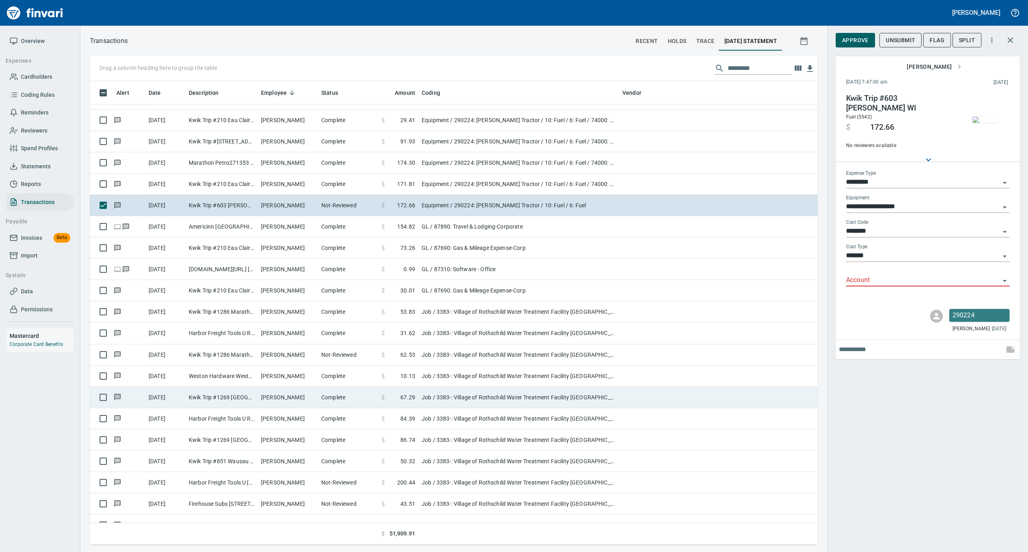
scroll to position [4978, 0]
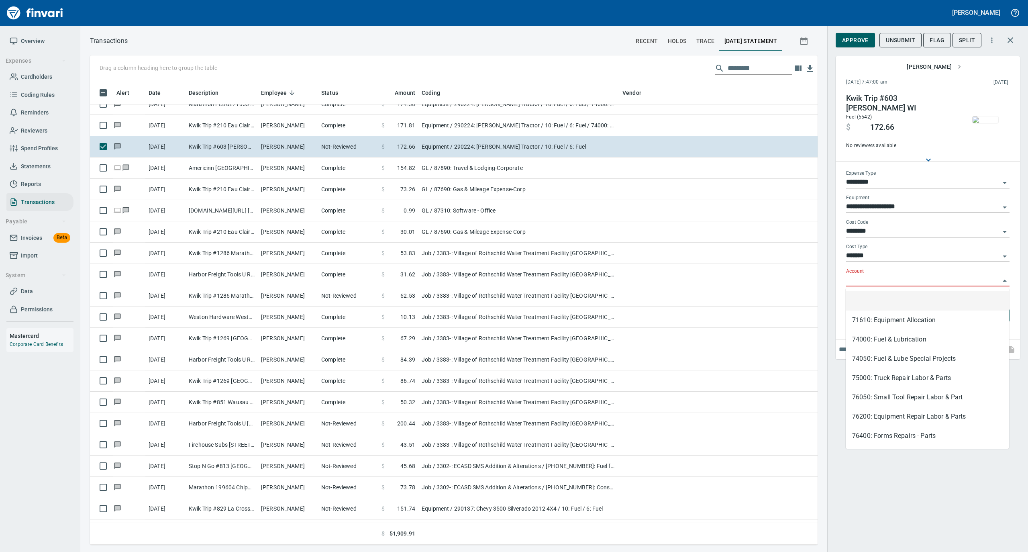
click at [874, 277] on input "Account" at bounding box center [923, 280] width 154 height 11
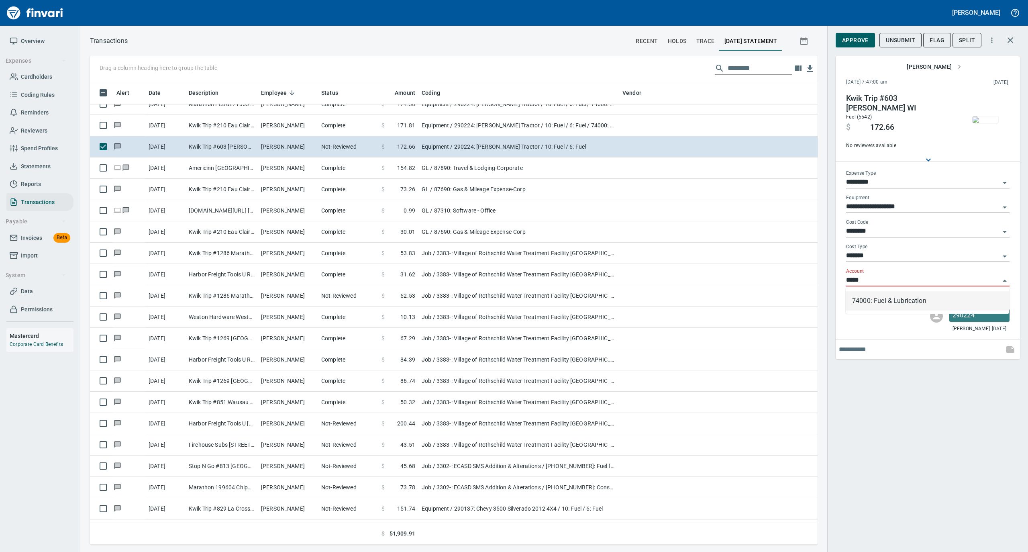
scroll to position [455, 711]
click at [866, 297] on li "74000: Fuel & Lubrication" at bounding box center [926, 300] width 163 height 19
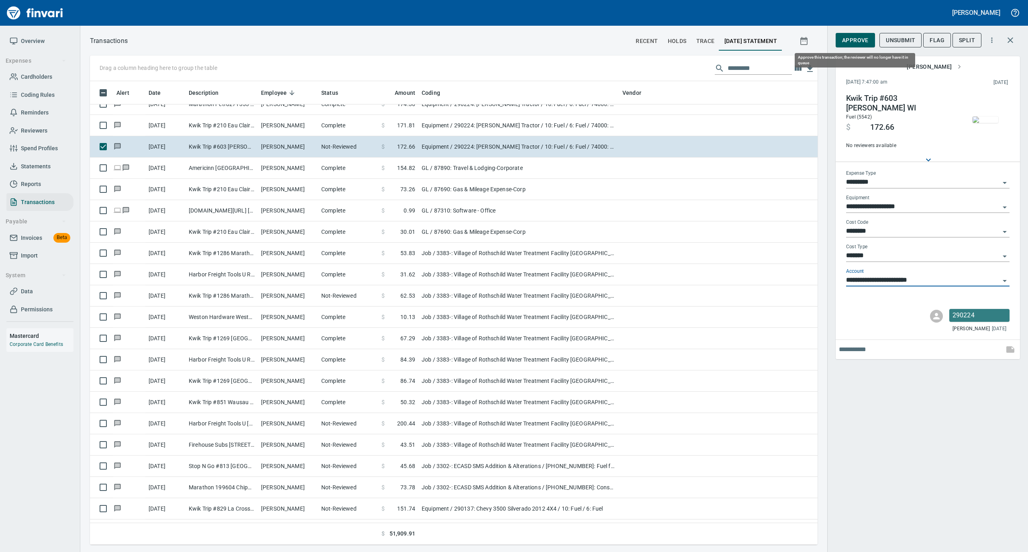
type input "**********"
drag, startPoint x: 865, startPoint y: 39, endPoint x: 858, endPoint y: 59, distance: 21.3
click at [864, 39] on span "Approve" at bounding box center [855, 40] width 26 height 10
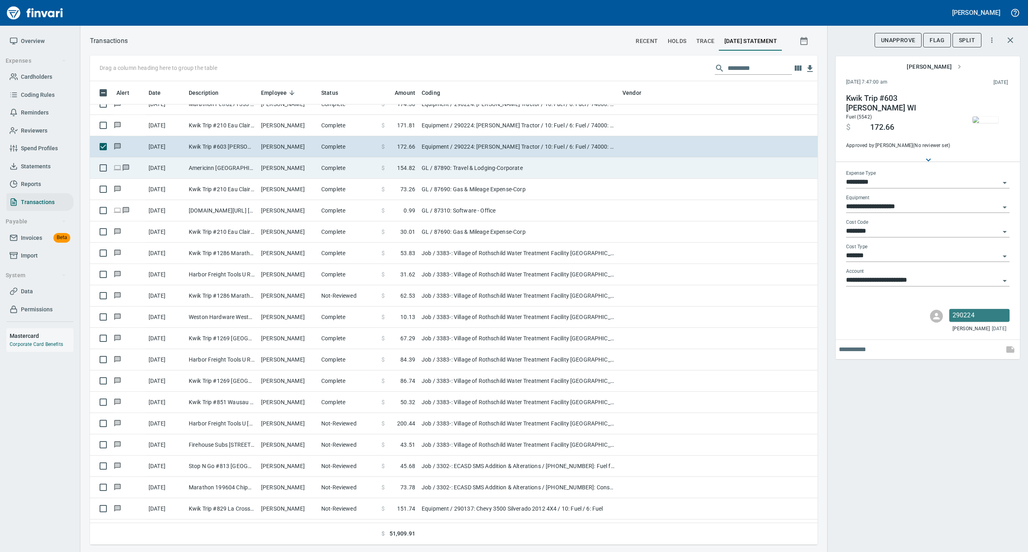
click at [335, 169] on td "Complete" at bounding box center [348, 167] width 60 height 21
type input "**"
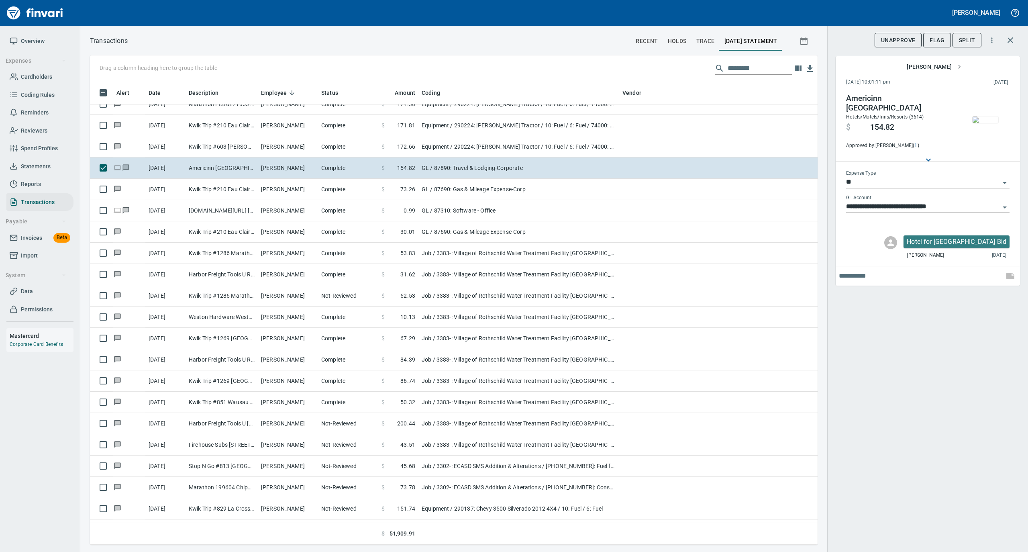
scroll to position [455, 711]
click at [985, 119] on img "button" at bounding box center [985, 119] width 26 height 6
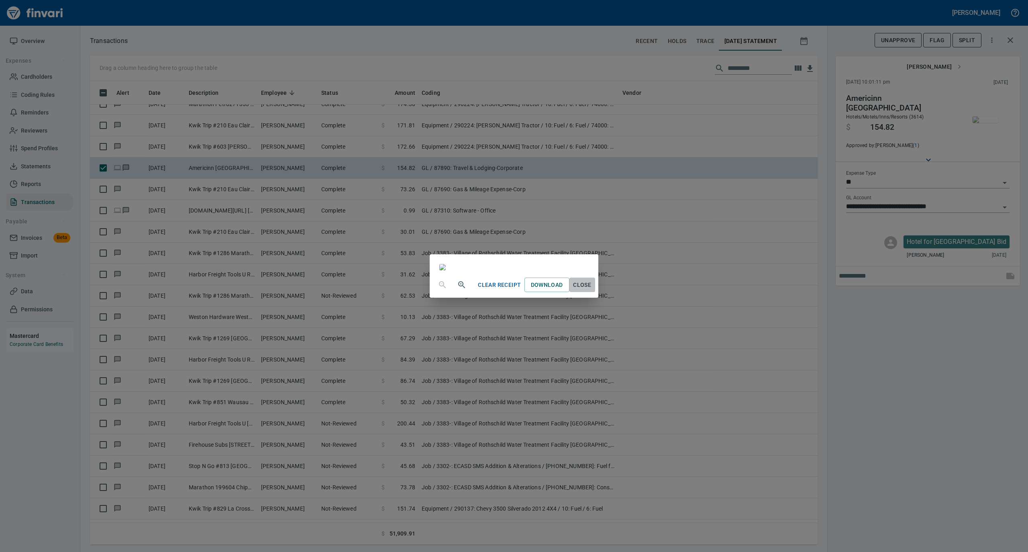
click at [592, 290] on span "Close" at bounding box center [581, 285] width 19 height 10
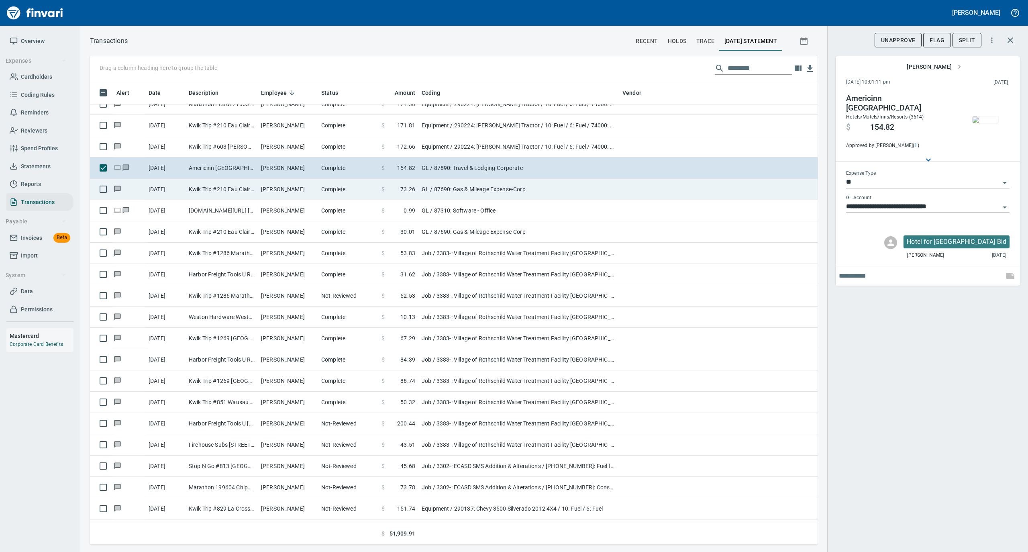
click at [271, 193] on td "[PERSON_NAME]" at bounding box center [288, 189] width 60 height 21
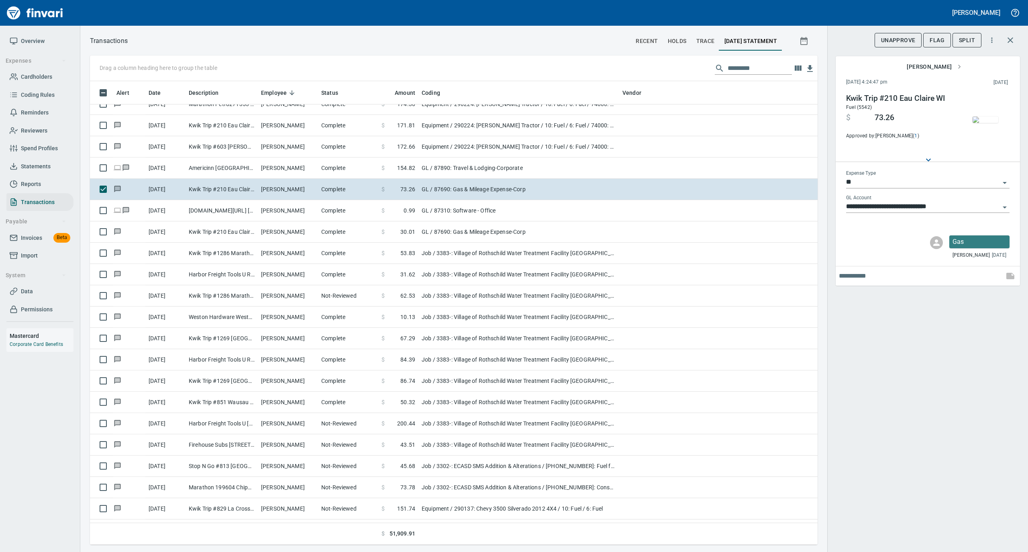
click at [991, 118] on img "button" at bounding box center [985, 119] width 26 height 6
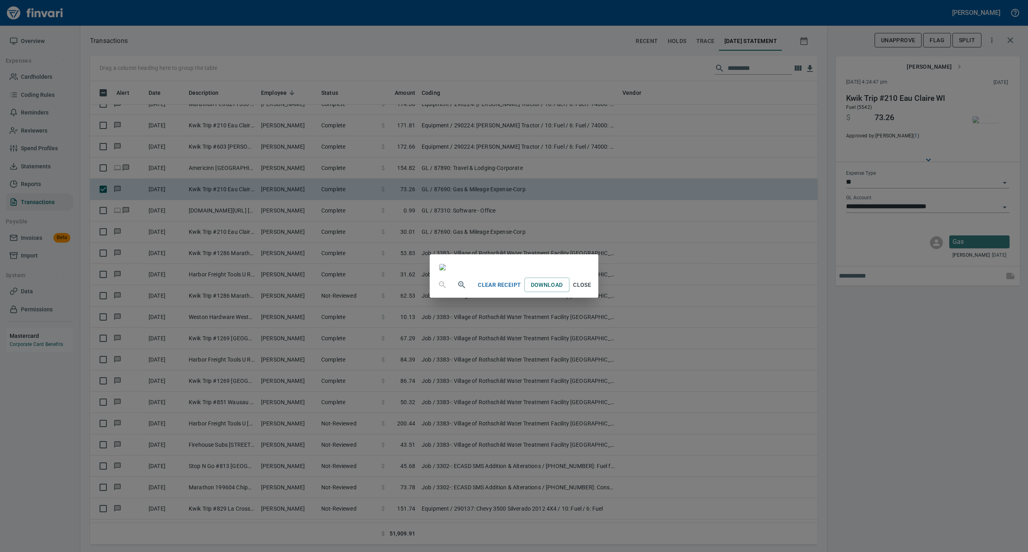
click at [592, 290] on span "Close" at bounding box center [581, 285] width 19 height 10
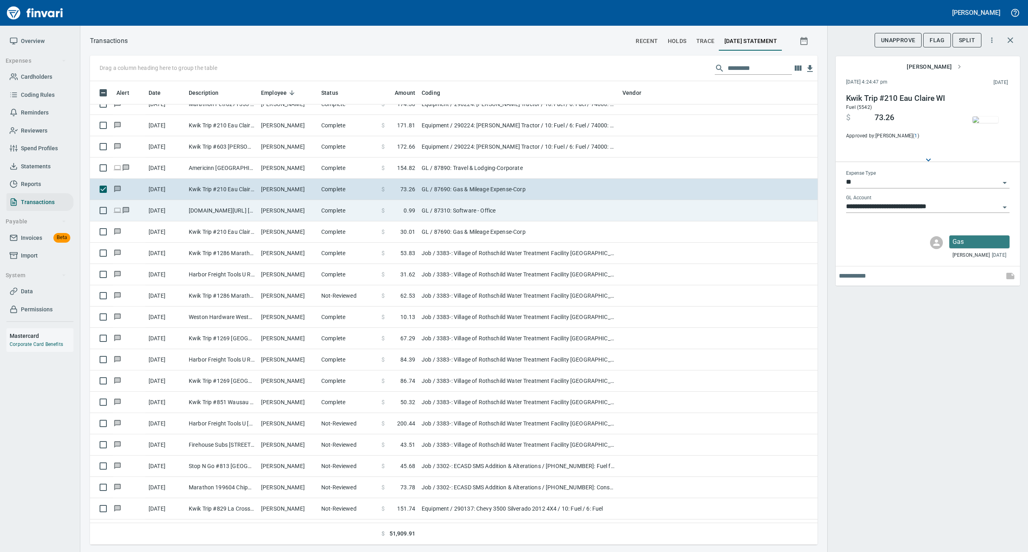
click at [291, 218] on td "[PERSON_NAME]" at bounding box center [288, 210] width 60 height 21
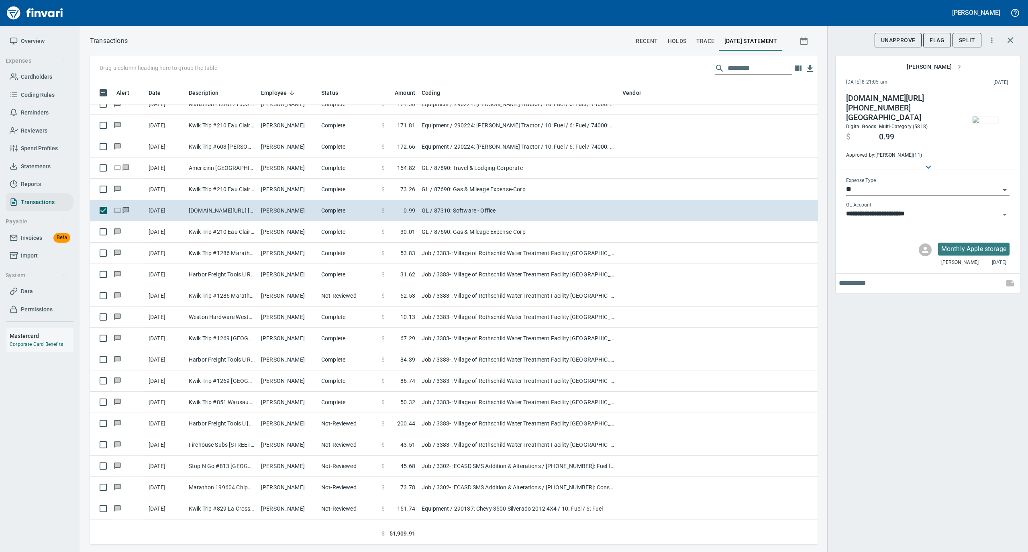
click at [986, 118] on img "button" at bounding box center [985, 119] width 26 height 6
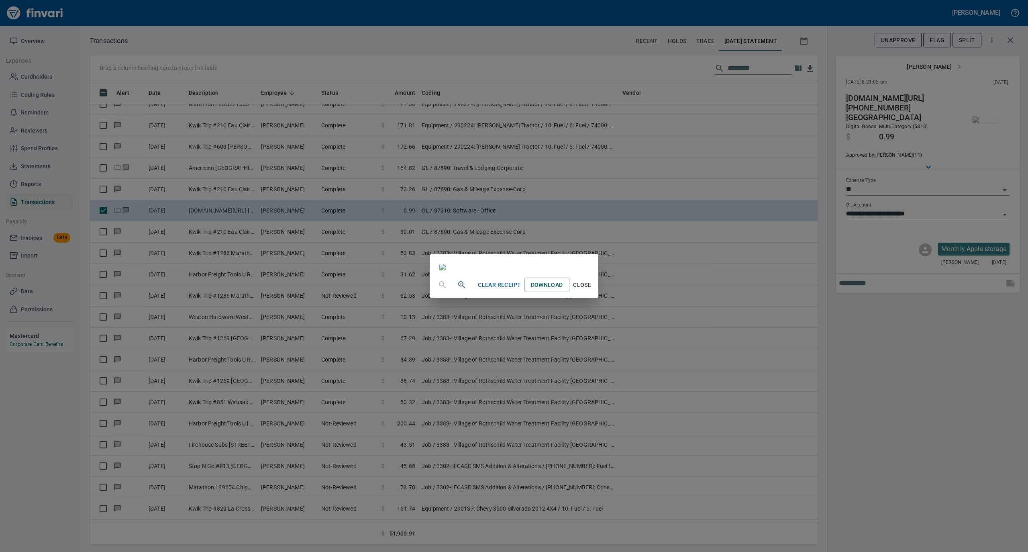
scroll to position [267, 0]
drag, startPoint x: 987, startPoint y: 529, endPoint x: 980, endPoint y: 523, distance: 9.1
click at [592, 290] on span "Close" at bounding box center [581, 285] width 19 height 10
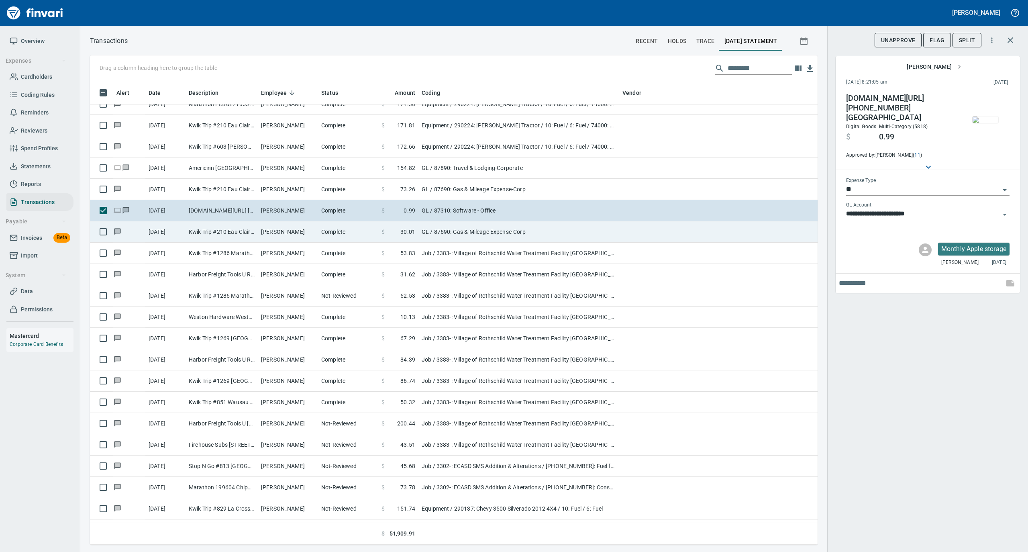
click at [237, 236] on td "Kwik Trip #210 Eau Claire WI" at bounding box center [221, 231] width 72 height 21
type input "**********"
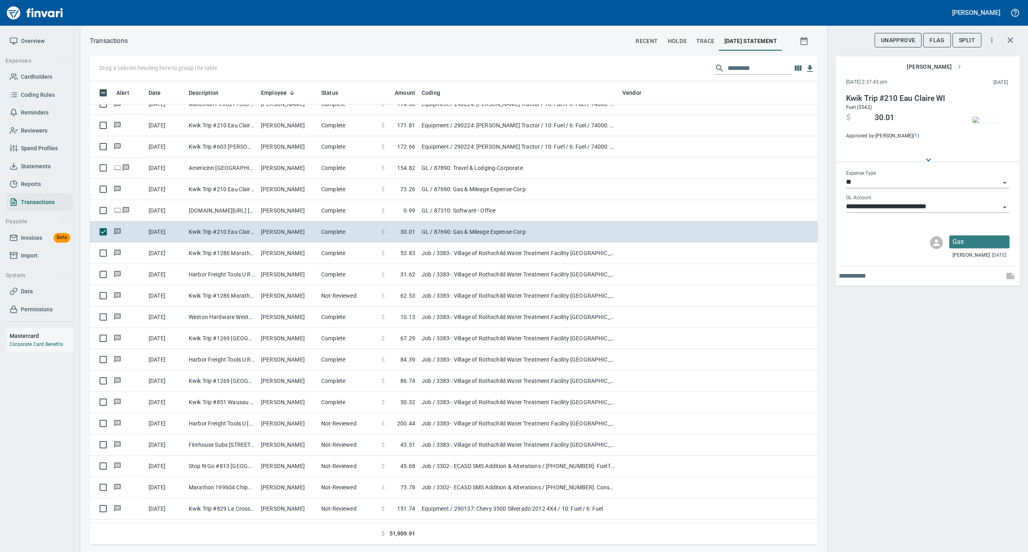
click at [988, 117] on img "button" at bounding box center [985, 119] width 26 height 6
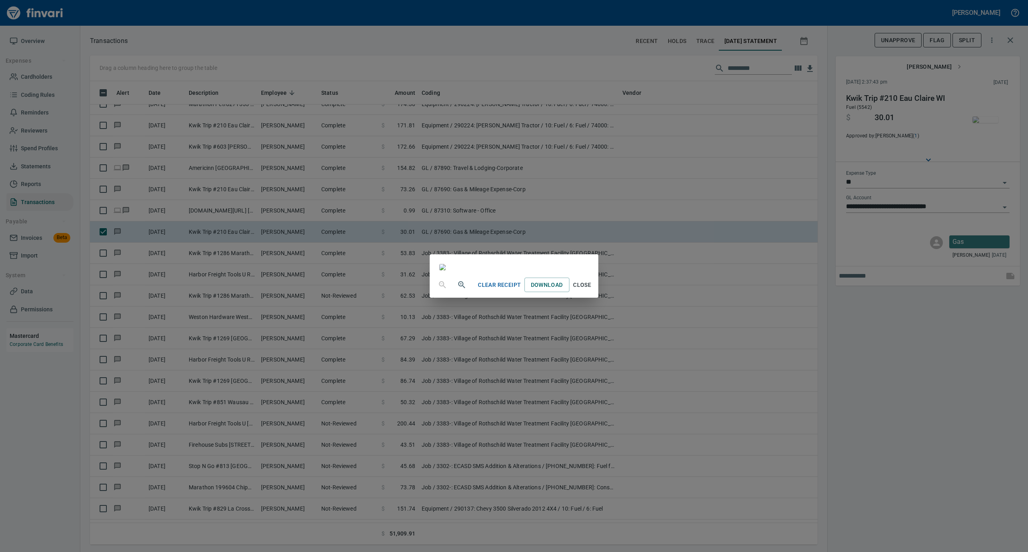
click at [592, 290] on span "Close" at bounding box center [581, 285] width 19 height 10
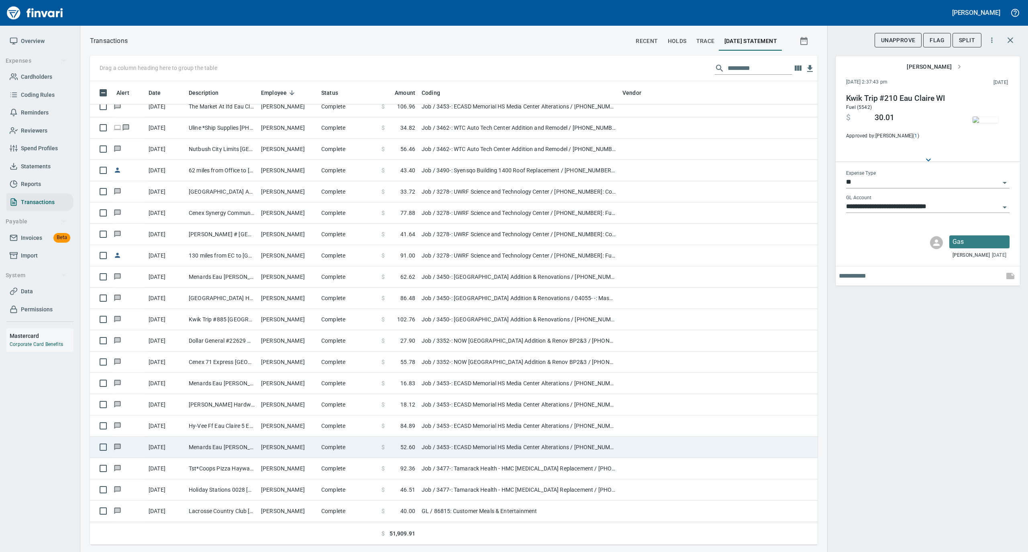
scroll to position [1499, 0]
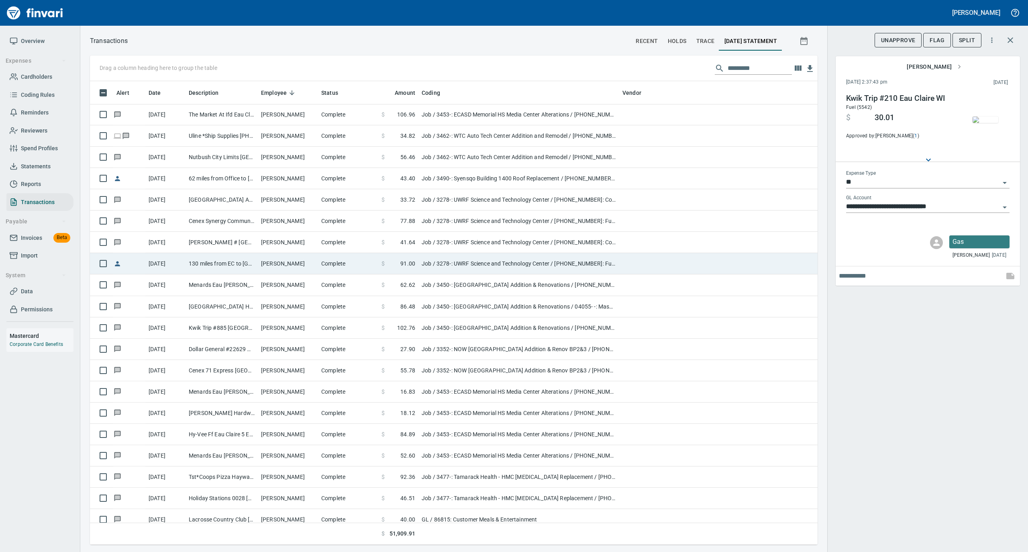
click at [310, 264] on td "[PERSON_NAME]" at bounding box center [288, 263] width 60 height 21
type input "***"
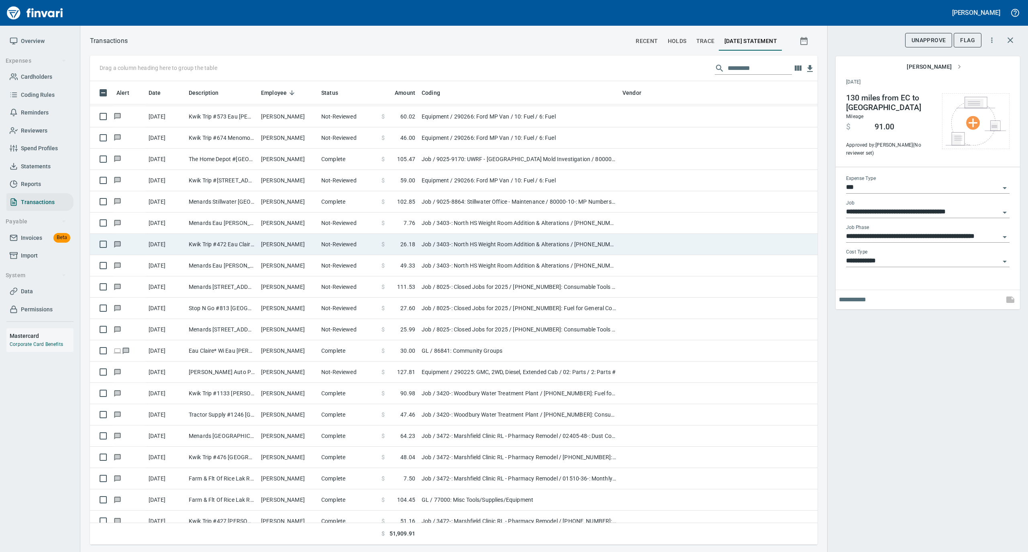
scroll to position [6048, 0]
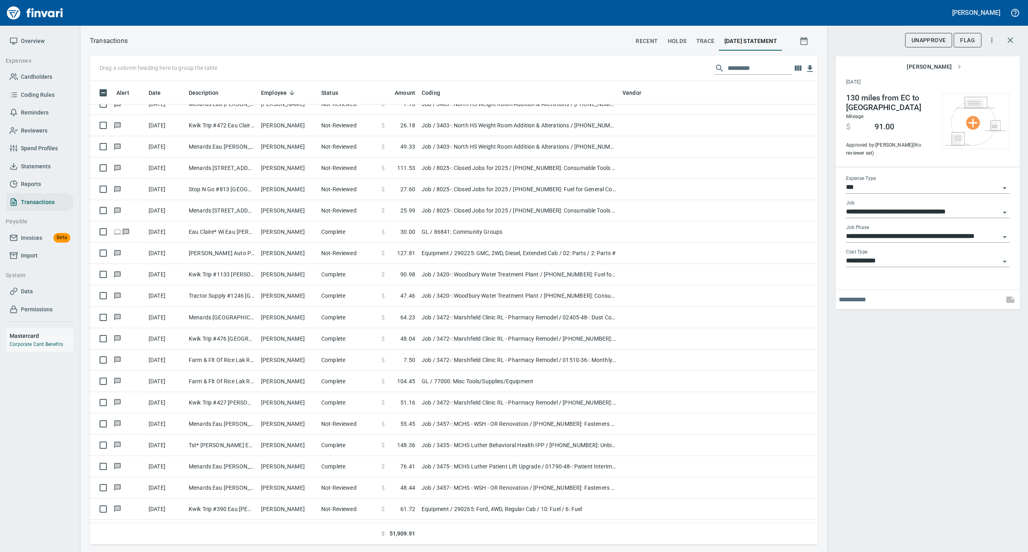
click at [34, 169] on span "Statements" at bounding box center [36, 166] width 30 height 10
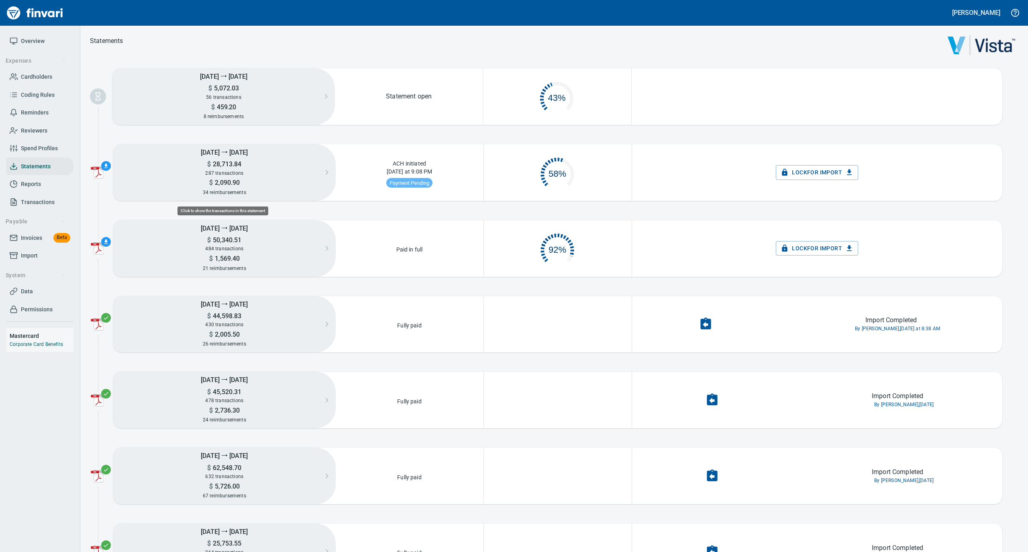
scroll to position [39, 139]
click at [31, 36] on span "Overview" at bounding box center [33, 41] width 24 height 10
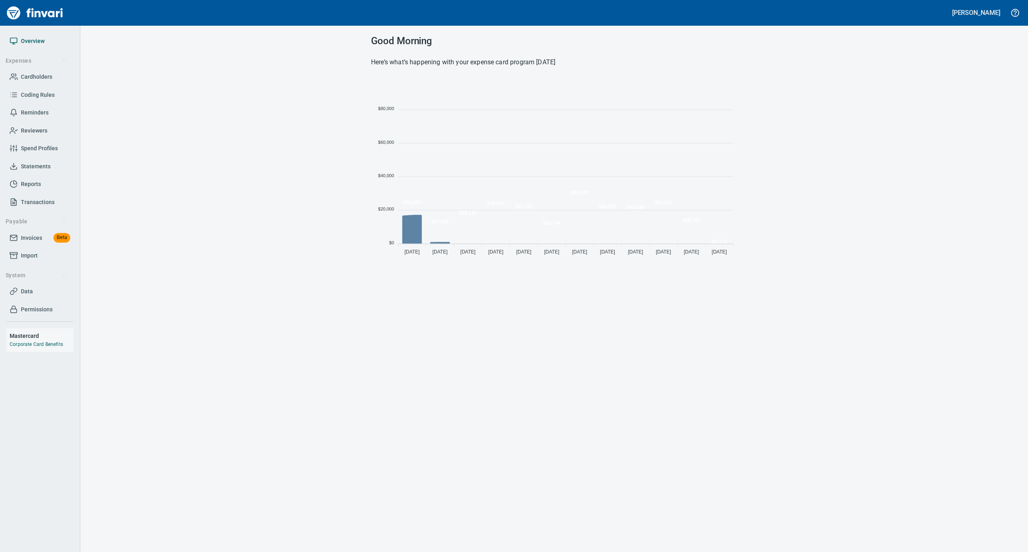
scroll to position [179, 358]
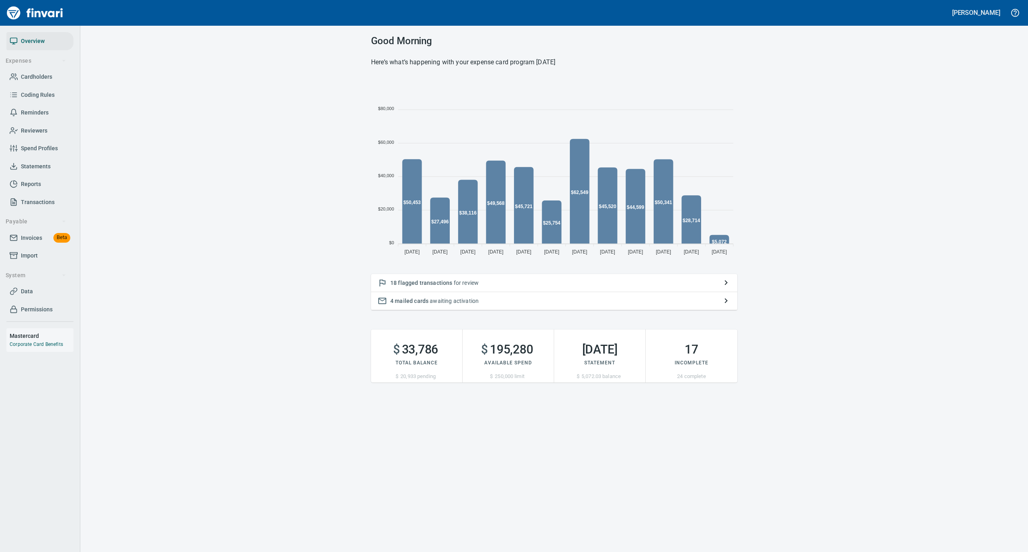
click at [495, 279] on p "18 flagged transactions for review" at bounding box center [554, 283] width 328 height 8
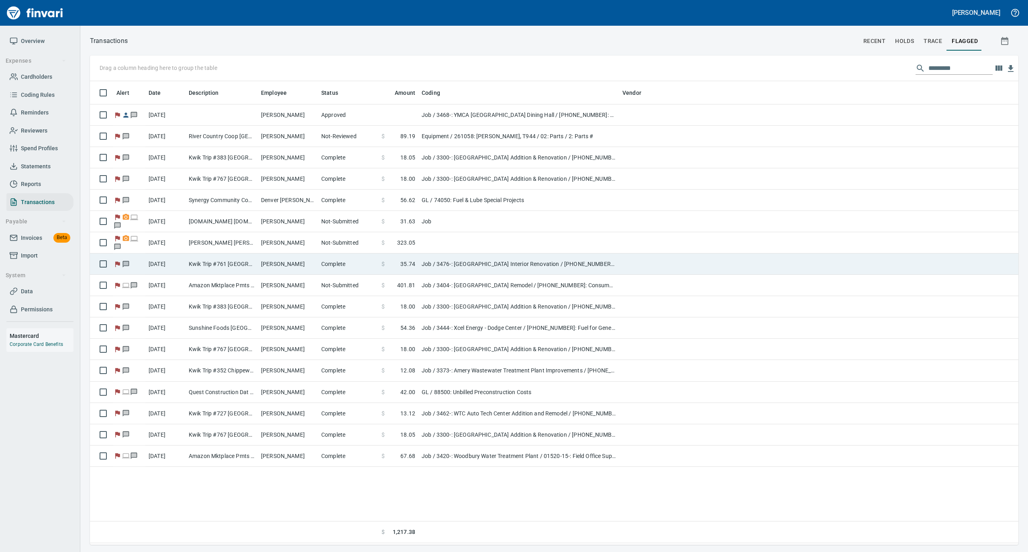
scroll to position [455, 920]
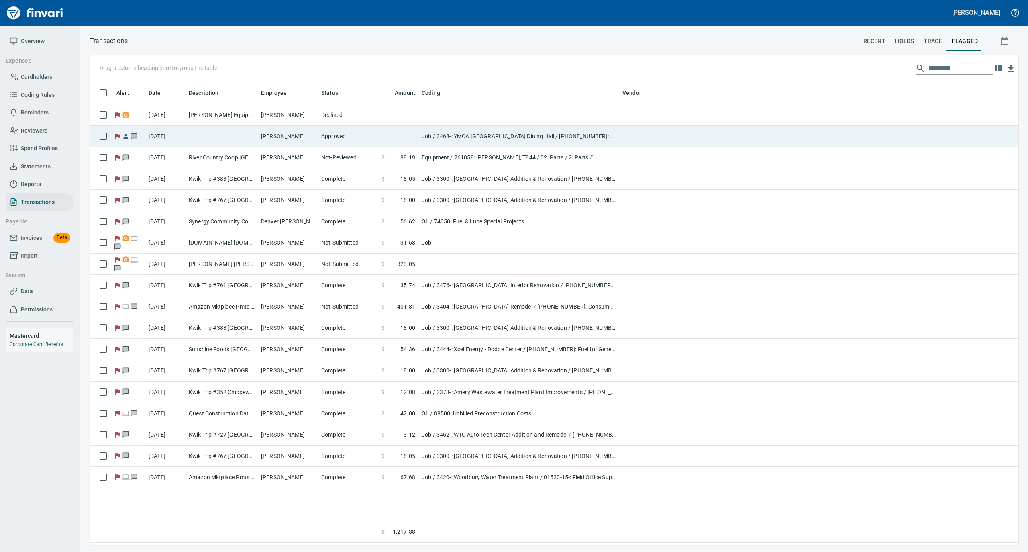
click at [299, 136] on td "[PERSON_NAME]" at bounding box center [288, 136] width 60 height 21
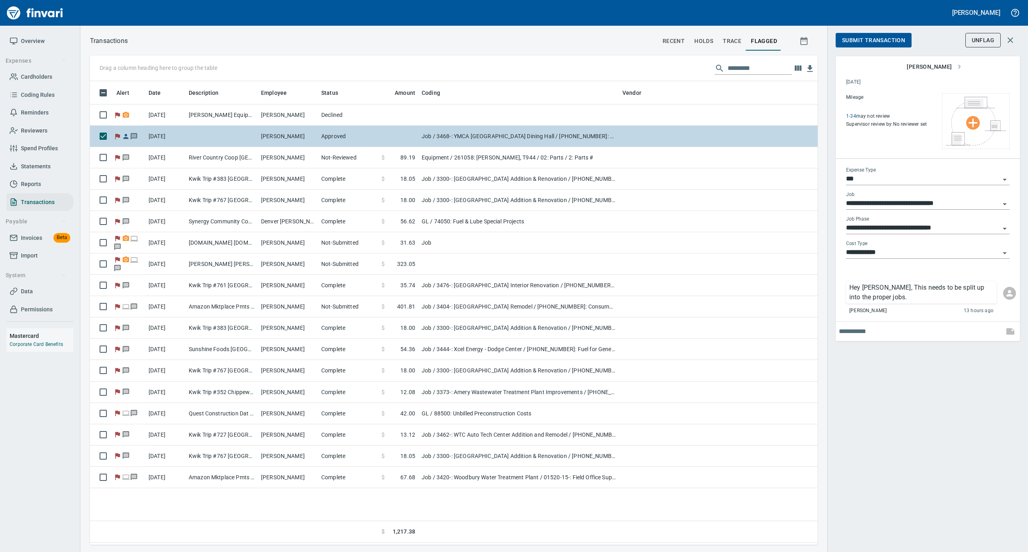
scroll to position [455, 719]
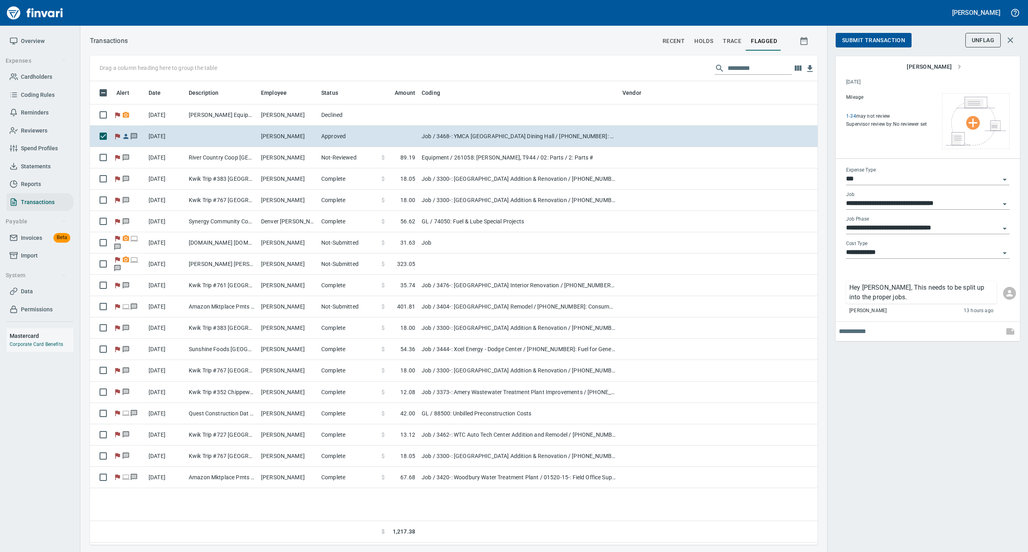
click at [977, 39] on span "UnFlag" at bounding box center [983, 40] width 22 height 10
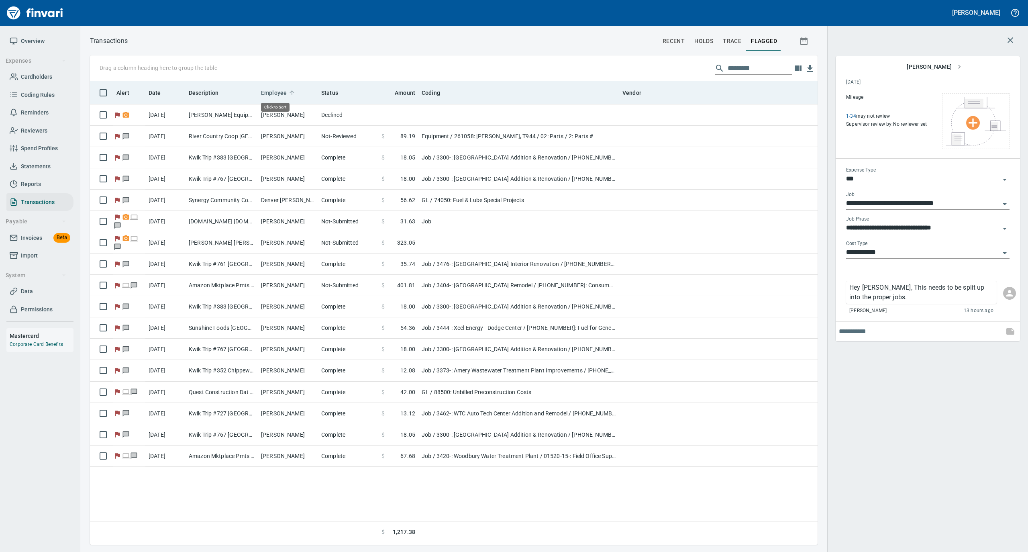
click at [288, 92] on icon at bounding box center [291, 92] width 7 height 7
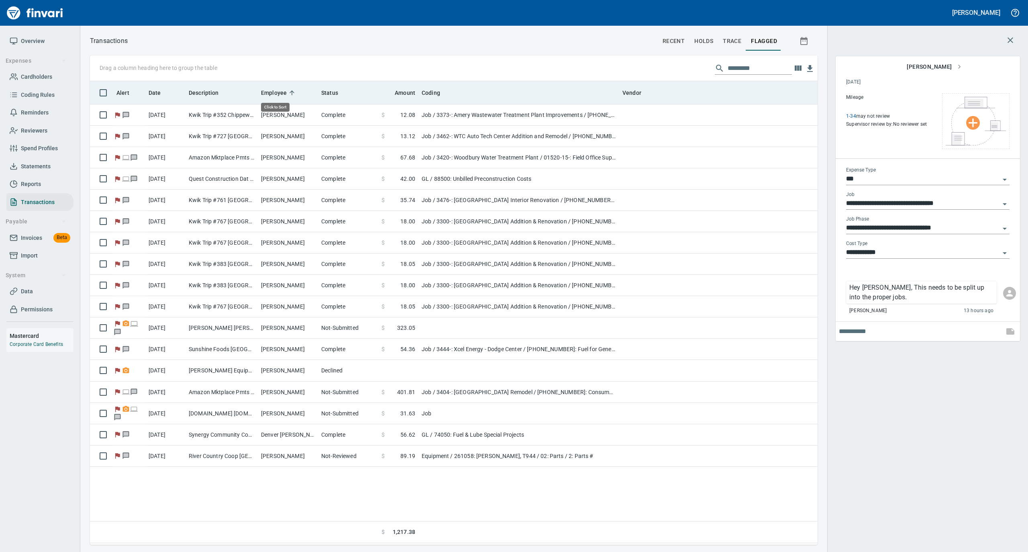
click at [288, 92] on icon at bounding box center [291, 92] width 7 height 7
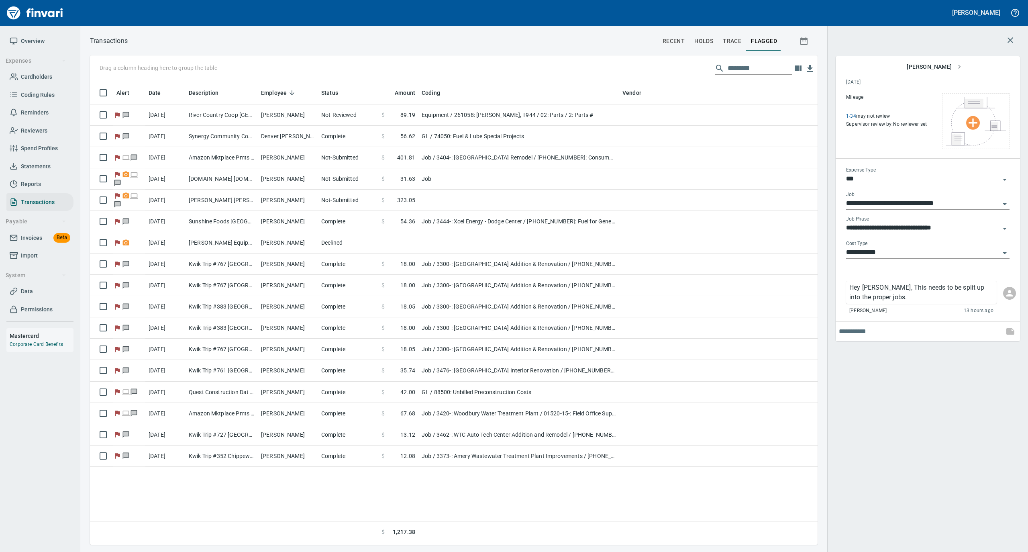
click at [39, 36] on span "Overview" at bounding box center [33, 41] width 24 height 10
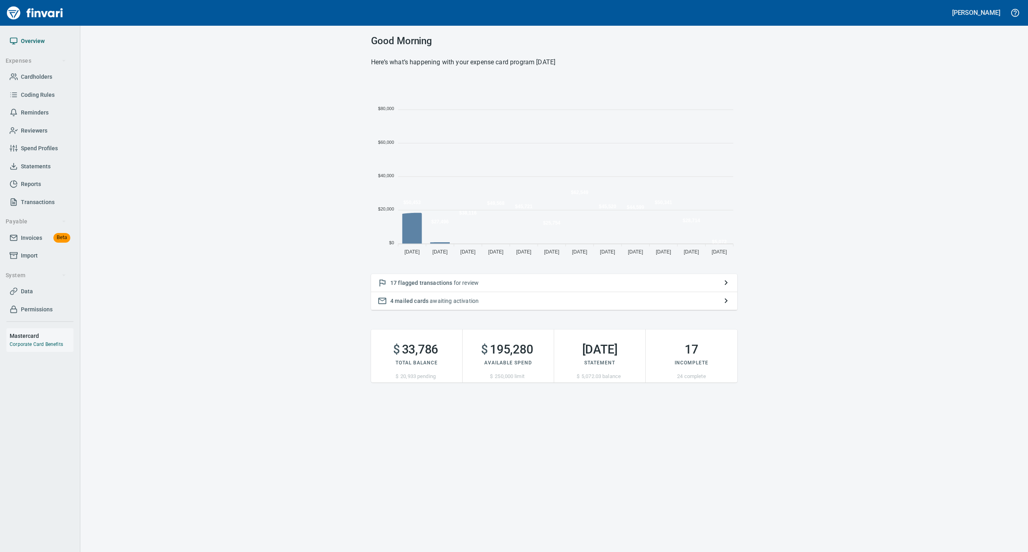
scroll to position [179, 358]
